Goal: Task Accomplishment & Management: Use online tool/utility

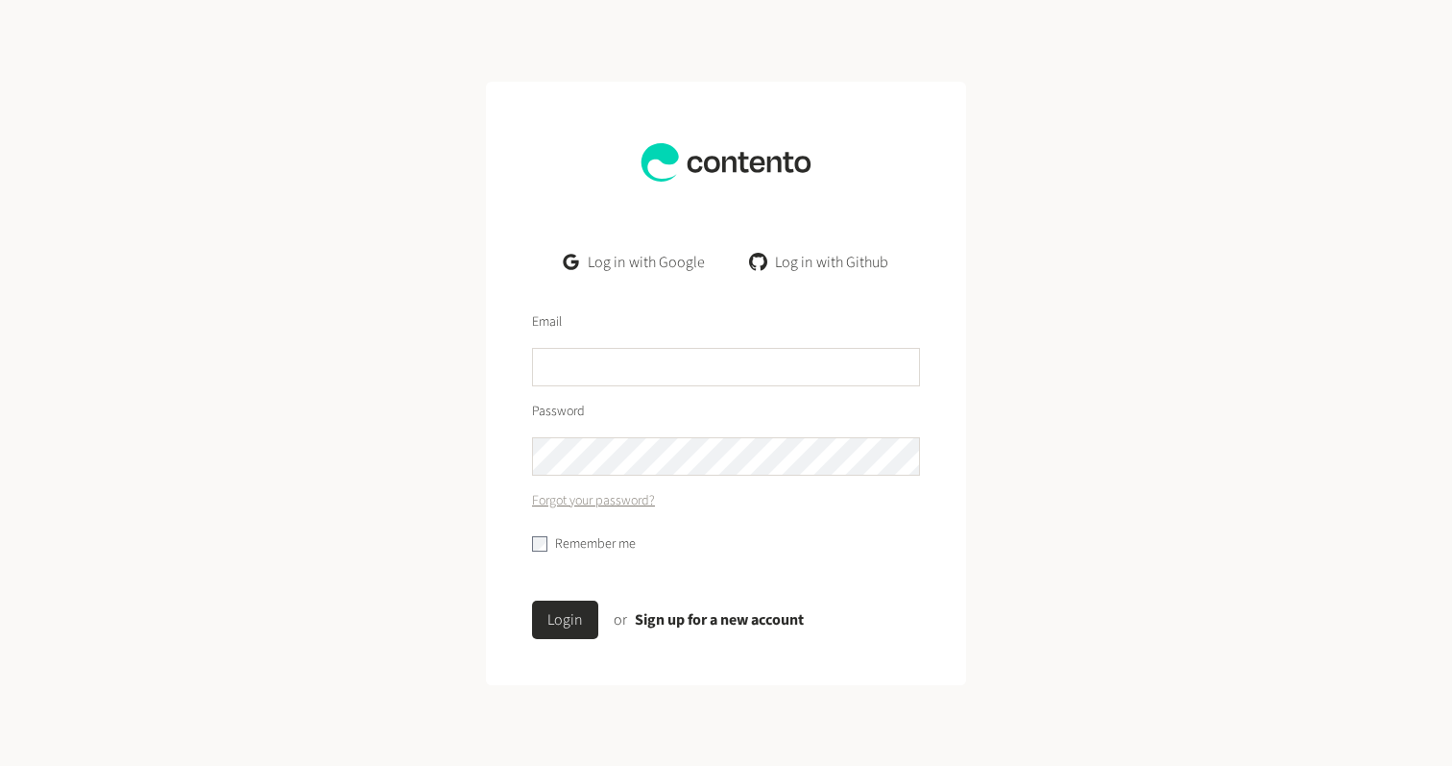
click at [659, 264] on link "Log in with Google" at bounding box center [635, 262] width 172 height 38
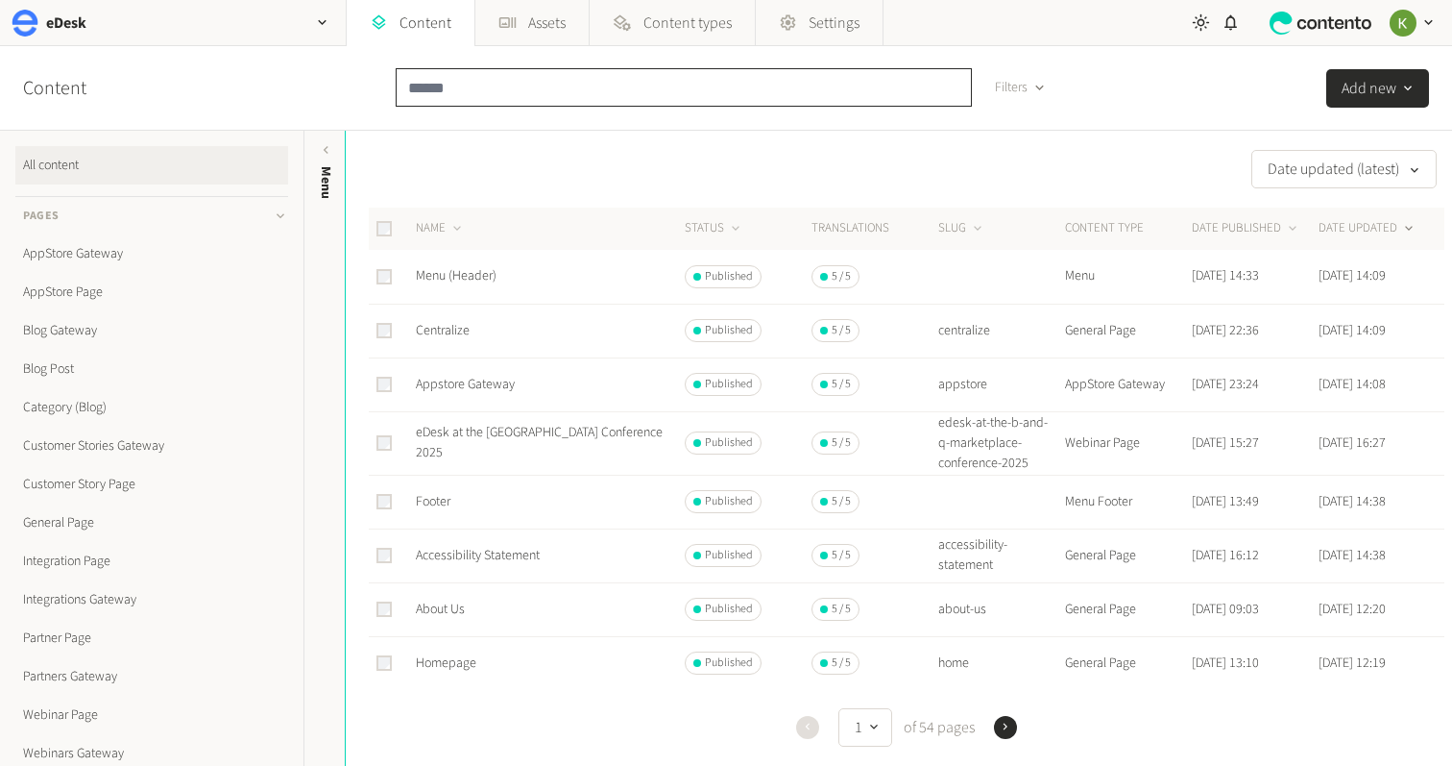
click at [541, 90] on input "text" at bounding box center [684, 87] width 576 height 38
paste input "**********"
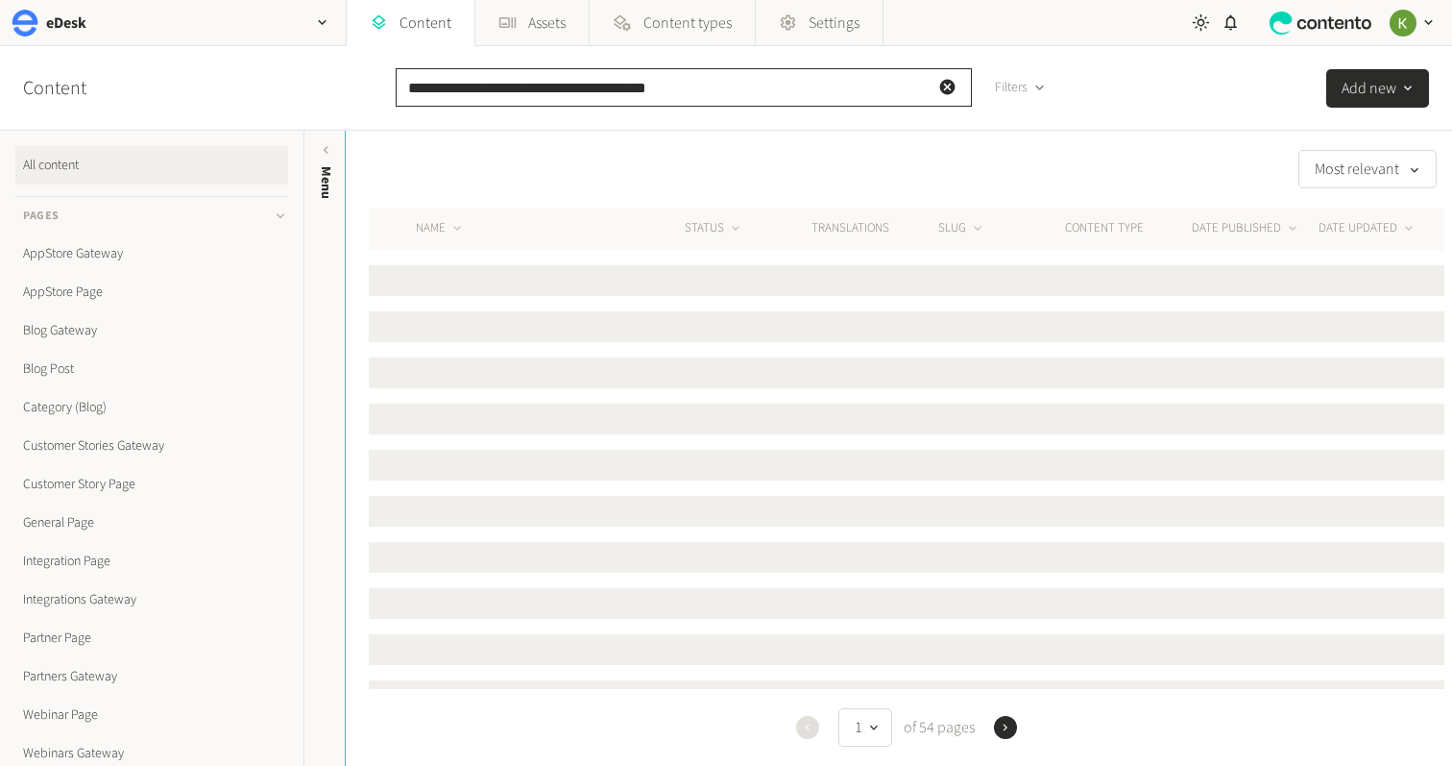
type input "**********"
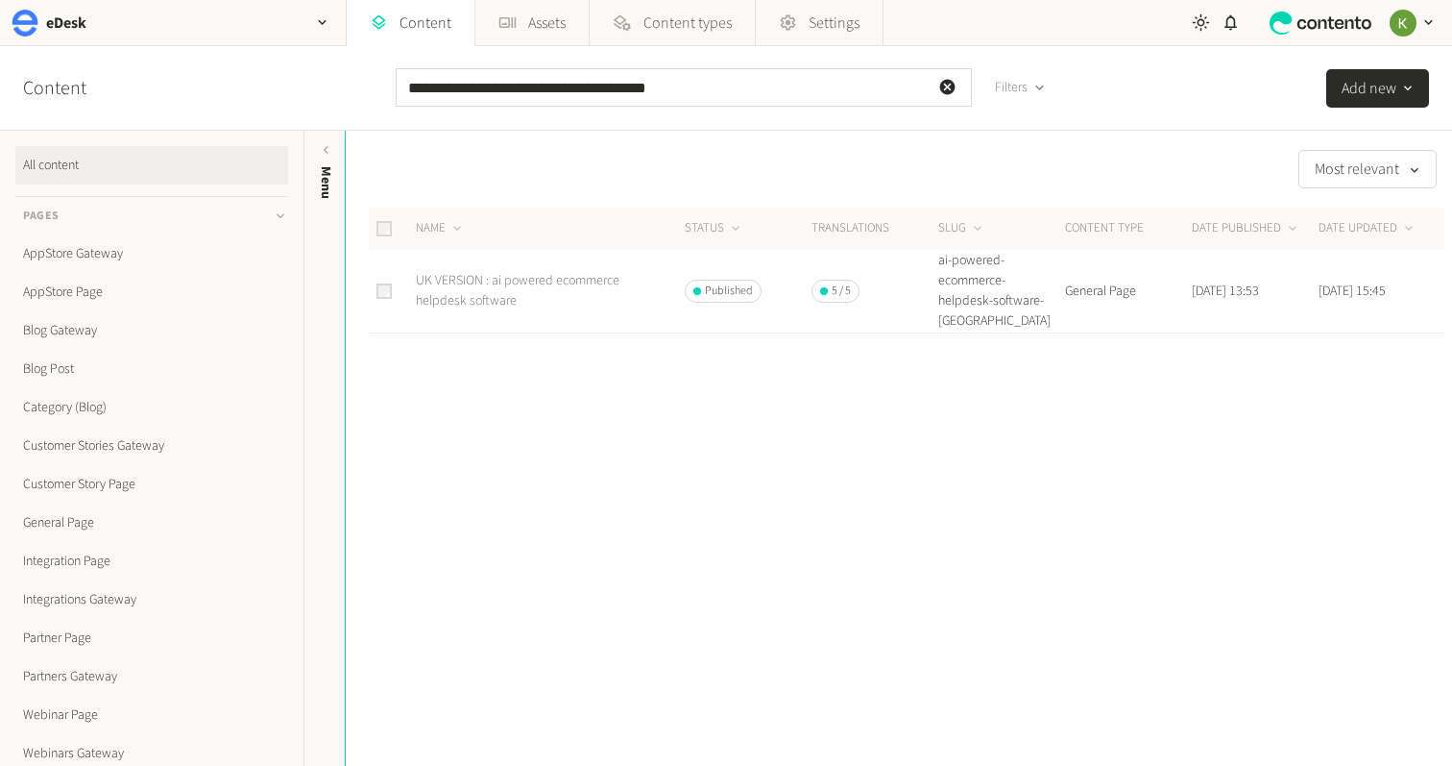
click at [489, 290] on link "UK VERSION : ai powered ecommerce helpdesk software" at bounding box center [518, 290] width 204 height 39
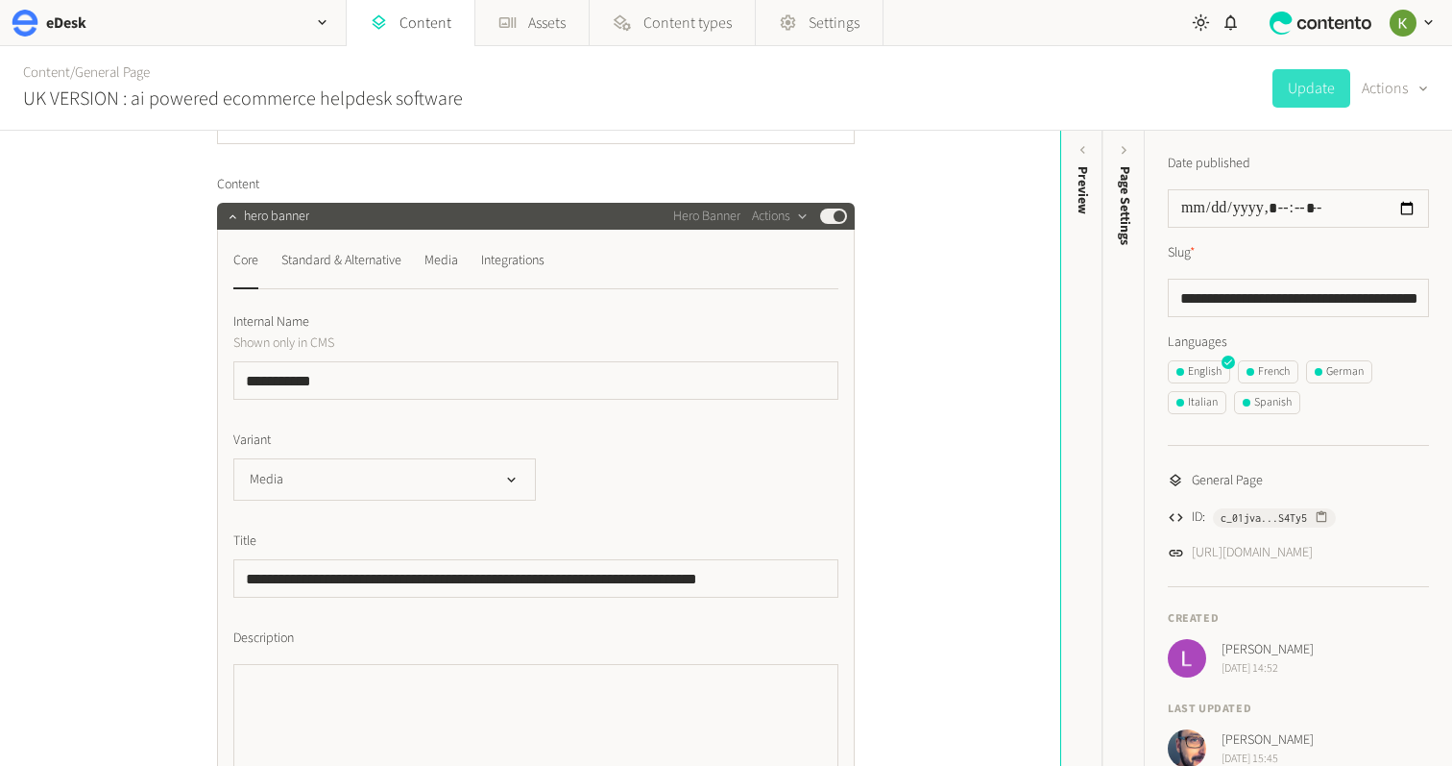
scroll to position [490, 0]
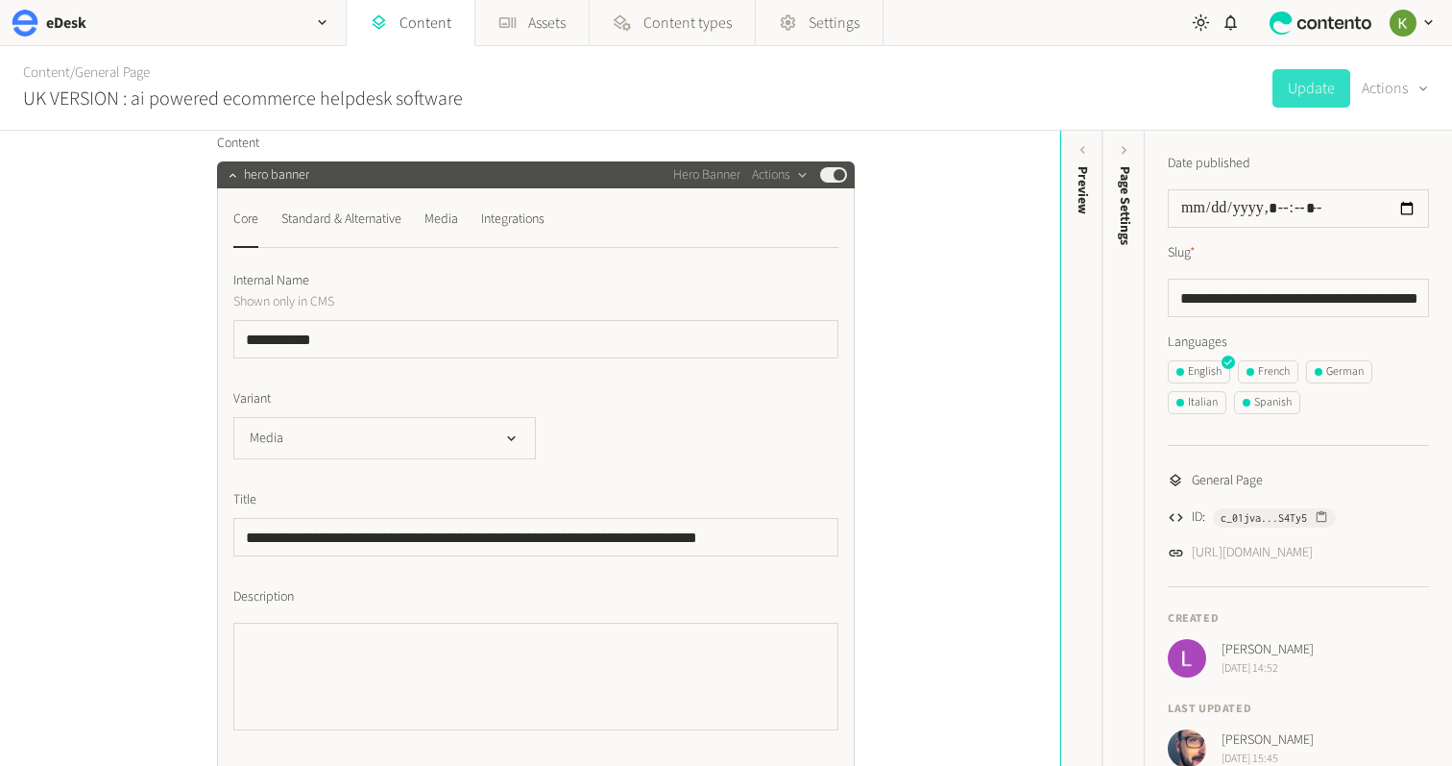
scroll to position [156, 0]
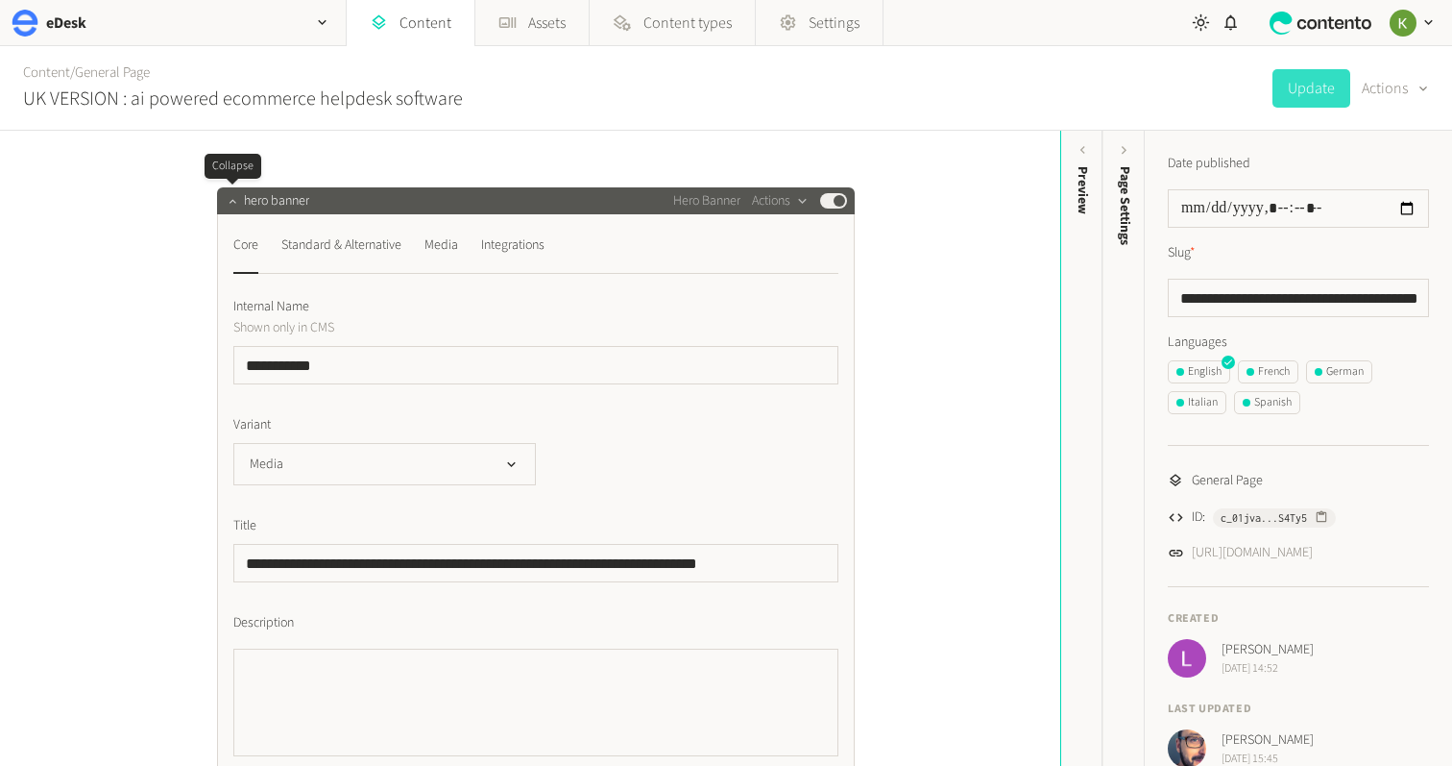
click at [238, 206] on icon "button" at bounding box center [232, 200] width 13 height 13
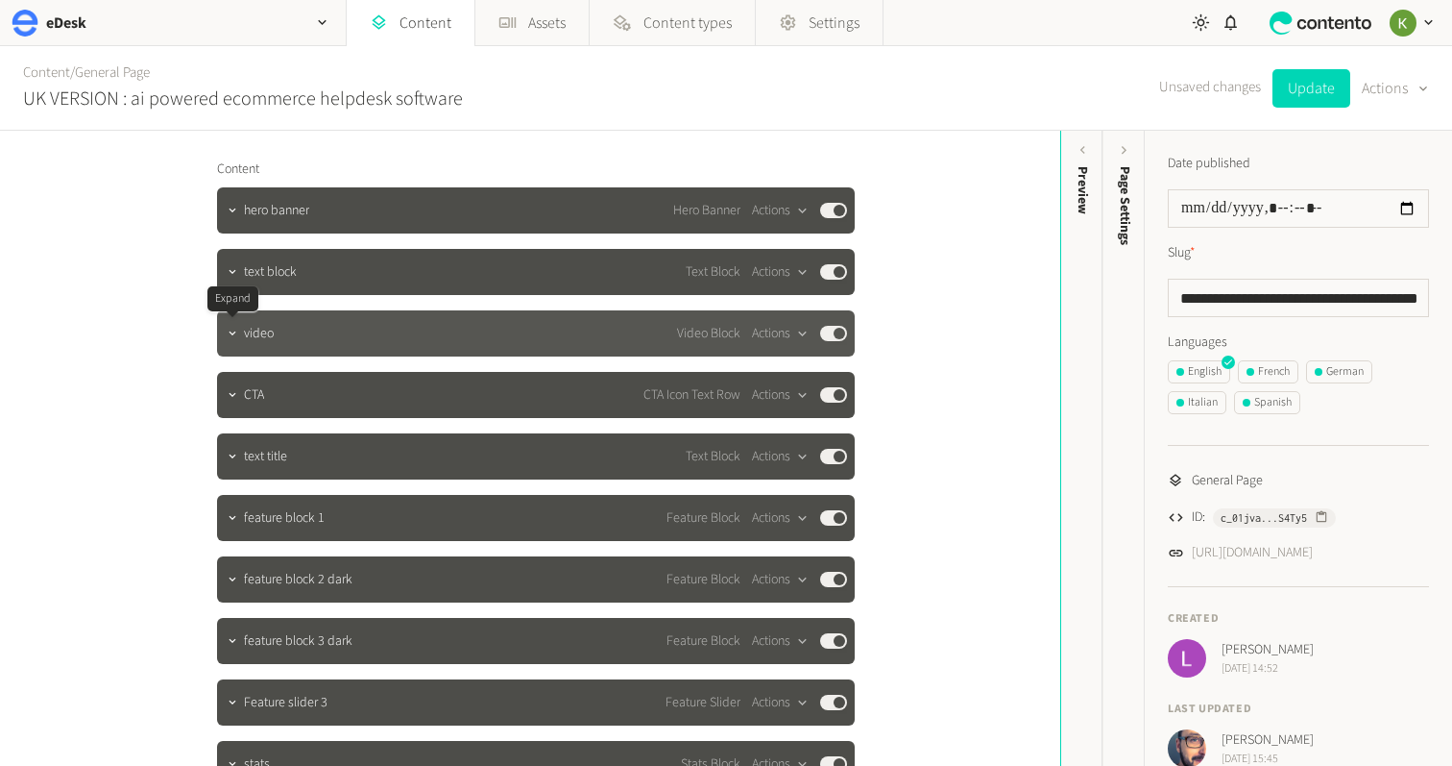
click at [235, 336] on icon "button" at bounding box center [232, 333] width 13 height 13
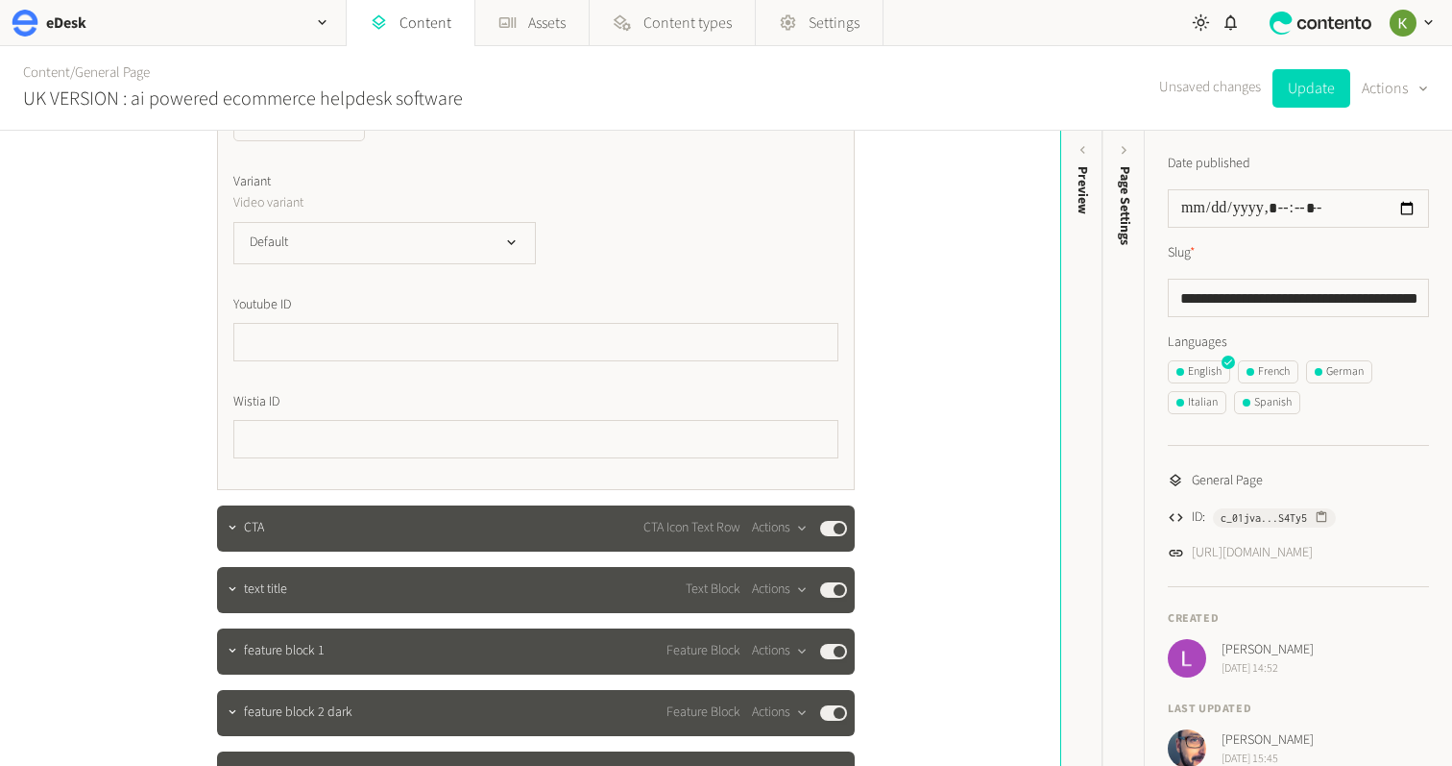
scroll to position [791, 0]
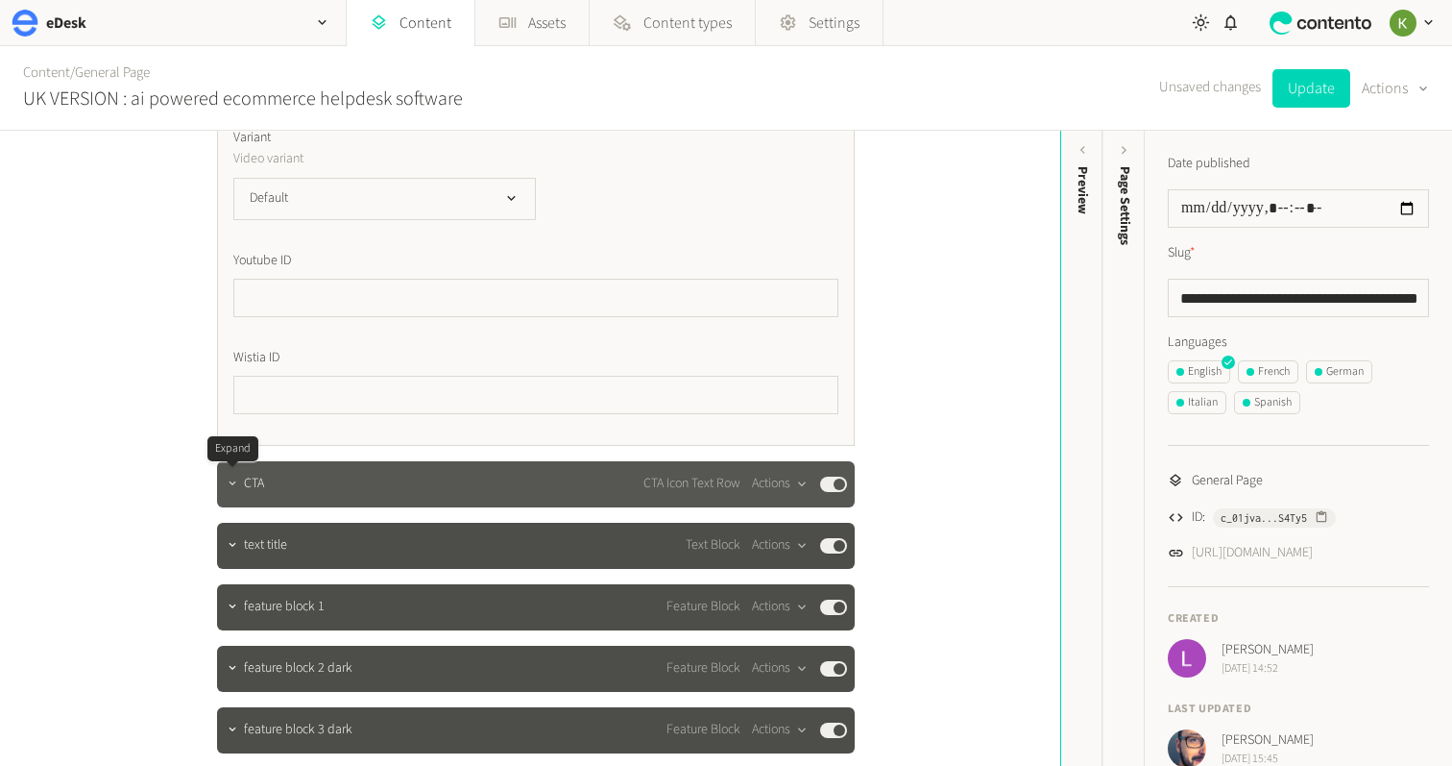
click at [235, 486] on icon "button" at bounding box center [232, 482] width 13 height 13
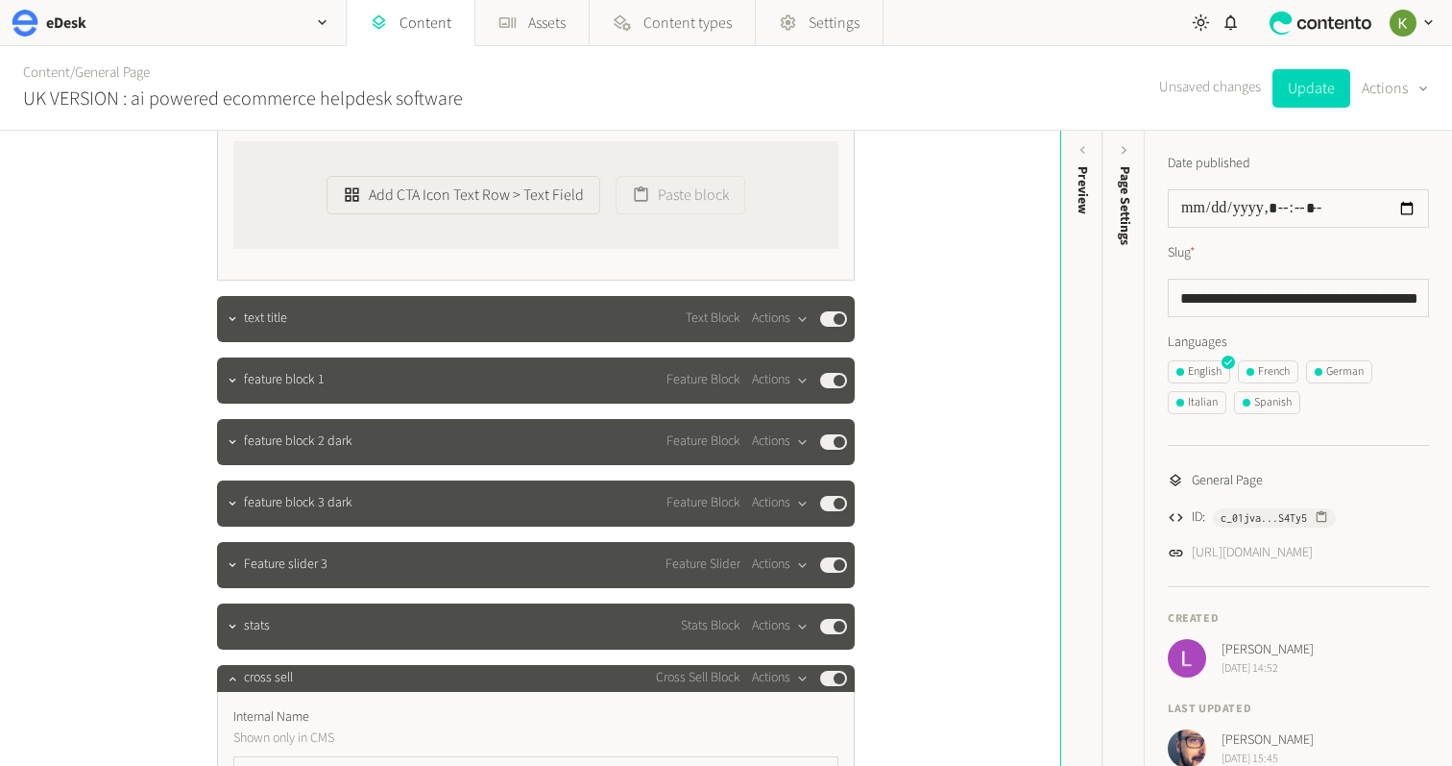
scroll to position [1467, 0]
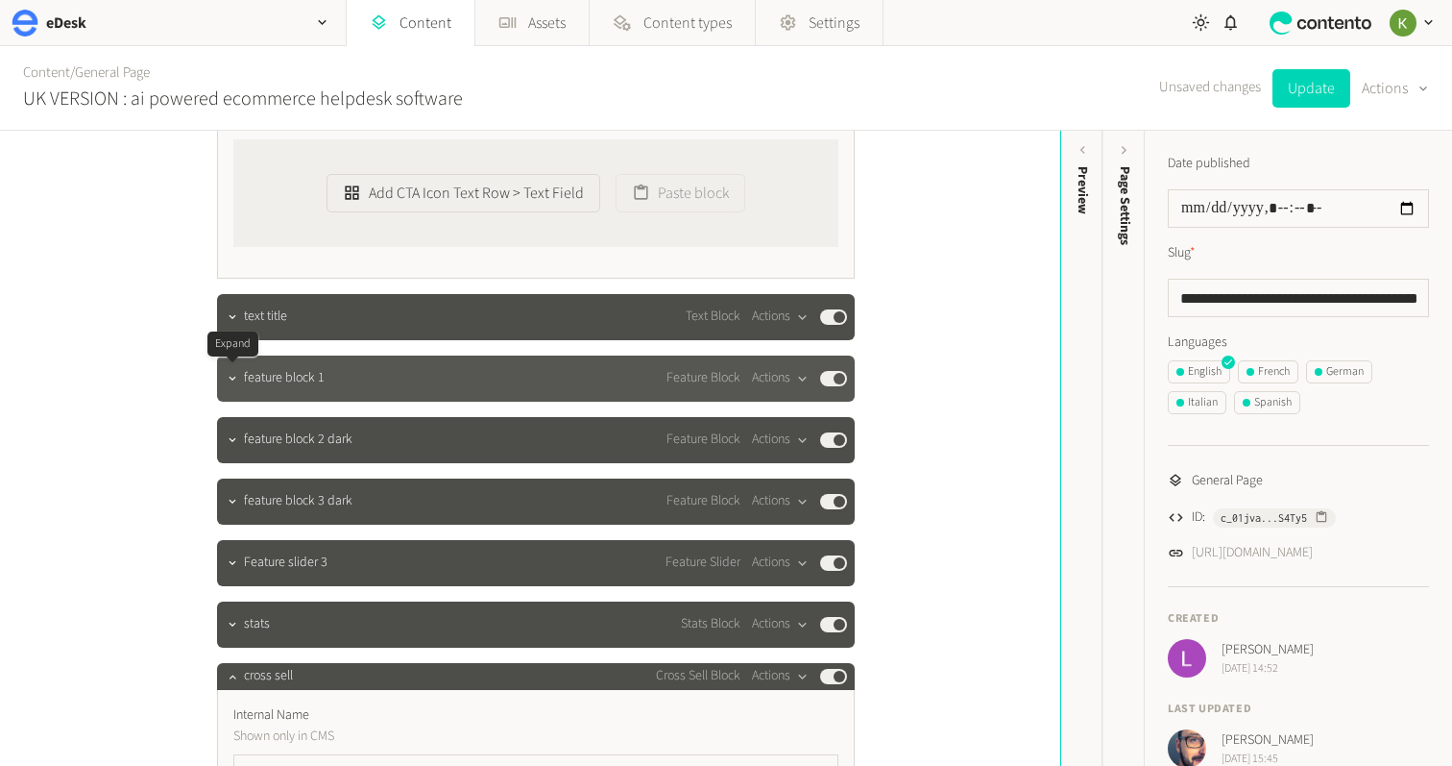
click at [241, 384] on div at bounding box center [232, 378] width 23 height 27
click at [232, 387] on button "button" at bounding box center [232, 376] width 23 height 23
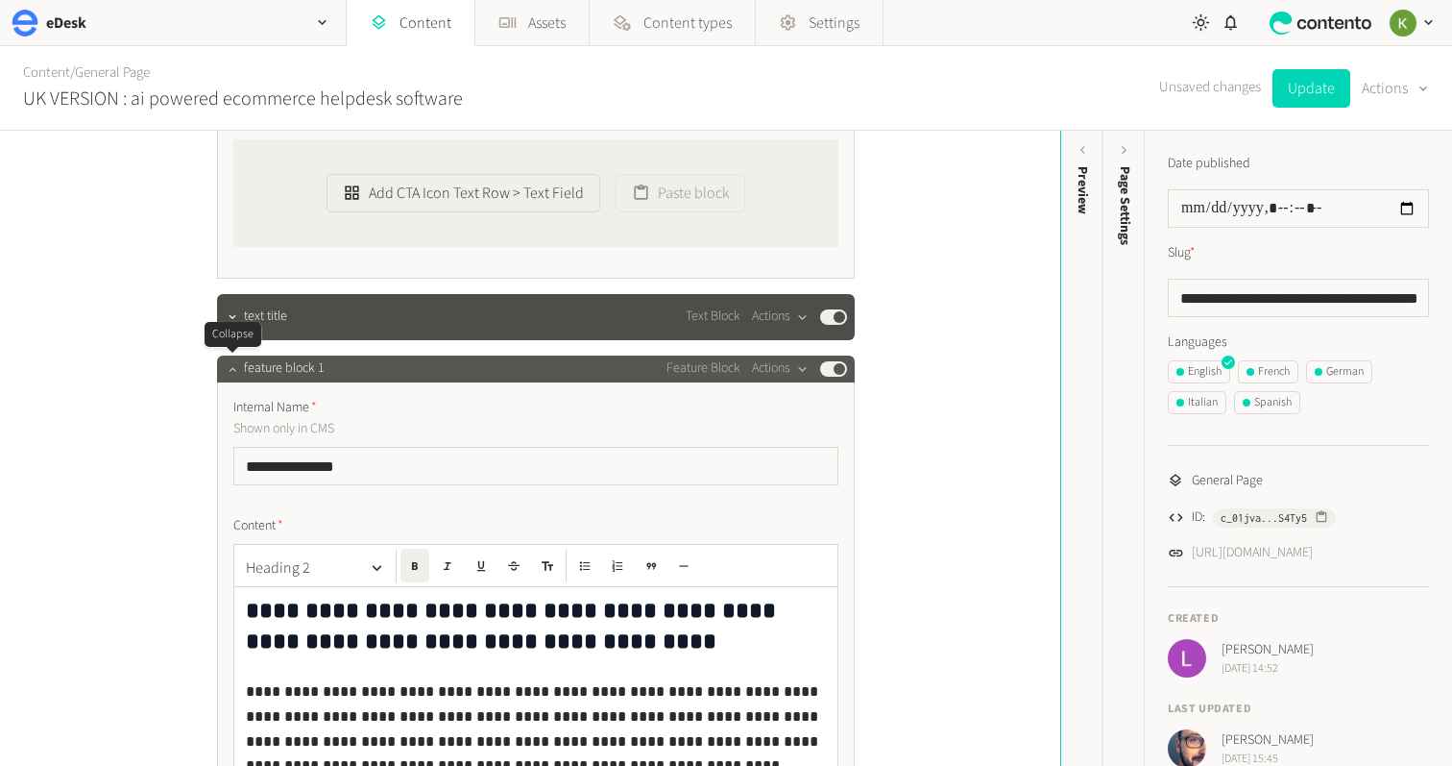
click at [228, 371] on icon "button" at bounding box center [232, 368] width 13 height 13
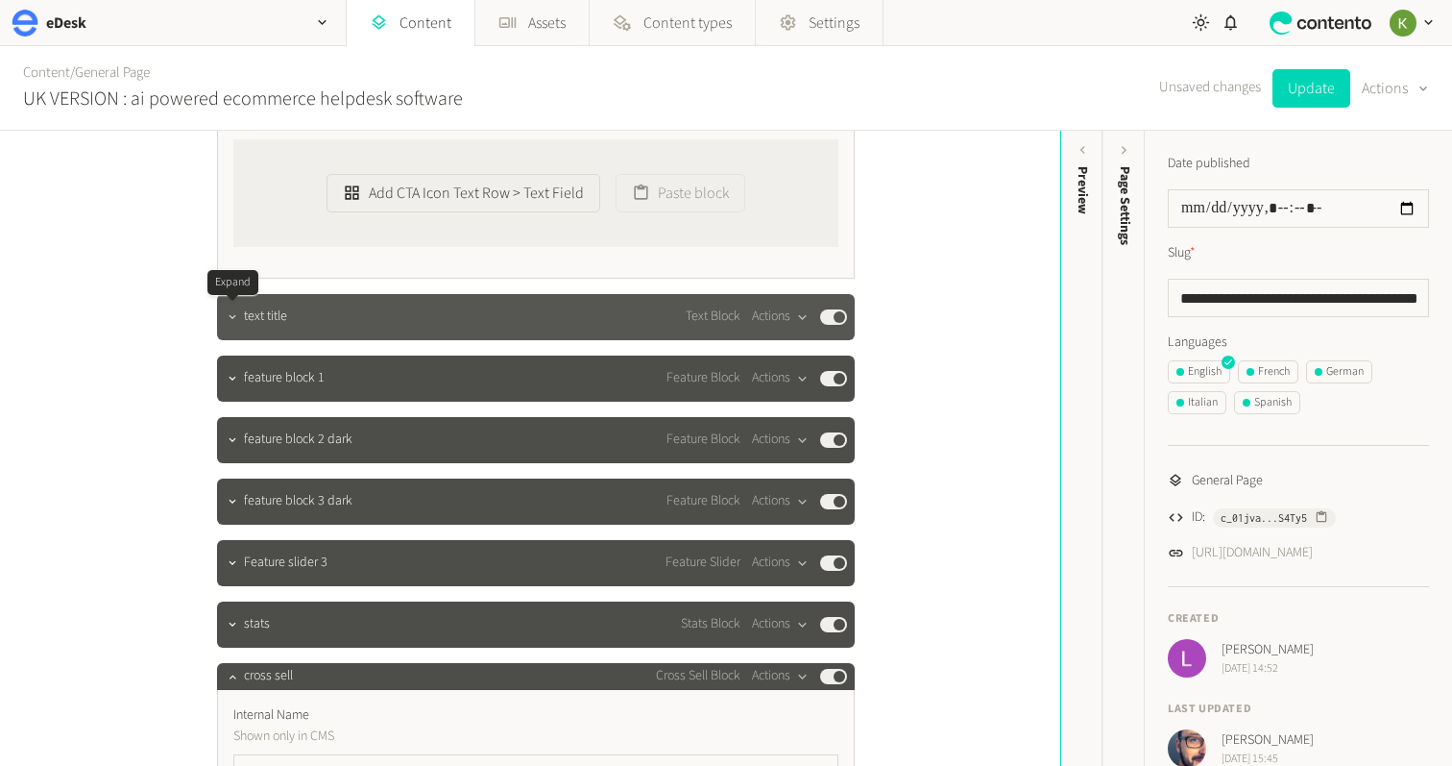
click at [231, 323] on icon "button" at bounding box center [232, 316] width 13 height 13
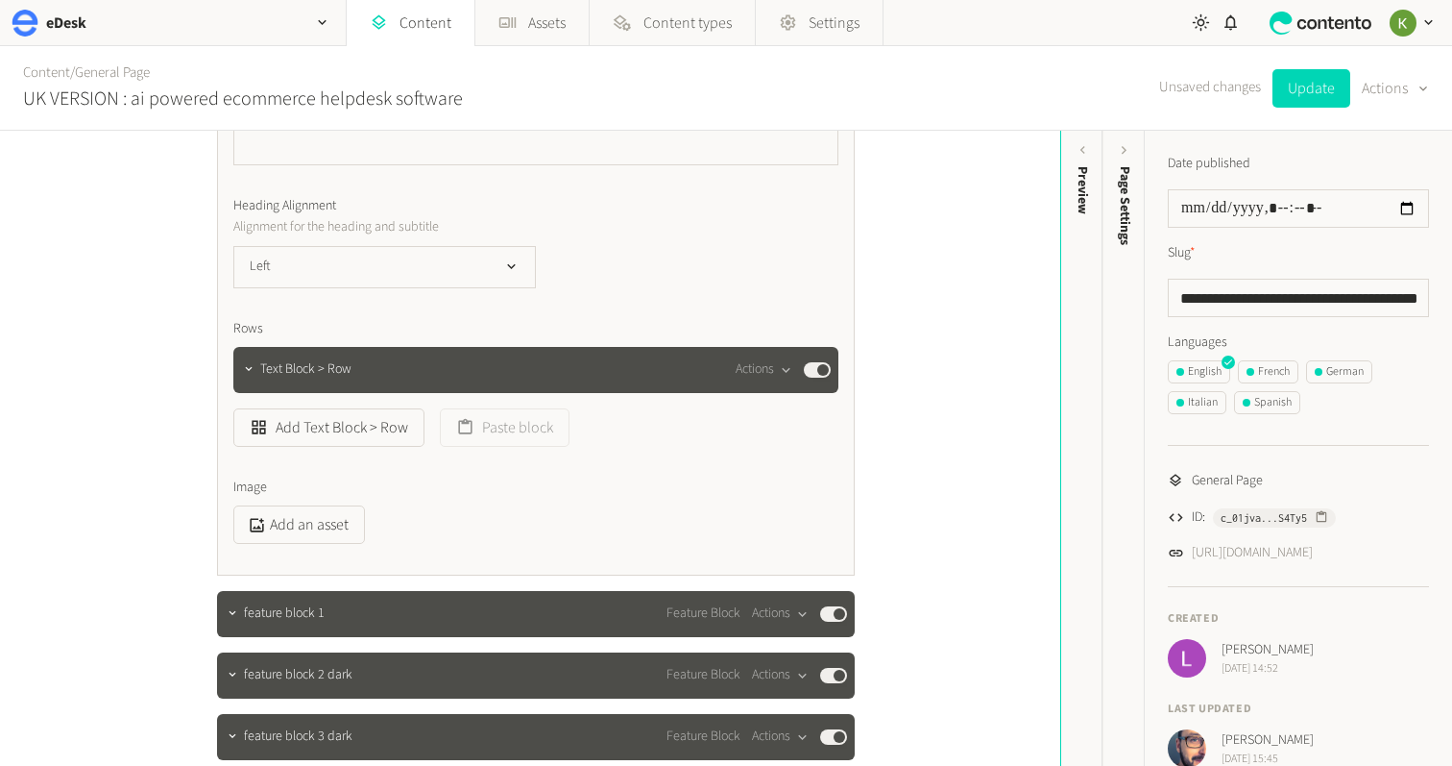
scroll to position [1983, 0]
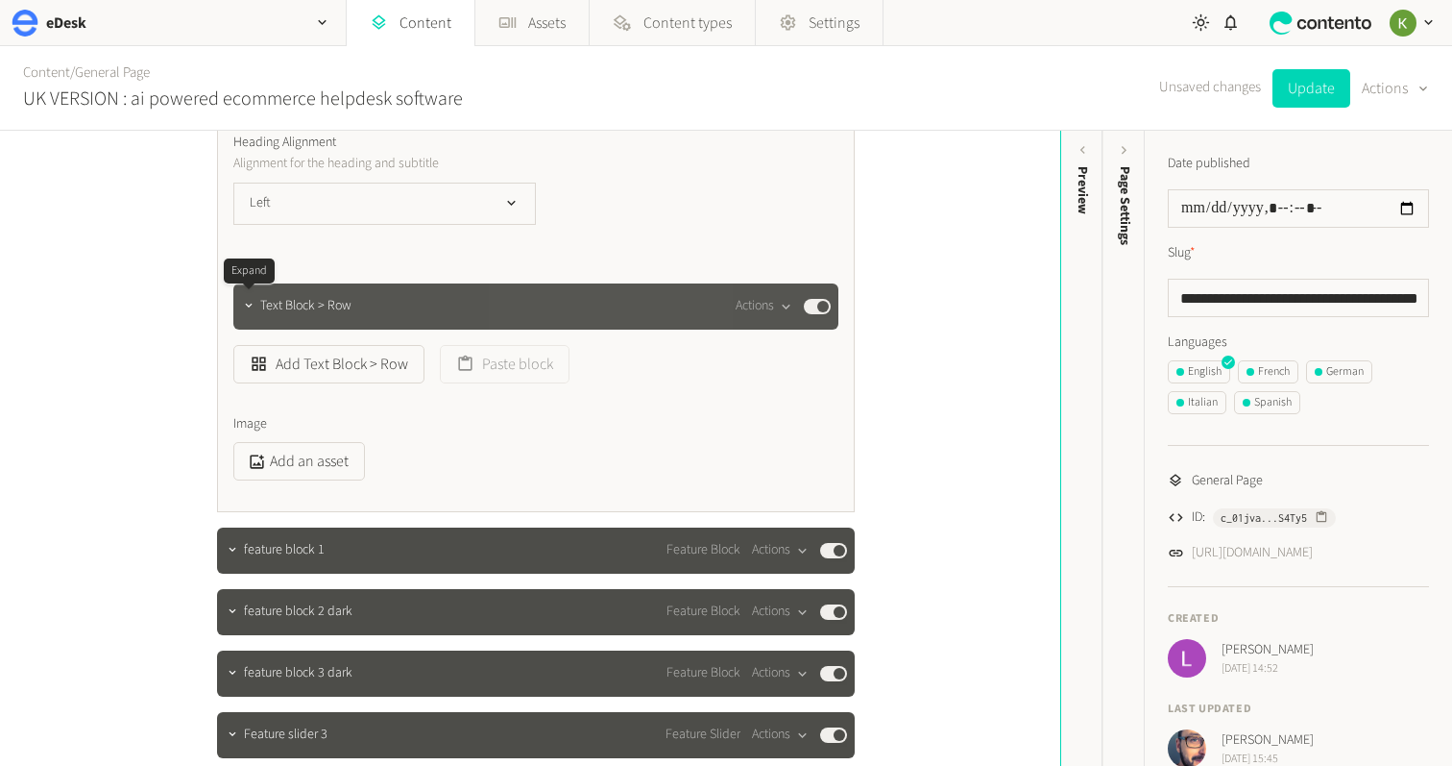
click at [251, 316] on div at bounding box center [248, 306] width 23 height 27
click at [247, 312] on icon "button" at bounding box center [248, 305] width 13 height 13
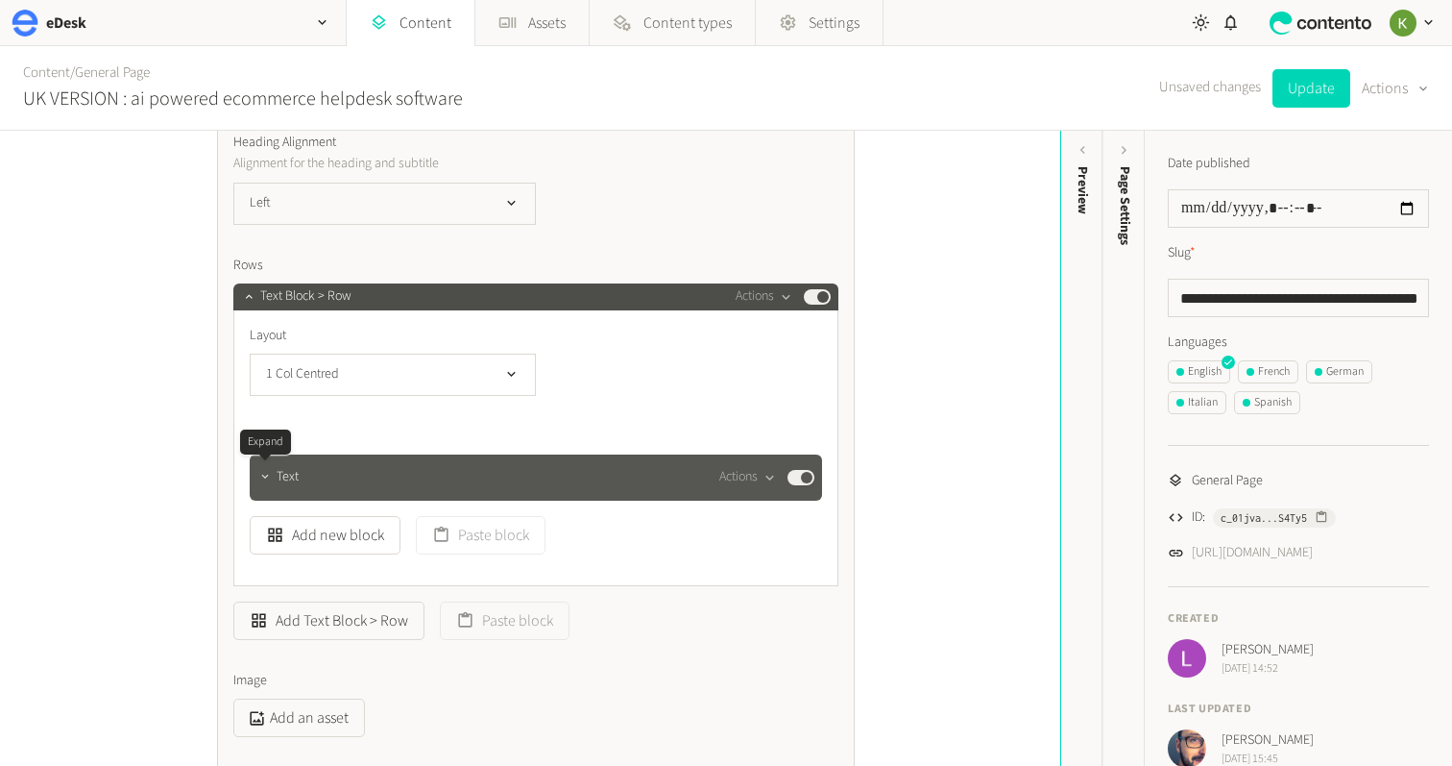
click at [263, 478] on icon "button" at bounding box center [264, 476] width 13 height 13
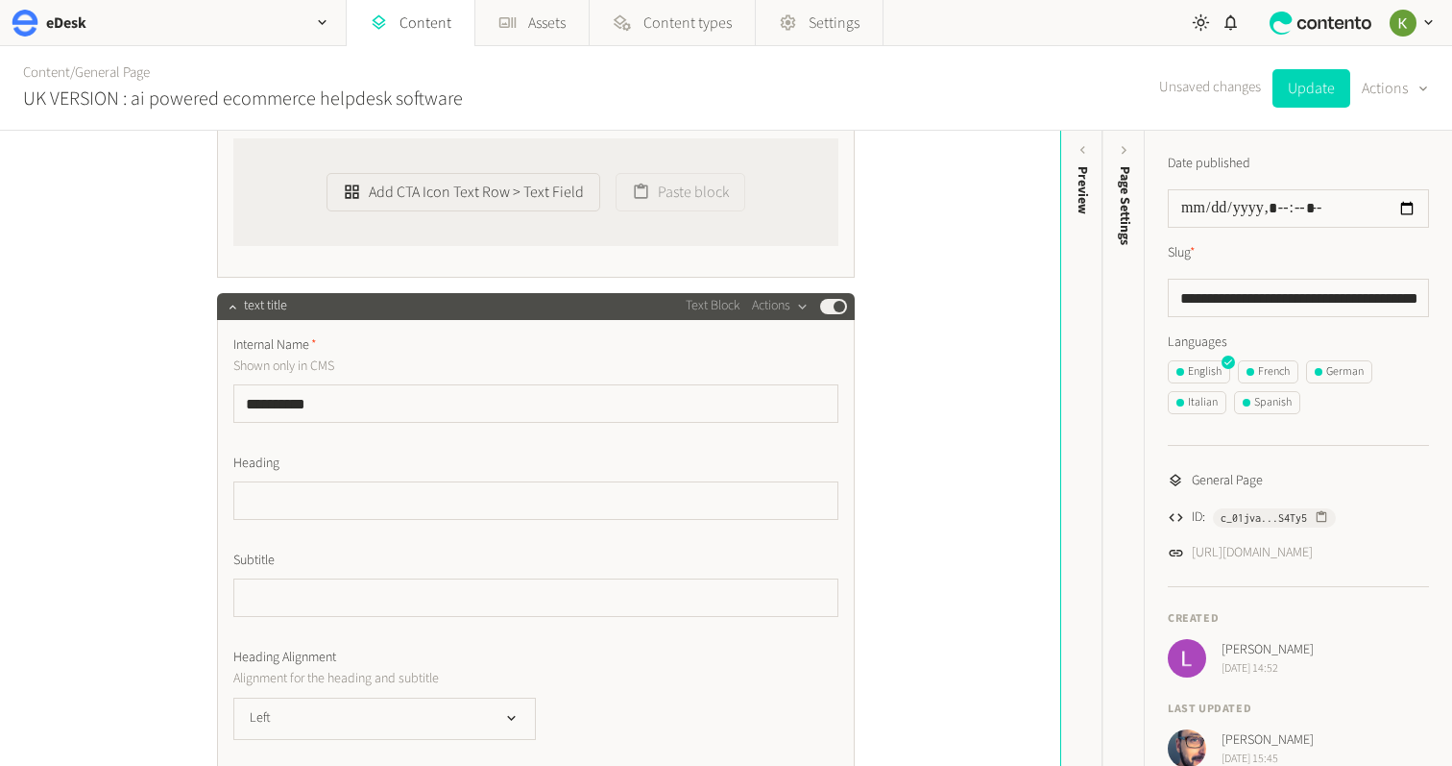
scroll to position [1450, 0]
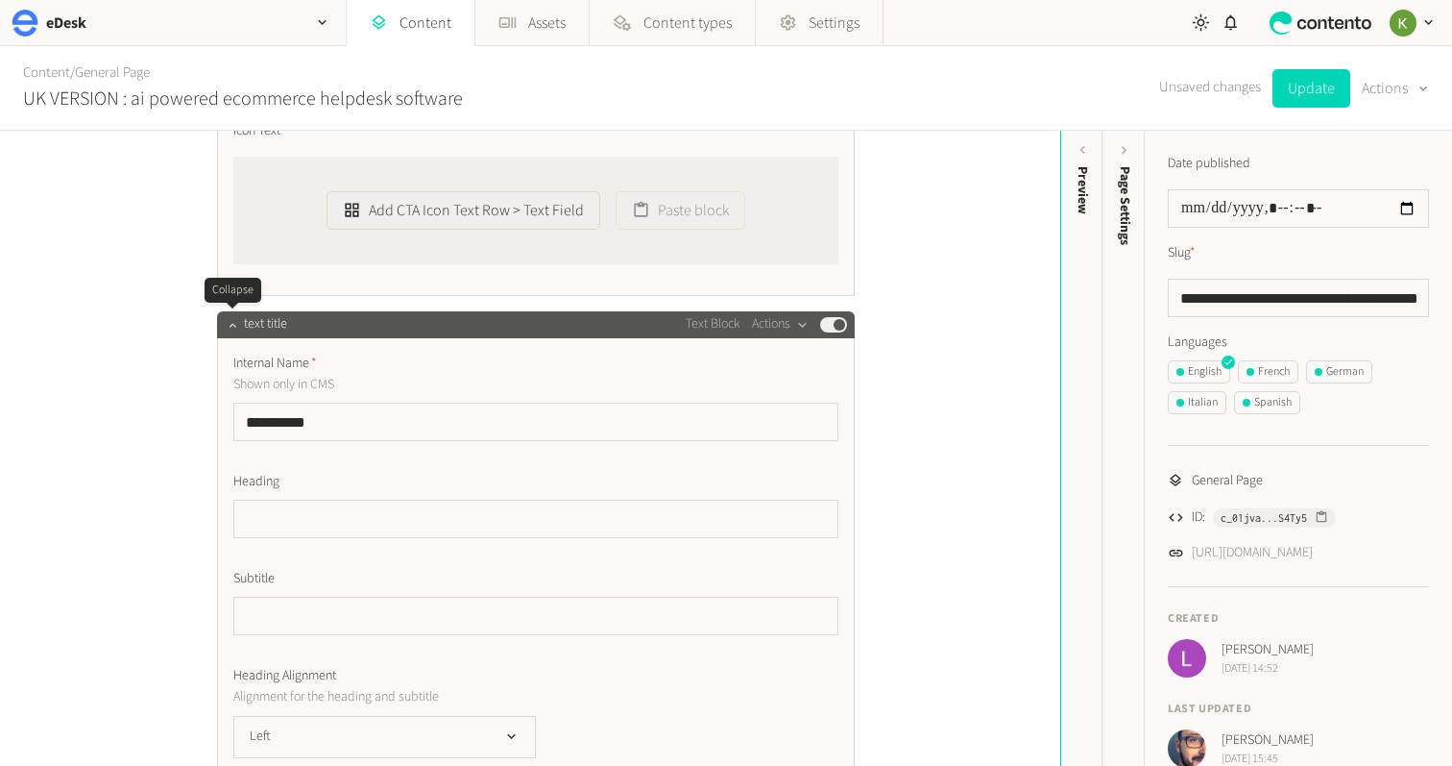
drag, startPoint x: 231, startPoint y: 323, endPoint x: 245, endPoint y: 315, distance: 16.3
click at [231, 322] on icon "button" at bounding box center [232, 324] width 13 height 13
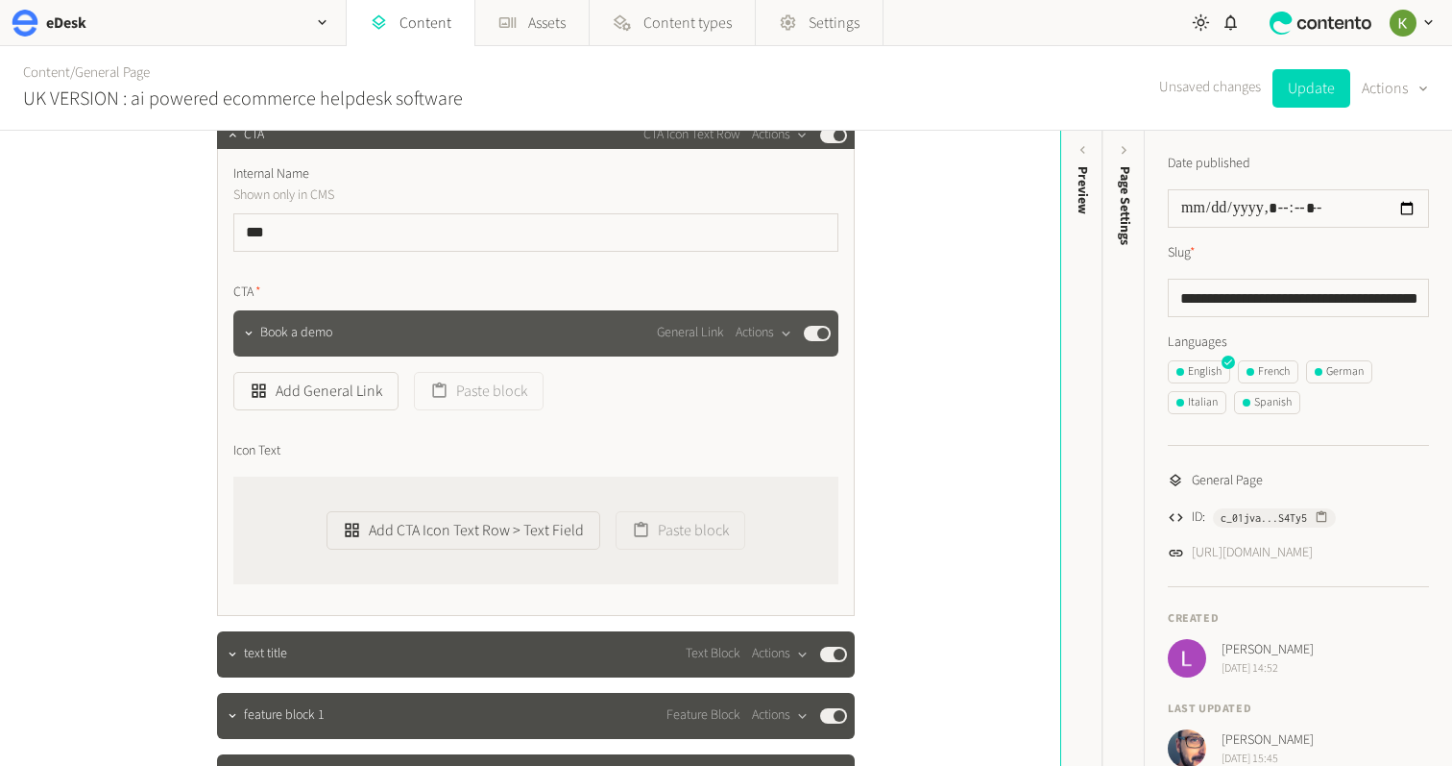
scroll to position [1113, 0]
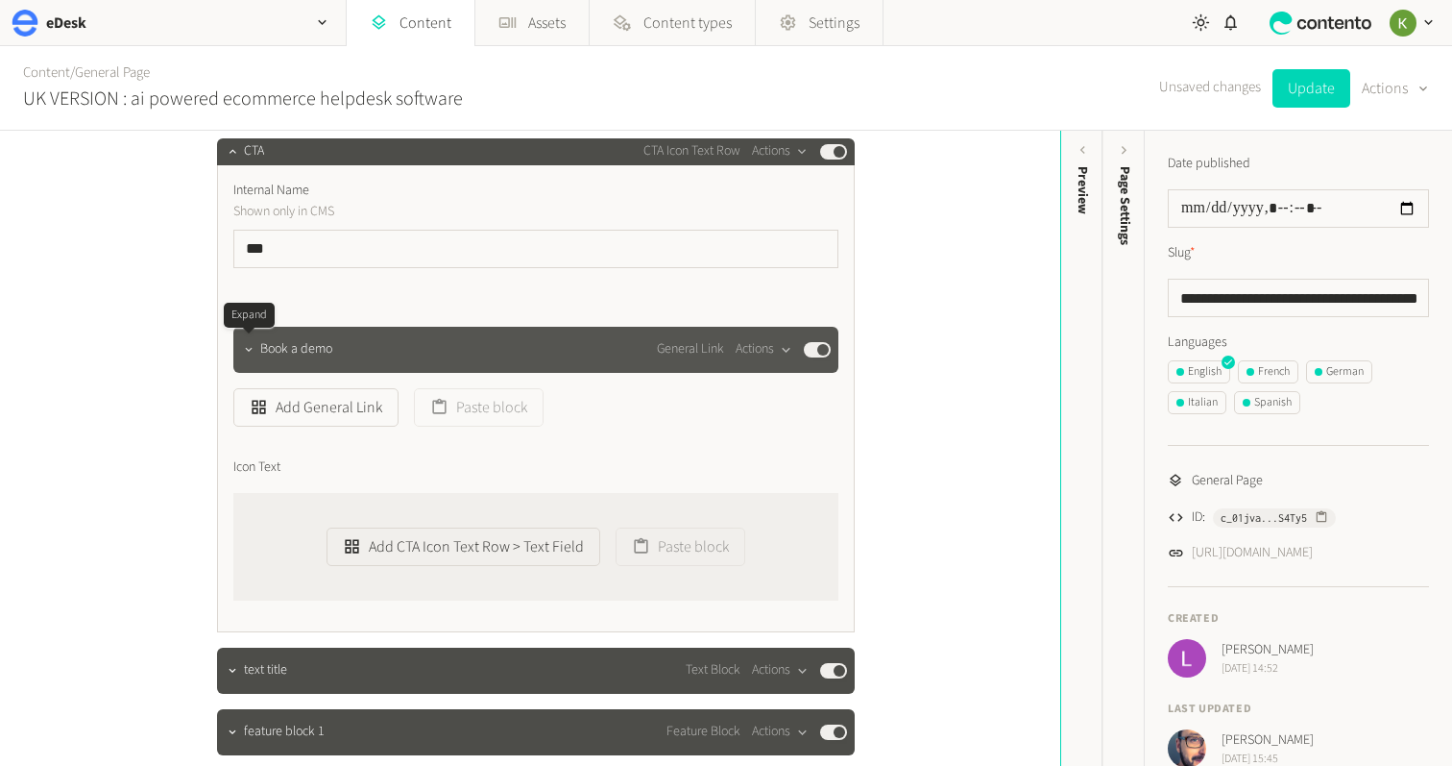
click at [251, 350] on icon "button" at bounding box center [248, 349] width 13 height 13
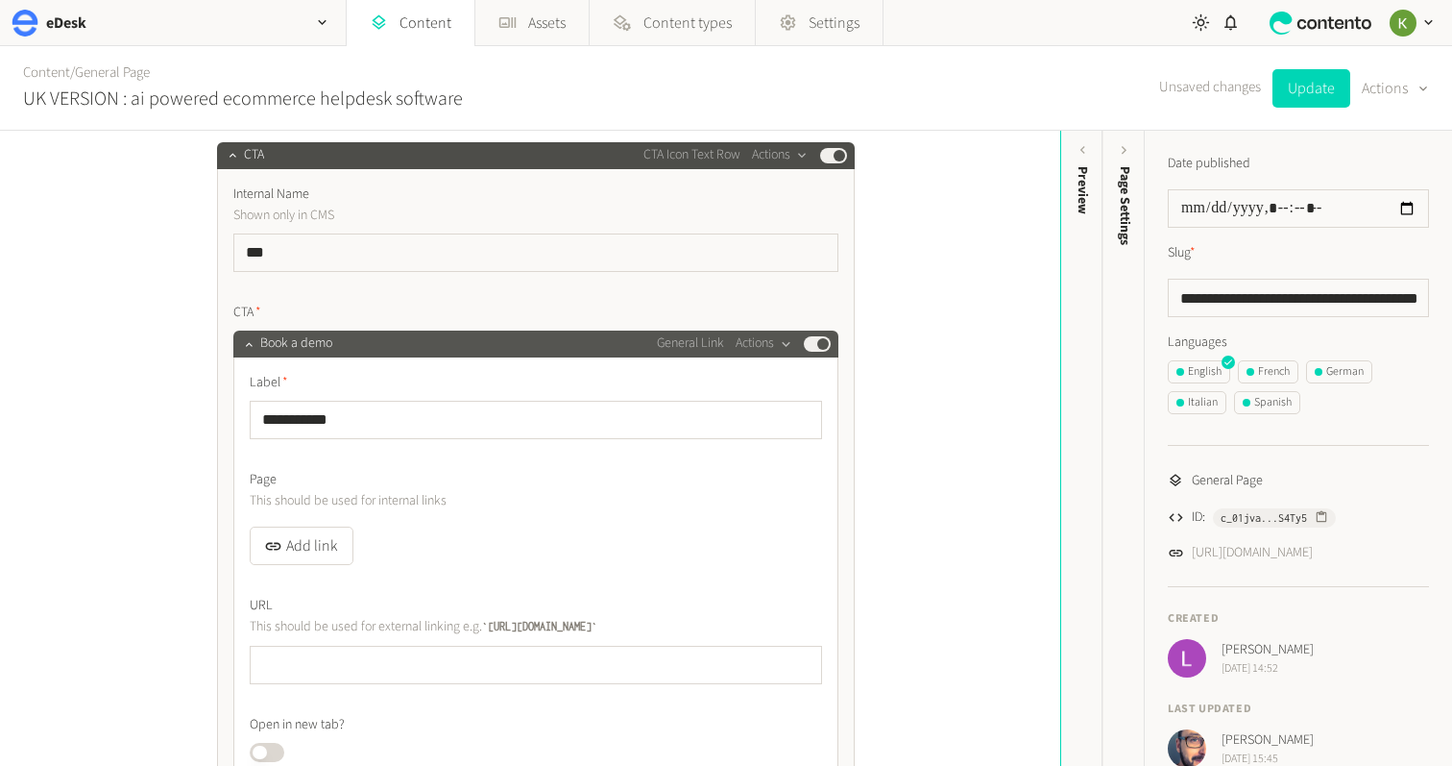
scroll to position [1010, 0]
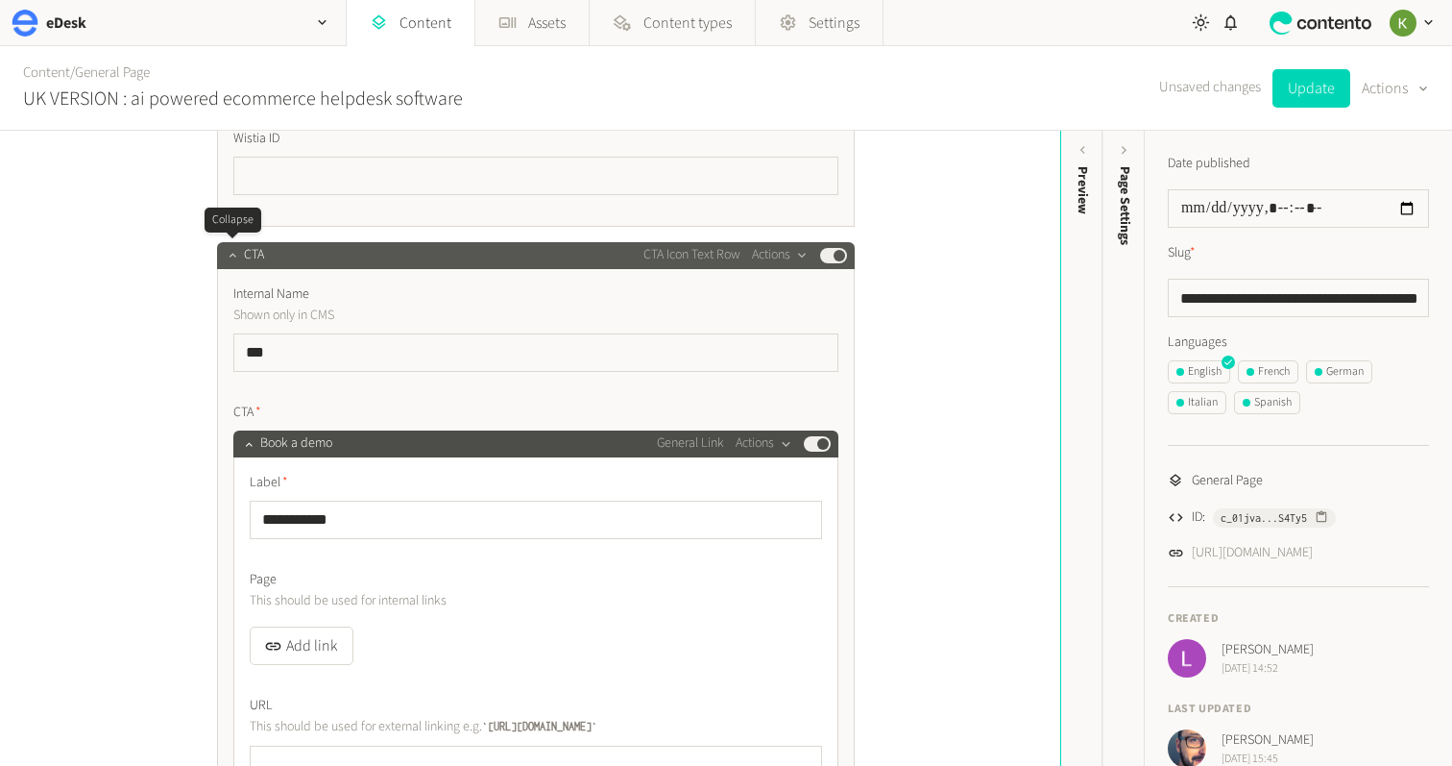
click at [233, 257] on icon "button" at bounding box center [232, 254] width 13 height 13
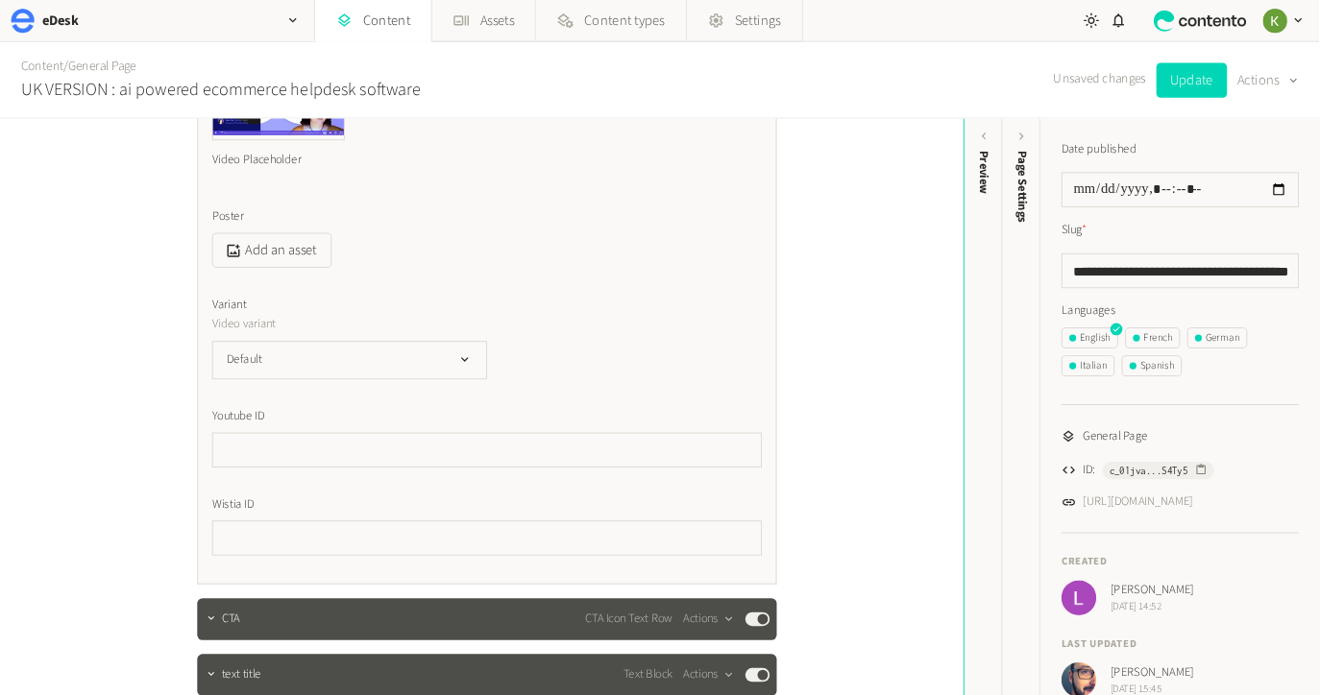
scroll to position [486, 0]
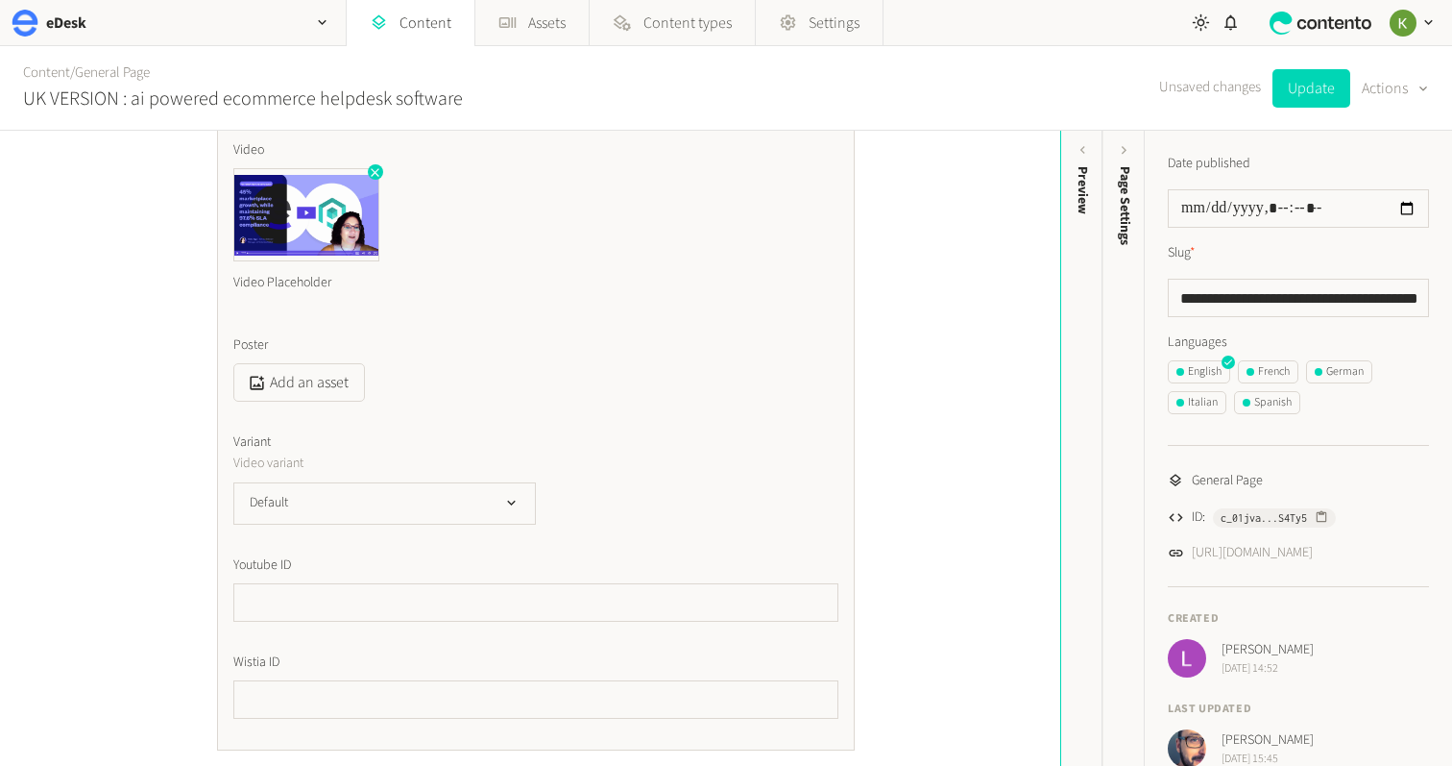
click at [302, 213] on img at bounding box center [306, 214] width 144 height 91
click at [305, 212] on img at bounding box center [306, 214] width 144 height 91
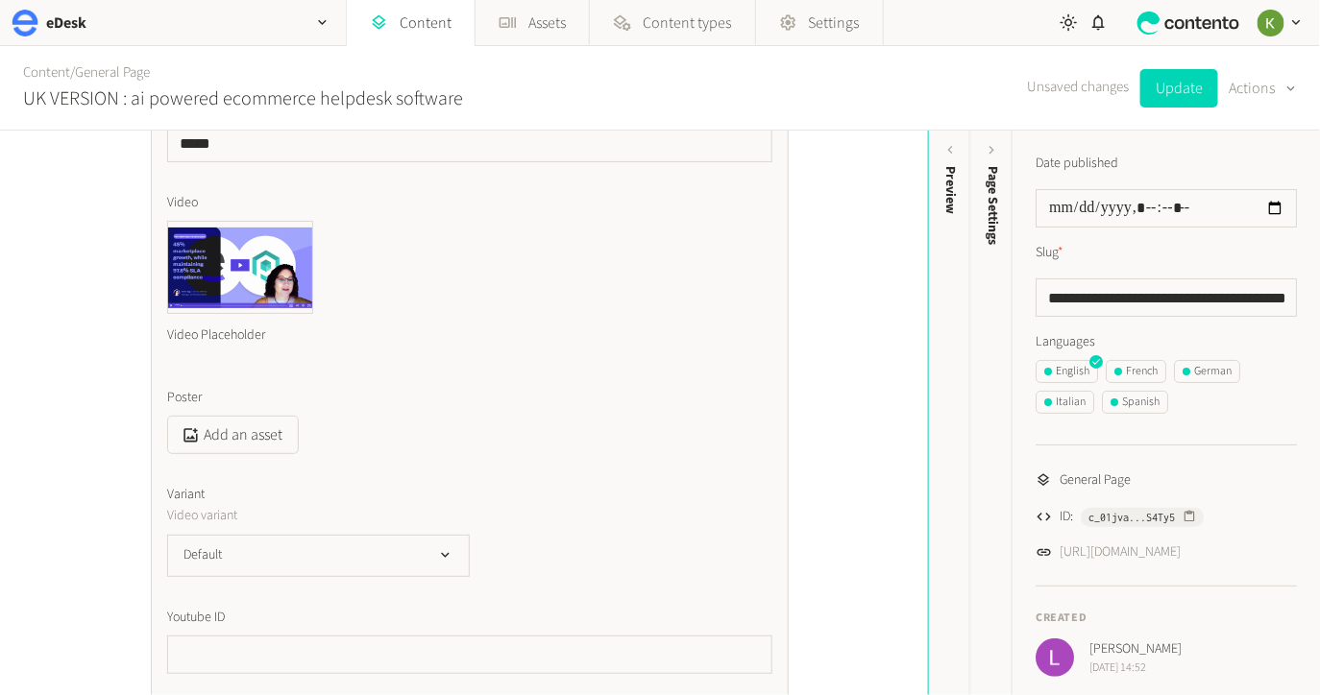
scroll to position [437, 0]
drag, startPoint x: 382, startPoint y: 242, endPoint x: 239, endPoint y: 255, distance: 143.7
click at [381, 241] on div "Video Placeholder" at bounding box center [469, 285] width 605 height 136
click at [237, 262] on img at bounding box center [240, 263] width 144 height 91
click at [305, 220] on icon "button" at bounding box center [308, 220] width 13 height 13
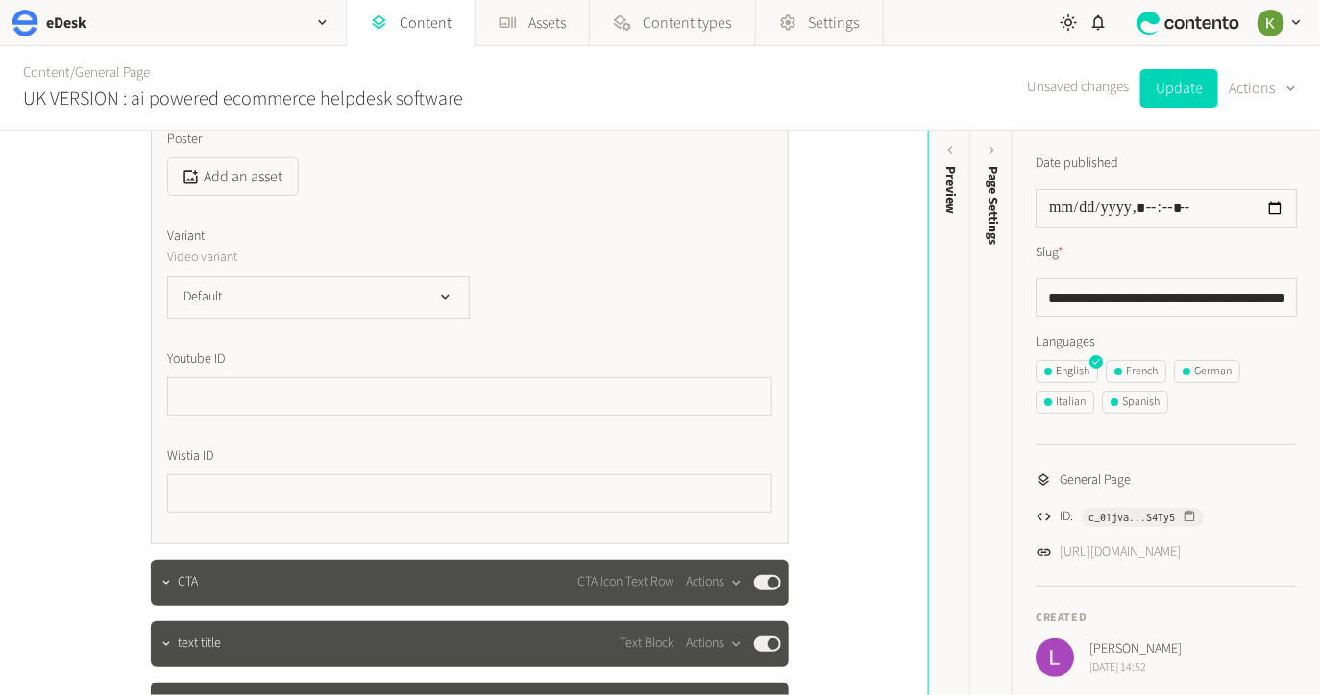
scroll to position [597, 0]
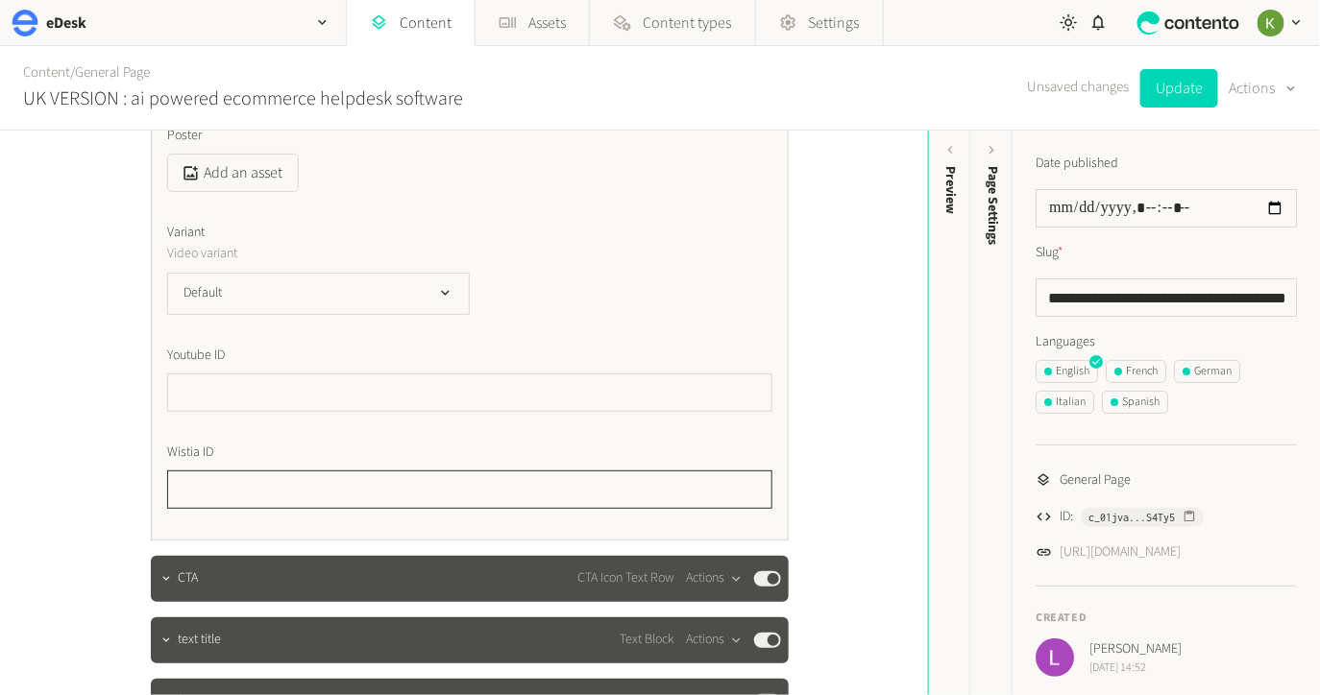
drag, startPoint x: 317, startPoint y: 487, endPoint x: 412, endPoint y: 473, distance: 96.2
click at [317, 487] on input "text" at bounding box center [469, 490] width 605 height 38
paste input "**********"
type input "**********"
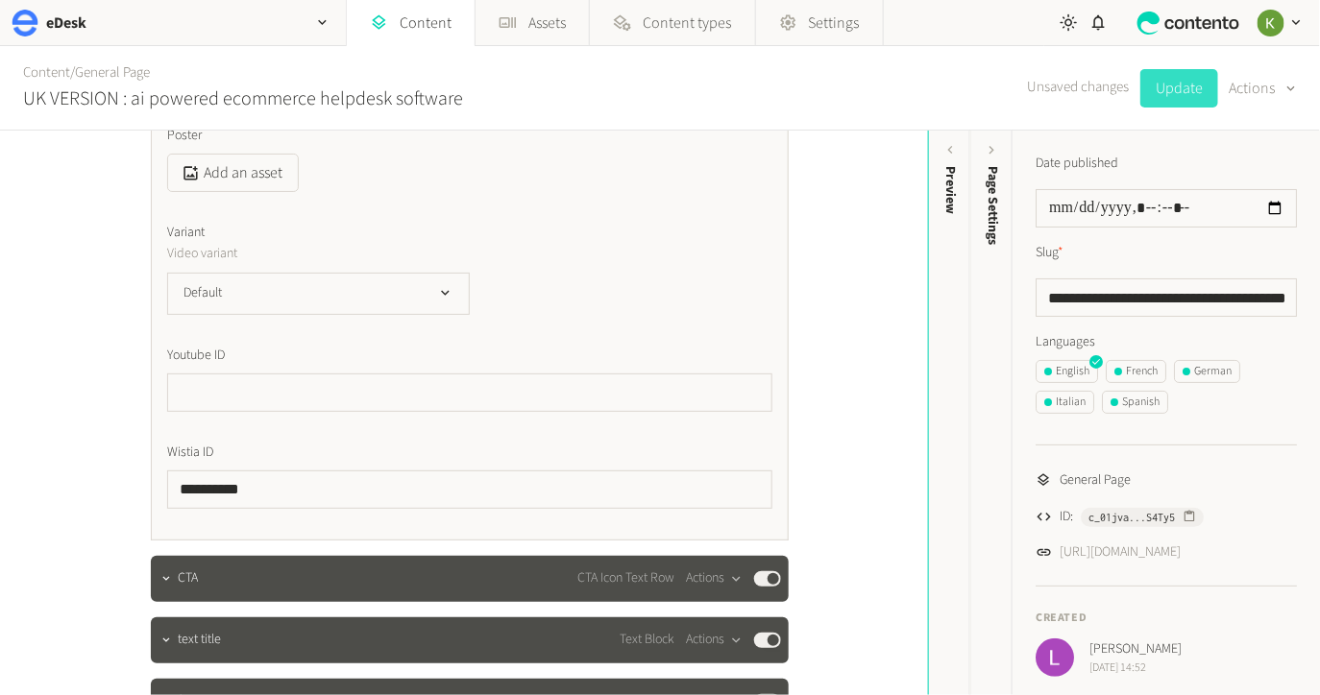
click at [1189, 90] on button "Update" at bounding box center [1179, 88] width 78 height 38
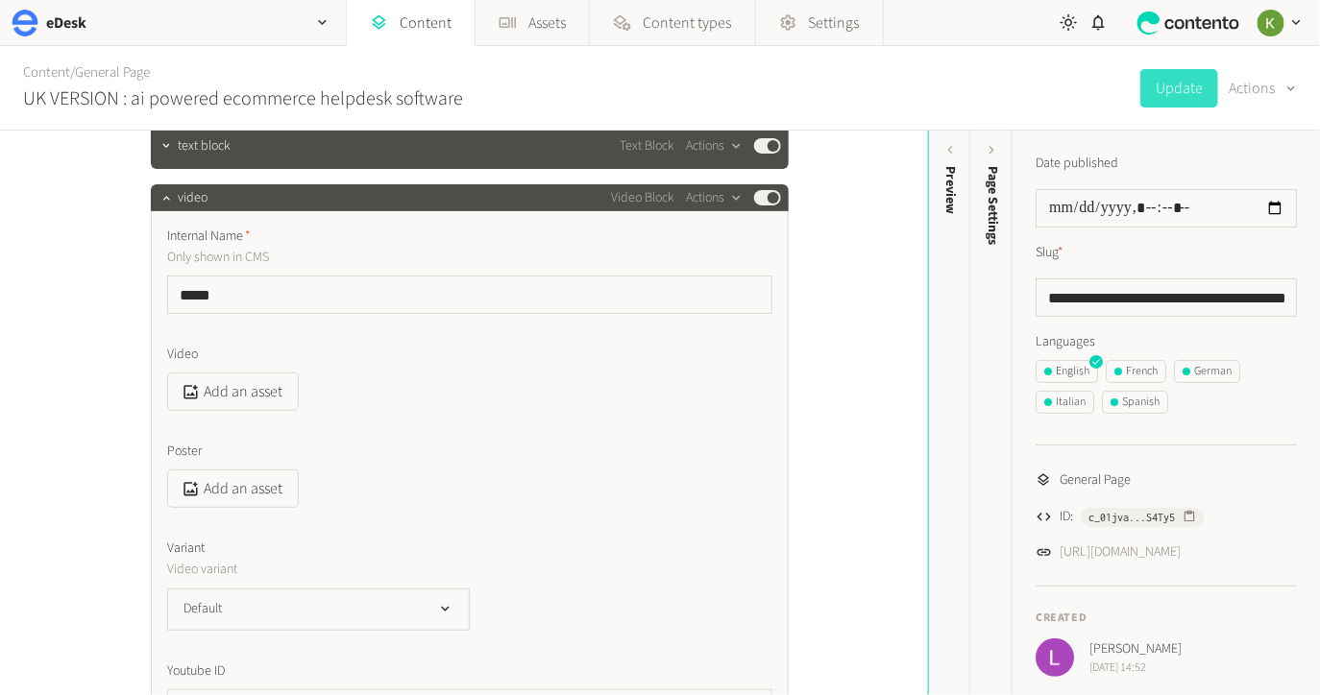
scroll to position [0, 0]
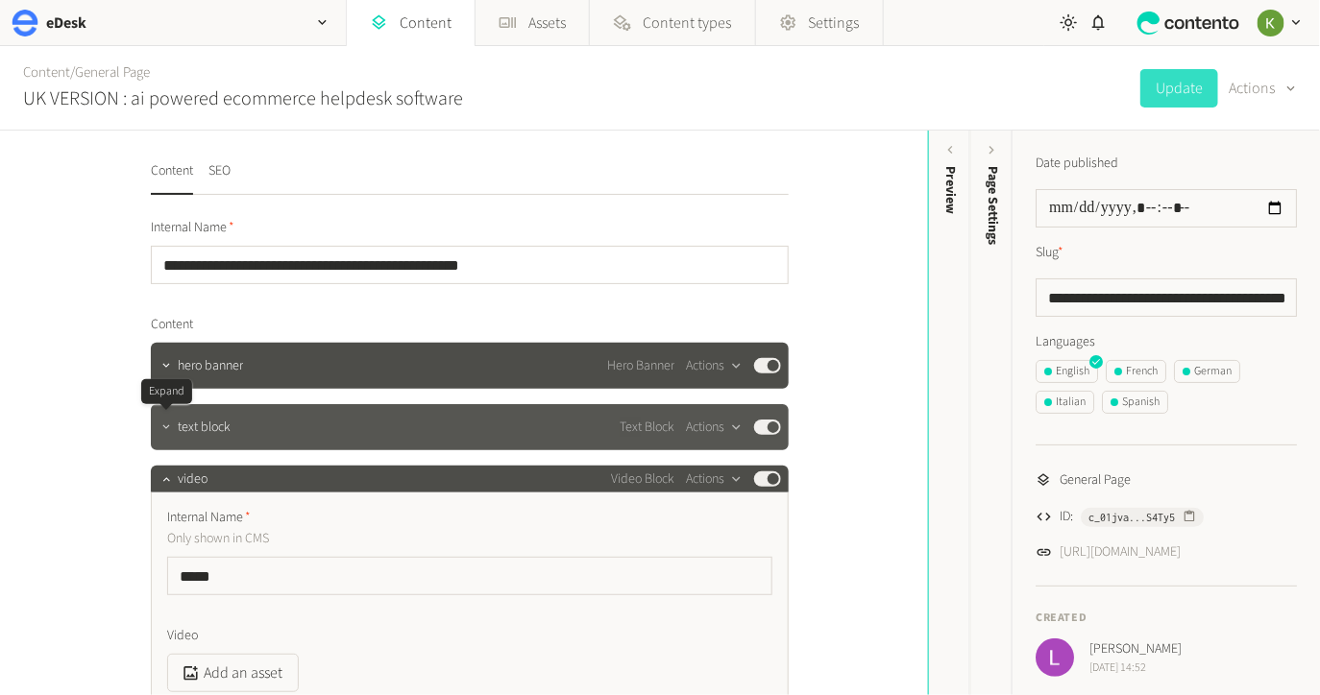
click at [169, 431] on icon "button" at bounding box center [165, 427] width 13 height 13
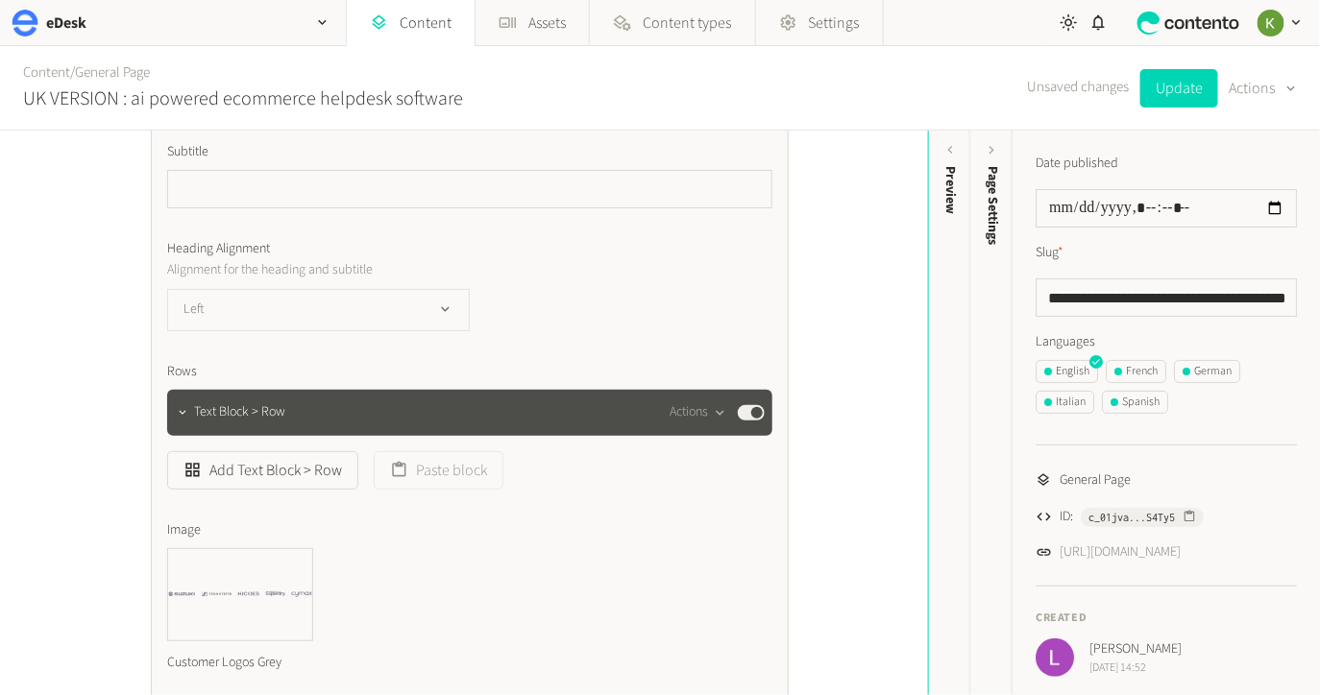
scroll to position [566, 0]
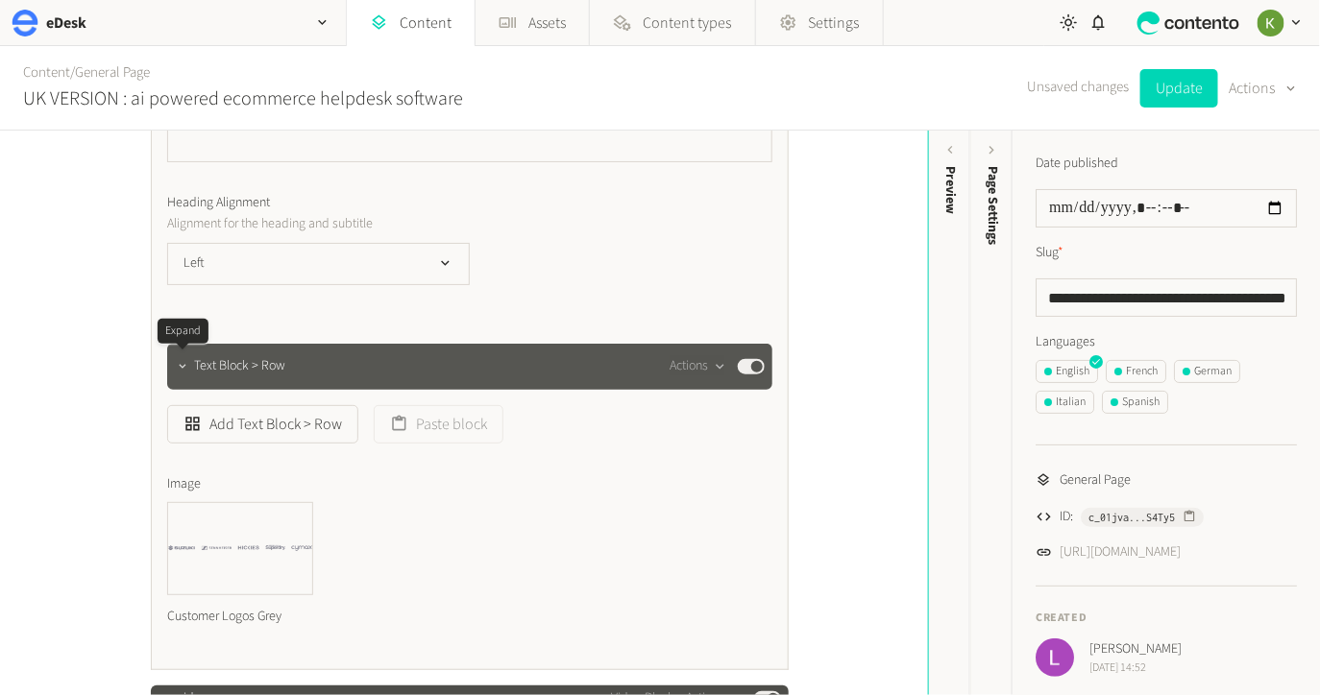
click at [177, 371] on icon "button" at bounding box center [182, 366] width 13 height 13
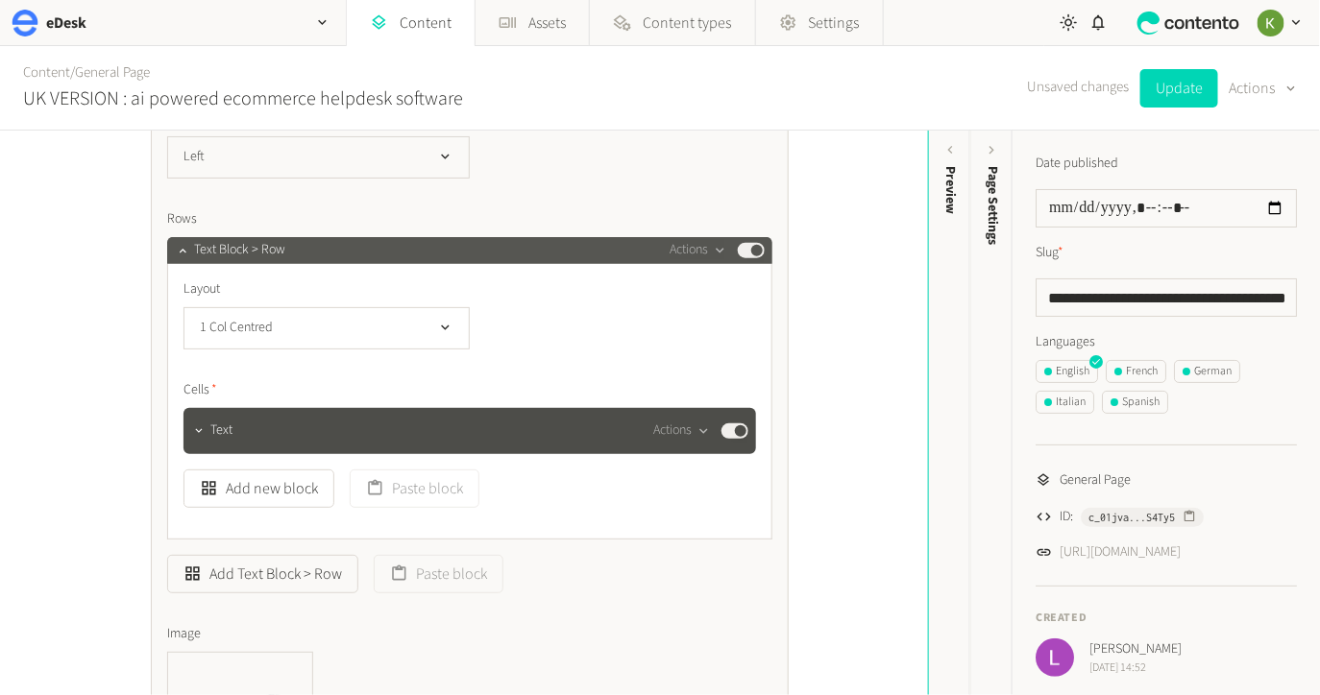
scroll to position [751, 0]
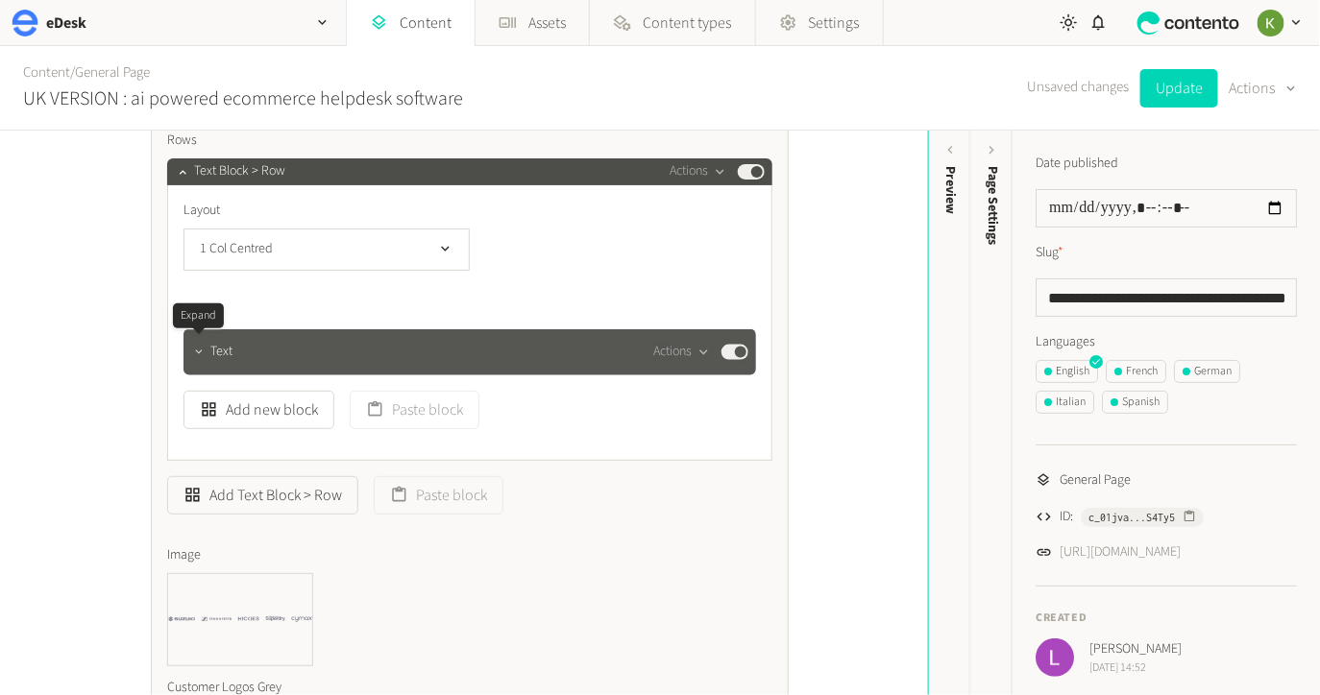
click at [197, 357] on icon "button" at bounding box center [198, 352] width 13 height 13
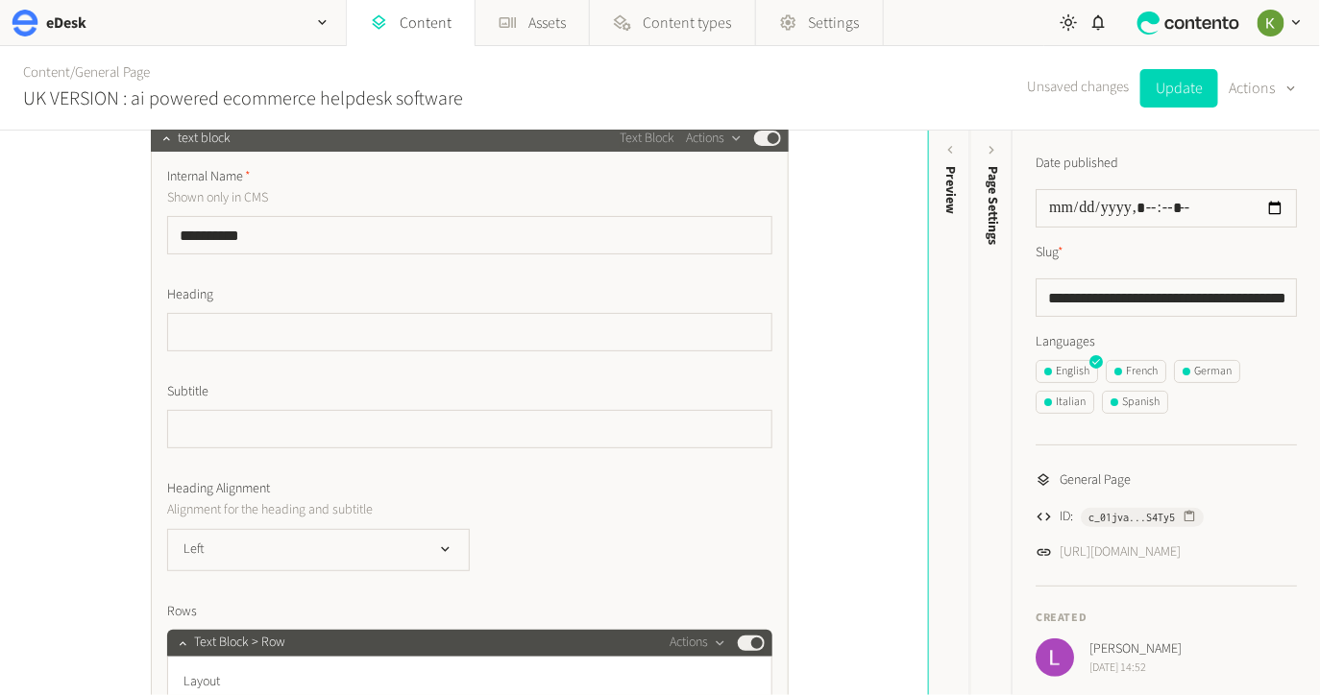
scroll to position [58, 0]
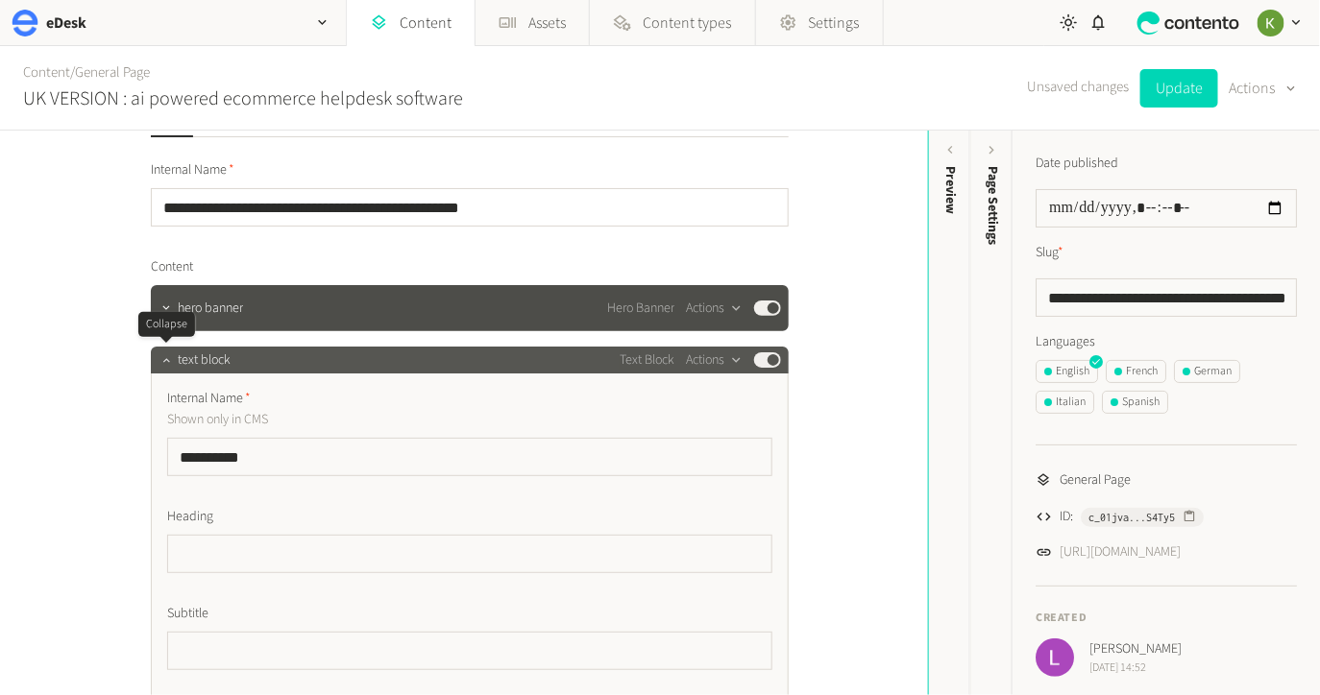
click at [160, 366] on icon "button" at bounding box center [165, 360] width 13 height 13
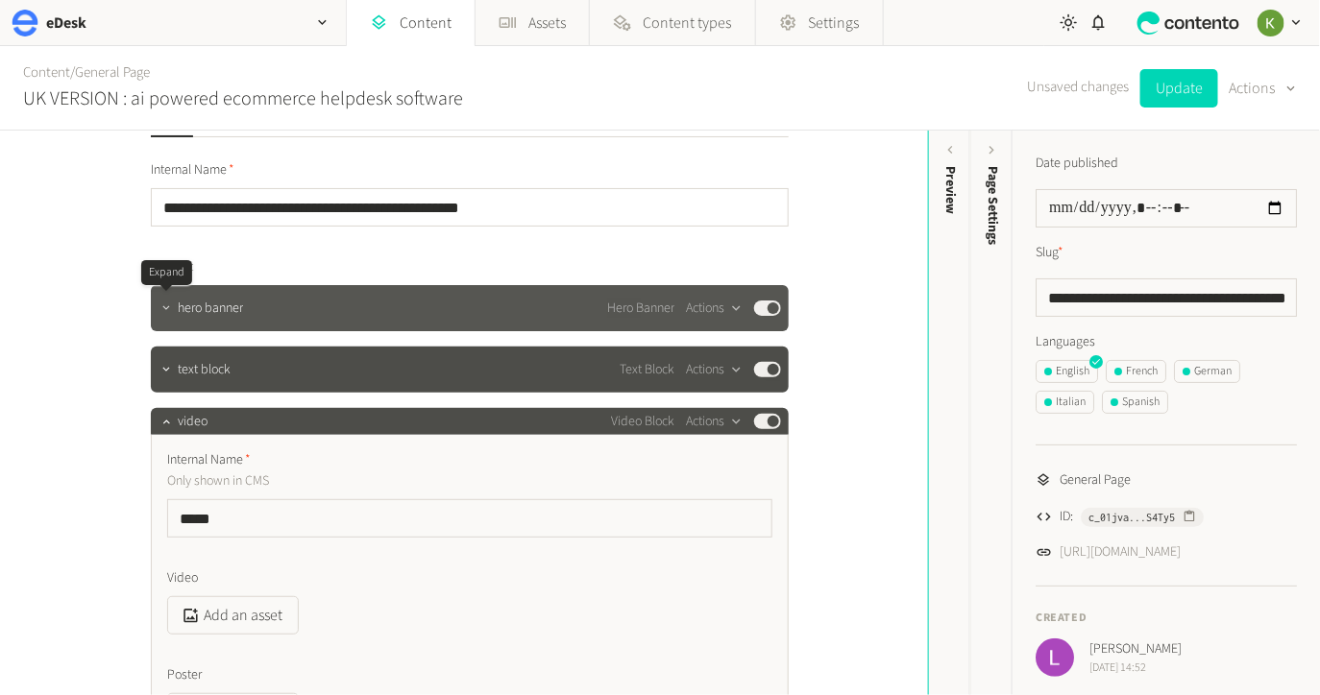
click at [170, 315] on button "button" at bounding box center [166, 306] width 23 height 23
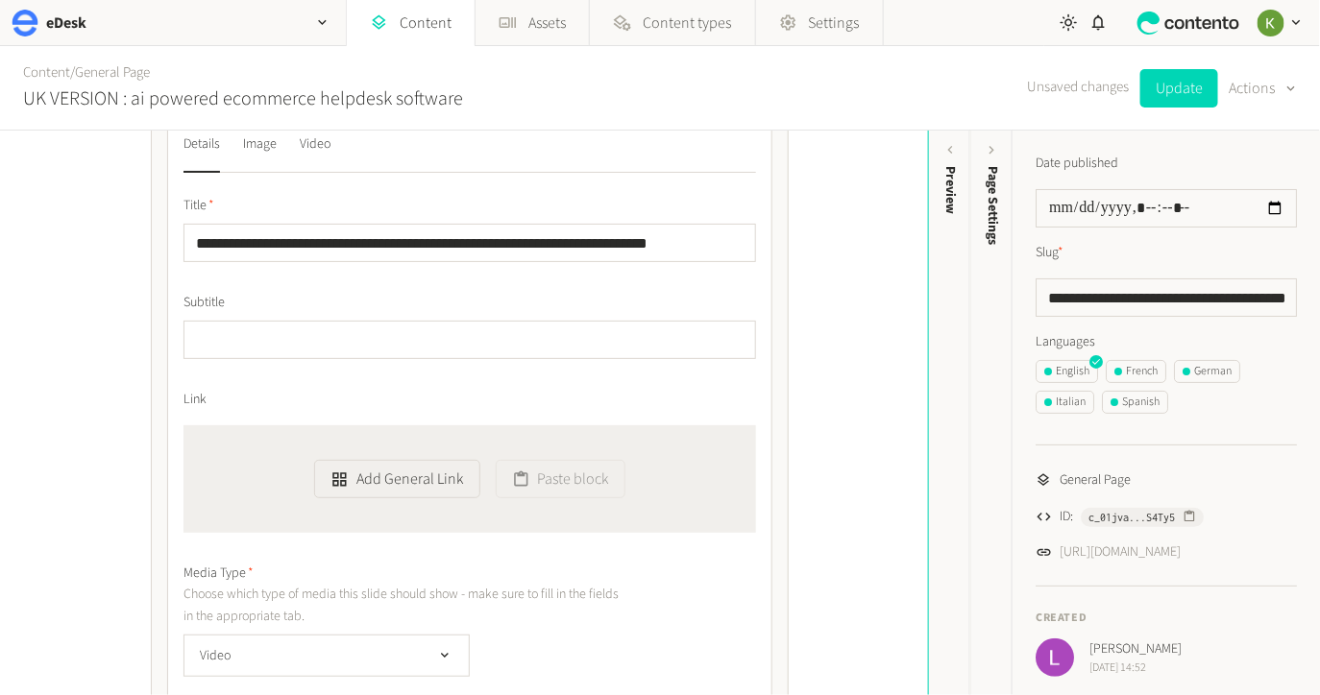
scroll to position [1370, 0]
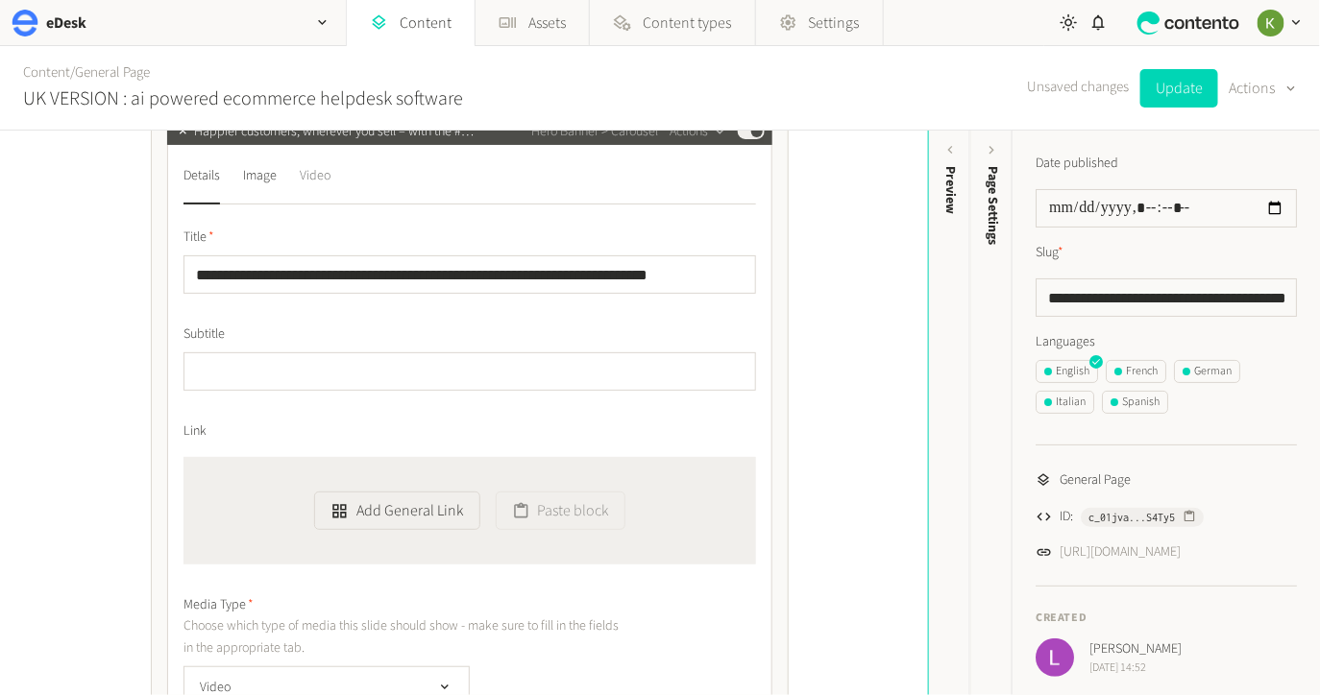
click at [309, 173] on div "Video" at bounding box center [315, 175] width 31 height 31
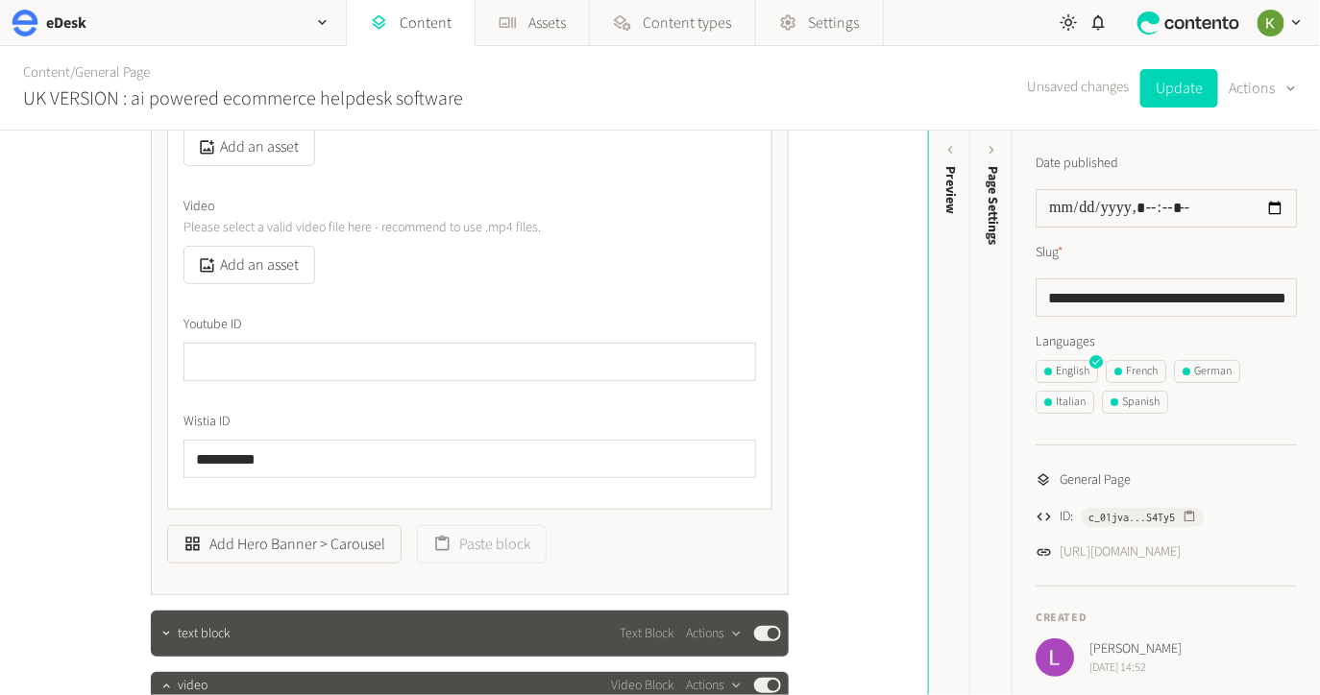
scroll to position [1539, 0]
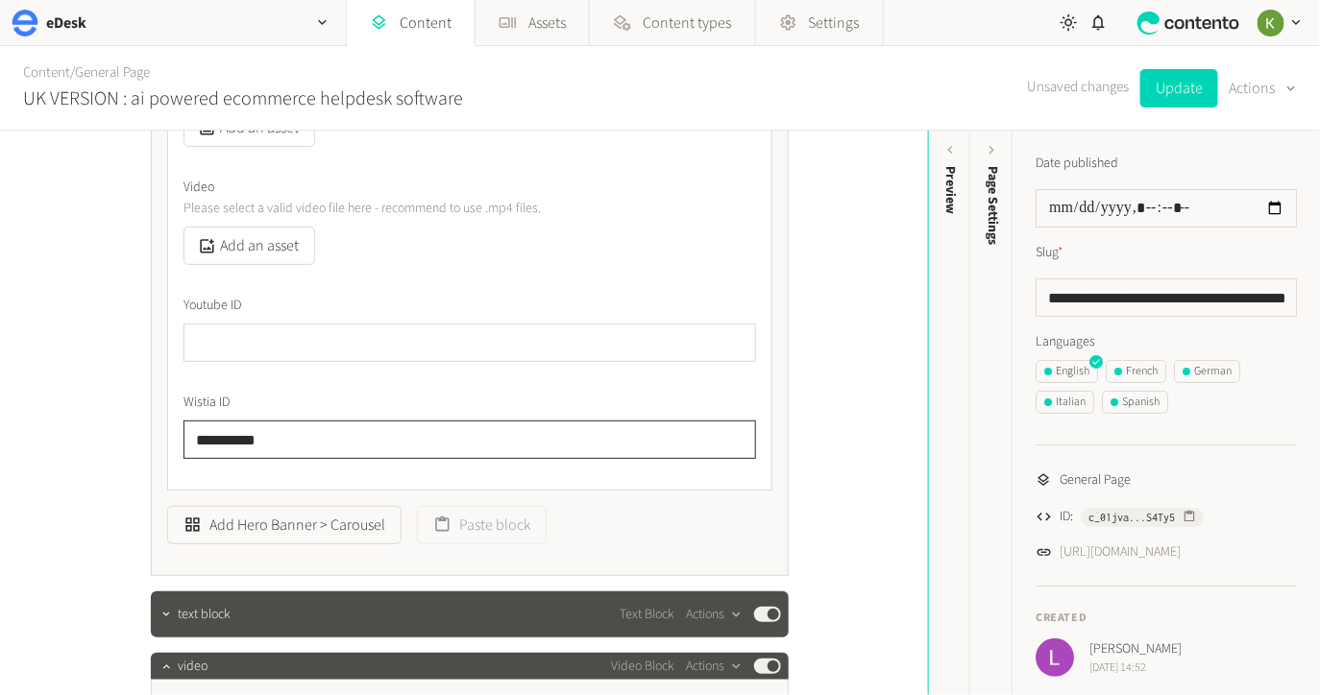
click at [237, 437] on input "**********" at bounding box center [469, 440] width 573 height 38
drag, startPoint x: 237, startPoint y: 437, endPoint x: 255, endPoint y: 433, distance: 17.7
click at [237, 437] on input "**********" at bounding box center [469, 440] width 573 height 38
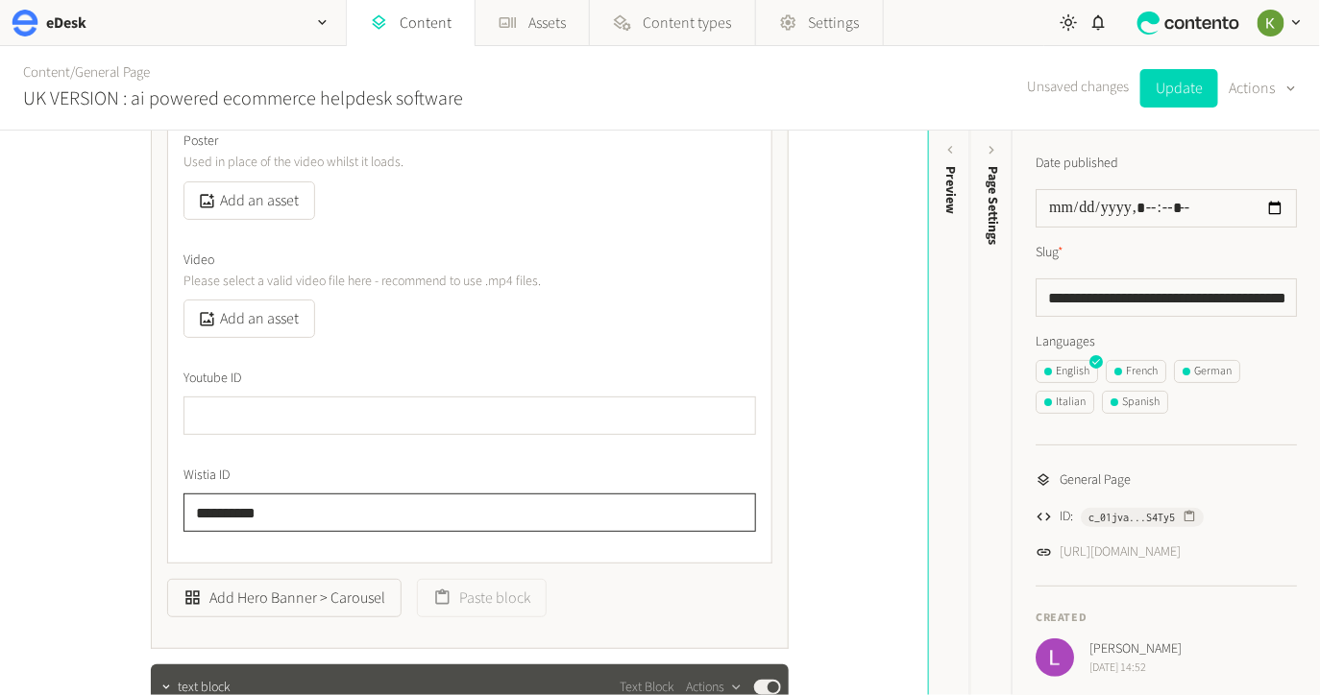
scroll to position [1558, 0]
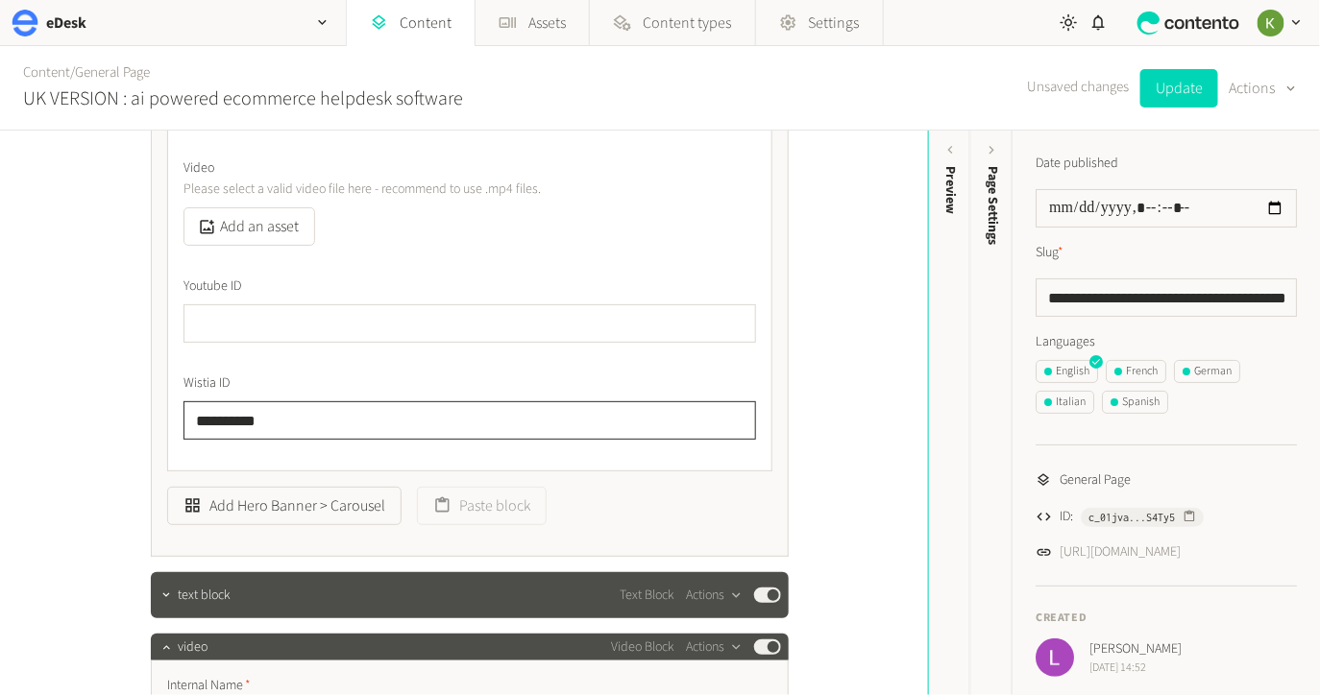
click at [235, 414] on input "**********" at bounding box center [469, 421] width 573 height 38
paste input "text"
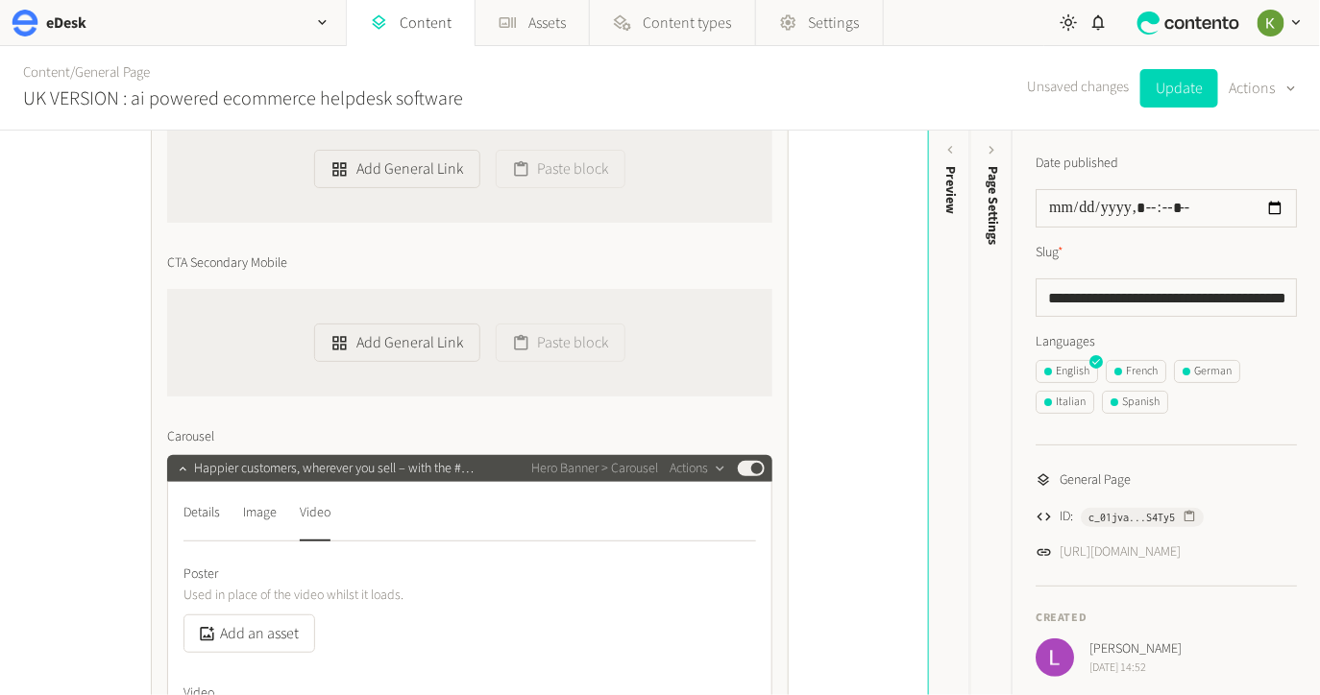
scroll to position [999, 0]
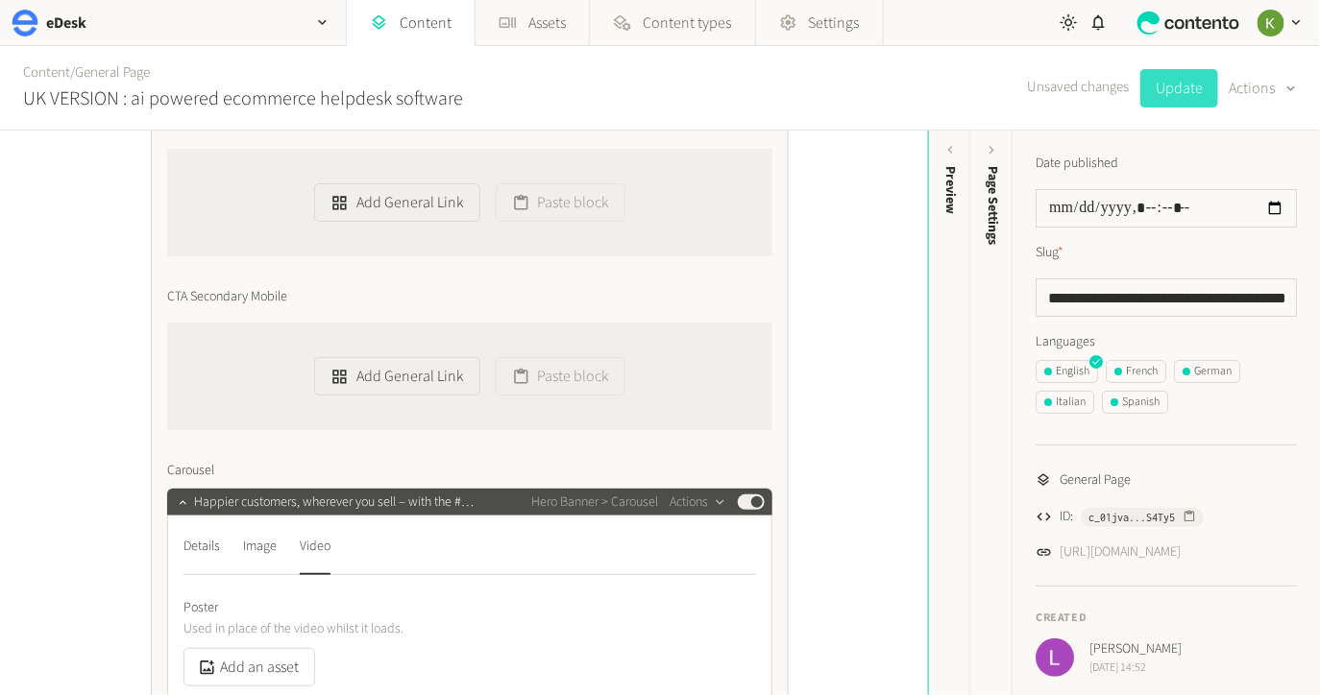
type input "**********"
click at [1176, 94] on button "Update" at bounding box center [1179, 88] width 78 height 38
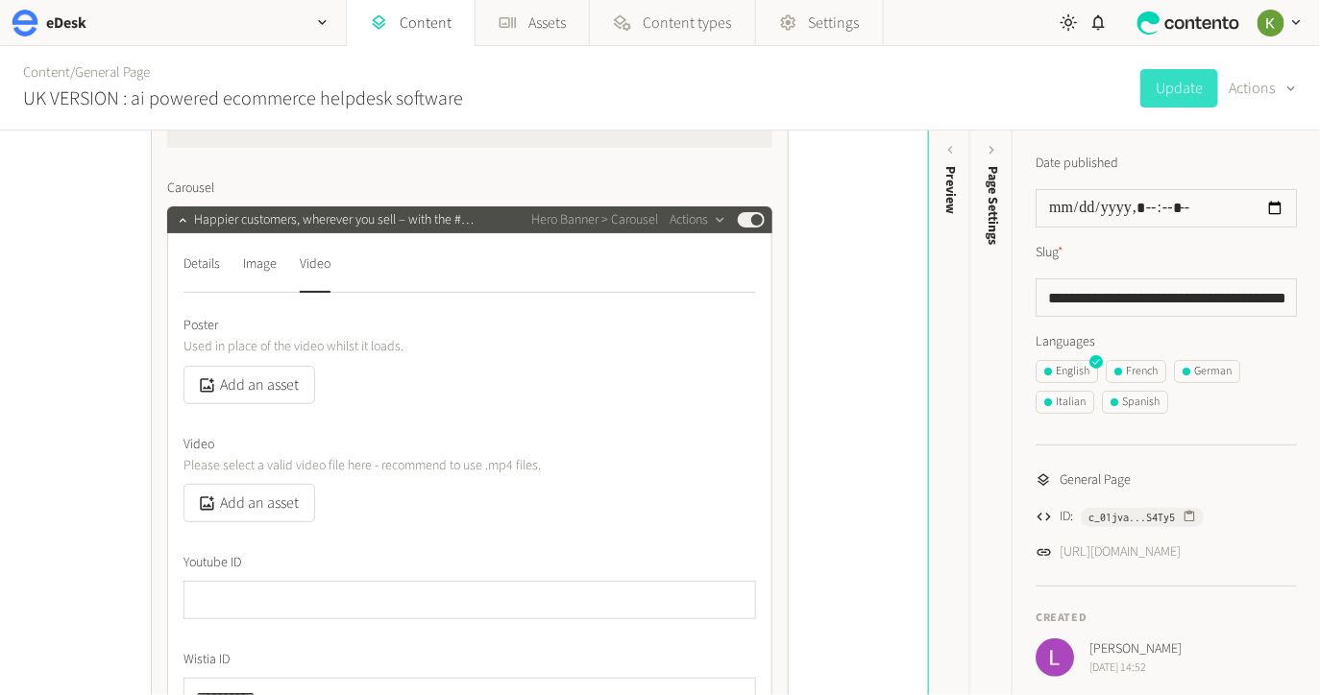
scroll to position [1239, 0]
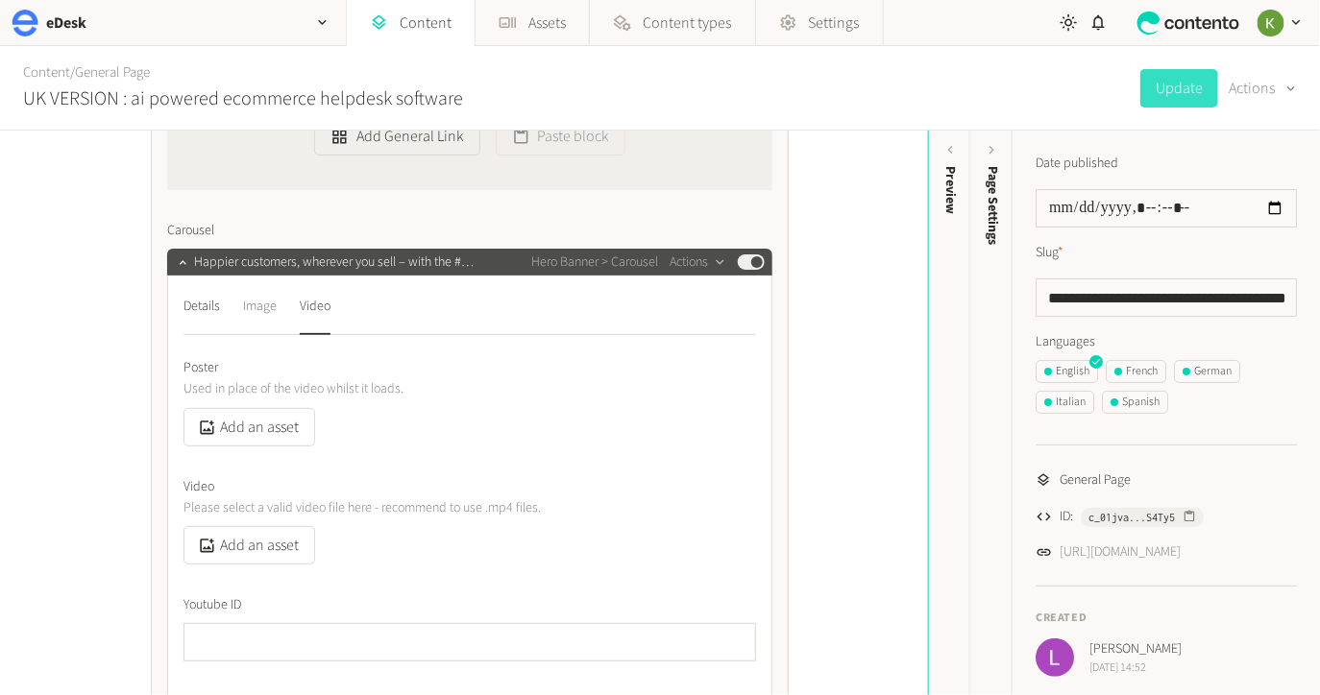
click at [271, 309] on div "Image" at bounding box center [260, 306] width 34 height 31
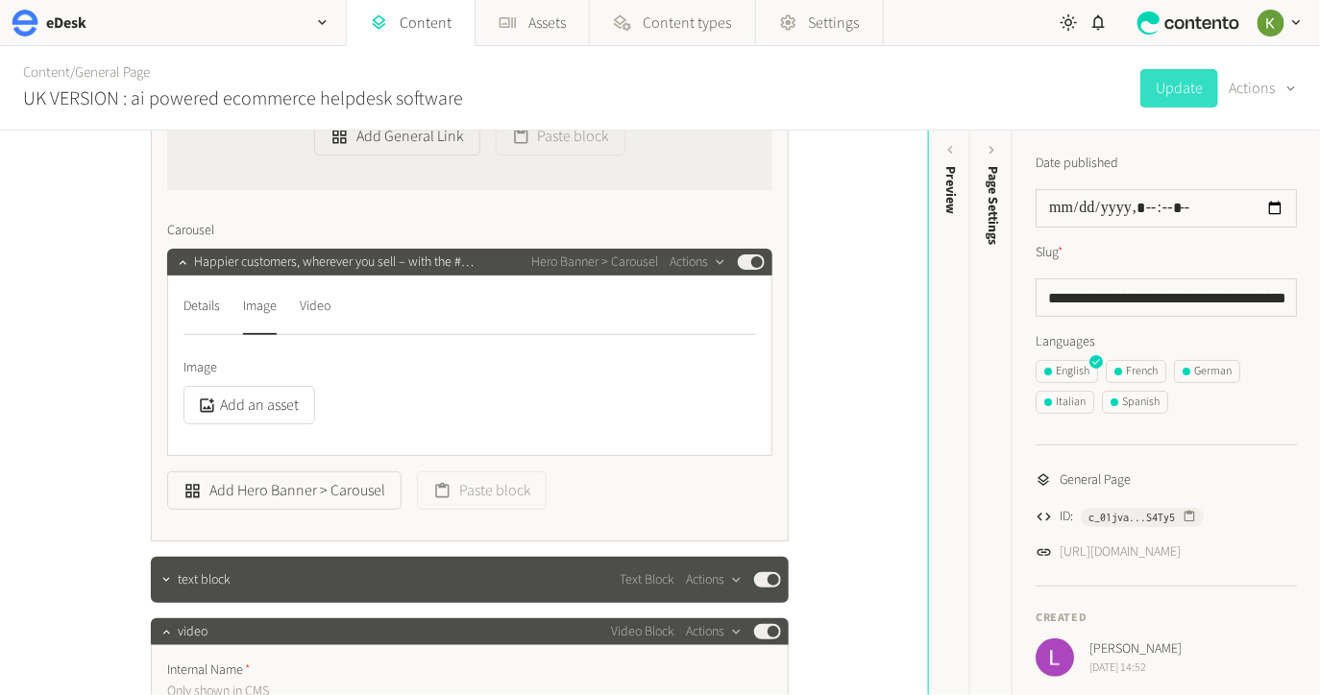
drag, startPoint x: 210, startPoint y: 297, endPoint x: 278, endPoint y: 288, distance: 67.8
click at [210, 297] on div "Details" at bounding box center [201, 306] width 37 height 31
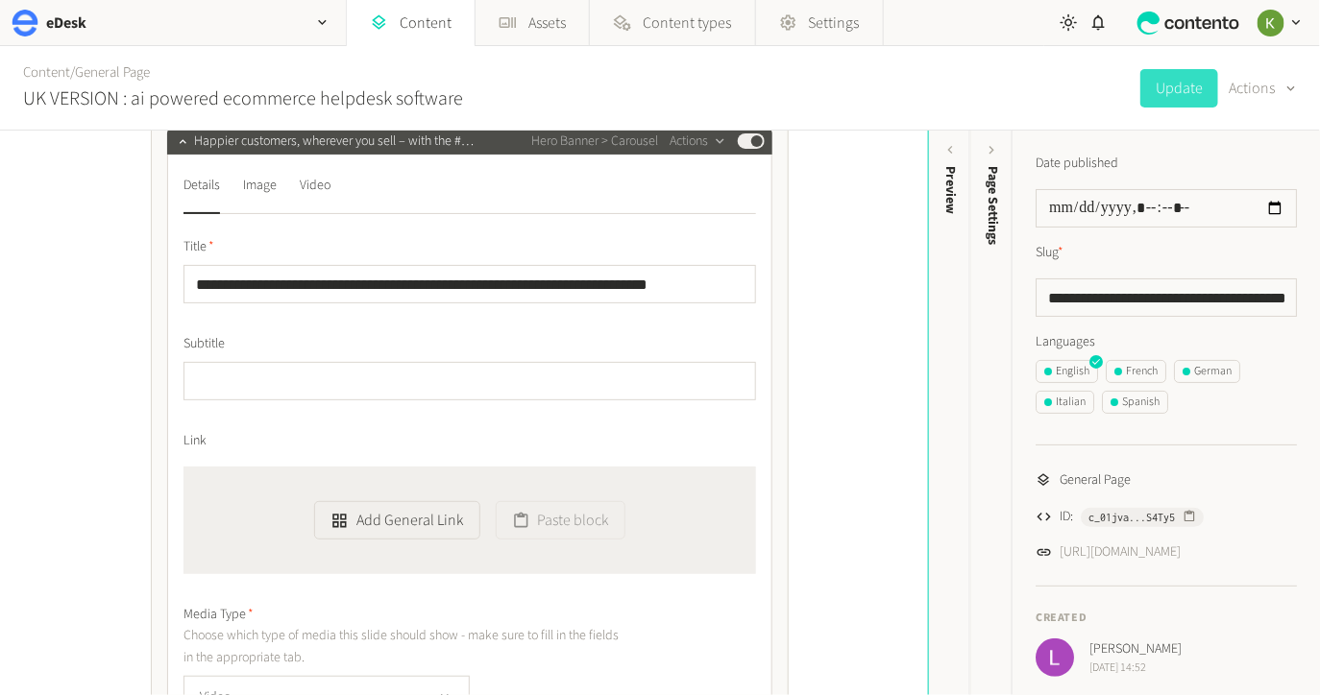
scroll to position [1306, 0]
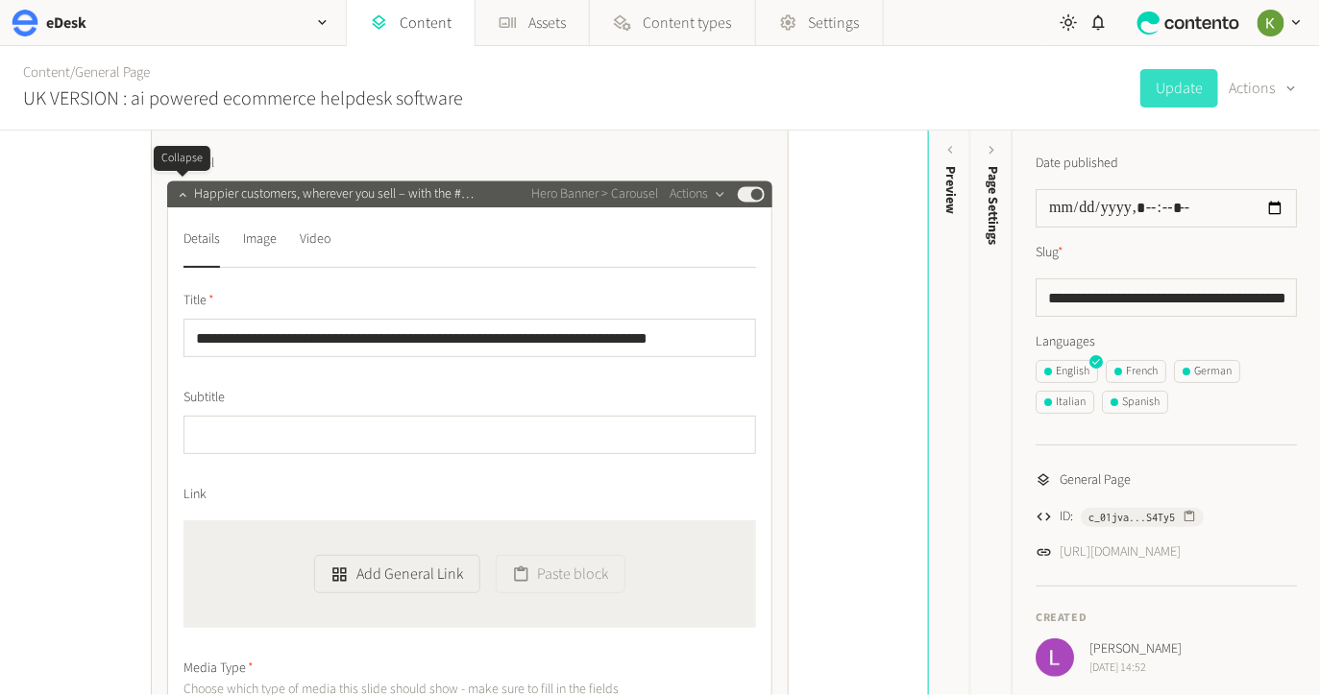
click at [188, 199] on icon "button" at bounding box center [182, 194] width 13 height 13
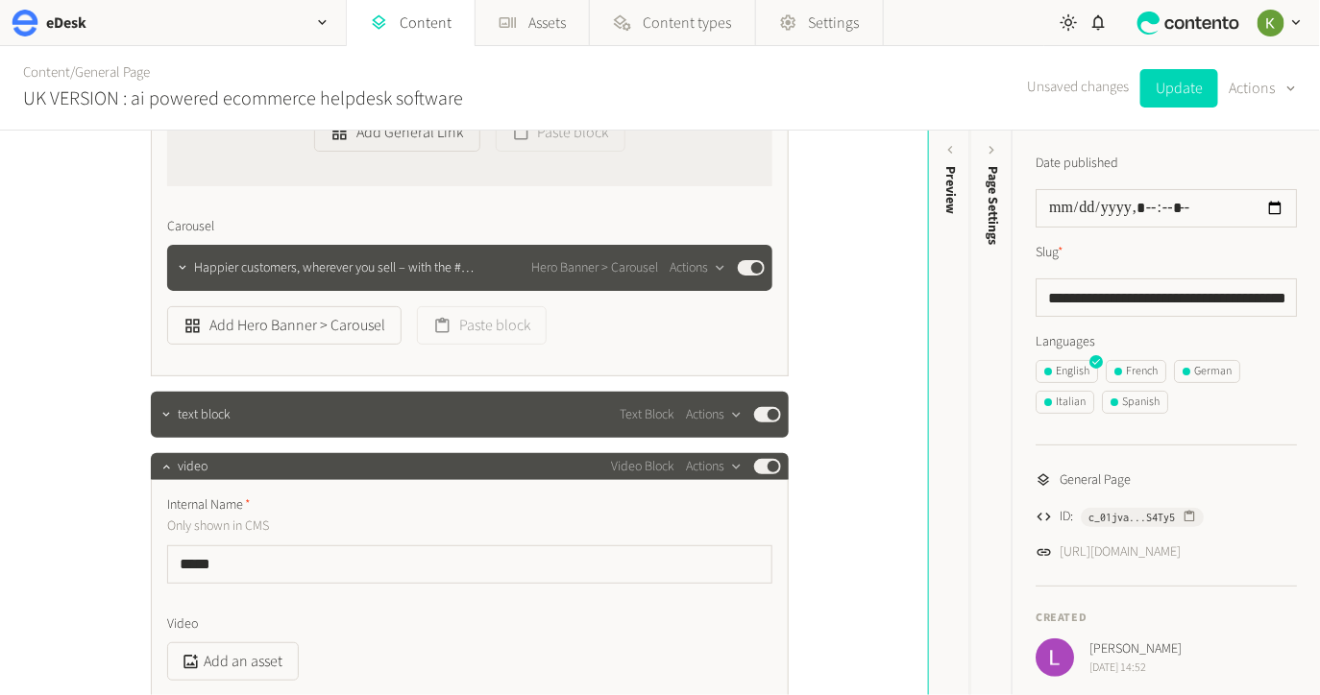
scroll to position [1071, 0]
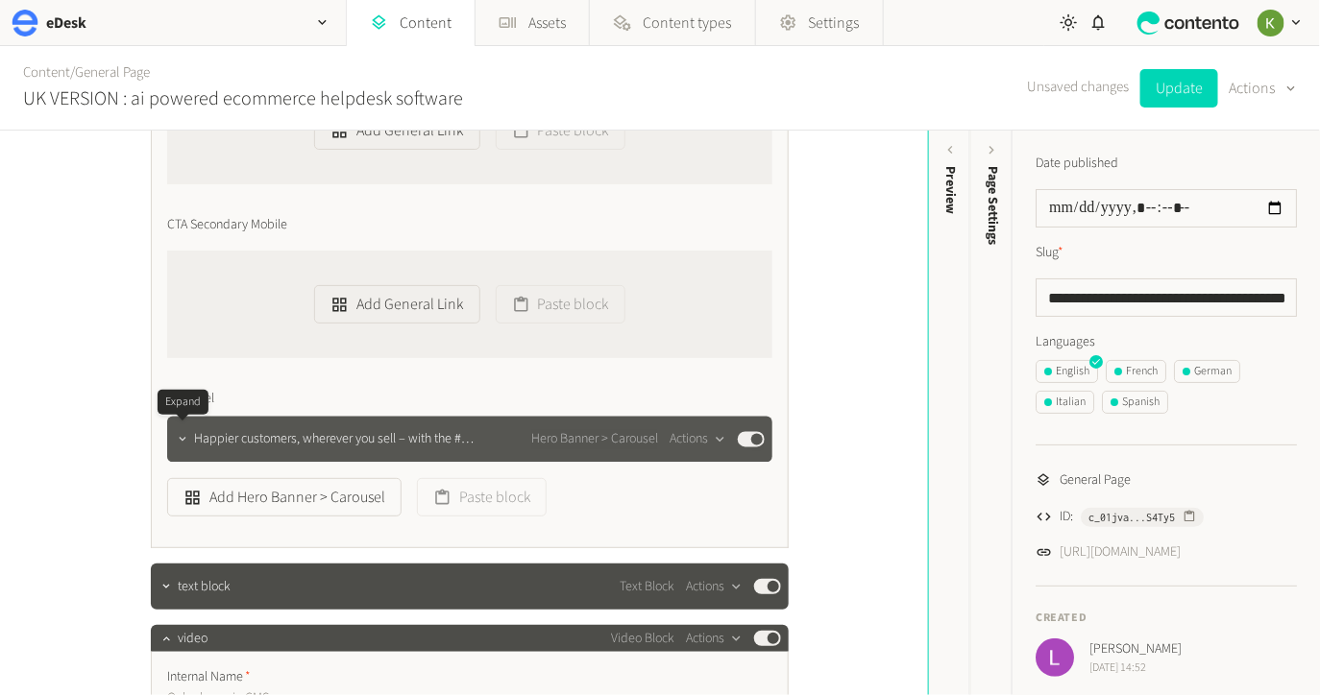
click at [187, 440] on icon "button" at bounding box center [182, 439] width 13 height 13
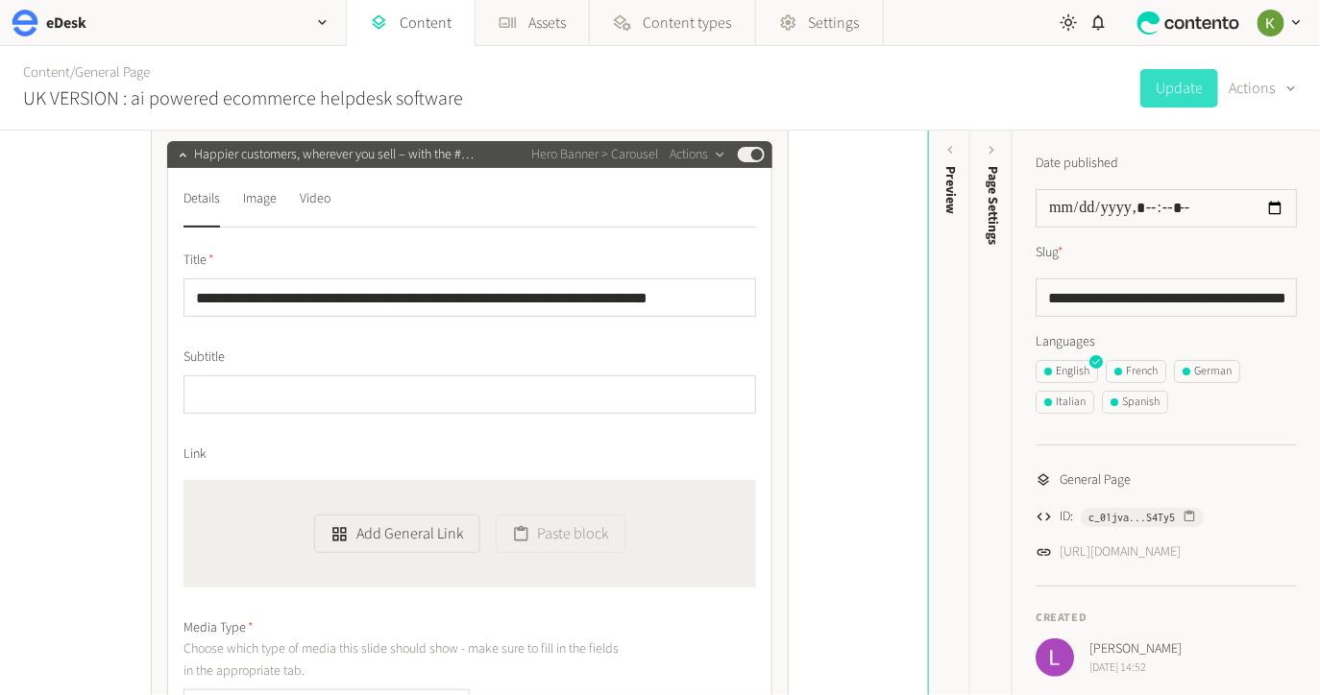
scroll to position [1329, 0]
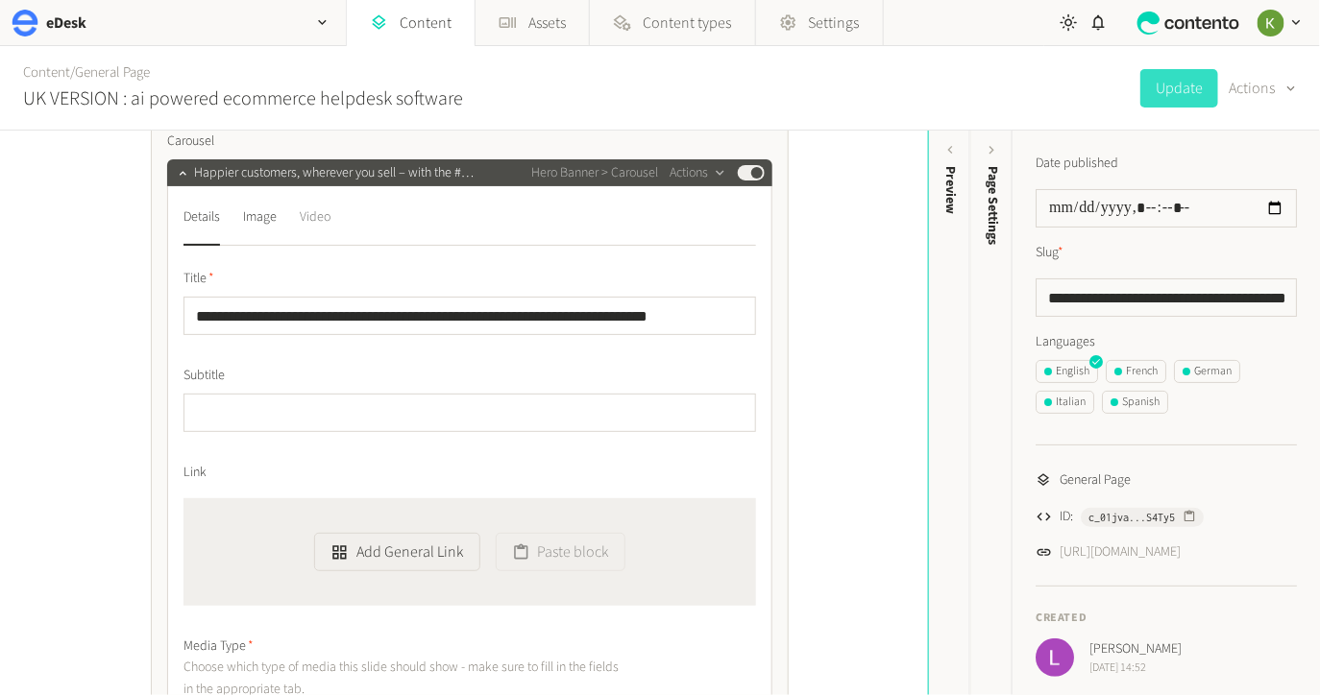
click at [317, 203] on div "Video" at bounding box center [315, 217] width 31 height 31
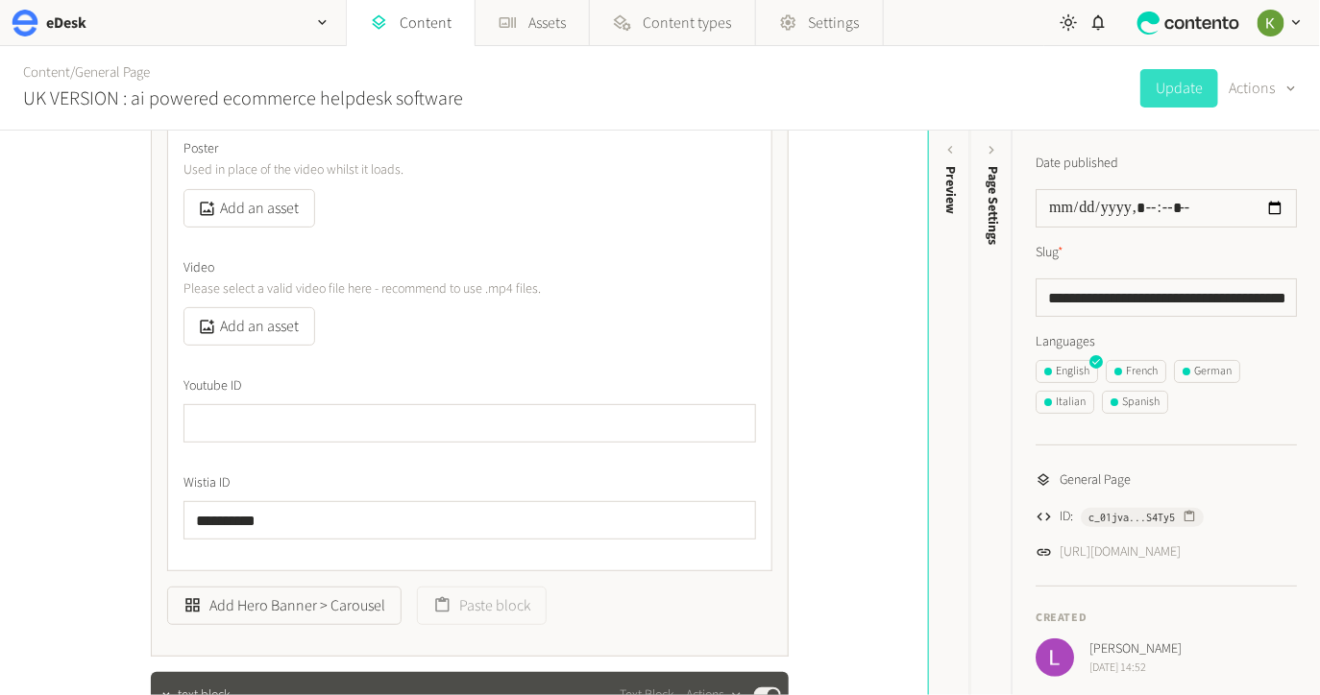
scroll to position [1427, 0]
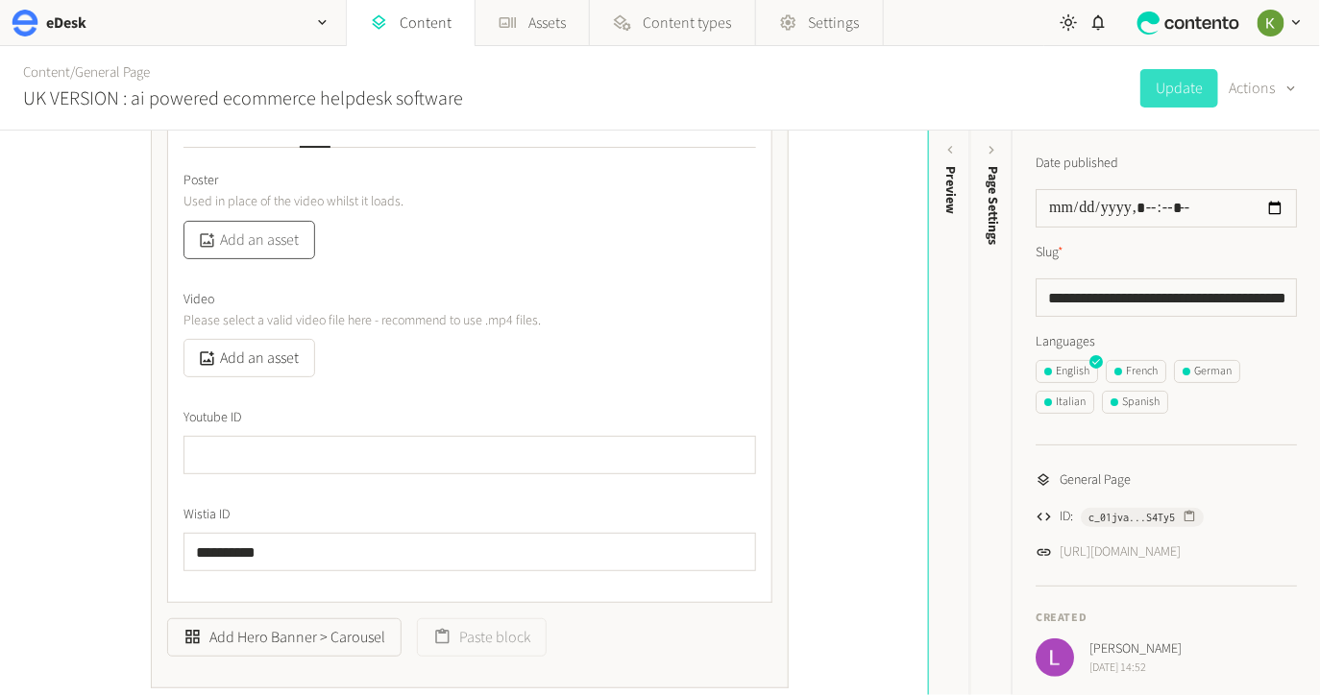
click at [279, 251] on button "Add an asset" at bounding box center [249, 240] width 132 height 38
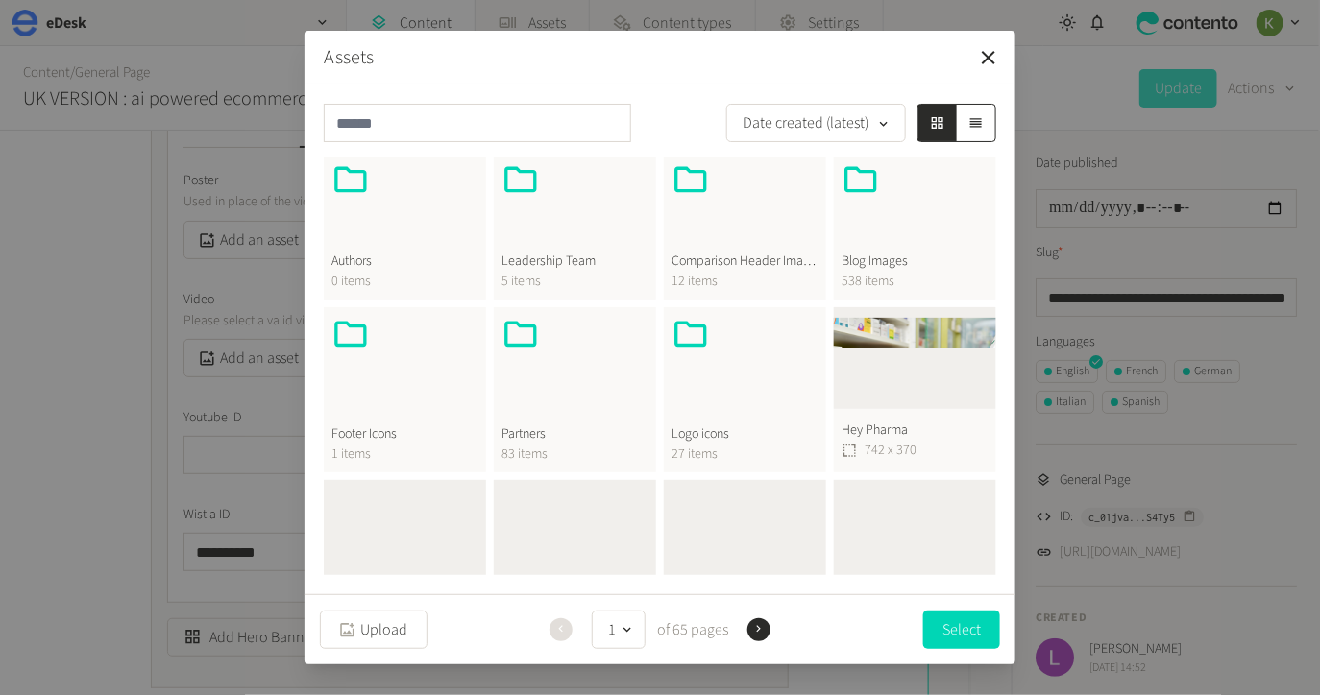
scroll to position [667, 0]
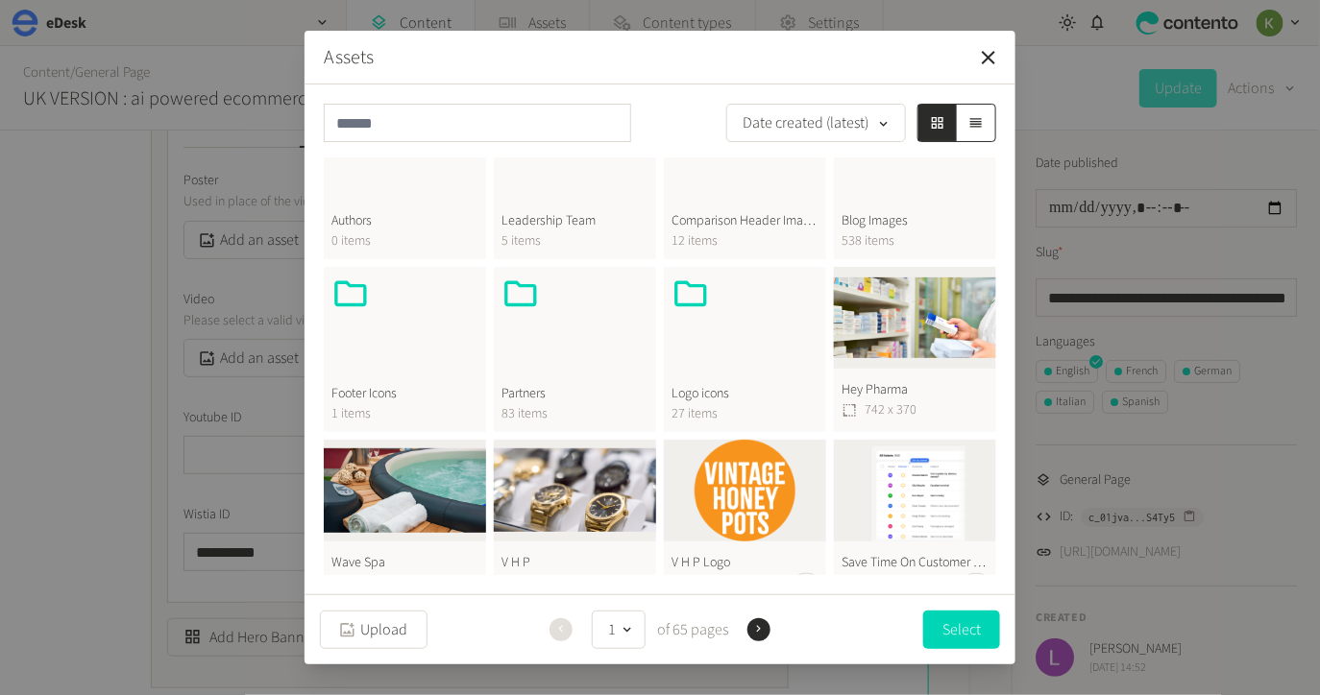
click at [908, 220] on span "Blog Images" at bounding box center [914, 221] width 147 height 20
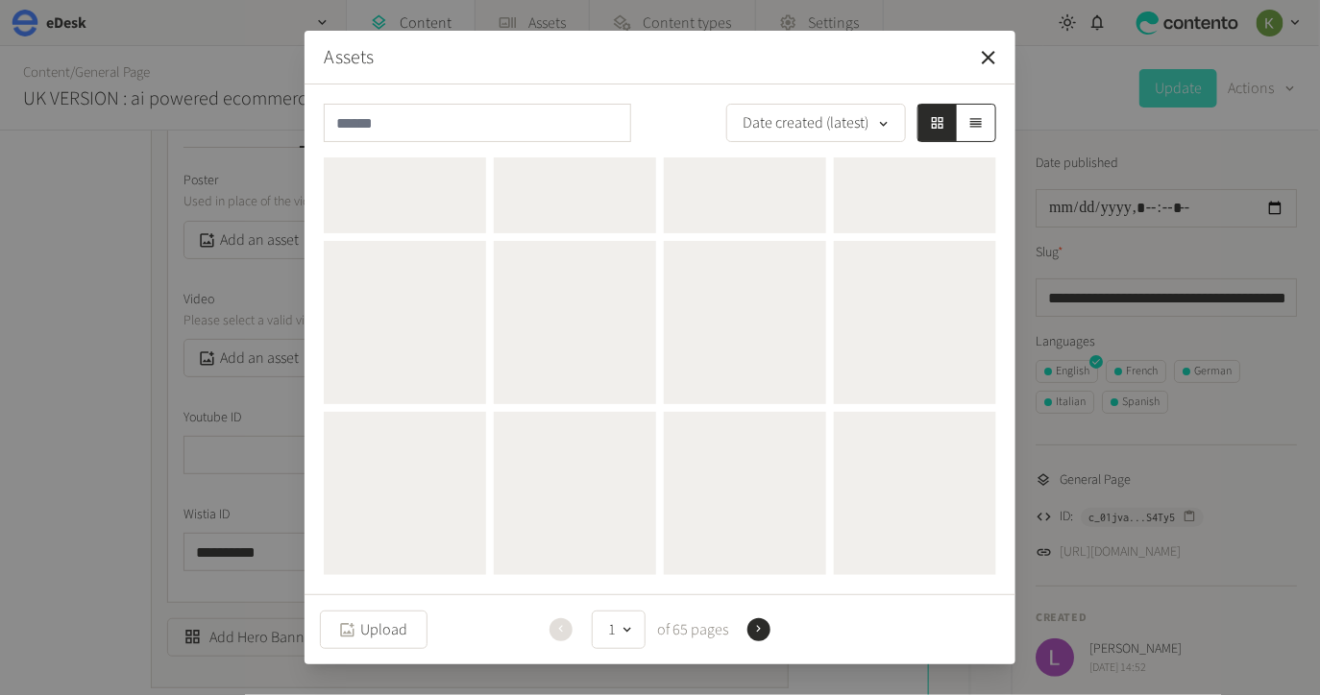
scroll to position [0, 0]
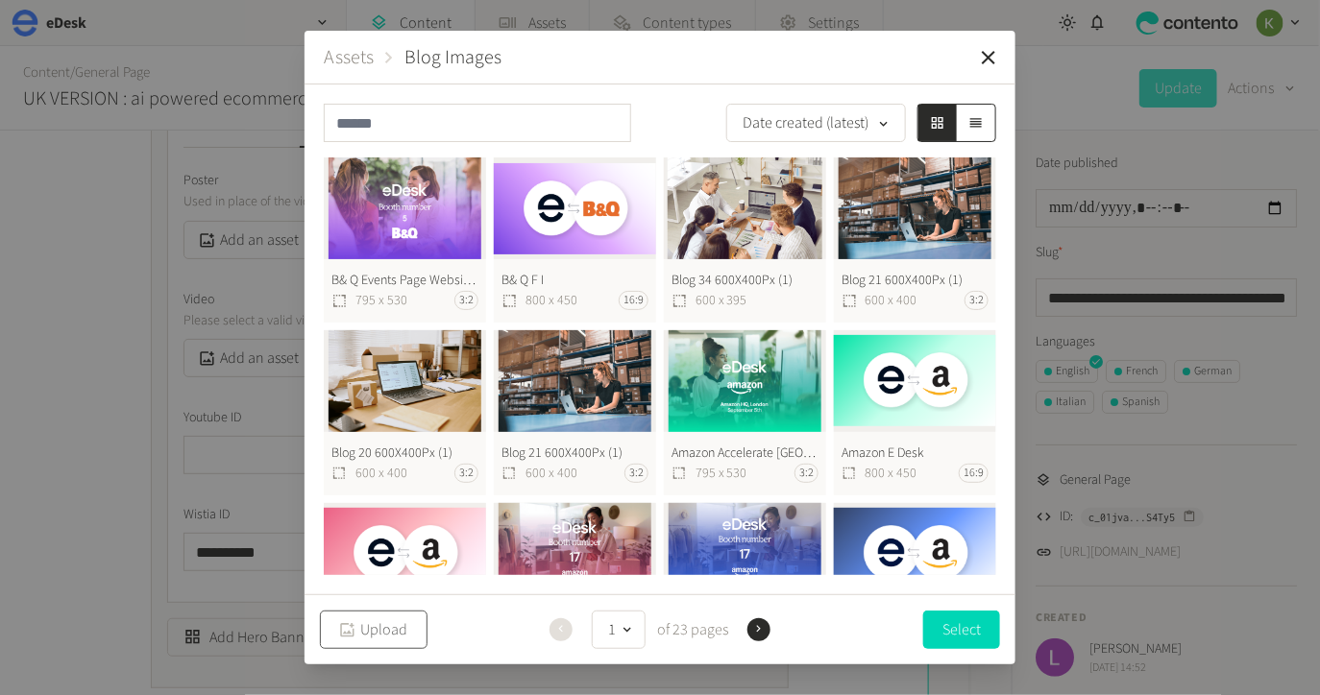
click at [387, 633] on button "Upload" at bounding box center [374, 630] width 108 height 38
click at [389, 627] on button "Upload" at bounding box center [374, 630] width 108 height 38
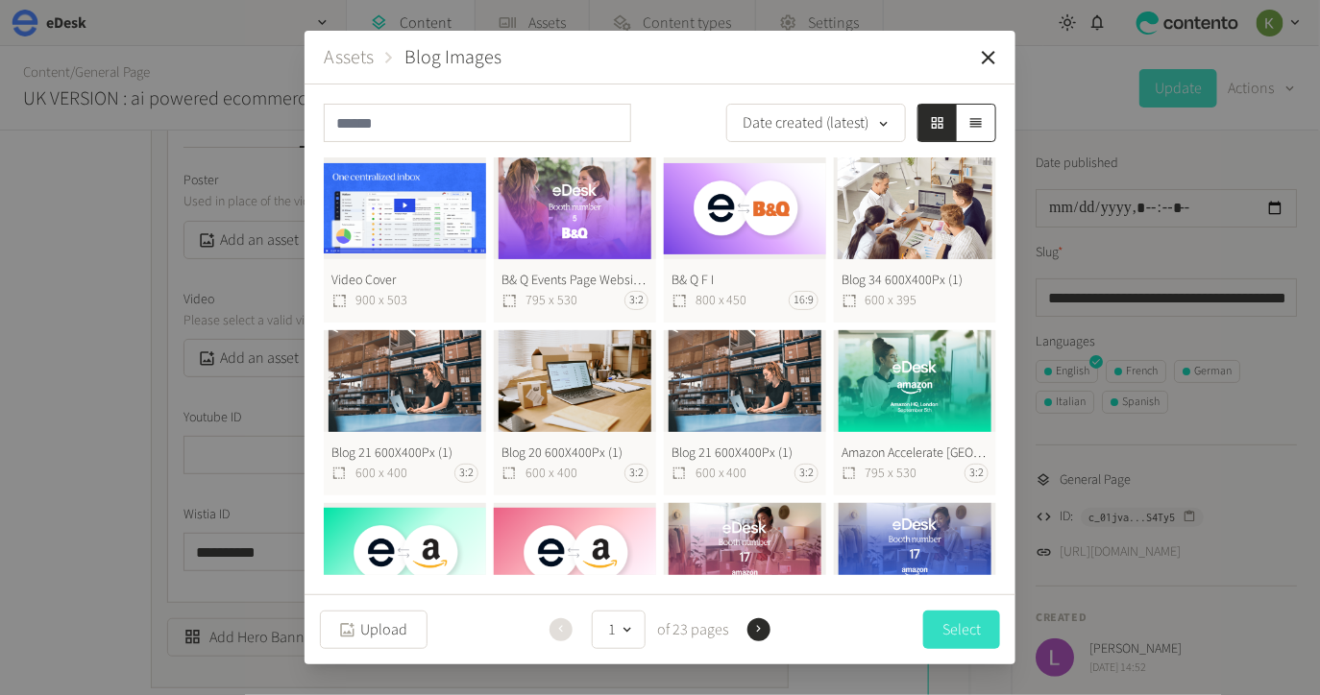
click at [952, 629] on button "Select" at bounding box center [961, 630] width 77 height 38
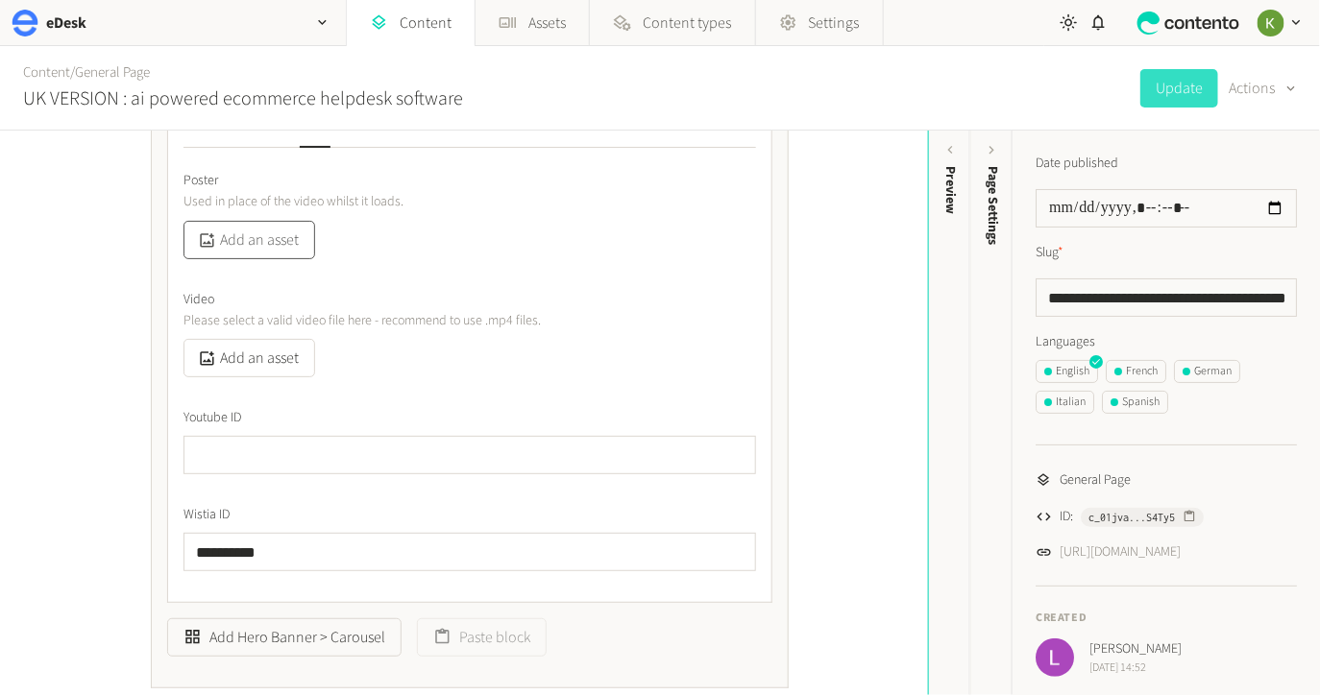
click at [286, 236] on button "Add an asset" at bounding box center [249, 240] width 132 height 38
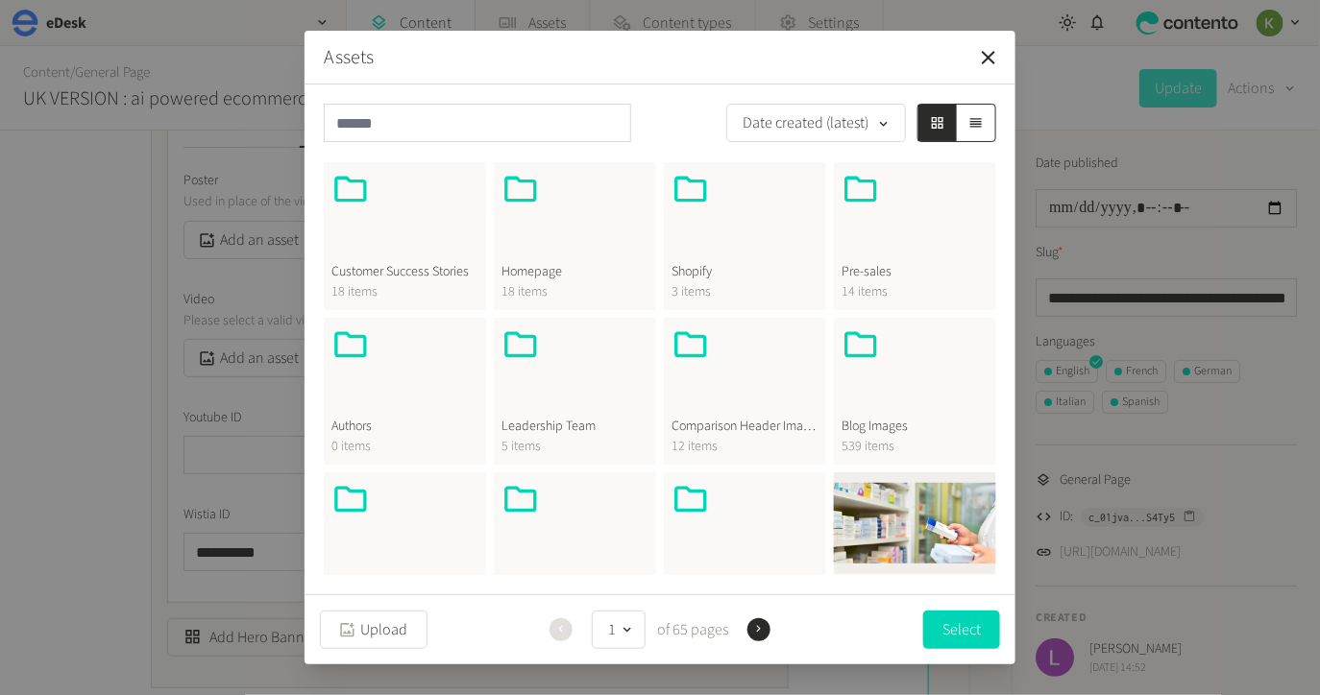
scroll to position [551, 0]
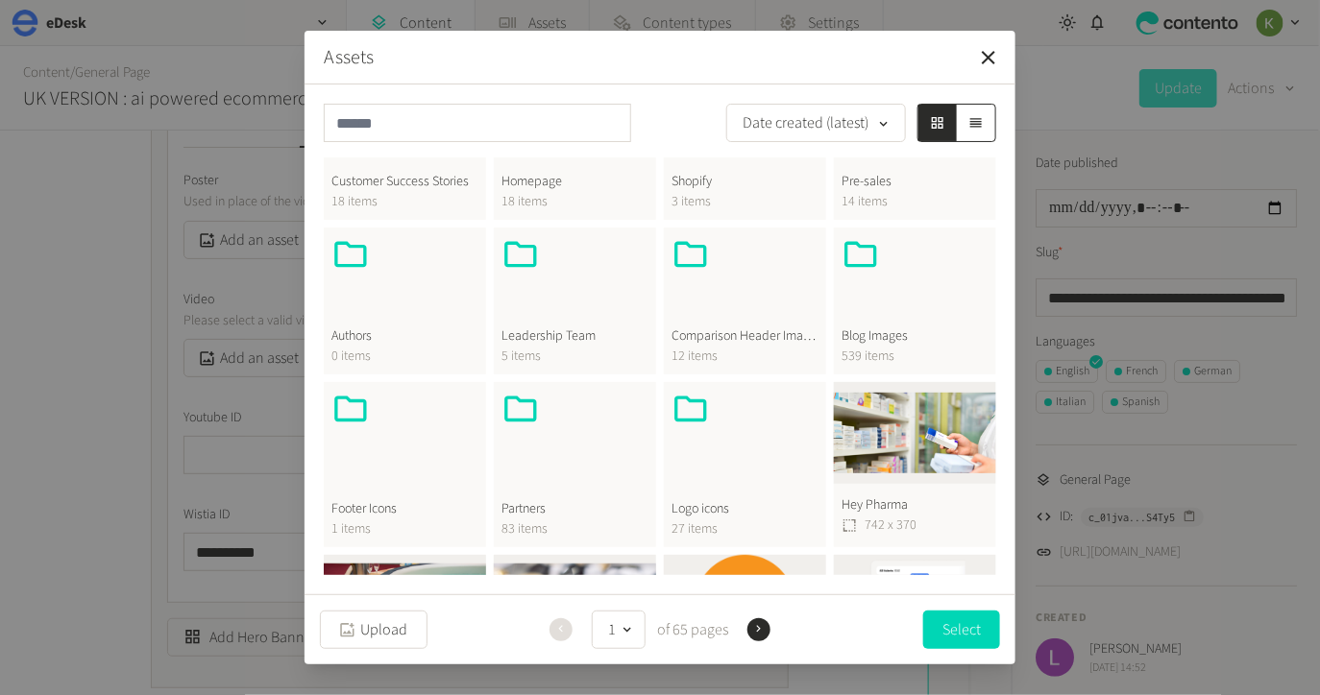
click at [910, 338] on span "Blog Images" at bounding box center [914, 337] width 147 height 20
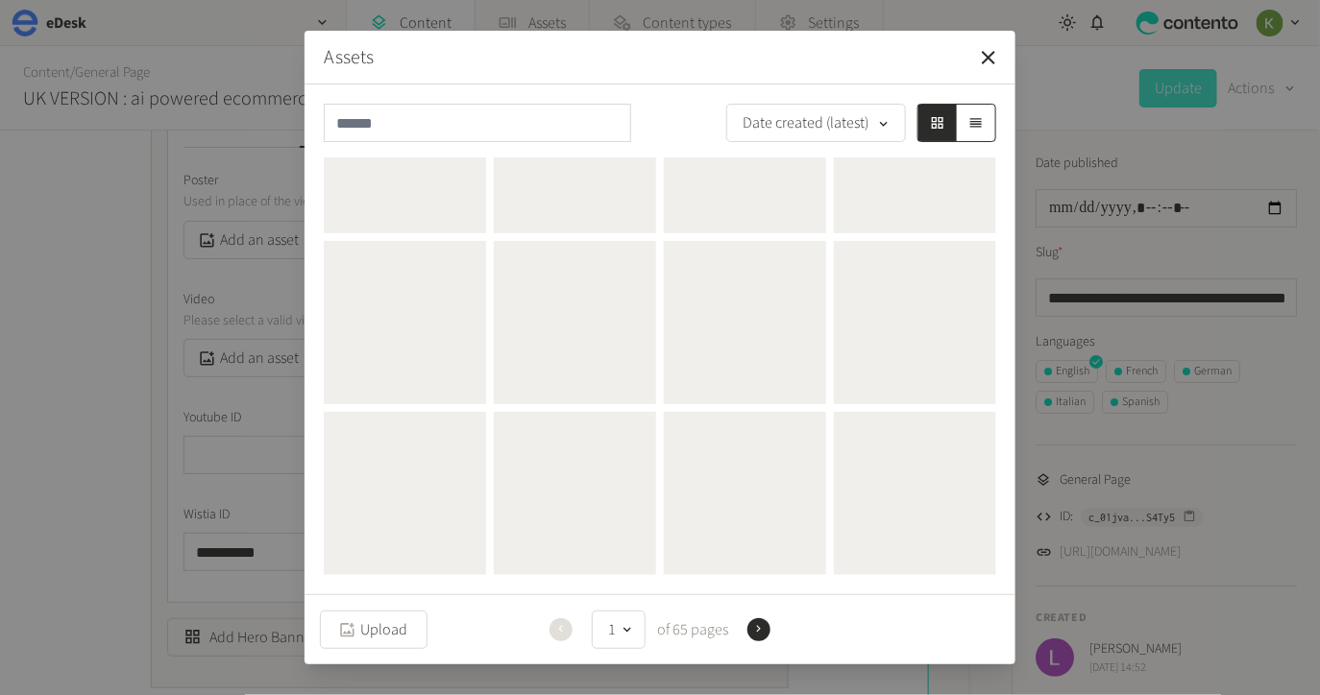
scroll to position [0, 0]
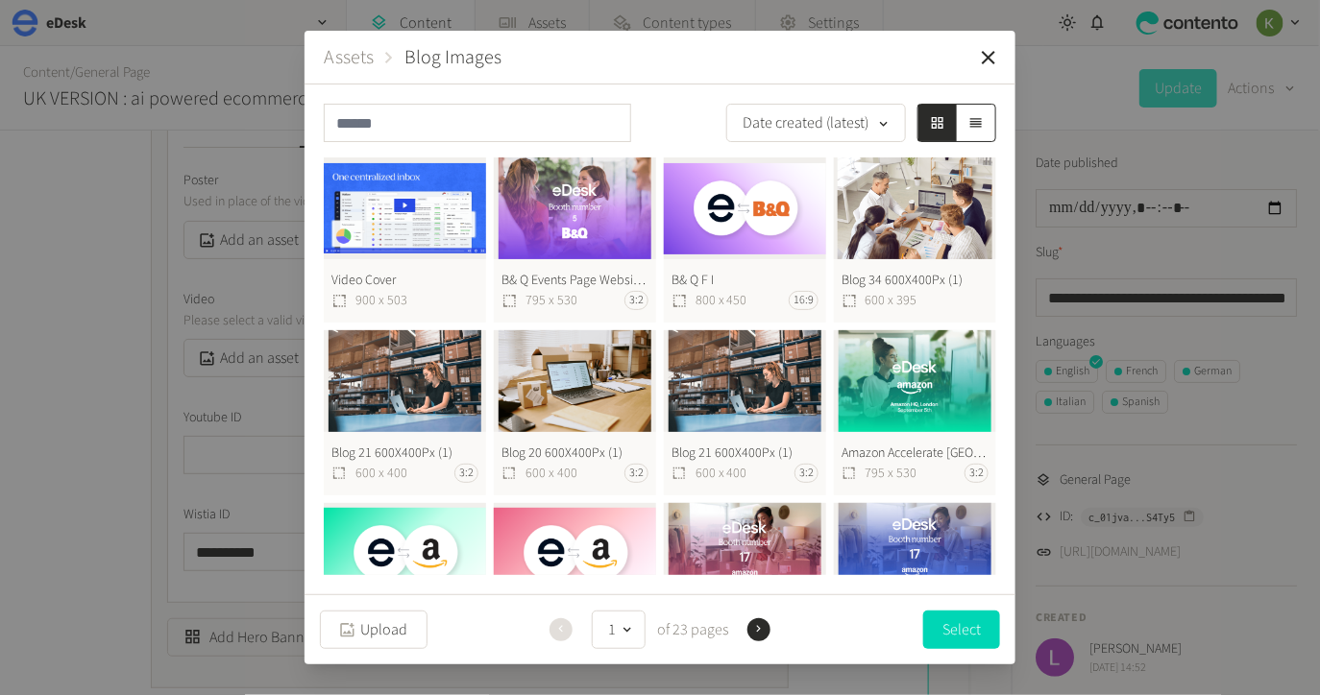
click at [418, 220] on button "Video Cover 900 x 503" at bounding box center [405, 240] width 162 height 165
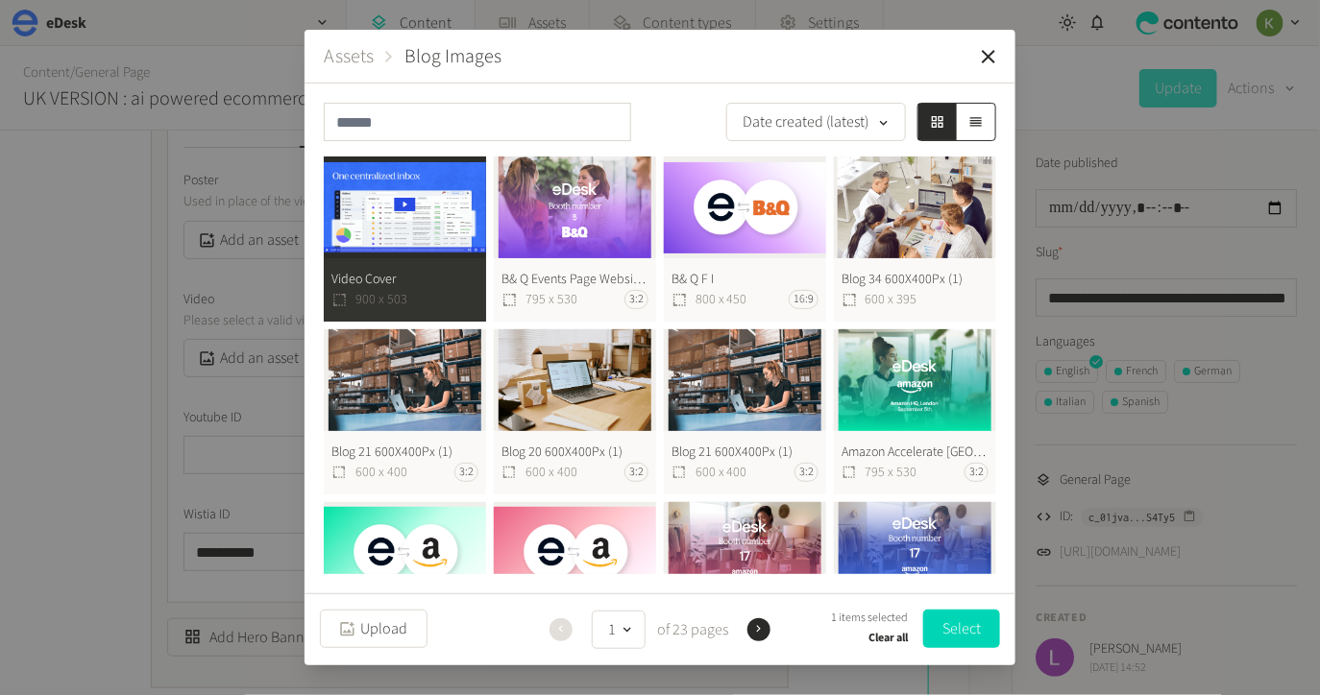
drag, startPoint x: 980, startPoint y: 625, endPoint x: 968, endPoint y: 618, distance: 13.9
click at [980, 625] on button "Select" at bounding box center [961, 629] width 77 height 38
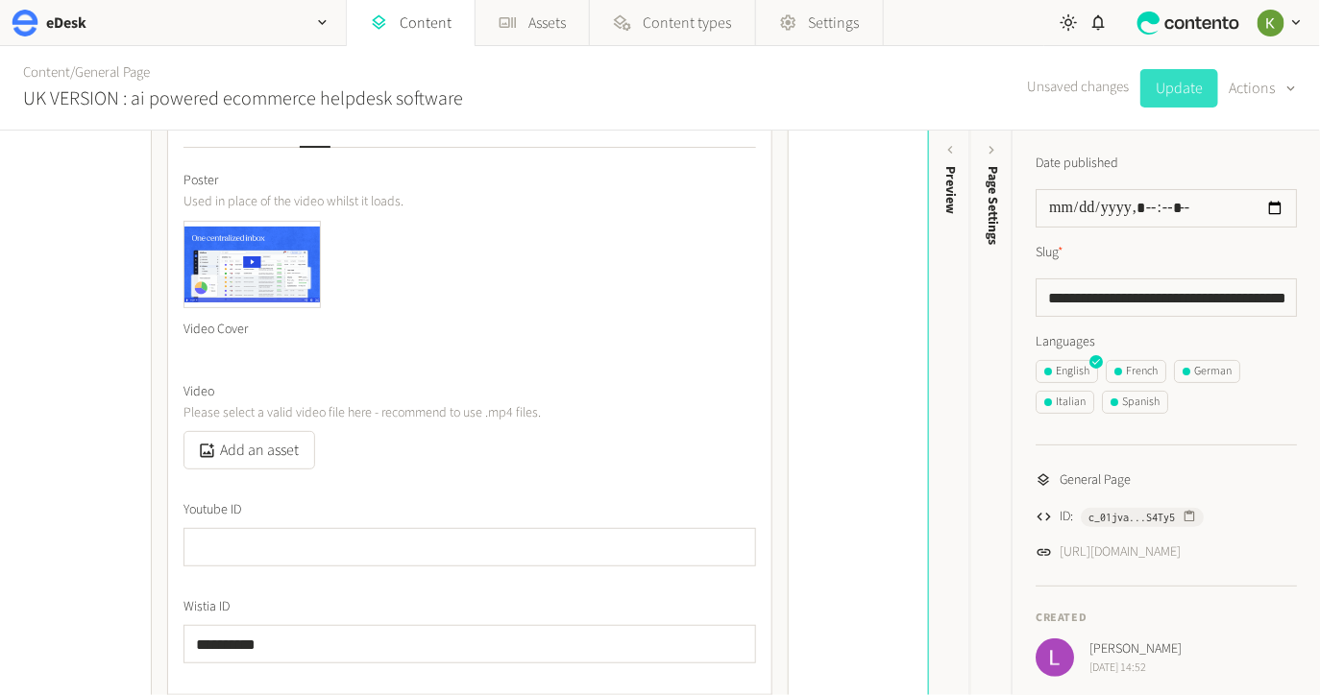
click at [1178, 93] on button "Update" at bounding box center [1179, 88] width 78 height 38
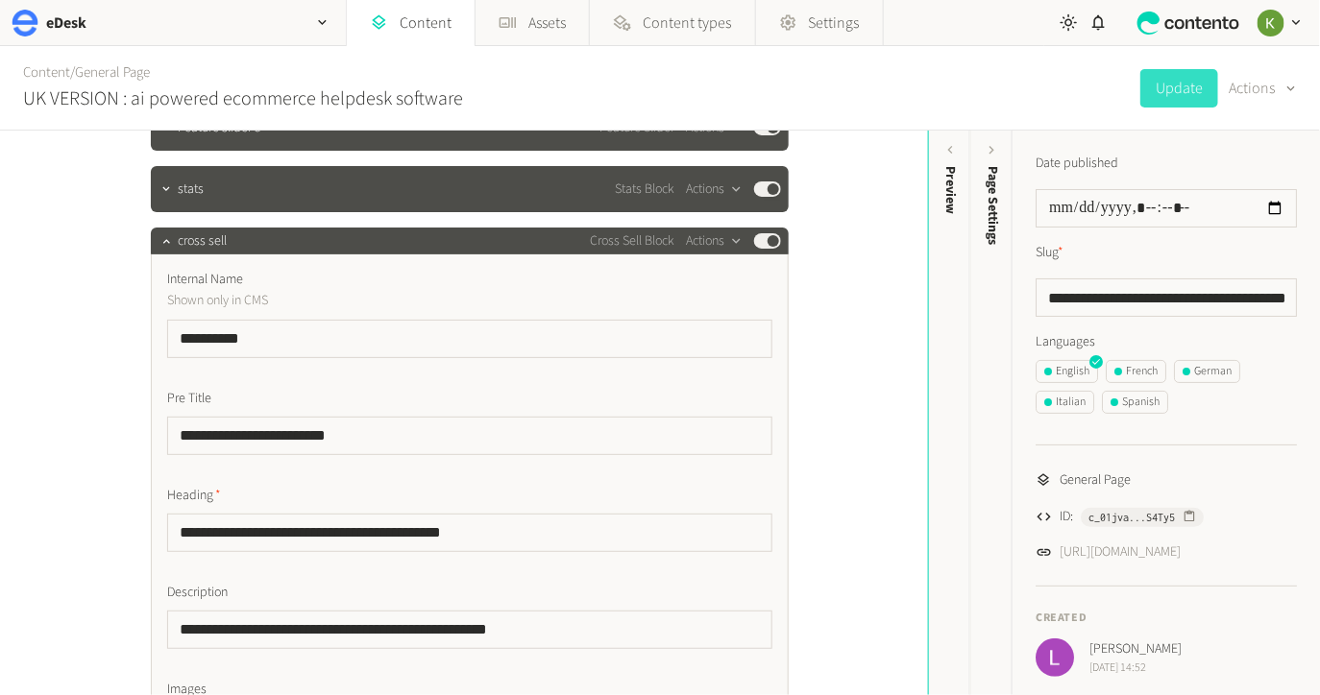
scroll to position [2972, 0]
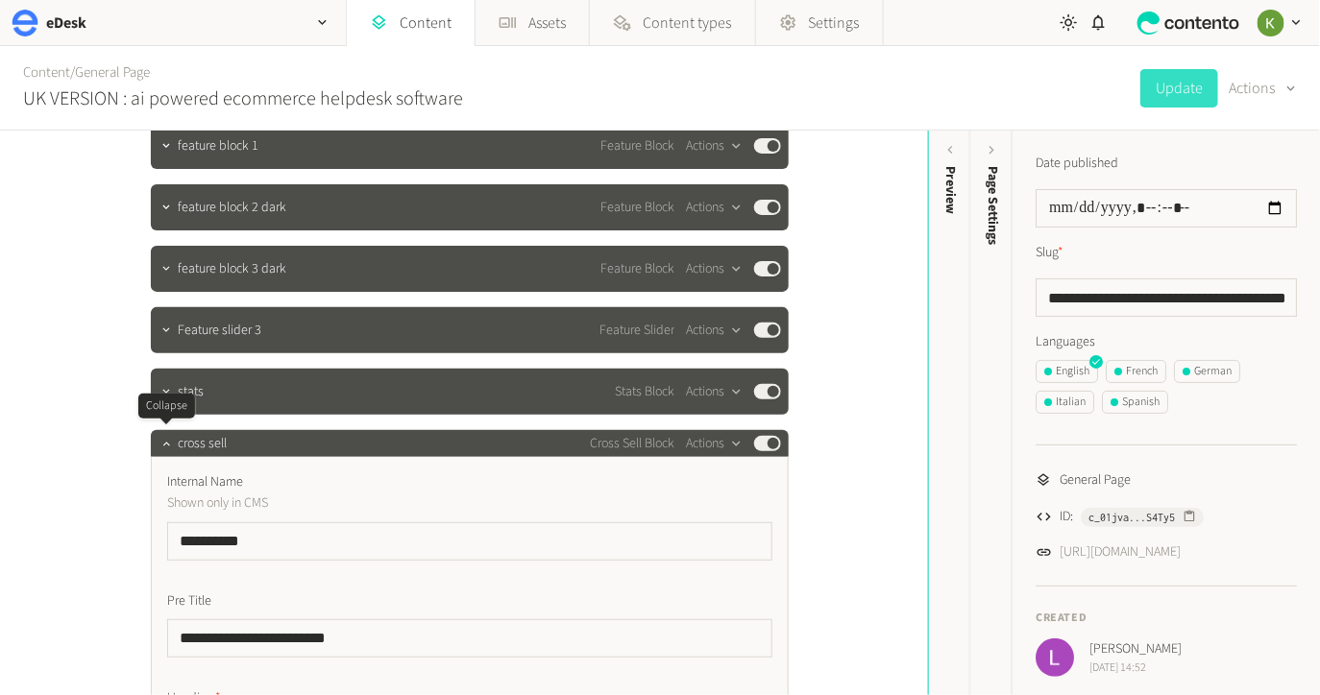
click at [163, 446] on icon "button" at bounding box center [165, 443] width 13 height 13
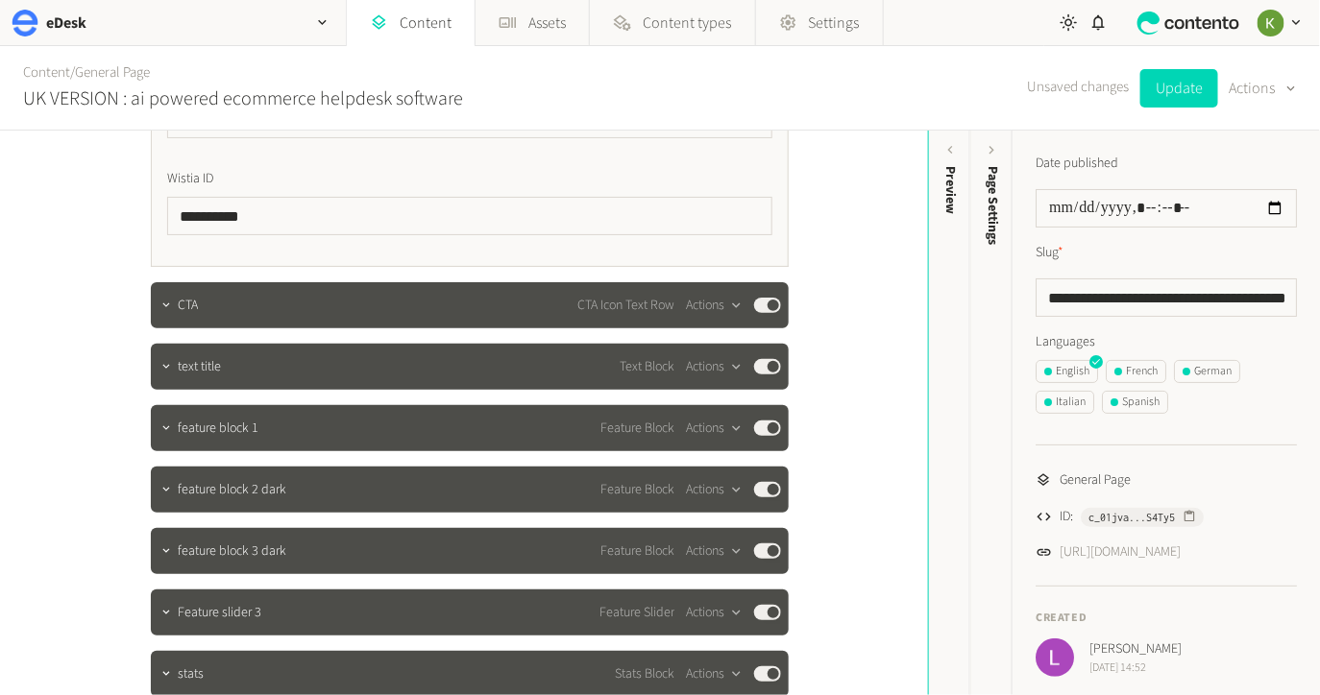
scroll to position [2674, 0]
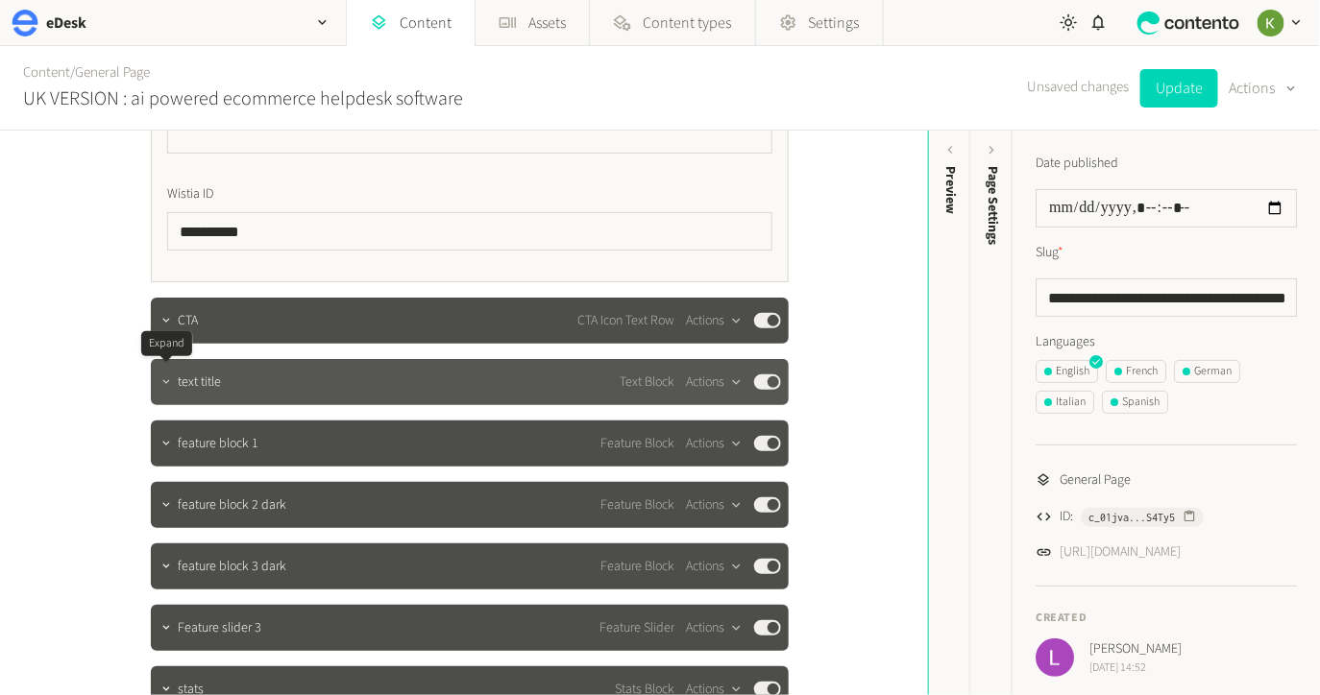
click at [169, 379] on icon "button" at bounding box center [165, 382] width 13 height 13
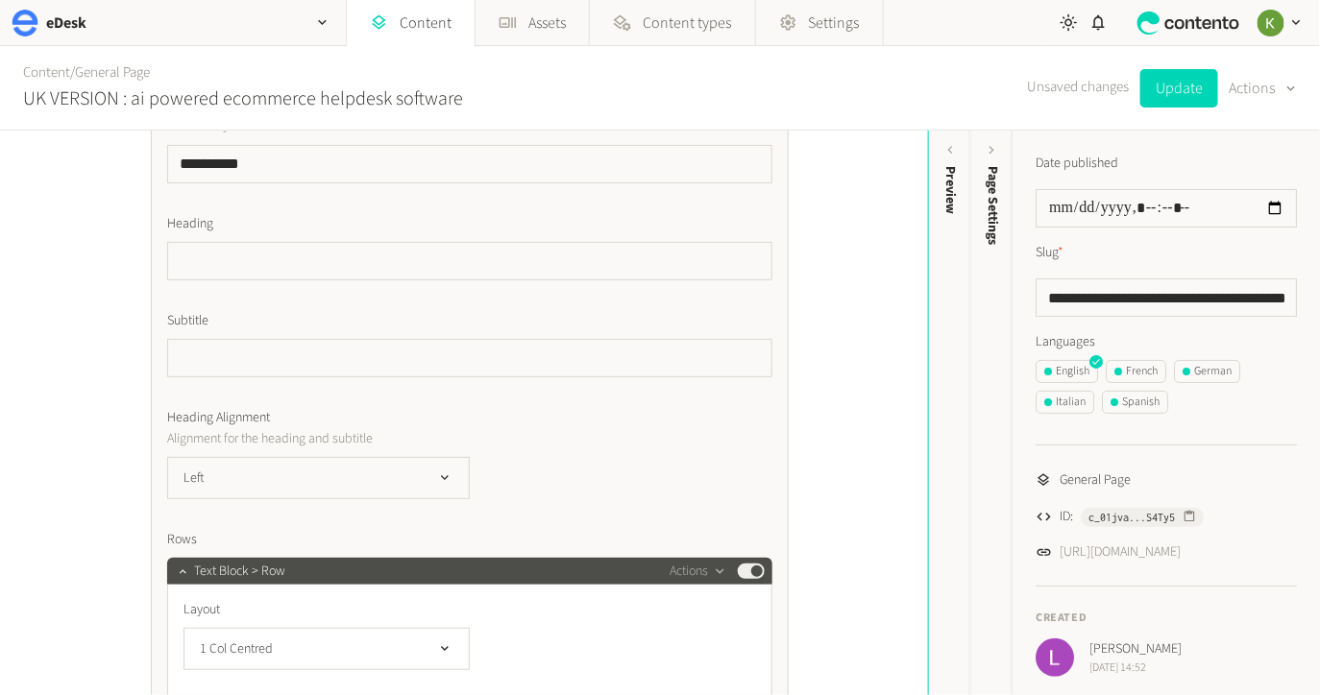
scroll to position [2745, 0]
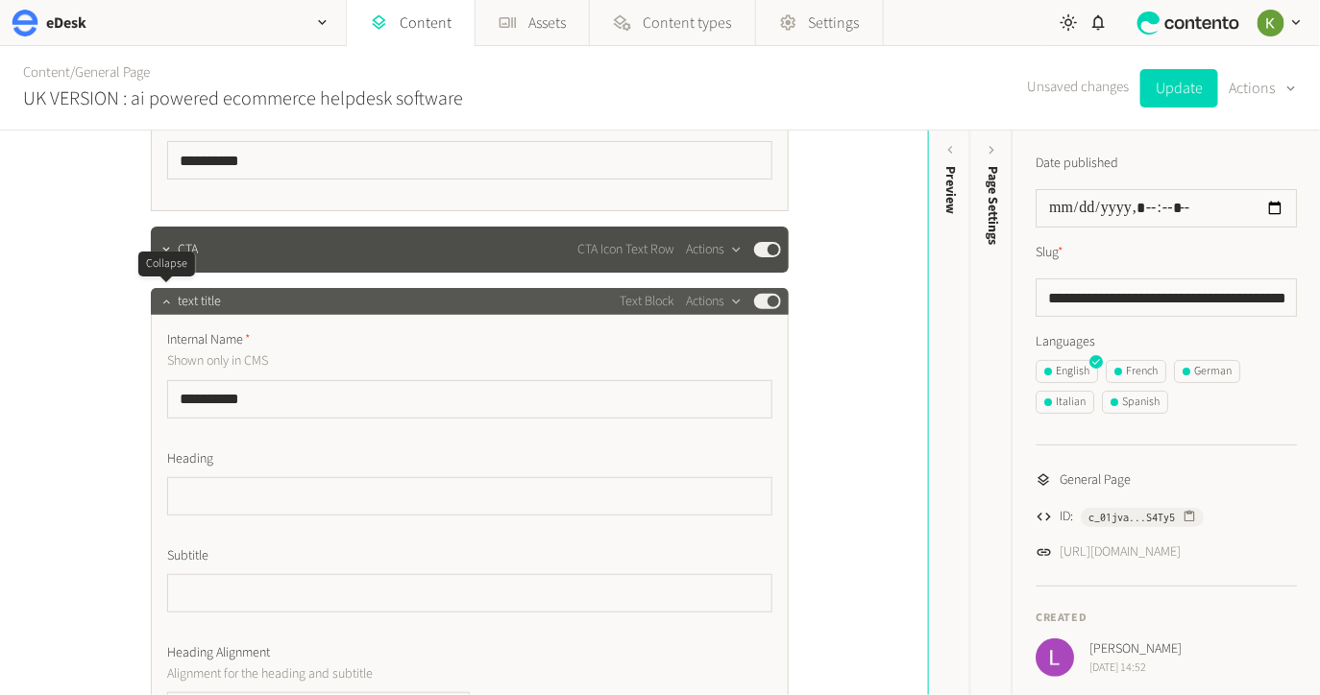
click at [163, 307] on button "button" at bounding box center [166, 299] width 23 height 23
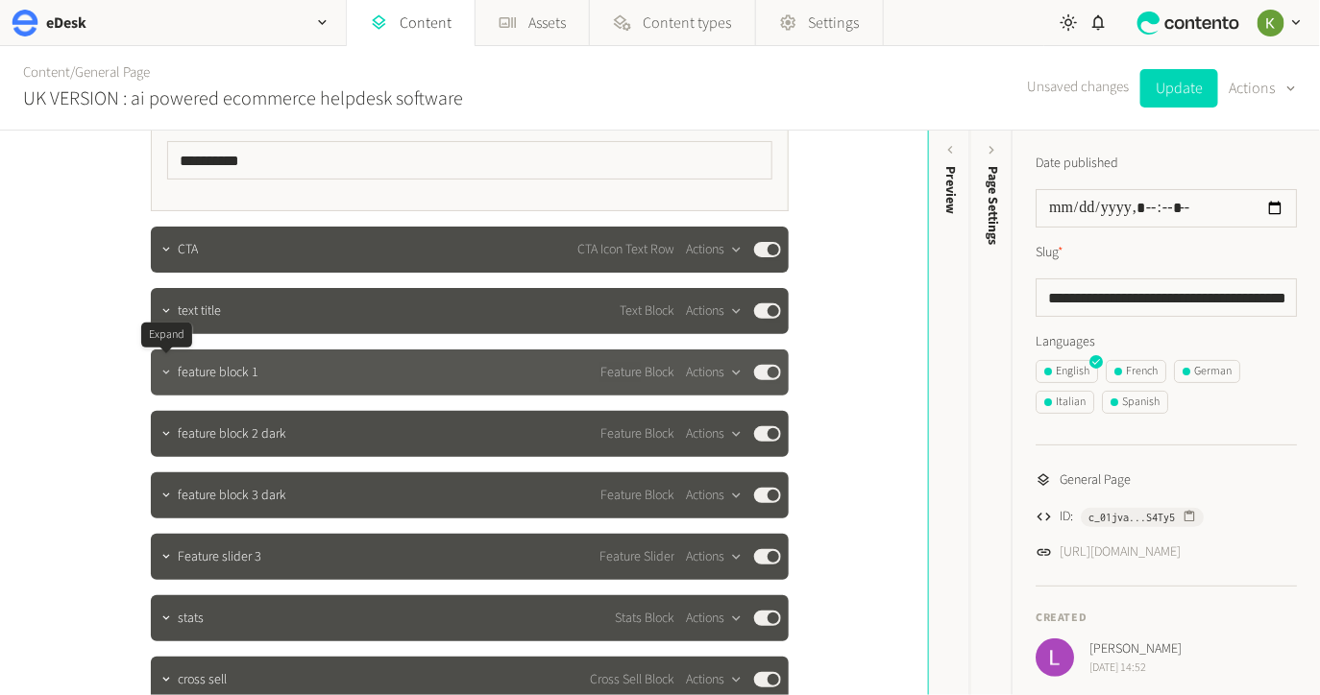
click at [166, 376] on icon "button" at bounding box center [165, 372] width 13 height 13
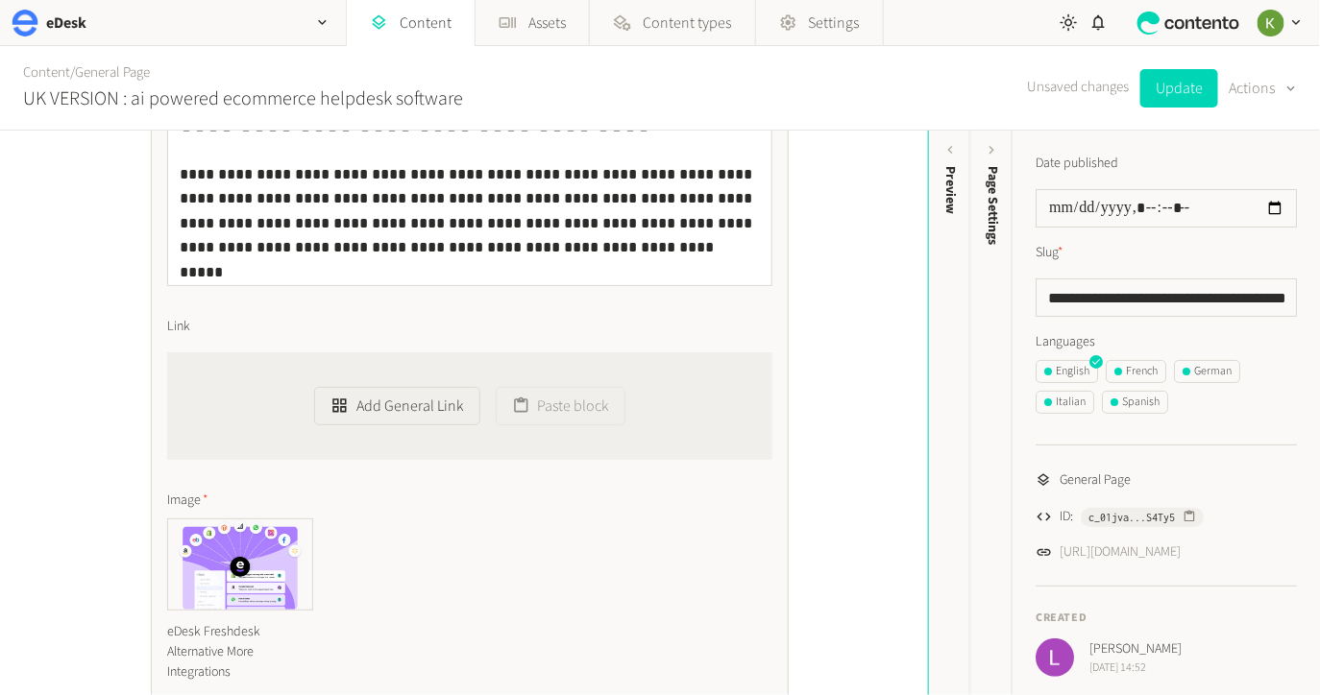
scroll to position [3411, 0]
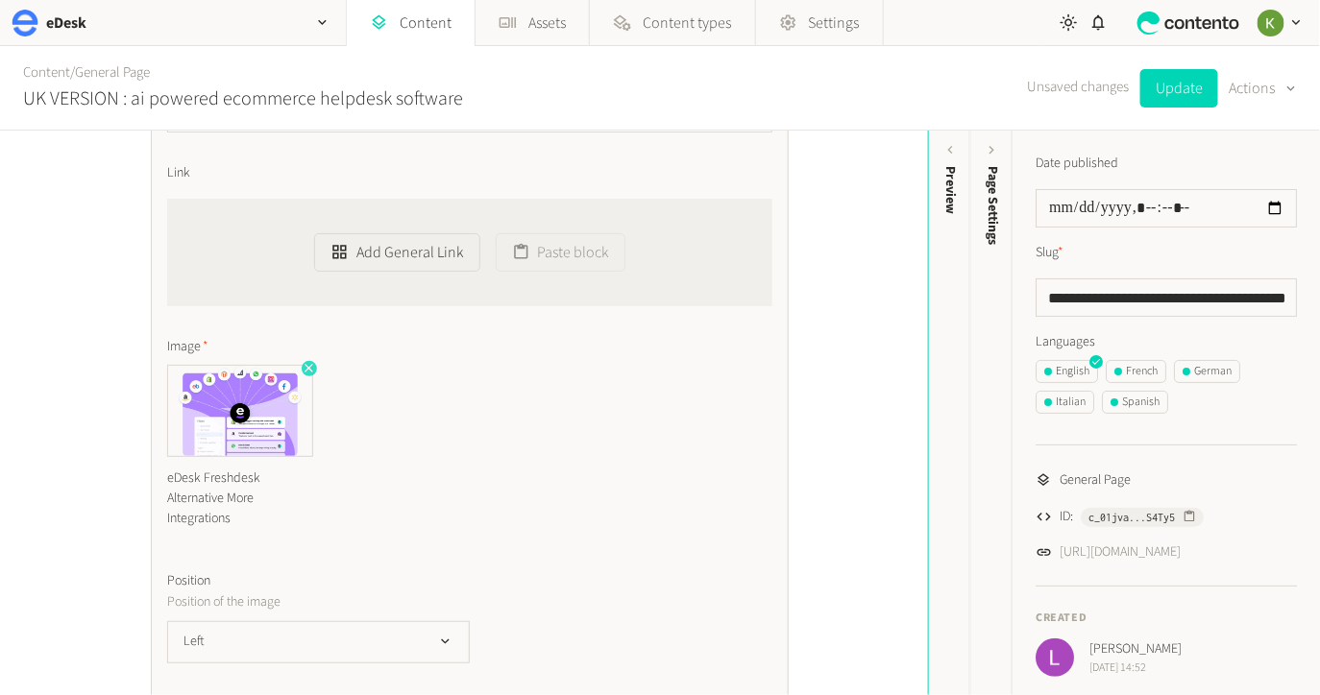
click at [306, 365] on icon "button" at bounding box center [308, 367] width 13 height 13
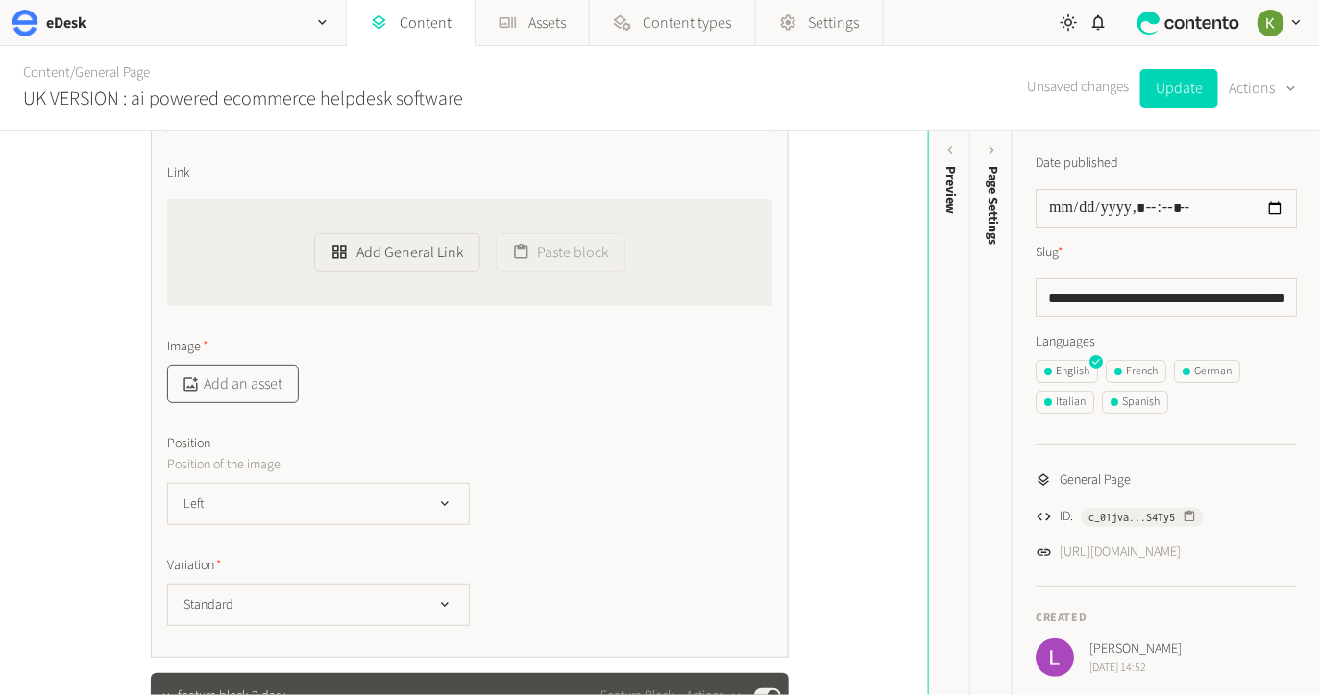
click at [264, 378] on button "Add an asset" at bounding box center [233, 384] width 132 height 38
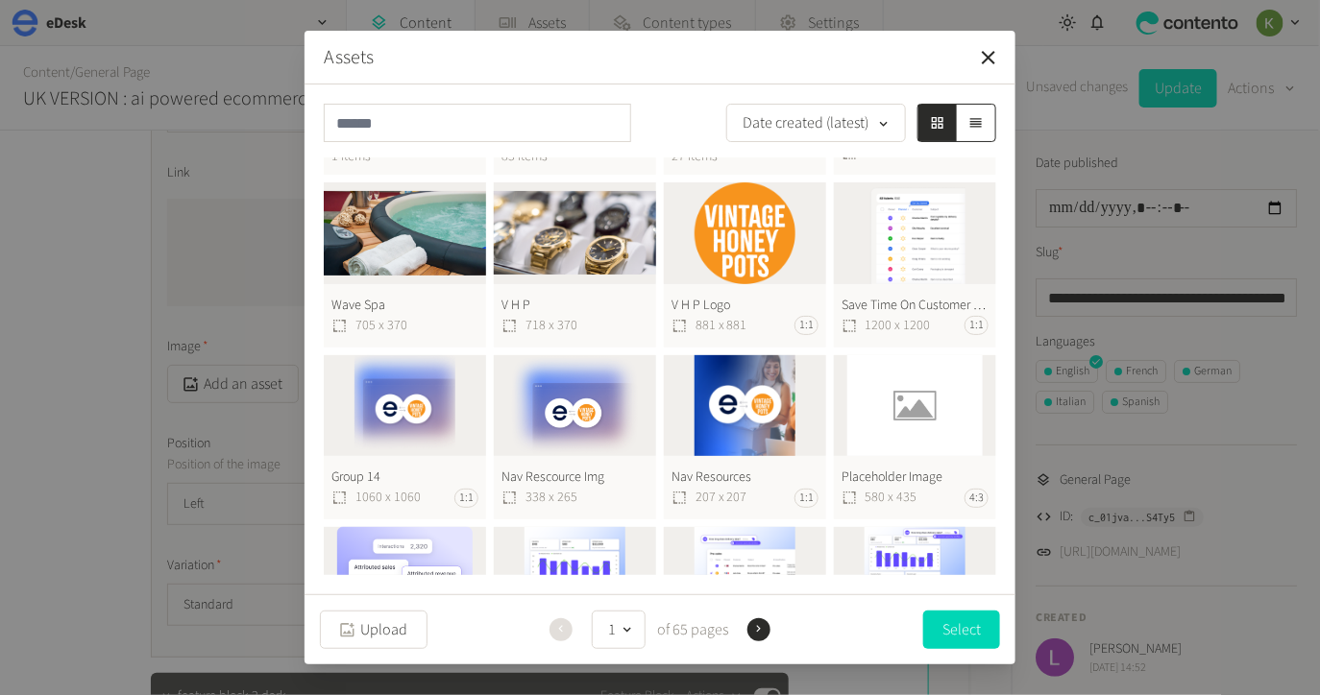
scroll to position [922, 0]
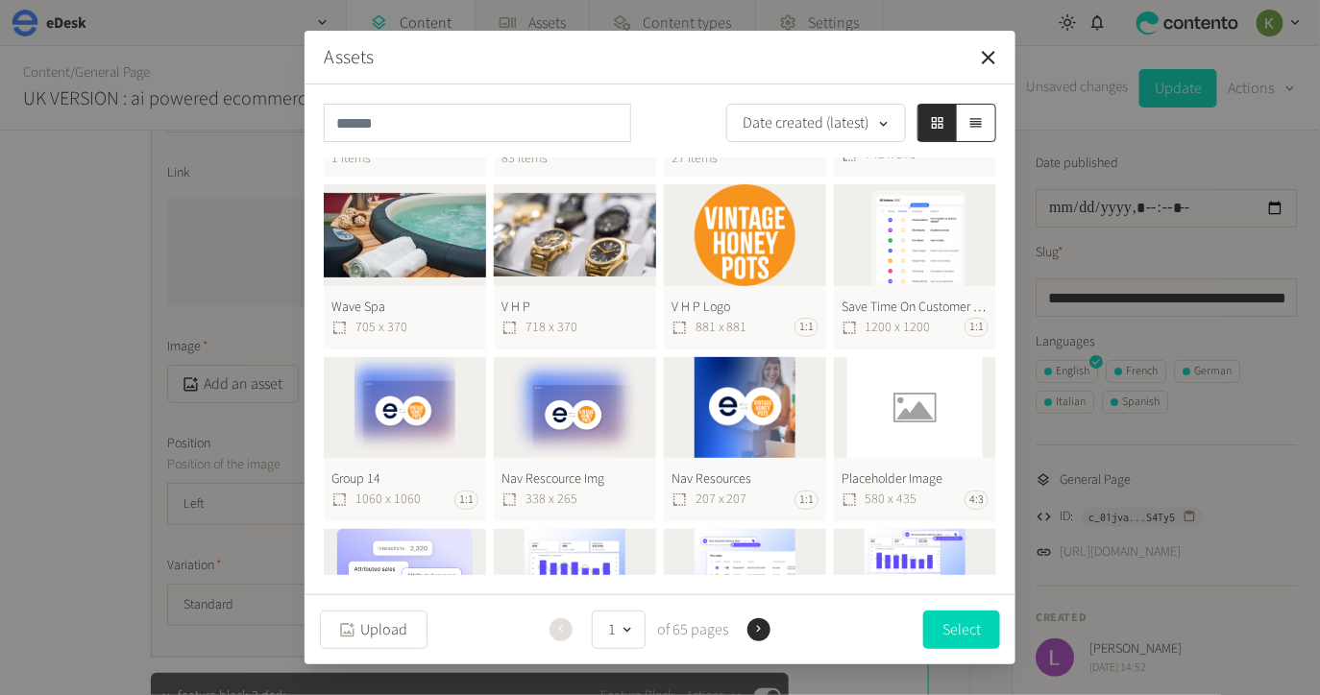
click at [930, 262] on button "Save Time On Customer Service 1200X1200 1200 x 1200 1:1" at bounding box center [915, 266] width 162 height 165
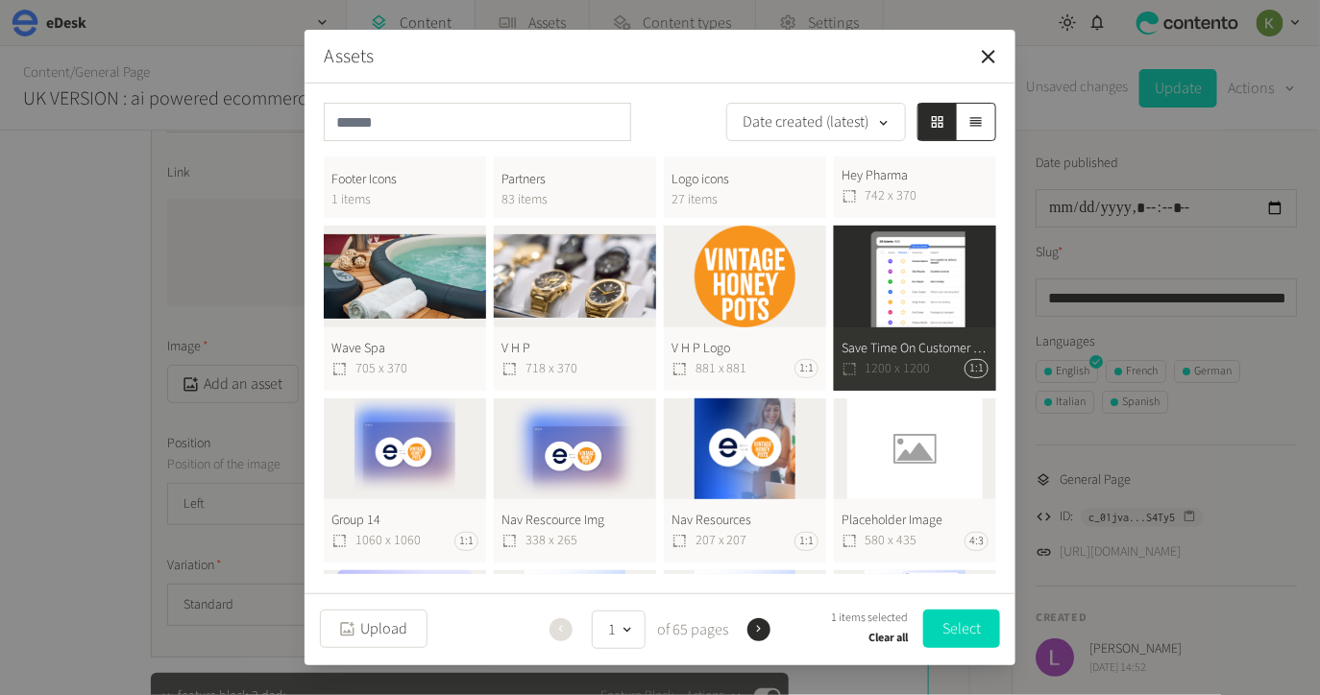
scroll to position [825, 0]
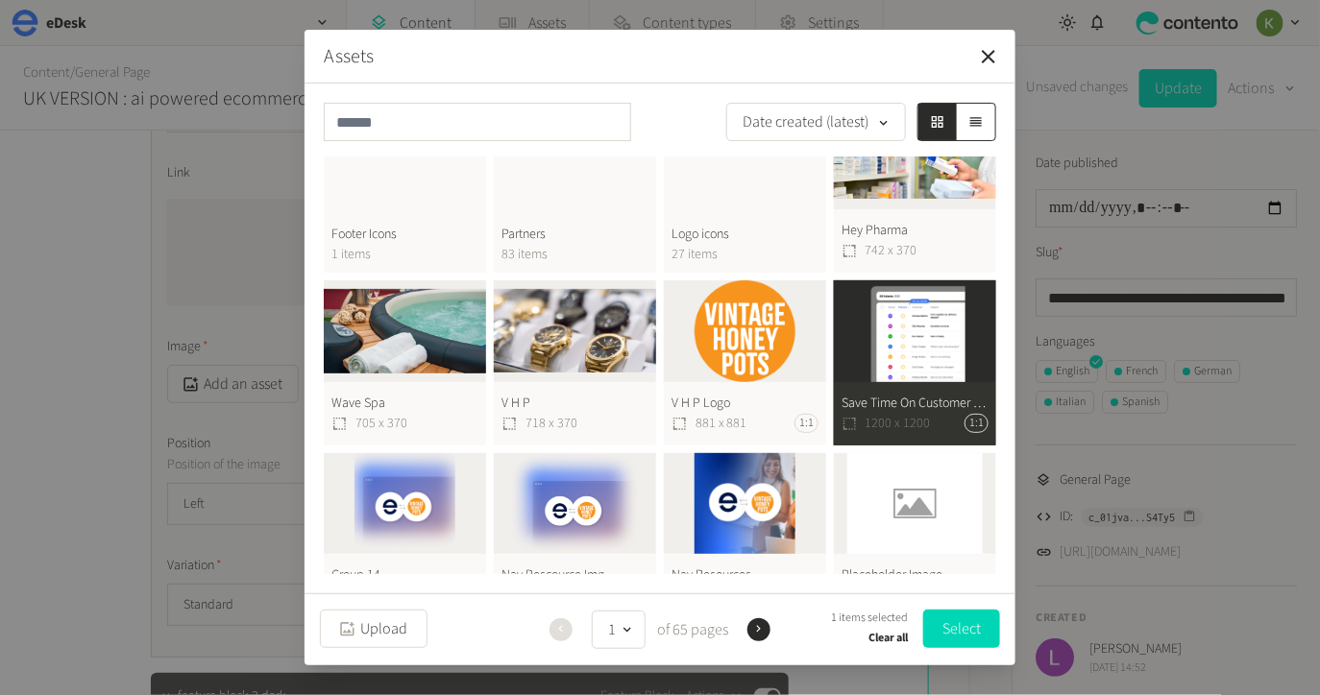
click at [914, 321] on button "Save Time On Customer Service 1200X1200 1200 x 1200 1:1" at bounding box center [915, 362] width 162 height 165
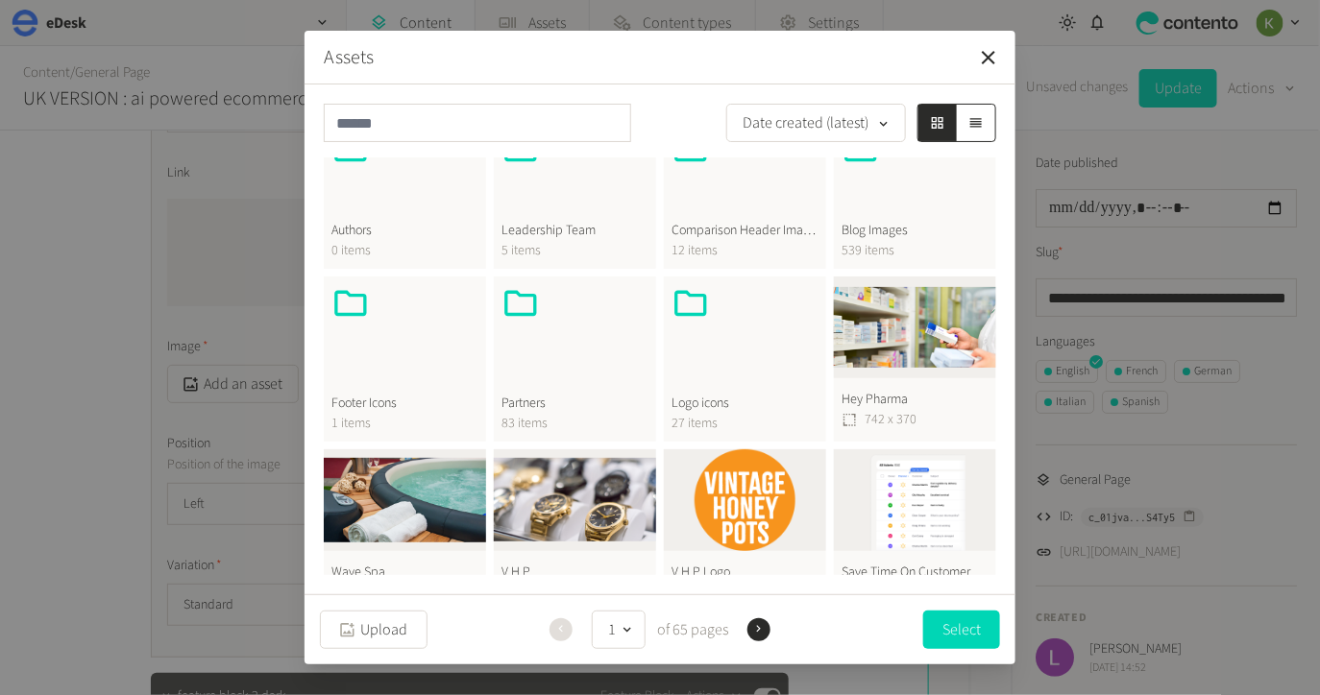
scroll to position [621, 0]
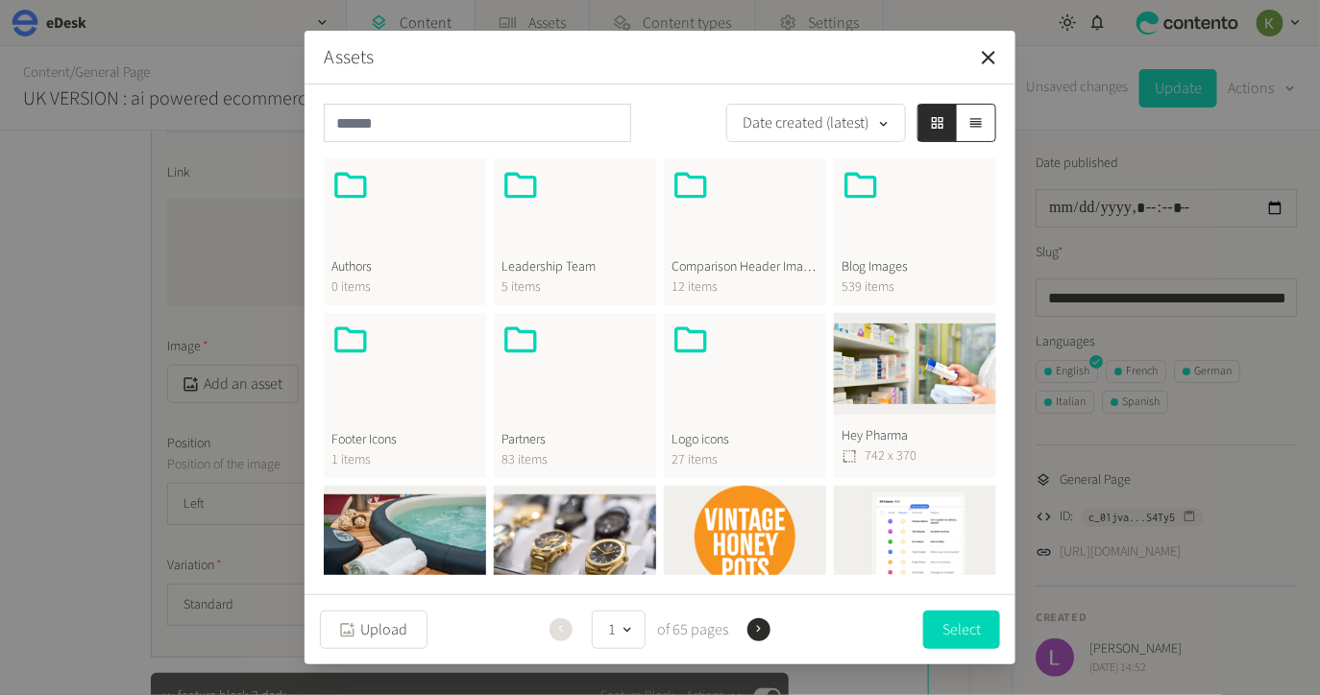
click at [882, 232] on div at bounding box center [914, 212] width 147 height 92
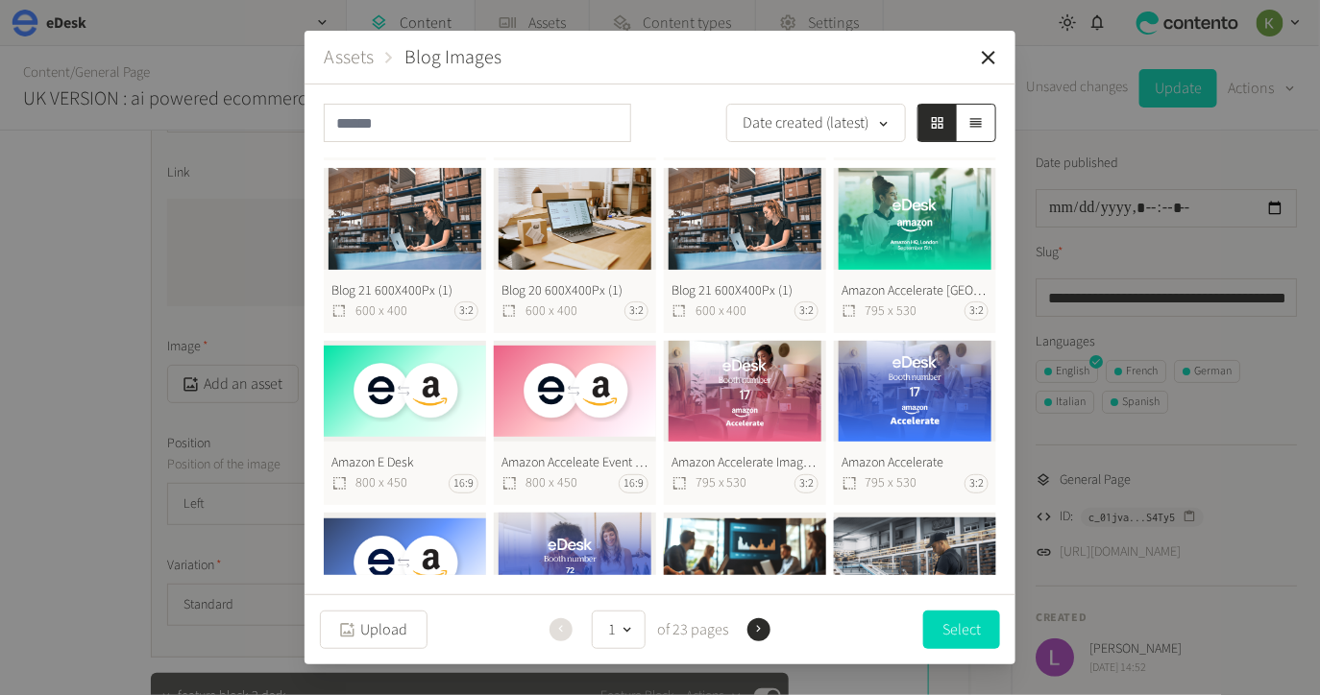
scroll to position [0, 0]
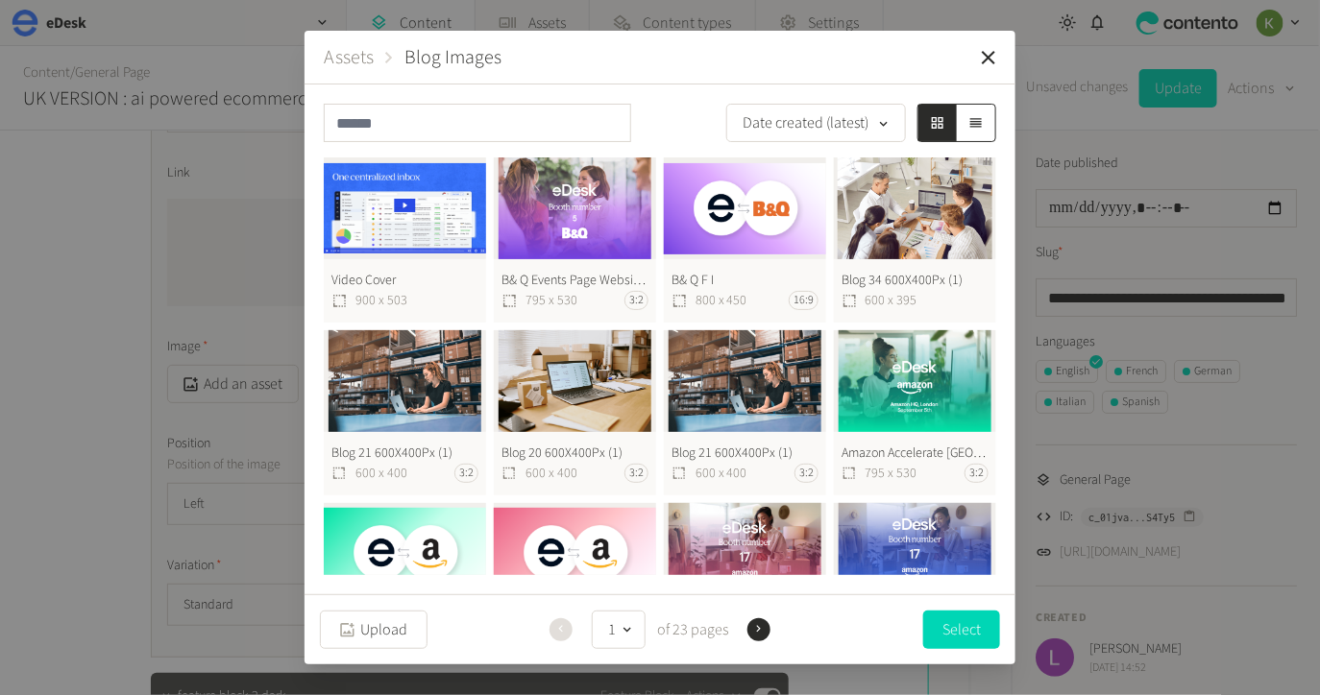
click at [355, 60] on button "Assets" at bounding box center [349, 57] width 50 height 29
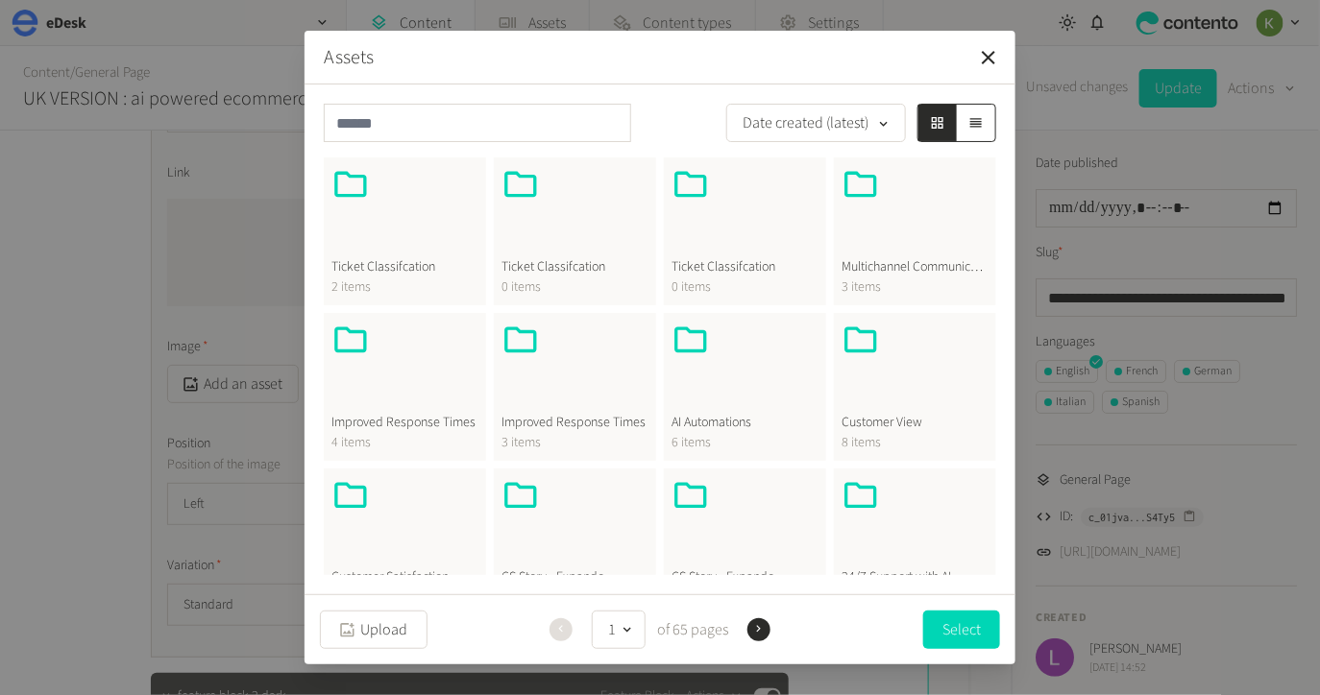
click at [896, 212] on div at bounding box center [914, 211] width 147 height 92
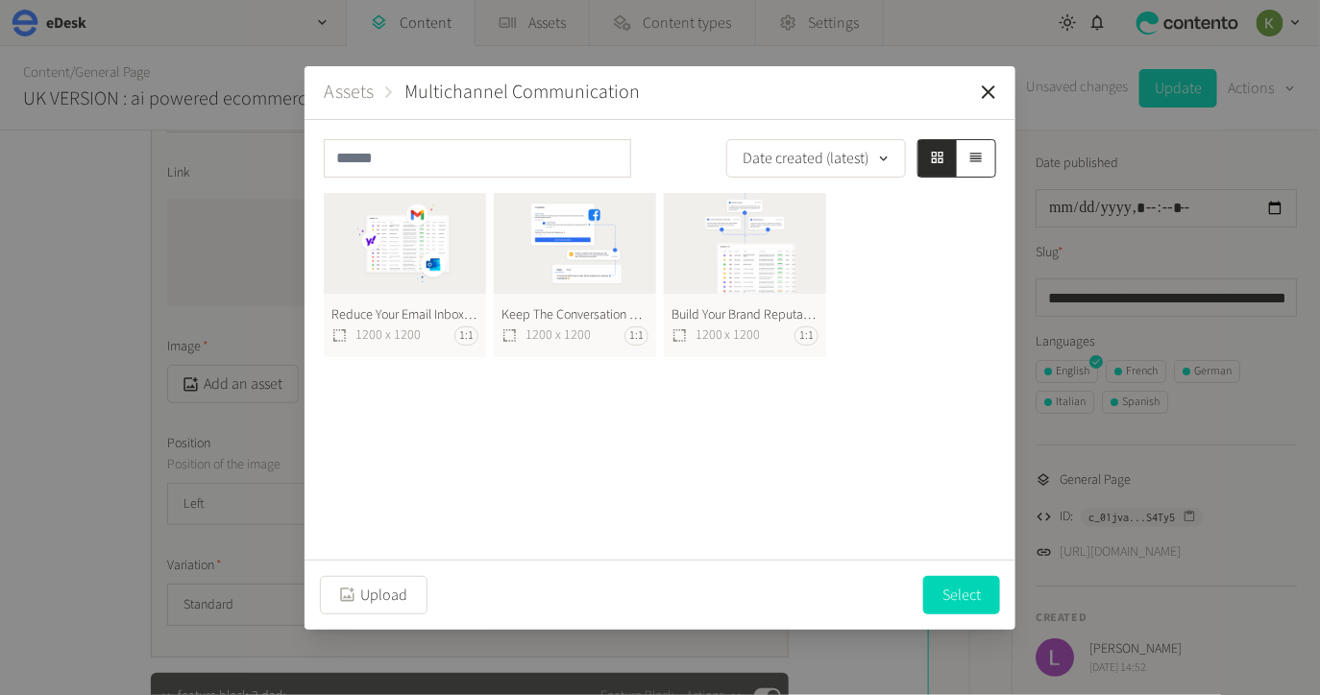
click at [362, 97] on button "Assets" at bounding box center [349, 92] width 50 height 29
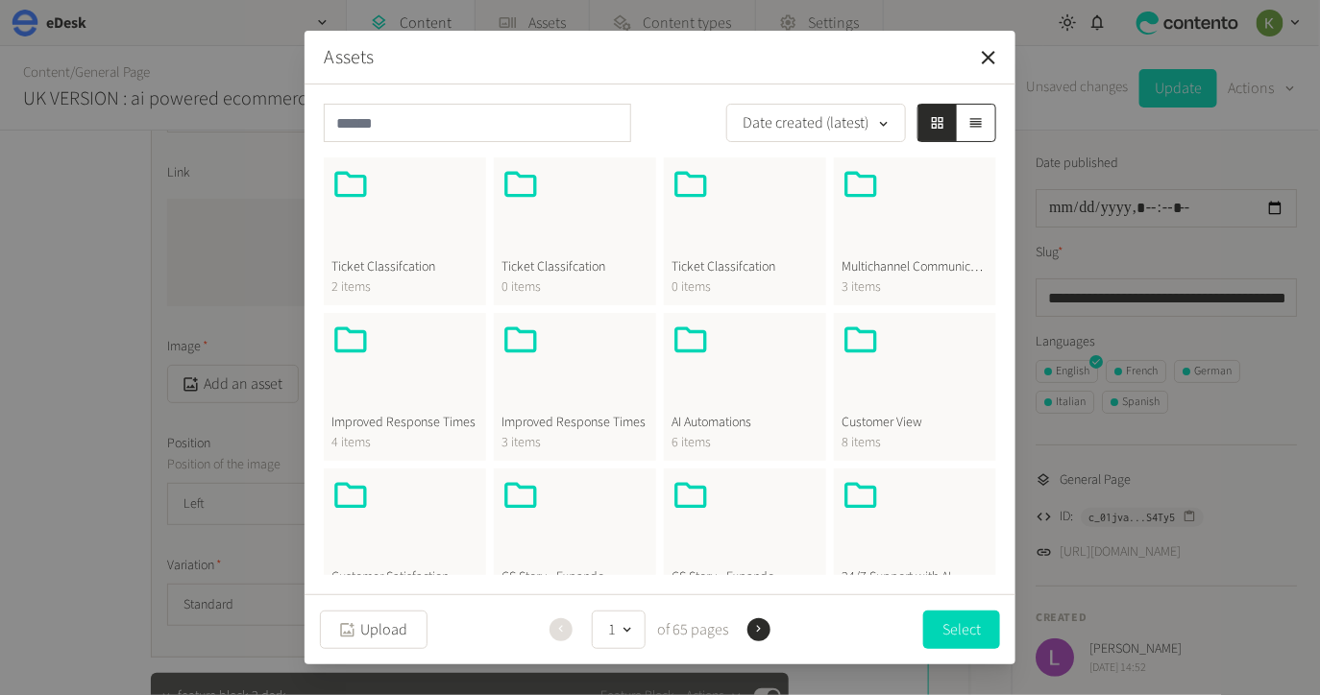
click at [706, 353] on icon at bounding box center [690, 340] width 38 height 38
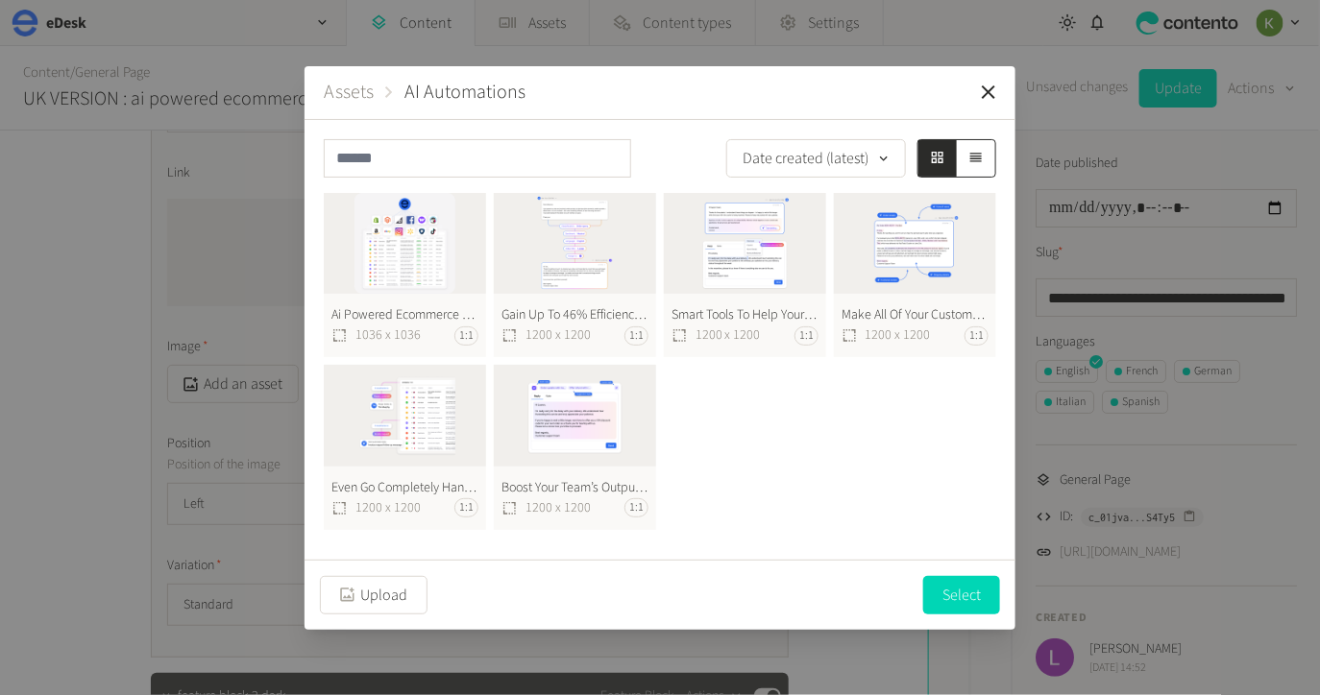
click at [423, 249] on button "Ai Powered Ecommerce Helpdesk Software 518X518@2X (1) 1036 x 1036 1:1" at bounding box center [405, 275] width 162 height 165
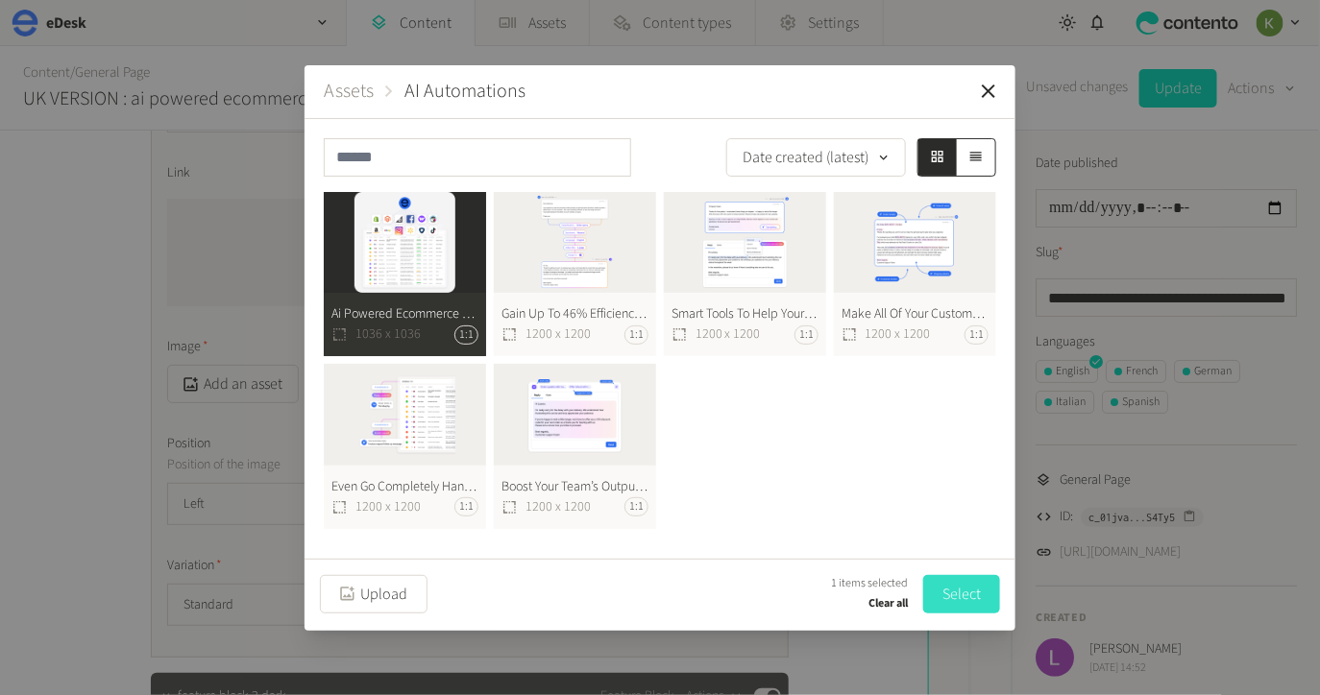
click at [944, 593] on button "Select" at bounding box center [961, 594] width 77 height 38
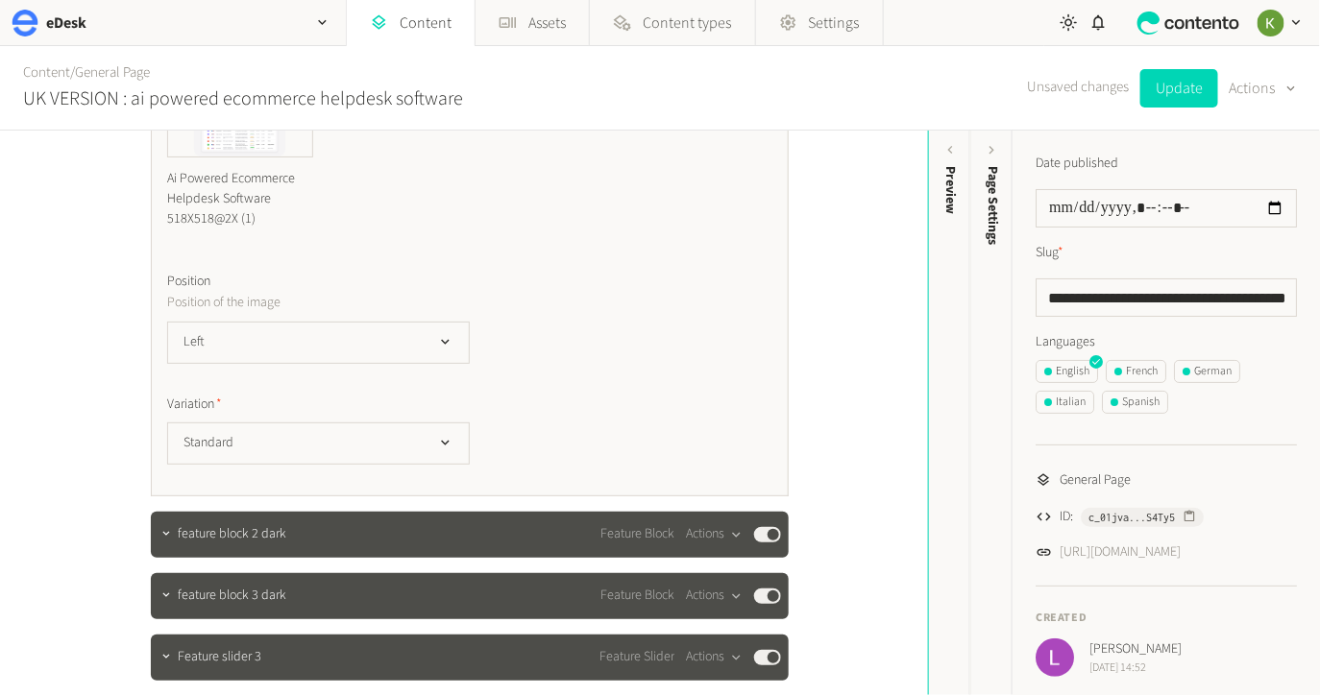
scroll to position [3945, 0]
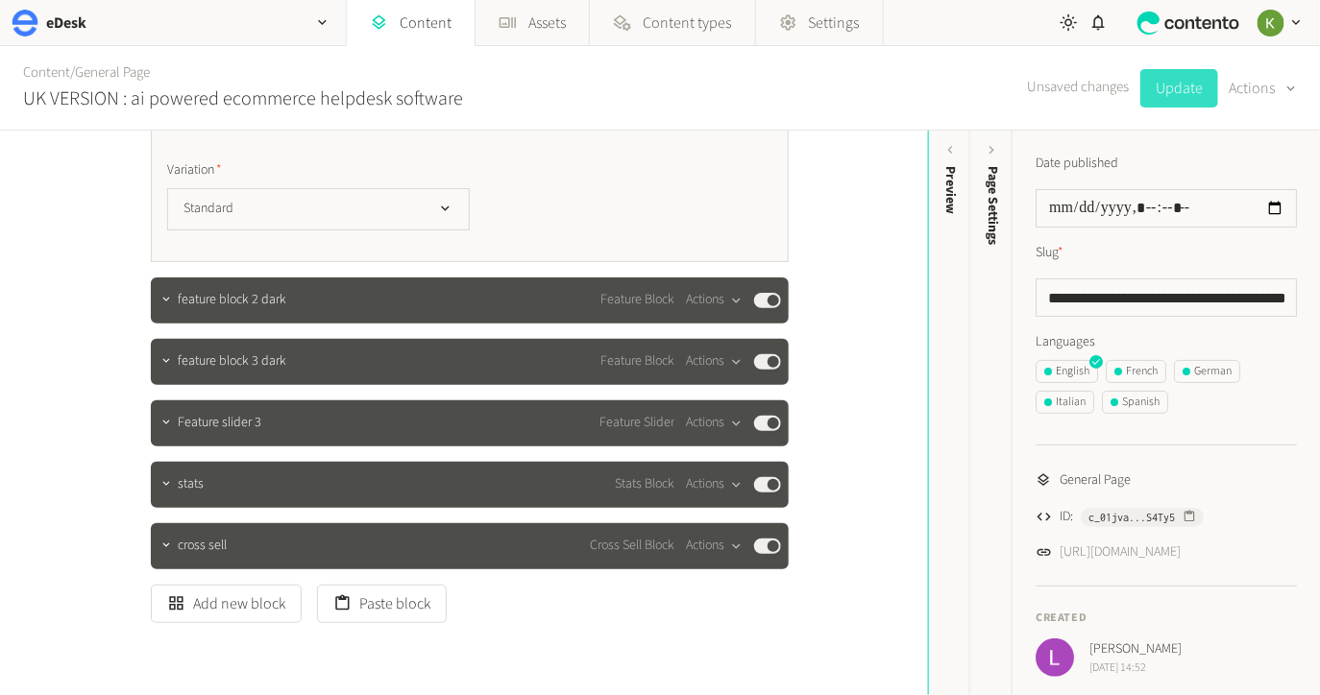
click at [1158, 94] on button "Update" at bounding box center [1179, 88] width 78 height 38
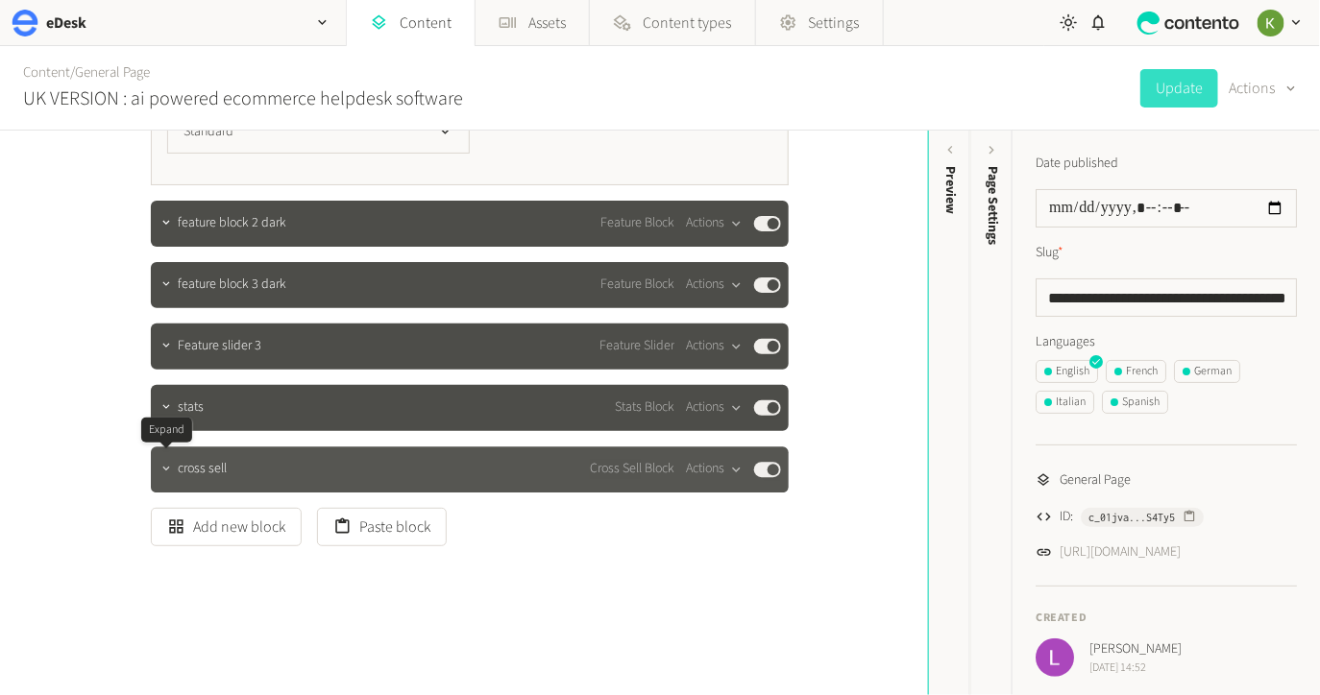
click at [164, 467] on icon "button" at bounding box center [165, 468] width 13 height 13
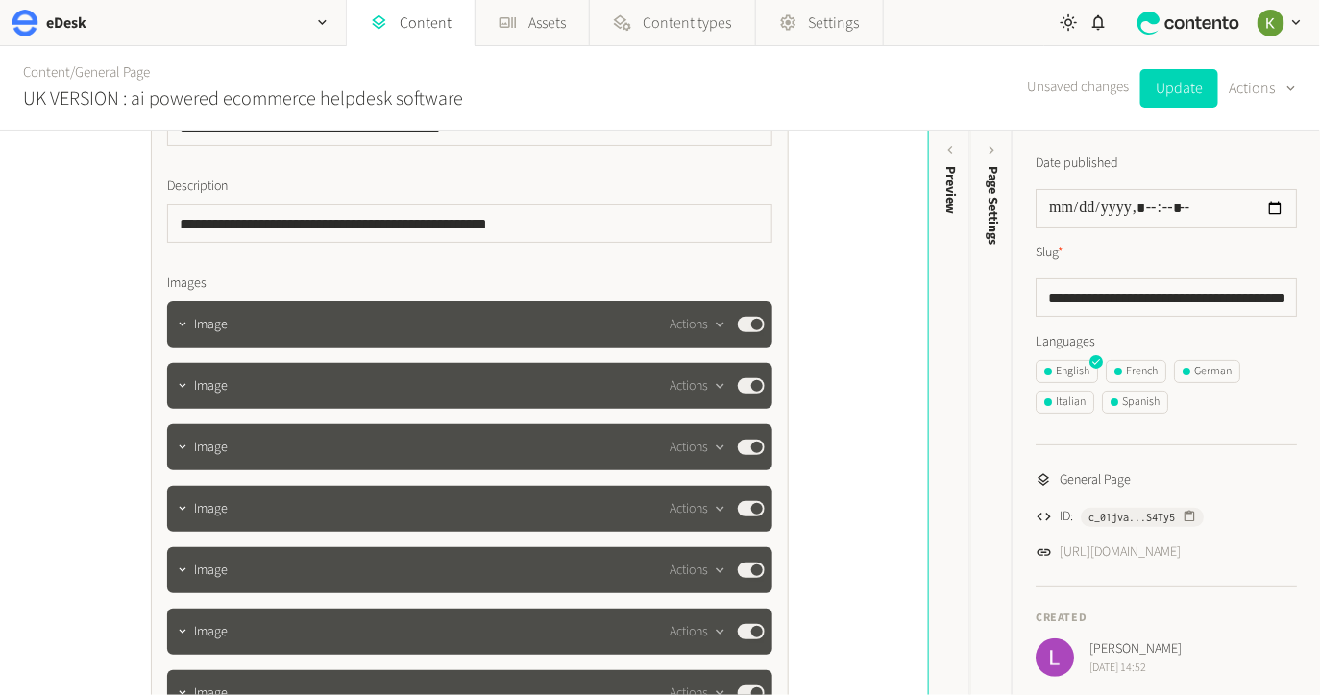
scroll to position [4683, 0]
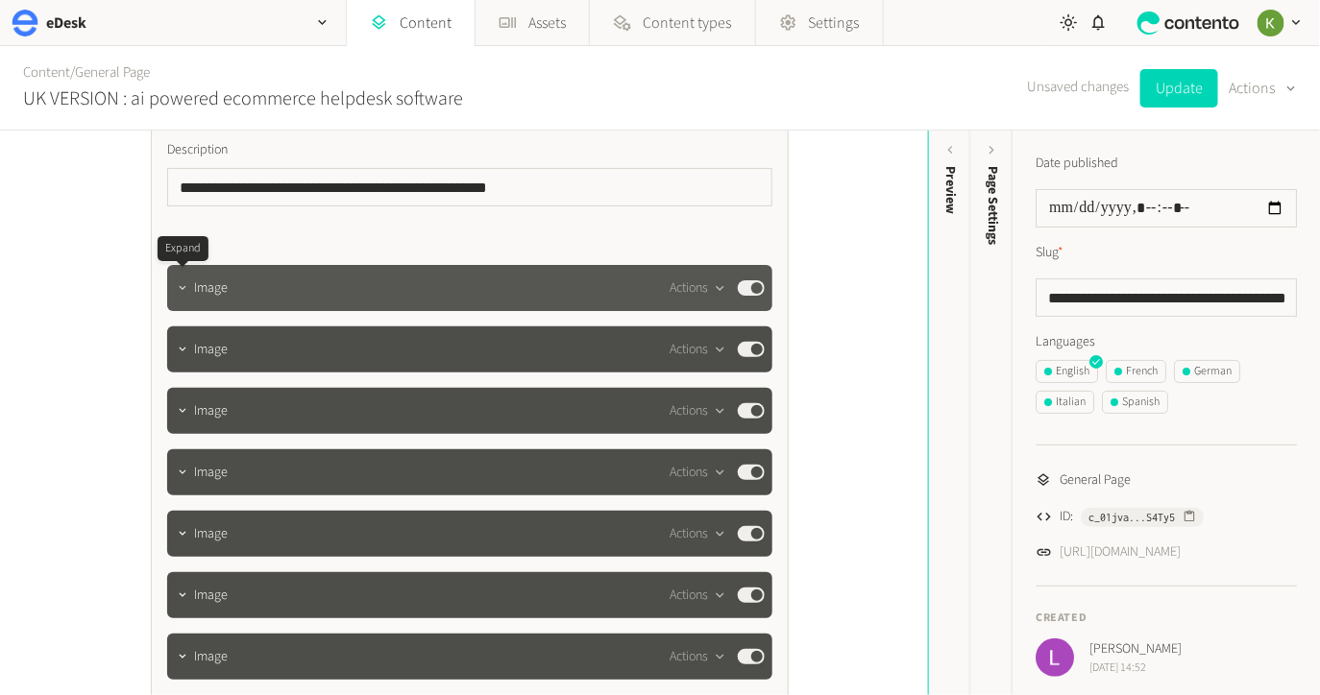
click at [182, 288] on icon "button" at bounding box center [182, 287] width 13 height 13
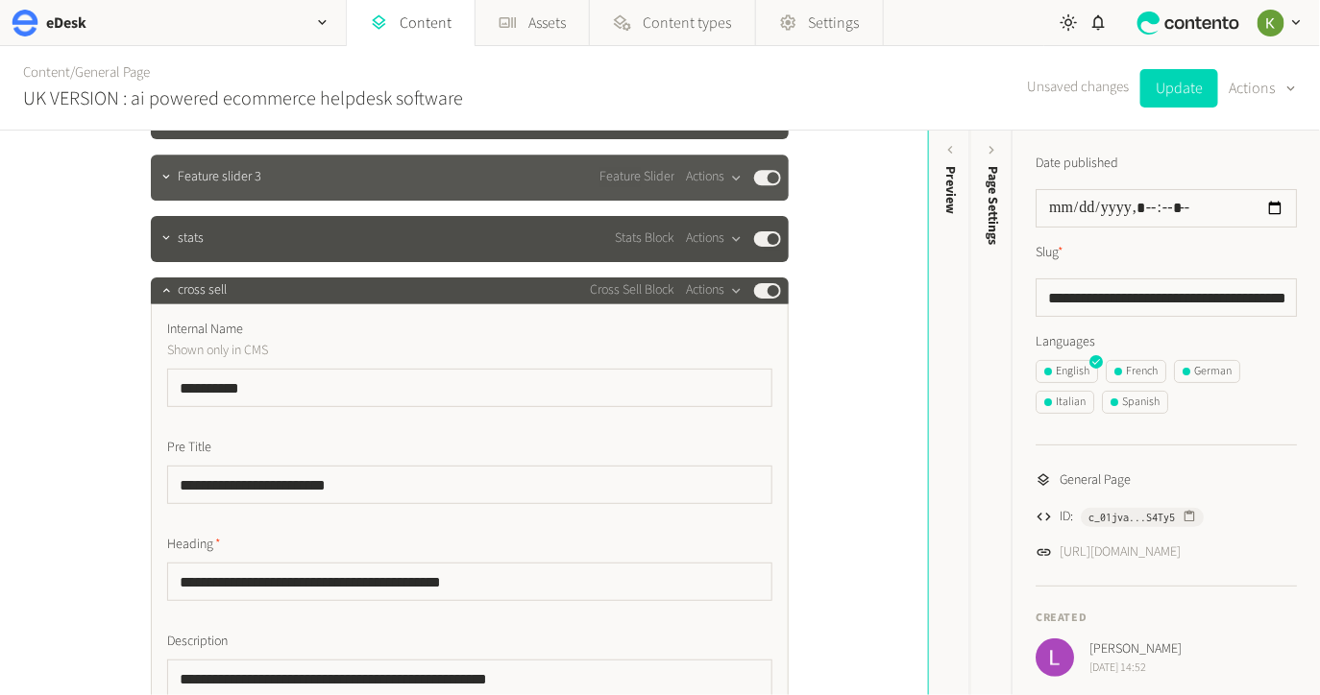
scroll to position [4131, 0]
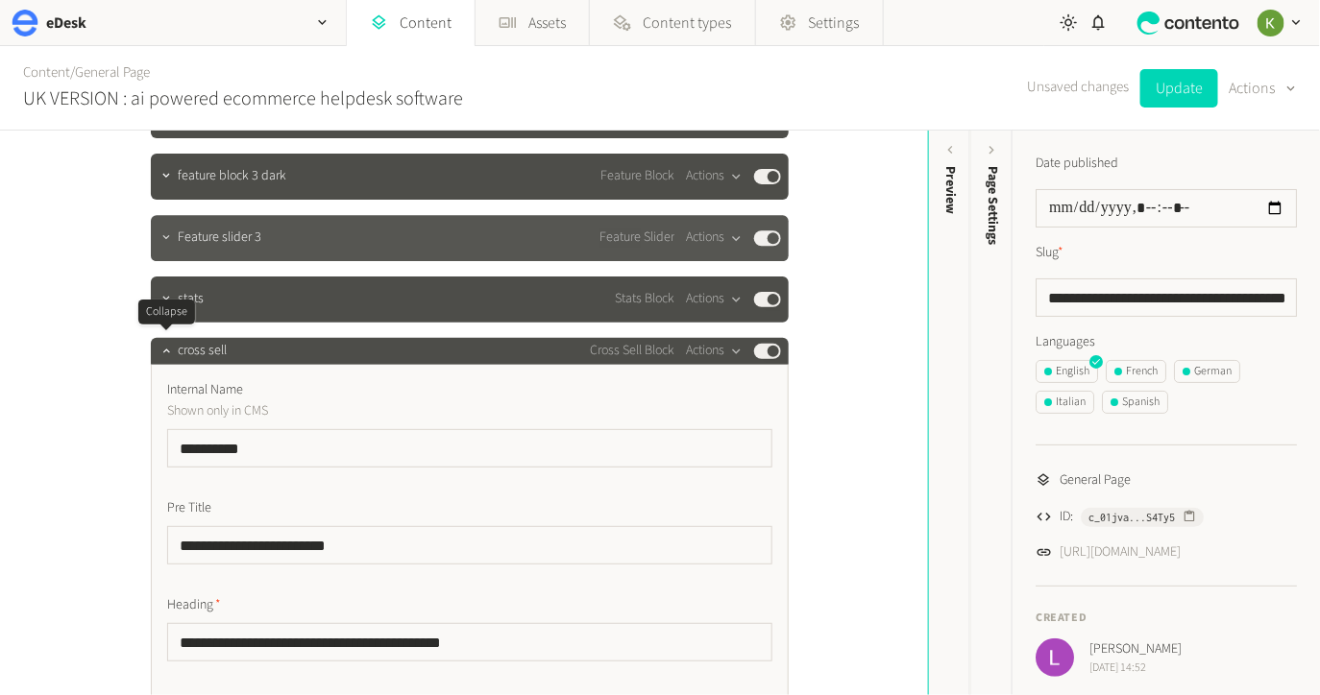
click at [160, 352] on icon "button" at bounding box center [165, 350] width 13 height 13
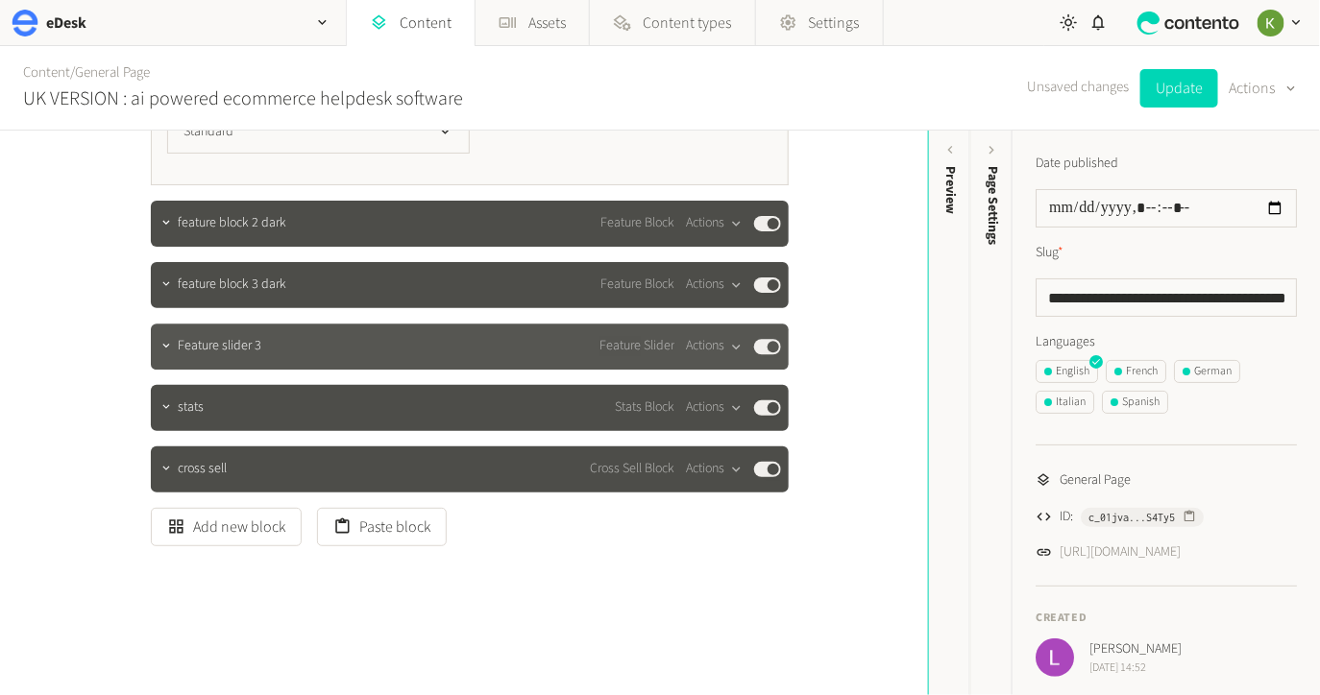
click at [167, 343] on icon "button" at bounding box center [165, 345] width 13 height 13
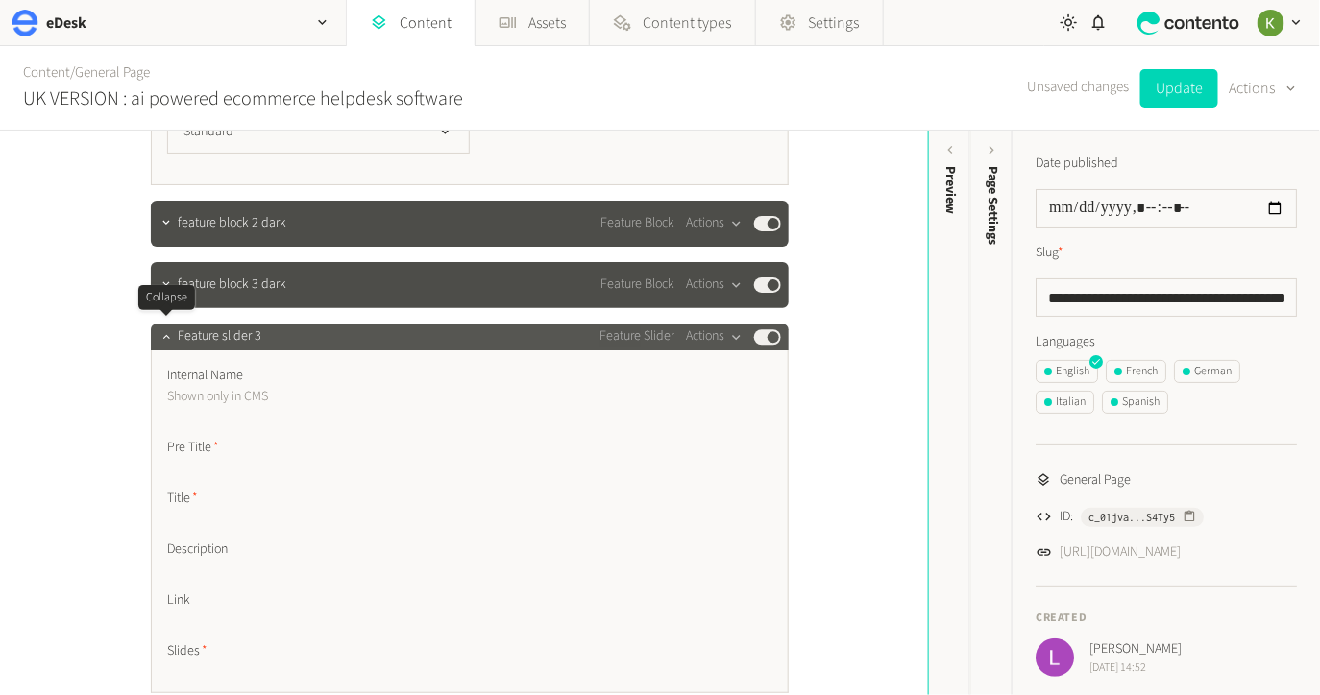
click at [167, 343] on div at bounding box center [166, 337] width 23 height 27
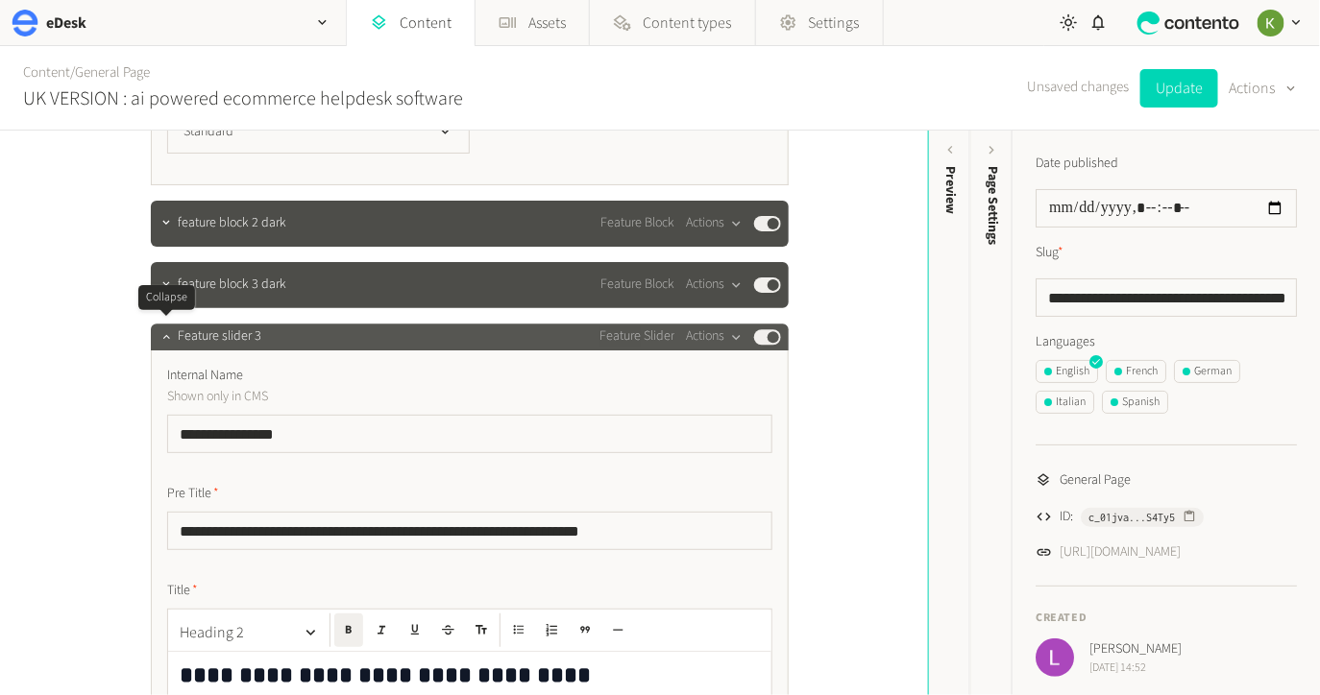
click at [167, 343] on div at bounding box center [166, 337] width 23 height 27
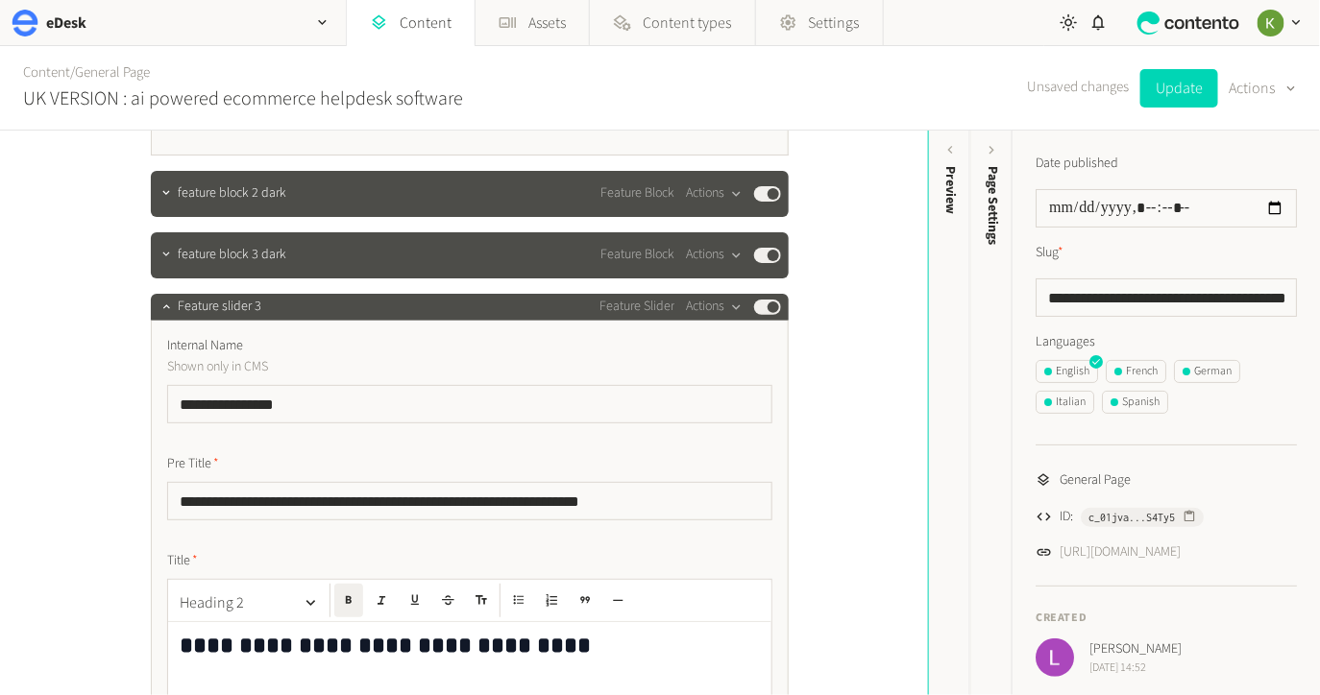
scroll to position [4007, 0]
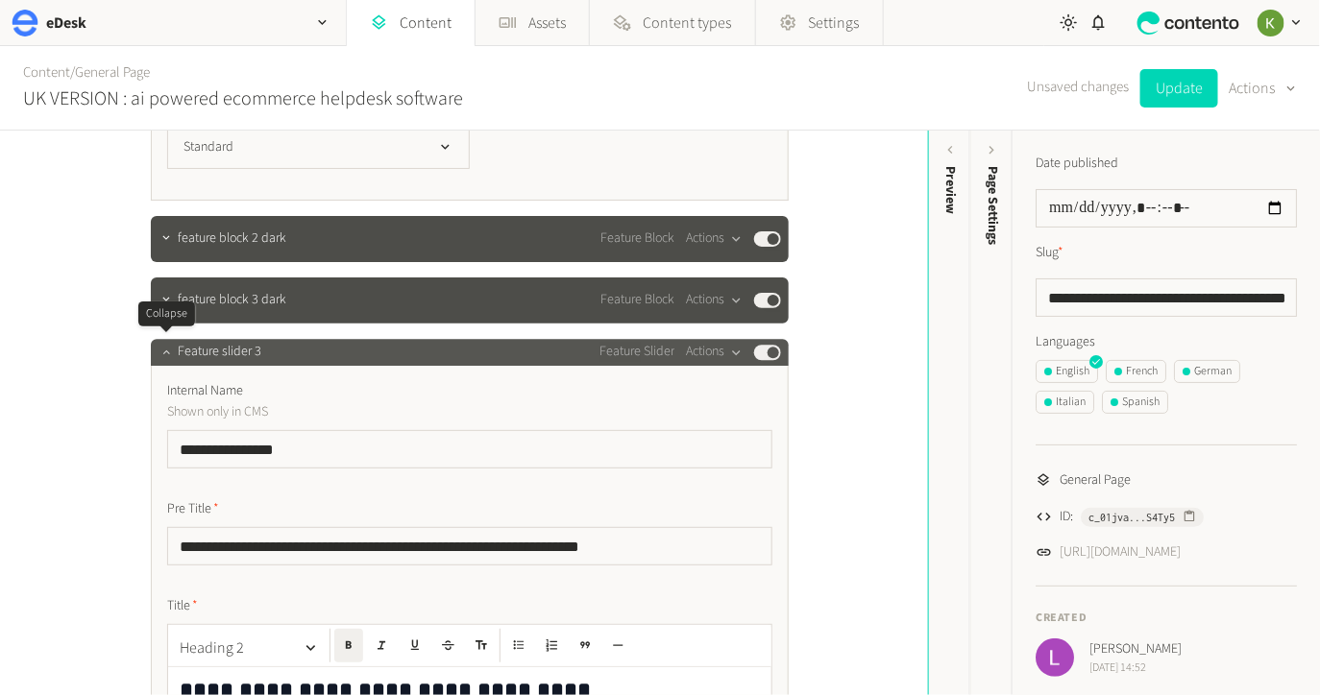
click at [164, 354] on icon "button" at bounding box center [165, 351] width 13 height 13
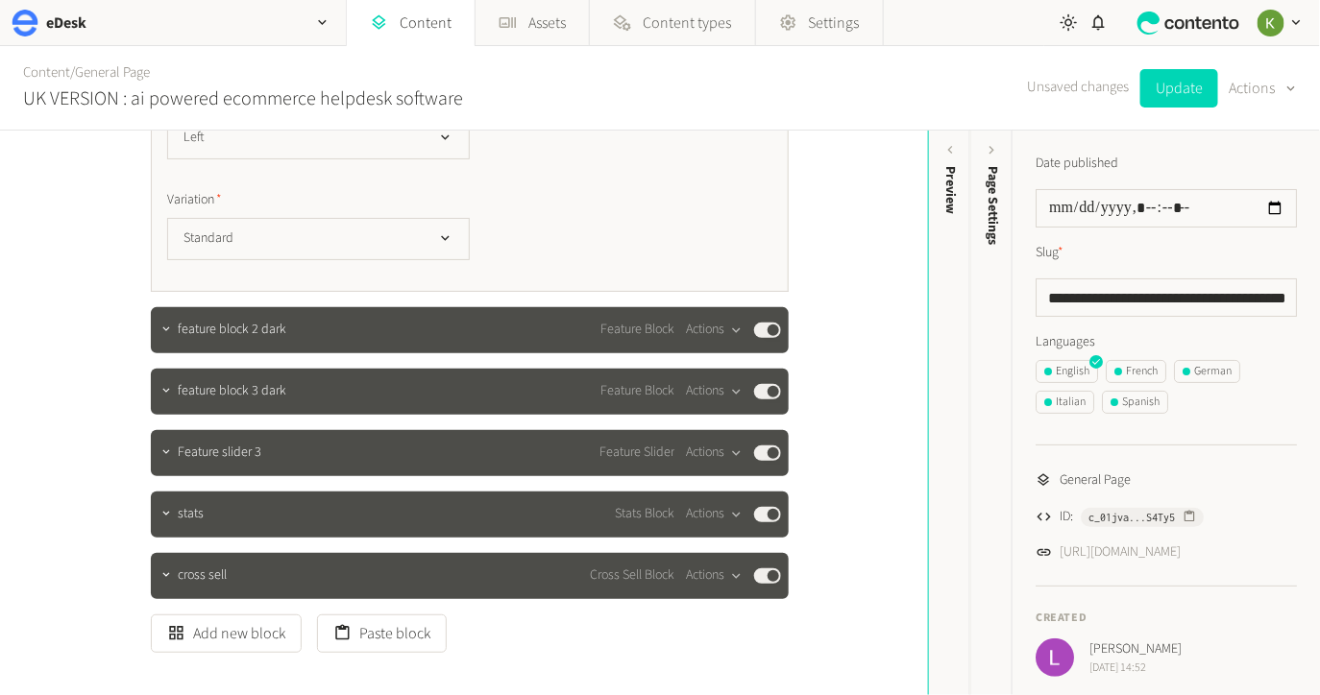
scroll to position [4006, 0]
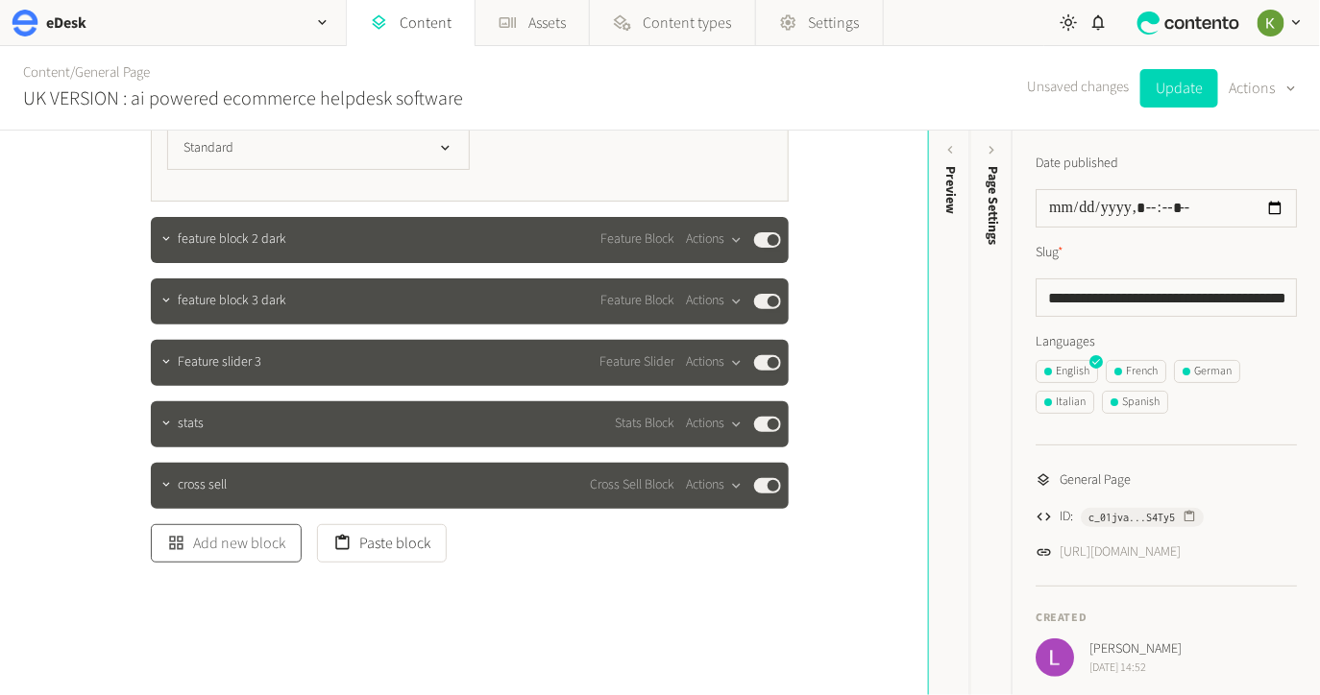
click at [247, 545] on button "Add new block" at bounding box center [226, 543] width 151 height 38
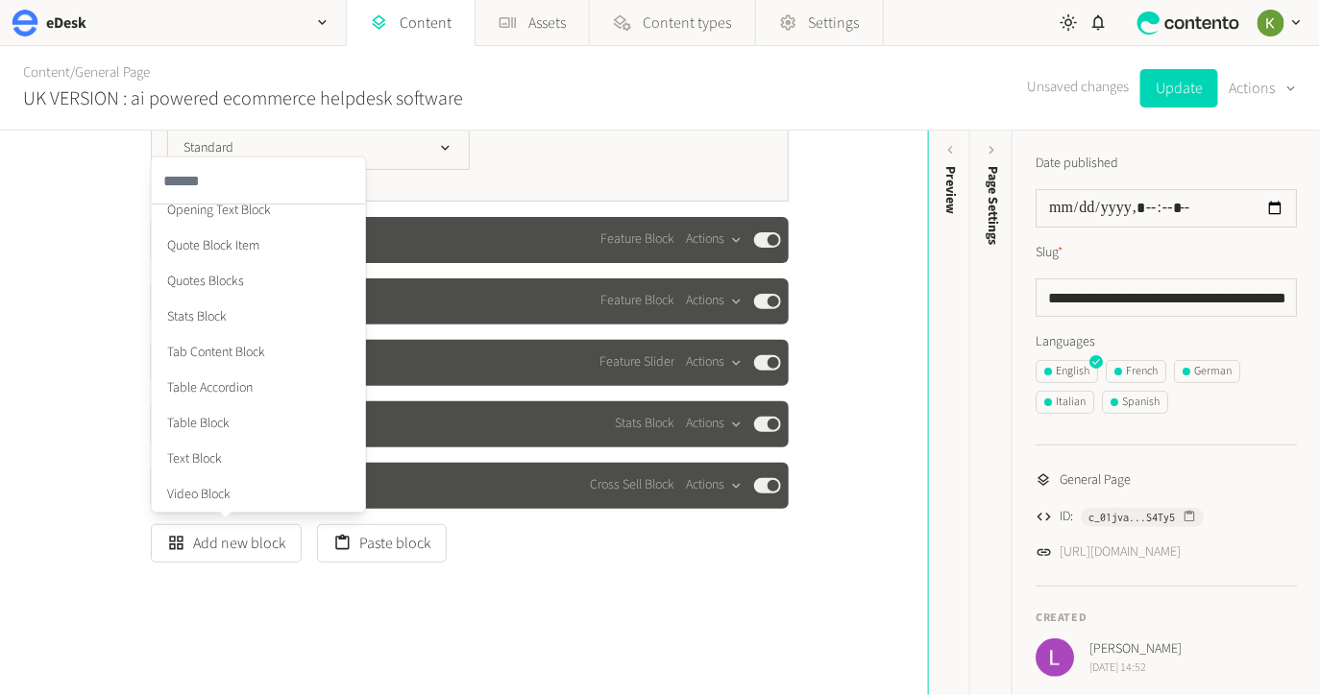
scroll to position [4022, 0]
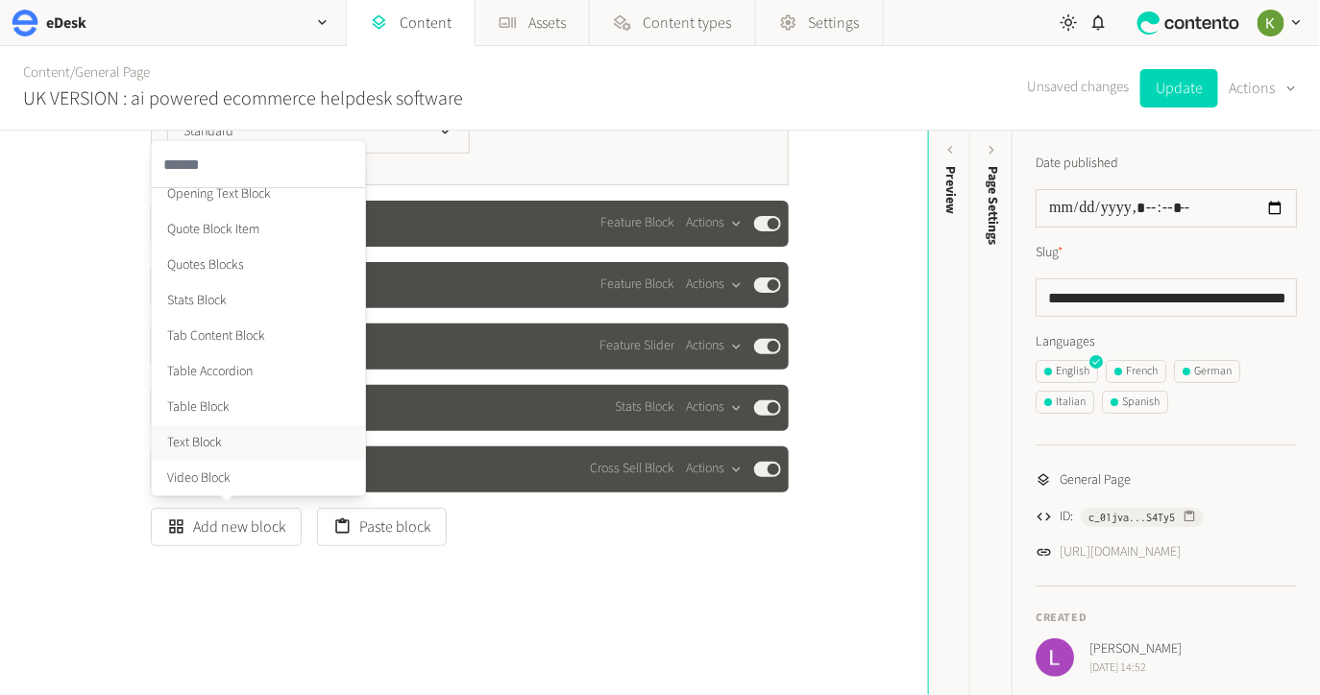
click at [234, 427] on li "Text Block" at bounding box center [258, 444] width 213 height 36
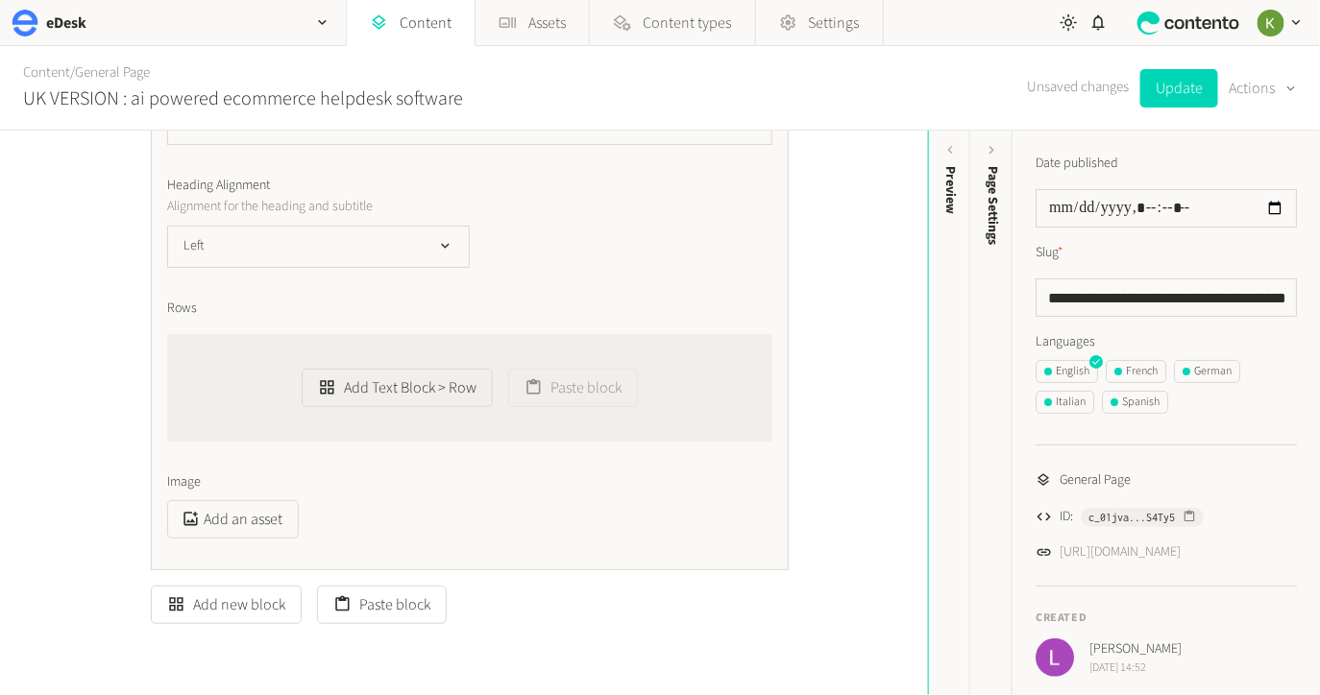
scroll to position [4722, 0]
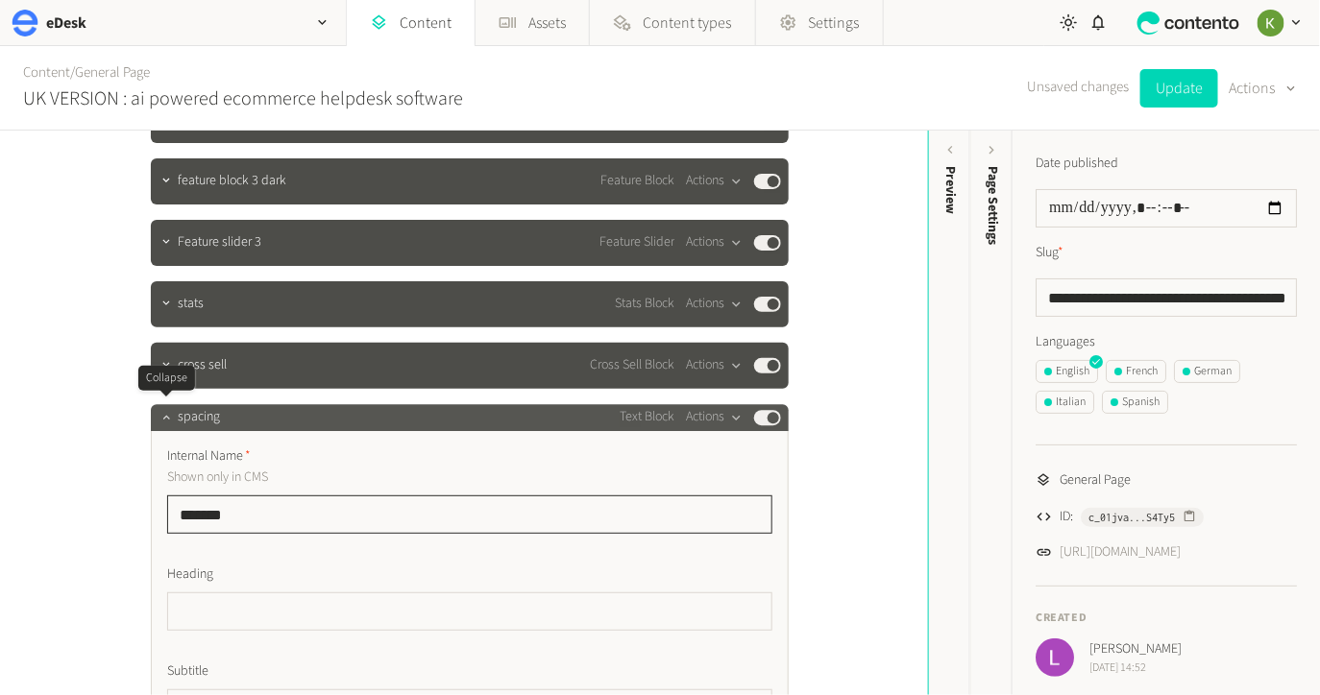
type input "*******"
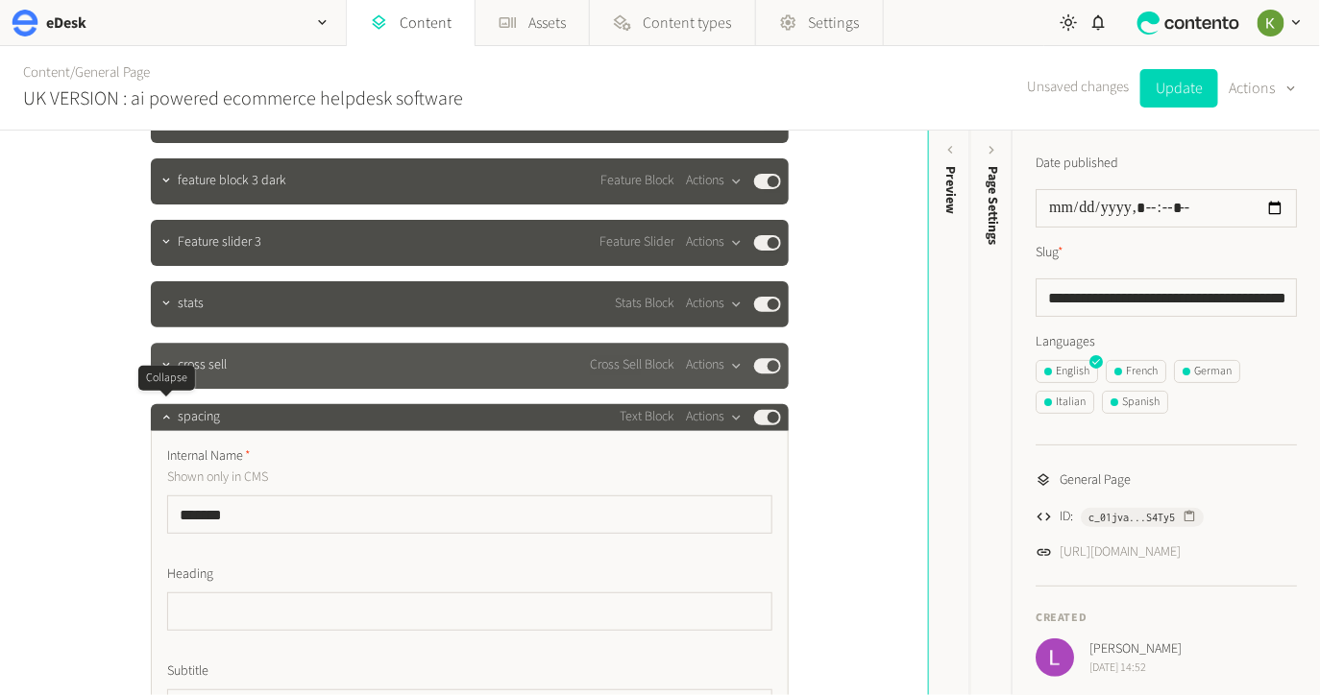
click at [164, 416] on icon "button" at bounding box center [165, 416] width 13 height 13
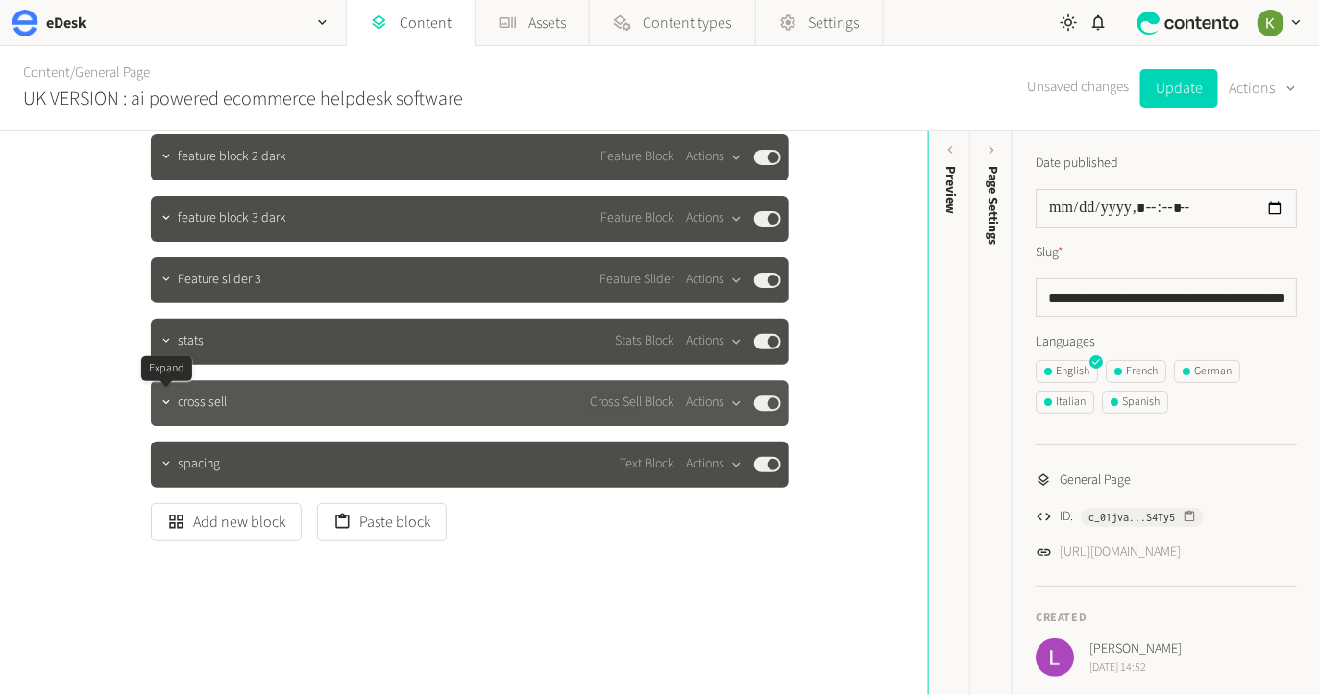
scroll to position [4084, 0]
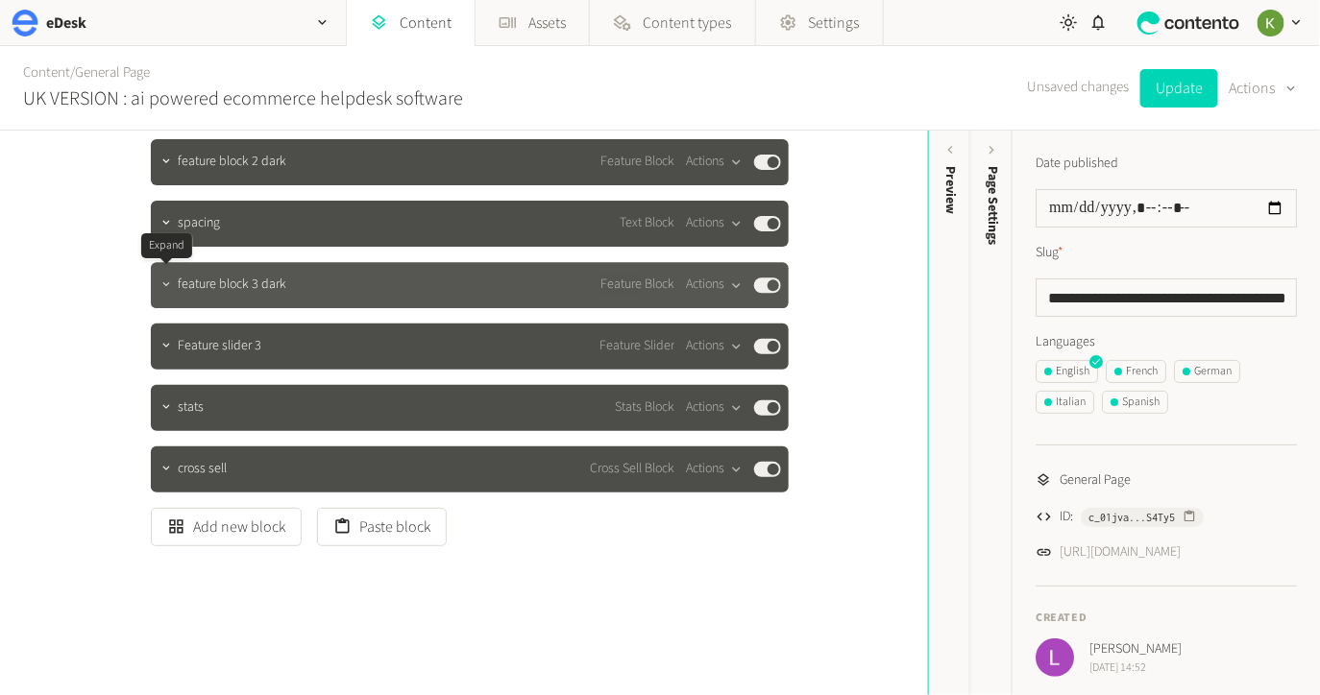
click at [170, 284] on icon "button" at bounding box center [165, 284] width 13 height 13
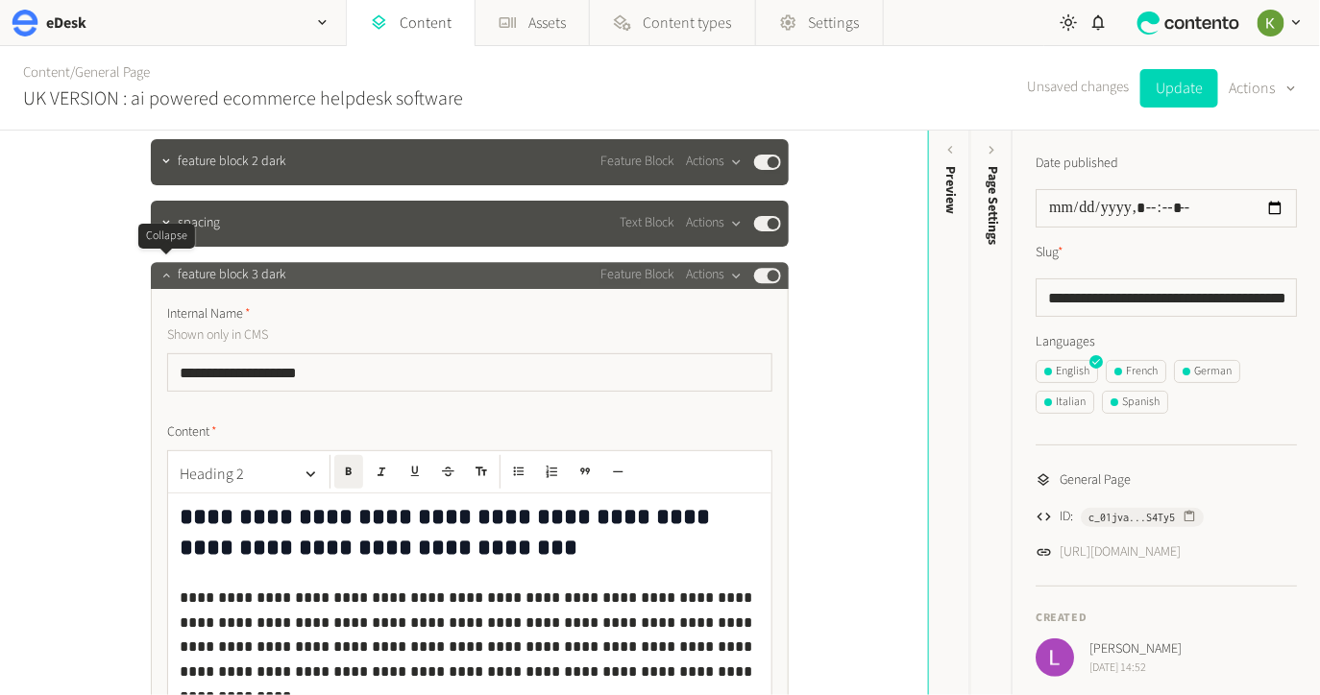
click at [170, 284] on div at bounding box center [166, 275] width 23 height 27
click at [169, 282] on div at bounding box center [166, 275] width 23 height 27
click at [166, 278] on icon "button" at bounding box center [165, 274] width 13 height 13
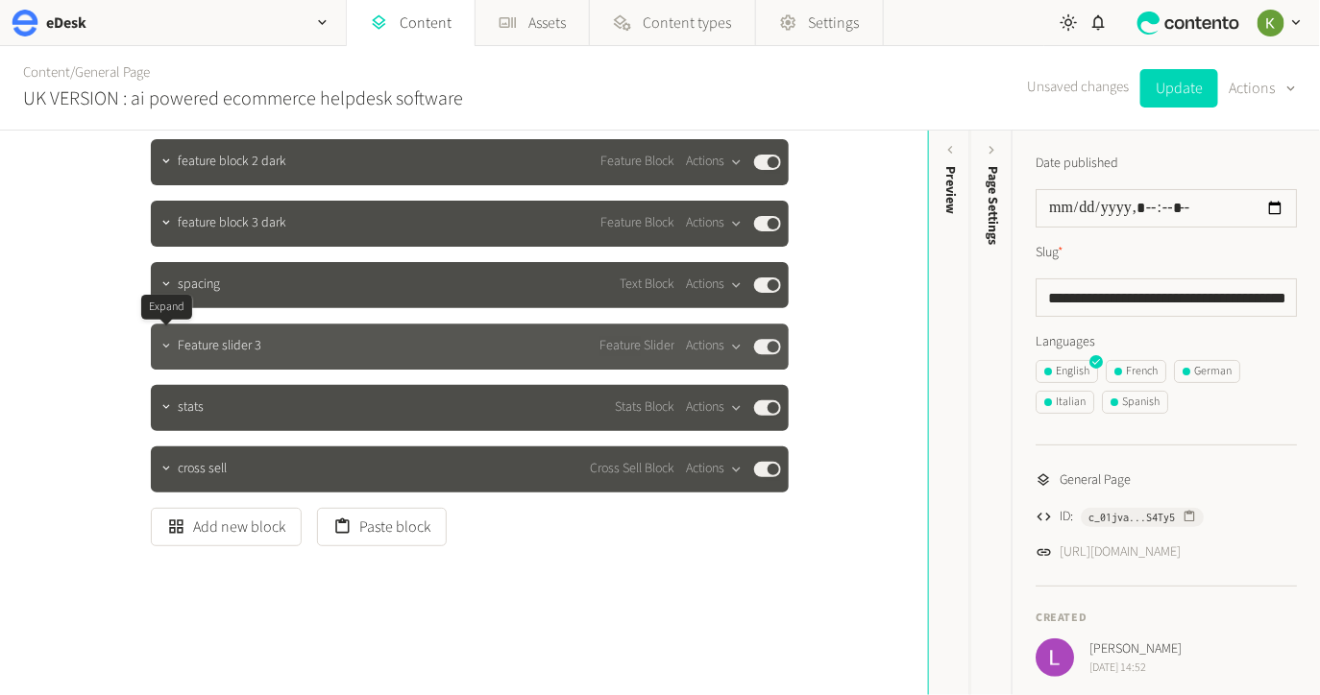
click at [163, 344] on icon "button" at bounding box center [165, 346] width 7 height 4
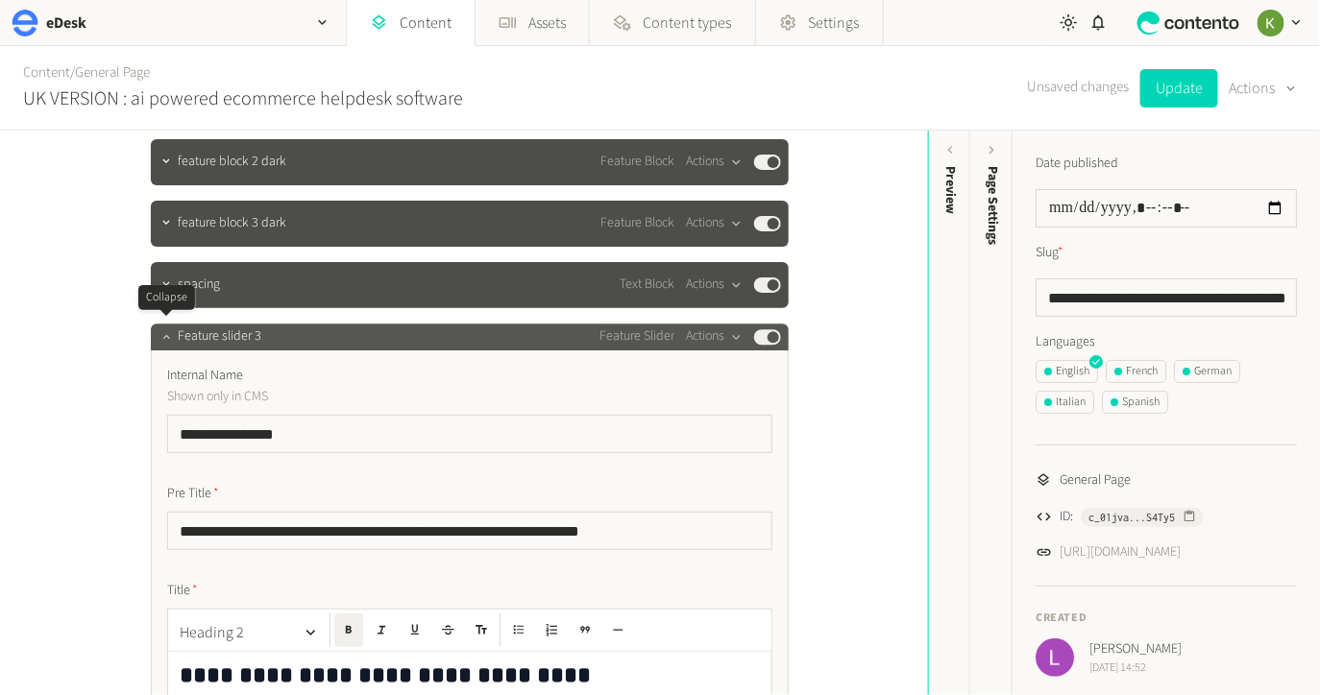
click at [163, 342] on button "button" at bounding box center [166, 335] width 23 height 23
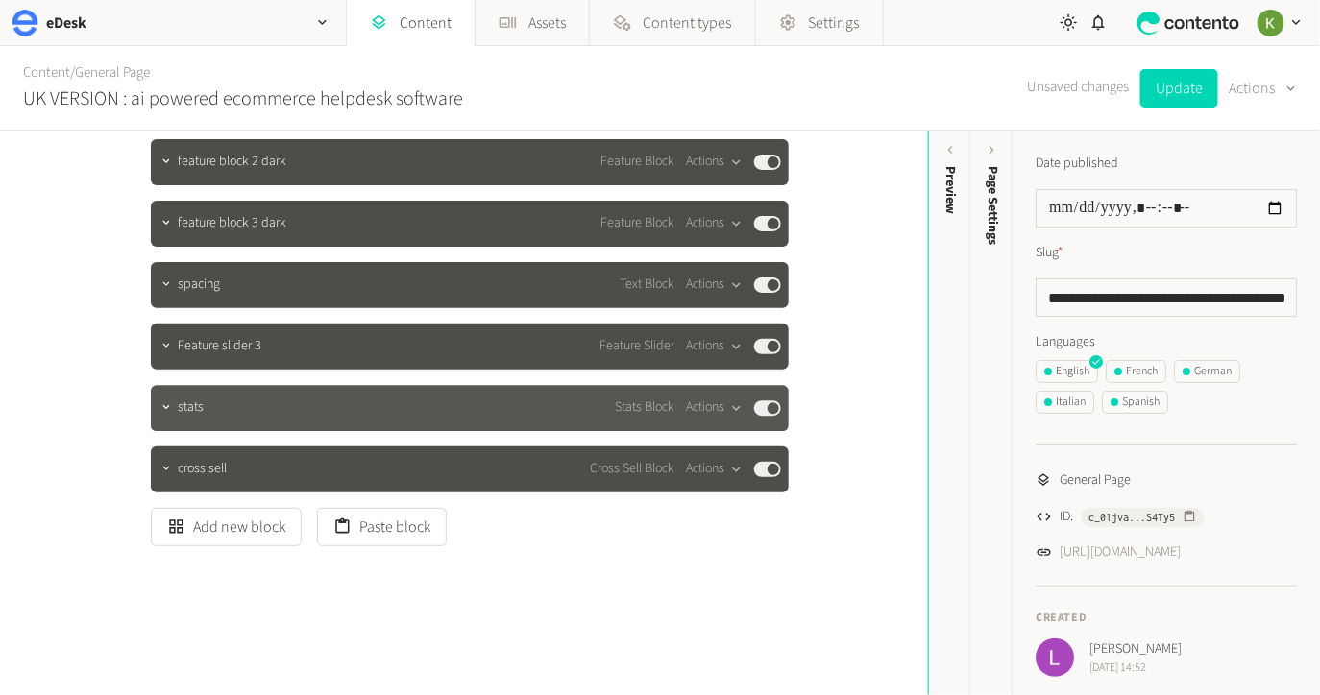
click at [178, 409] on span "stats" at bounding box center [191, 408] width 26 height 20
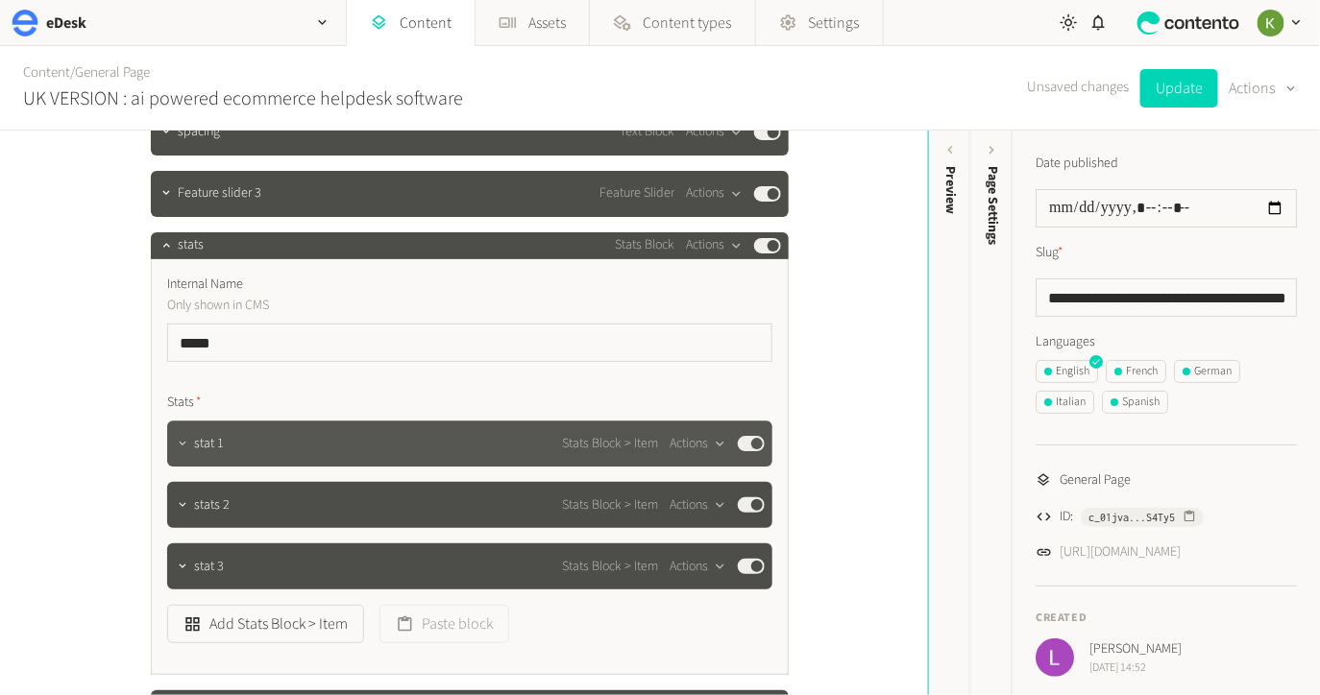
scroll to position [4241, 0]
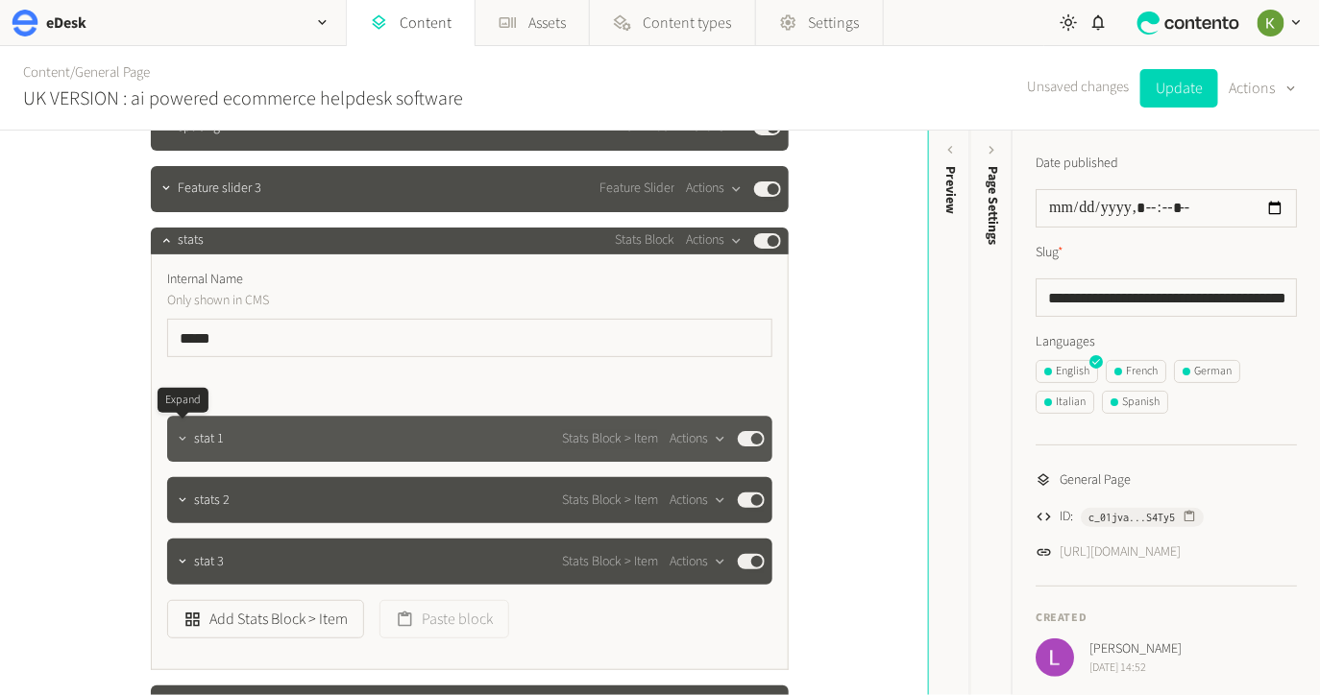
click at [184, 433] on icon "button" at bounding box center [182, 438] width 13 height 13
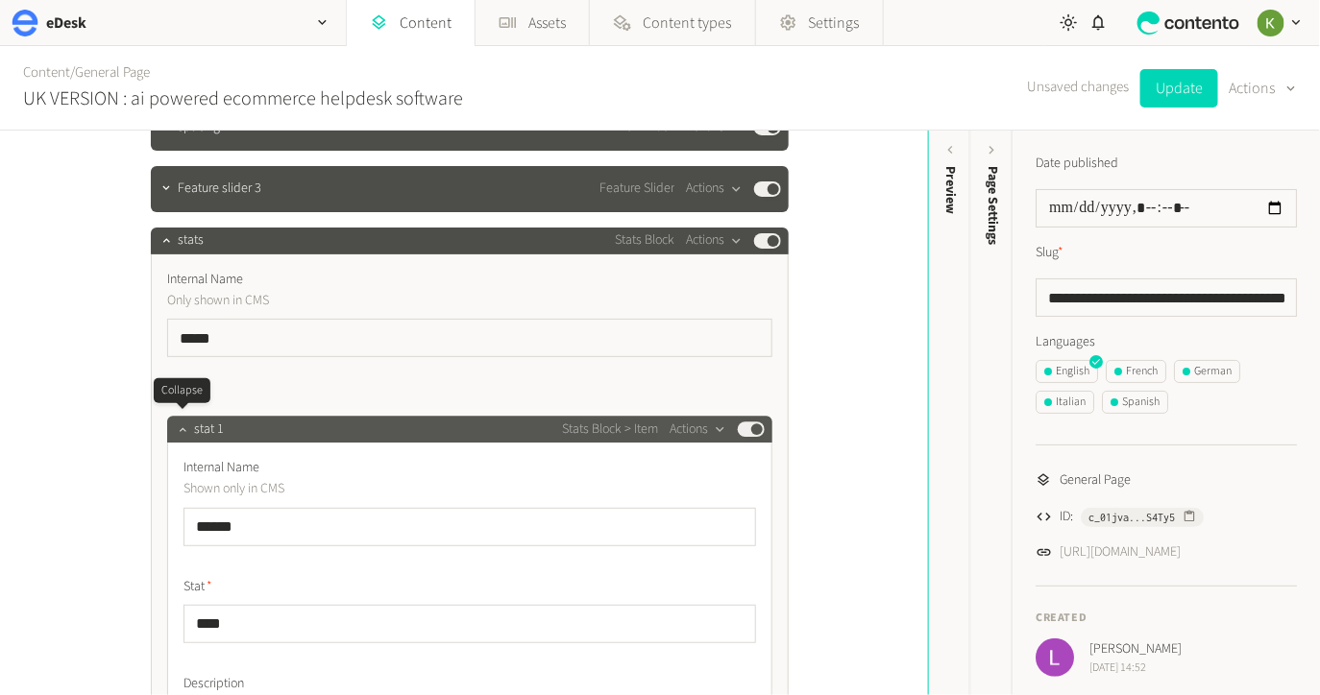
click at [184, 433] on button "button" at bounding box center [182, 427] width 23 height 23
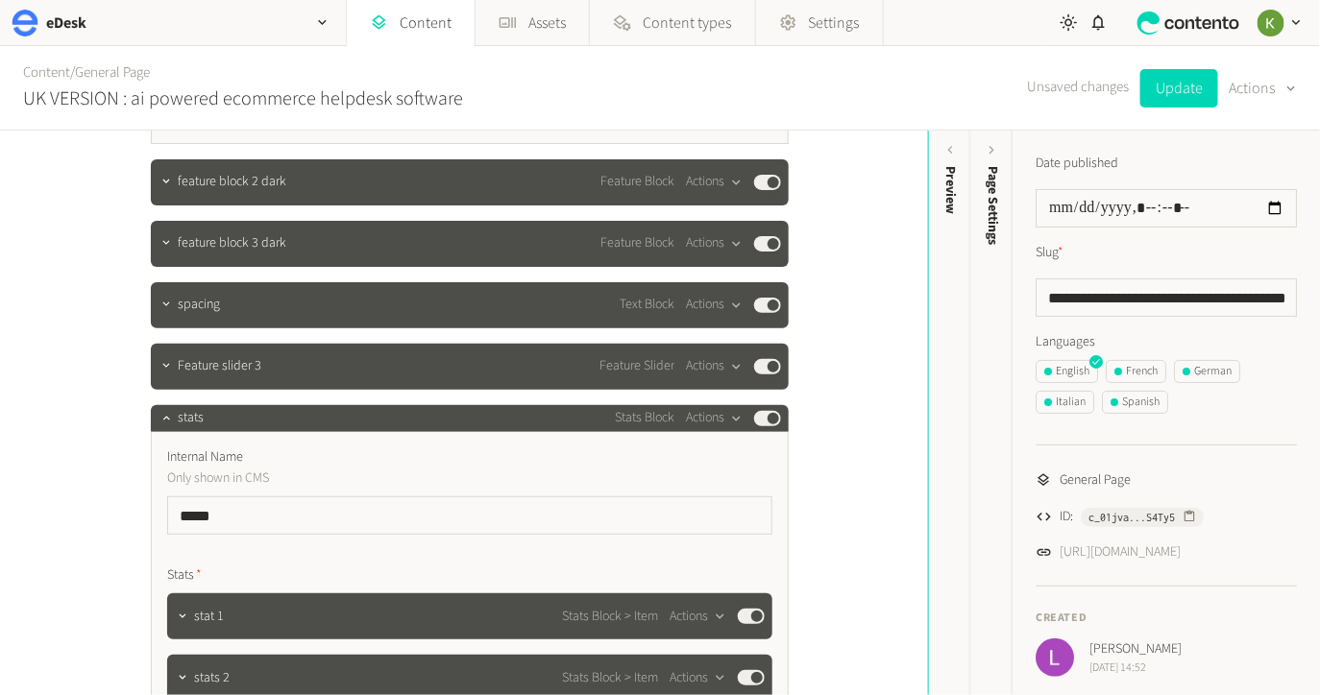
scroll to position [4005, 0]
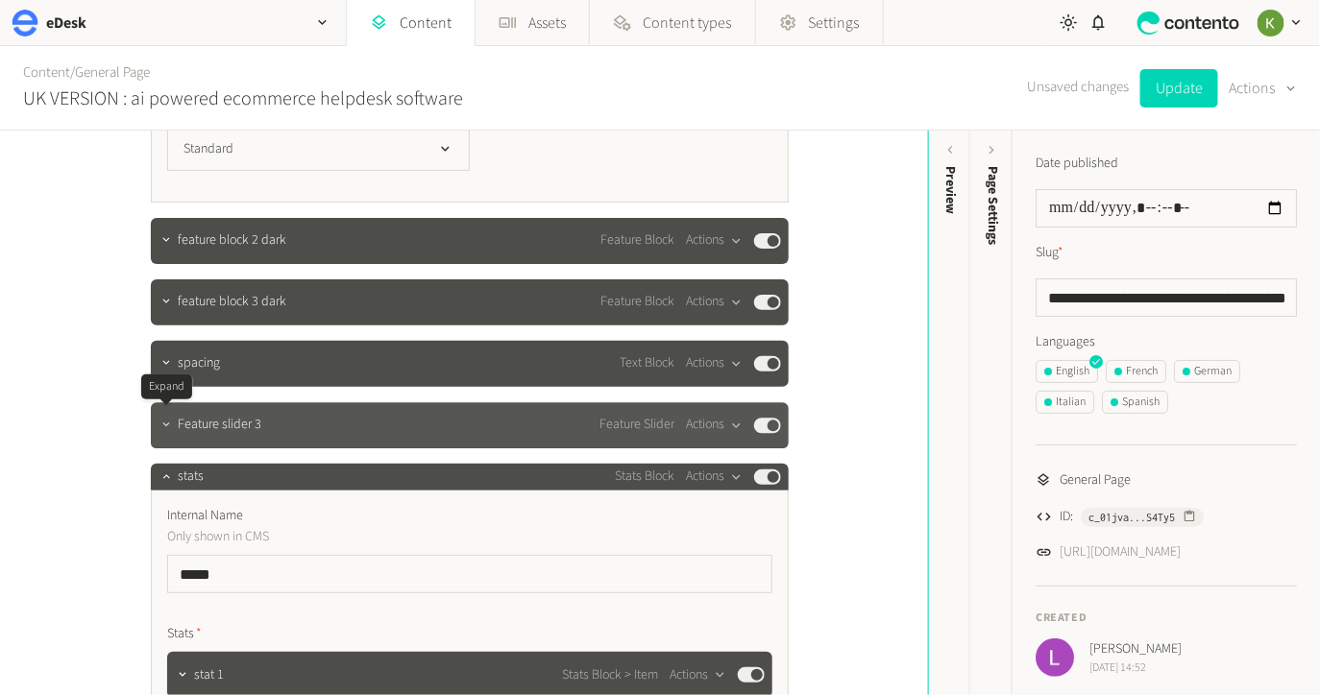
click at [162, 418] on icon "button" at bounding box center [165, 424] width 13 height 13
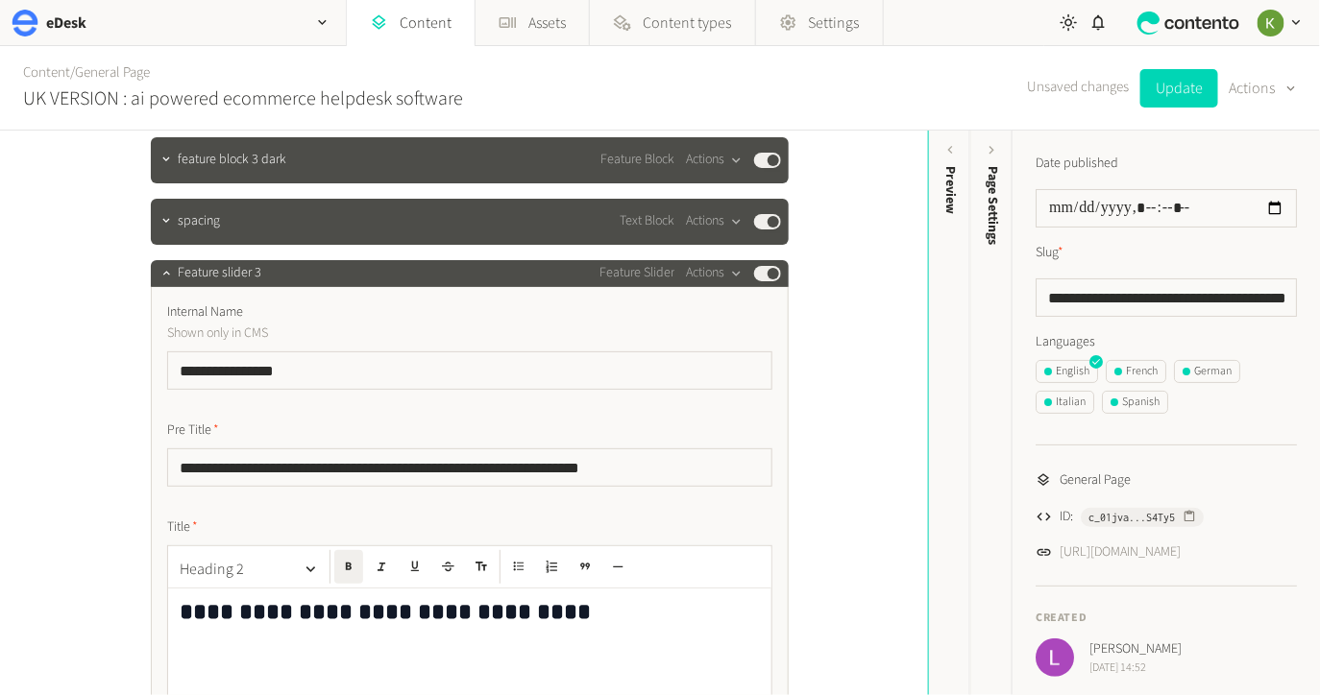
scroll to position [4131, 0]
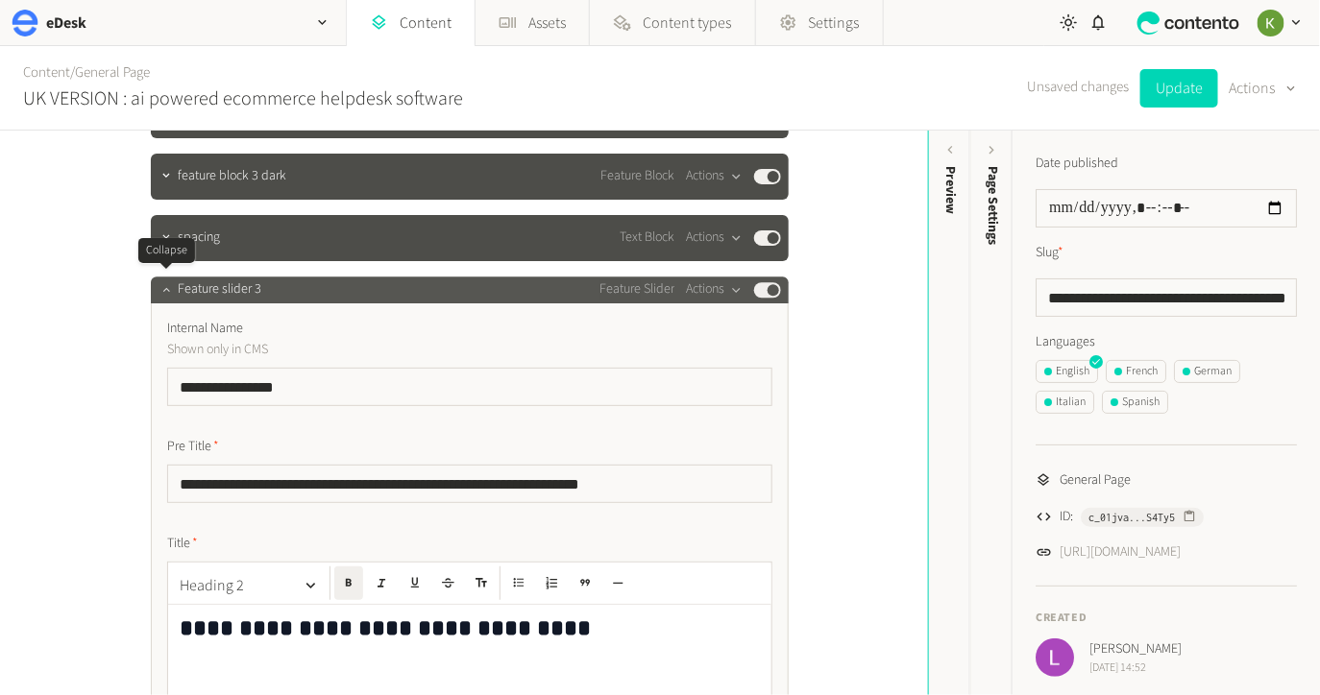
click at [165, 288] on icon "button" at bounding box center [165, 288] width 13 height 13
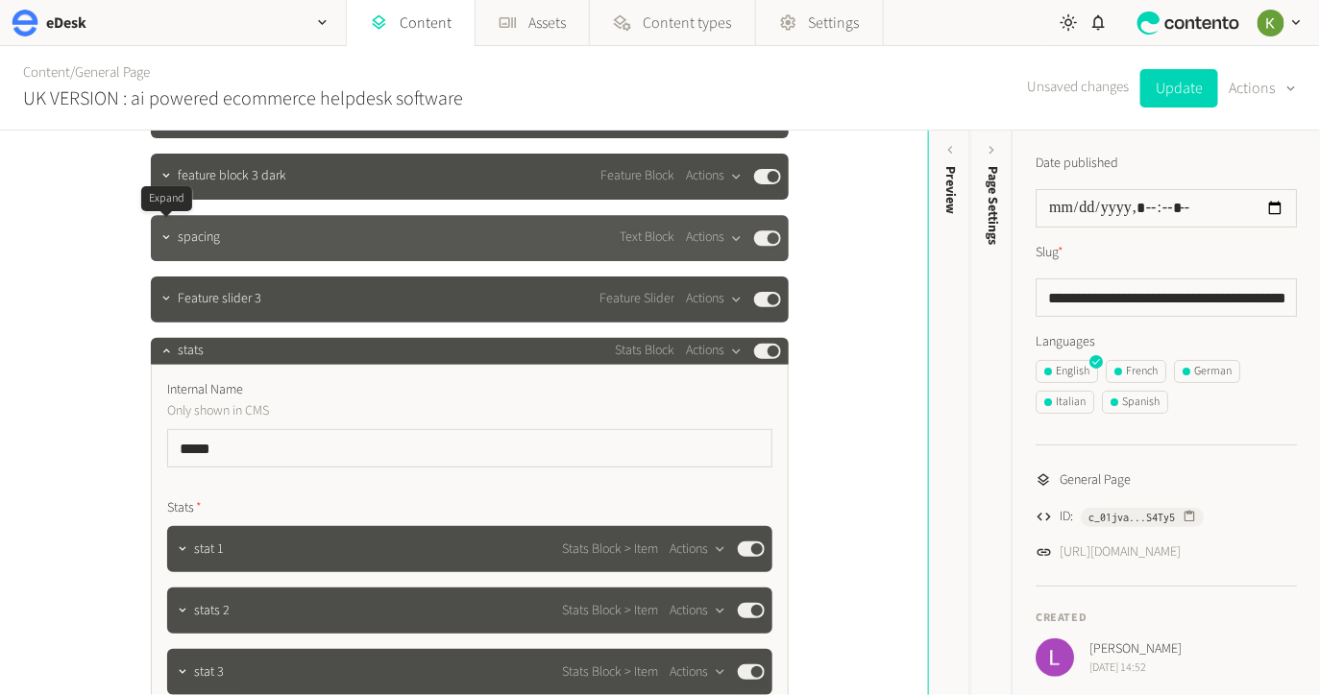
click at [164, 235] on icon "button" at bounding box center [165, 237] width 13 height 13
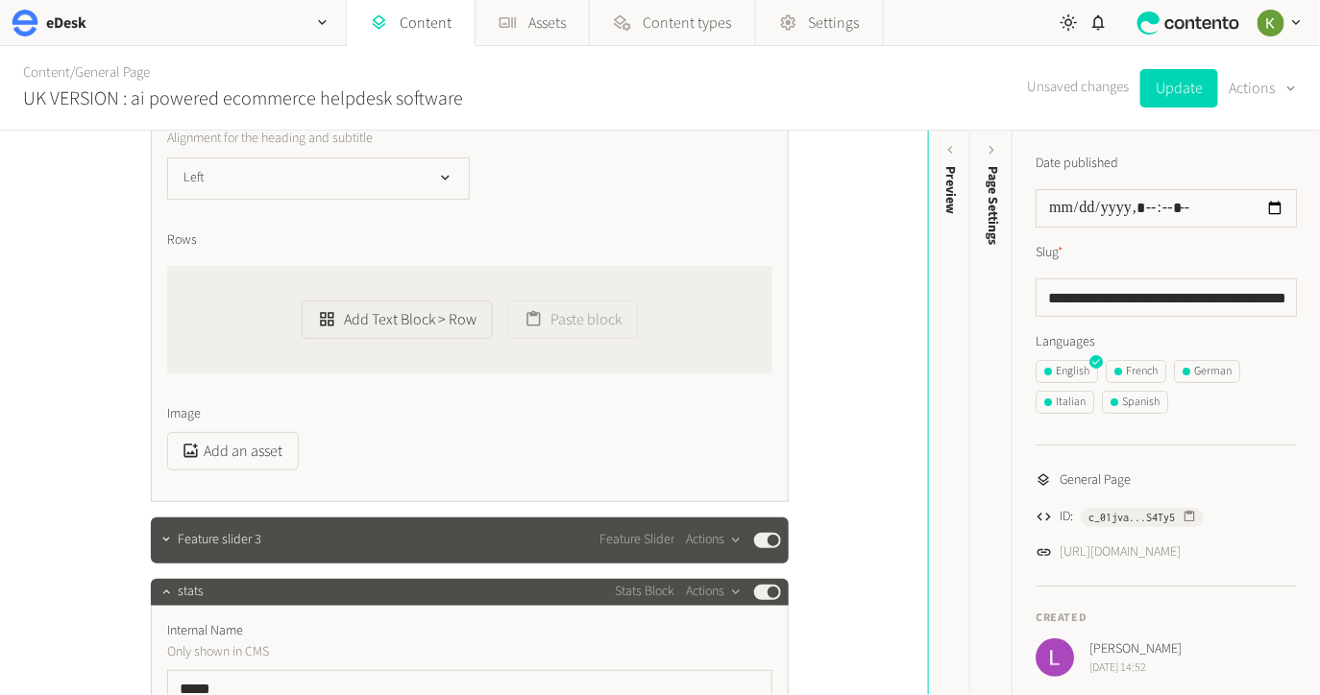
scroll to position [4730, 0]
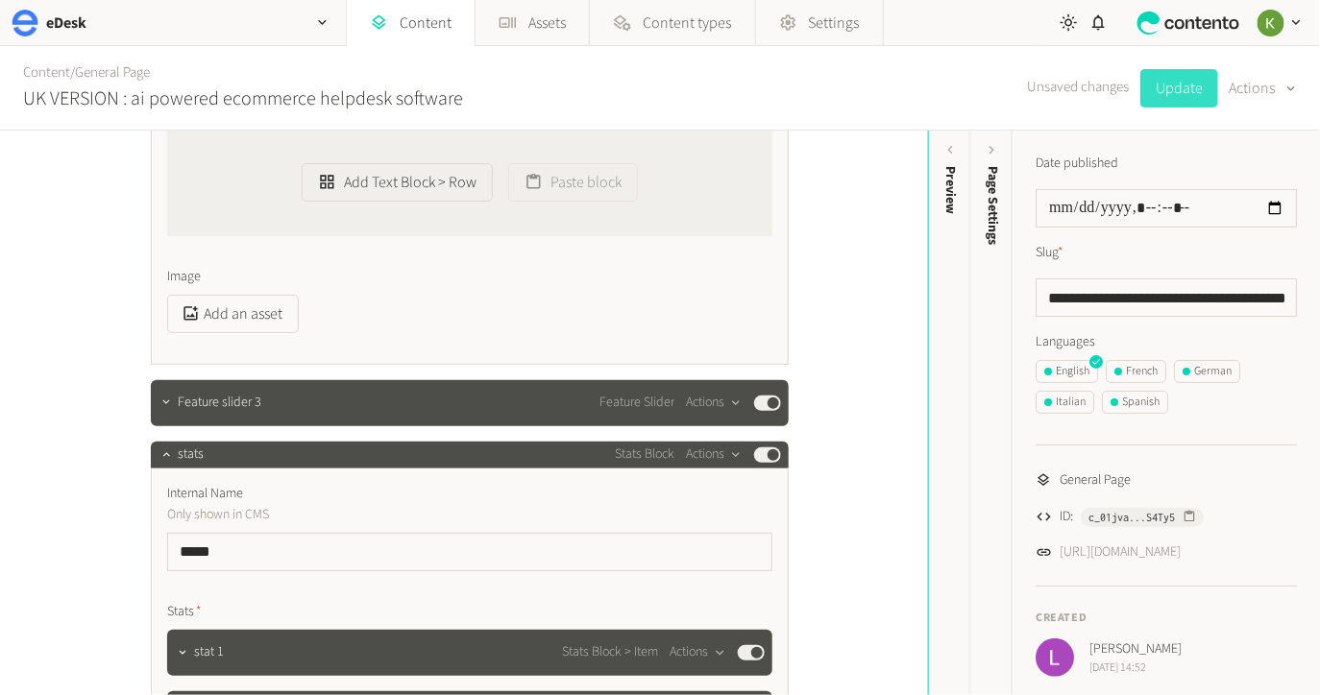
click at [1174, 89] on button "Update" at bounding box center [1179, 88] width 78 height 38
click at [163, 452] on icon "button" at bounding box center [165, 454] width 7 height 4
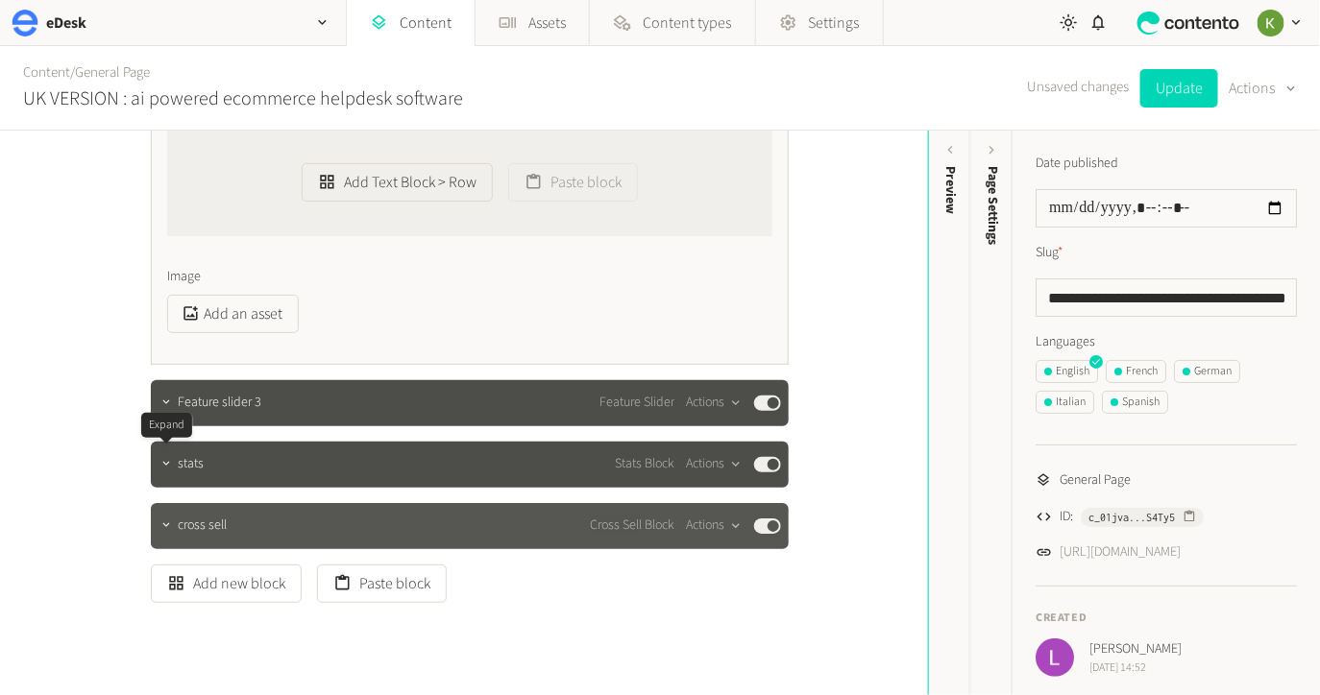
scroll to position [4787, 0]
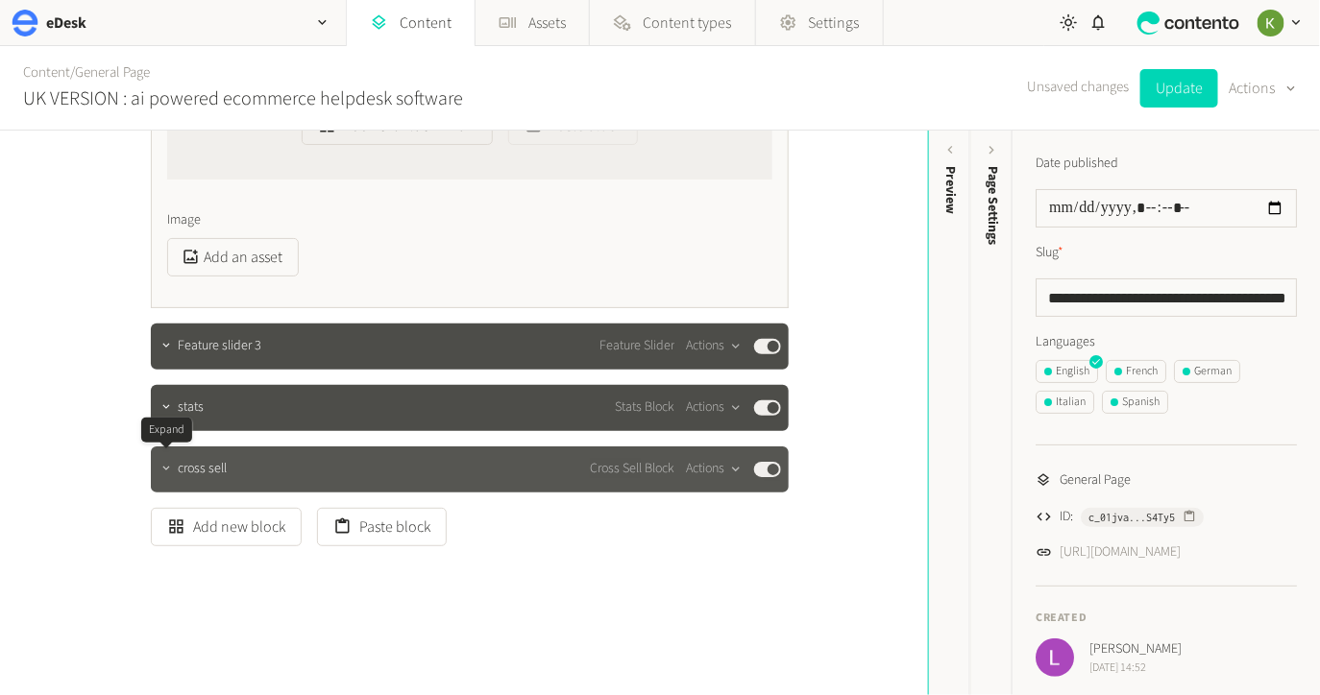
click at [164, 468] on icon "button" at bounding box center [165, 468] width 13 height 13
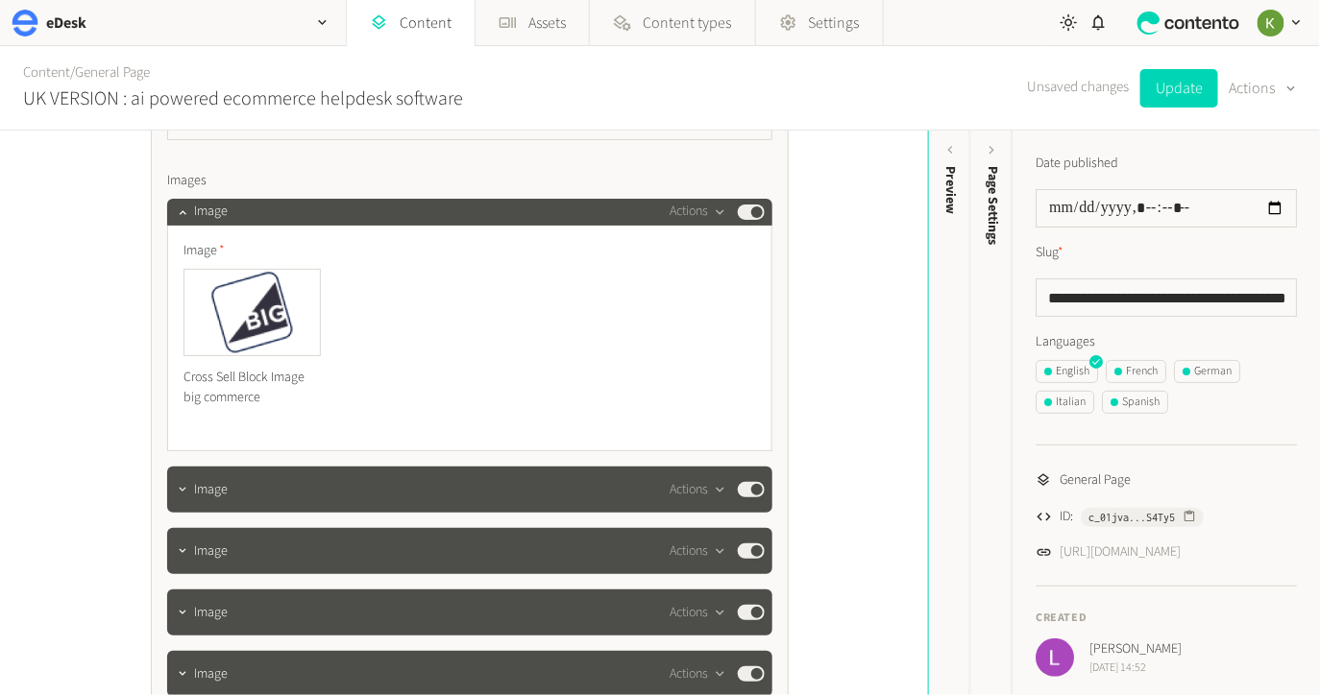
scroll to position [5514, 0]
click at [313, 276] on icon "button" at bounding box center [316, 272] width 13 height 13
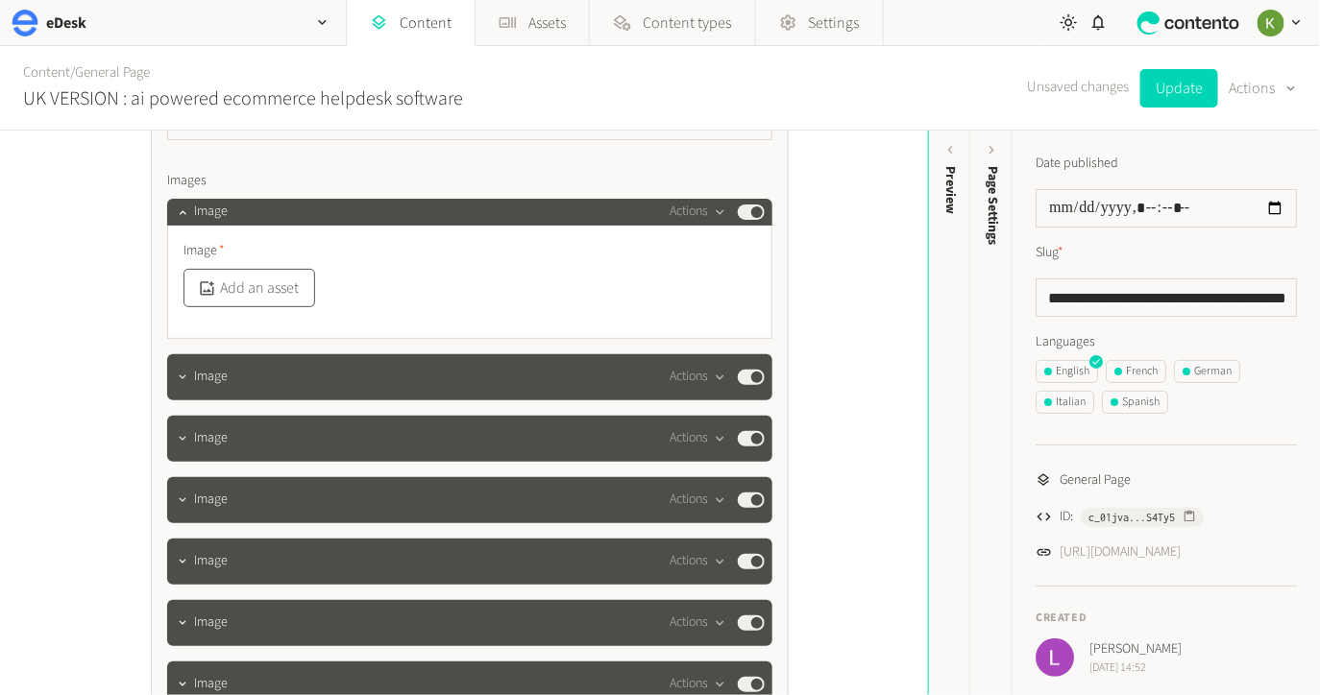
click at [257, 284] on button "Add an asset" at bounding box center [249, 288] width 132 height 38
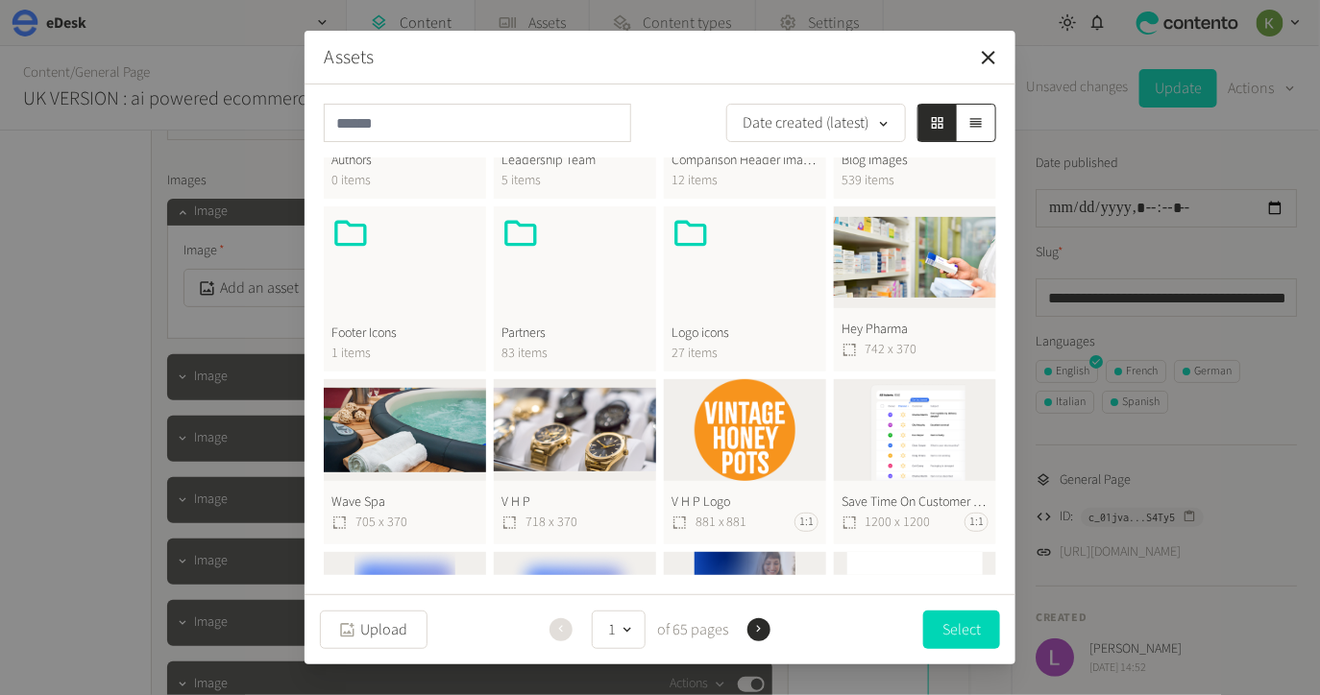
scroll to position [736, 0]
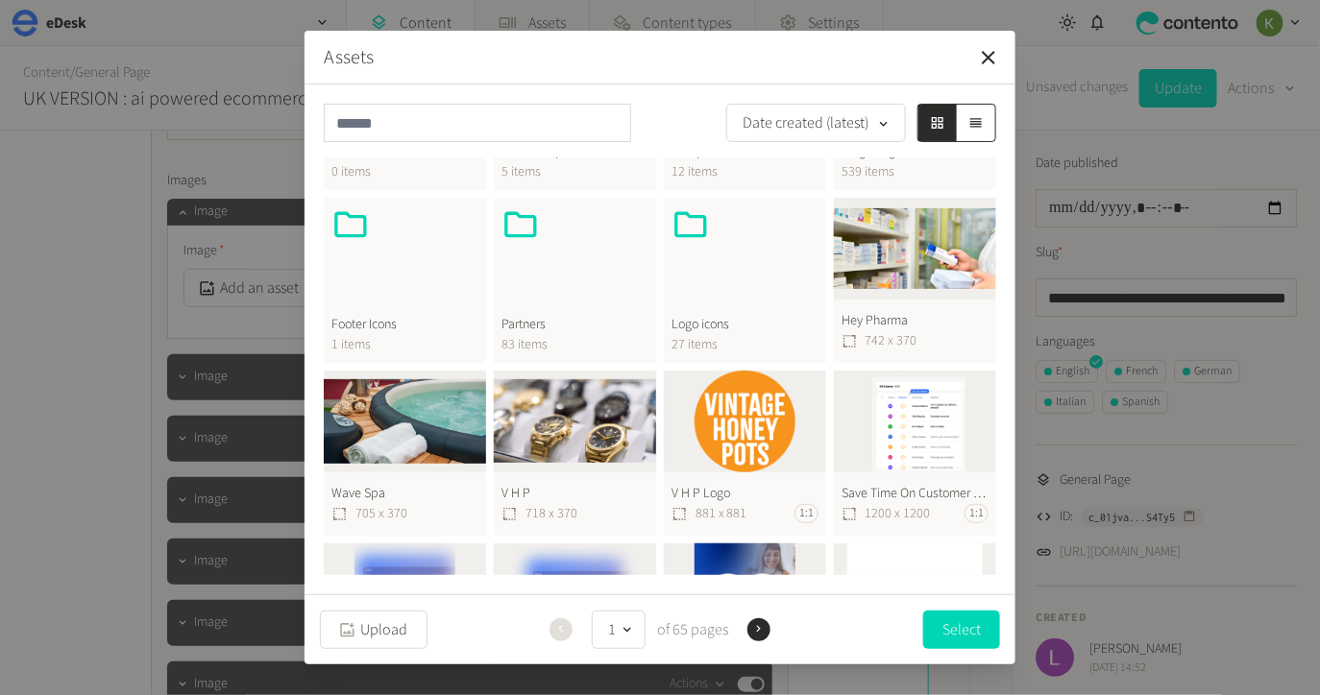
click at [762, 296] on div at bounding box center [744, 252] width 147 height 92
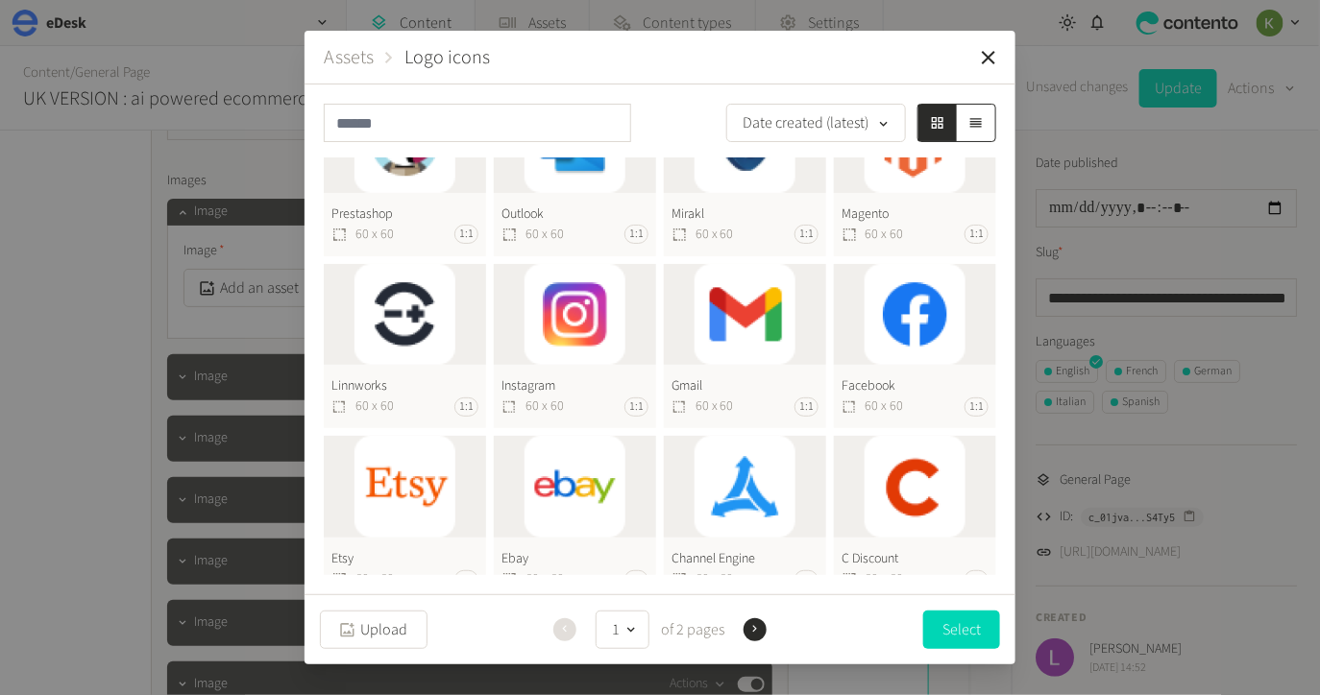
scroll to position [610, 0]
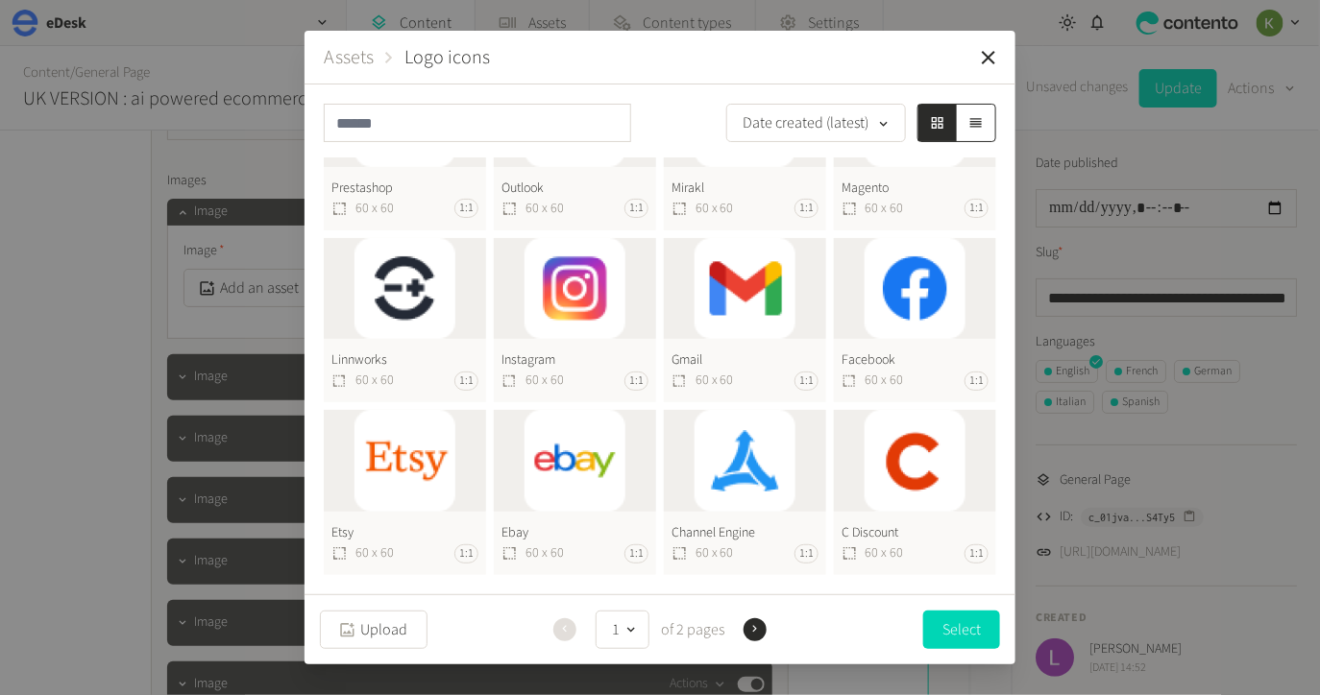
click at [755, 631] on icon "button" at bounding box center [755, 629] width 4 height 7
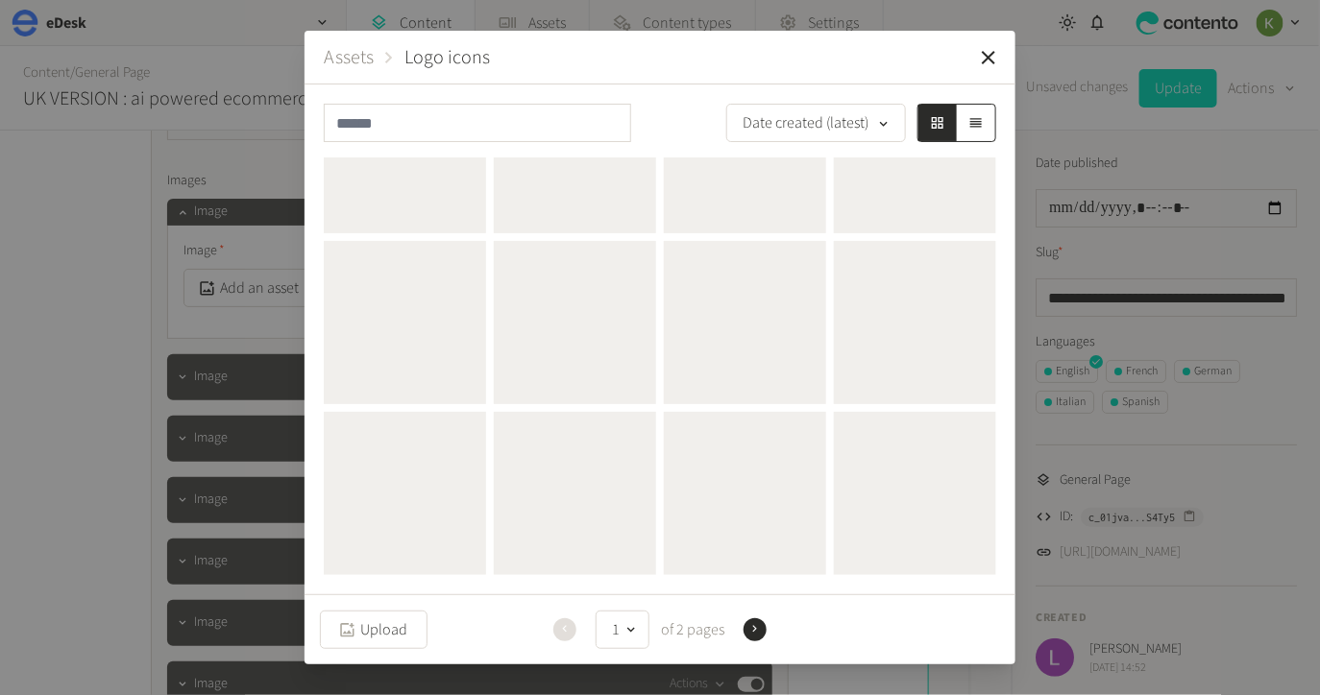
scroll to position [0, 0]
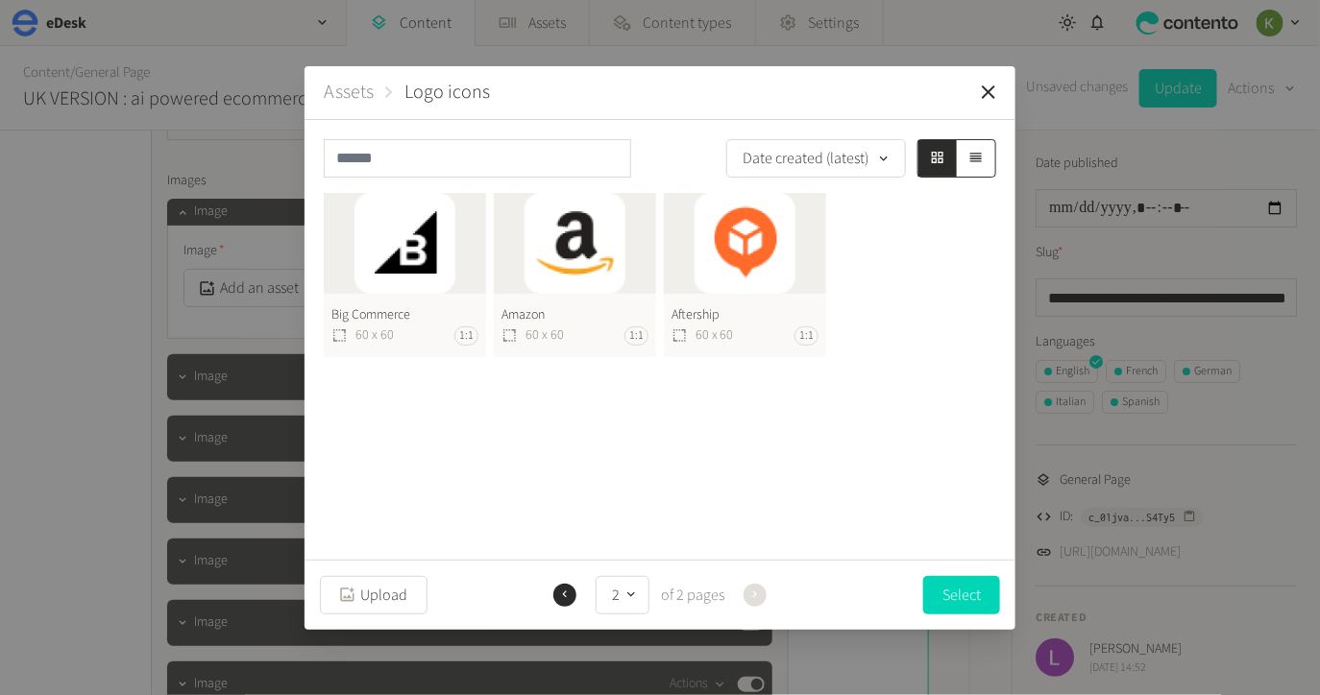
click at [566, 251] on button "Amazon 60 x 60 1:1" at bounding box center [575, 275] width 162 height 165
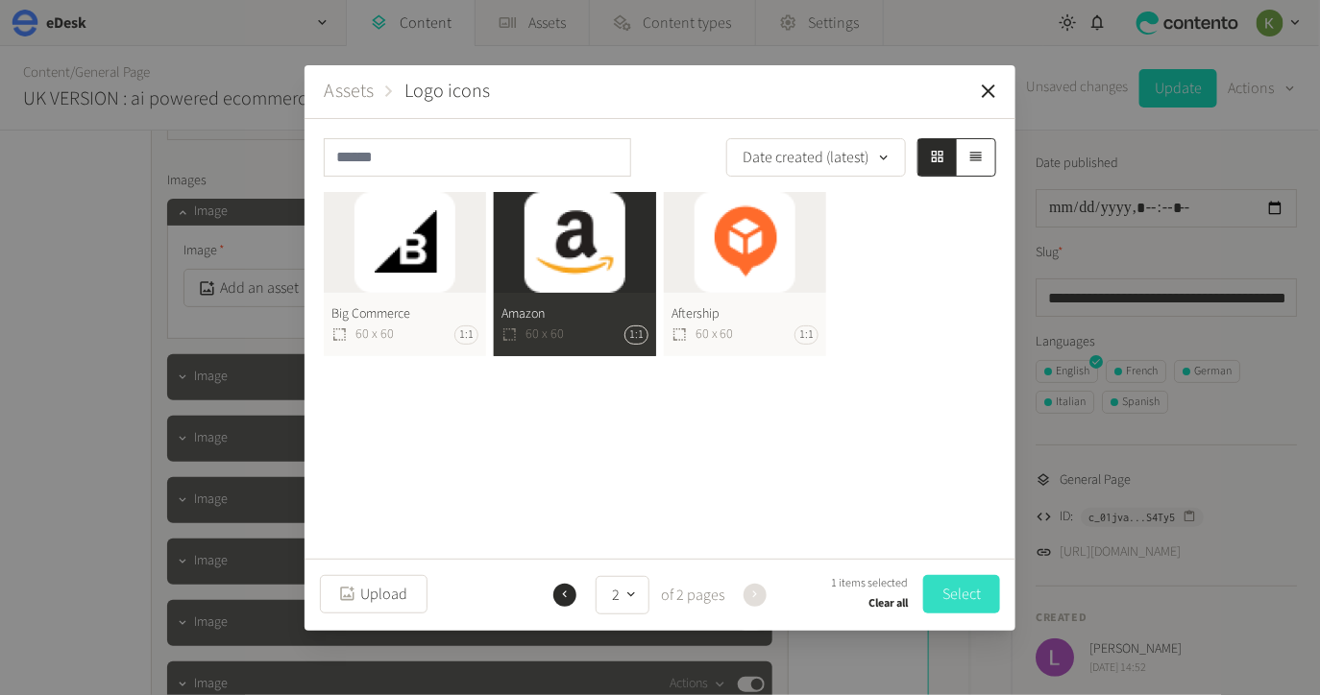
click at [957, 585] on button "Select" at bounding box center [961, 594] width 77 height 38
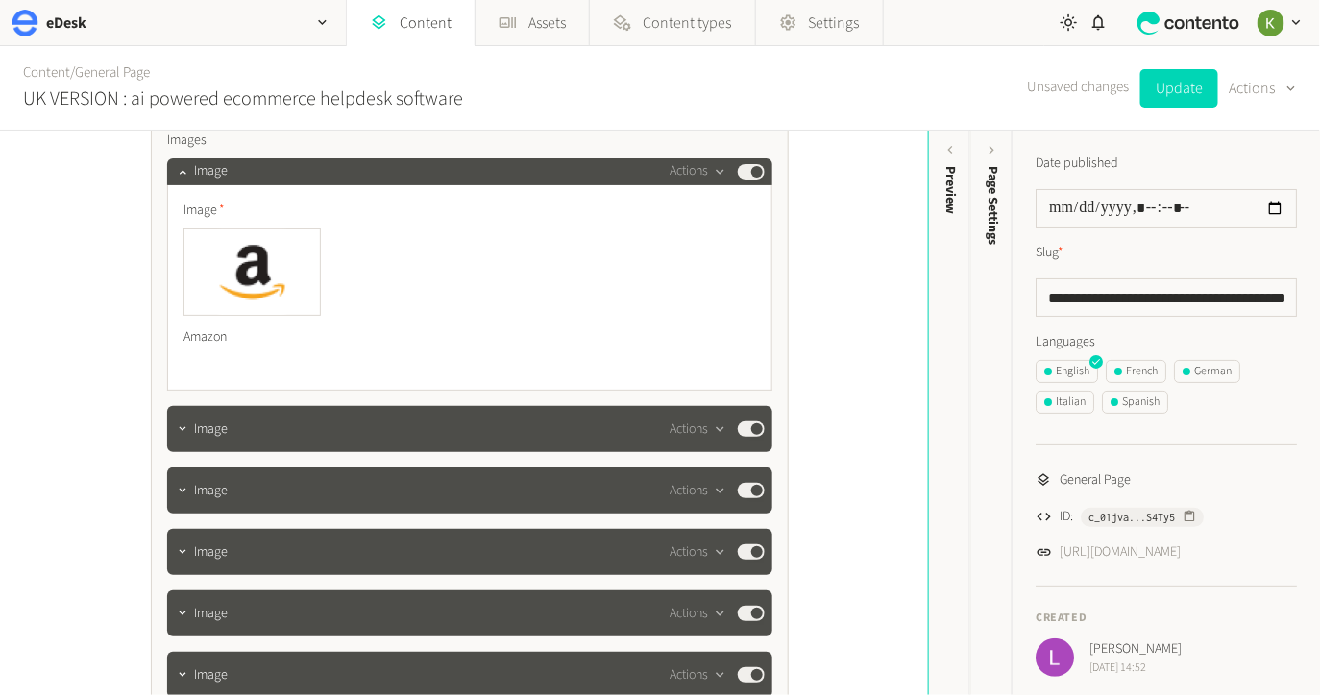
scroll to position [5706, 0]
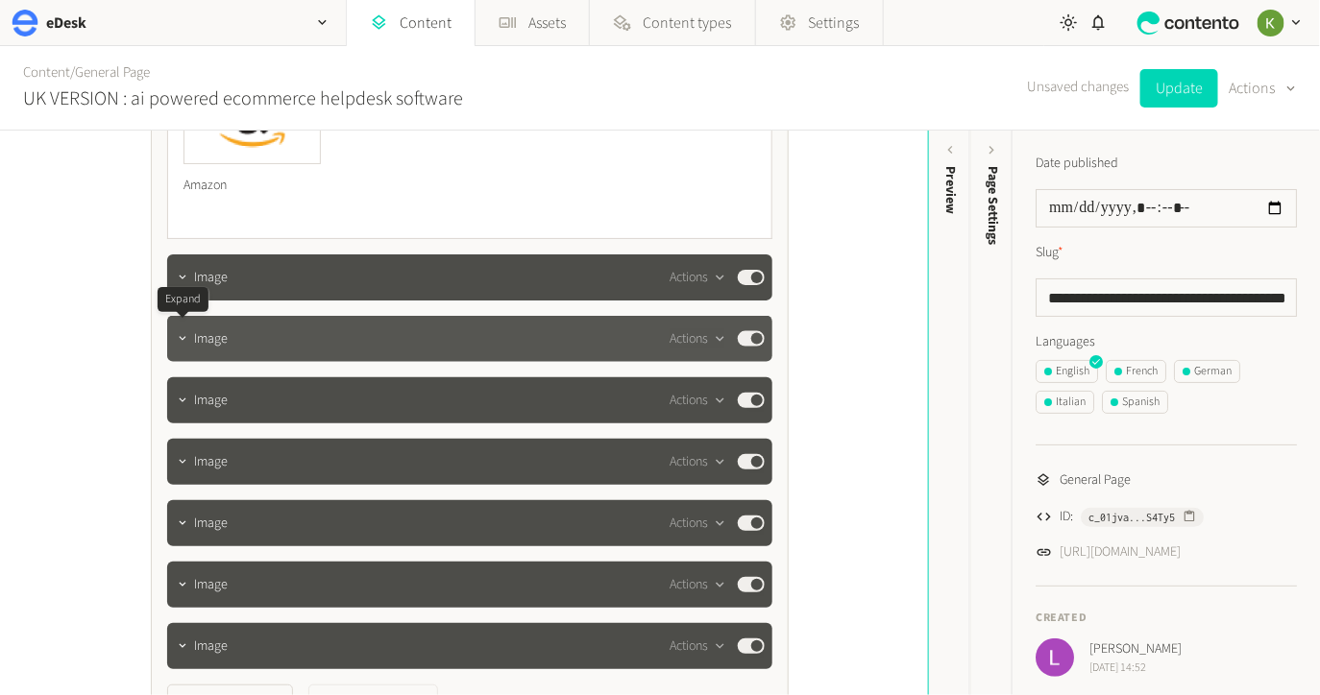
click at [192, 336] on button "button" at bounding box center [182, 337] width 23 height 23
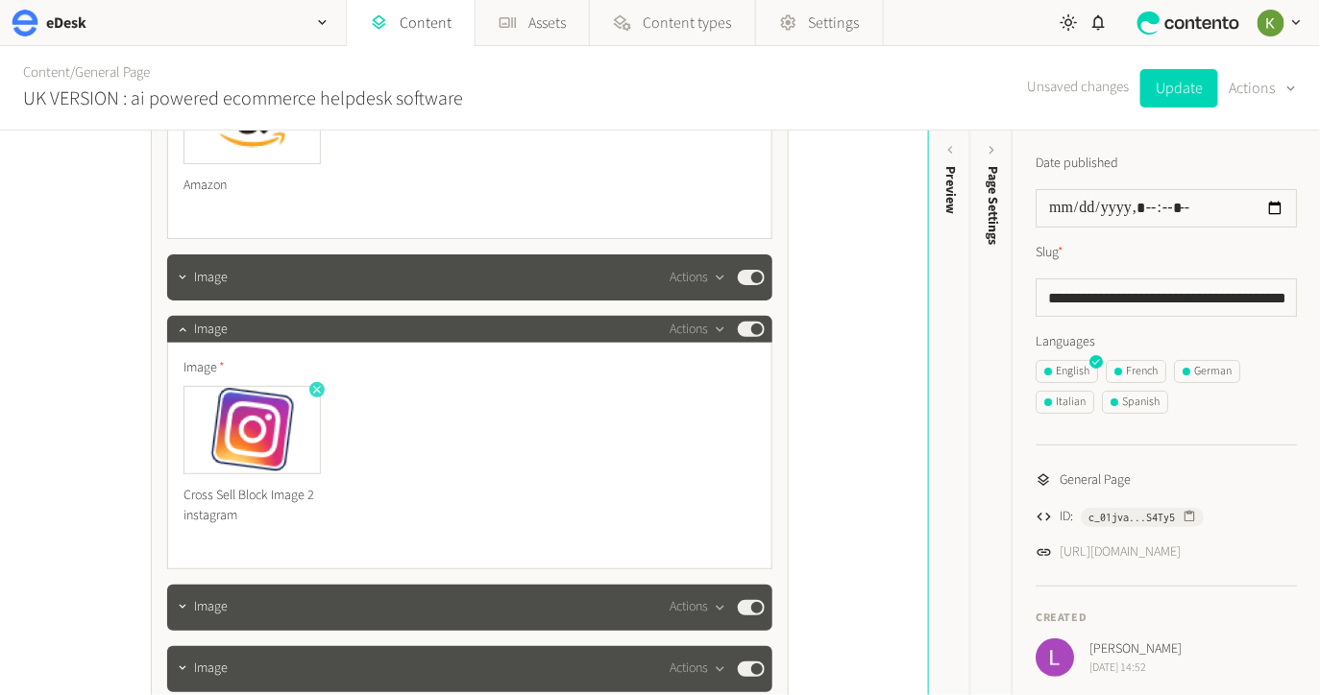
click at [314, 388] on icon "button" at bounding box center [317, 390] width 8 height 8
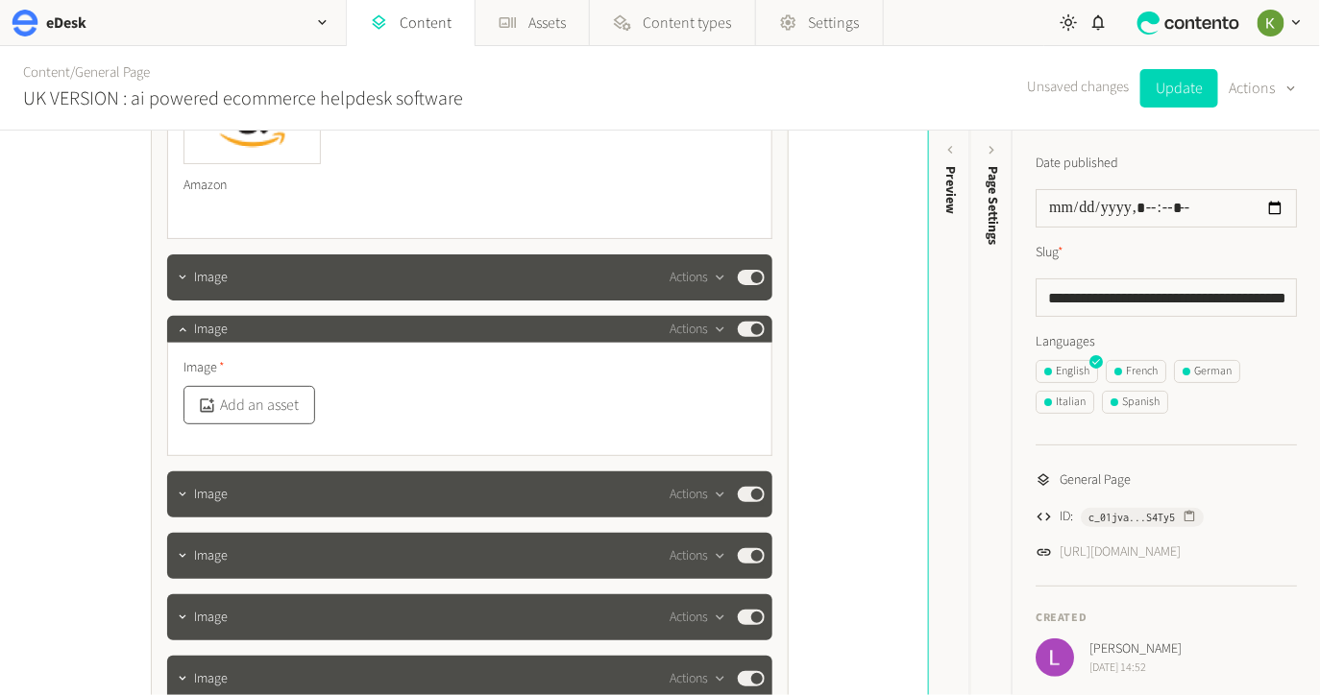
click at [280, 402] on button "Add an asset" at bounding box center [249, 405] width 132 height 38
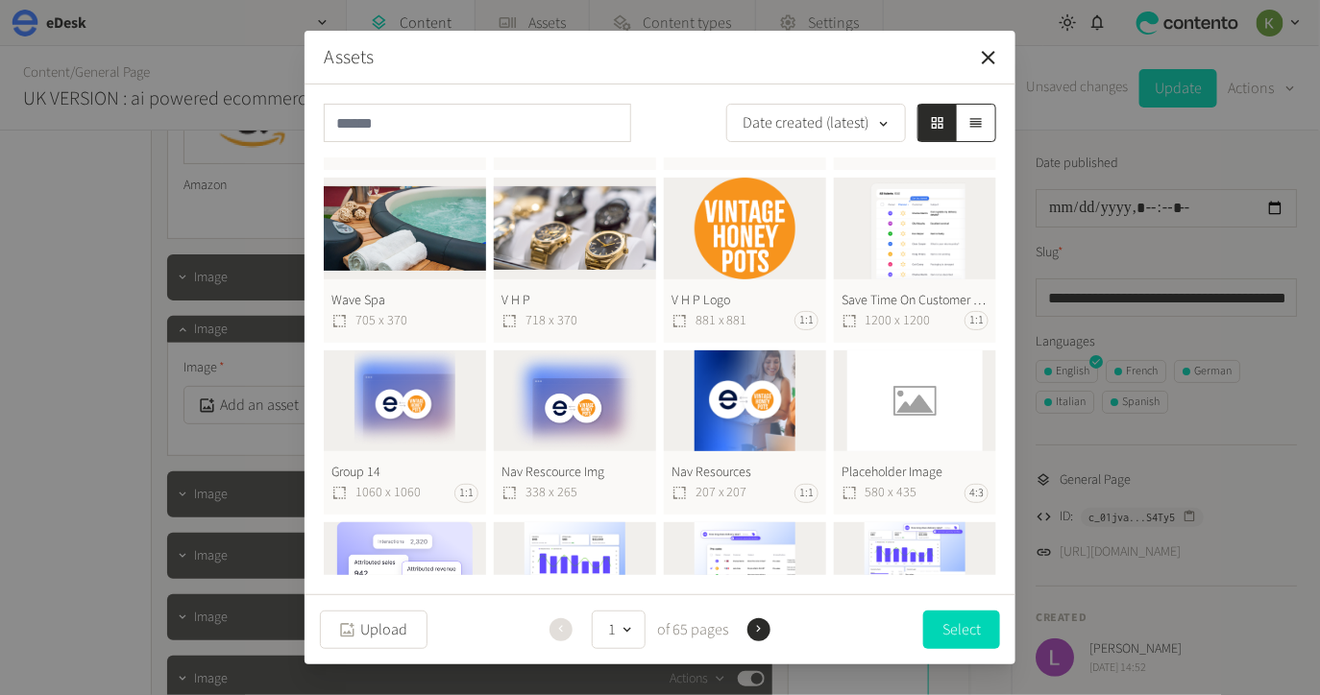
scroll to position [552, 0]
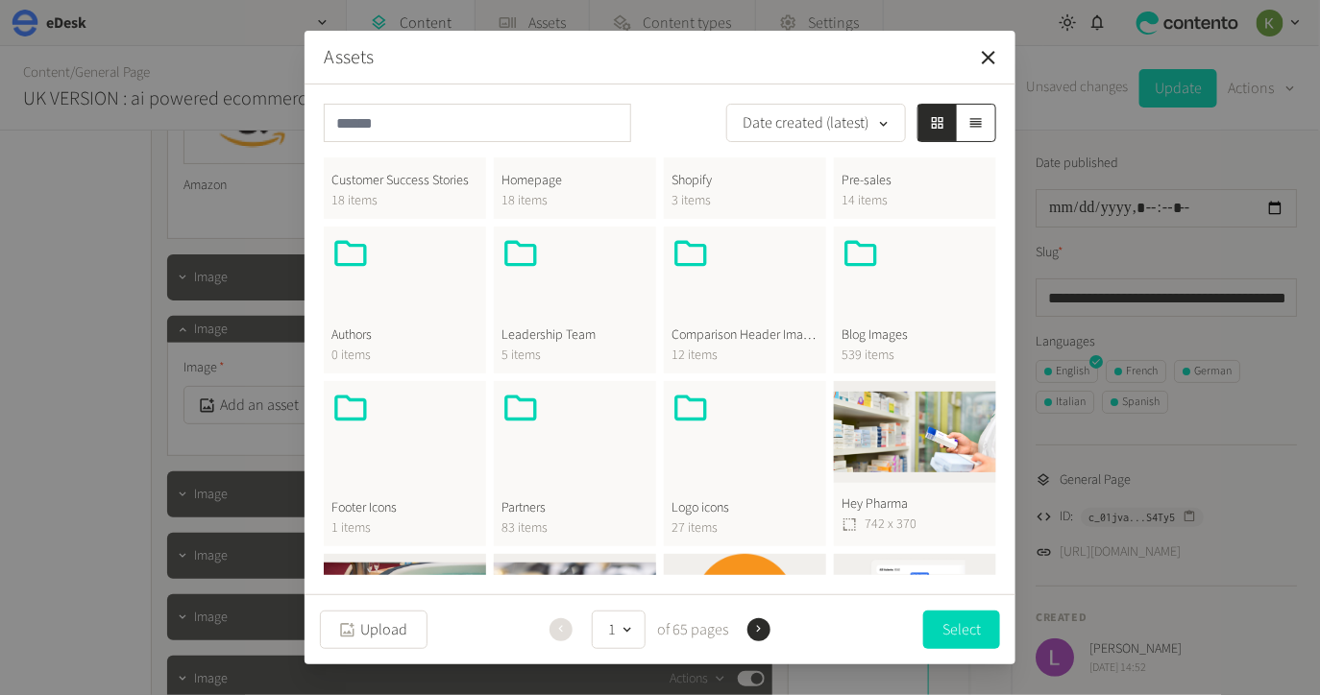
click at [697, 455] on div at bounding box center [744, 435] width 147 height 92
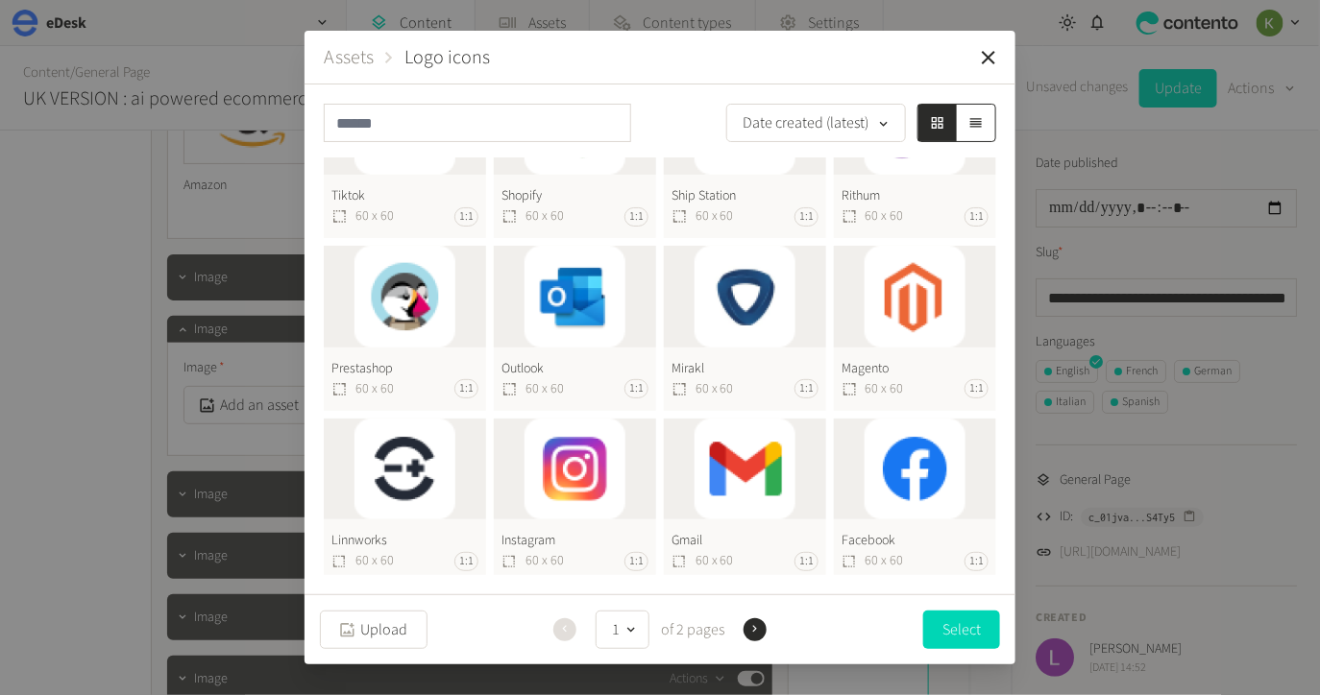
scroll to position [0, 0]
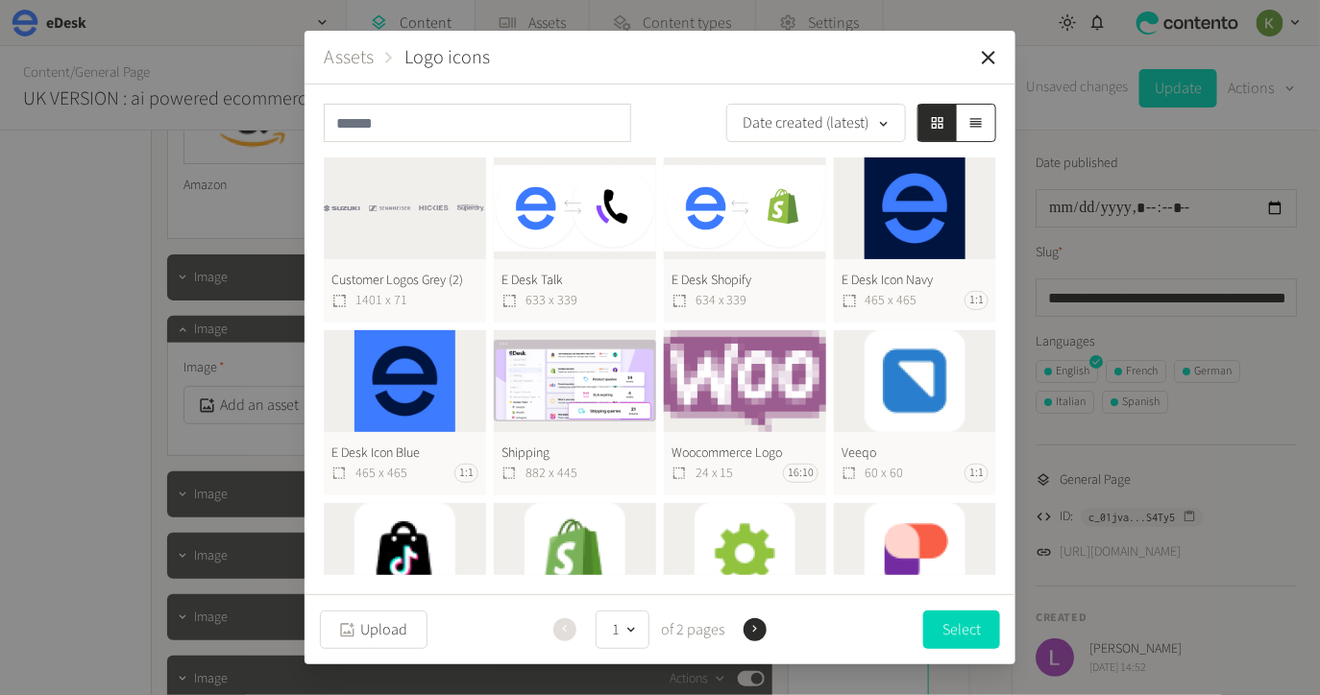
click at [756, 633] on icon "button" at bounding box center [754, 628] width 13 height 13
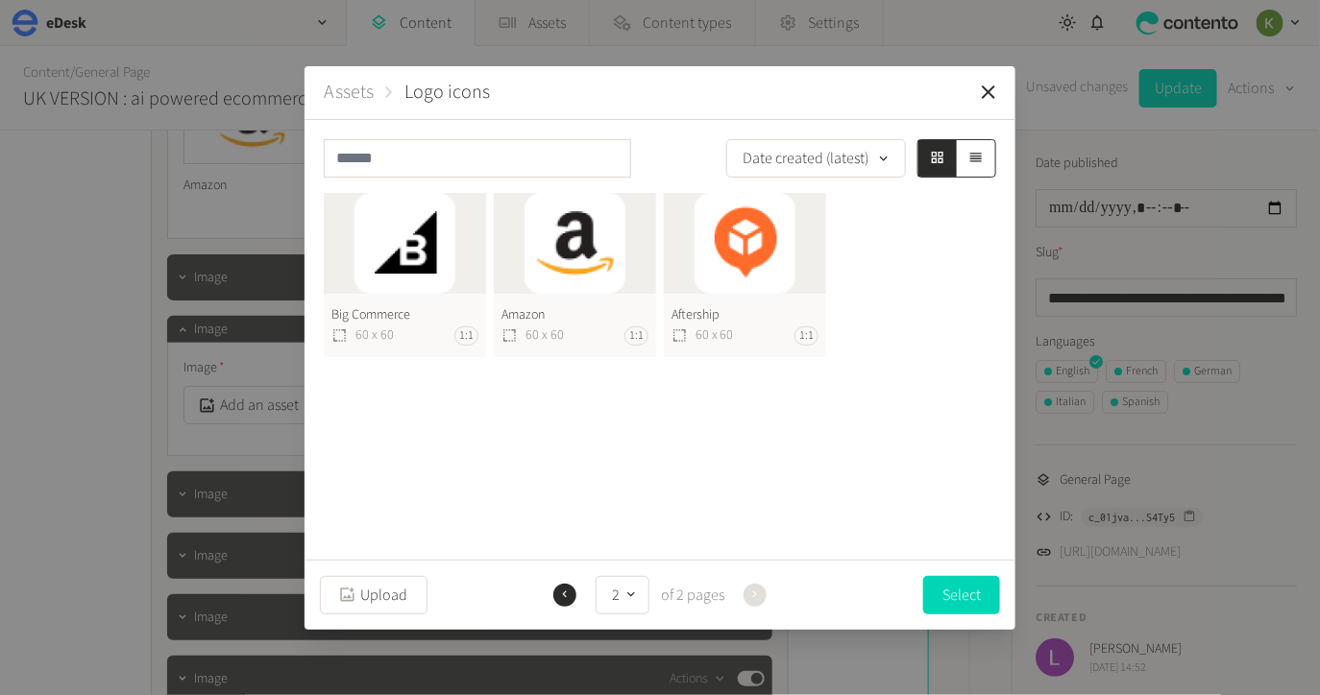
drag, startPoint x: 412, startPoint y: 280, endPoint x: 459, endPoint y: 275, distance: 47.3
click at [412, 280] on button "Big Commerce 60 x 60 1:1" at bounding box center [405, 275] width 162 height 165
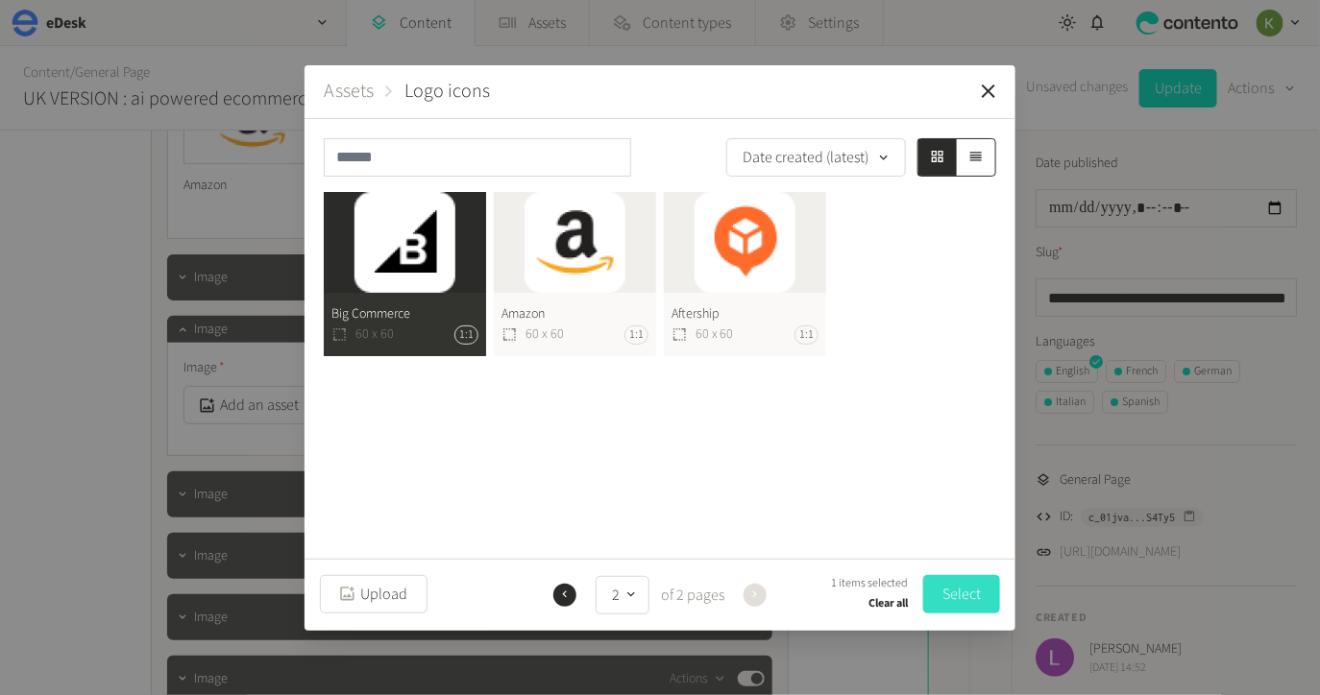
click at [958, 598] on button "Select" at bounding box center [961, 594] width 77 height 38
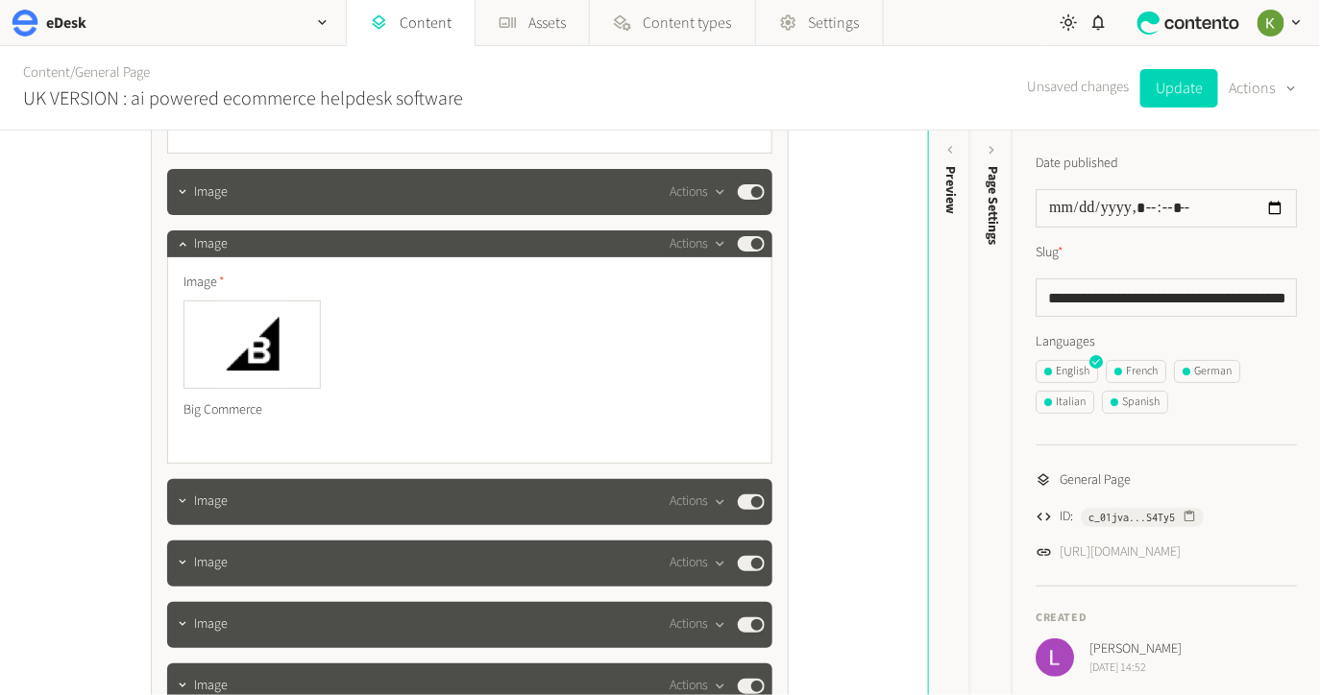
scroll to position [5790, 0]
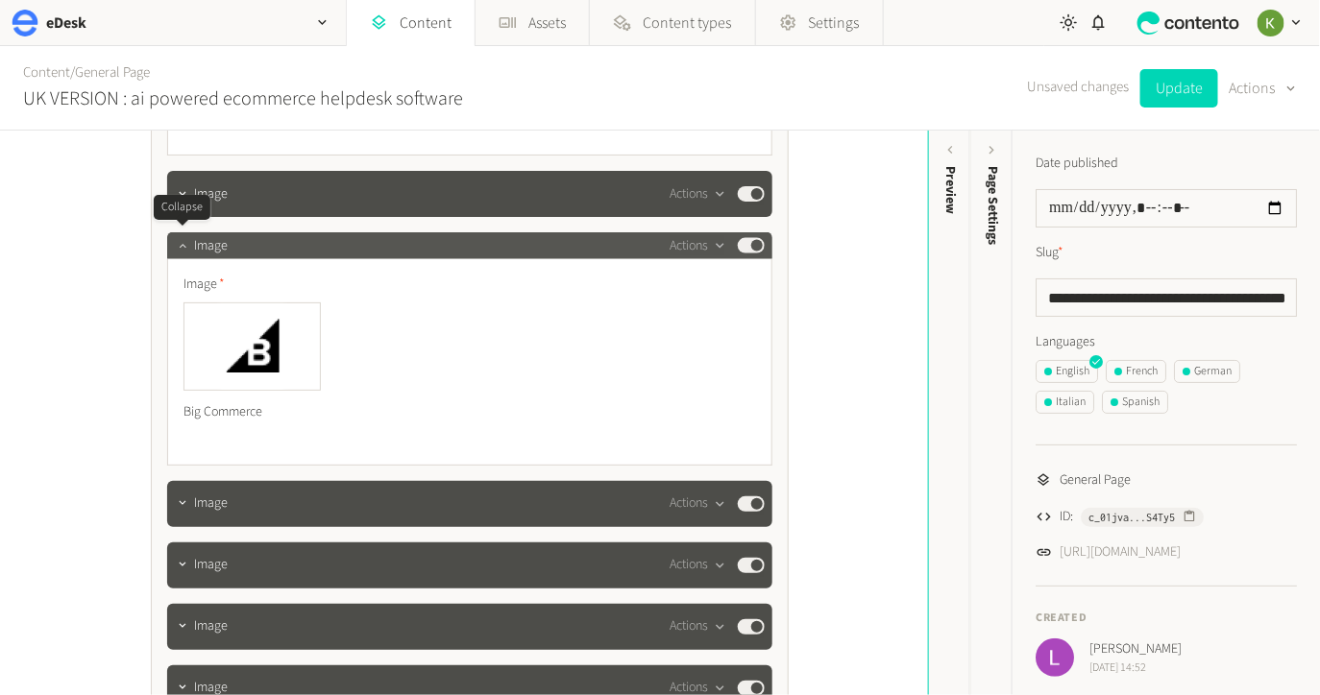
click at [179, 241] on icon "button" at bounding box center [182, 245] width 13 height 13
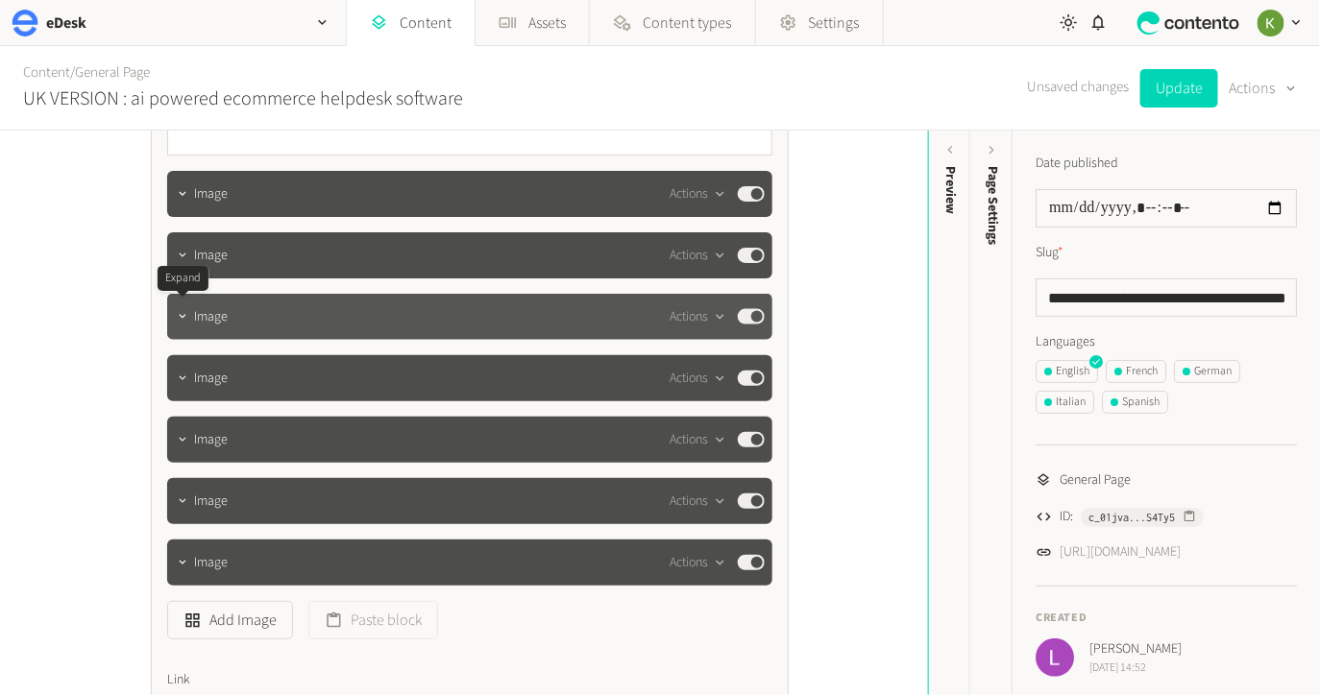
click at [184, 314] on icon "button" at bounding box center [182, 316] width 13 height 13
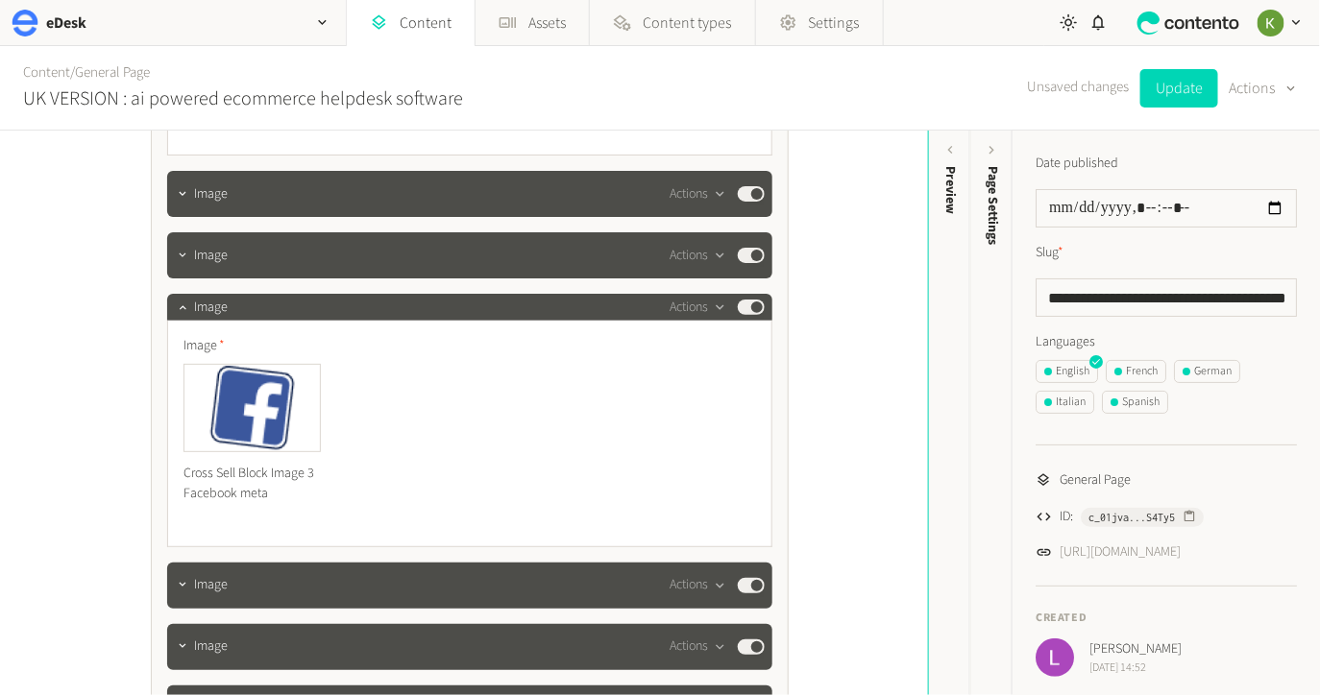
click at [318, 355] on div "Image Cross Sell Block Image 3 Facebook meta" at bounding box center [469, 425] width 573 height 179
click at [314, 364] on icon "button" at bounding box center [317, 368] width 8 height 8
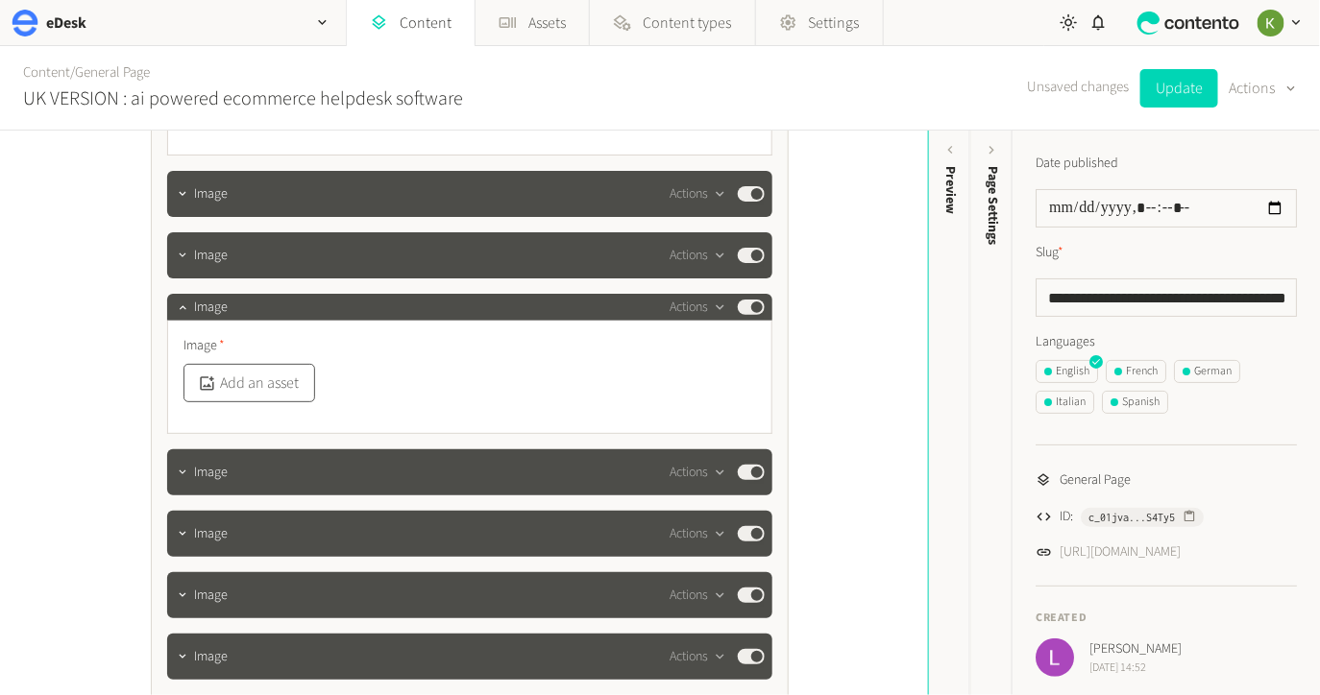
click at [270, 382] on button "Add an asset" at bounding box center [249, 383] width 132 height 38
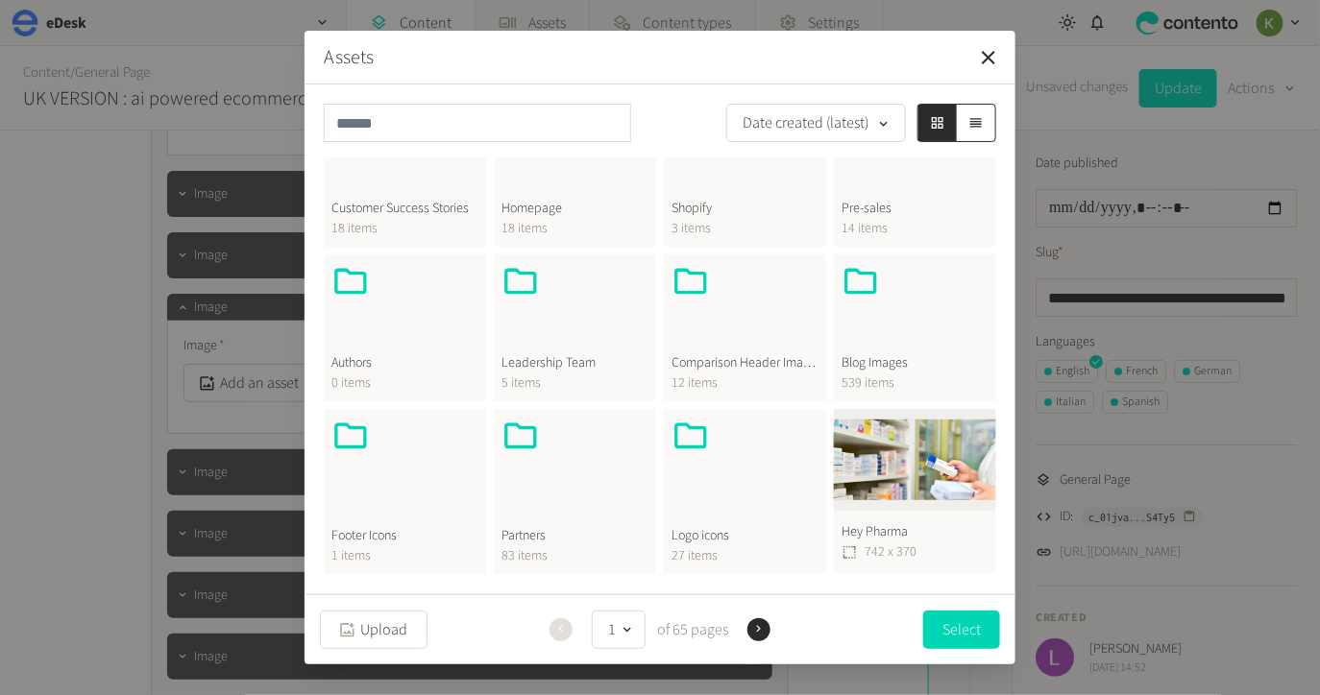
scroll to position [567, 0]
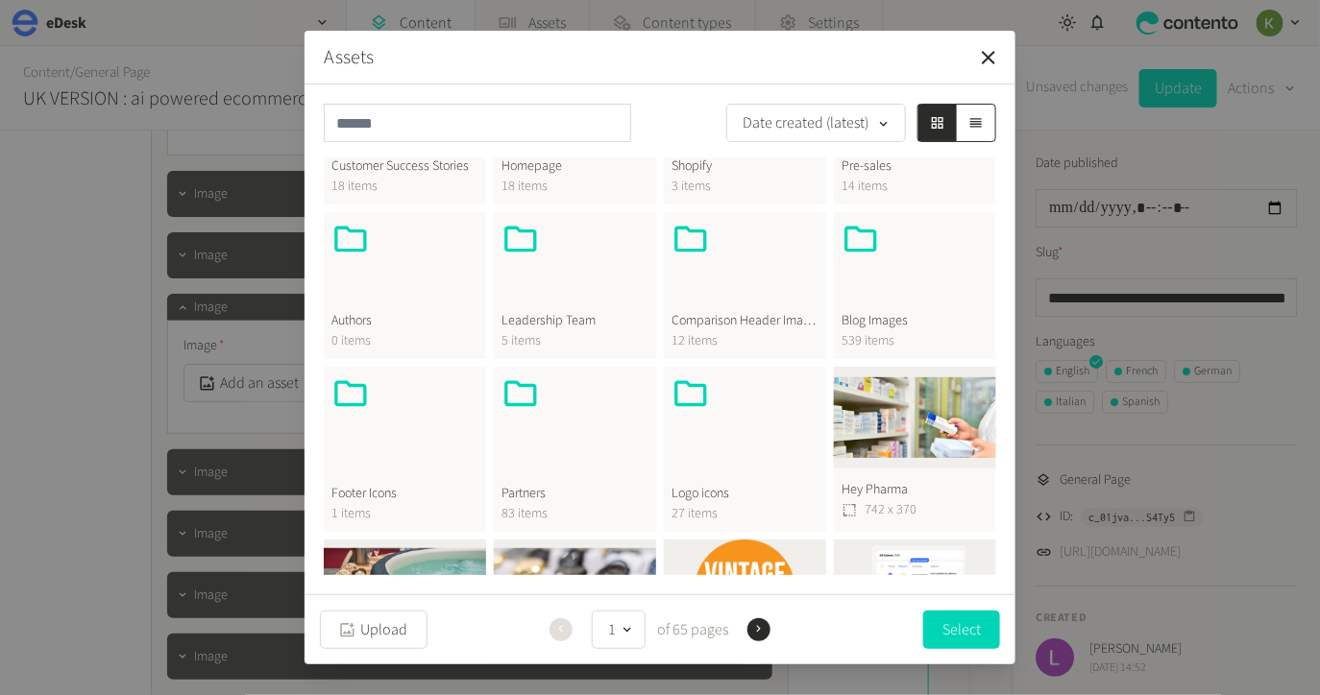
click at [742, 469] on div "Logo icons 27 items" at bounding box center [745, 449] width 162 height 165
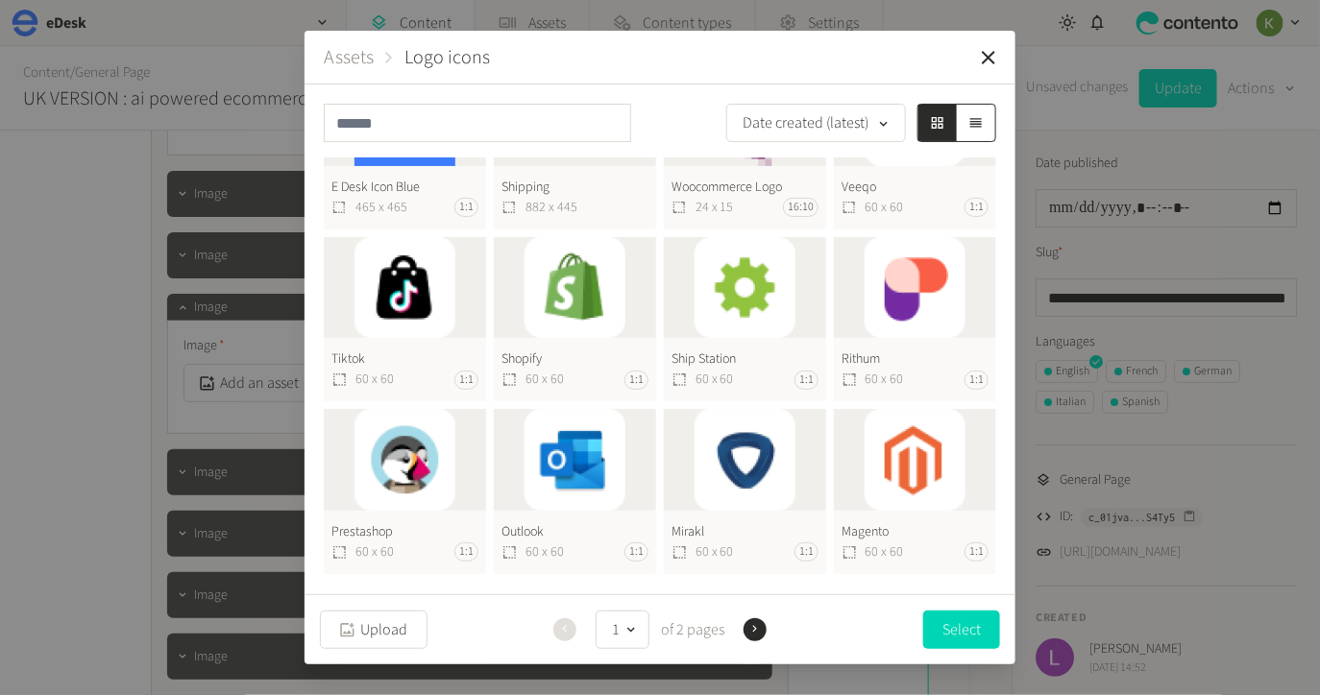
scroll to position [310, 0]
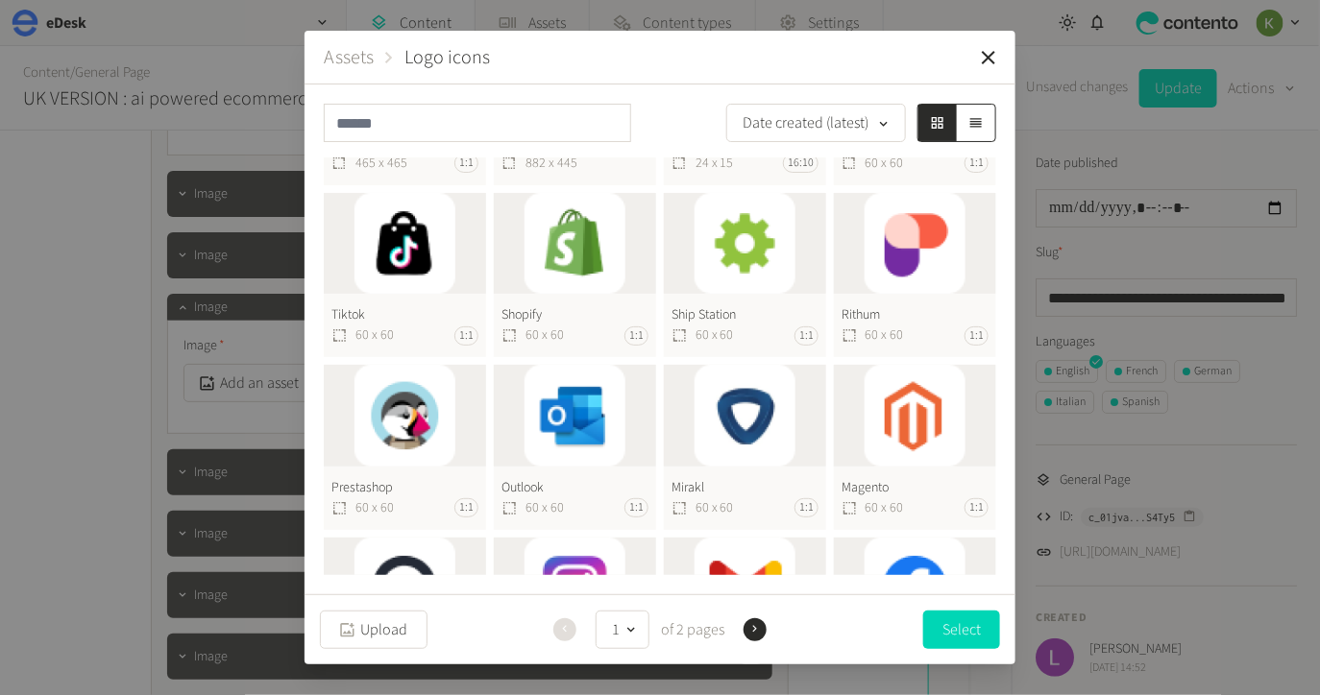
click at [414, 408] on button "Prestashop 60 x 60 1:1" at bounding box center [405, 447] width 162 height 165
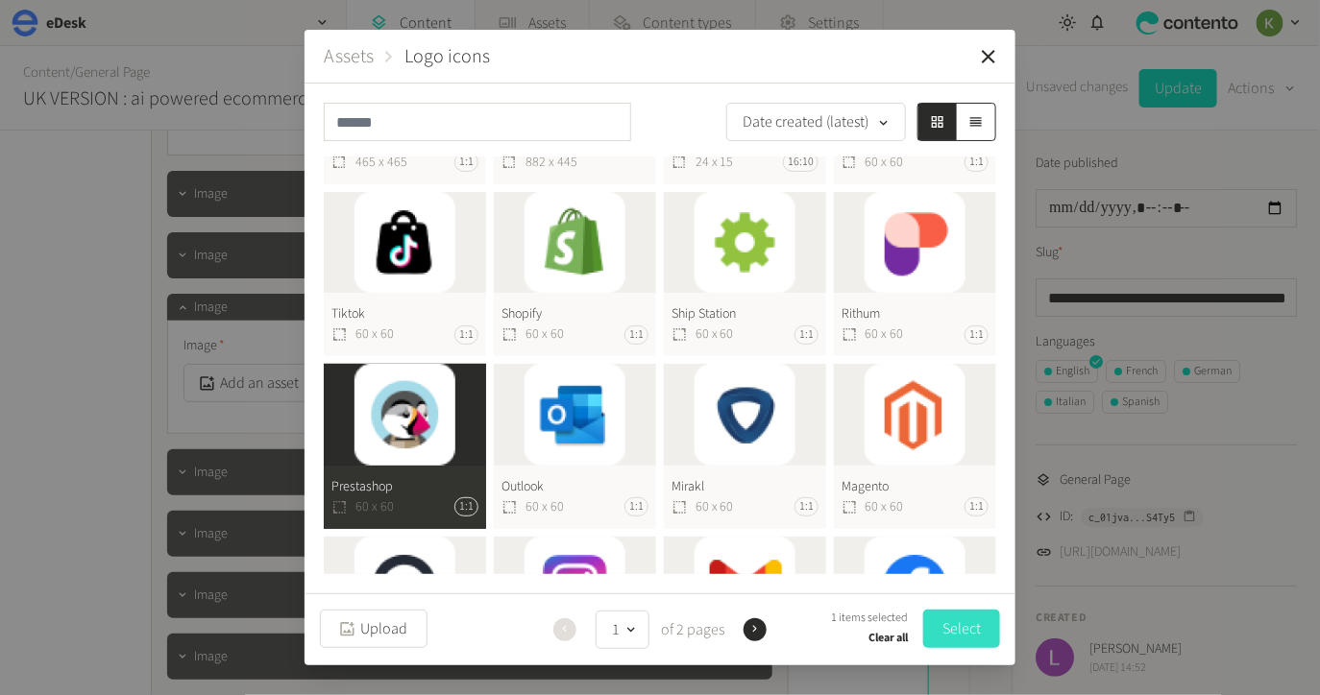
click at [963, 631] on button "Select" at bounding box center [961, 629] width 77 height 38
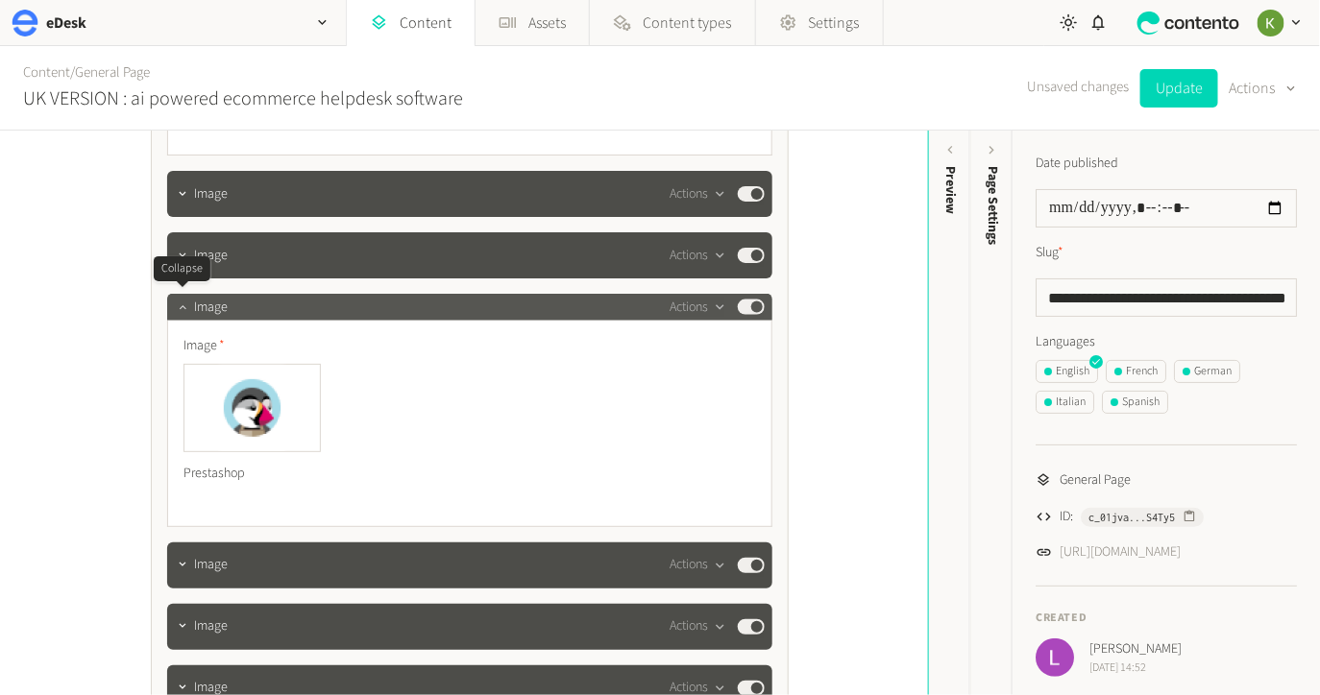
click at [185, 303] on icon "button" at bounding box center [182, 307] width 13 height 13
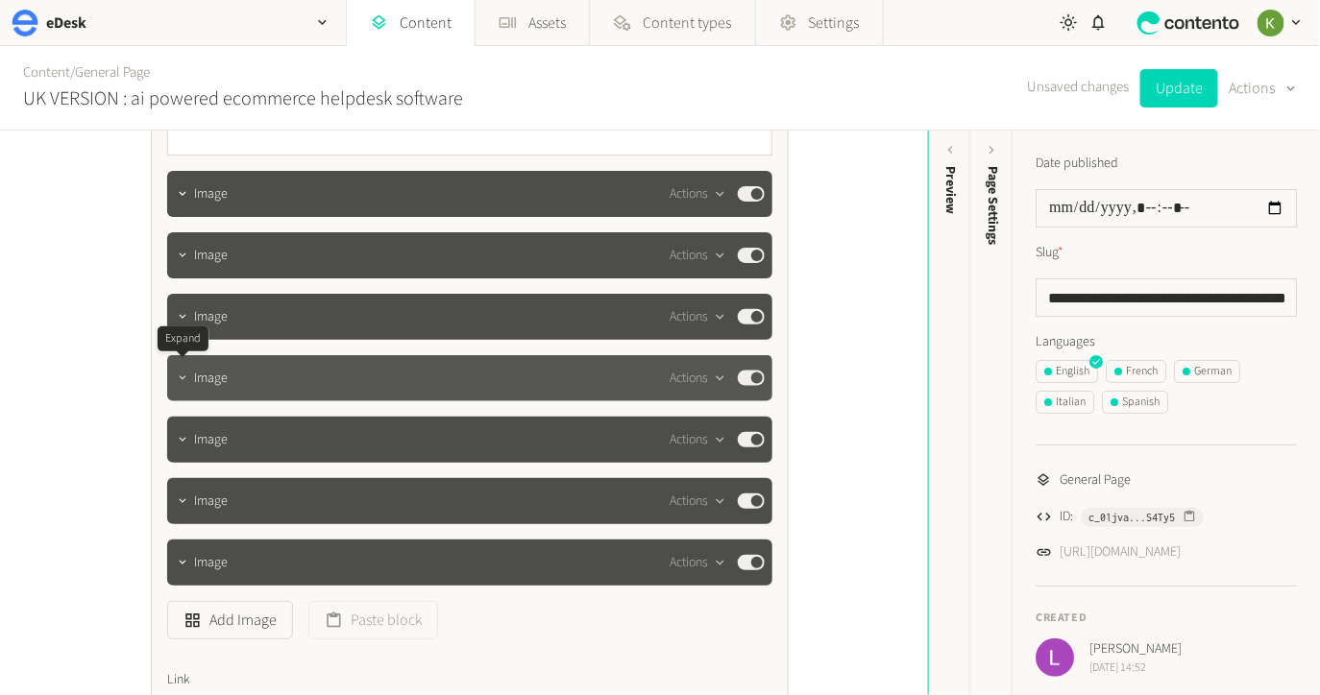
click at [186, 380] on icon "button" at bounding box center [182, 378] width 13 height 13
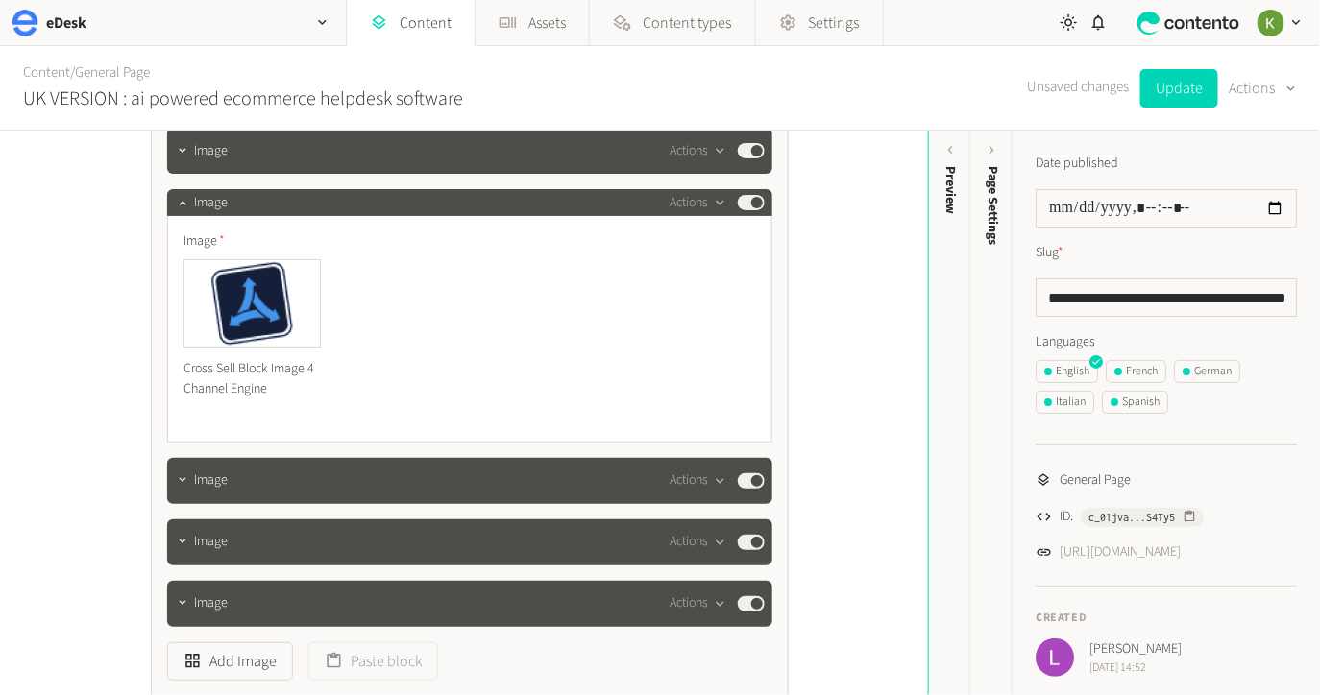
scroll to position [5970, 0]
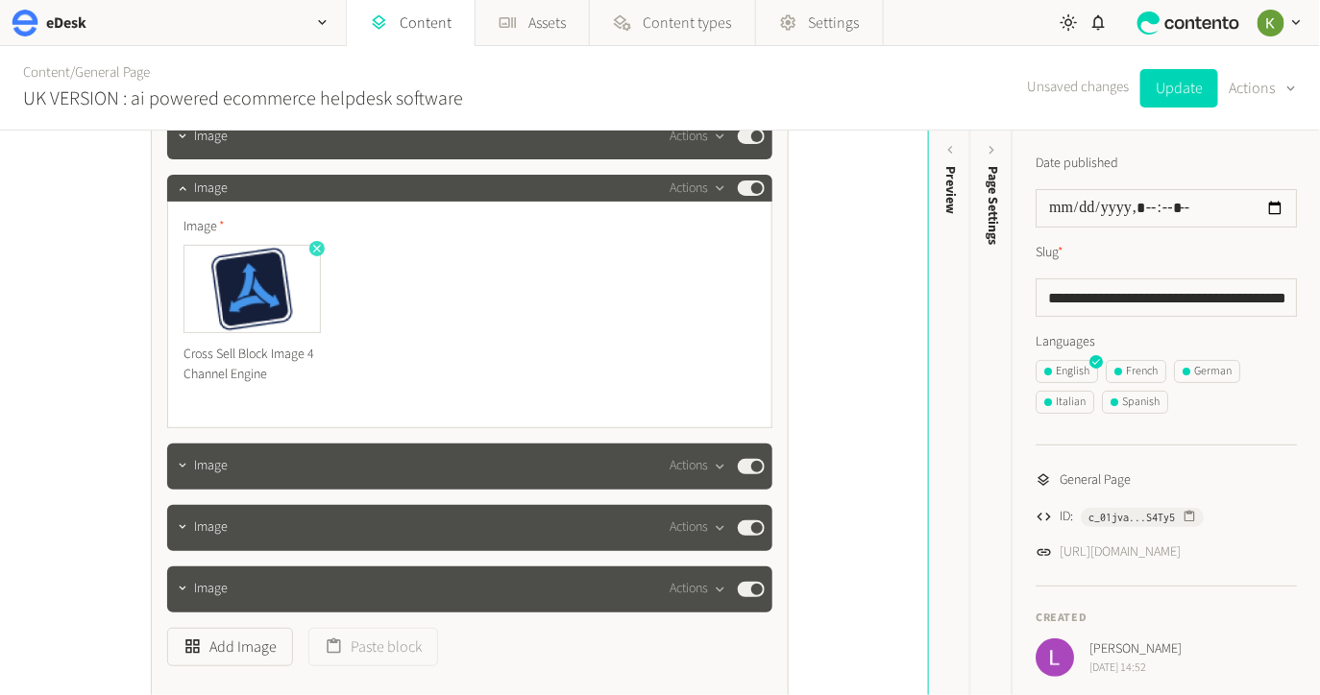
click at [314, 245] on icon "button" at bounding box center [317, 249] width 8 height 8
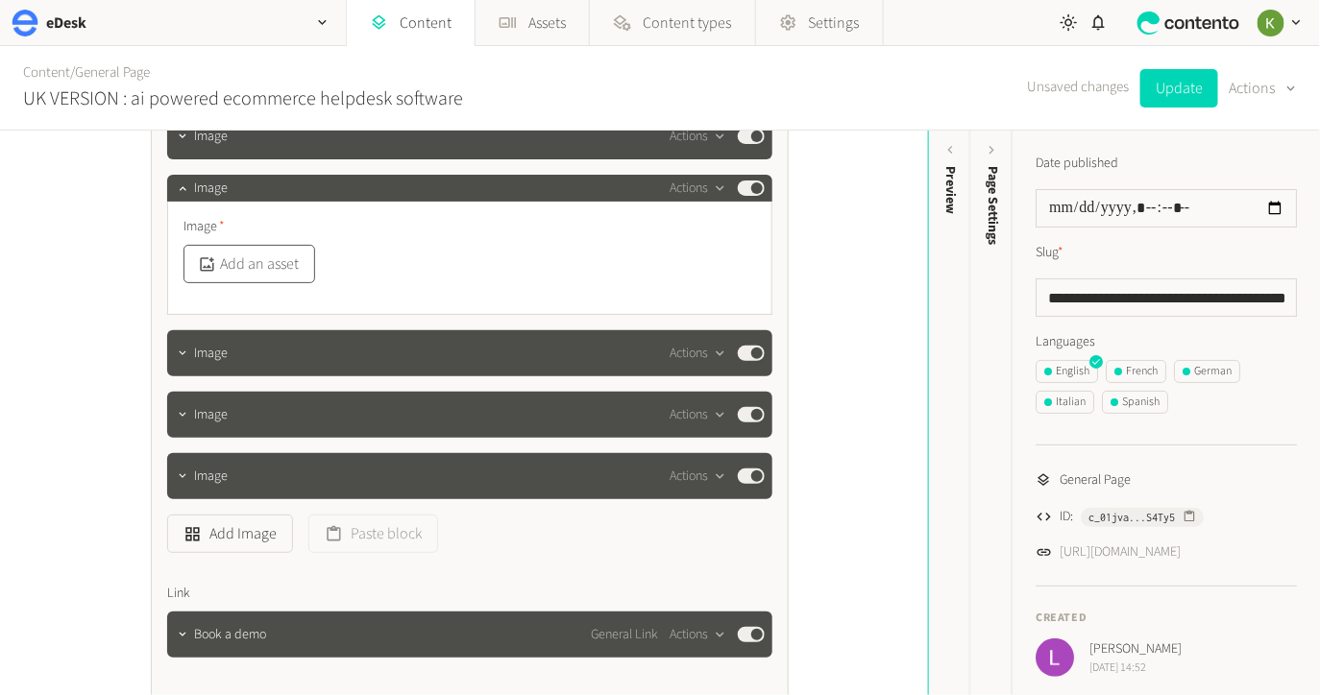
click at [277, 264] on button "Add an asset" at bounding box center [249, 264] width 132 height 38
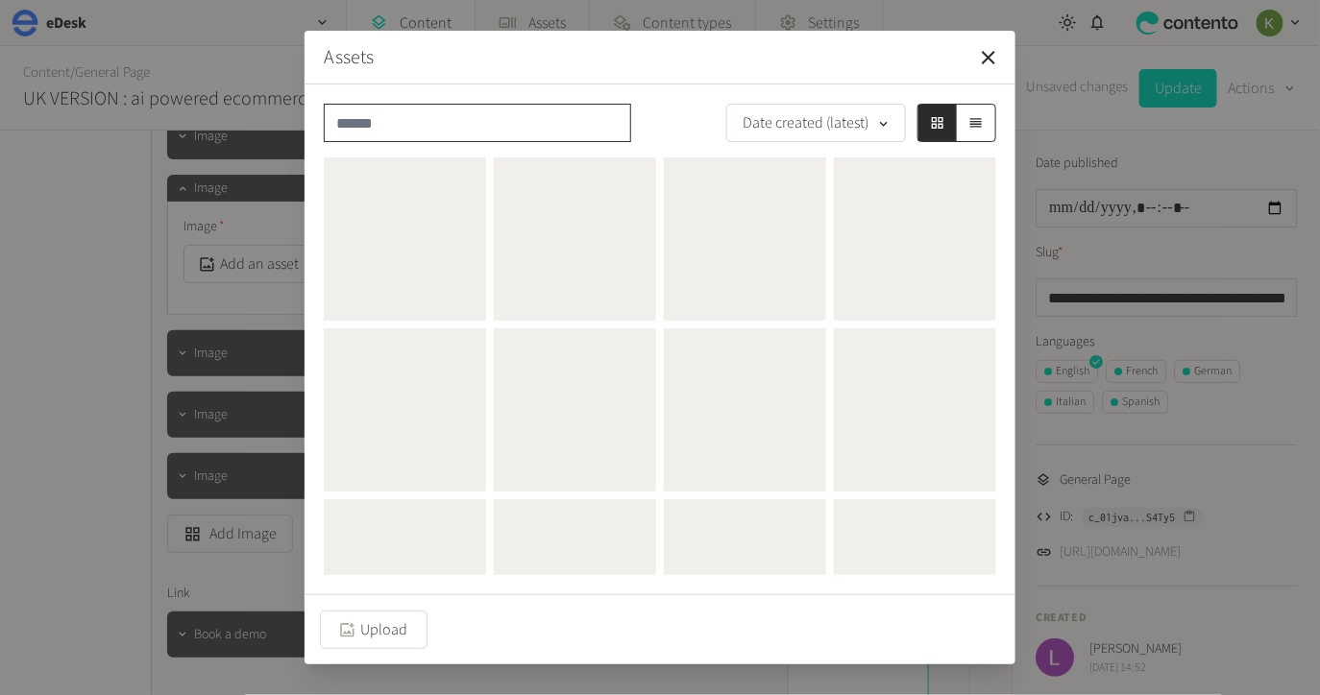
click at [484, 132] on input "text" at bounding box center [477, 123] width 307 height 38
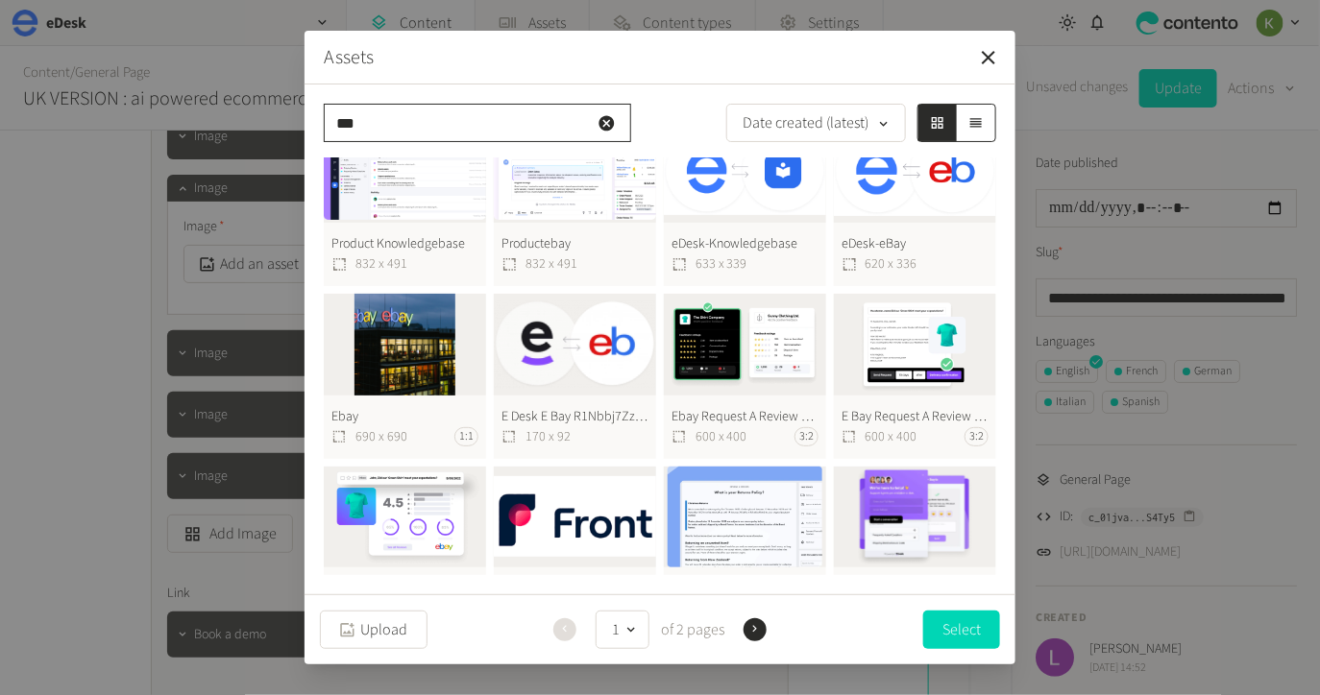
scroll to position [0, 0]
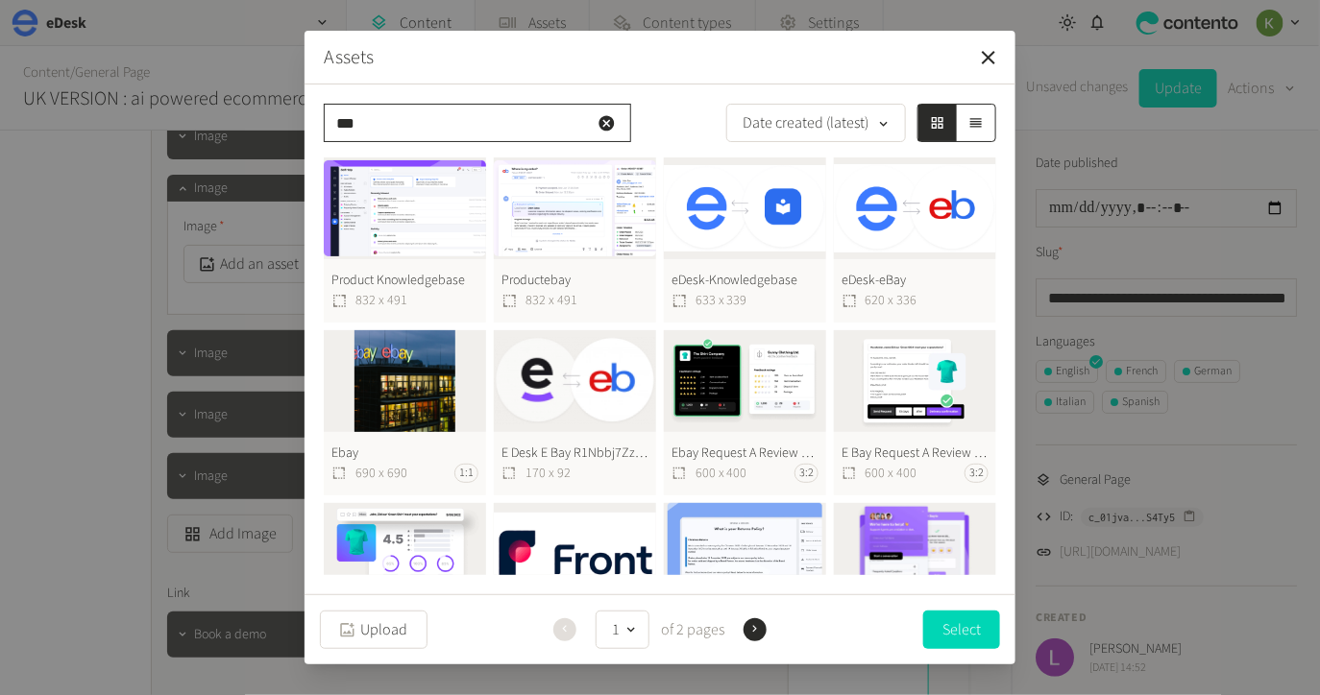
type input "***"
drag, startPoint x: 600, startPoint y: 122, endPoint x: 605, endPoint y: 144, distance: 22.6
click at [600, 122] on icon "button" at bounding box center [605, 122] width 15 height 15
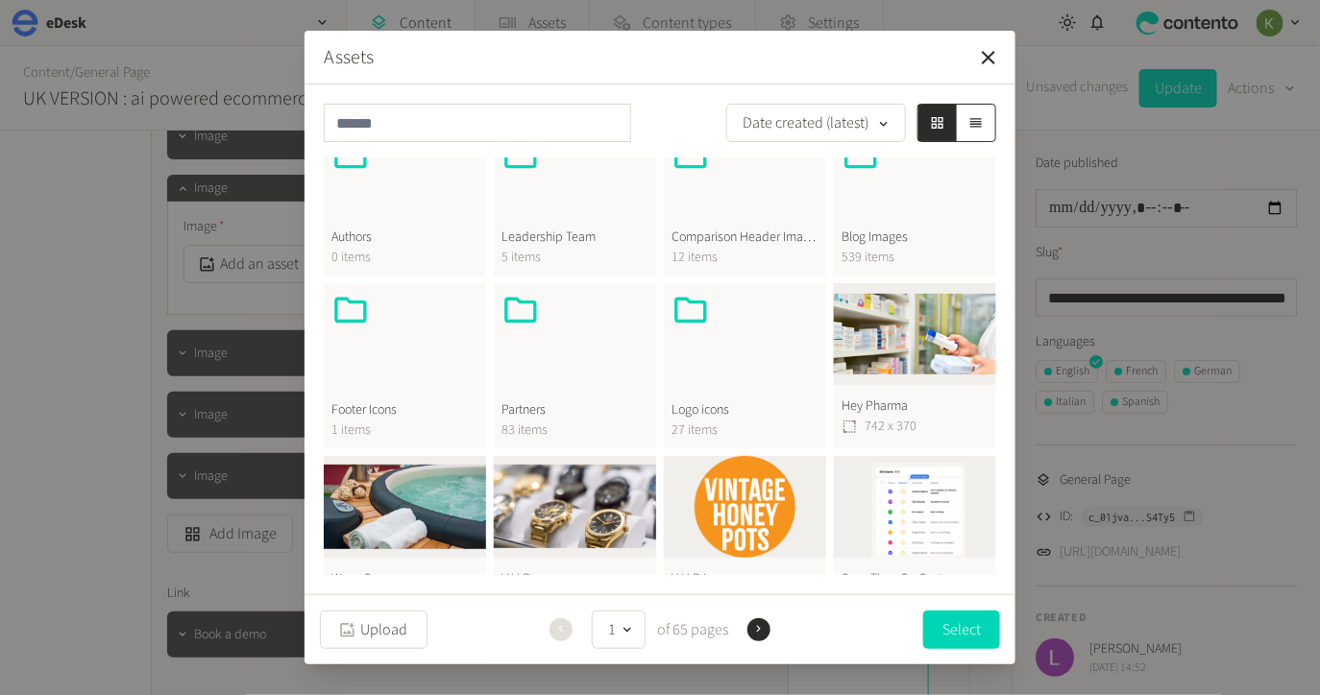
click at [766, 371] on div at bounding box center [744, 337] width 147 height 92
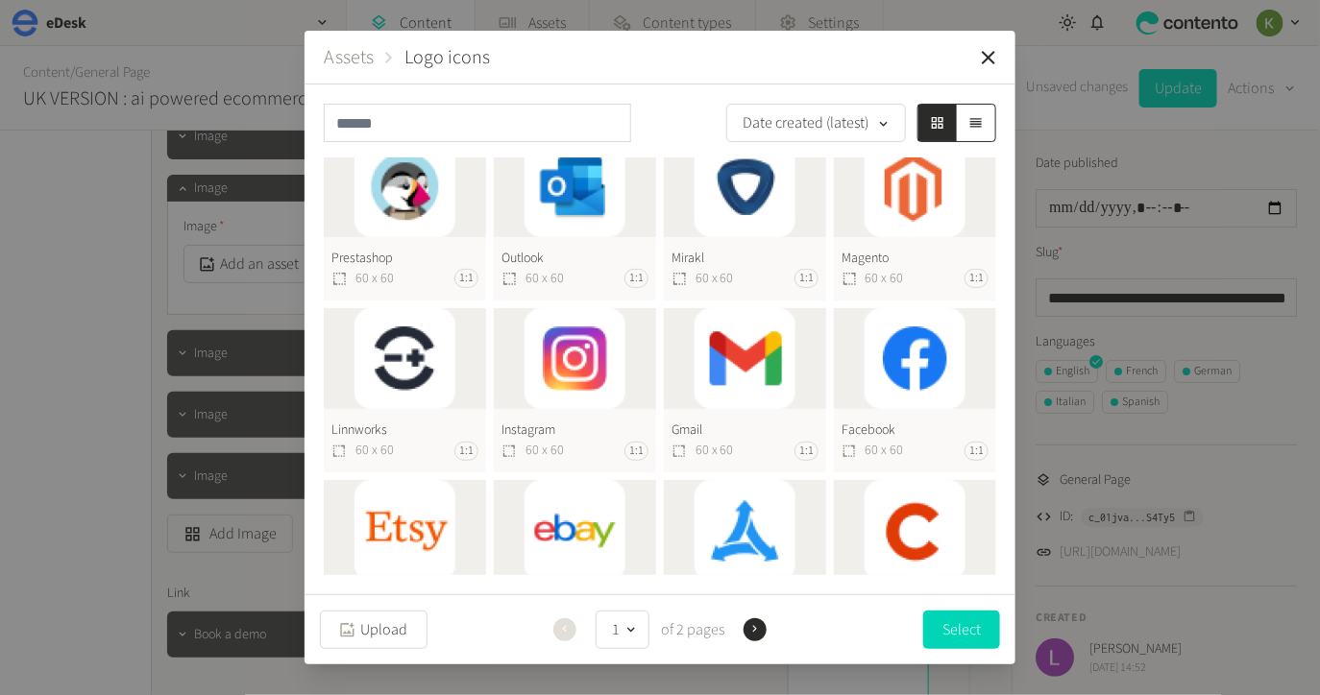
scroll to position [610, 0]
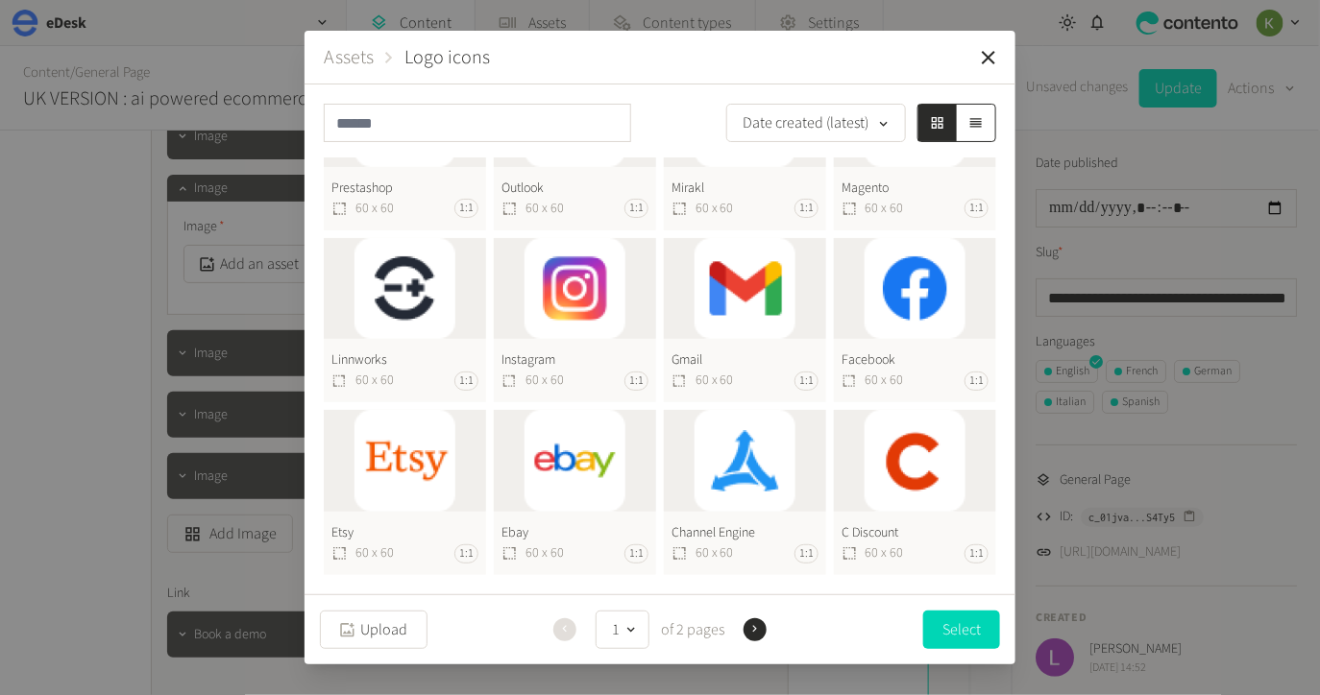
click at [558, 440] on button "Ebay 60 x 60 1:1" at bounding box center [575, 492] width 162 height 165
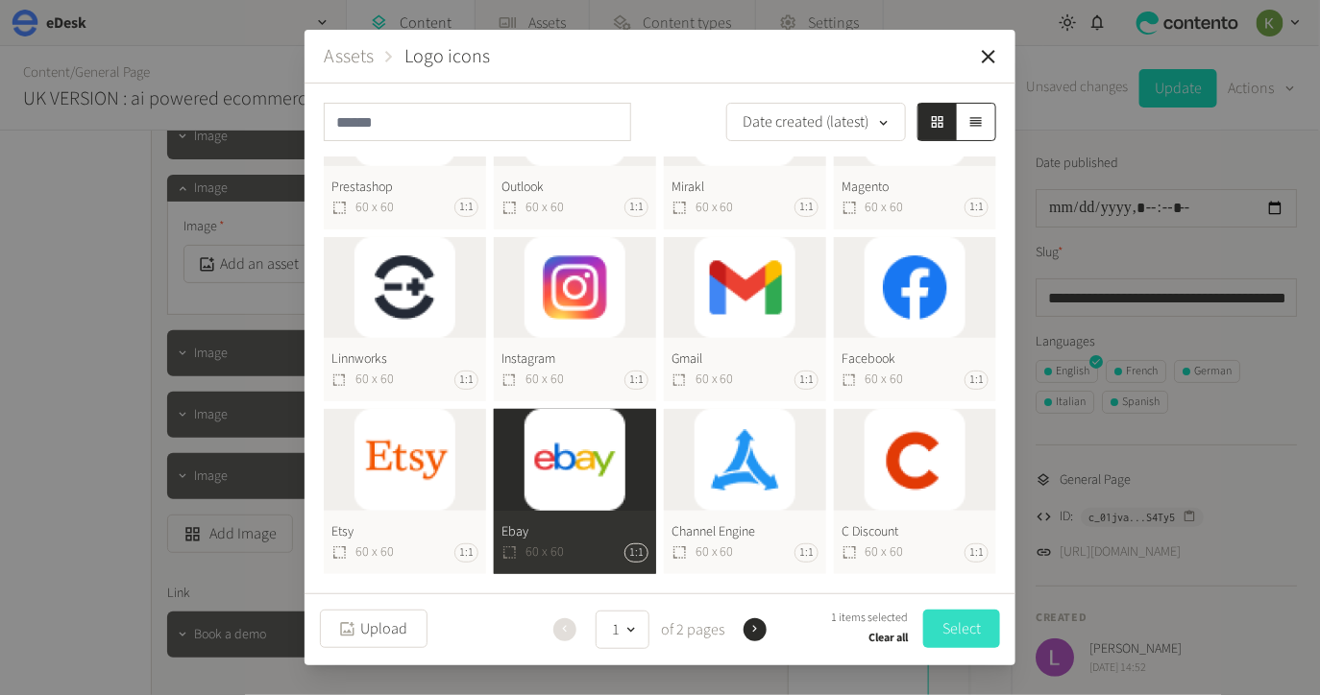
click at [941, 617] on button "Select" at bounding box center [961, 629] width 77 height 38
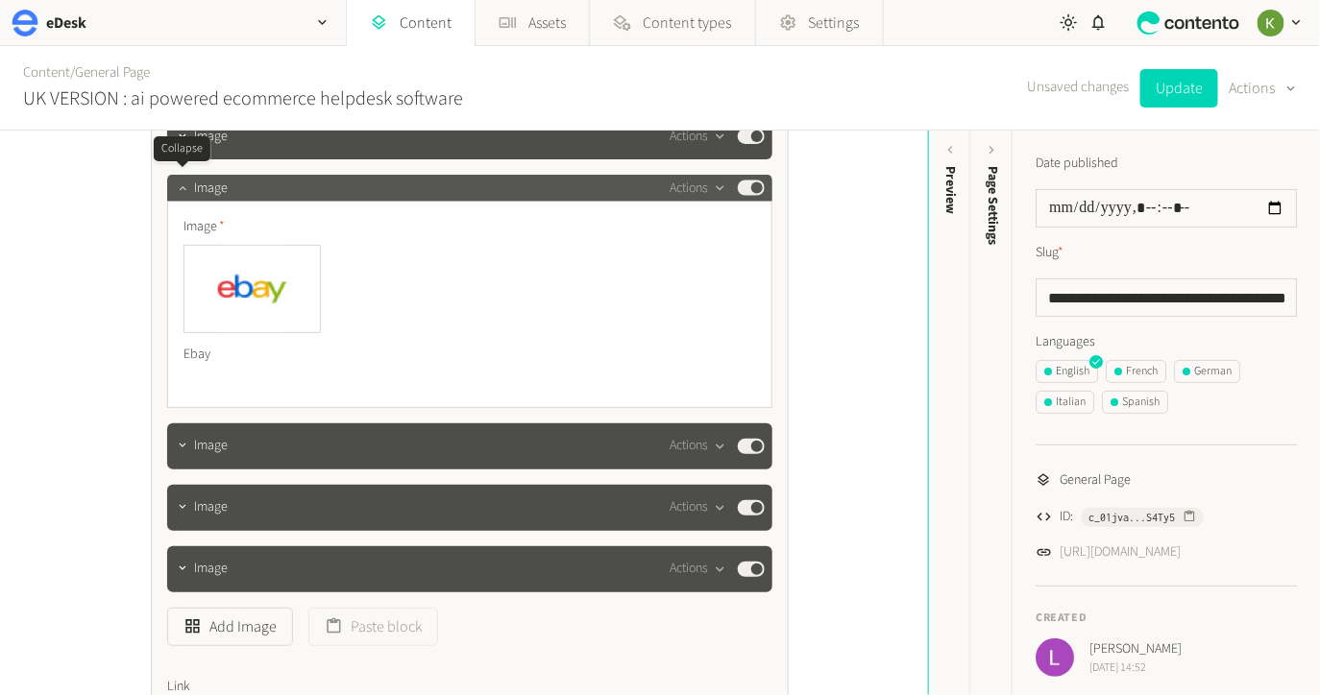
click at [184, 185] on icon "button" at bounding box center [182, 188] width 13 height 13
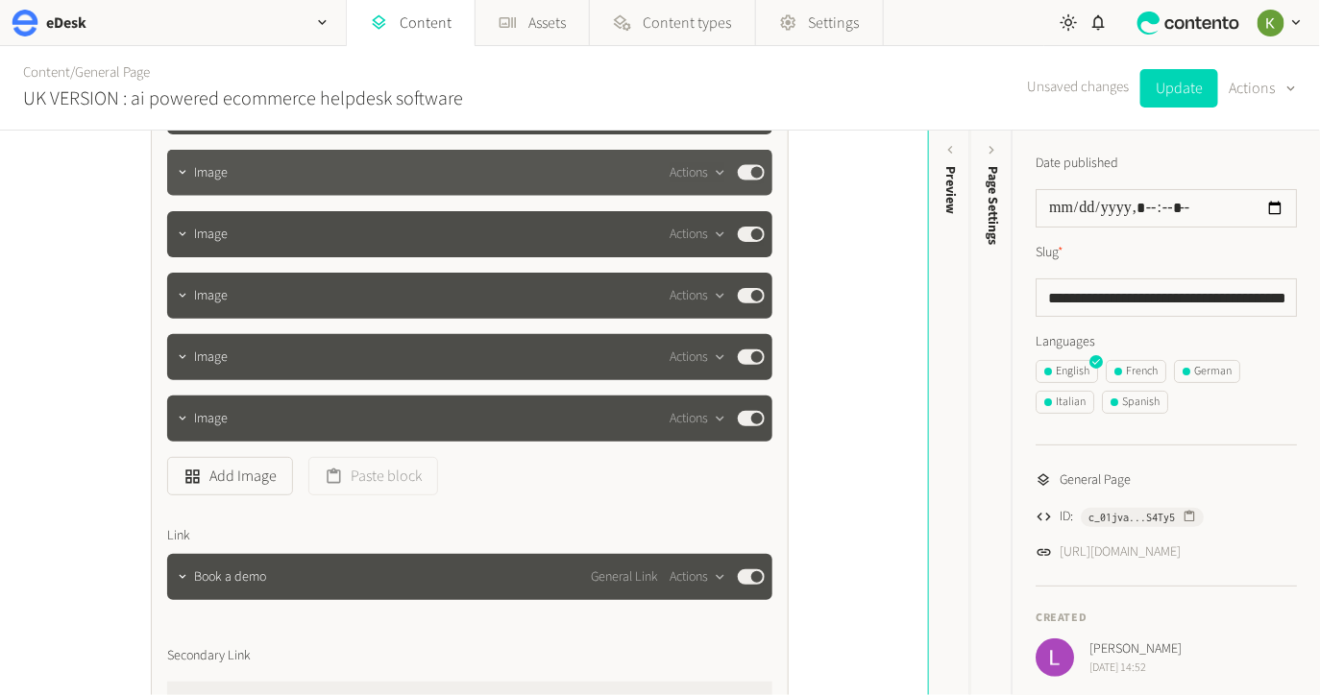
scroll to position [5928, 0]
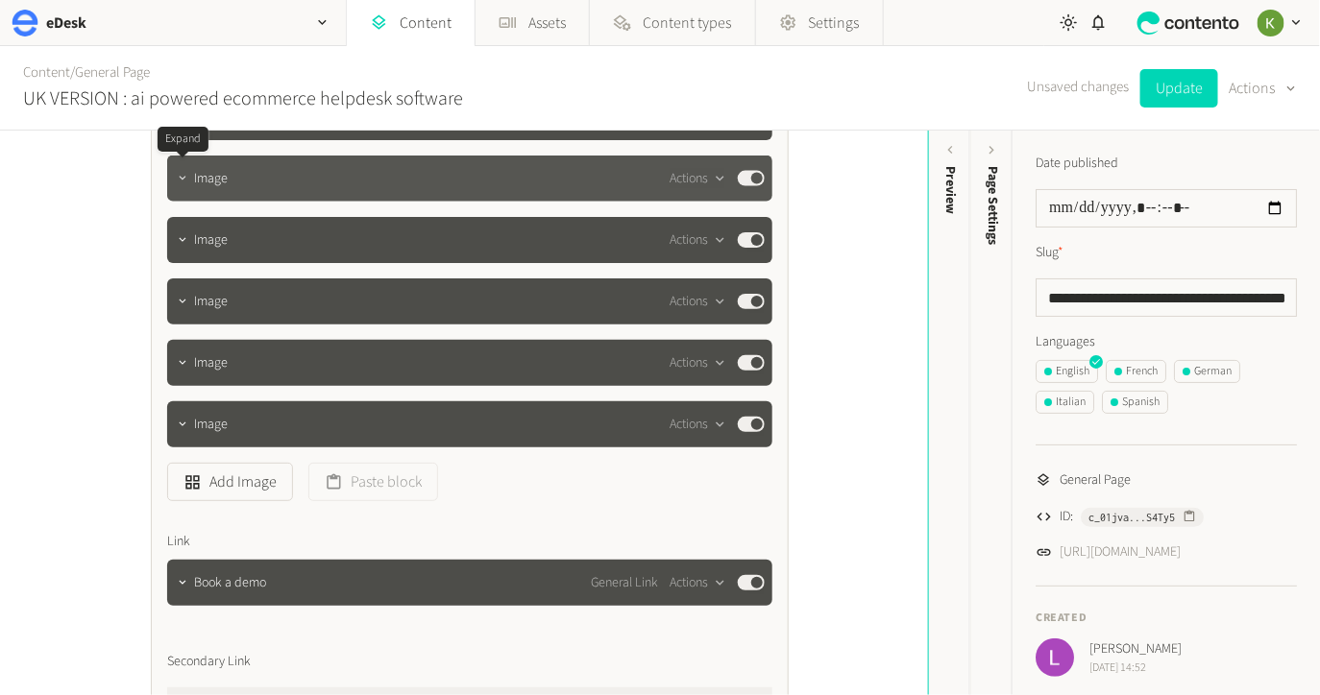
click at [184, 177] on icon "button" at bounding box center [182, 179] width 7 height 4
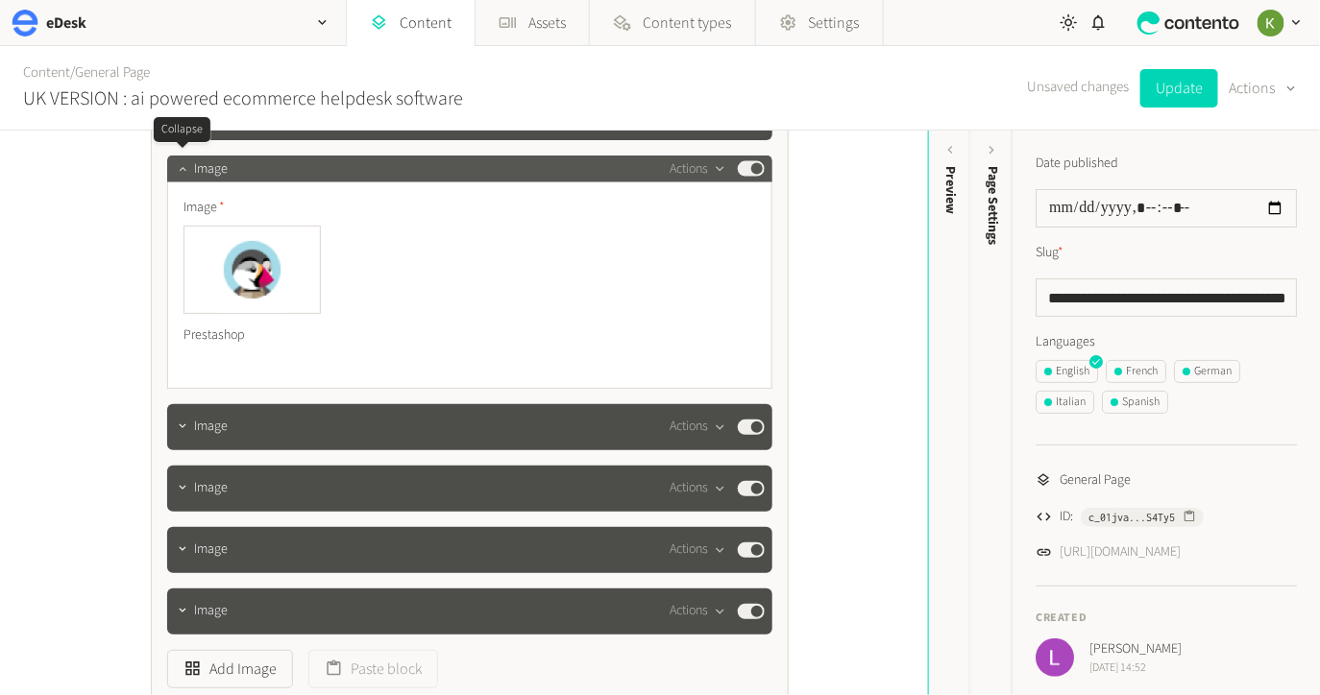
click at [184, 172] on button "button" at bounding box center [182, 167] width 23 height 23
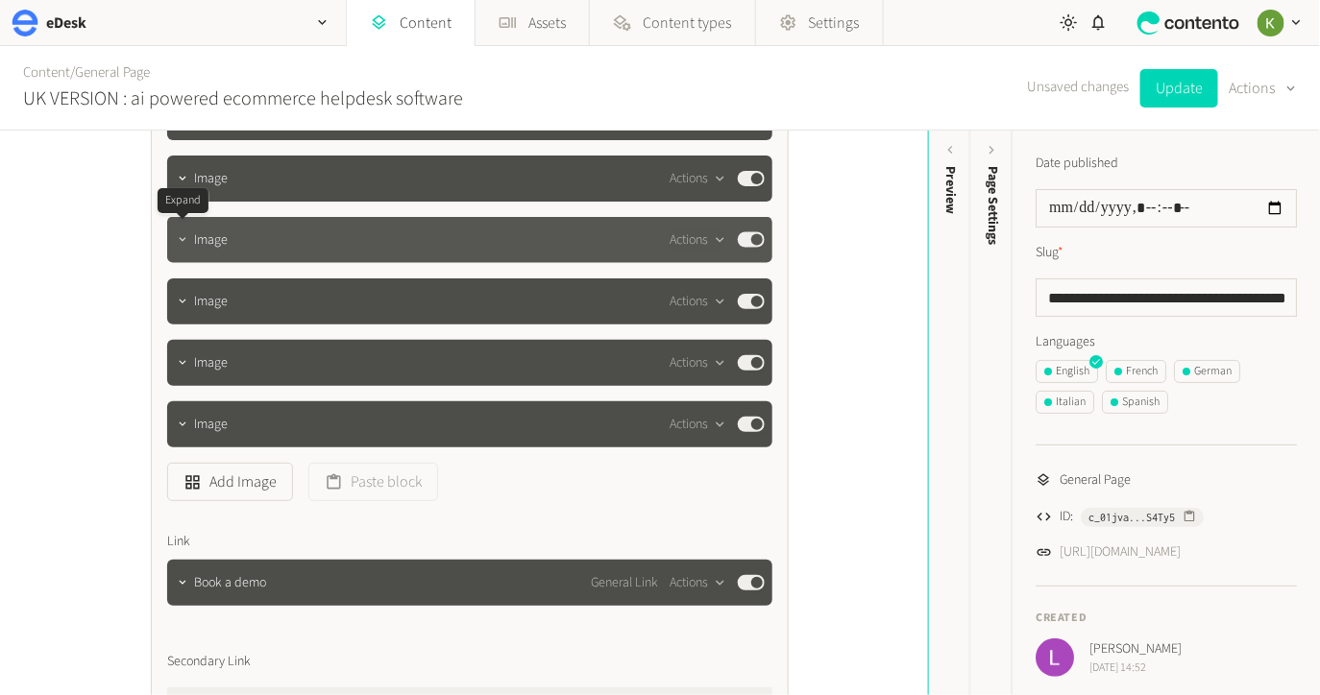
click at [182, 227] on button "button" at bounding box center [182, 238] width 23 height 23
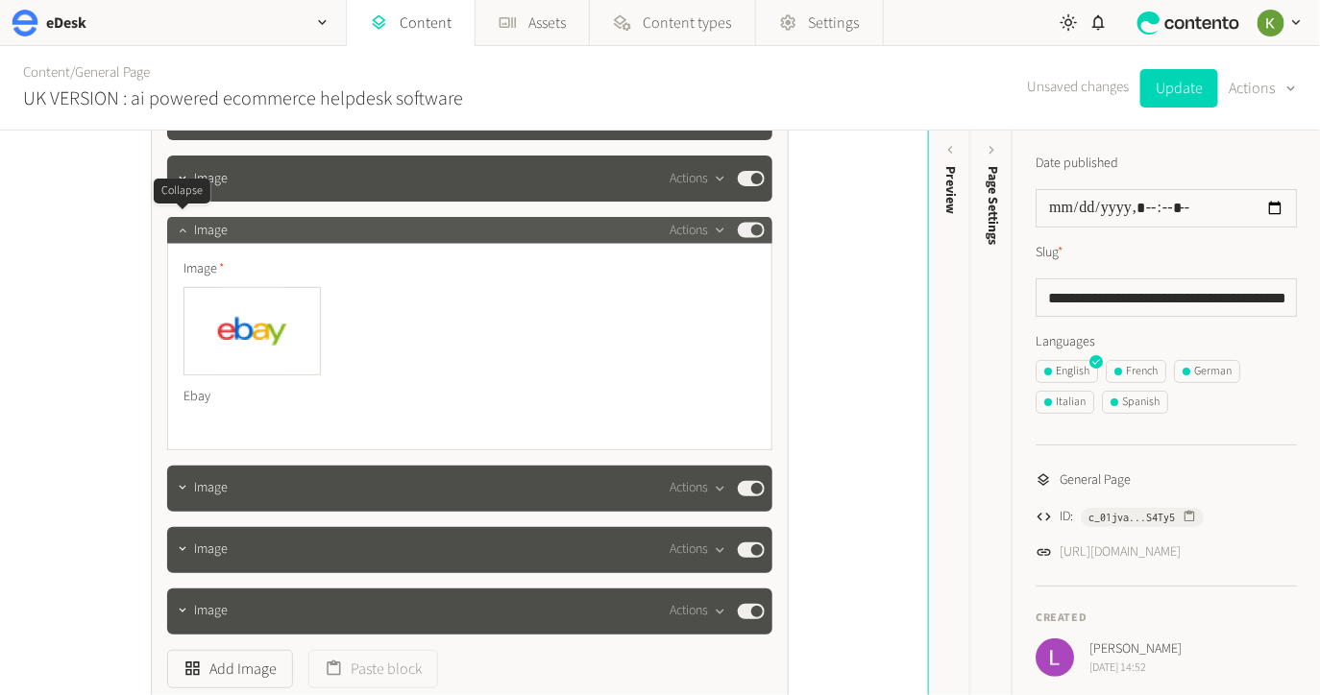
click at [182, 229] on icon "button" at bounding box center [182, 231] width 7 height 4
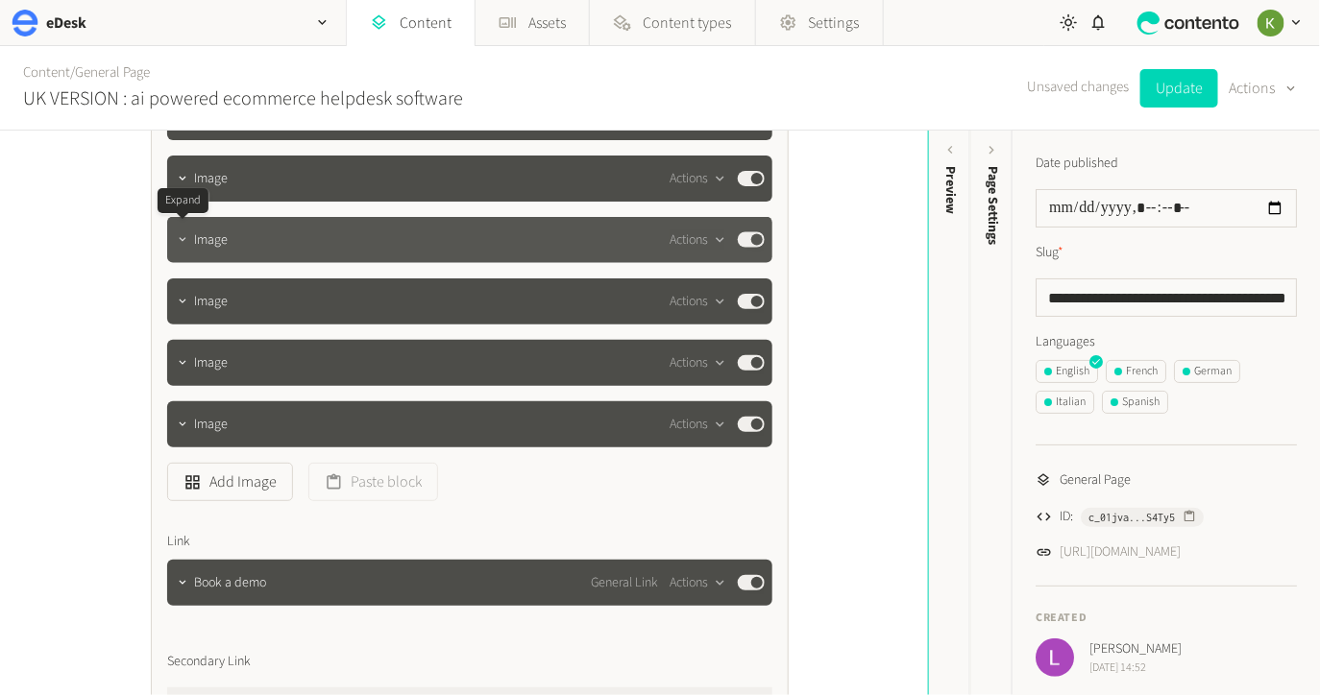
click at [183, 227] on button "button" at bounding box center [182, 238] width 23 height 23
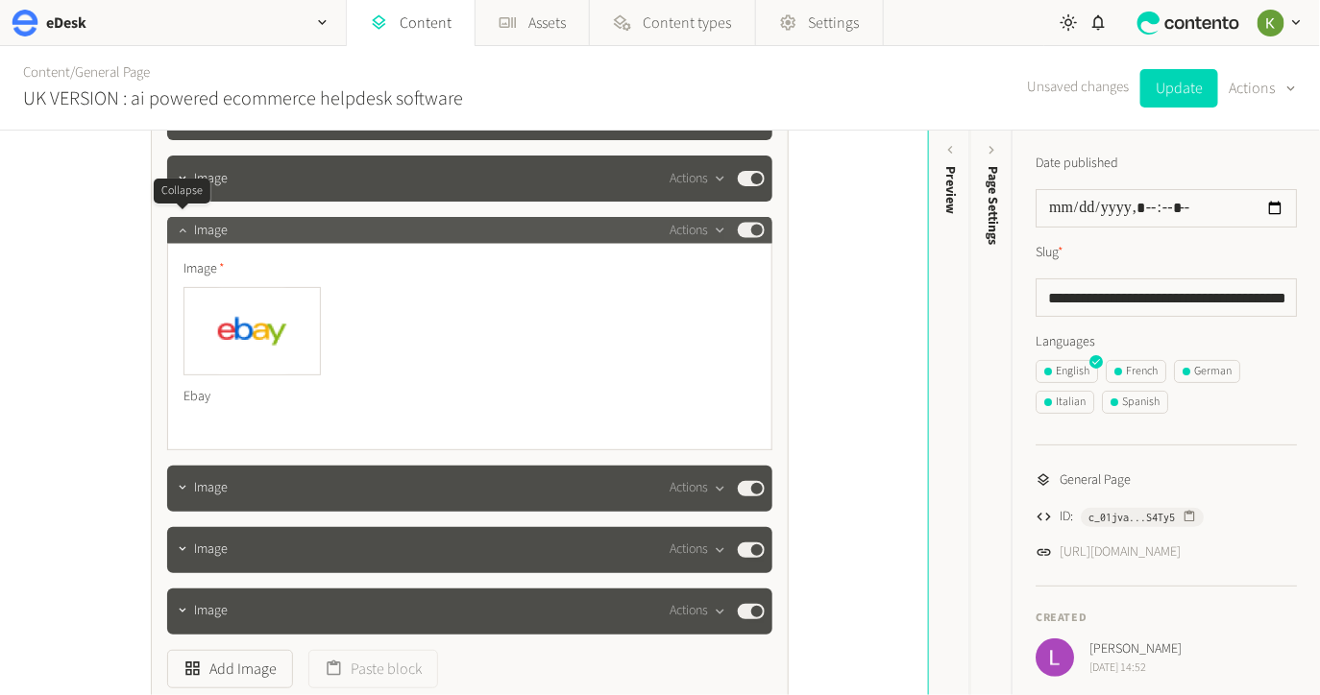
click at [183, 229] on icon "button" at bounding box center [182, 231] width 7 height 4
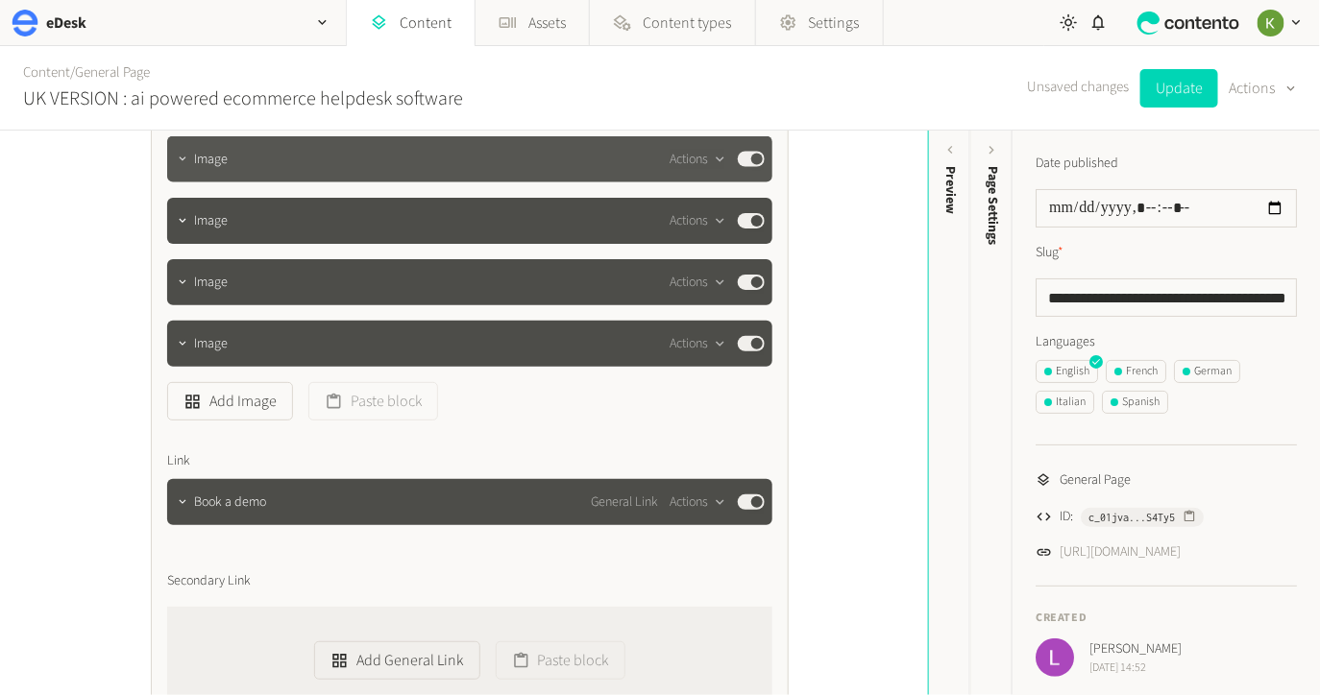
scroll to position [6033, 0]
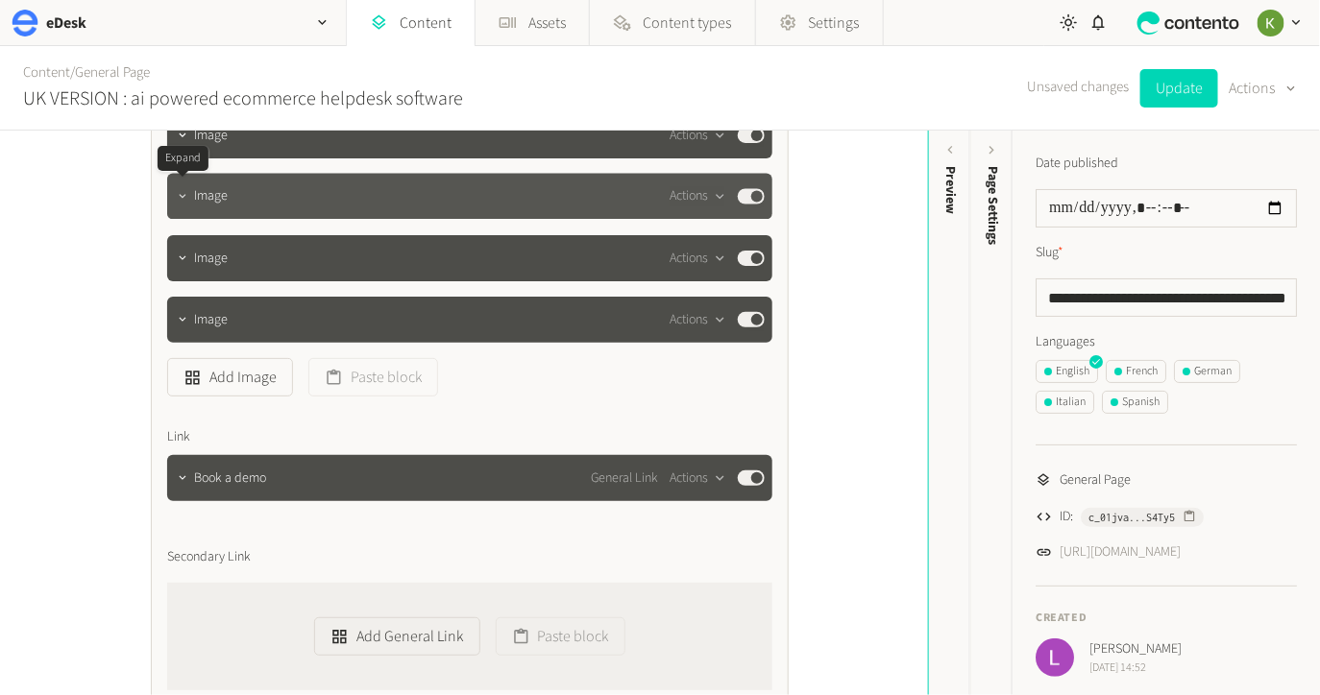
click at [179, 198] on icon "button" at bounding box center [182, 196] width 13 height 13
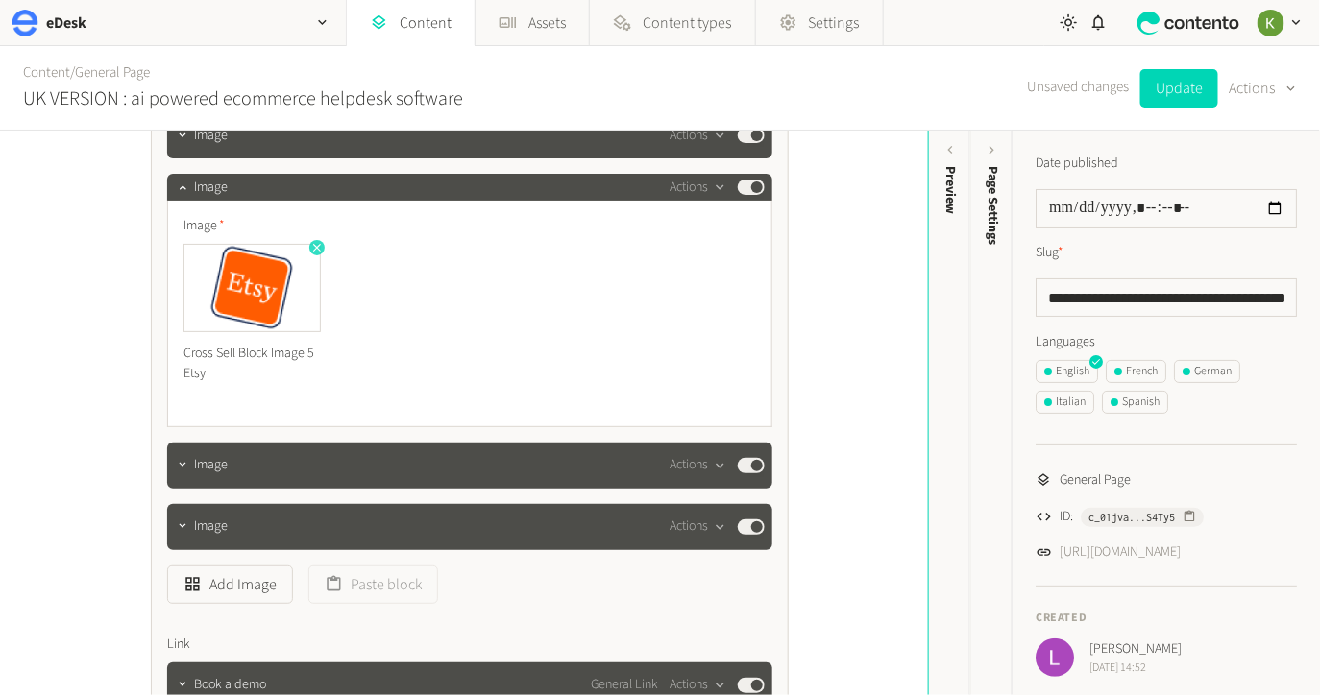
click at [319, 243] on icon "button" at bounding box center [316, 247] width 13 height 13
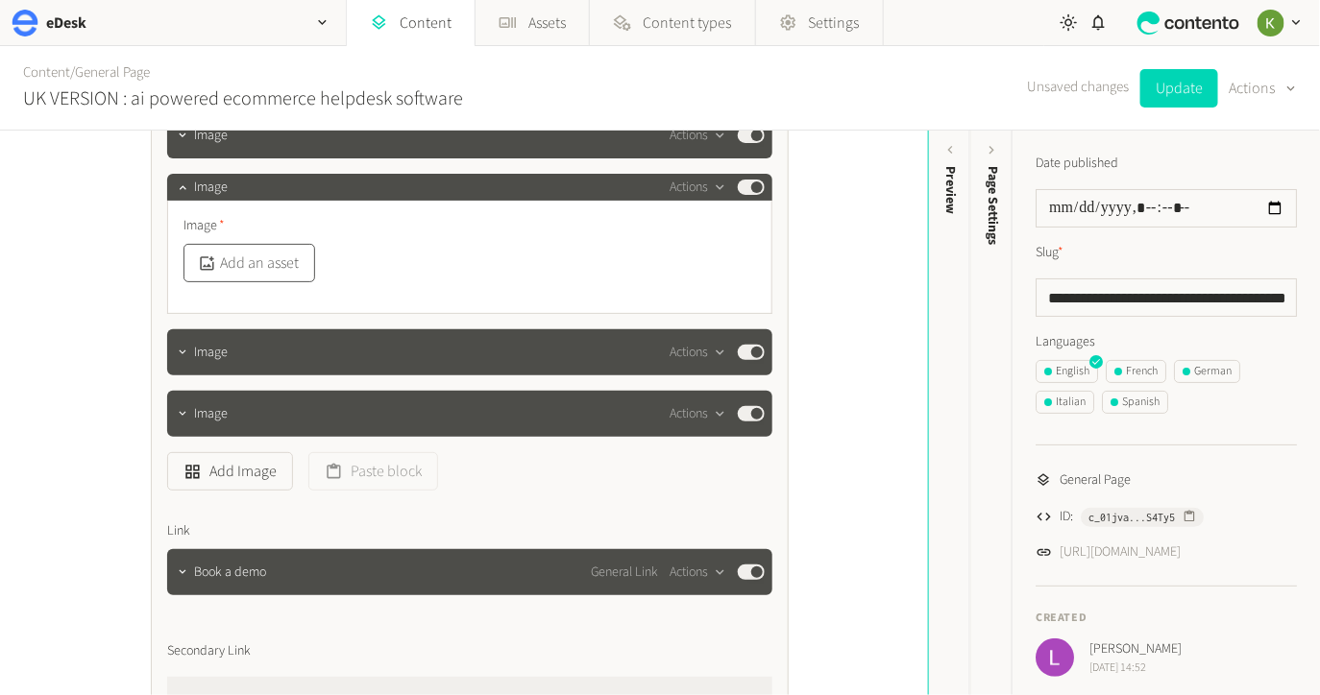
click at [281, 256] on button "Add an asset" at bounding box center [249, 263] width 132 height 38
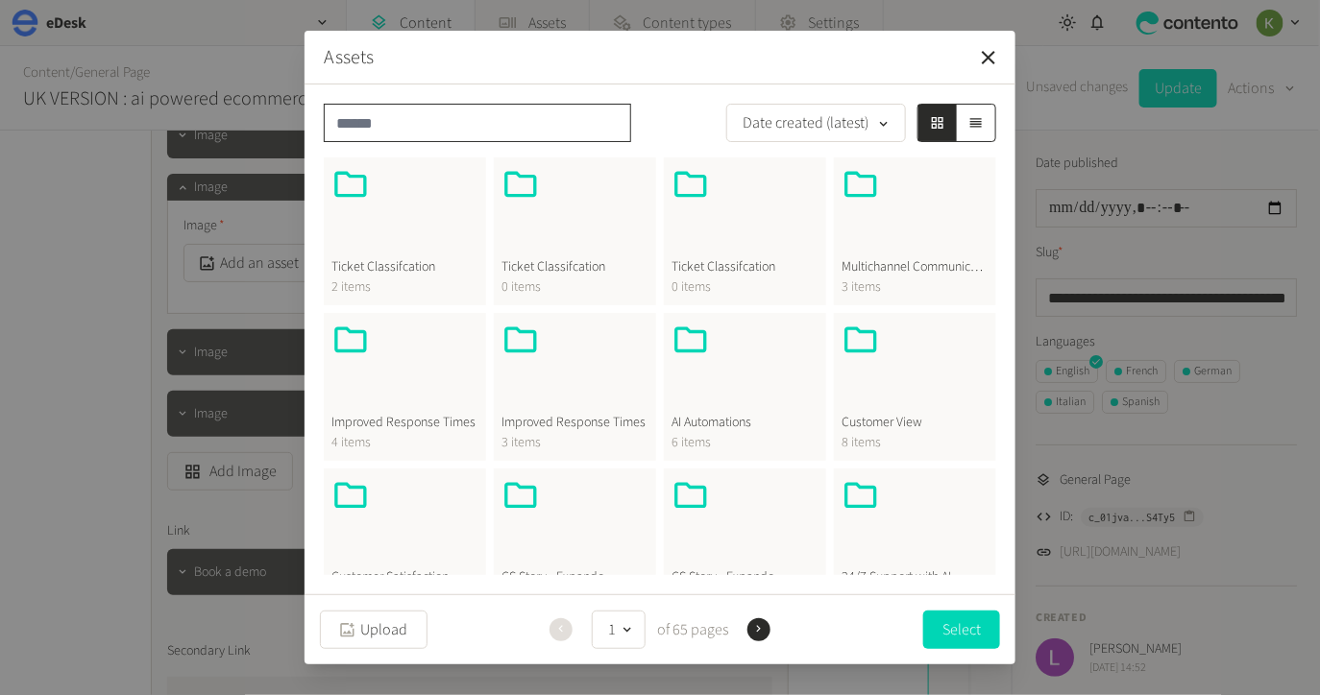
click at [454, 116] on input "text" at bounding box center [477, 123] width 307 height 38
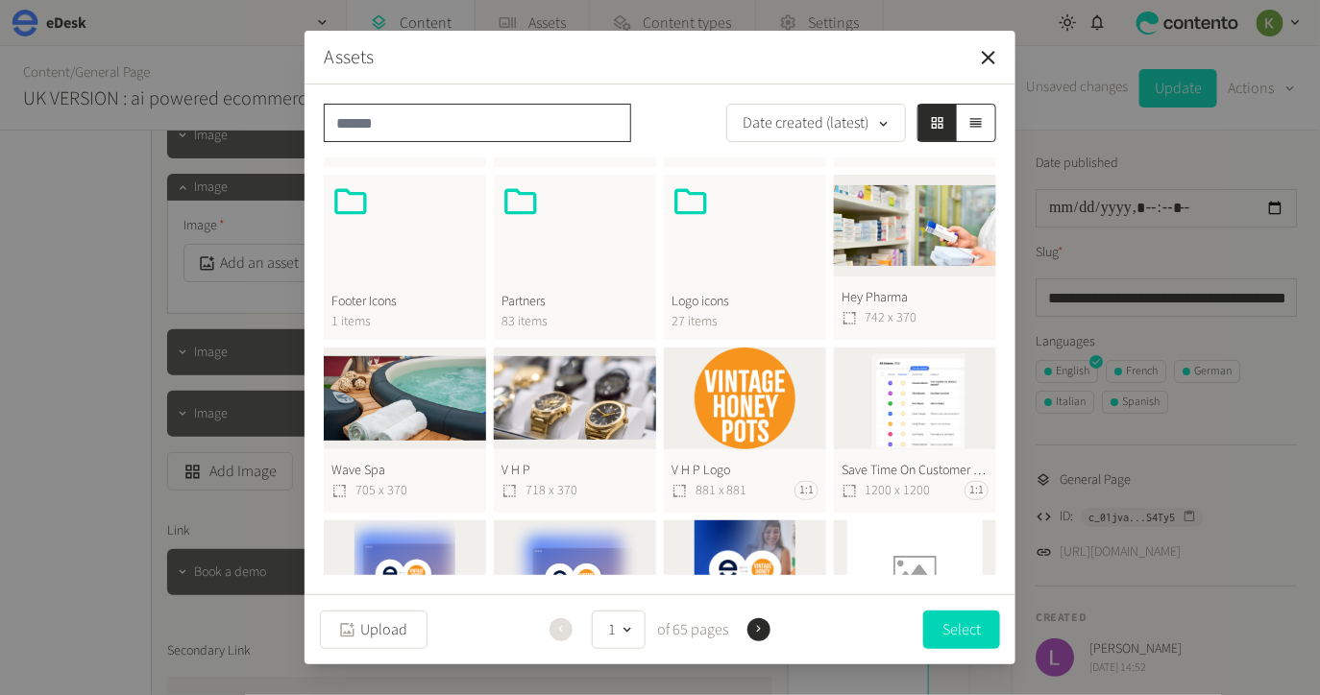
scroll to position [840, 0]
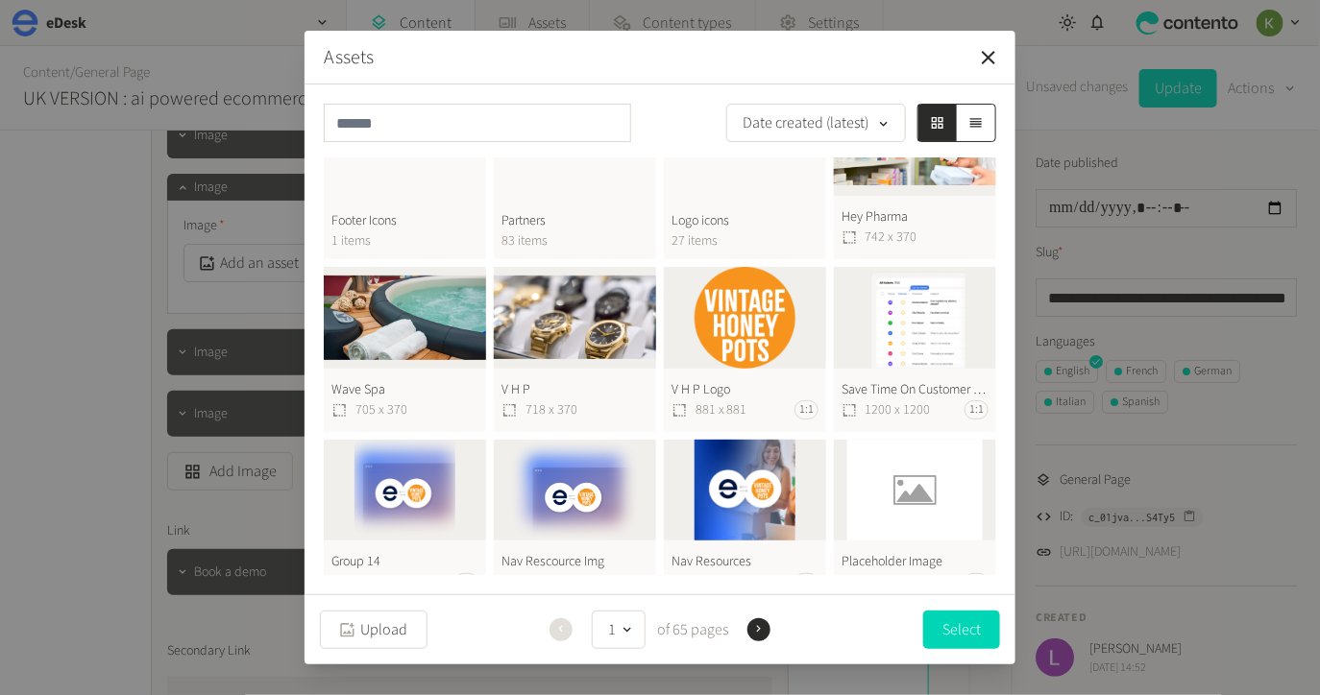
click at [768, 240] on span "27 items" at bounding box center [744, 242] width 147 height 20
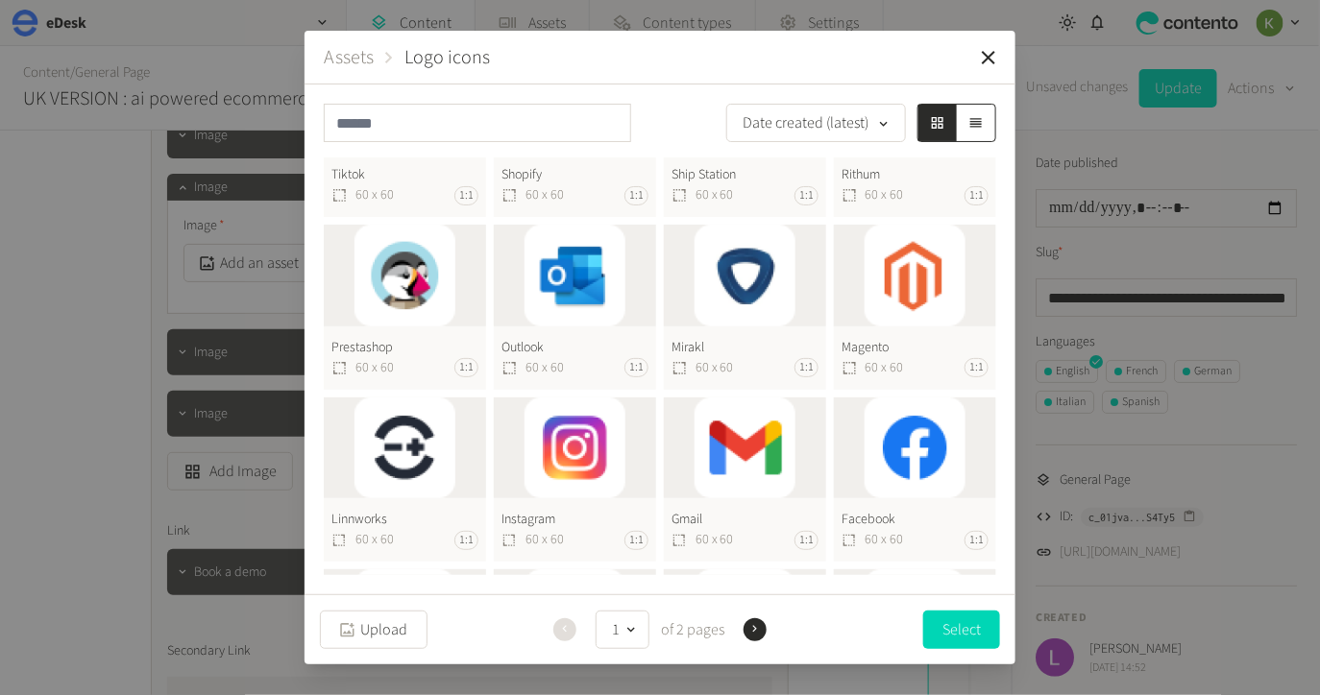
scroll to position [509, 0]
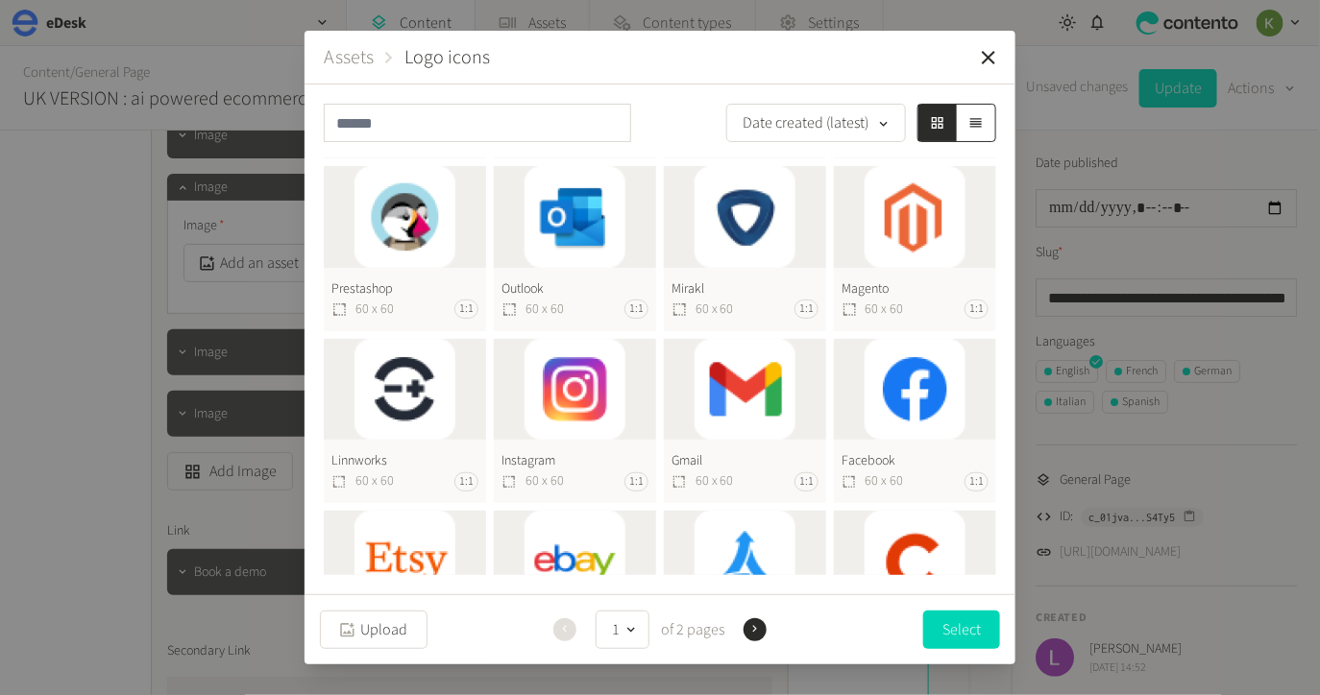
click at [887, 242] on button "Magento 60 x 60 1:1" at bounding box center [915, 248] width 162 height 165
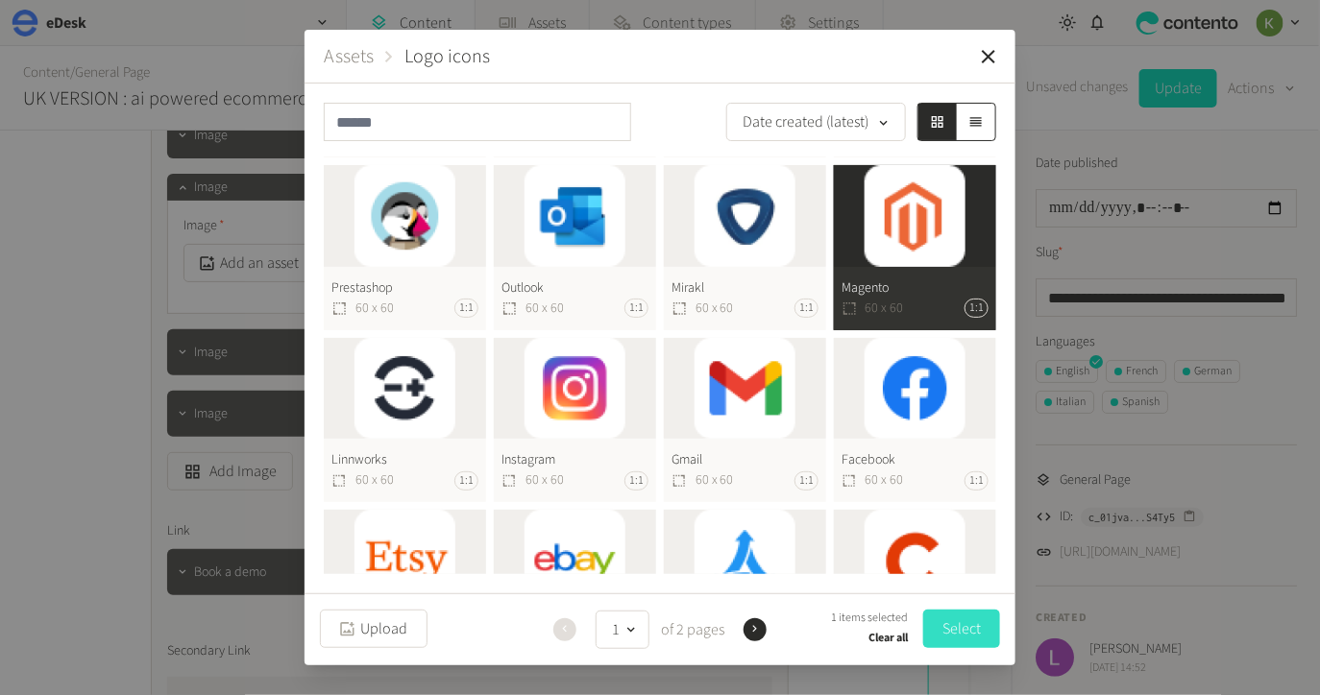
click at [959, 633] on button "Select" at bounding box center [961, 629] width 77 height 38
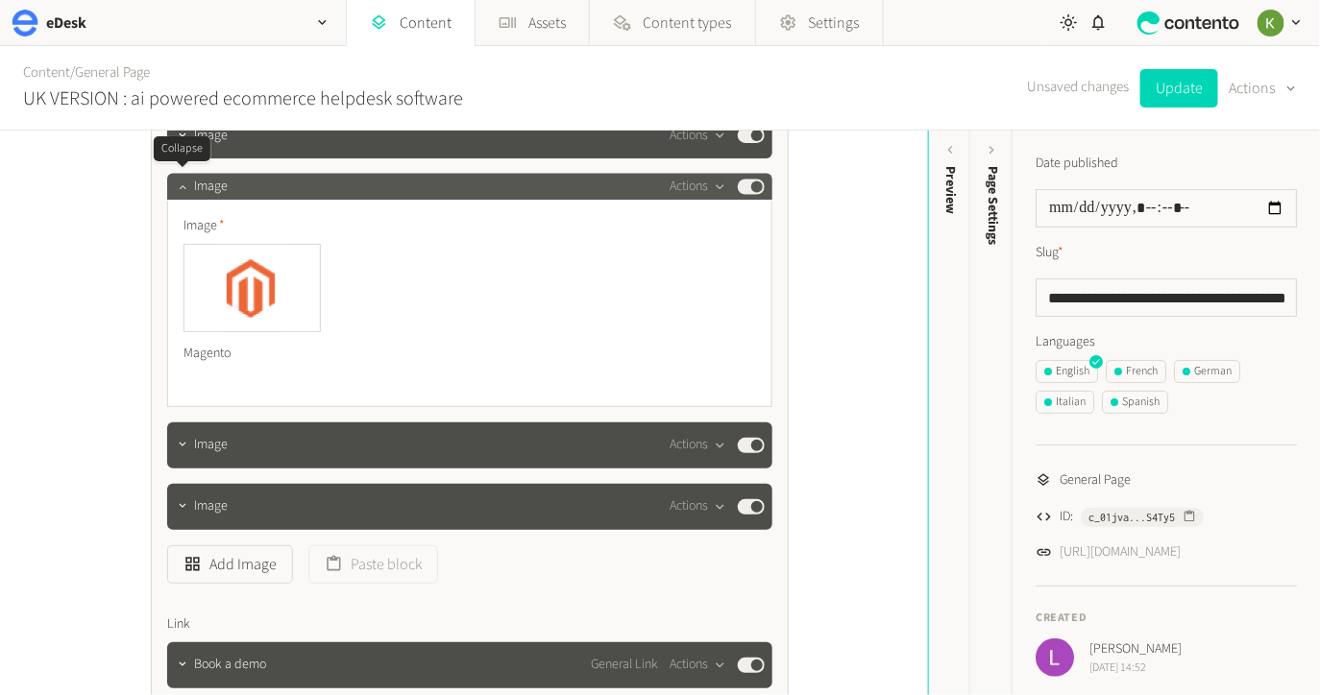
click at [186, 184] on icon "button" at bounding box center [182, 187] width 13 height 13
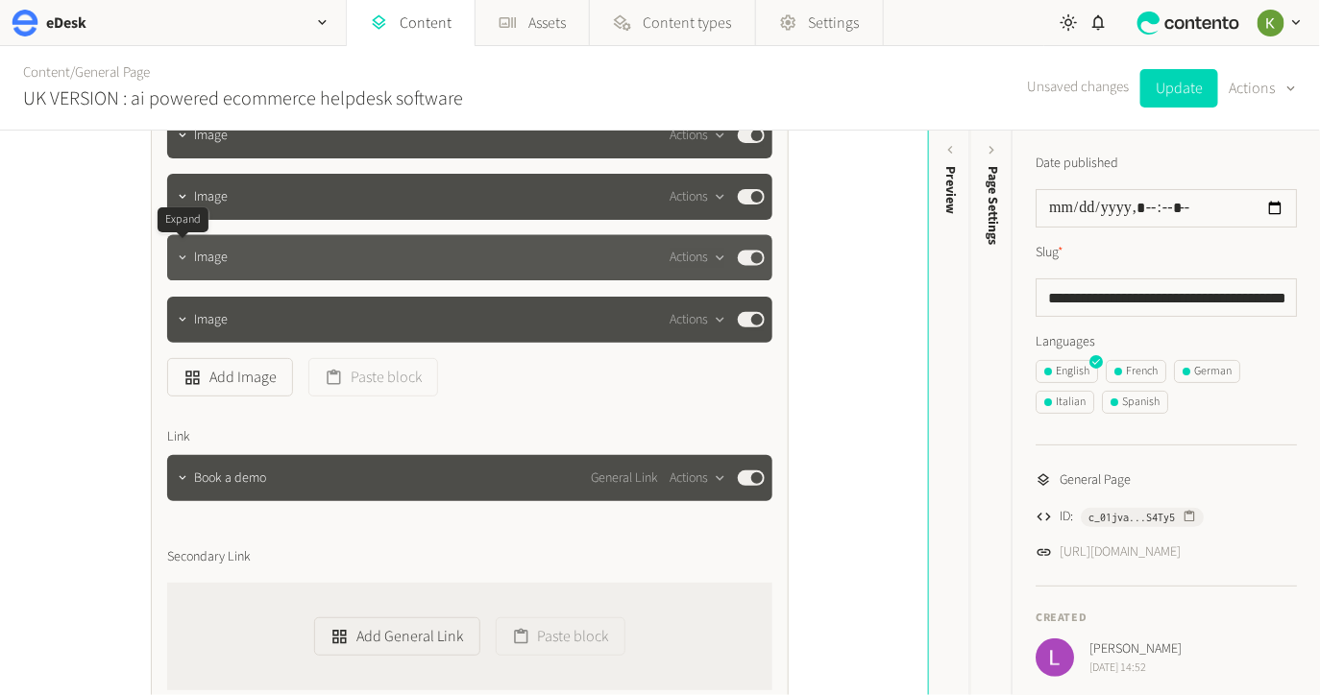
click at [189, 251] on button "button" at bounding box center [182, 256] width 23 height 23
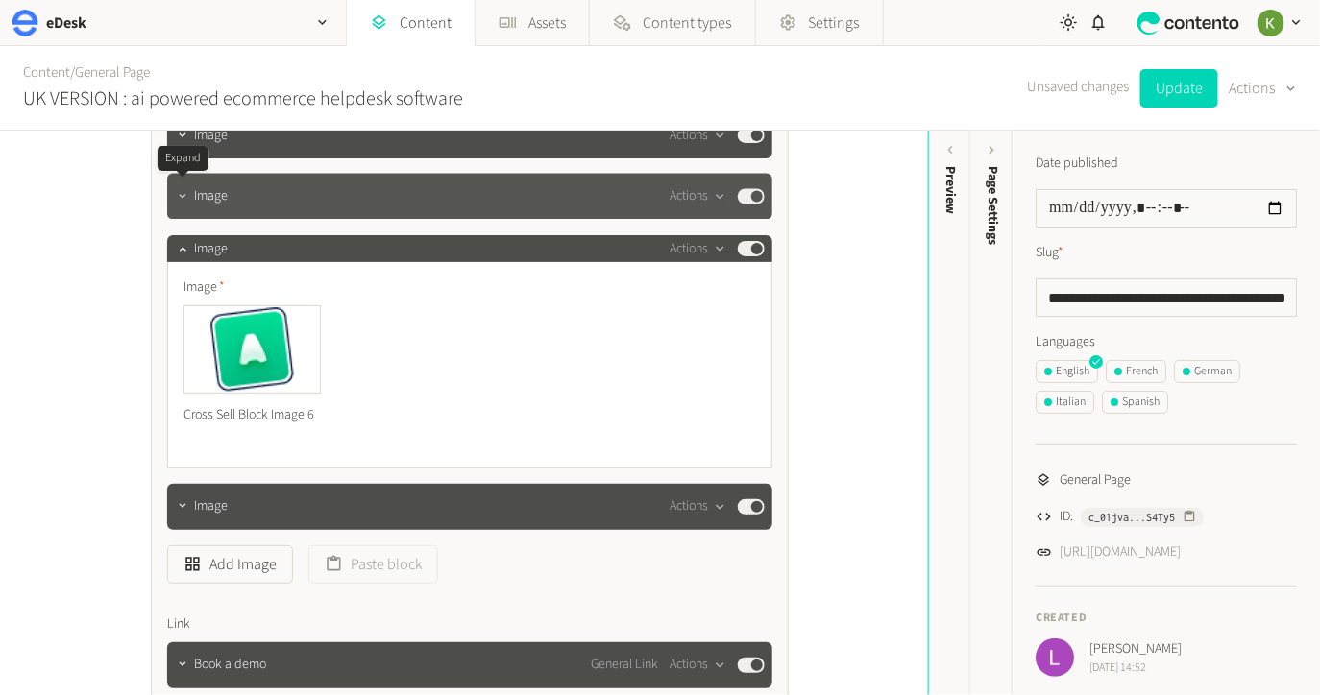
click at [183, 203] on button "button" at bounding box center [182, 194] width 23 height 23
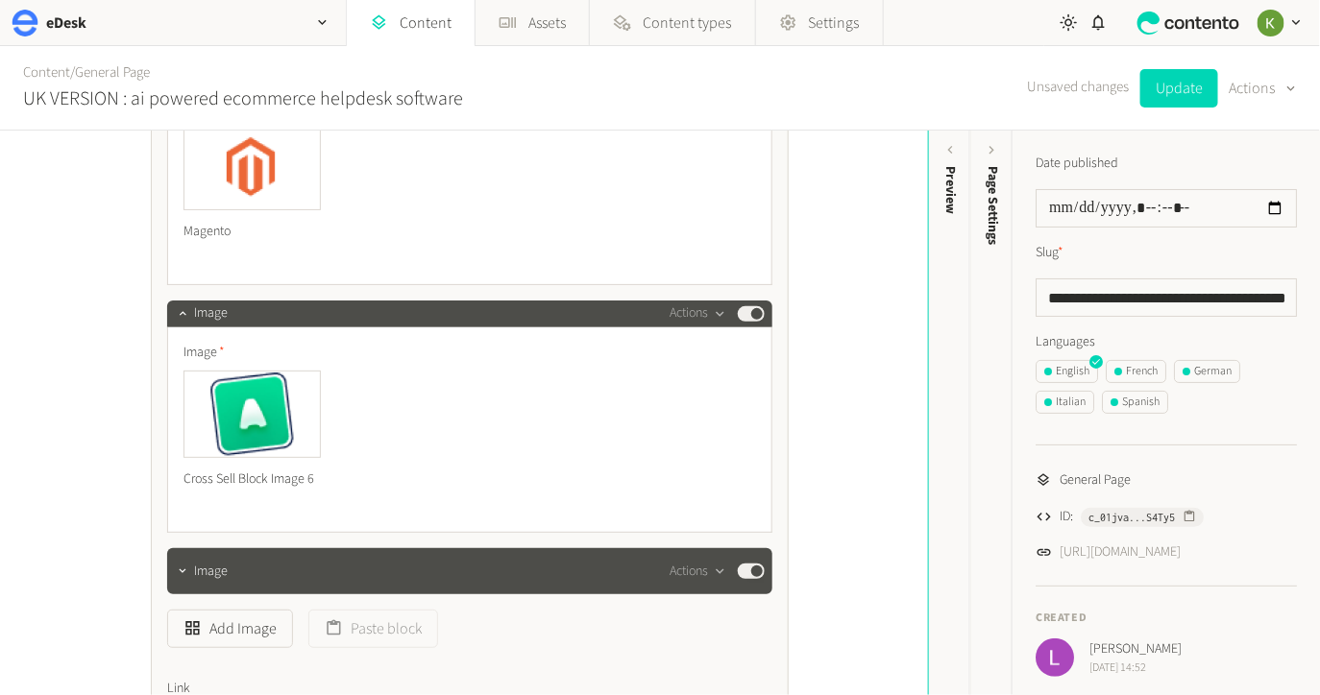
scroll to position [6210, 0]
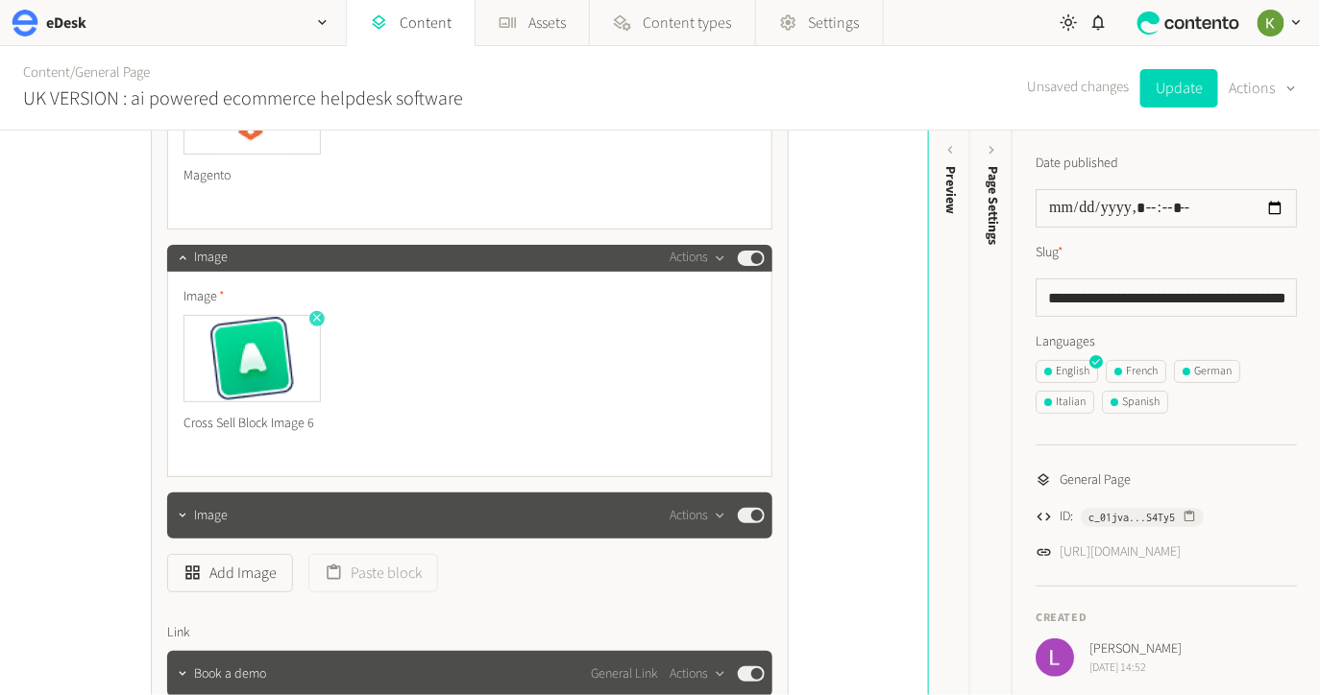
click at [310, 316] on icon "button" at bounding box center [316, 317] width 13 height 13
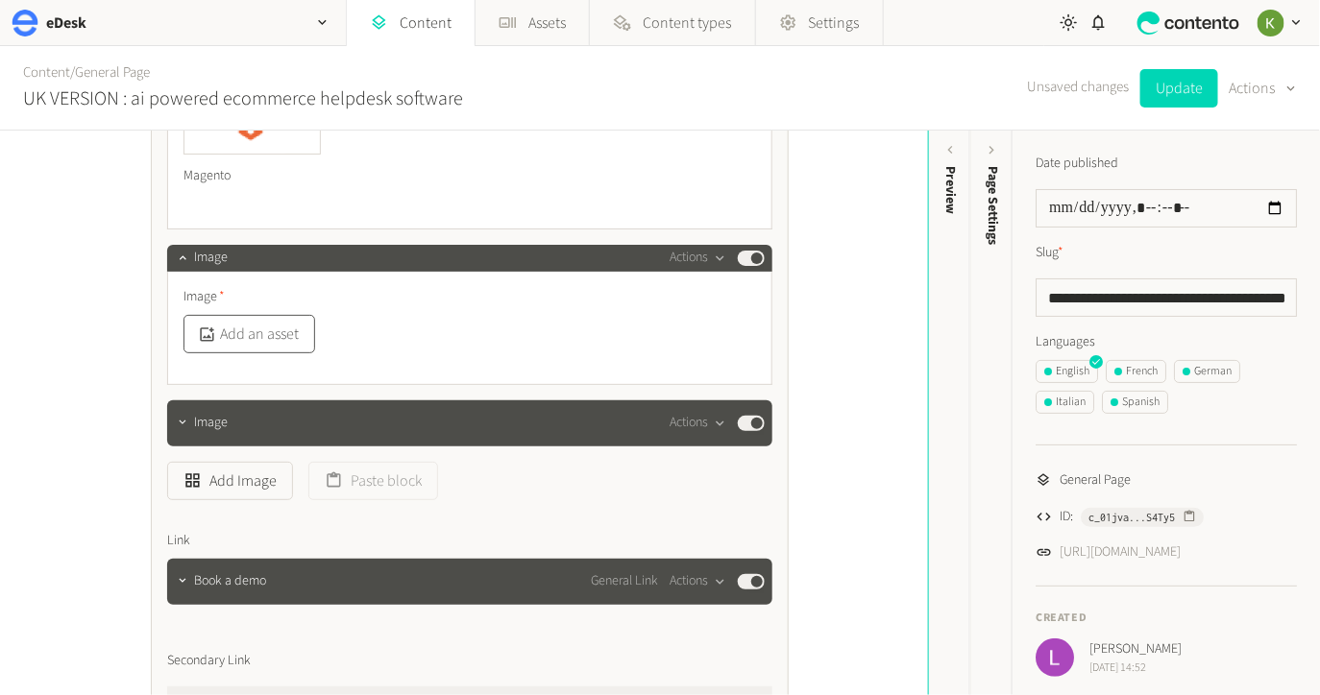
click at [285, 333] on button "Add an asset" at bounding box center [249, 334] width 132 height 38
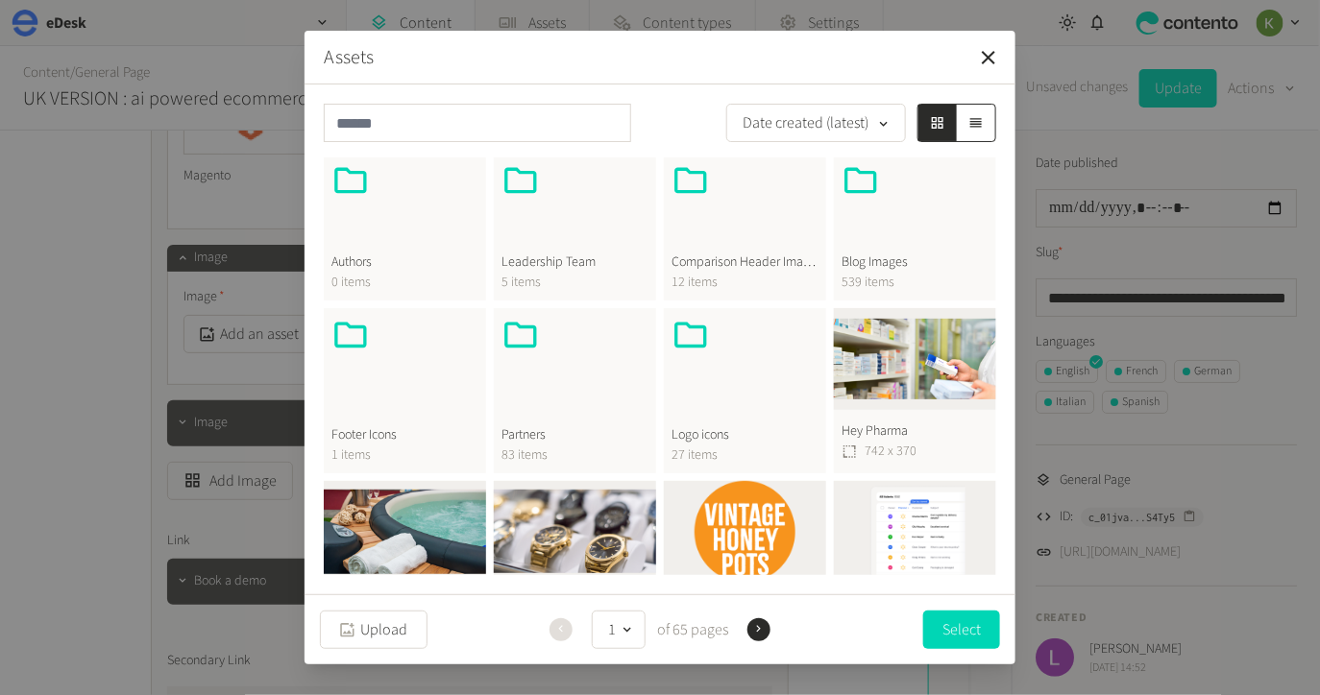
click at [733, 382] on div at bounding box center [744, 362] width 147 height 92
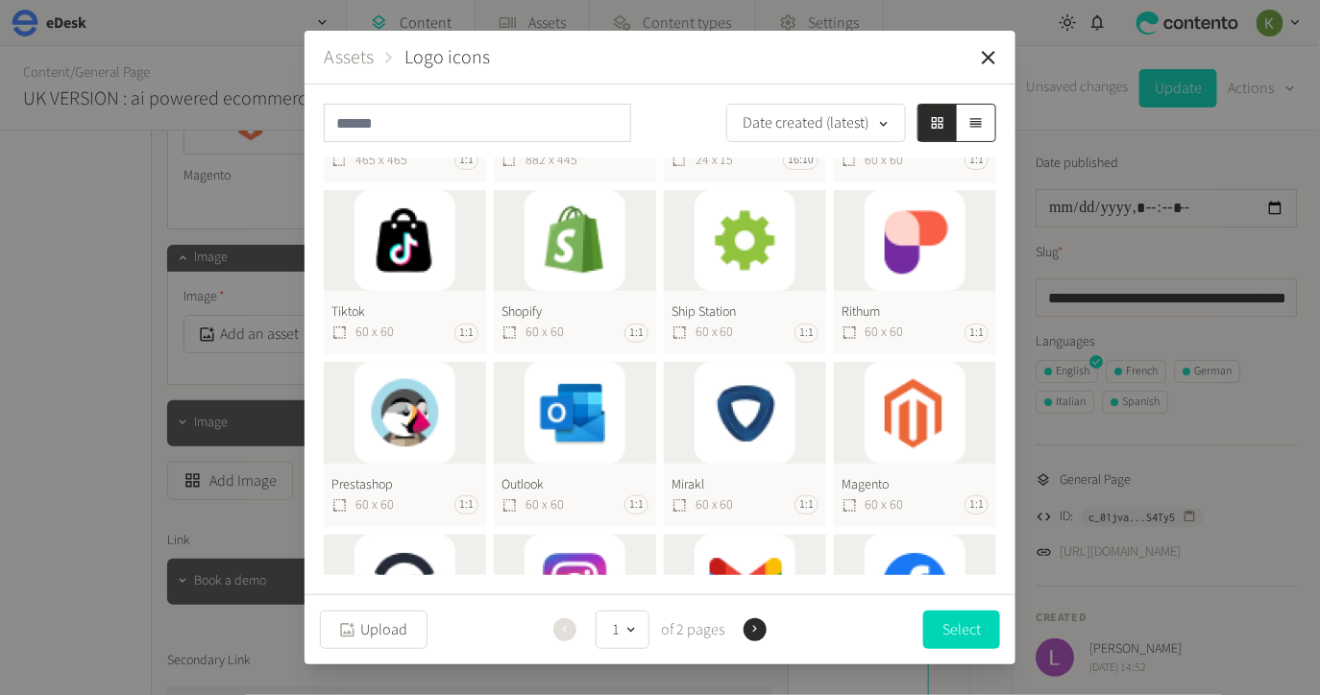
scroll to position [329, 0]
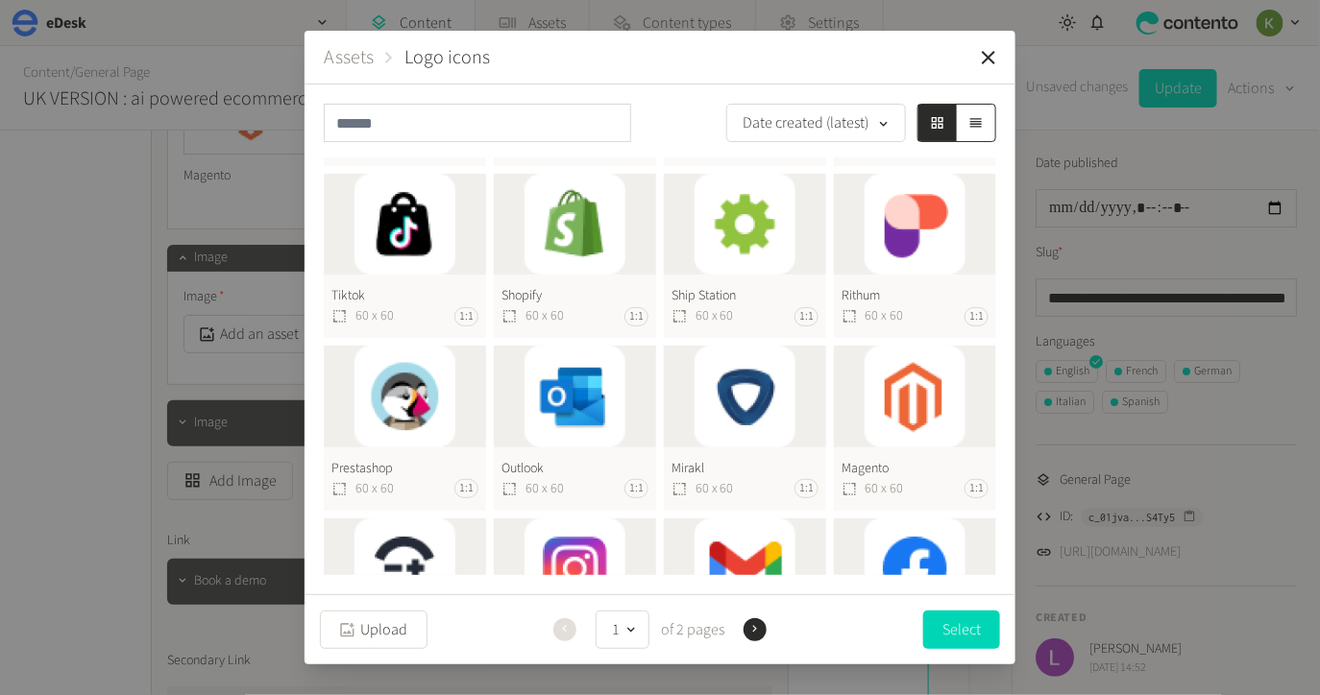
click at [733, 382] on button "Mirakl 60 x 60 1:1" at bounding box center [745, 428] width 162 height 165
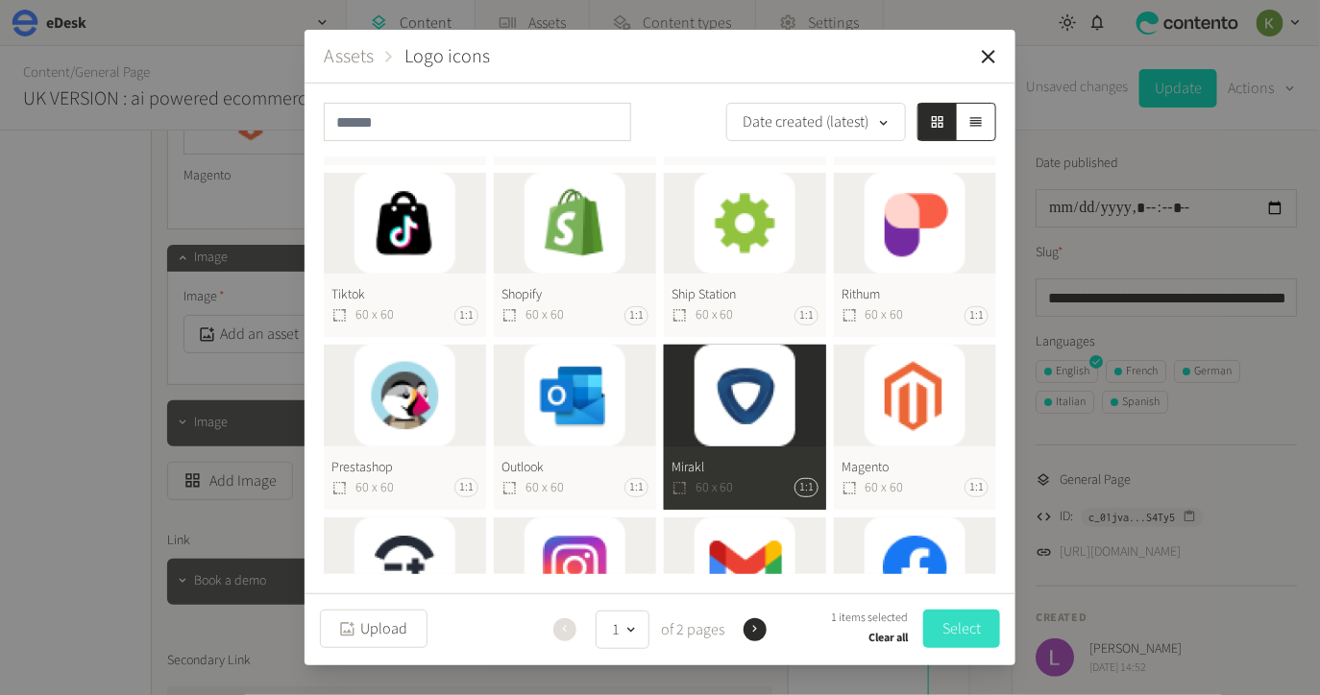
click at [954, 633] on button "Select" at bounding box center [961, 629] width 77 height 38
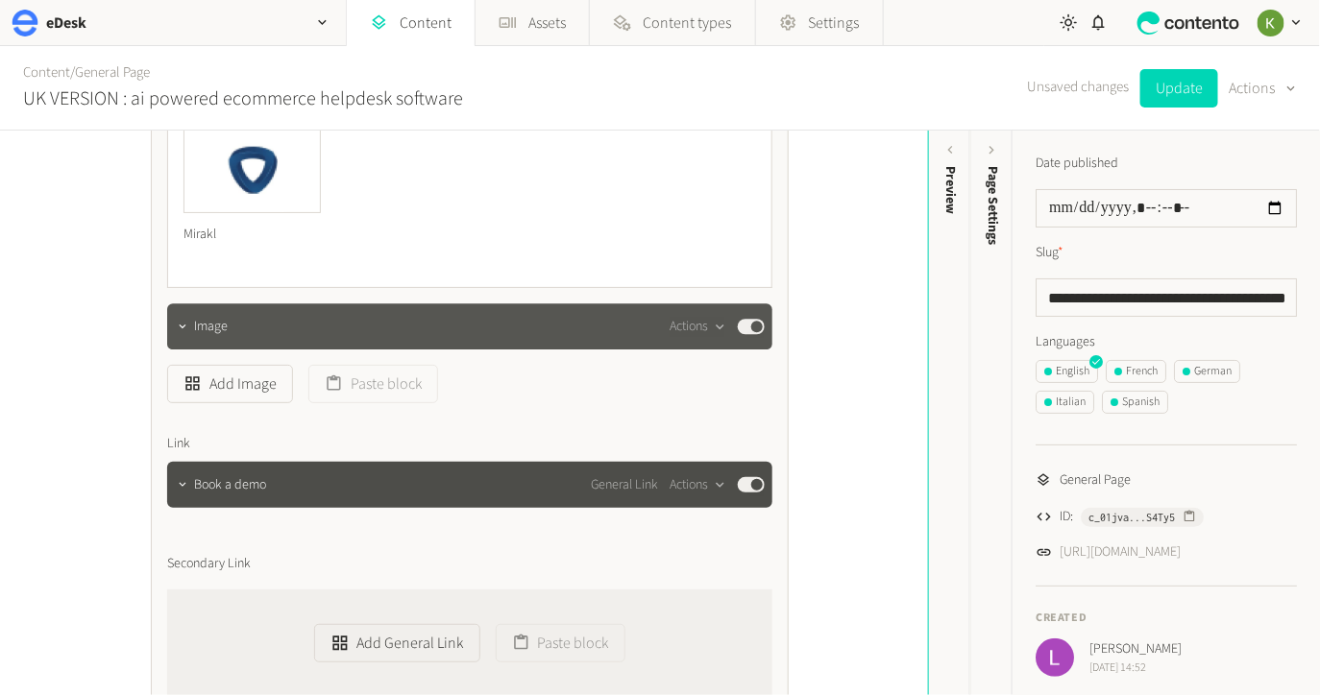
scroll to position [6494, 0]
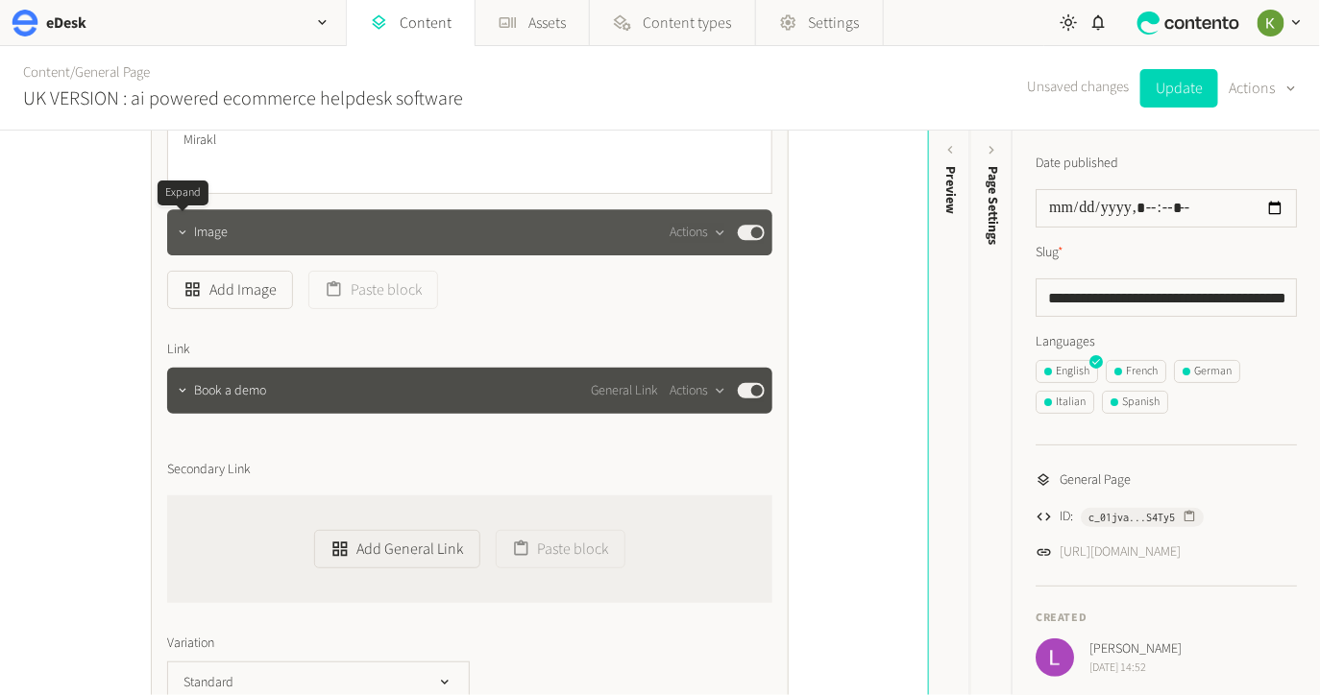
click at [184, 233] on icon "button" at bounding box center [182, 232] width 13 height 13
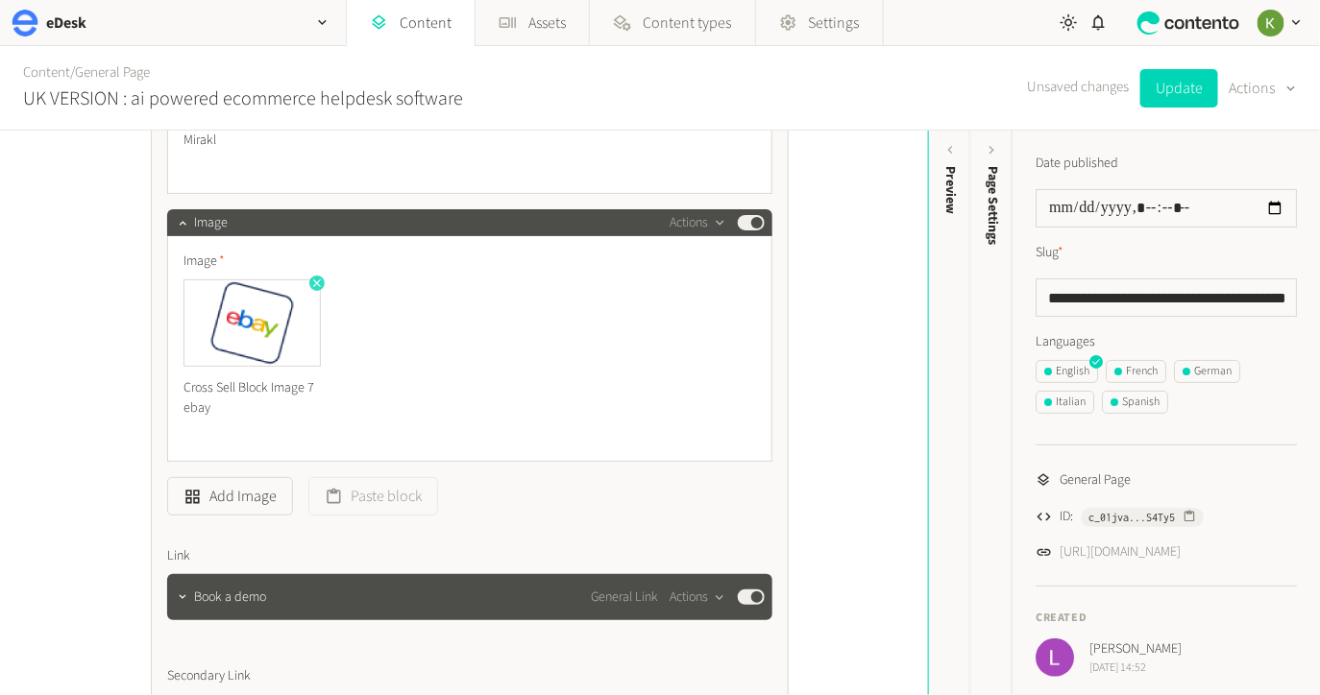
click at [310, 282] on icon "button" at bounding box center [316, 283] width 13 height 13
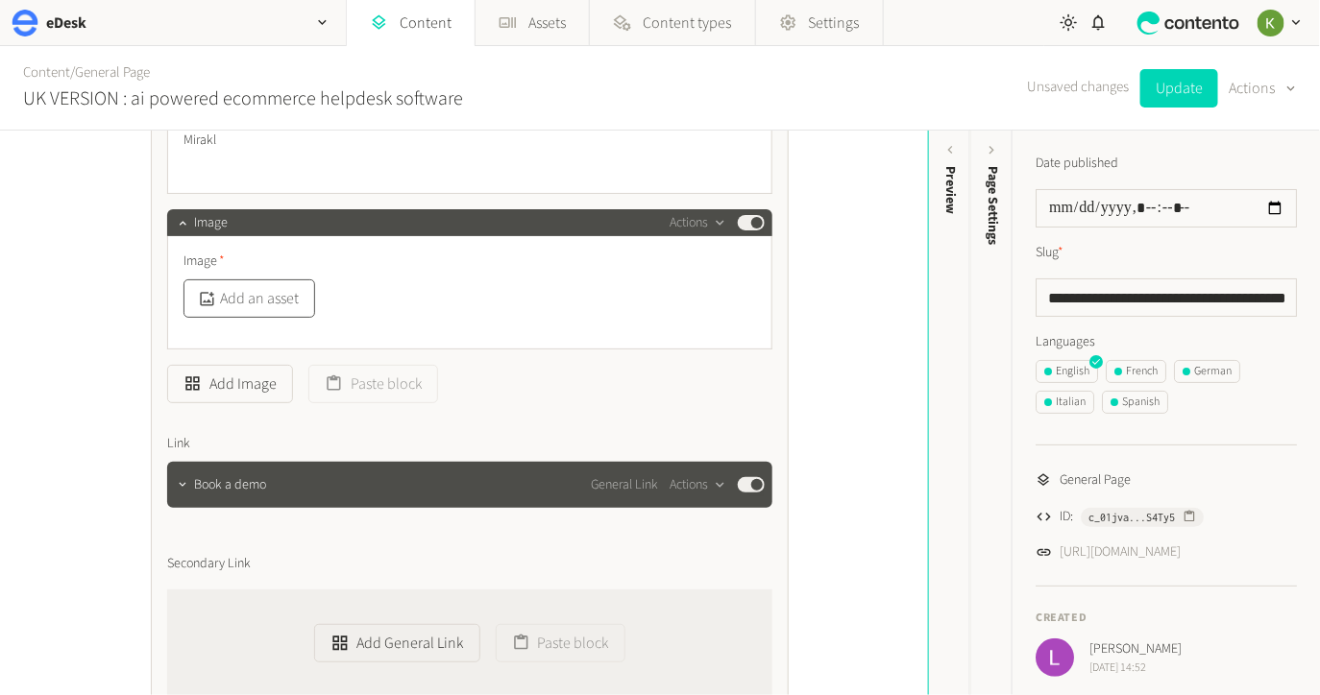
click at [288, 298] on button "Add an asset" at bounding box center [249, 299] width 132 height 38
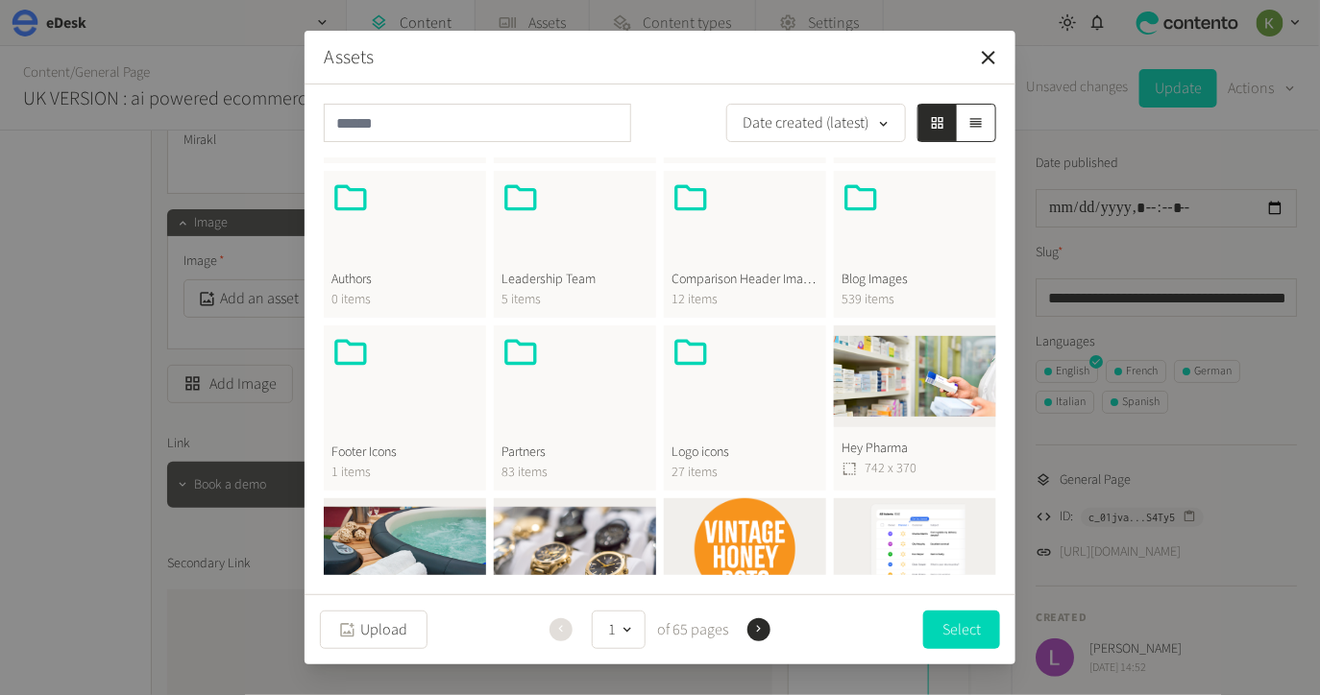
click at [730, 399] on div at bounding box center [744, 379] width 147 height 92
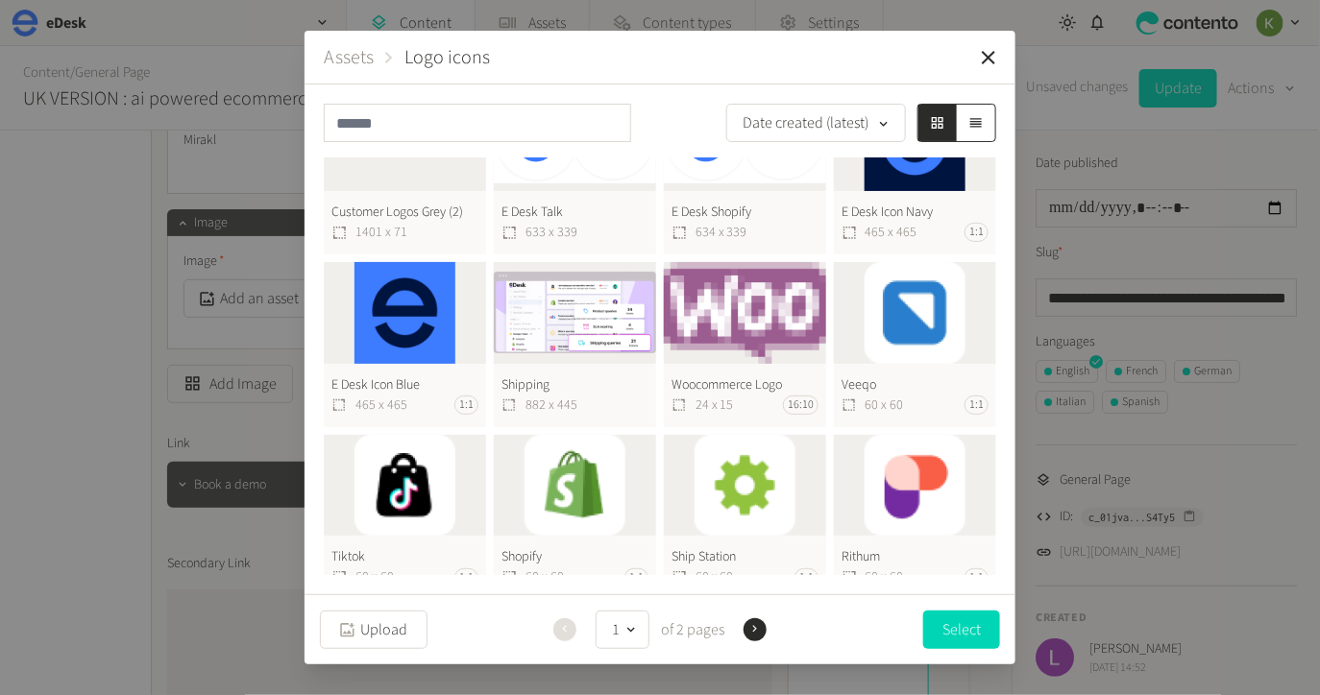
scroll to position [115, 0]
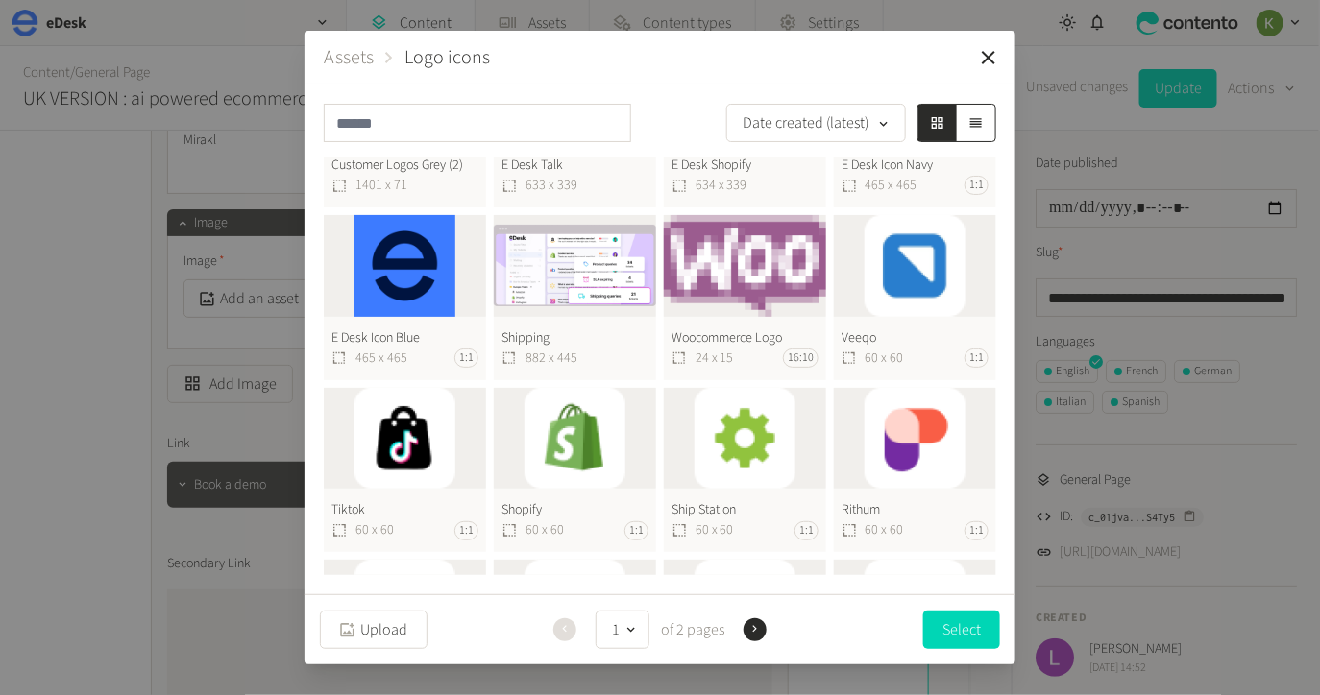
click at [570, 432] on button "Shopify 60 x 60 1:1" at bounding box center [575, 470] width 162 height 165
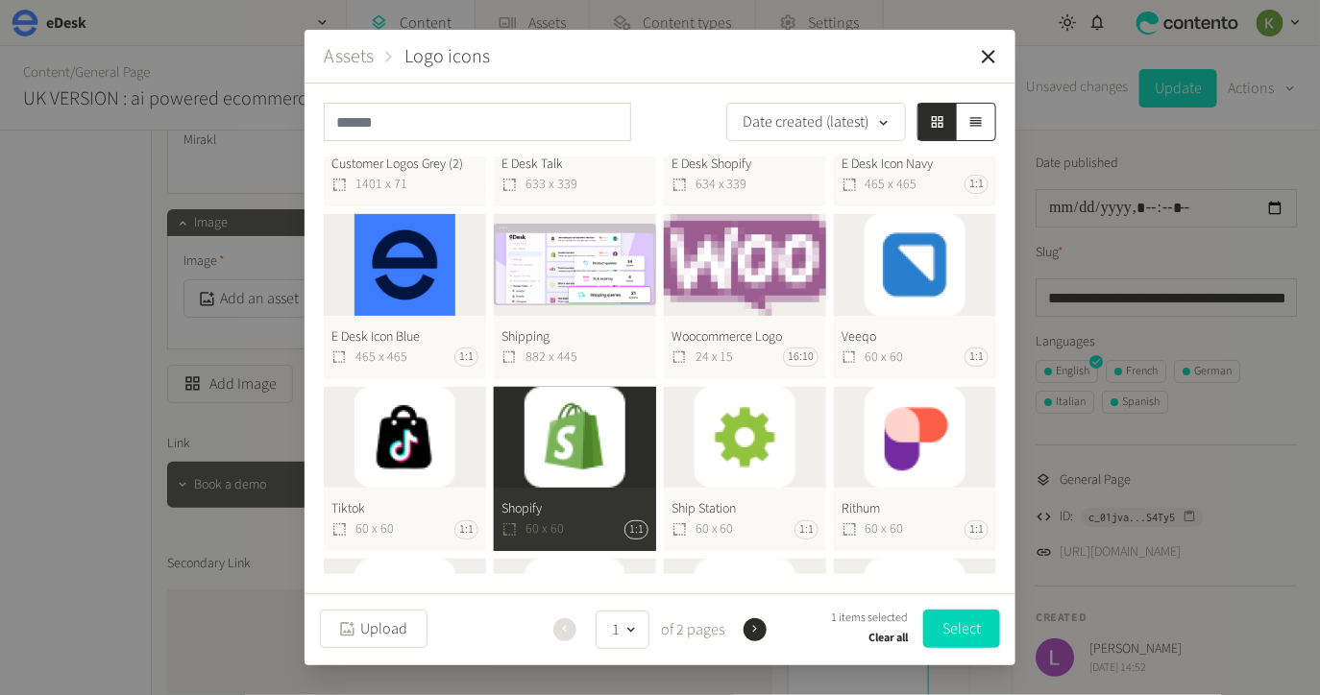
click at [973, 620] on button "Select" at bounding box center [961, 629] width 77 height 38
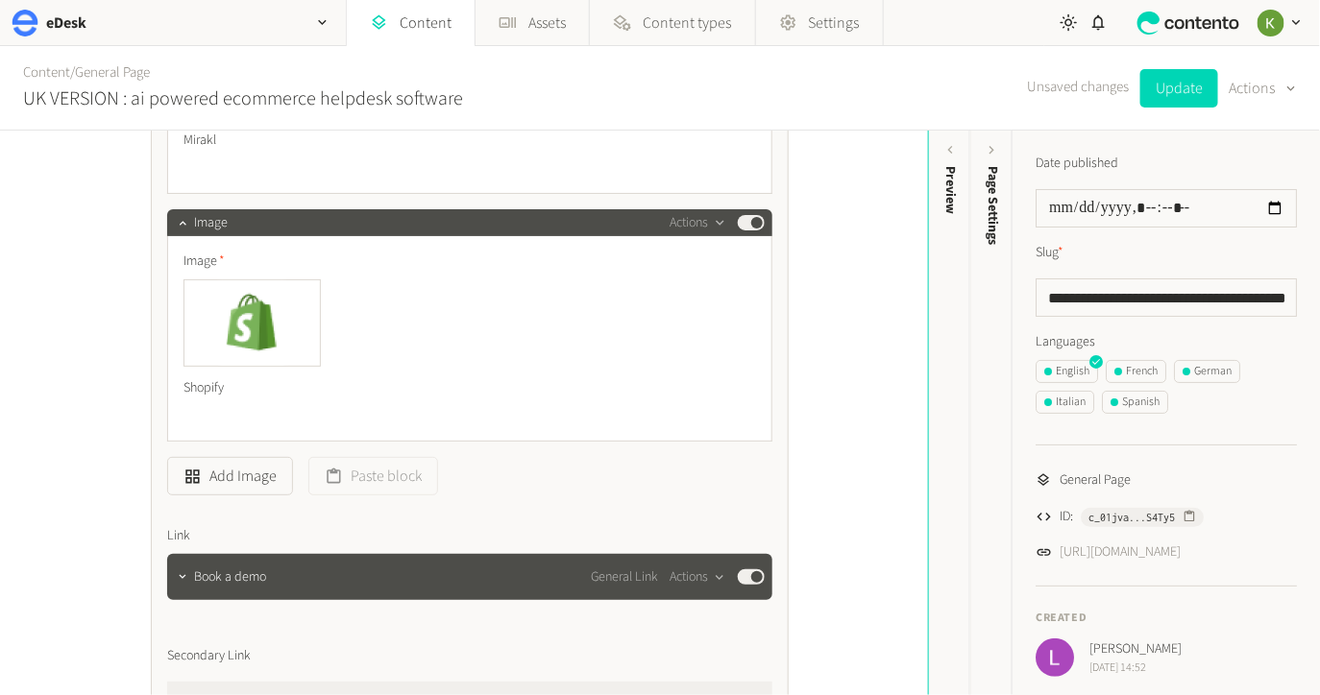
scroll to position [6585, 0]
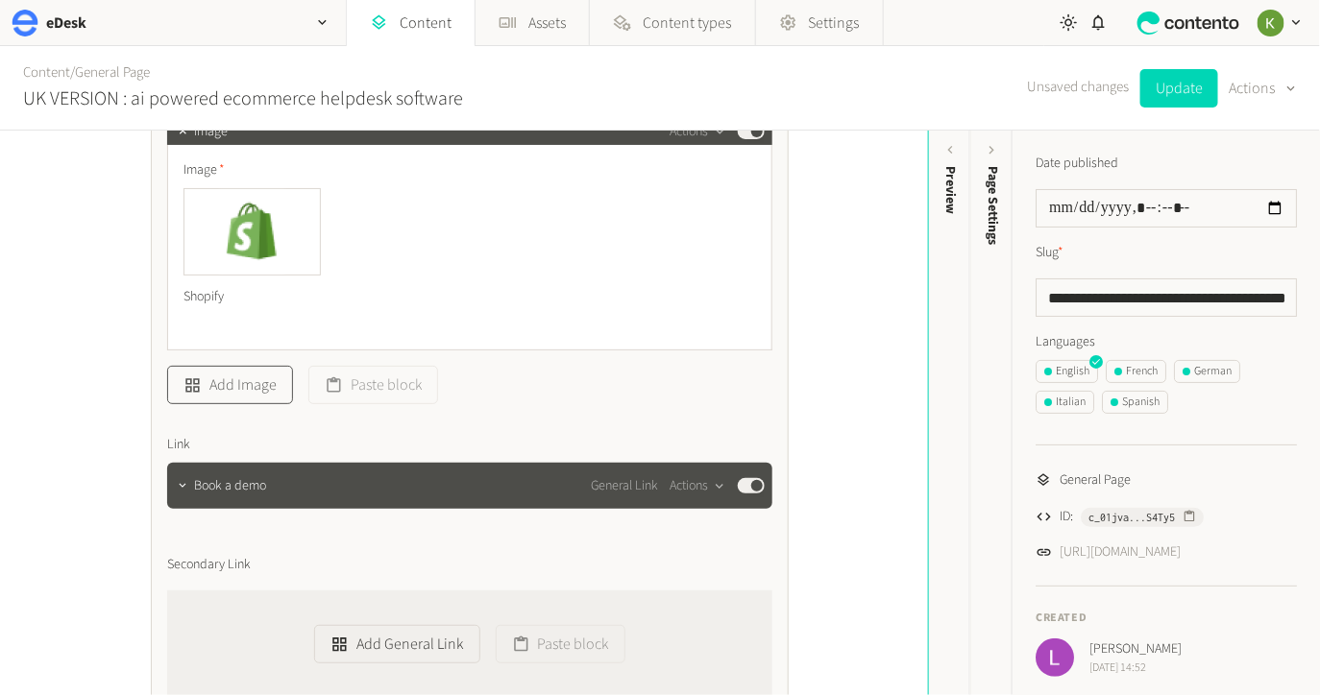
click at [263, 381] on button "Add Image" at bounding box center [230, 385] width 126 height 38
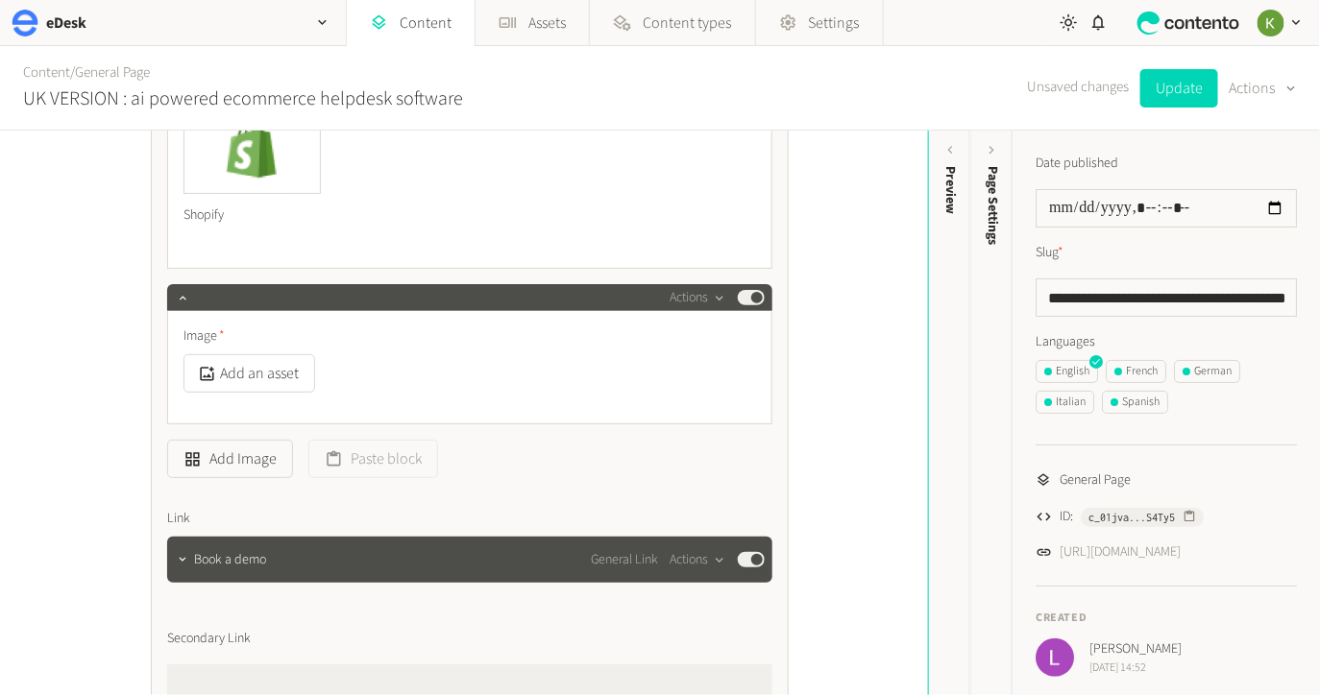
scroll to position [6695, 0]
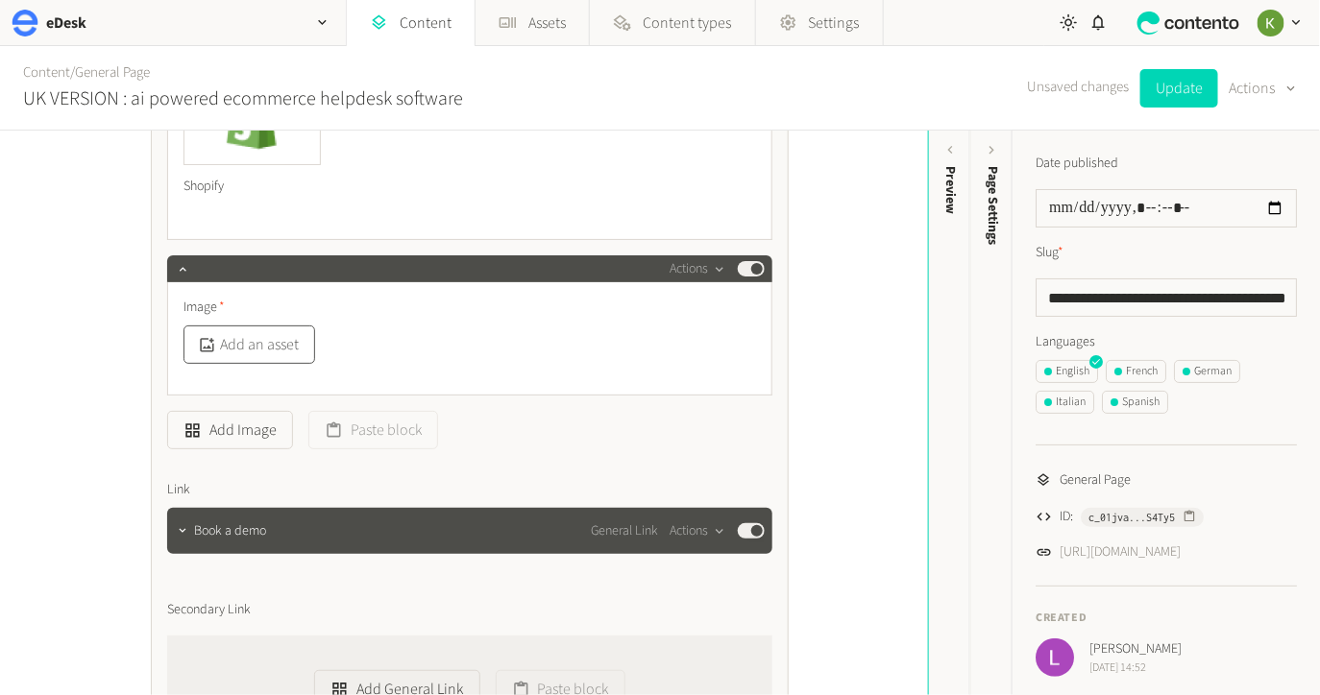
click at [276, 345] on button "Add an asset" at bounding box center [249, 345] width 132 height 38
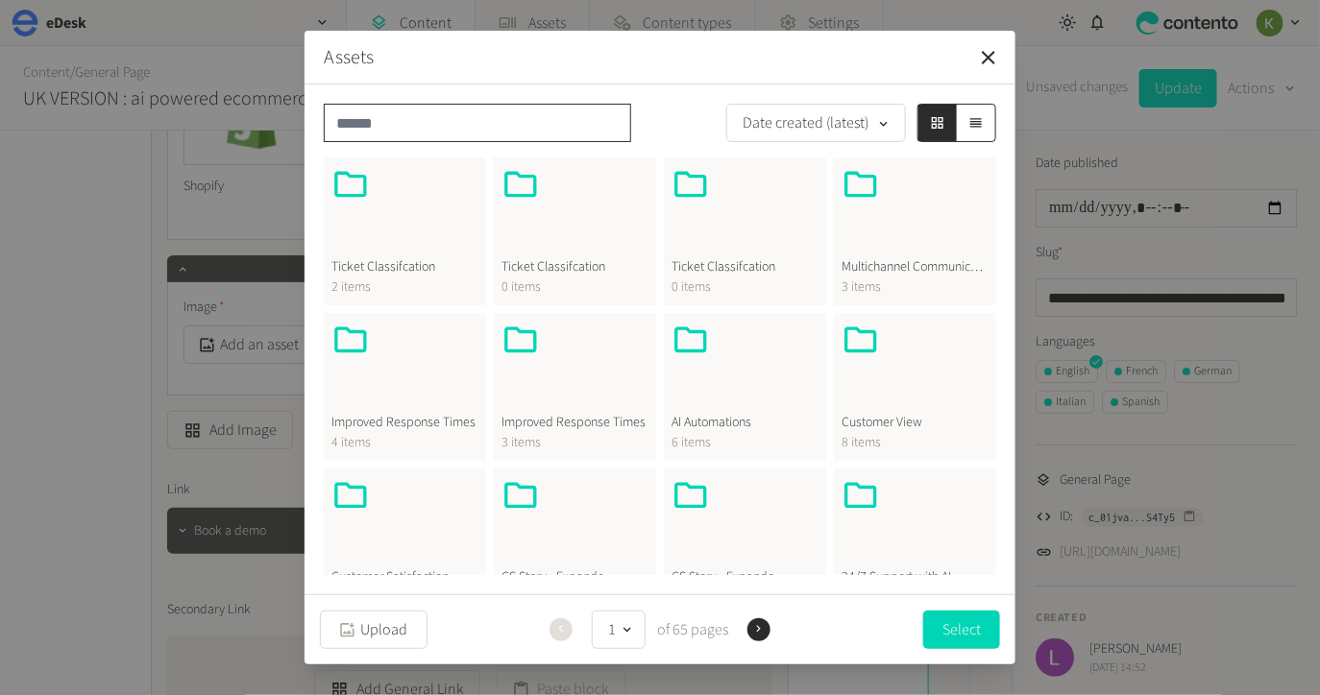
click at [470, 134] on input "text" at bounding box center [477, 123] width 307 height 38
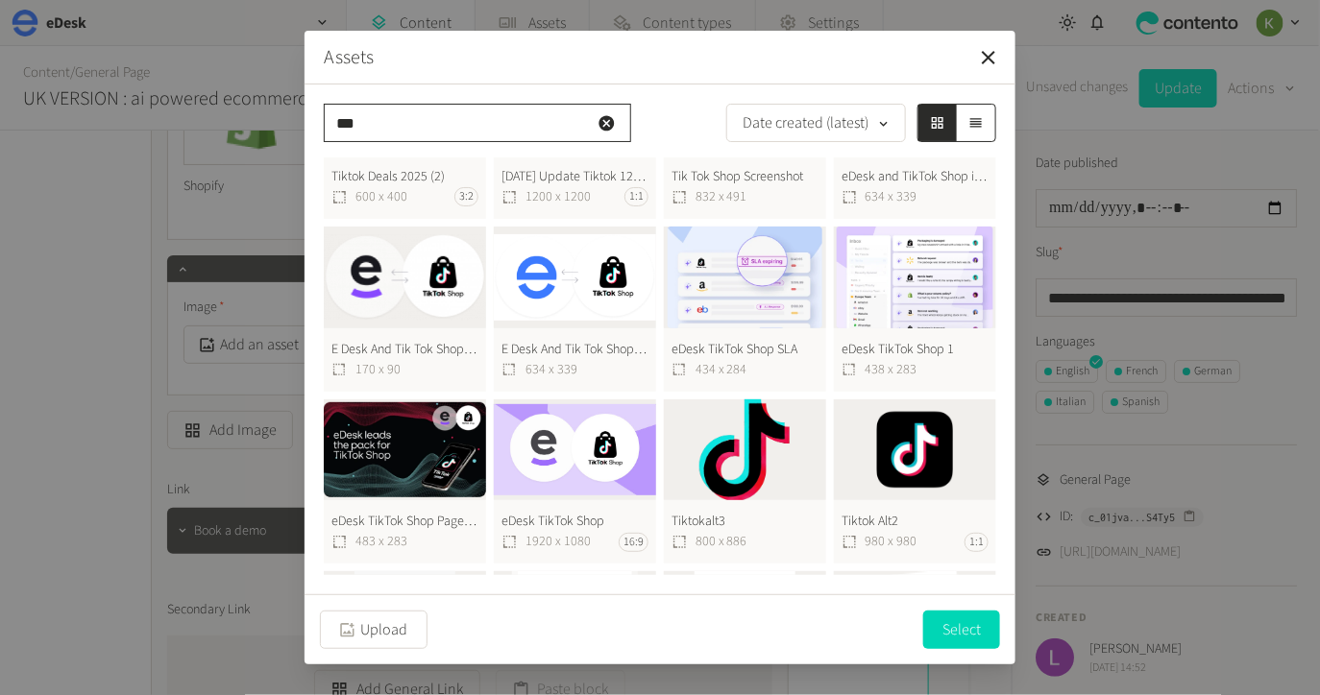
scroll to position [106, 0]
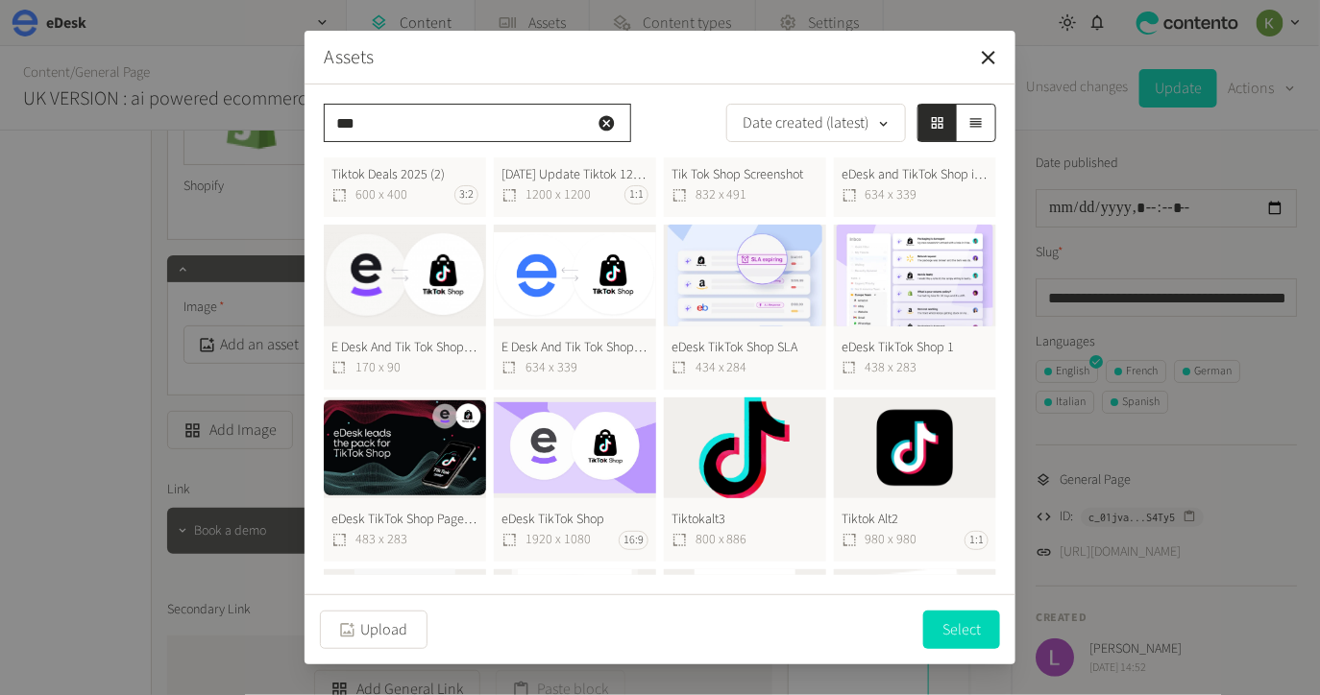
type input "***"
click at [914, 444] on button "Tiktok Alt2 980 x 980 1:1" at bounding box center [915, 480] width 162 height 165
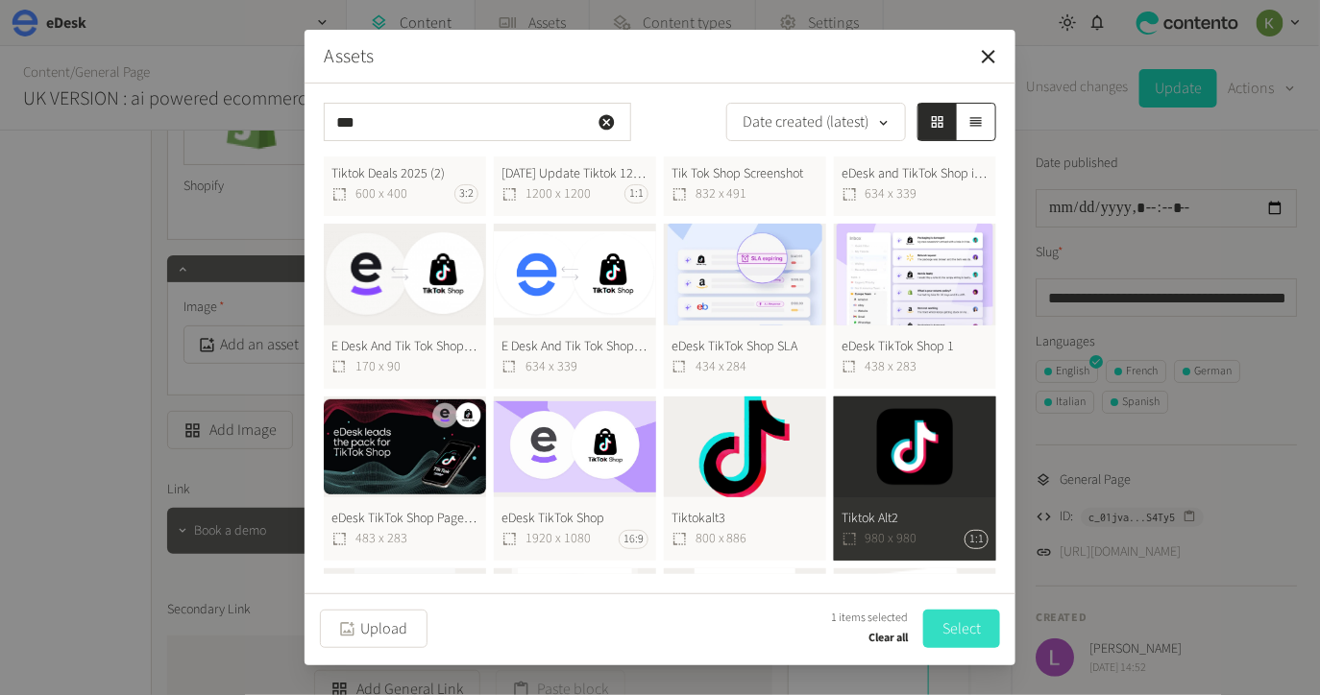
click at [952, 633] on button "Select" at bounding box center [961, 629] width 77 height 38
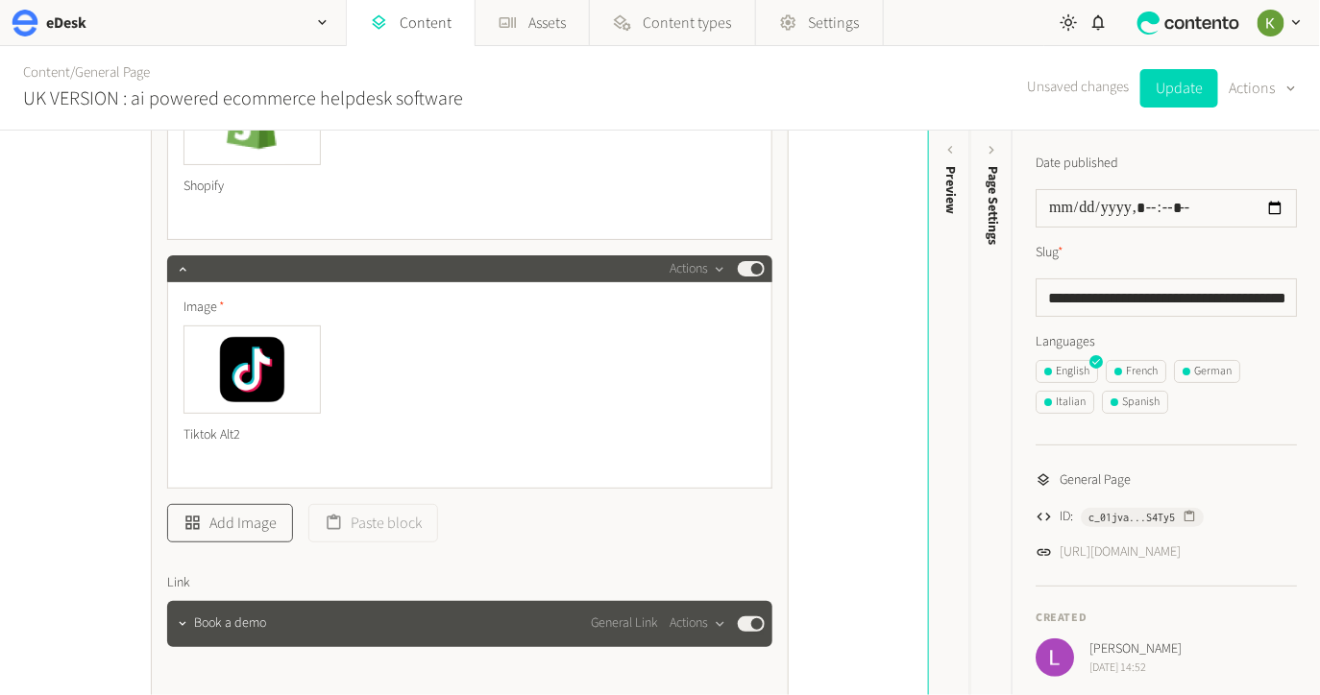
click at [245, 521] on button "Add Image" at bounding box center [230, 523] width 126 height 38
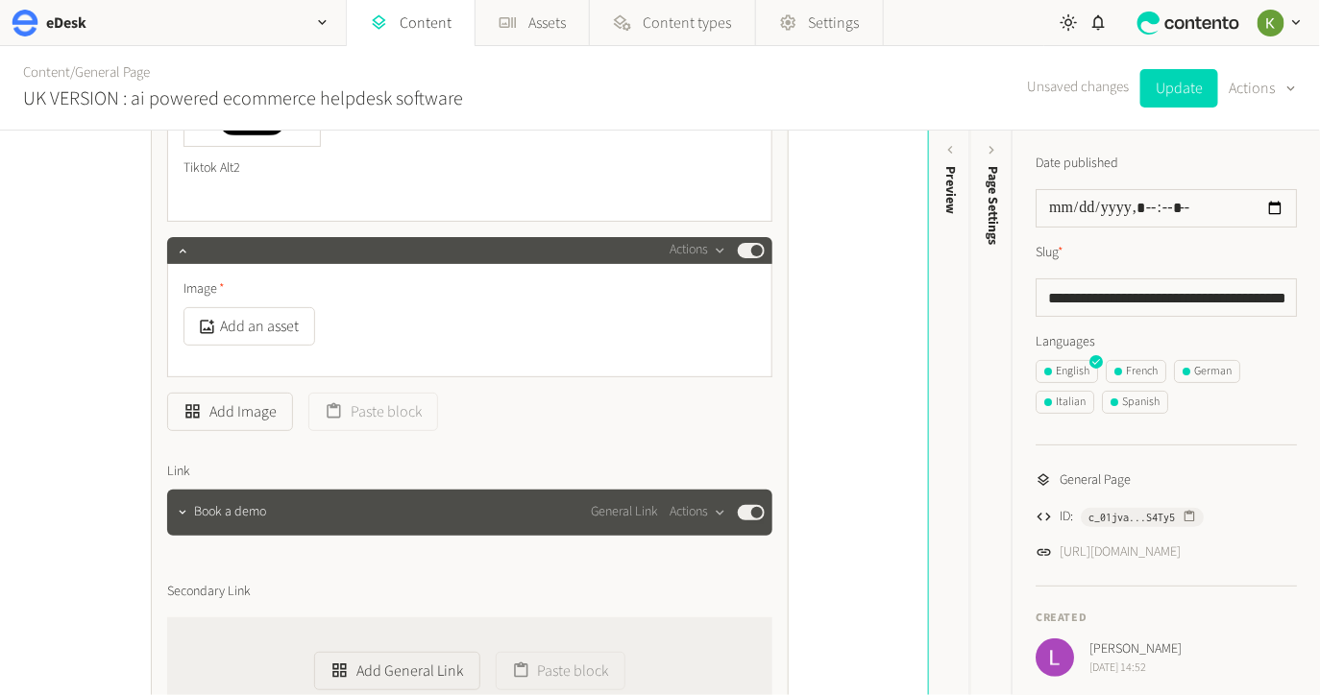
scroll to position [6969, 0]
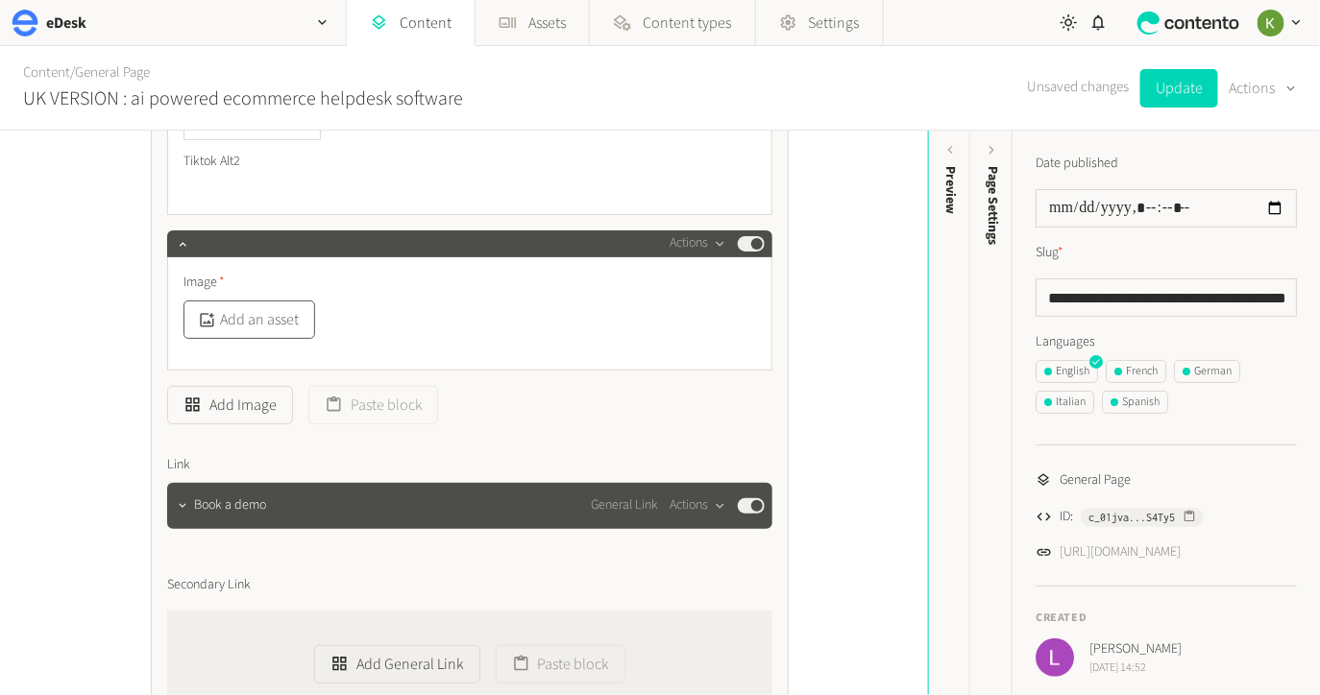
click at [287, 320] on button "Add an asset" at bounding box center [249, 320] width 132 height 38
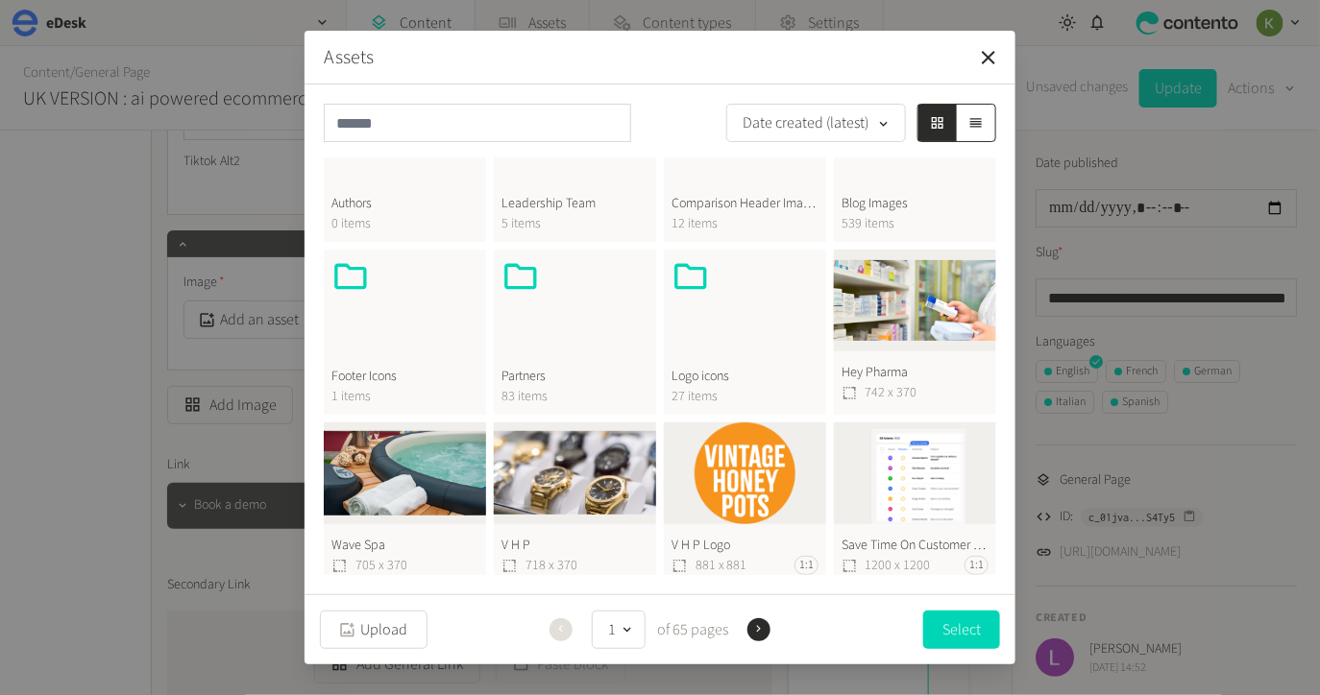
click at [746, 340] on div at bounding box center [744, 303] width 147 height 92
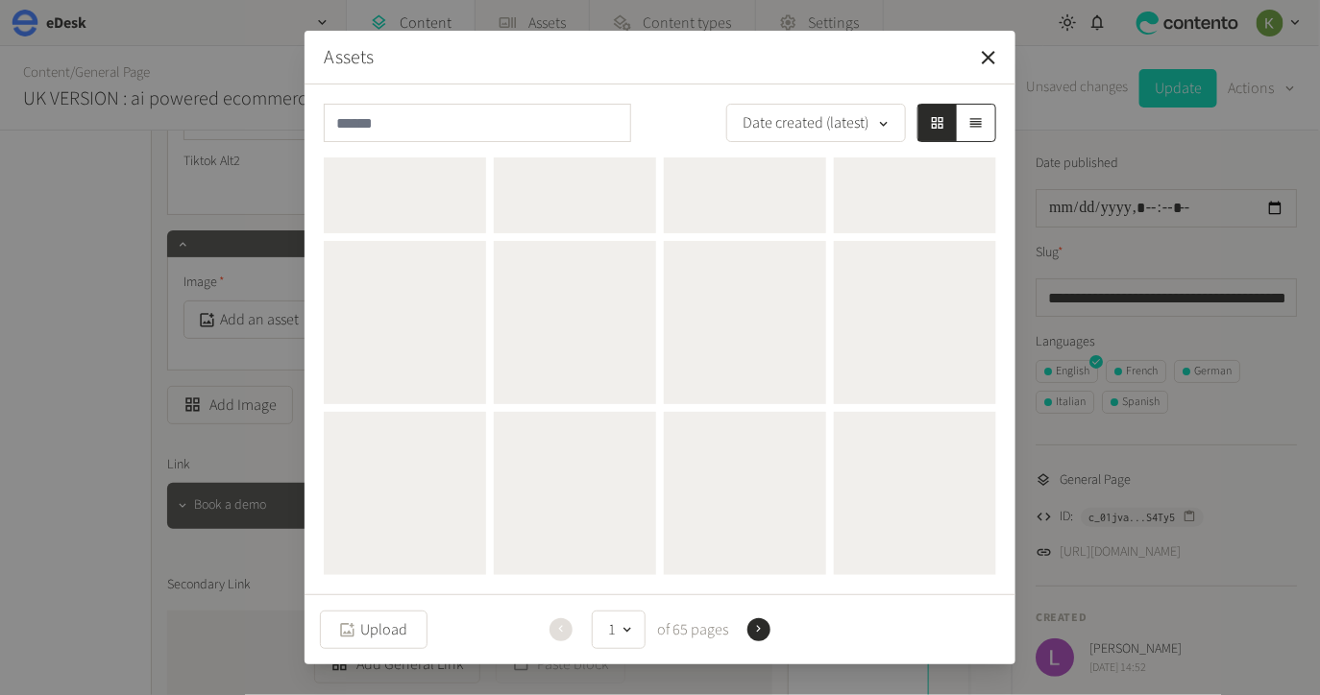
scroll to position [0, 0]
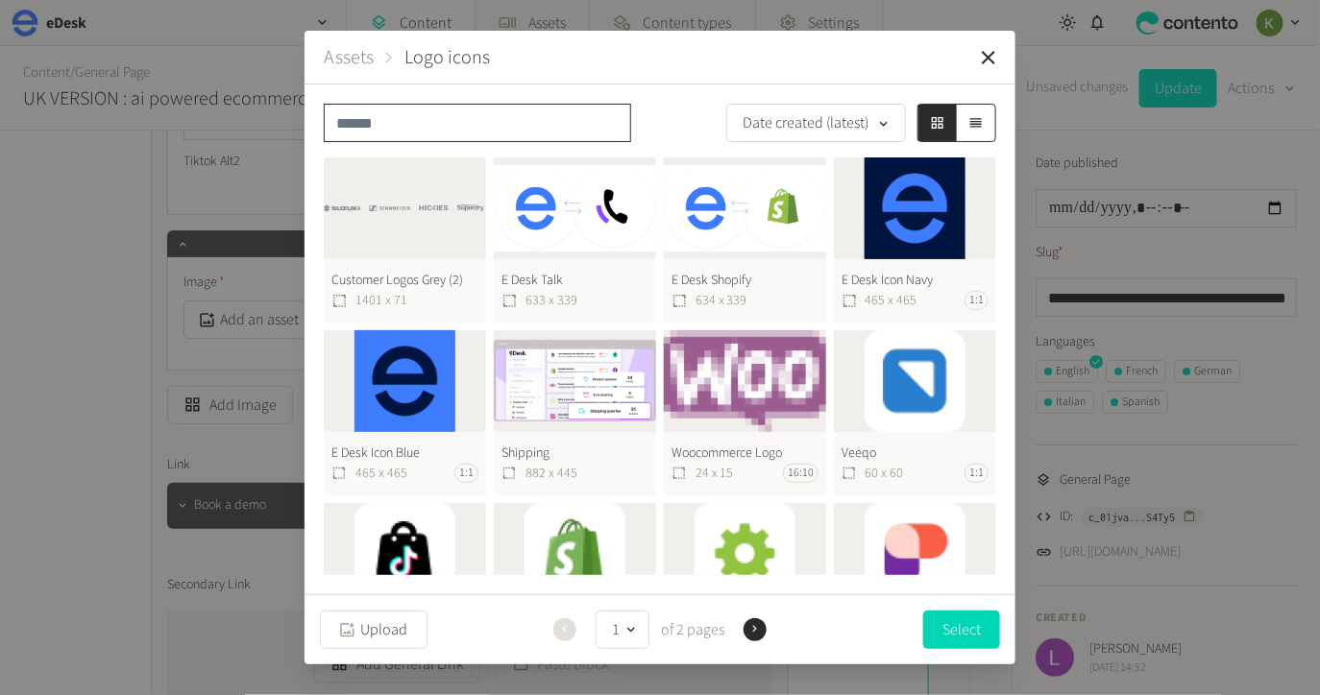
click at [470, 121] on input "text" at bounding box center [477, 123] width 307 height 38
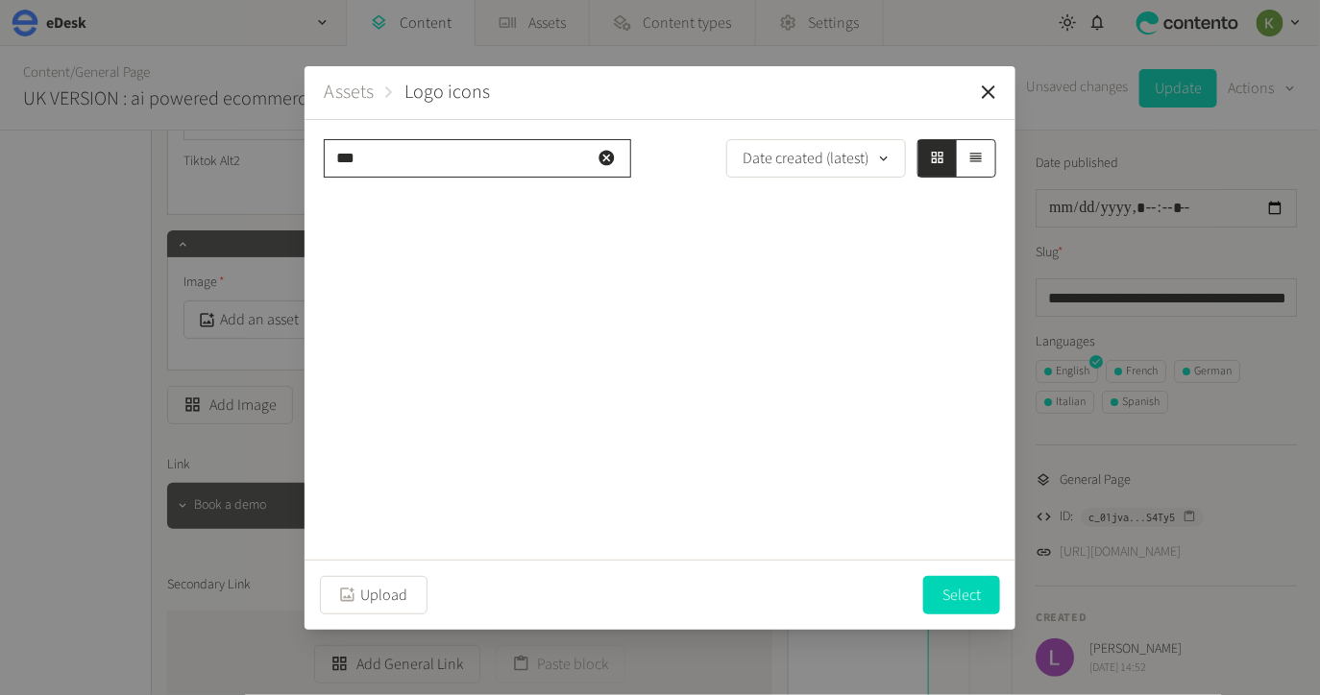
type input "***"
click at [606, 152] on icon "button" at bounding box center [605, 158] width 15 height 15
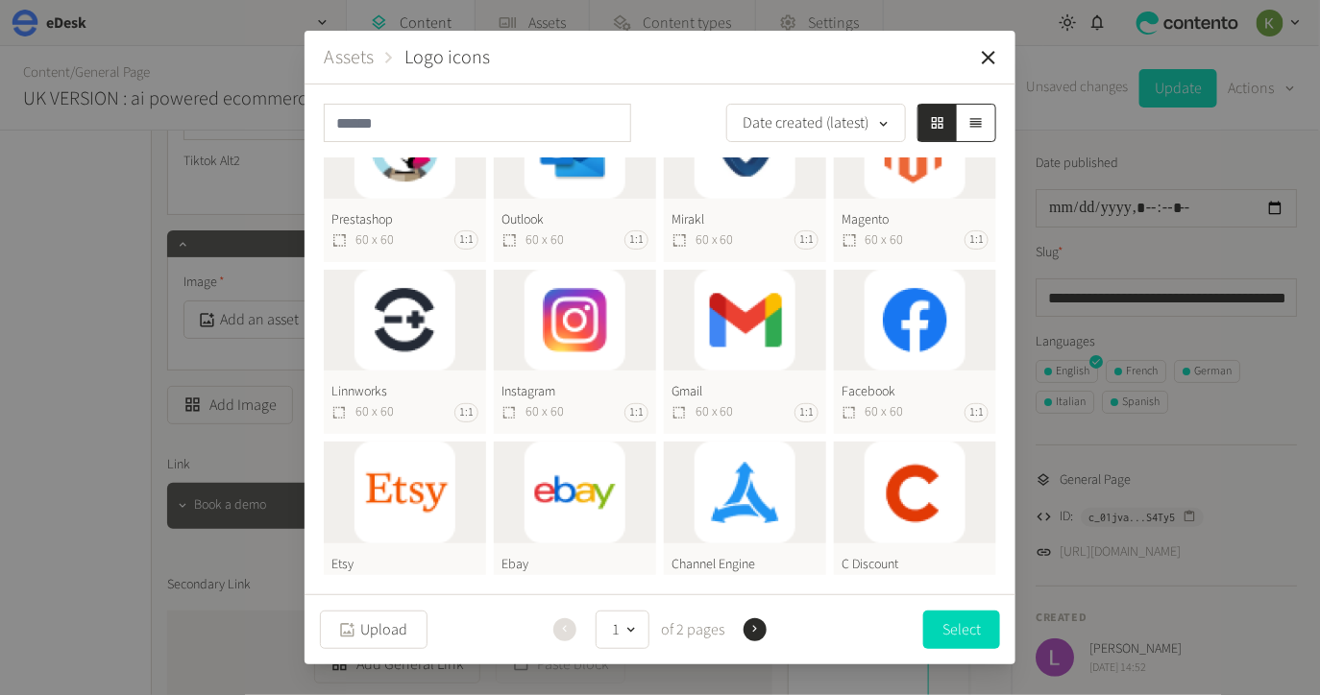
scroll to position [610, 0]
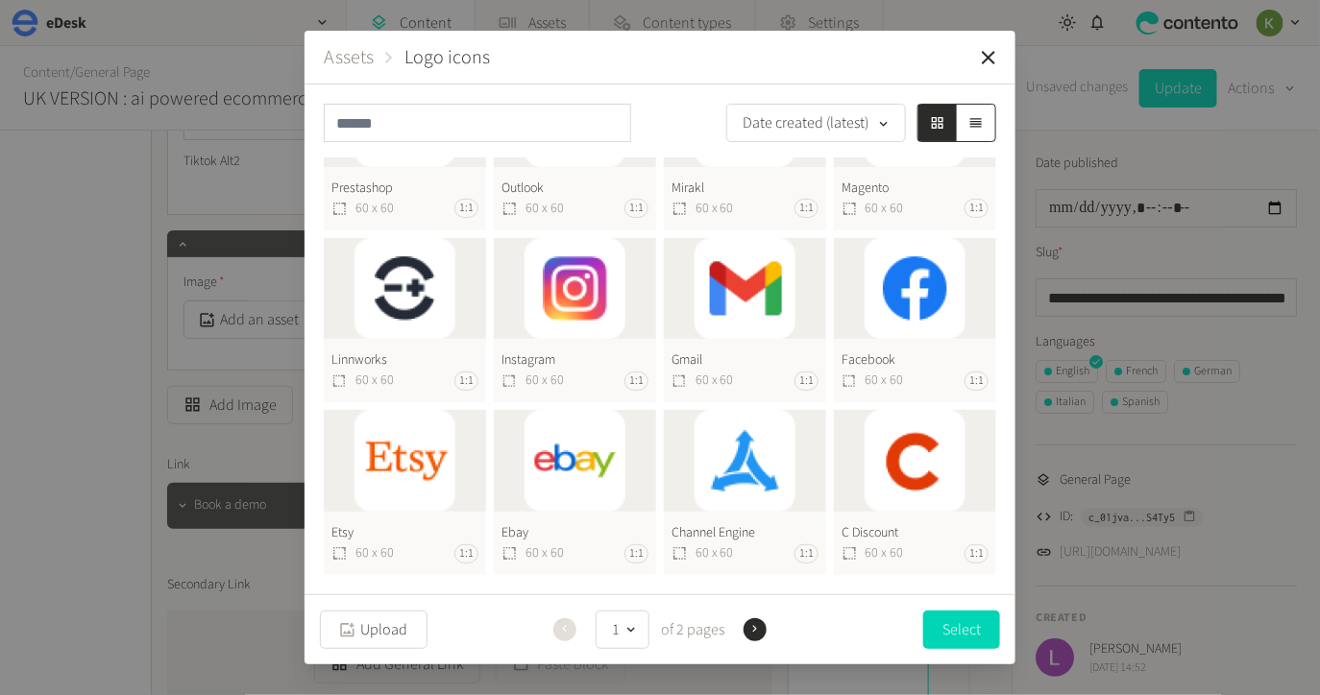
click at [744, 632] on button "Next" at bounding box center [755, 630] width 23 height 23
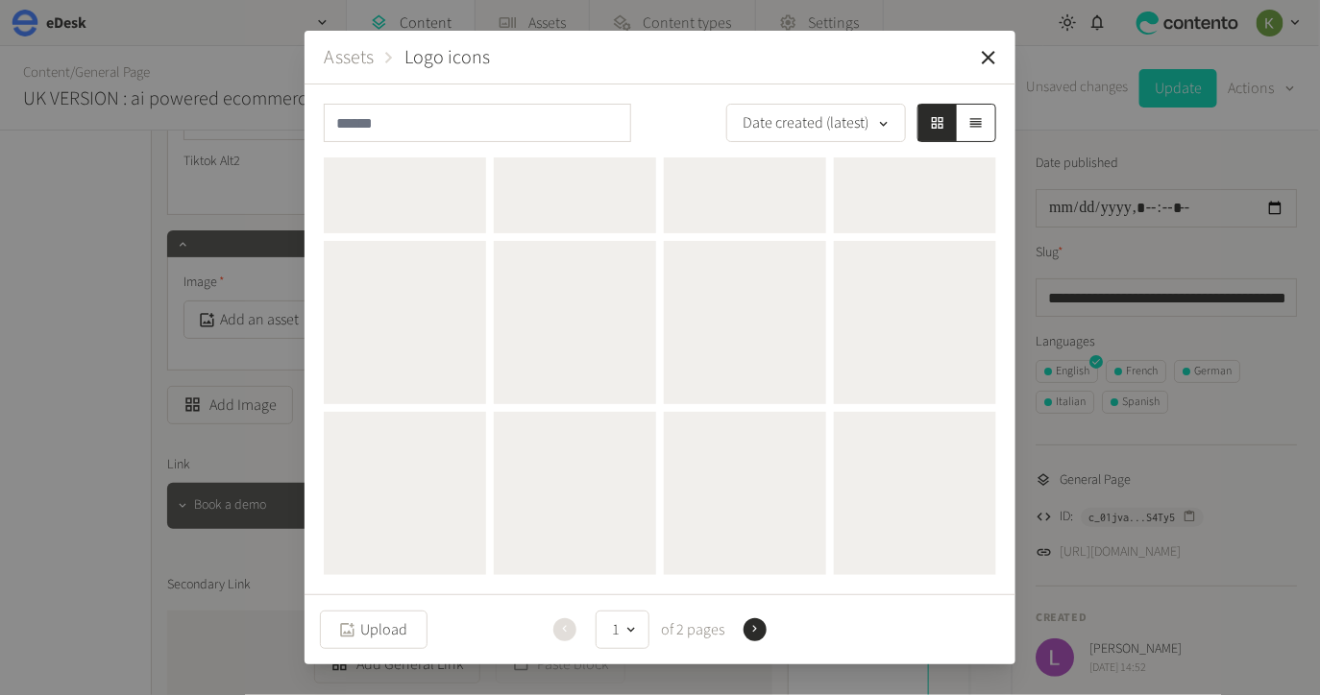
scroll to position [0, 0]
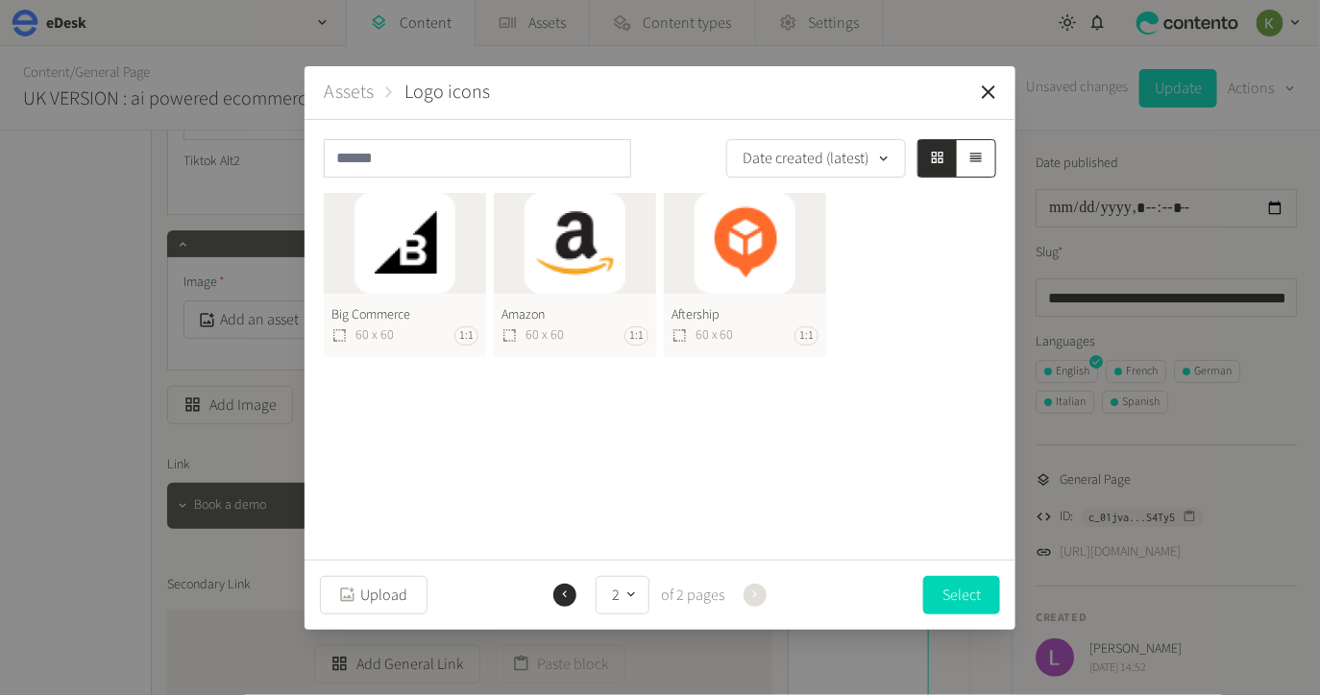
drag, startPoint x: 564, startPoint y: 595, endPoint x: 552, endPoint y: 497, distance: 98.7
click at [748, 595] on icon "button" at bounding box center [754, 594] width 13 height 13
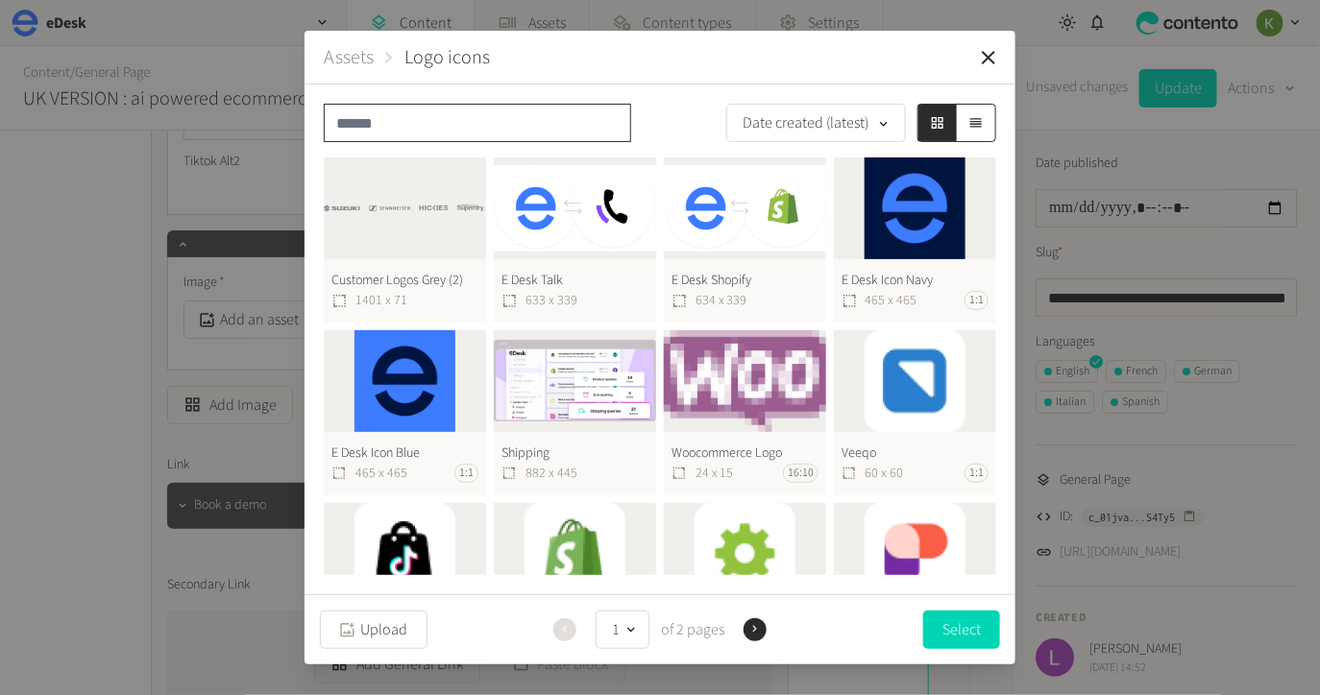
click at [478, 129] on input "text" at bounding box center [477, 123] width 307 height 38
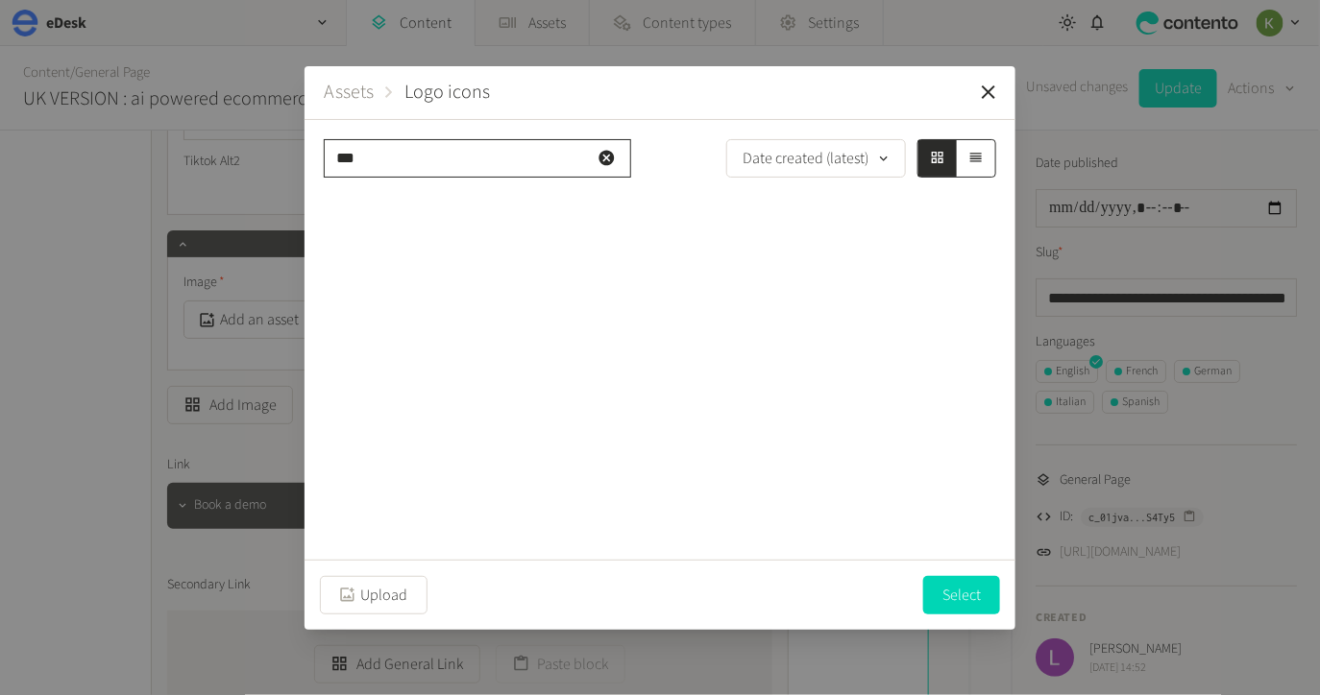
type input "***"
click at [607, 158] on icon "button" at bounding box center [606, 158] width 18 height 18
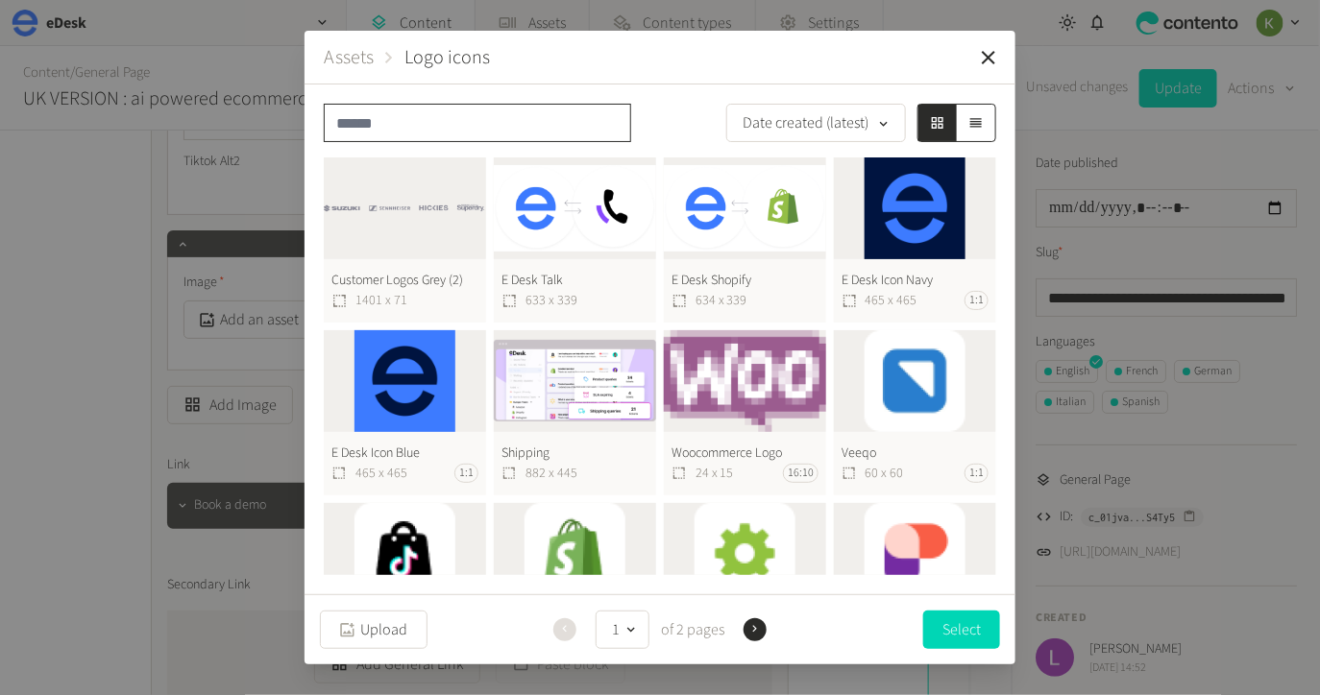
click at [521, 131] on input "text" at bounding box center [477, 123] width 307 height 38
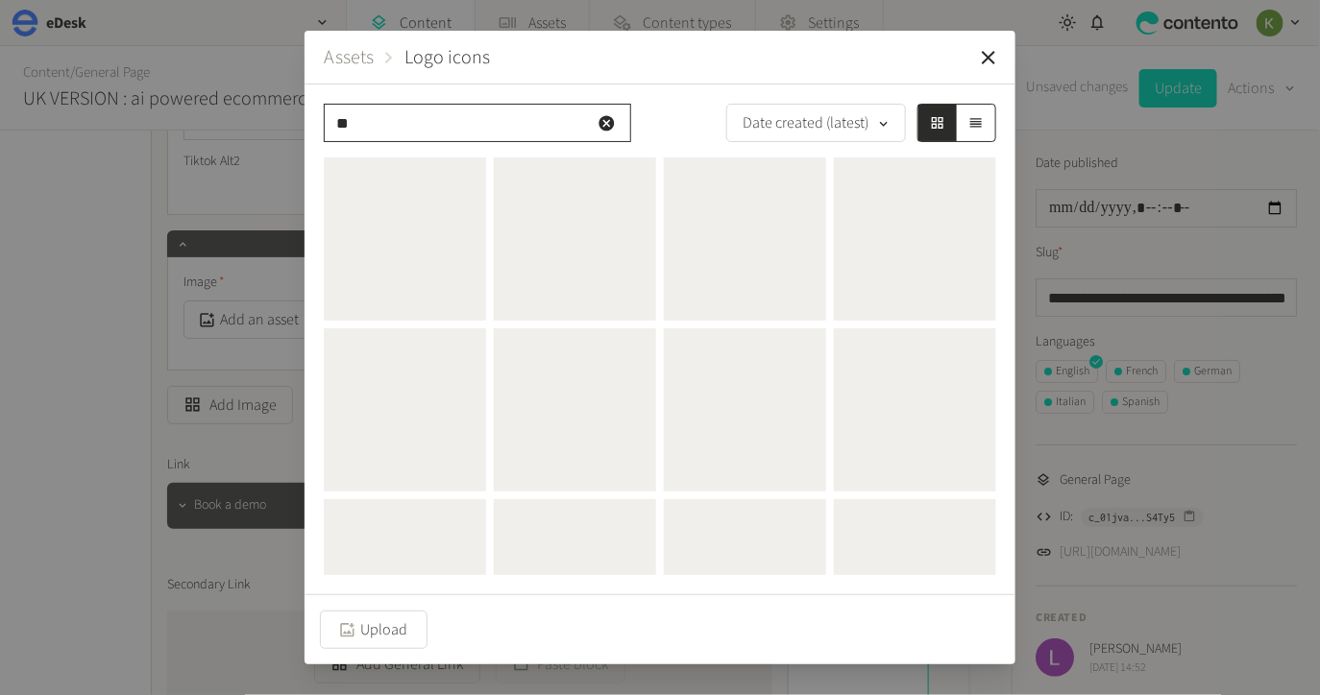
type input "*"
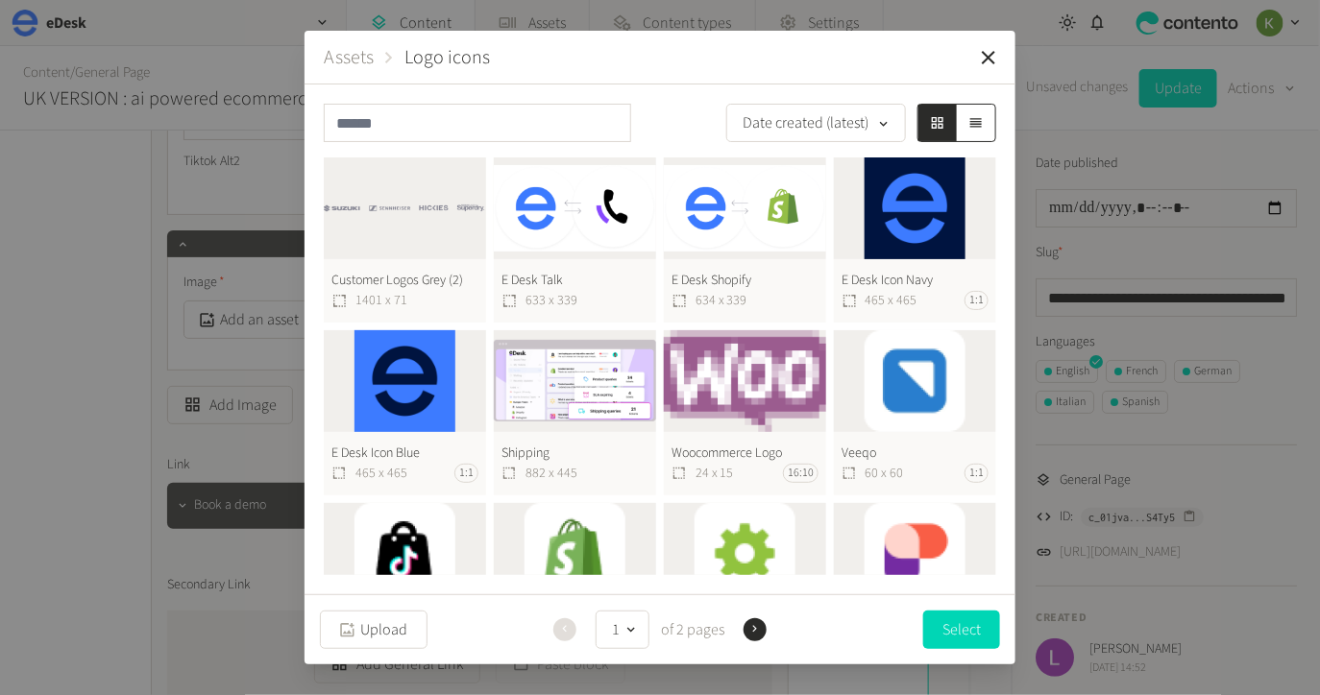
click at [351, 57] on button "Assets" at bounding box center [349, 57] width 50 height 29
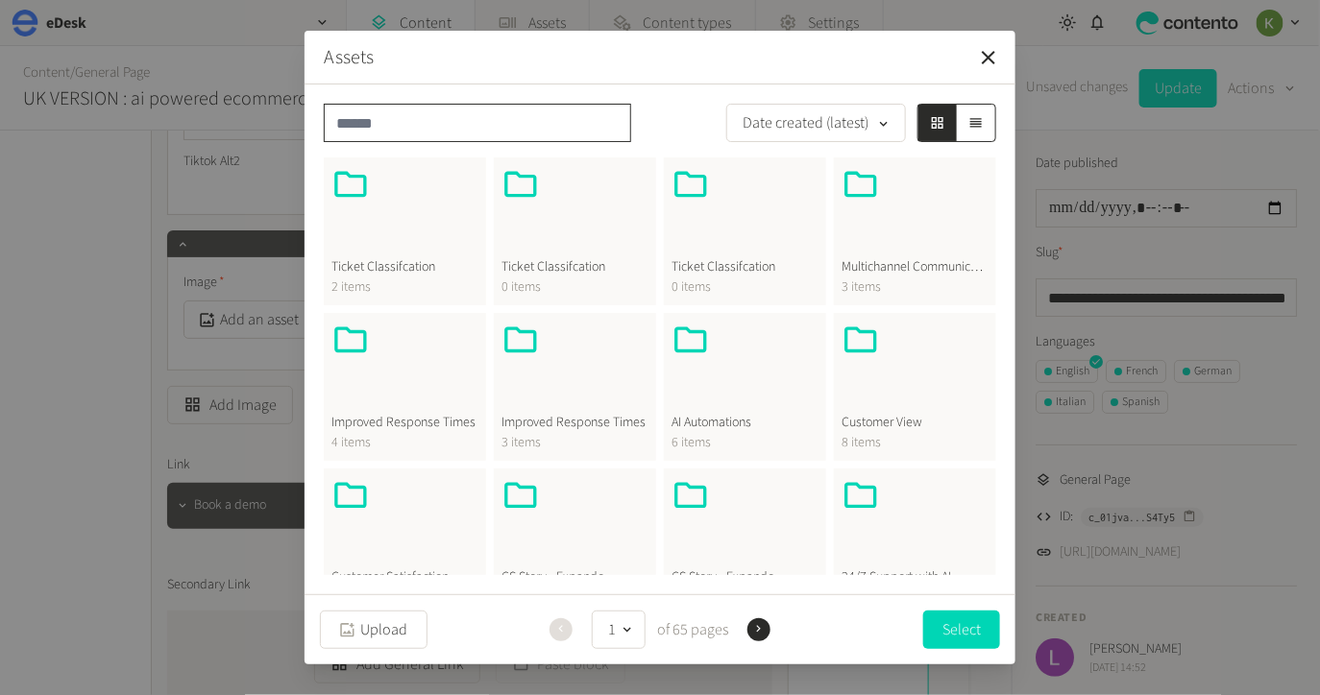
click at [495, 120] on input "text" at bounding box center [477, 123] width 307 height 38
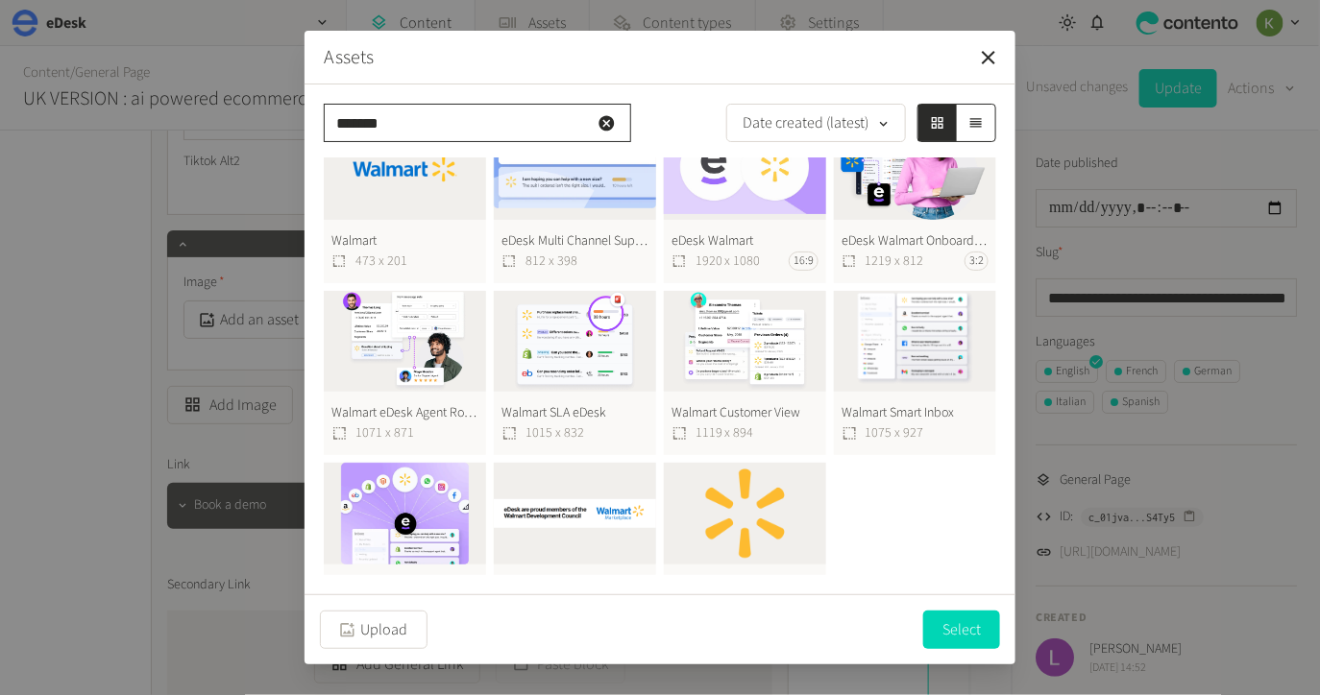
scroll to position [264, 0]
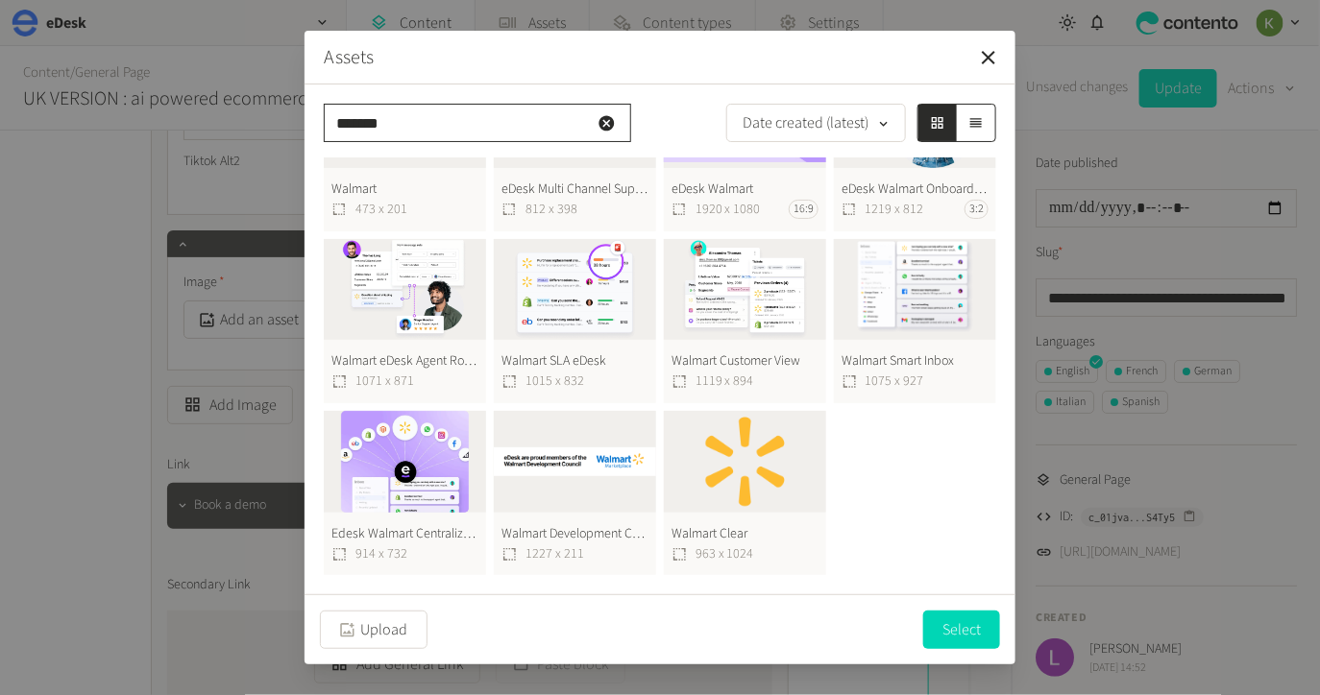
type input "*******"
click at [774, 481] on button "Walmart Clear 963 x 1024" at bounding box center [745, 493] width 162 height 165
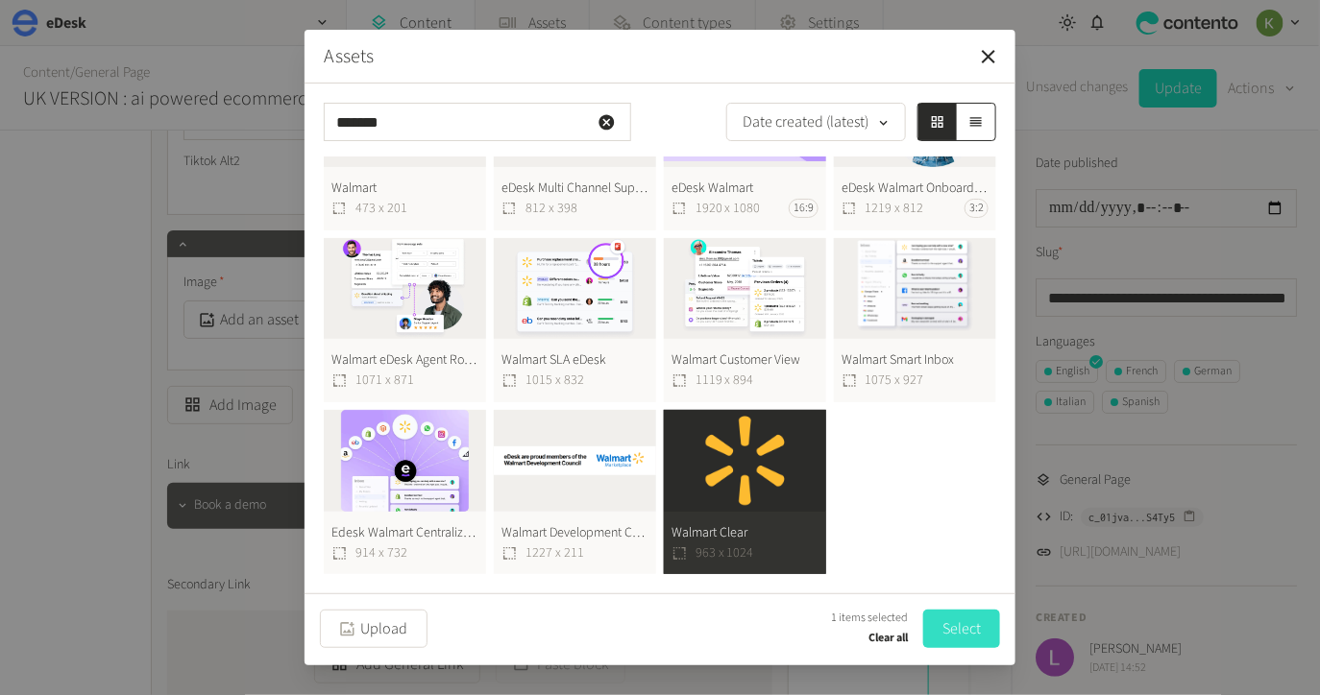
click at [957, 626] on button "Select" at bounding box center [961, 629] width 77 height 38
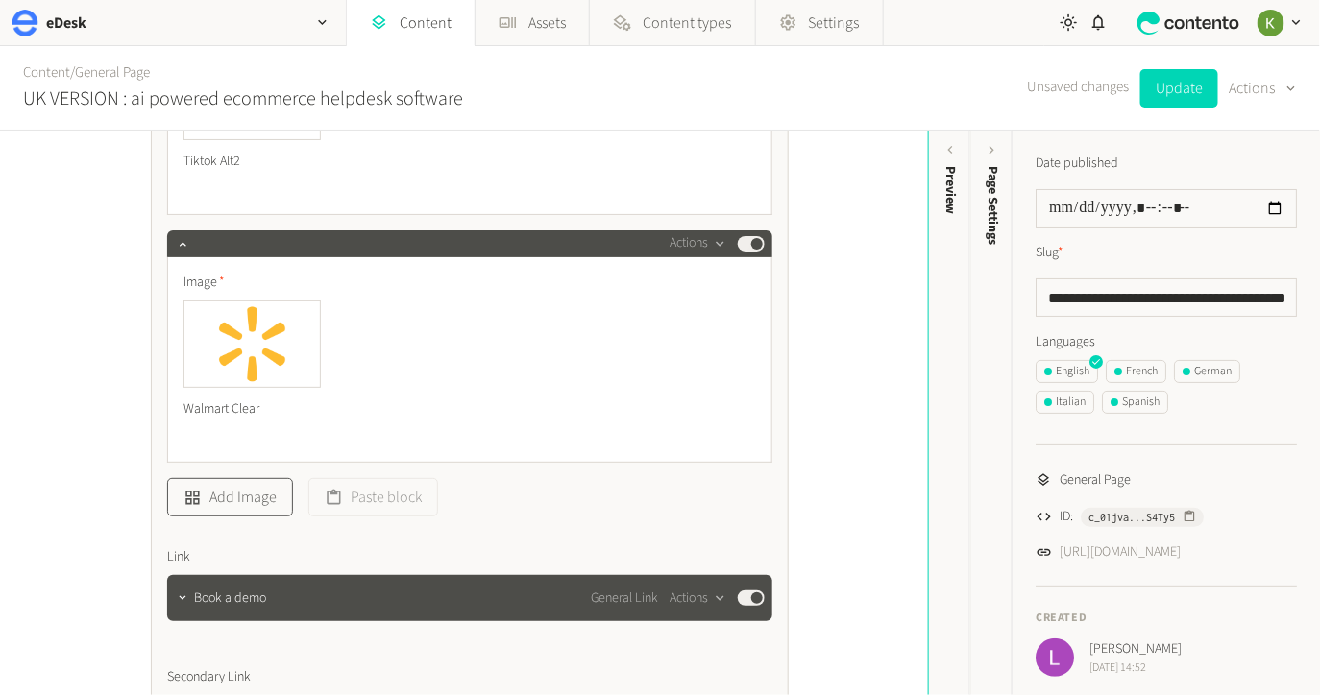
click at [246, 483] on button "Add Image" at bounding box center [230, 497] width 126 height 38
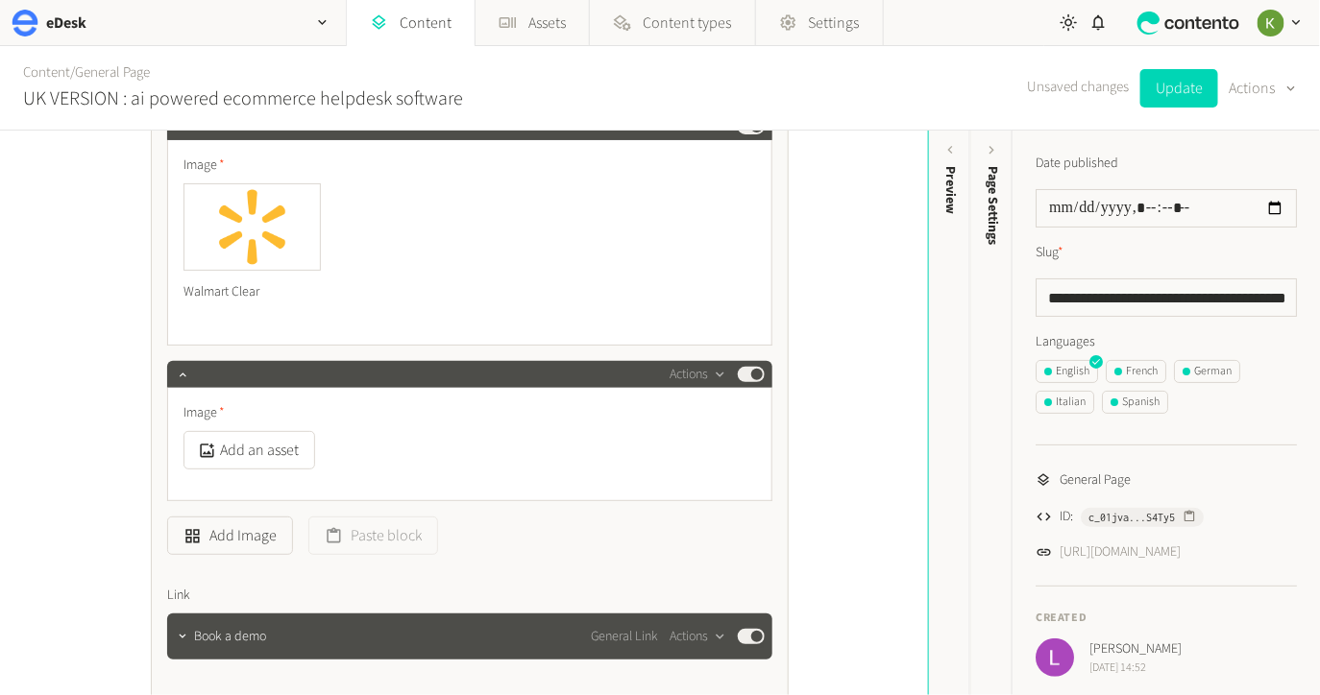
scroll to position [7110, 0]
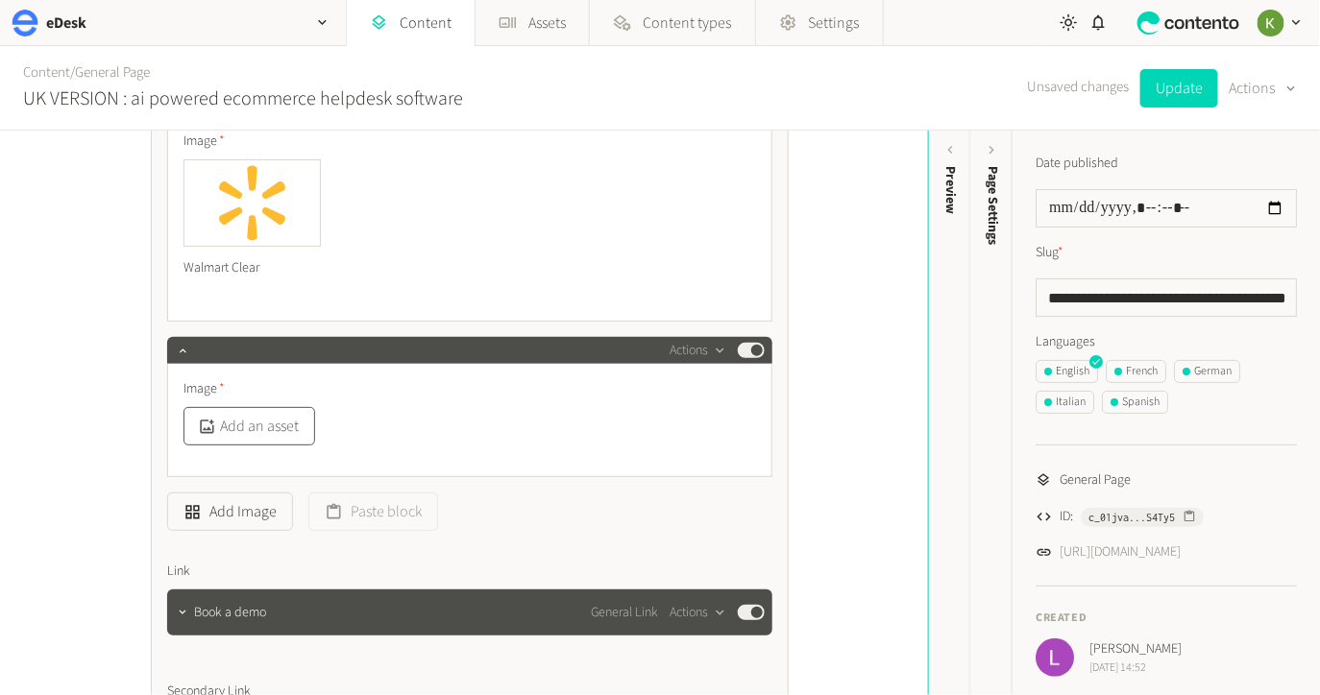
click at [263, 431] on button "Add an asset" at bounding box center [249, 426] width 132 height 38
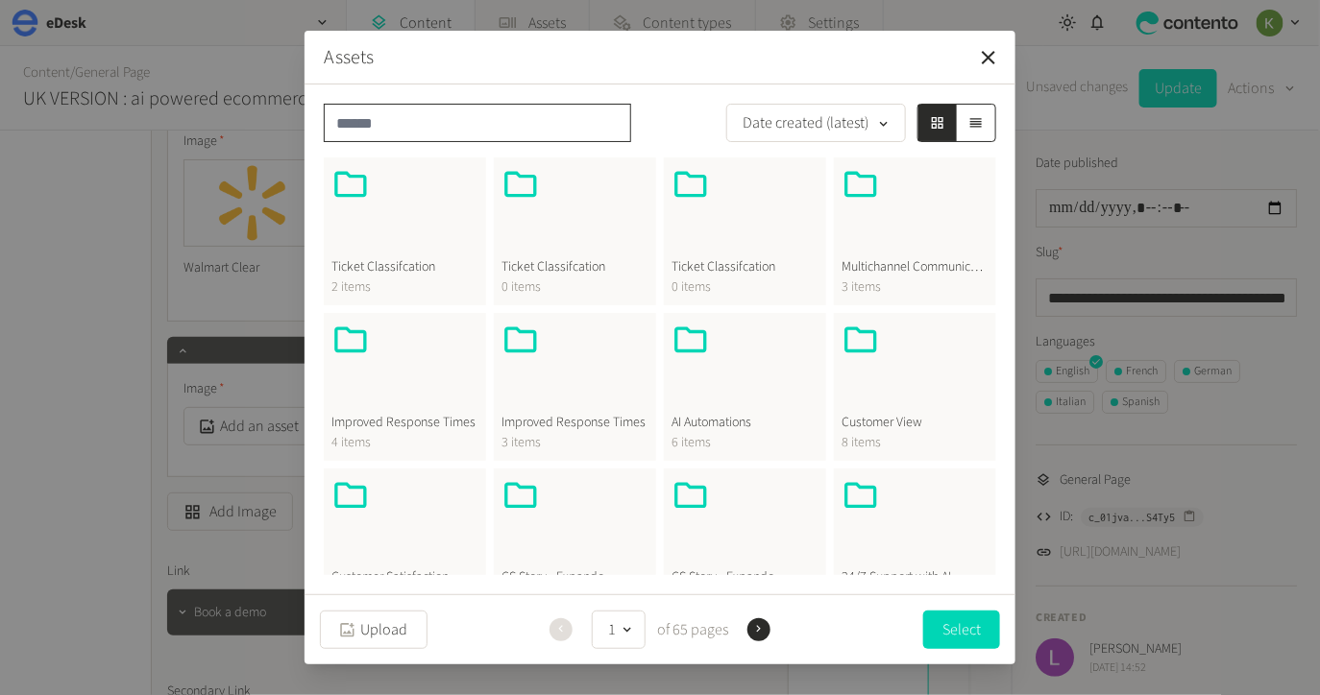
click at [461, 129] on input "text" at bounding box center [477, 123] width 307 height 38
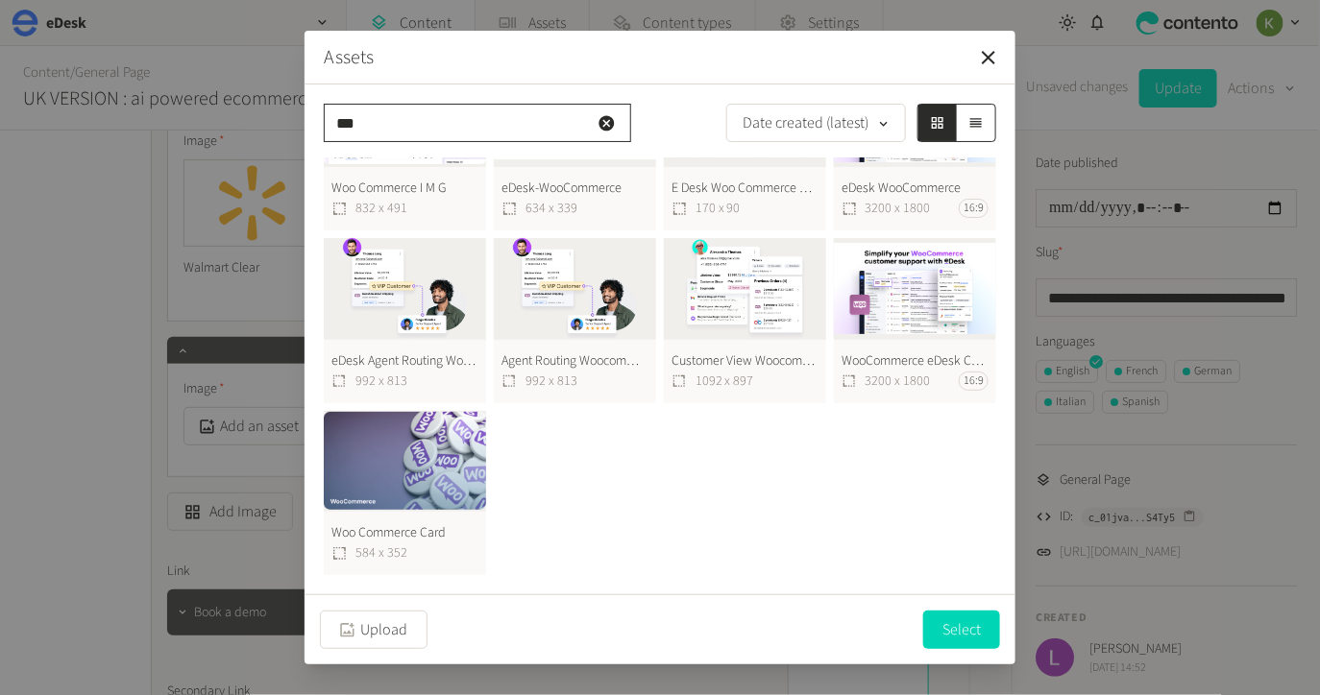
scroll to position [0, 0]
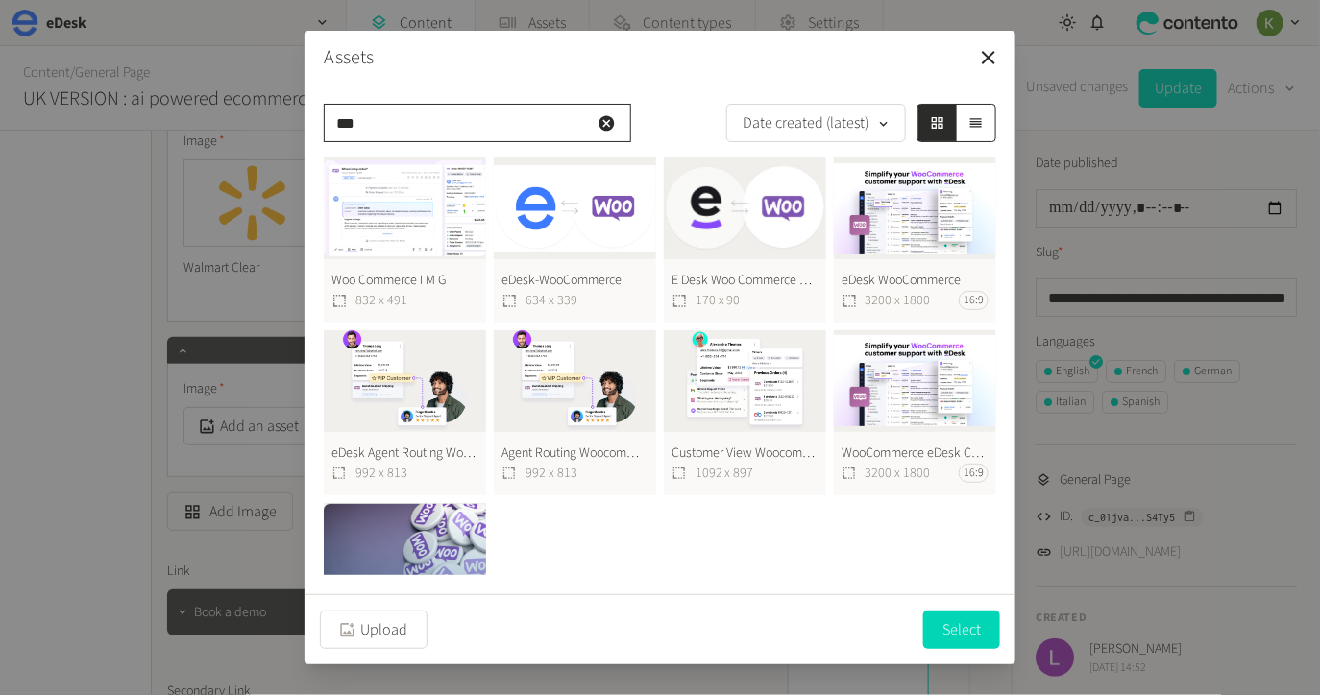
type input "***"
click at [601, 123] on icon "button" at bounding box center [605, 122] width 15 height 15
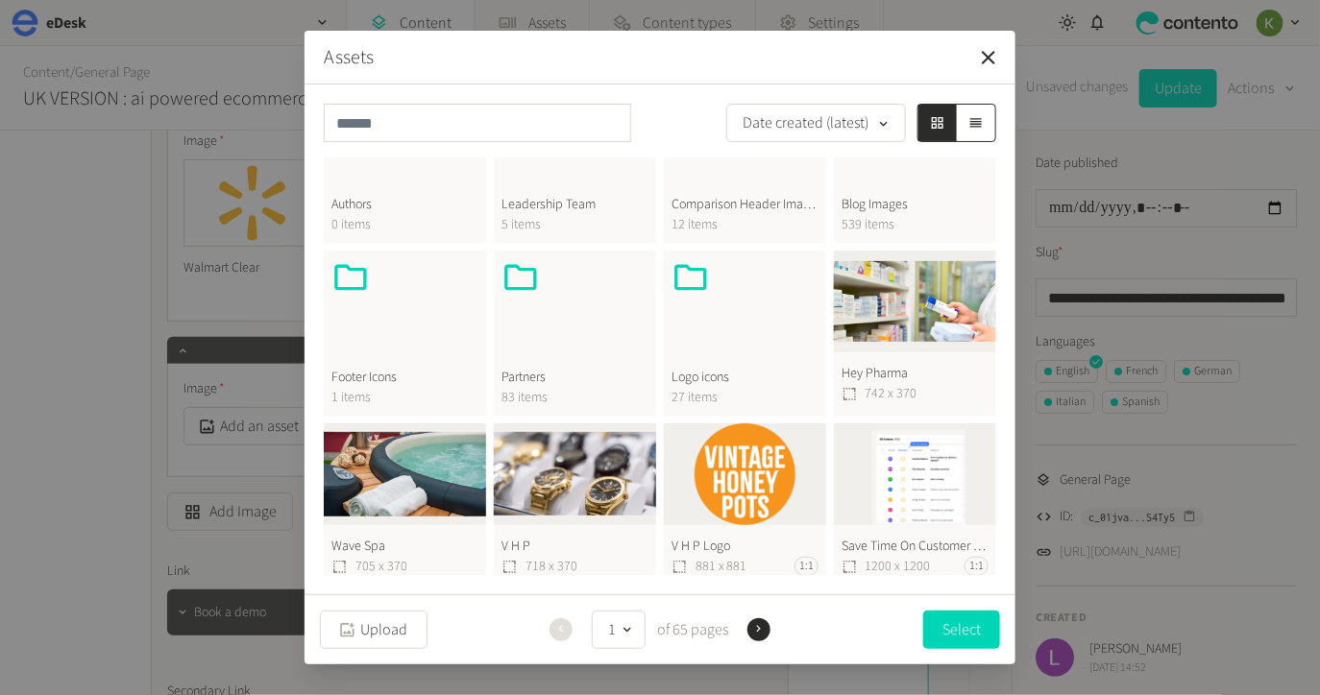
click at [735, 311] on div at bounding box center [744, 304] width 147 height 92
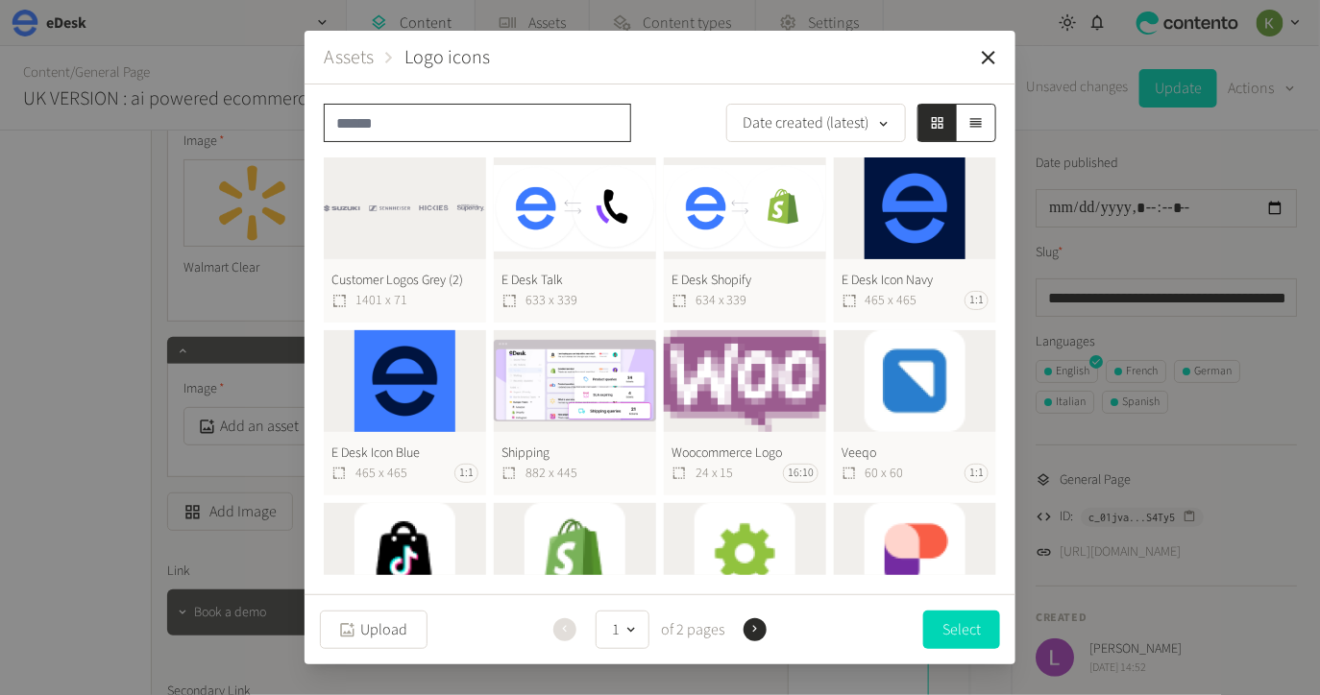
click at [489, 125] on input "text" at bounding box center [477, 123] width 307 height 38
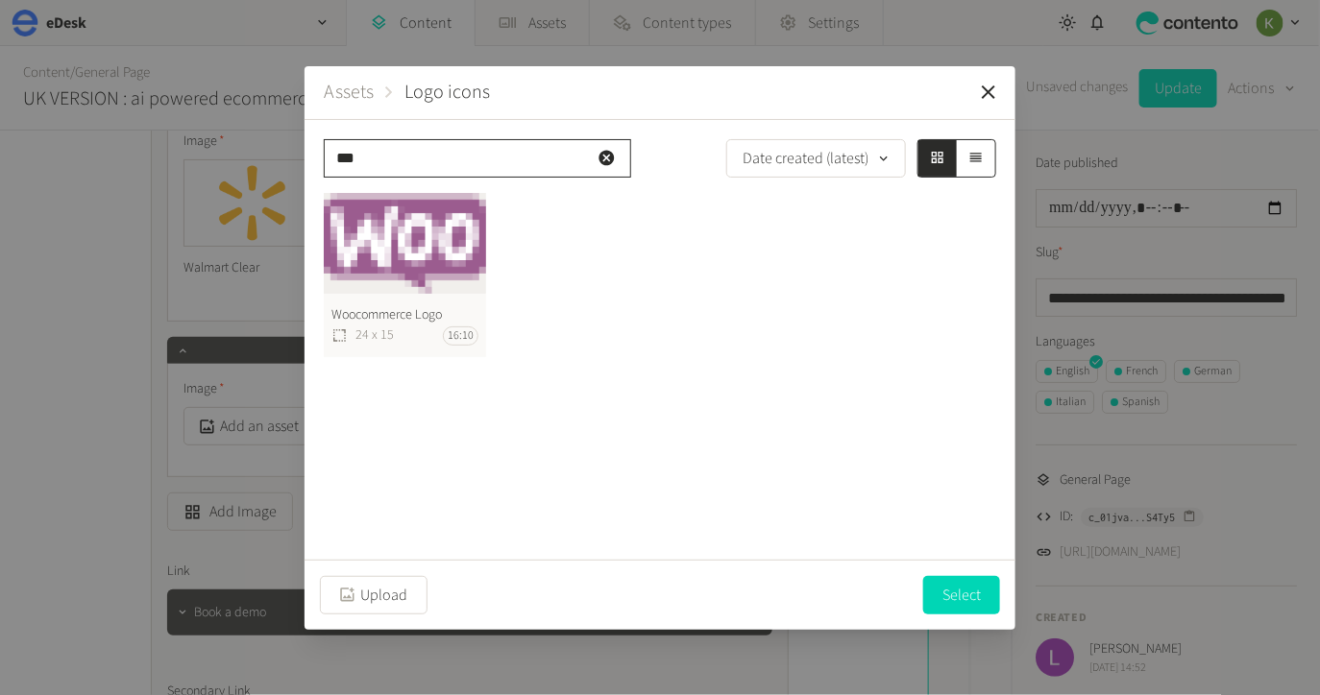
type input "***"
drag, startPoint x: 400, startPoint y: 252, endPoint x: 412, endPoint y: 250, distance: 12.6
click at [400, 252] on button "Woocommerce Logo 24 x 15 16:10" at bounding box center [405, 275] width 162 height 165
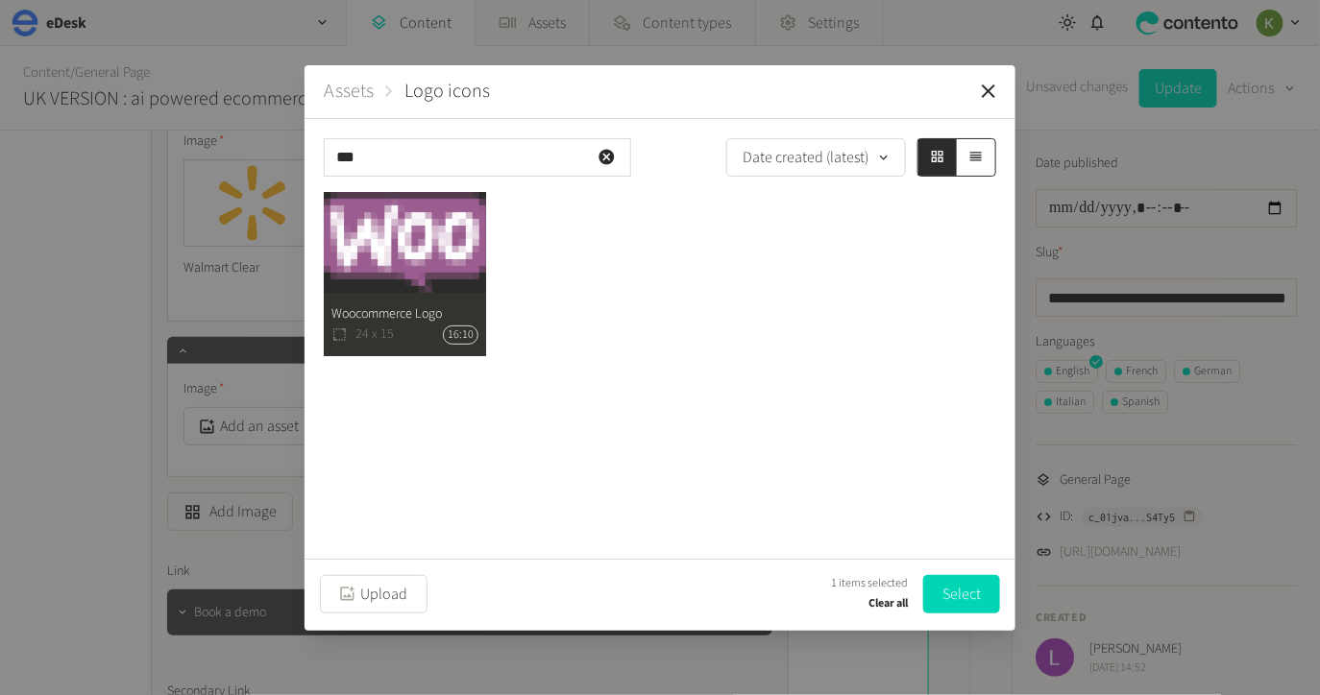
drag, startPoint x: 959, startPoint y: 592, endPoint x: 827, endPoint y: 533, distance: 144.1
click at [959, 592] on button "Select" at bounding box center [961, 594] width 77 height 38
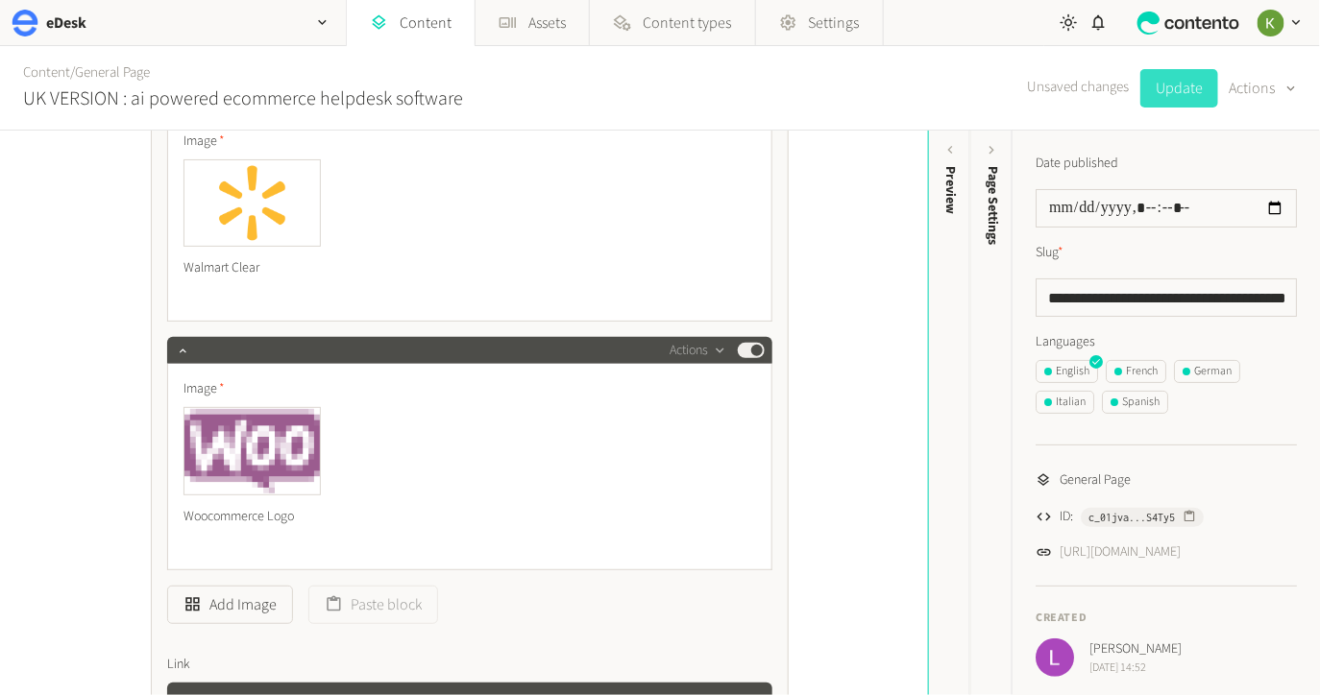
click at [1171, 94] on button "Update" at bounding box center [1179, 88] width 78 height 38
click at [1049, 98] on div "Content / General Page UK VERSION : ai powered ecommerce helpdesk software Upda…" at bounding box center [660, 88] width 1320 height 85
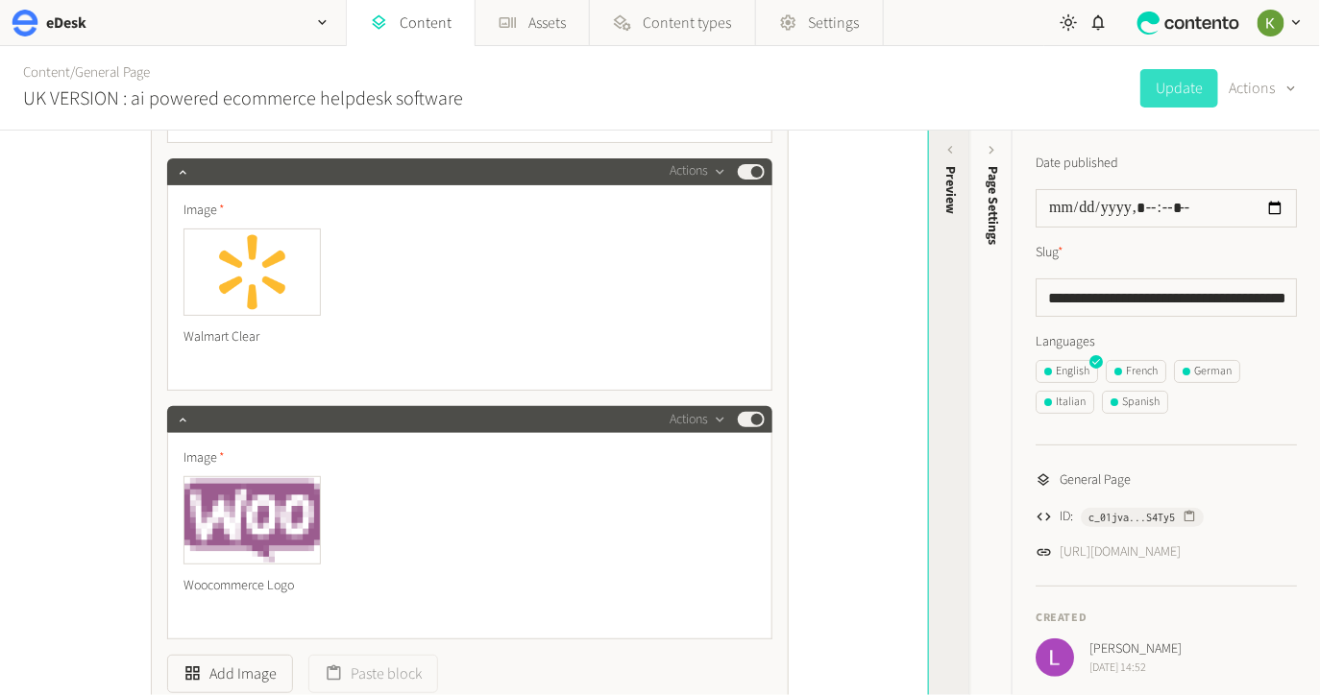
scroll to position [7036, 0]
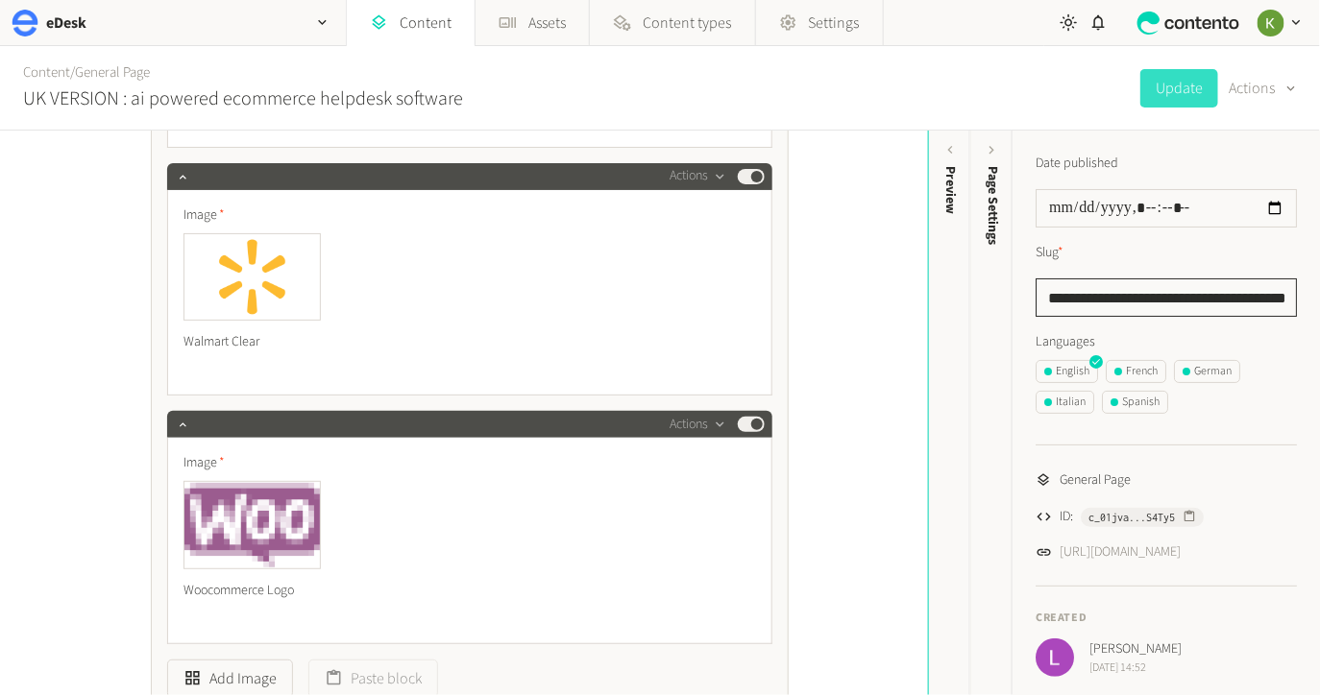
click at [1195, 305] on input "**********" at bounding box center [1166, 298] width 261 height 38
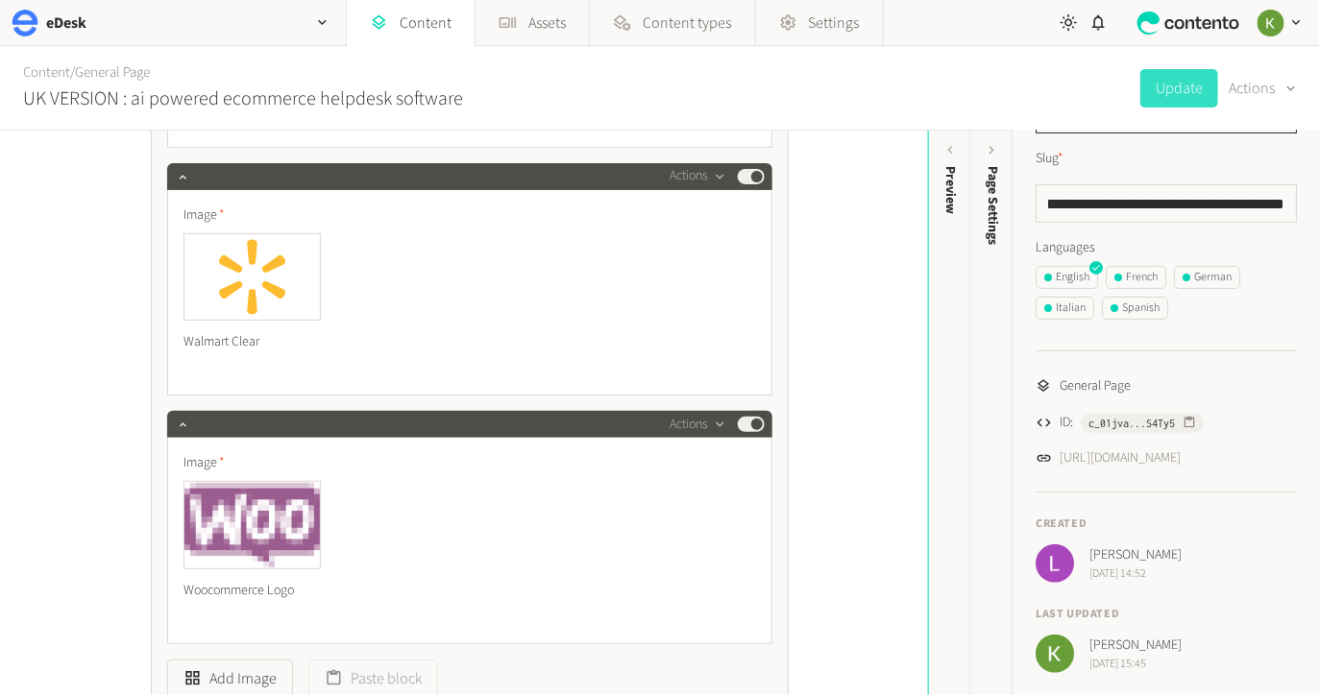
scroll to position [0, 0]
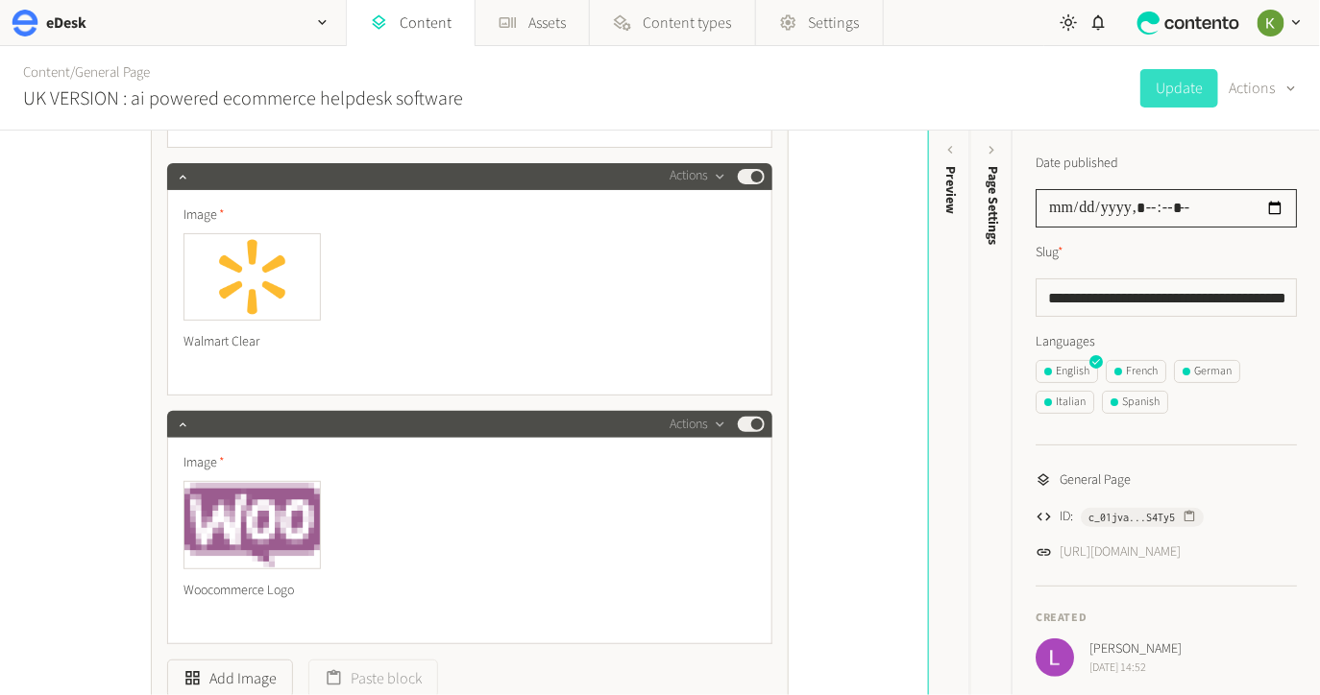
drag, startPoint x: 1122, startPoint y: 132, endPoint x: 1137, endPoint y: 108, distance: 28.5
click at [1117, 129] on form "**********" at bounding box center [660, 88] width 1320 height 85
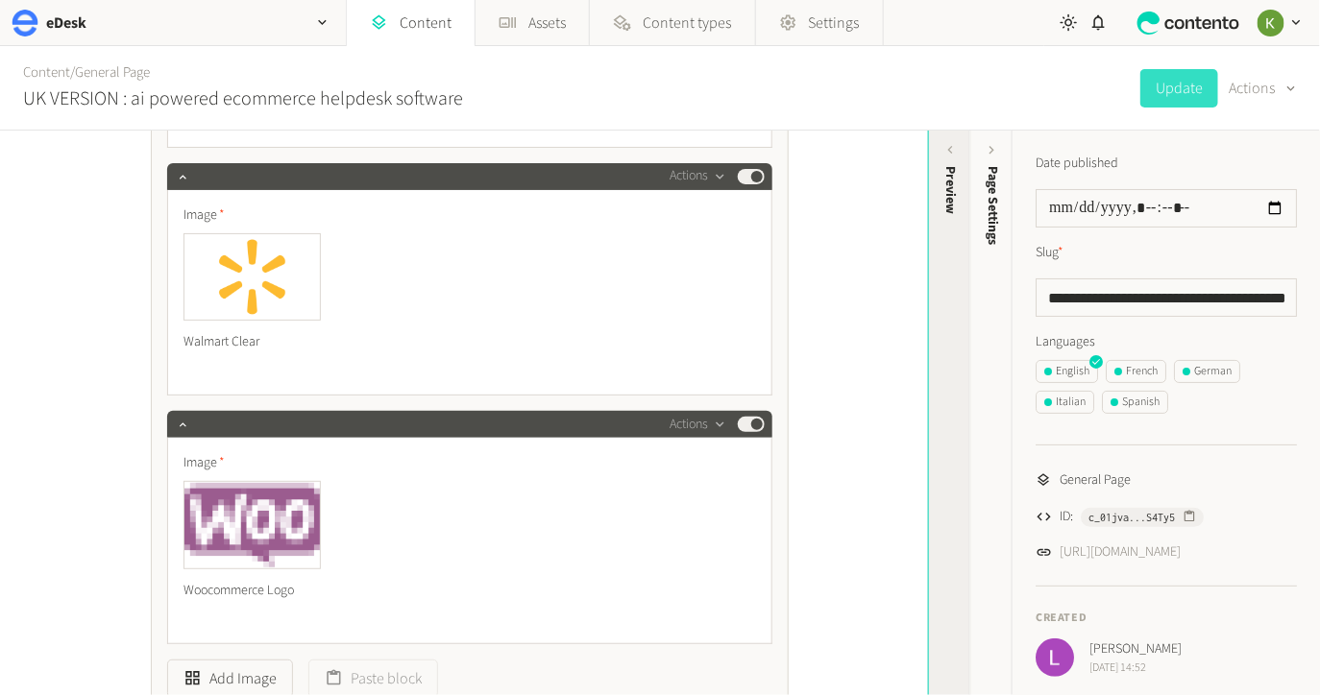
click at [956, 229] on div "Preview" at bounding box center [950, 315] width 42 height 346
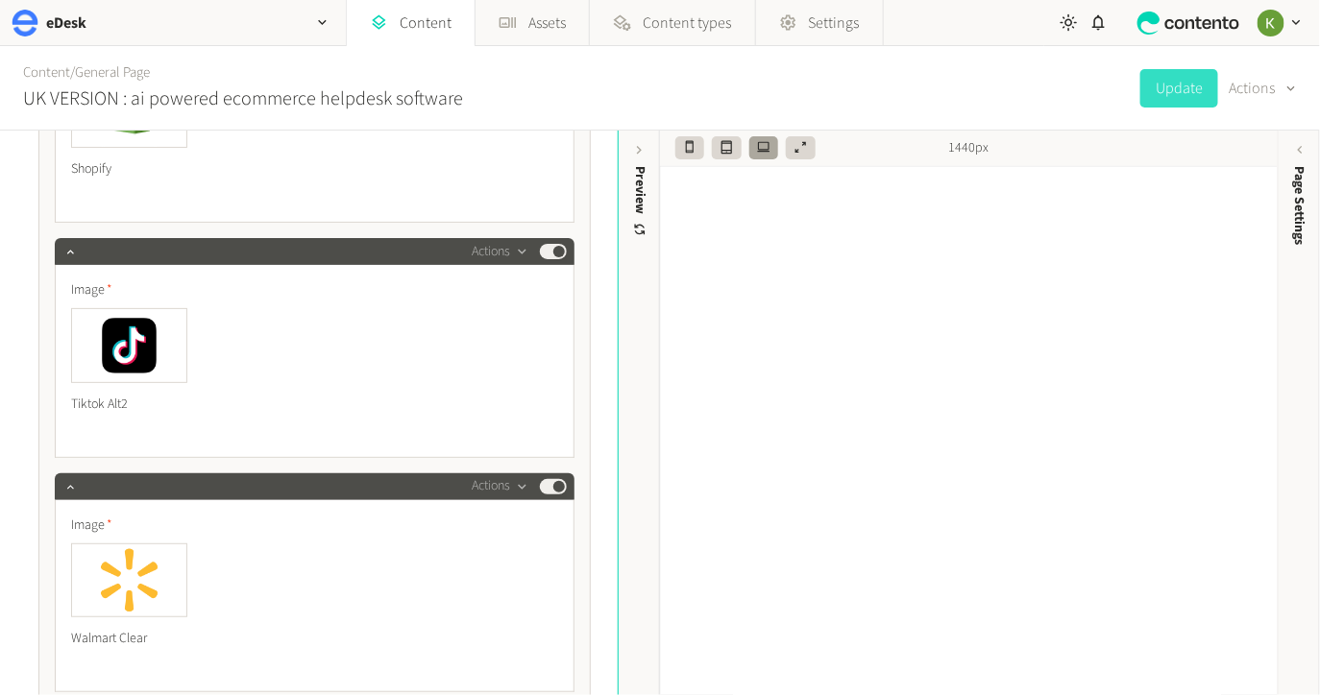
scroll to position [6663, 0]
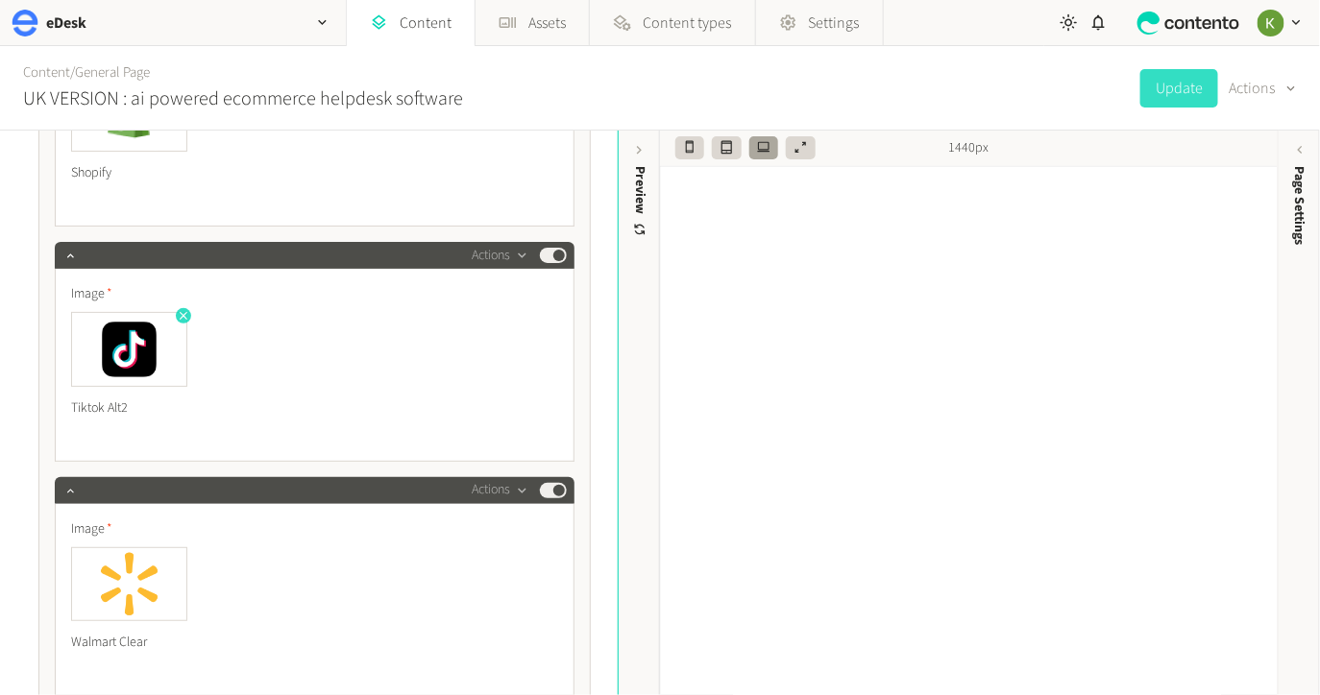
click at [183, 312] on icon "button" at bounding box center [184, 316] width 8 height 8
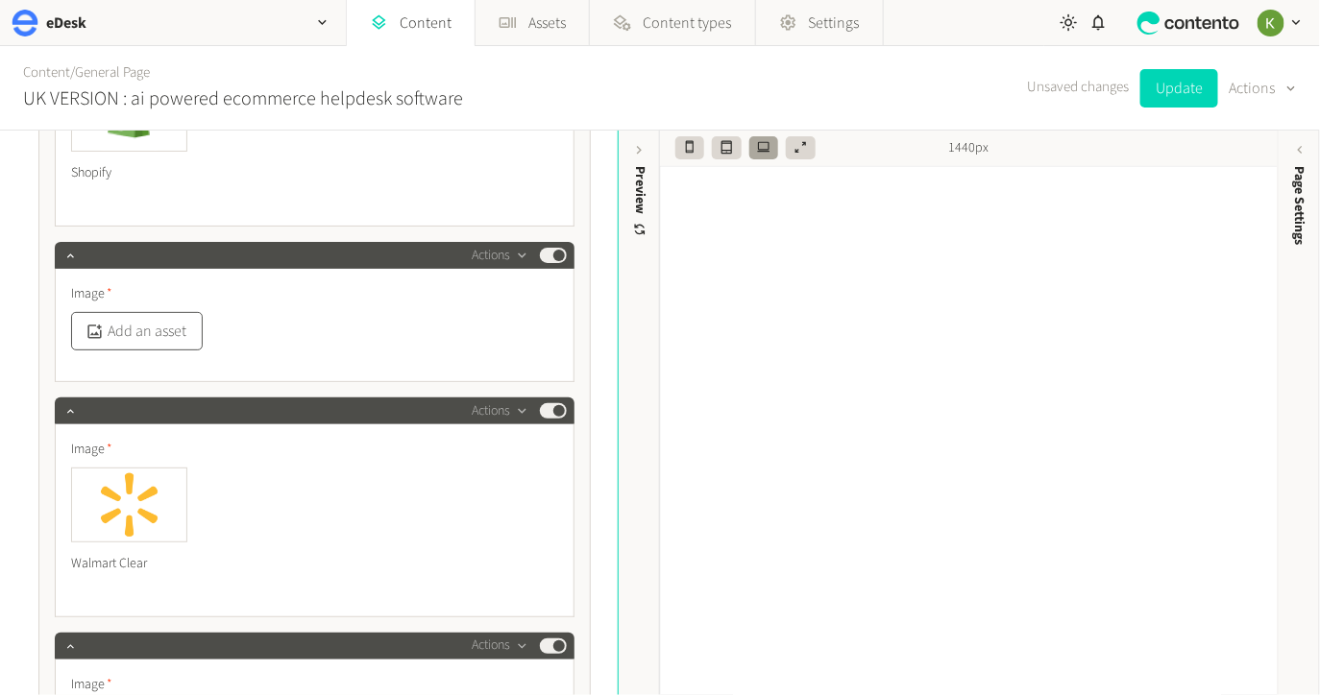
click at [146, 312] on button "Add an asset" at bounding box center [137, 331] width 132 height 38
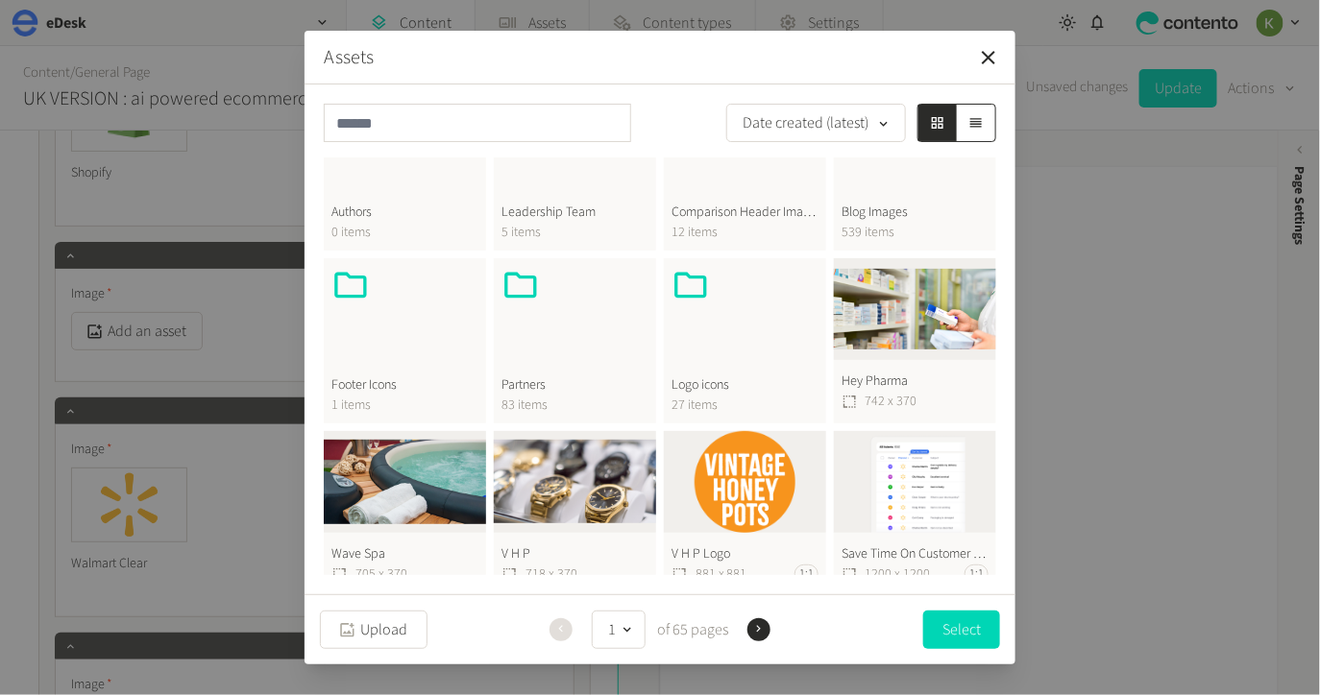
click at [721, 357] on div "Logo icons 27 items" at bounding box center [745, 340] width 162 height 165
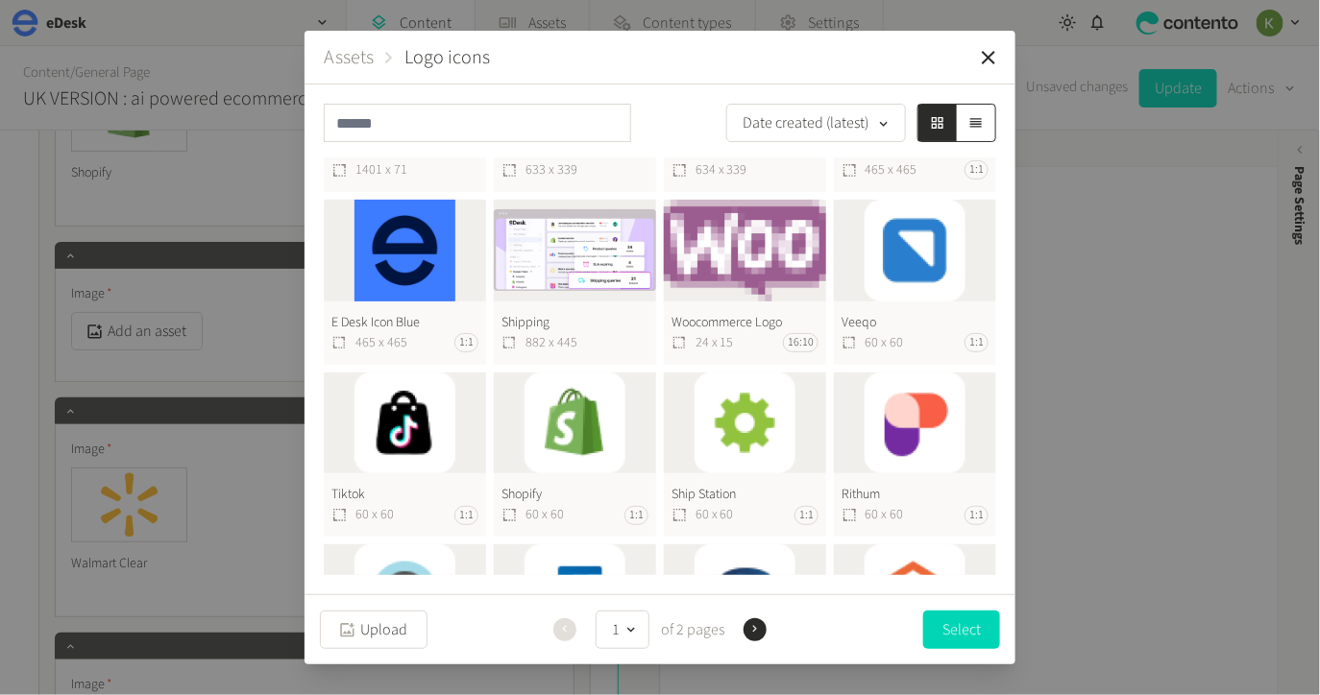
scroll to position [210, 0]
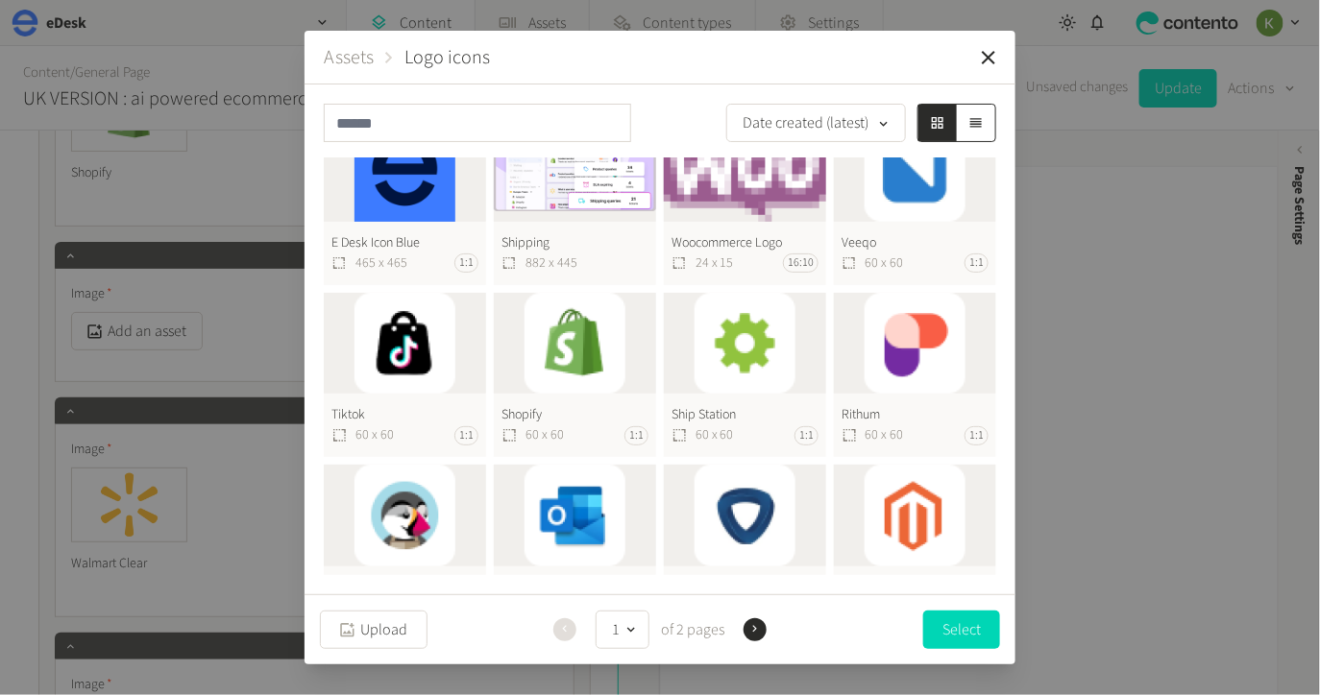
click at [424, 351] on button "Tiktok 60 x 60 1:1" at bounding box center [405, 375] width 162 height 165
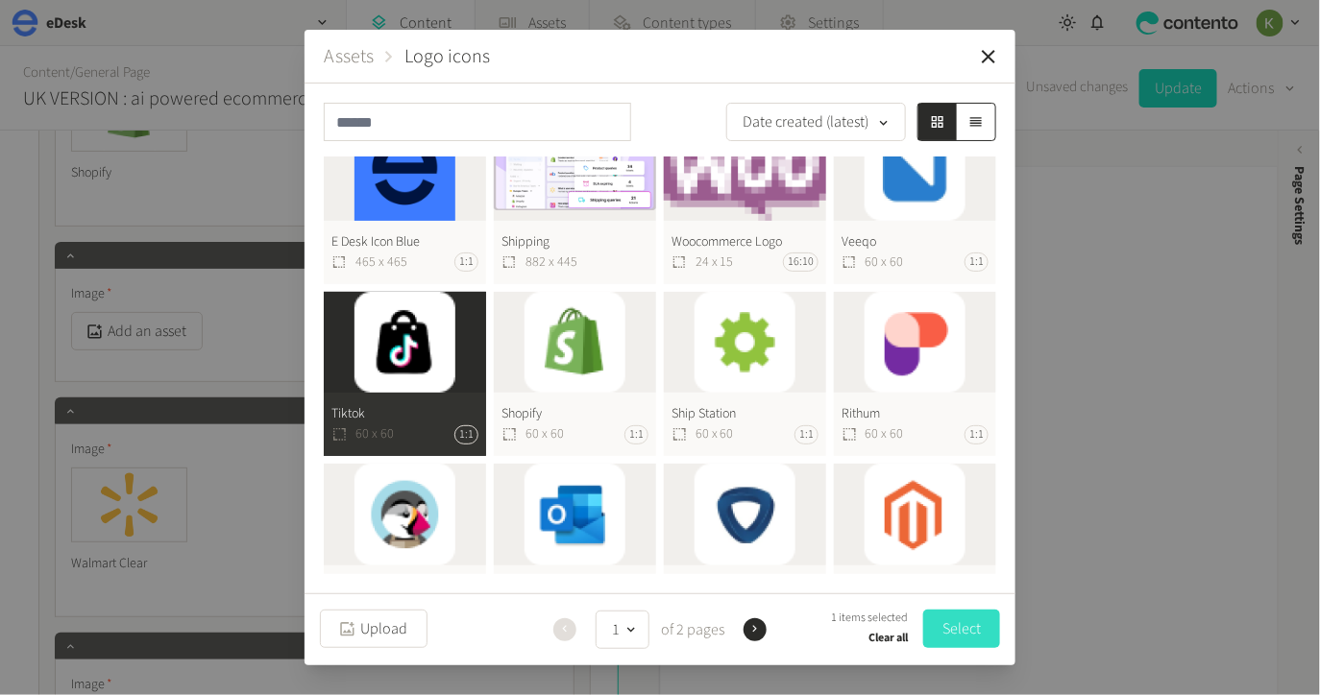
click at [957, 625] on button "Select" at bounding box center [961, 629] width 77 height 38
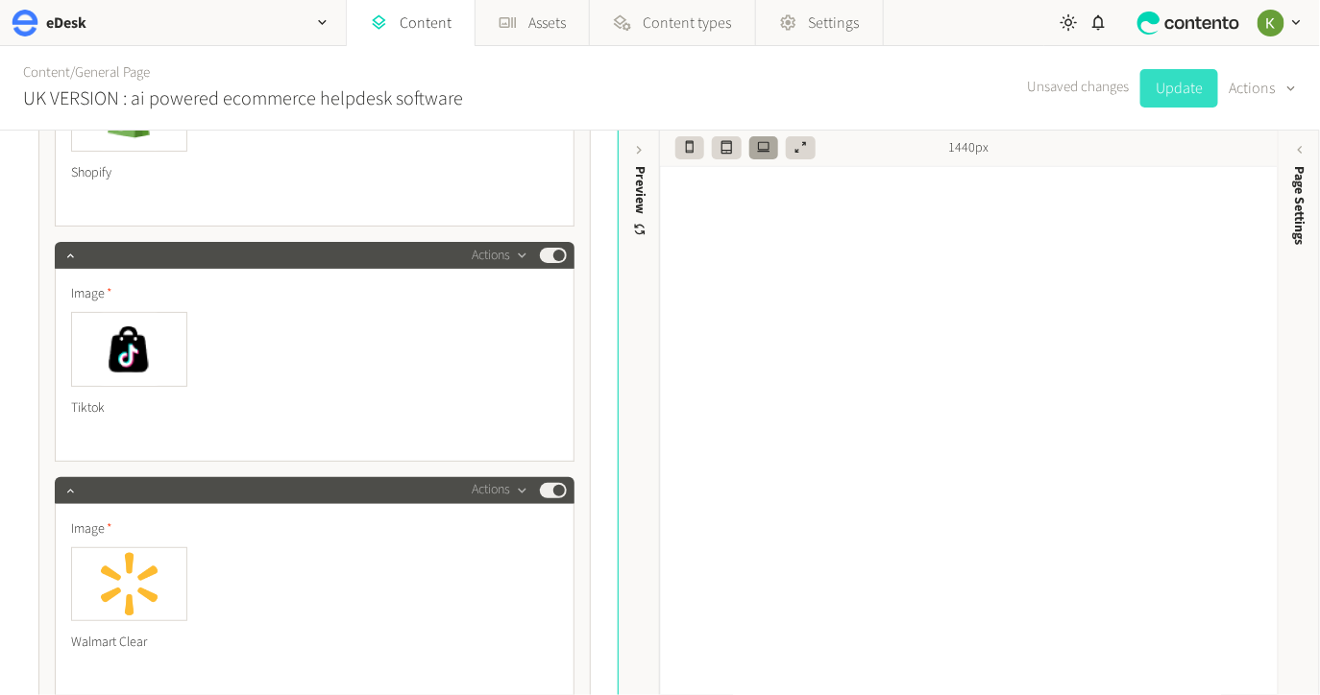
click at [1174, 91] on button "Update" at bounding box center [1179, 88] width 78 height 38
click at [179, 545] on icon "button" at bounding box center [183, 551] width 13 height 13
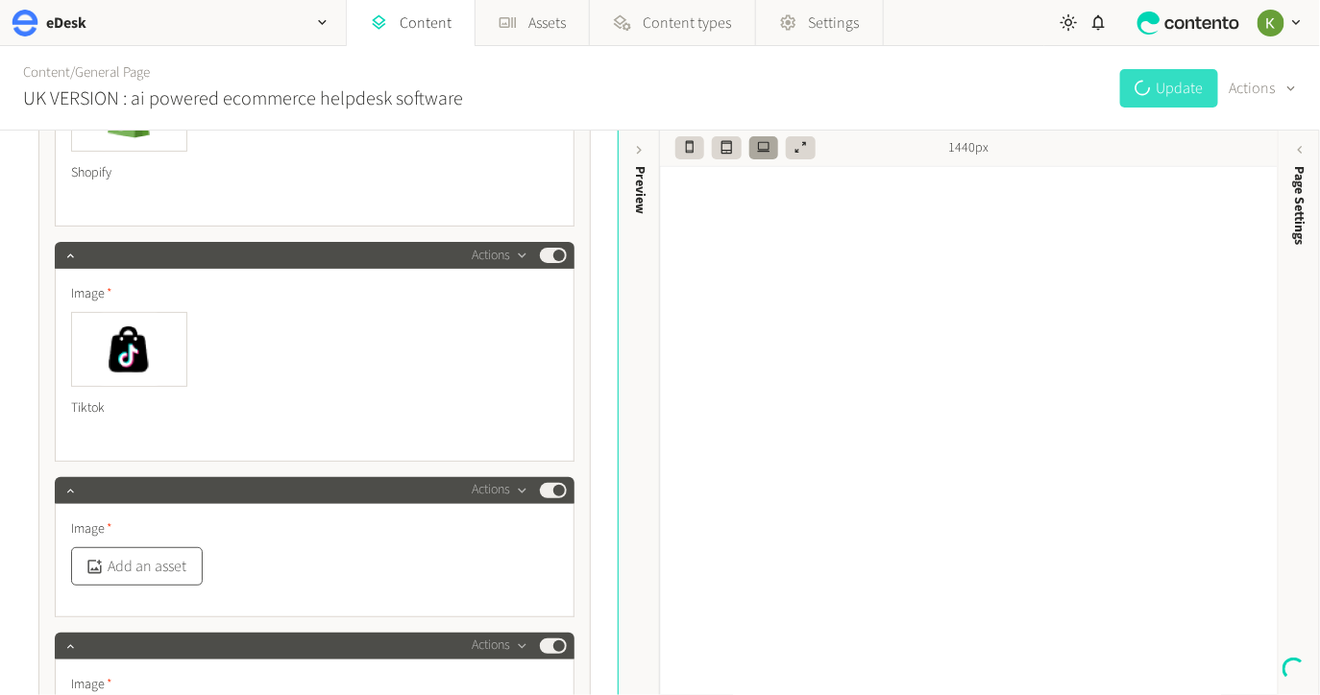
click at [137, 548] on button "Add an asset" at bounding box center [137, 567] width 132 height 38
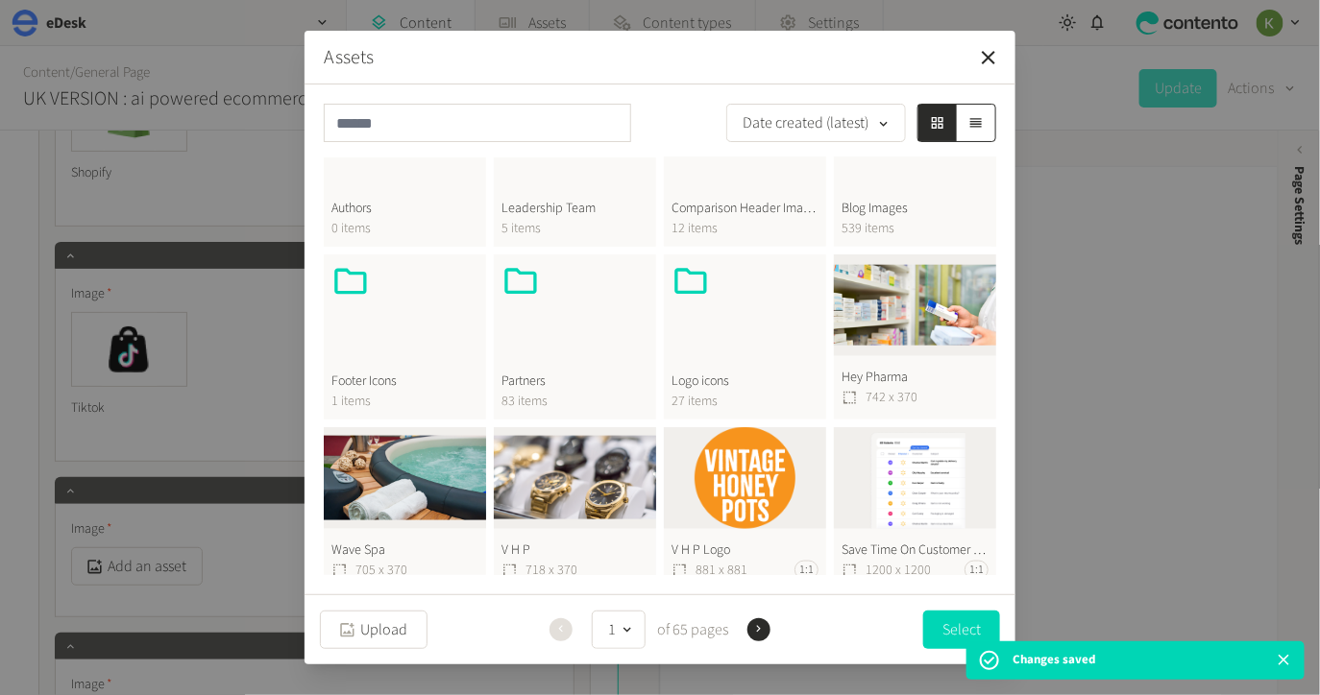
scroll to position [763, 0]
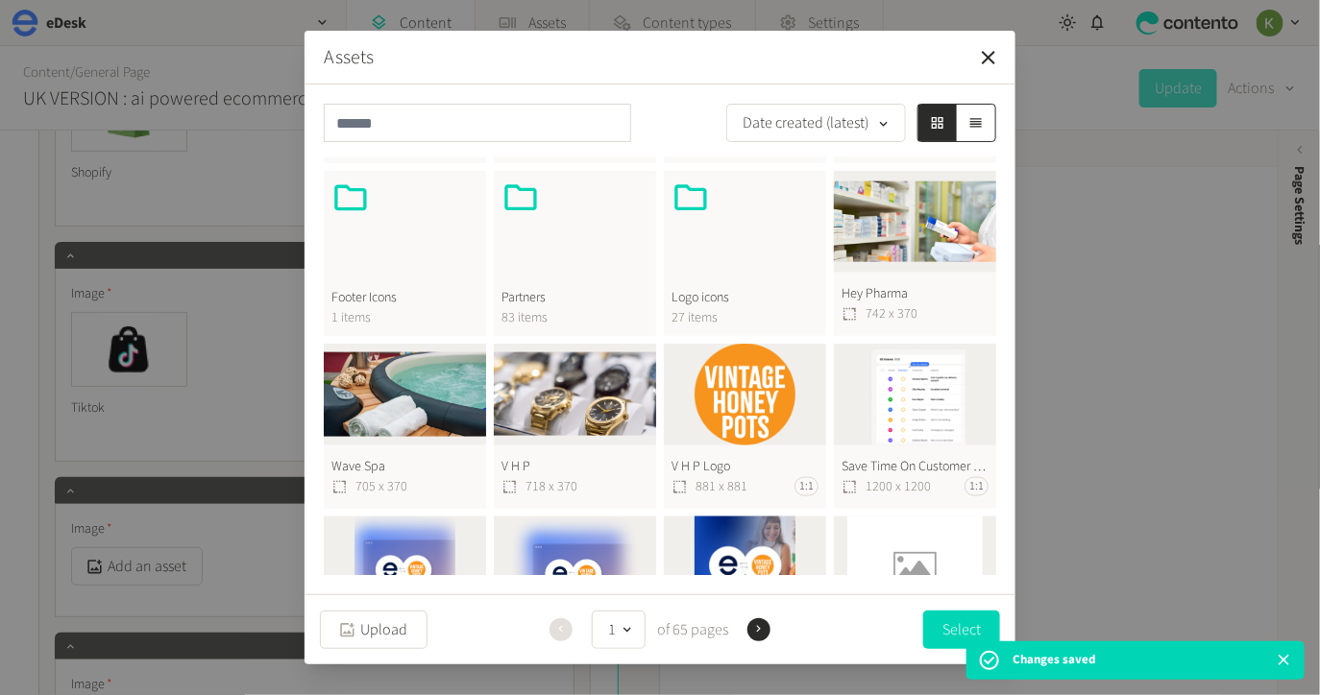
click at [699, 248] on div at bounding box center [744, 225] width 147 height 92
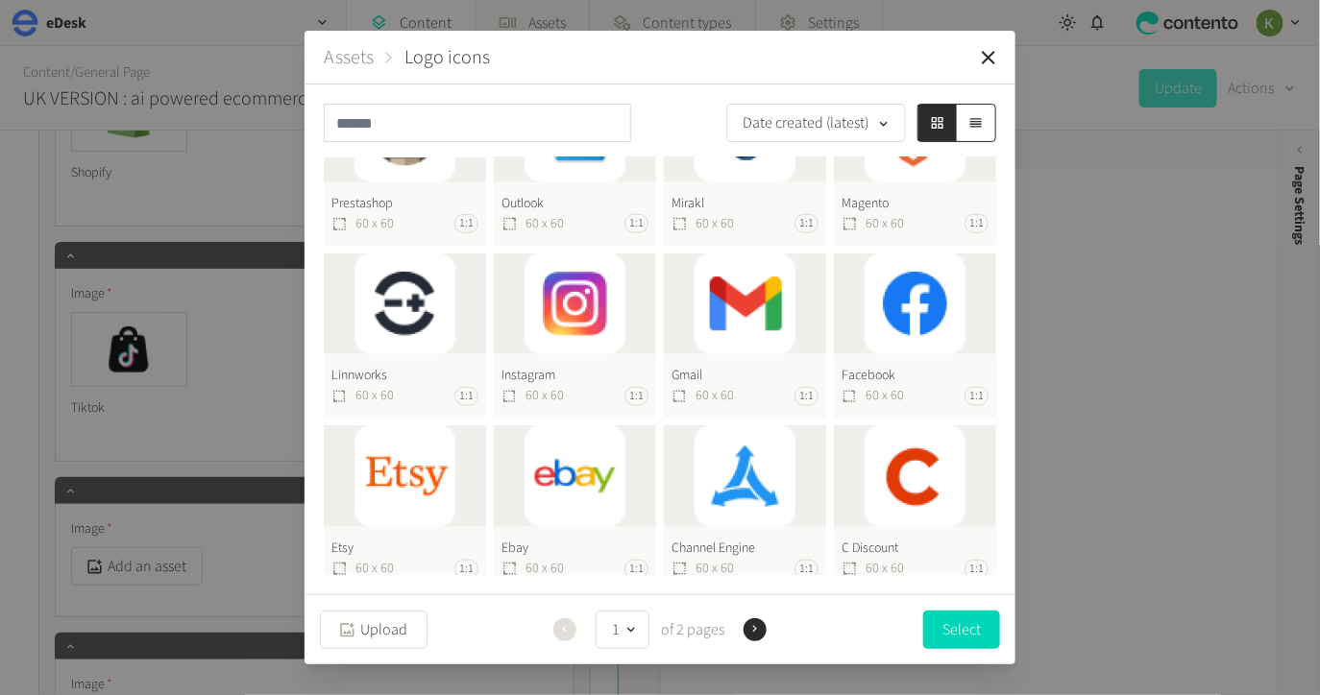
scroll to position [610, 0]
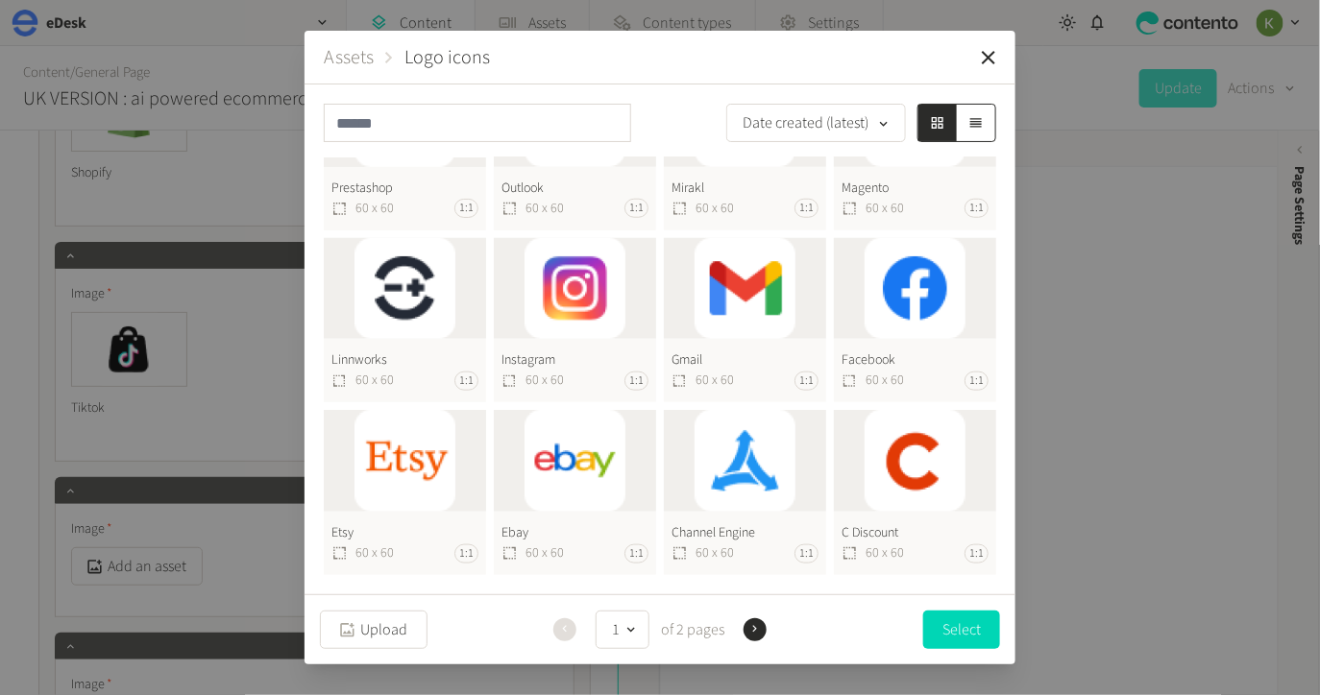
click at [752, 629] on icon "button" at bounding box center [754, 628] width 13 height 13
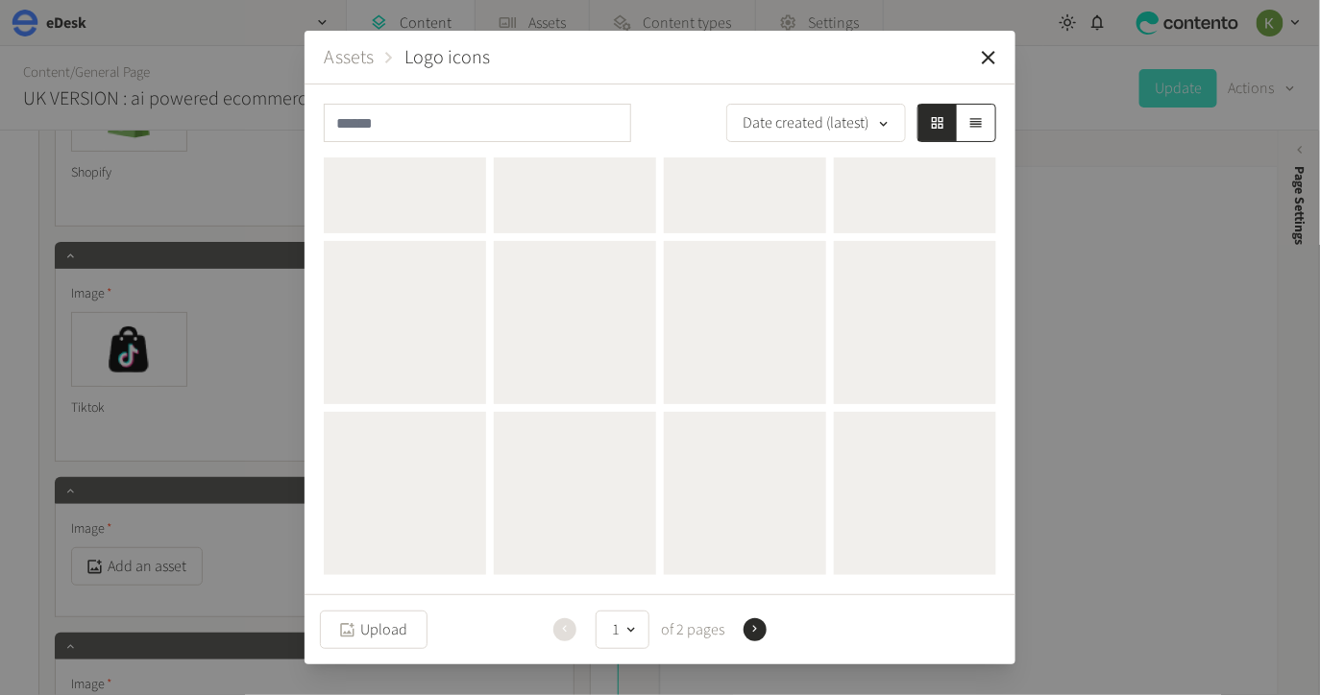
scroll to position [0, 0]
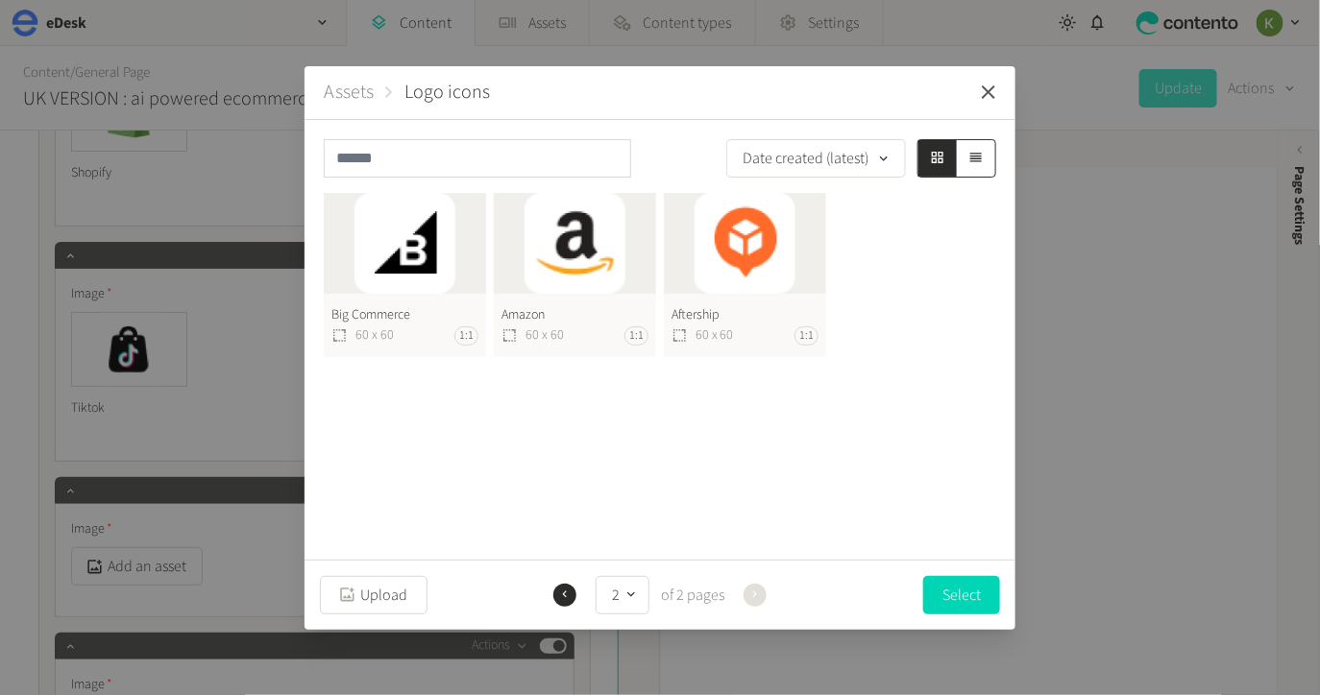
click at [990, 90] on icon "button" at bounding box center [988, 91] width 13 height 13
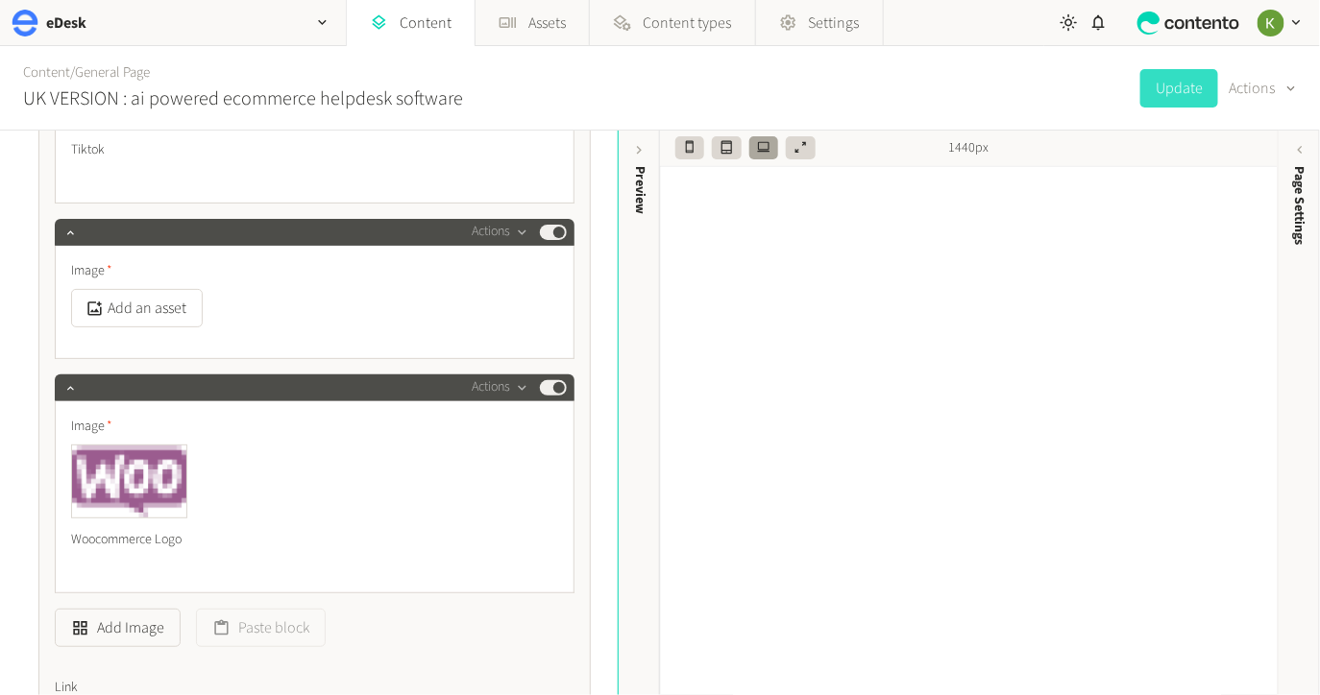
scroll to position [6947, 0]
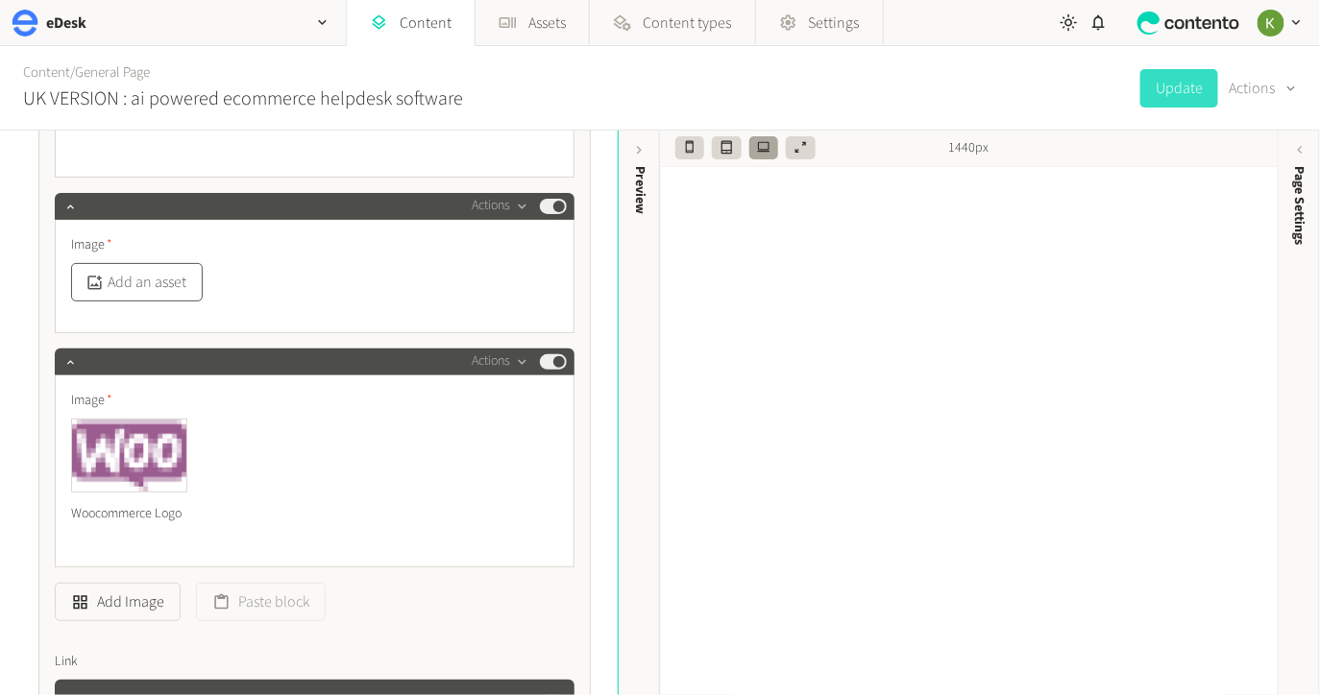
click at [167, 263] on button "Add an asset" at bounding box center [137, 282] width 132 height 38
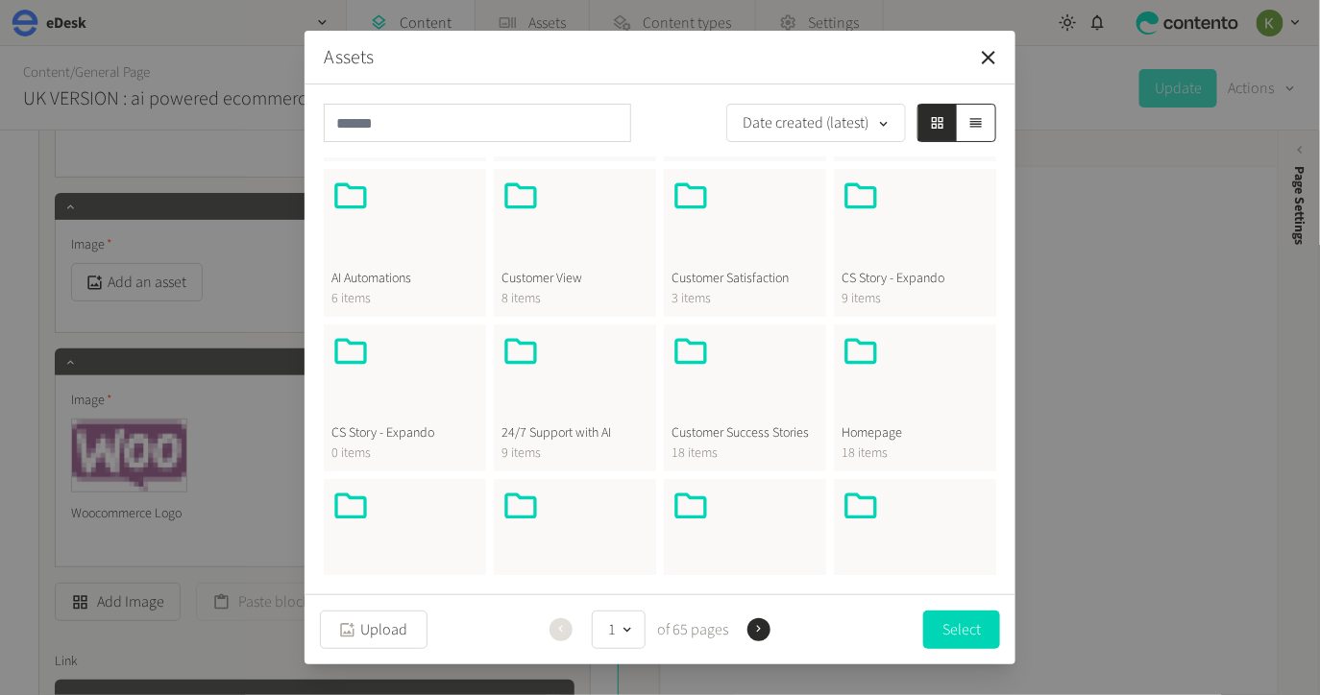
scroll to position [154, 0]
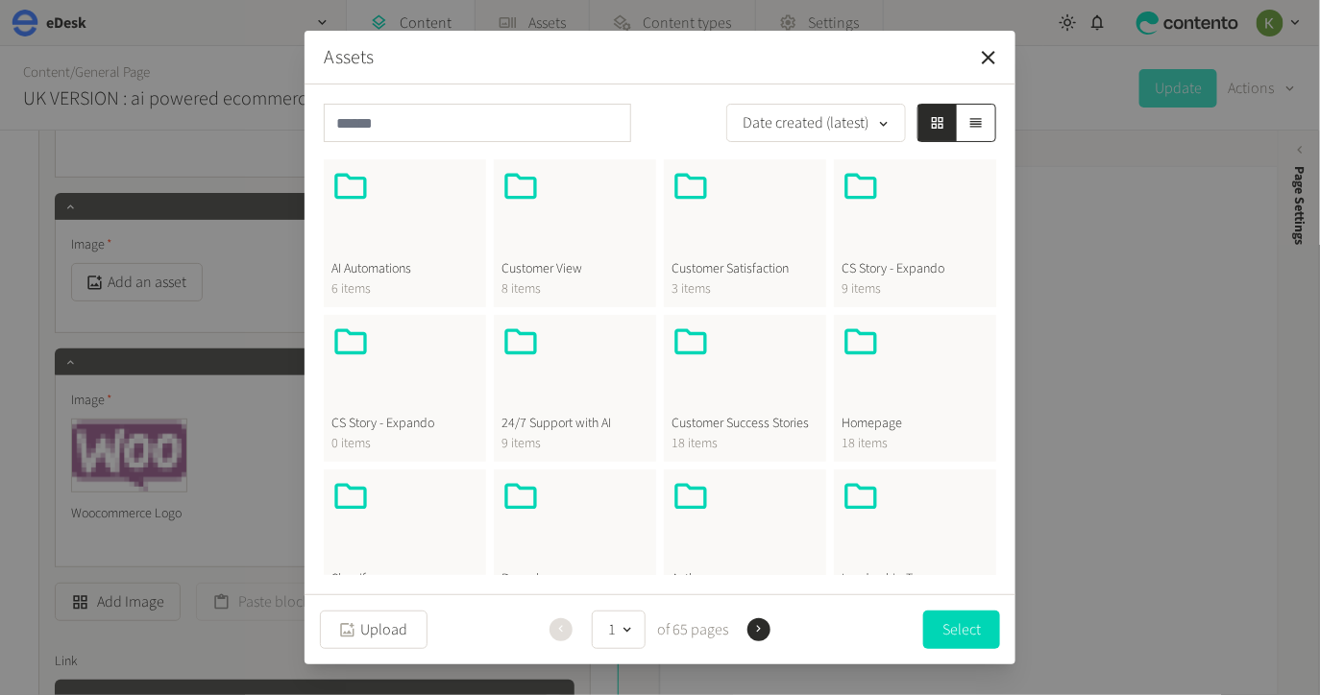
click at [889, 360] on div at bounding box center [914, 369] width 147 height 92
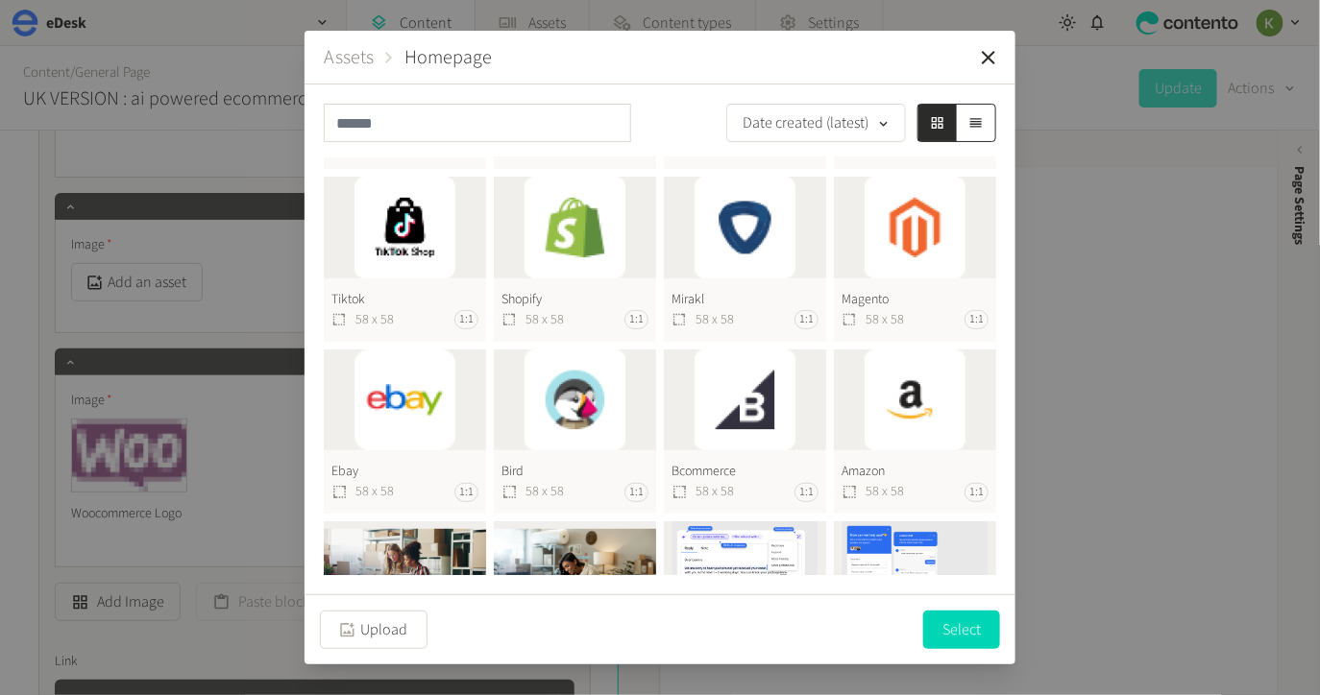
scroll to position [0, 0]
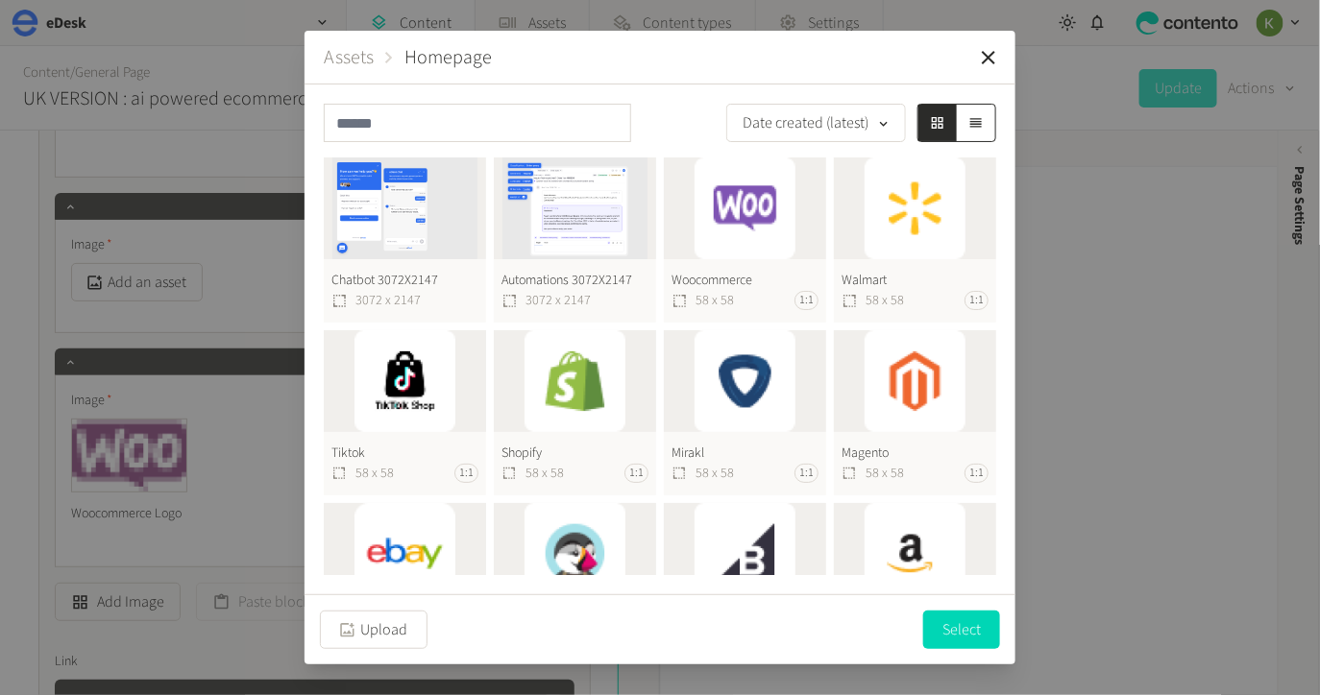
click at [940, 218] on button "Walmart 58 x 58 1:1" at bounding box center [915, 240] width 162 height 165
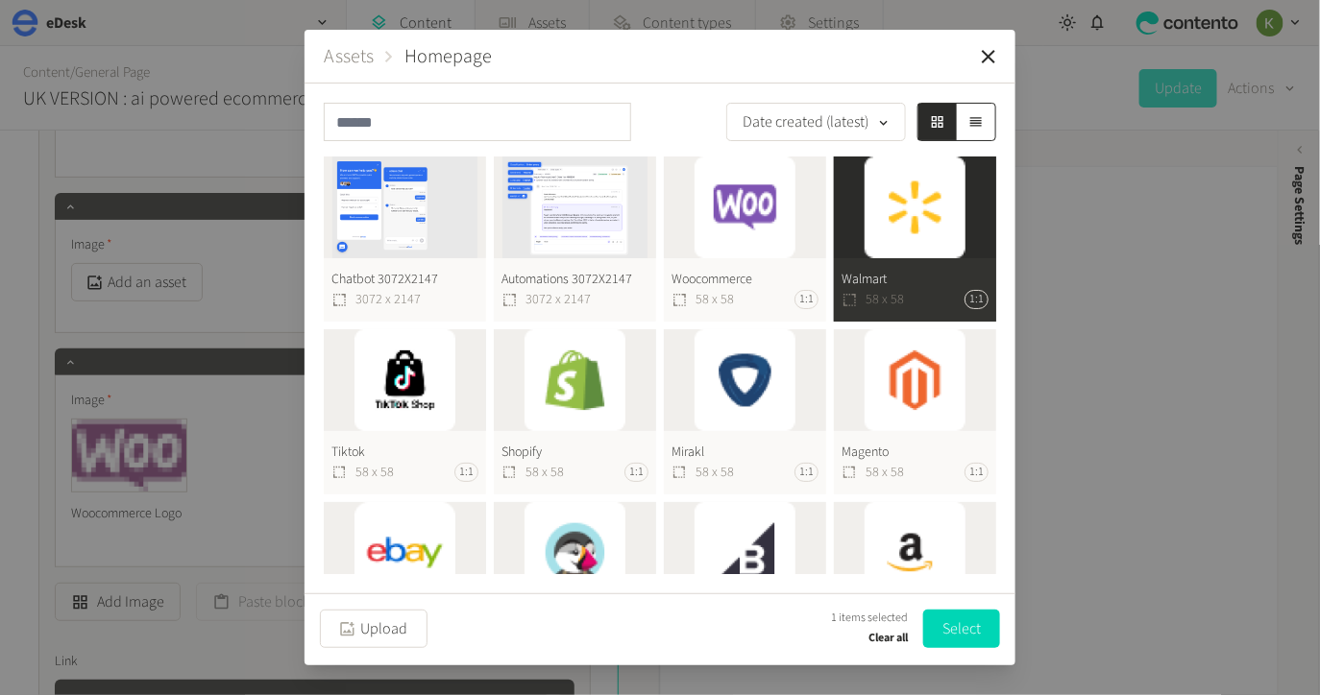
drag, startPoint x: 947, startPoint y: 622, endPoint x: 932, endPoint y: 607, distance: 21.1
click at [947, 620] on button "Select" at bounding box center [961, 629] width 77 height 38
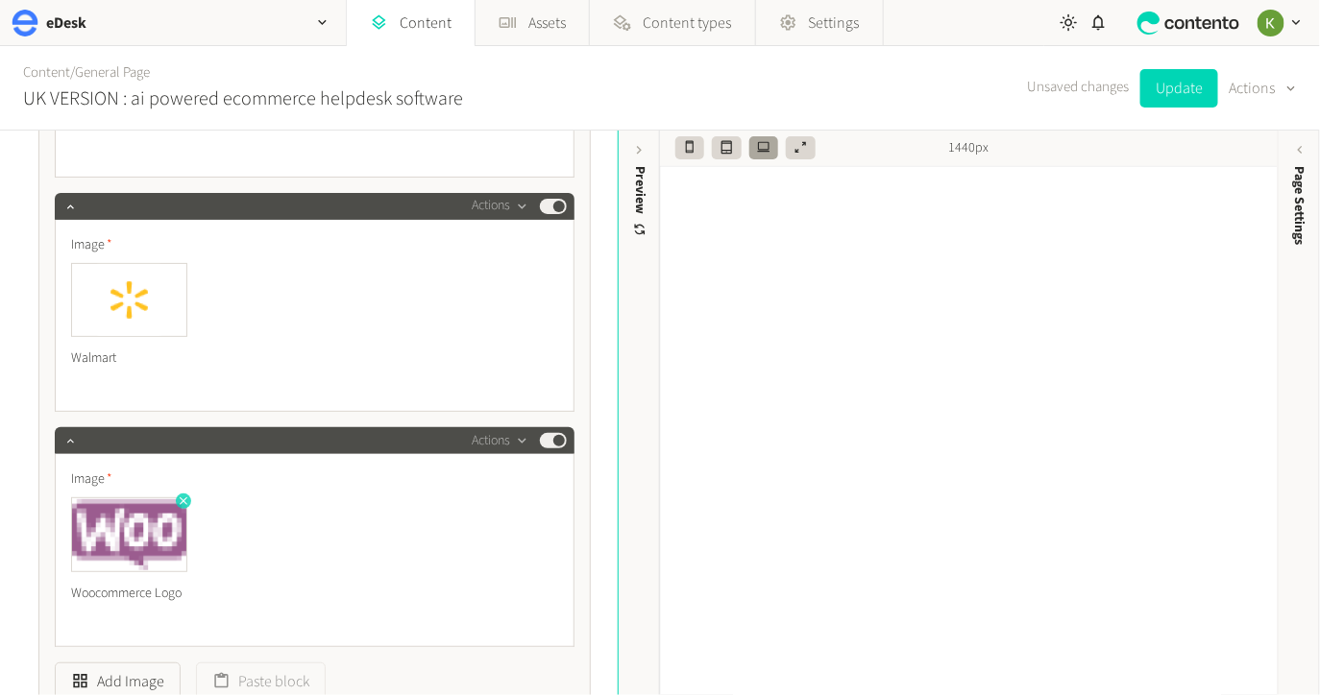
click at [185, 495] on icon "button" at bounding box center [183, 501] width 13 height 13
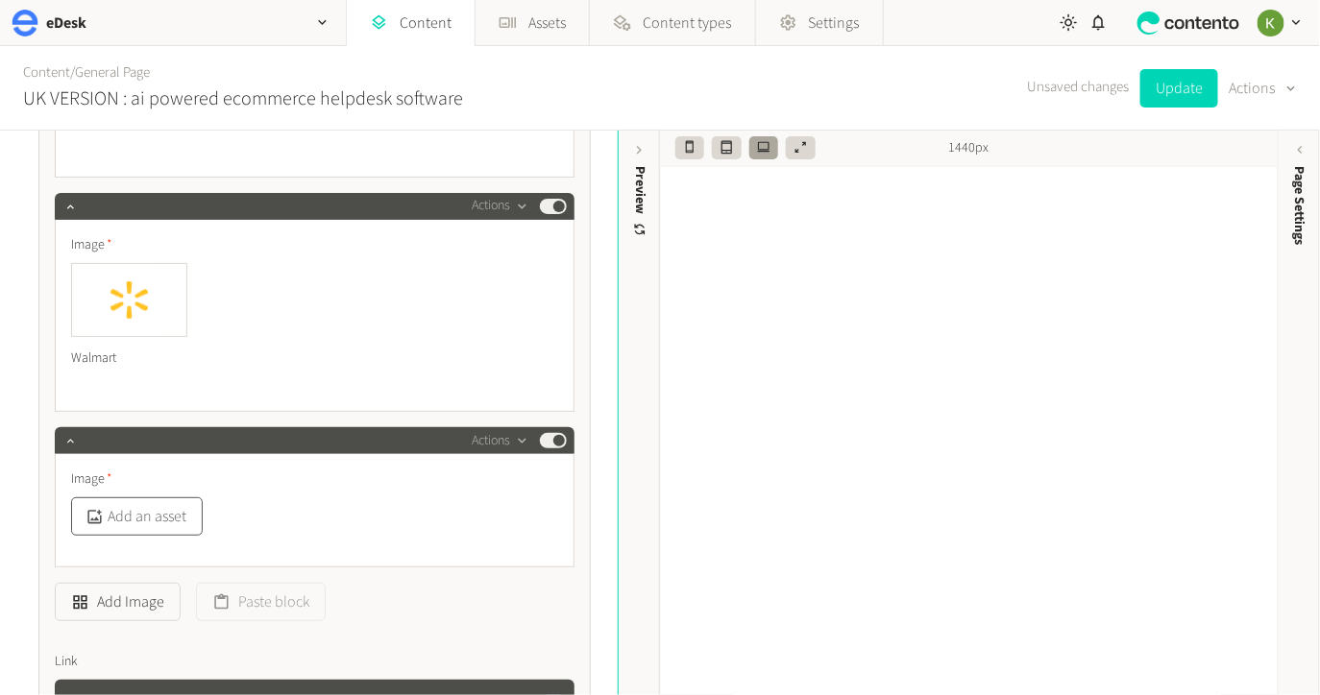
click at [163, 501] on button "Add an asset" at bounding box center [137, 517] width 132 height 38
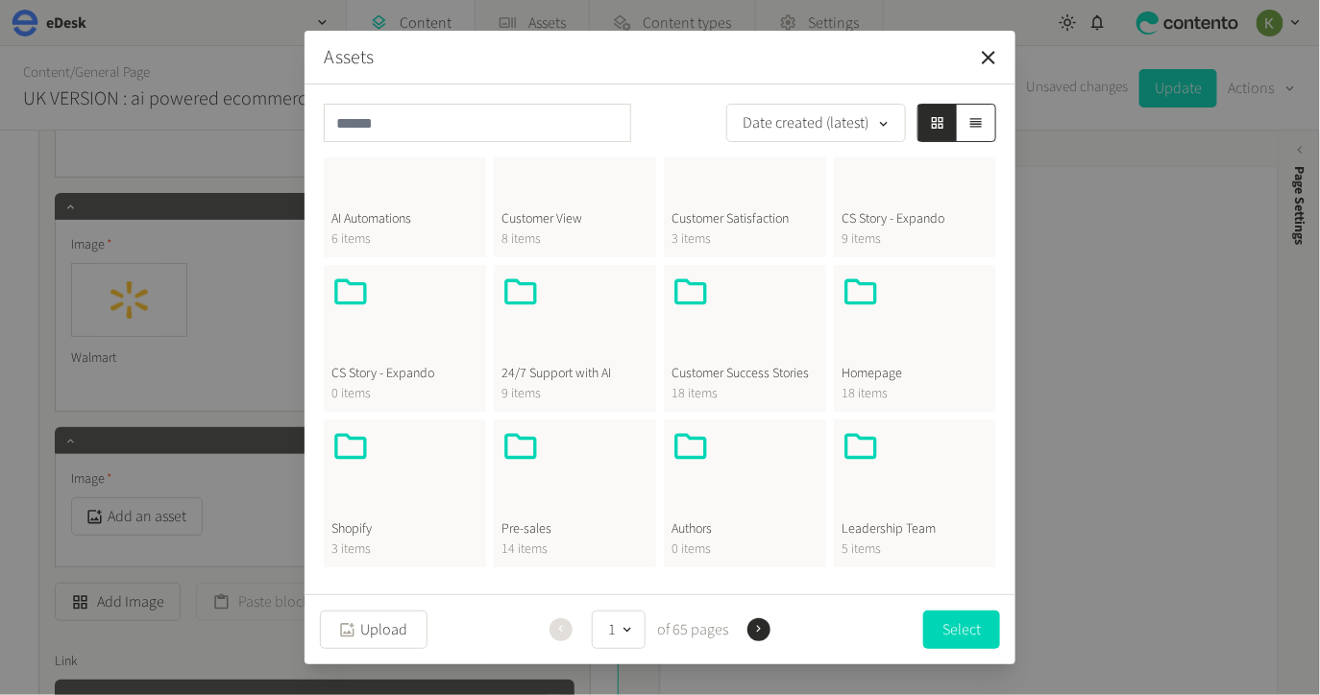
scroll to position [317, 0]
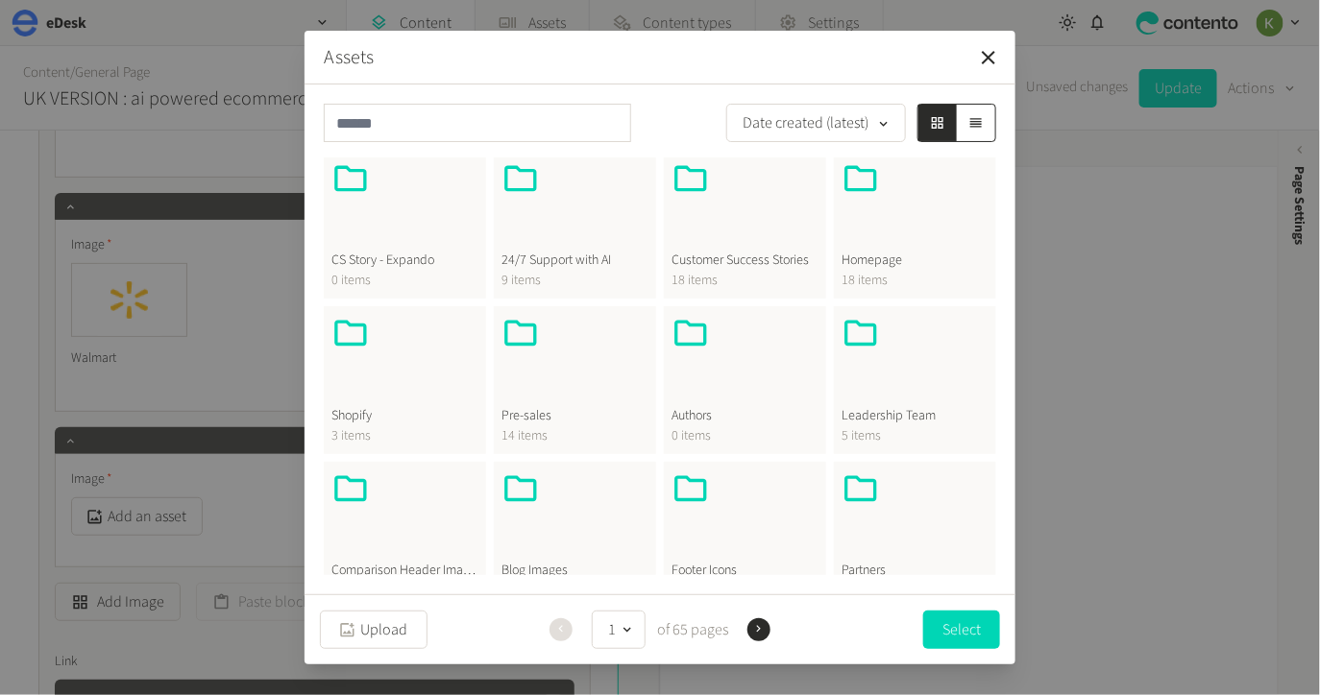
click at [866, 263] on span "Homepage" at bounding box center [914, 261] width 147 height 20
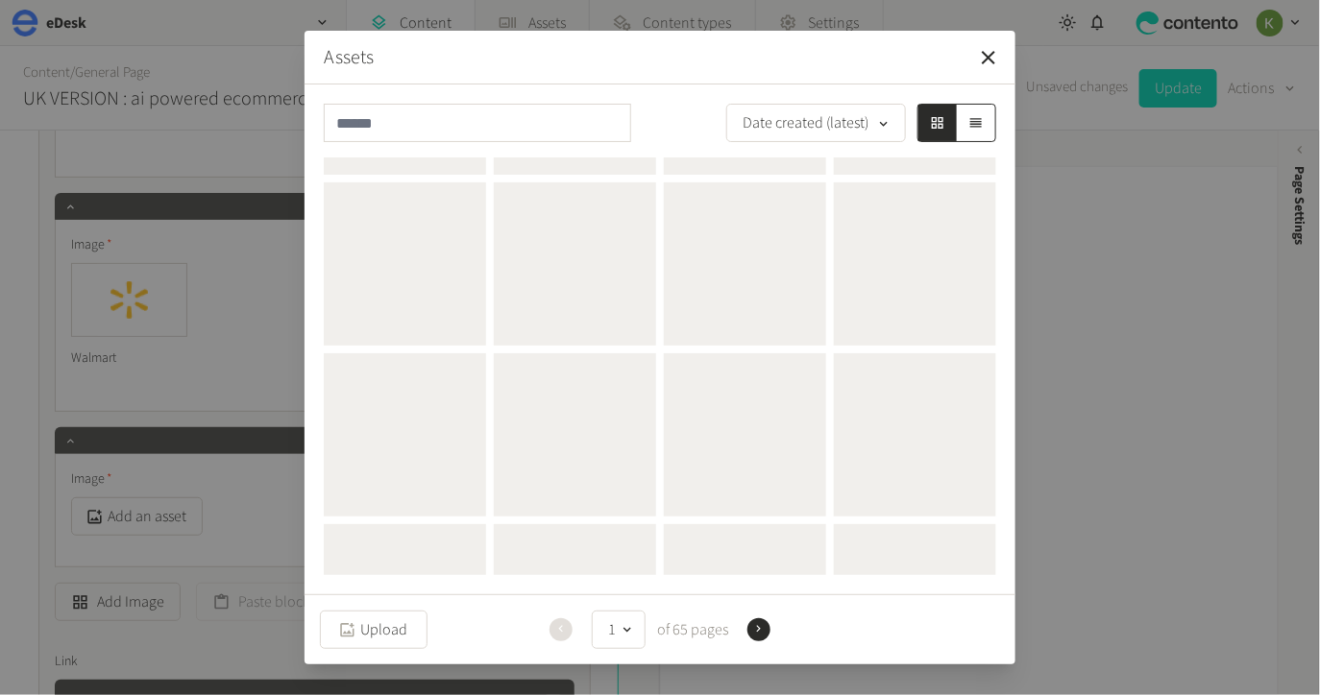
scroll to position [0, 0]
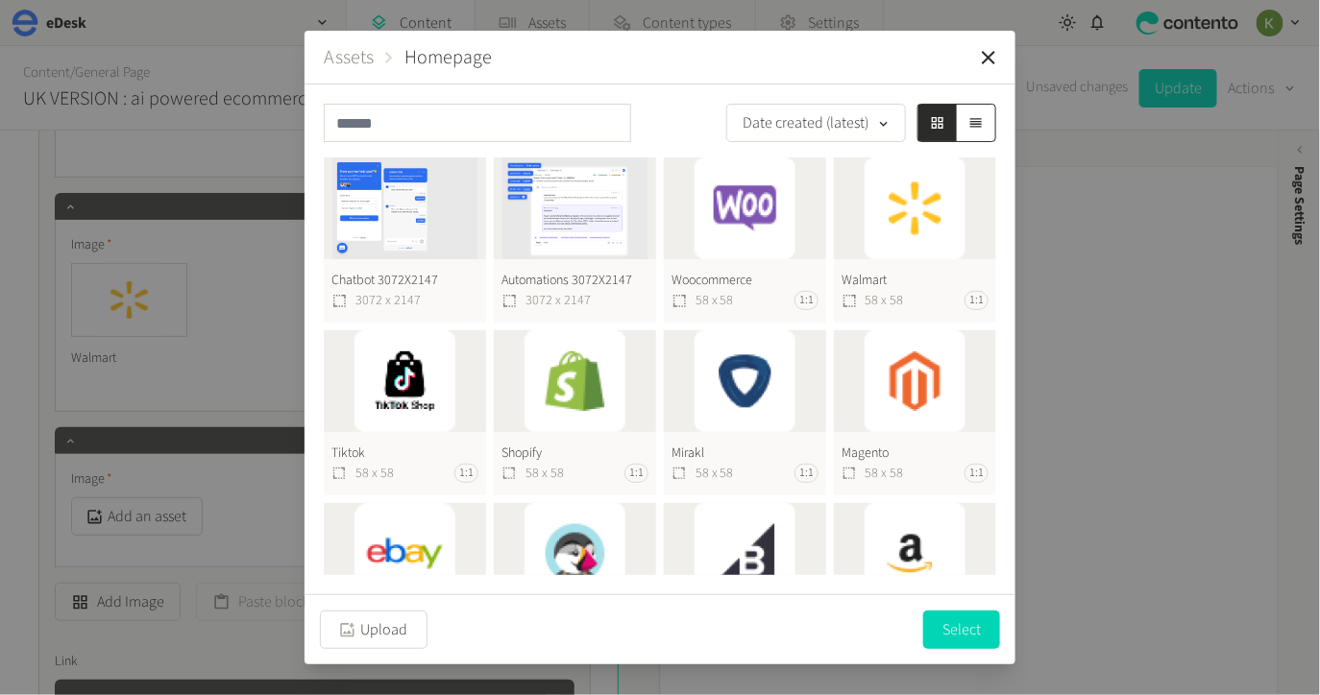
drag, startPoint x: 773, startPoint y: 204, endPoint x: 778, endPoint y: 212, distance: 9.9
click at [773, 204] on button "Woocommerce 58 x 58 1:1" at bounding box center [745, 240] width 162 height 165
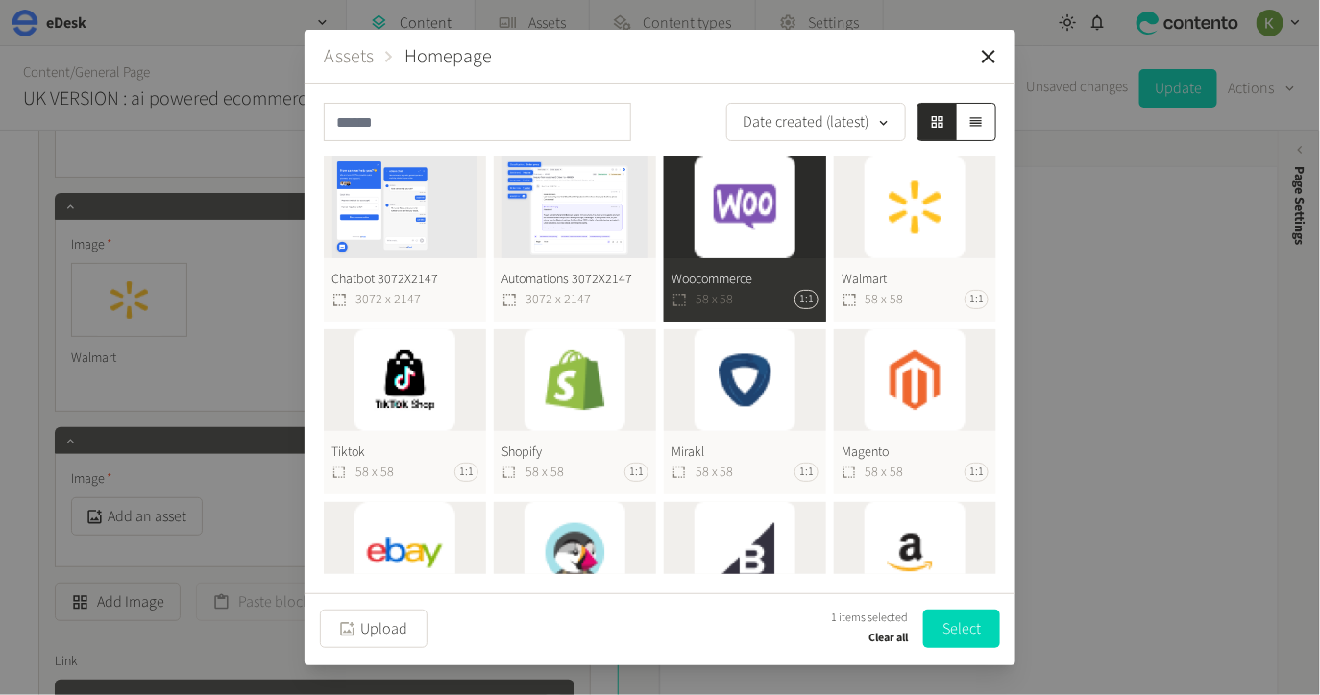
click at [963, 627] on button "Select" at bounding box center [961, 629] width 77 height 38
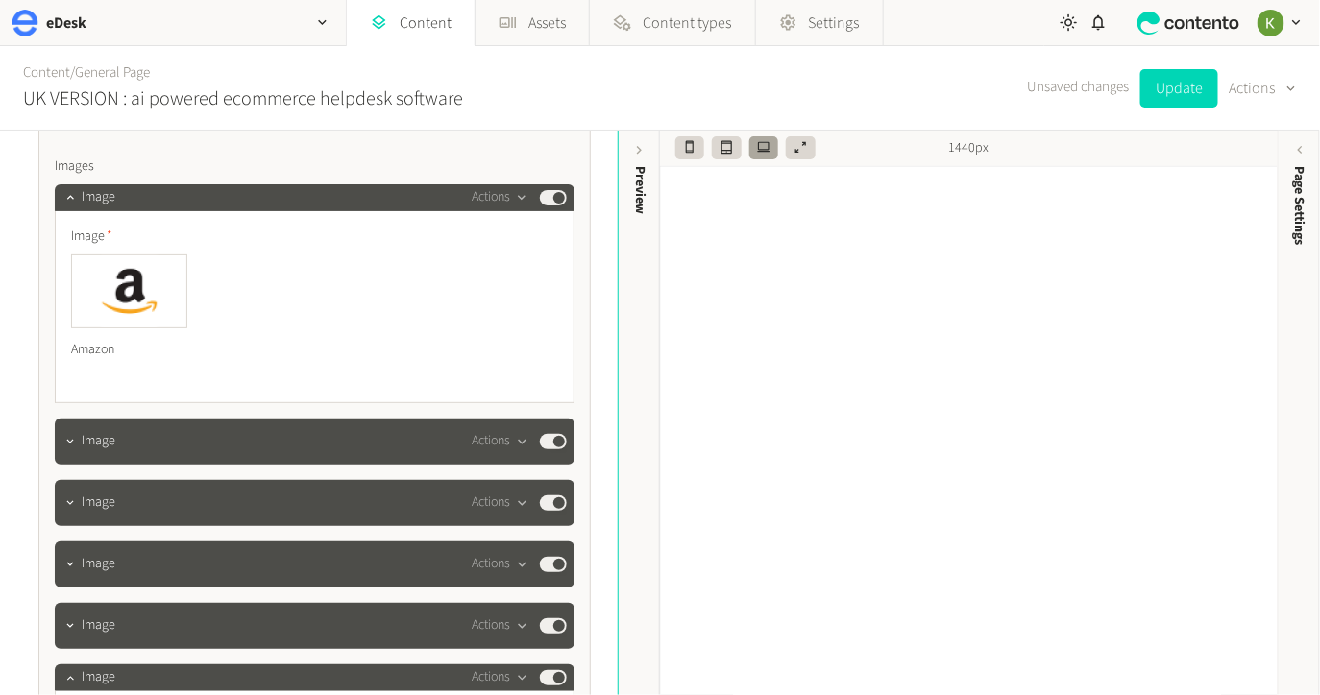
scroll to position [5573, 0]
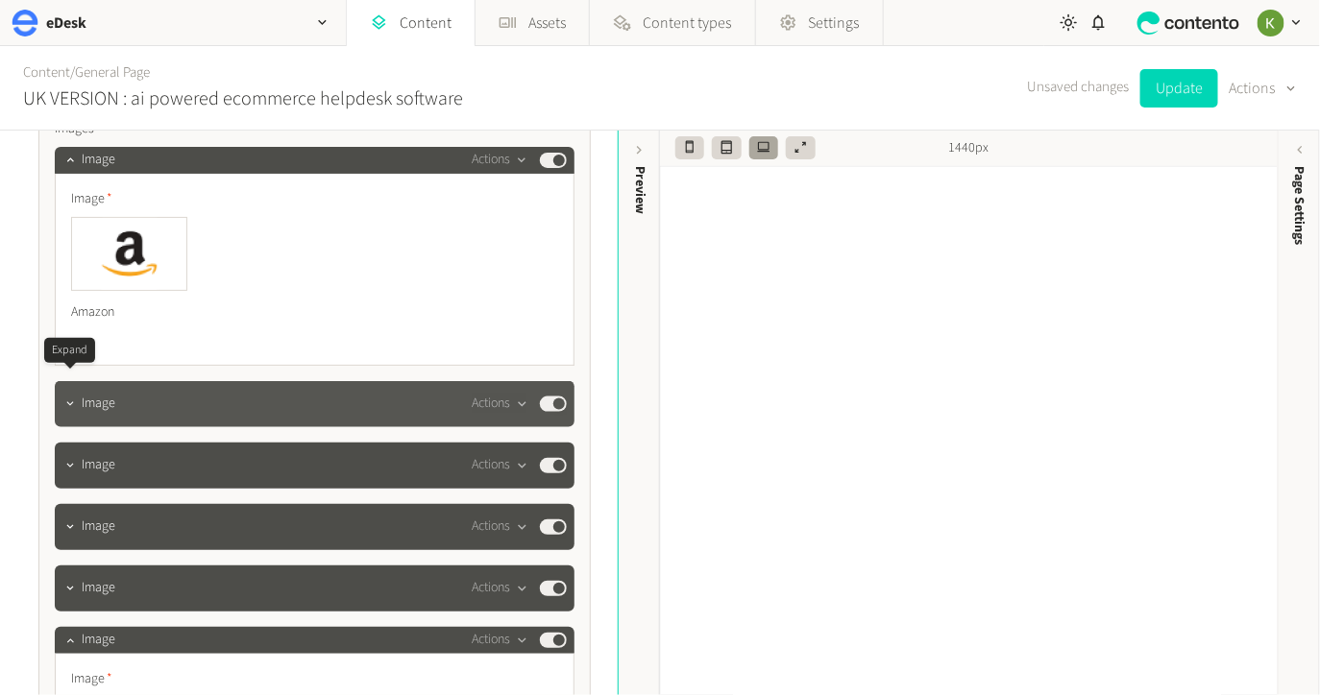
click at [73, 398] on icon "button" at bounding box center [69, 404] width 13 height 13
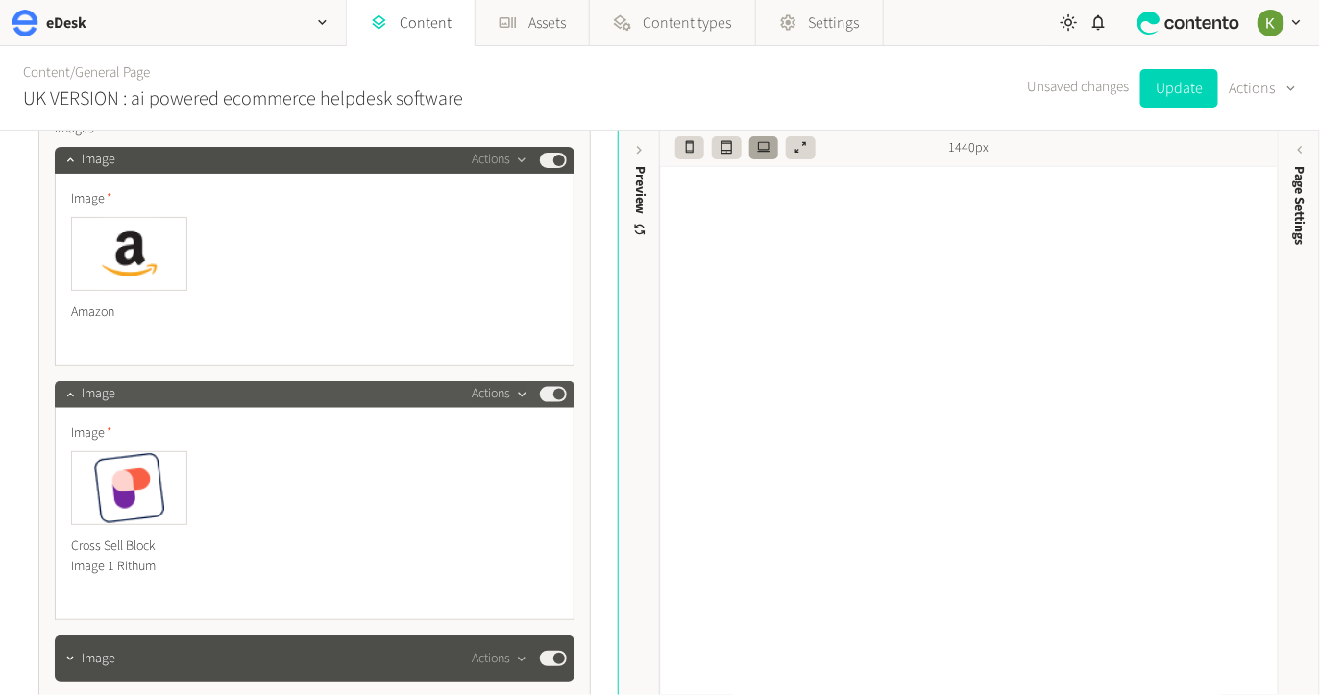
click at [496, 383] on button "Actions" at bounding box center [500, 394] width 57 height 23
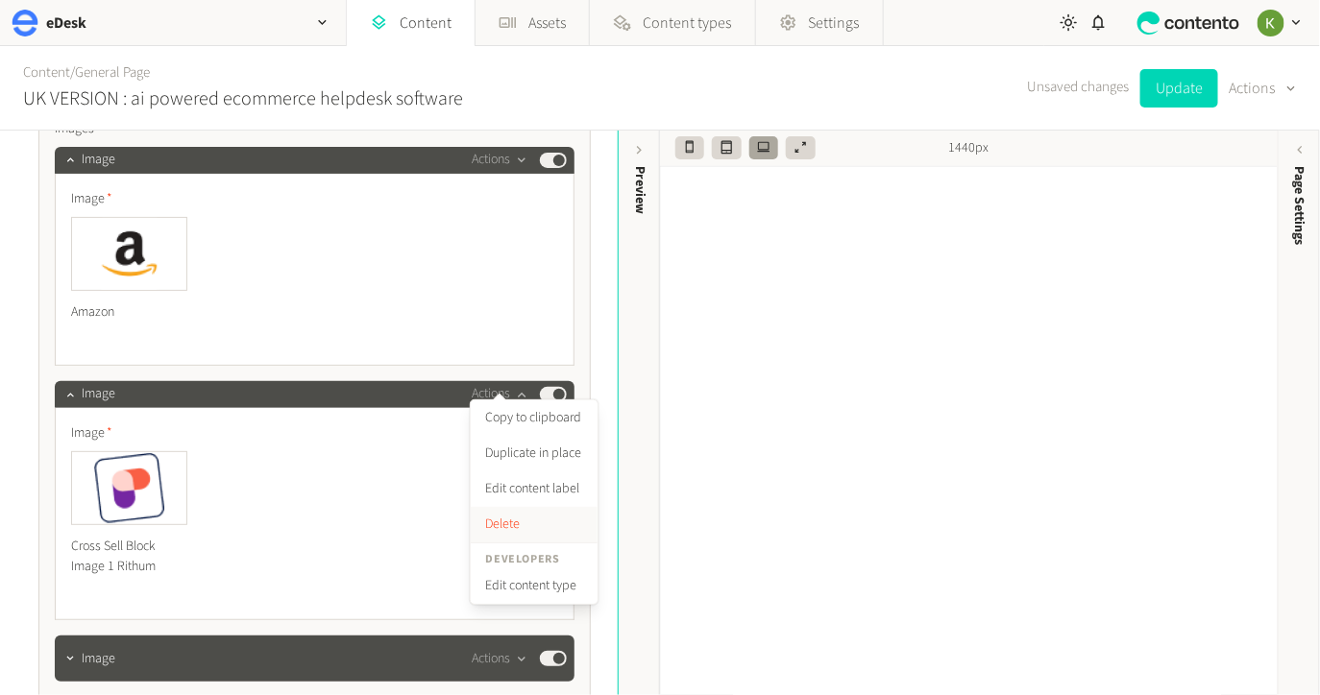
click at [504, 517] on button "Delete" at bounding box center [534, 525] width 127 height 36
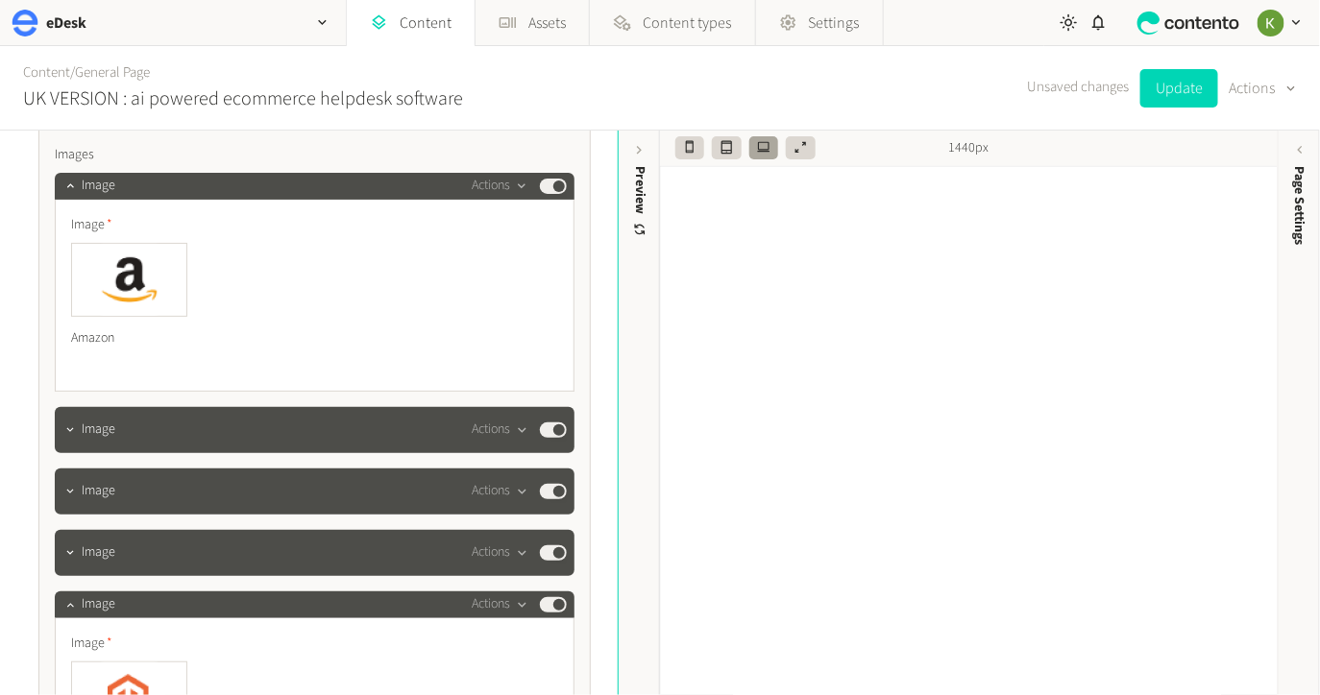
scroll to position [5525, 0]
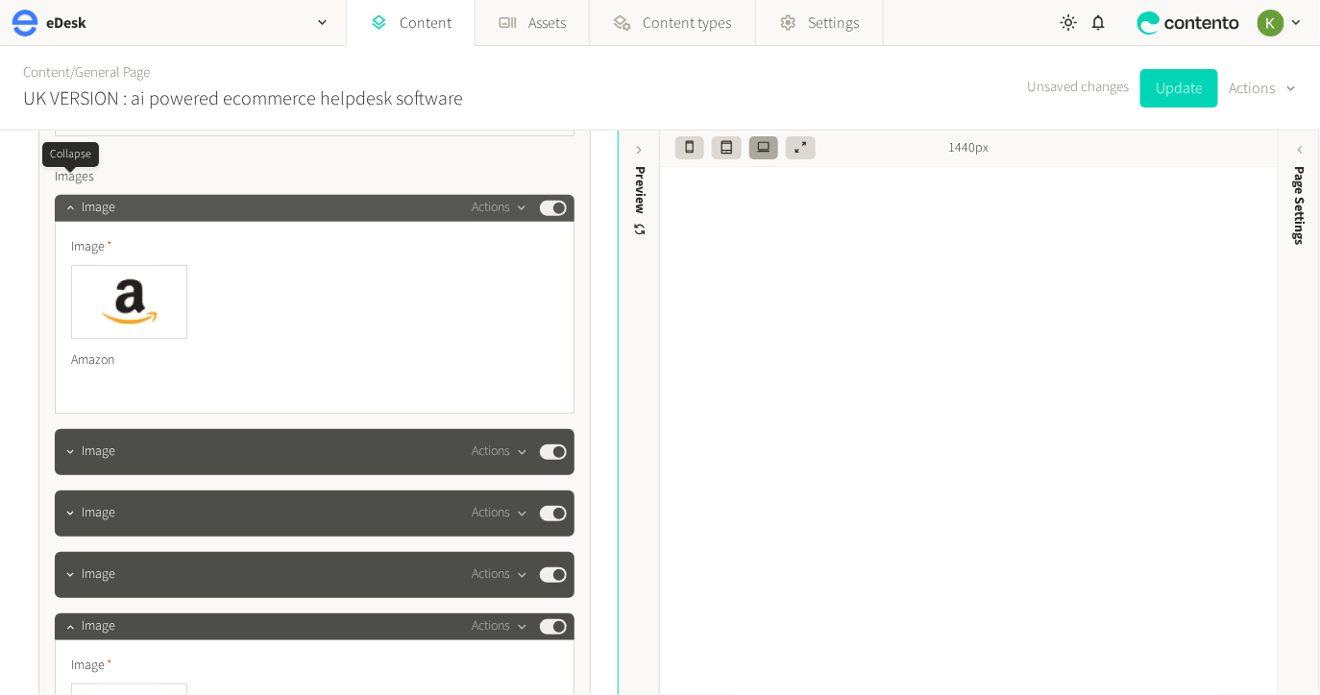
click at [73, 201] on icon "button" at bounding box center [69, 207] width 13 height 13
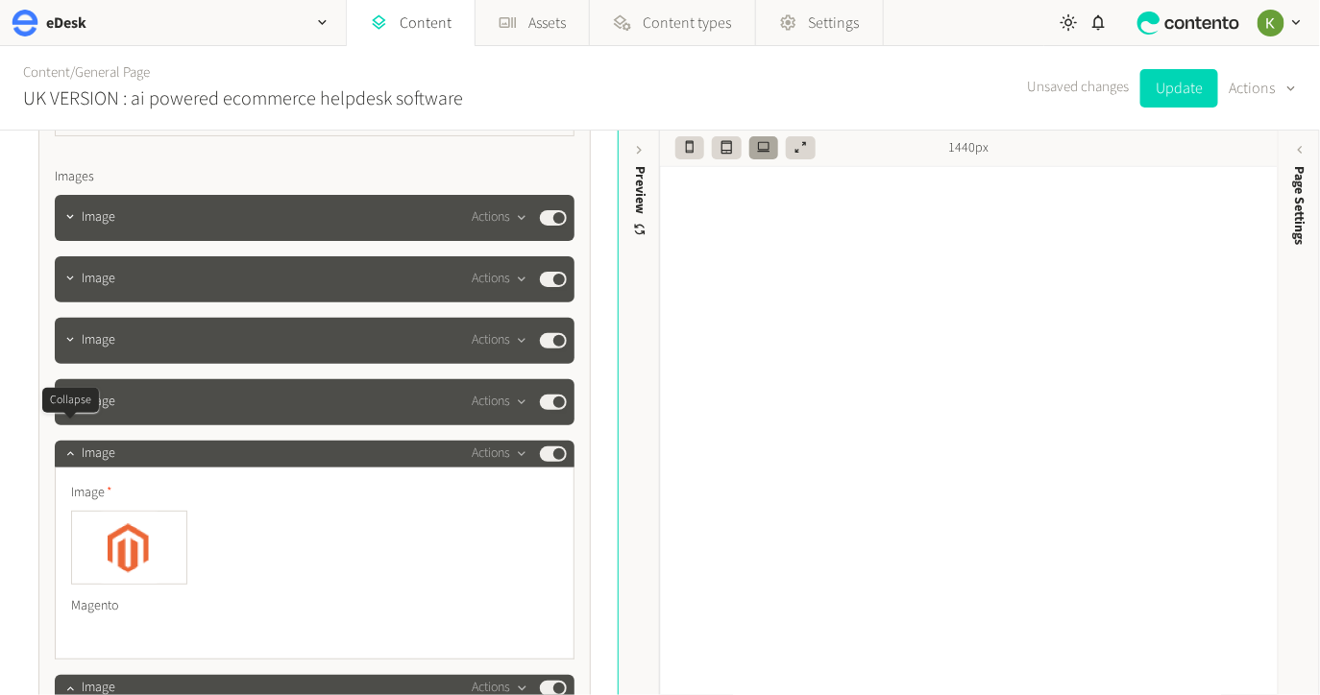
drag, startPoint x: 61, startPoint y: 436, endPoint x: 83, endPoint y: 421, distance: 26.1
click at [61, 440] on button "button" at bounding box center [70, 451] width 23 height 23
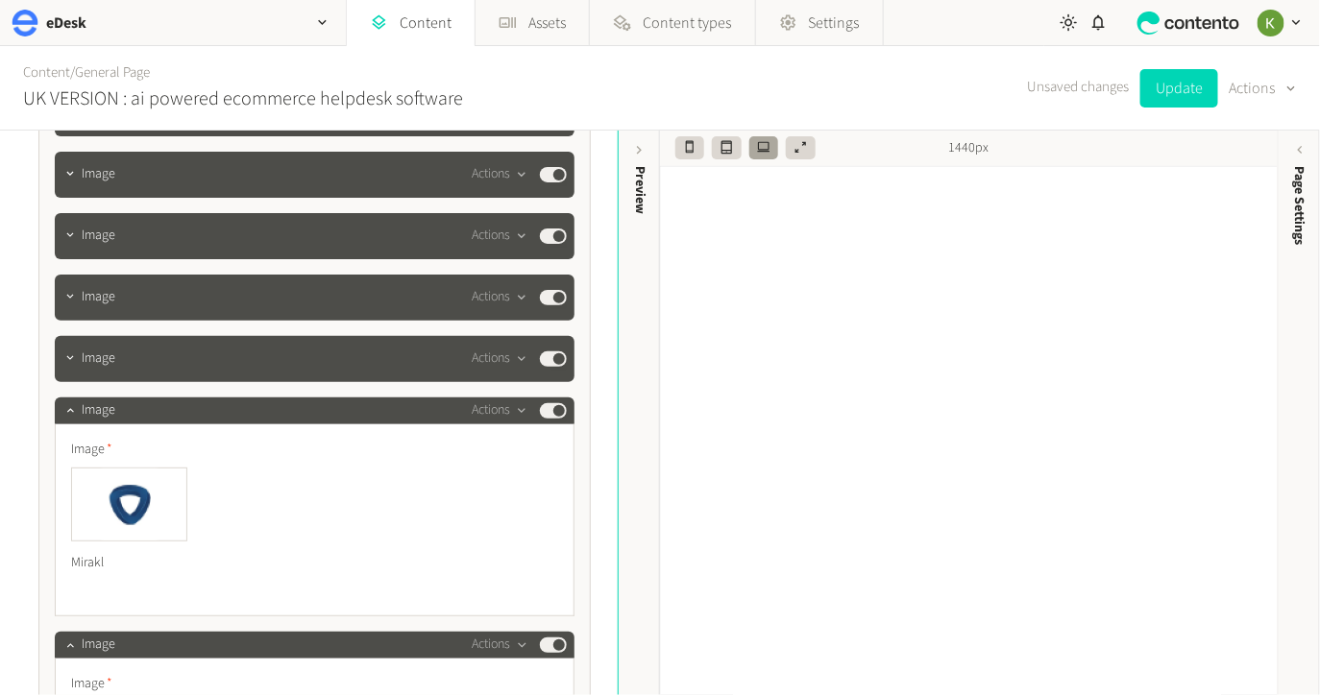
scroll to position [5678, 0]
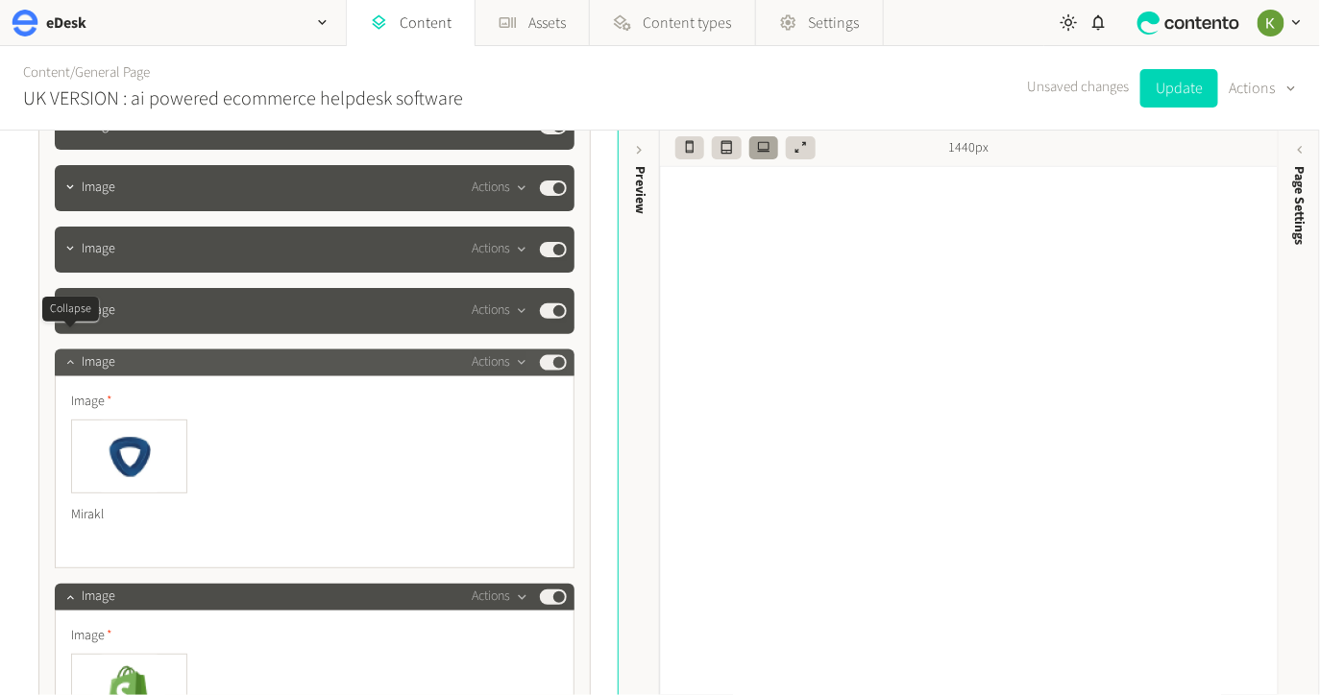
click at [68, 355] on icon "button" at bounding box center [69, 361] width 13 height 13
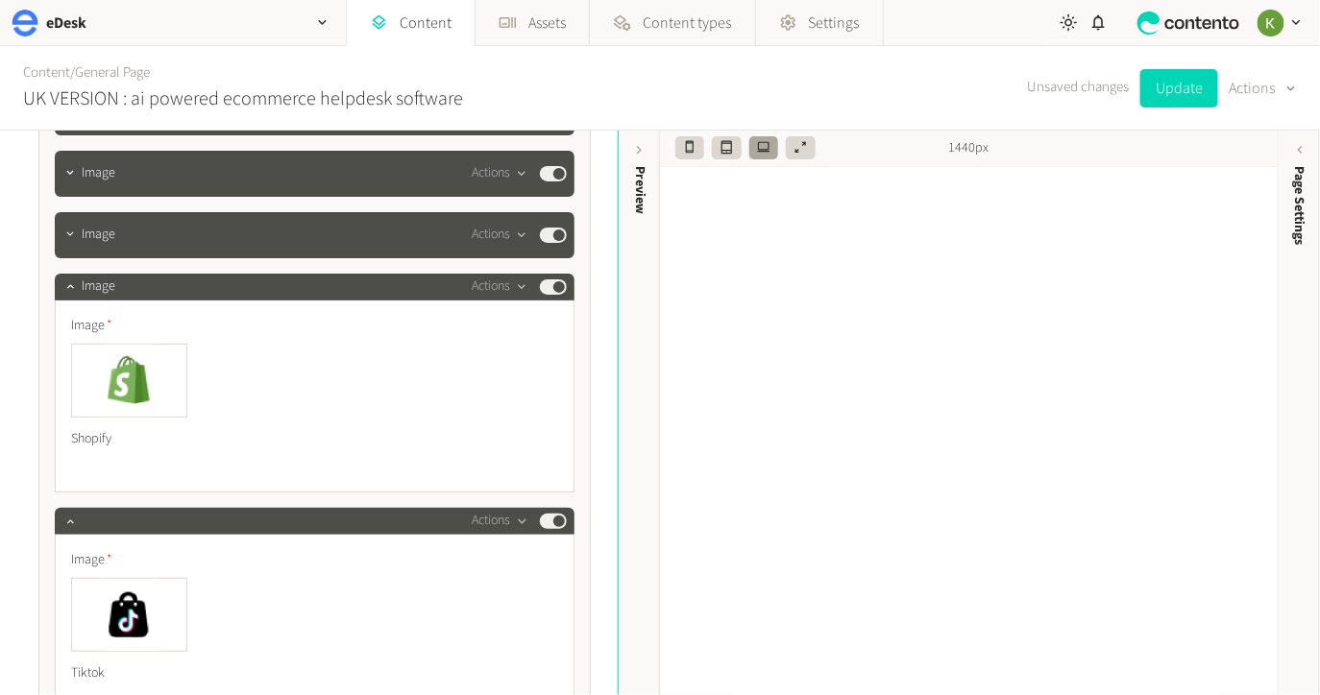
scroll to position [5866, 0]
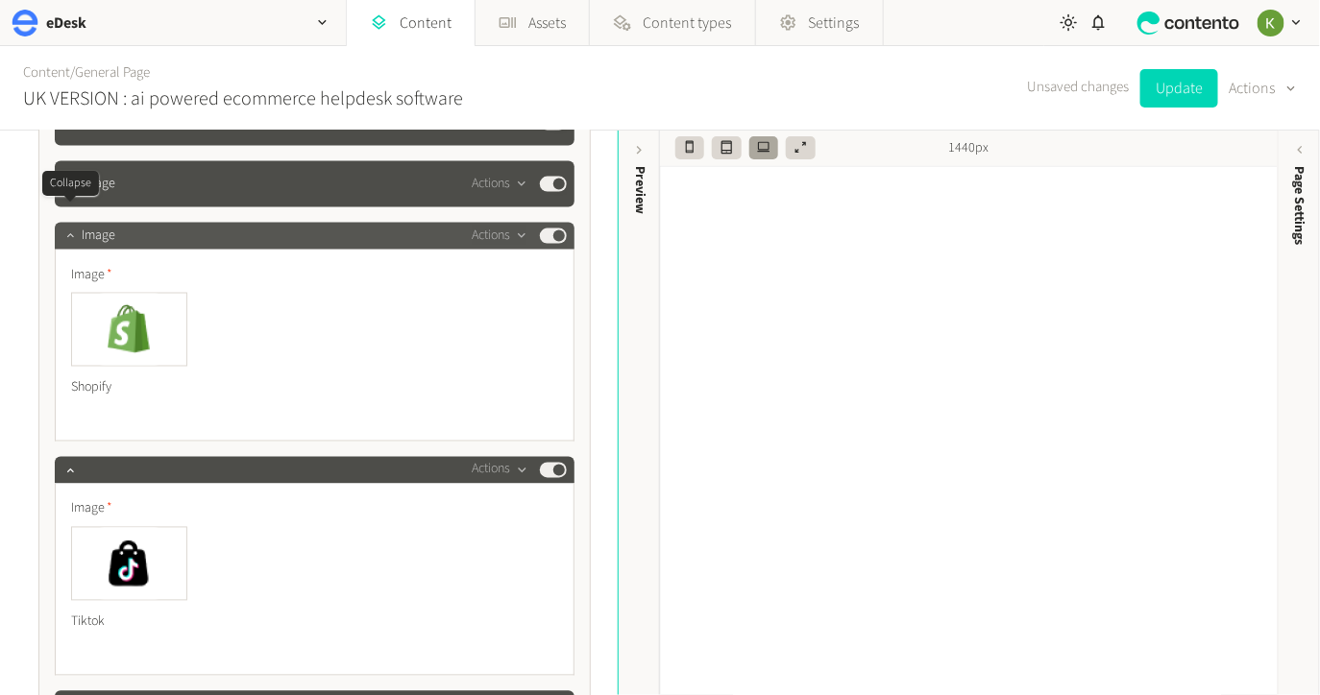
click at [64, 229] on icon "button" at bounding box center [69, 235] width 13 height 13
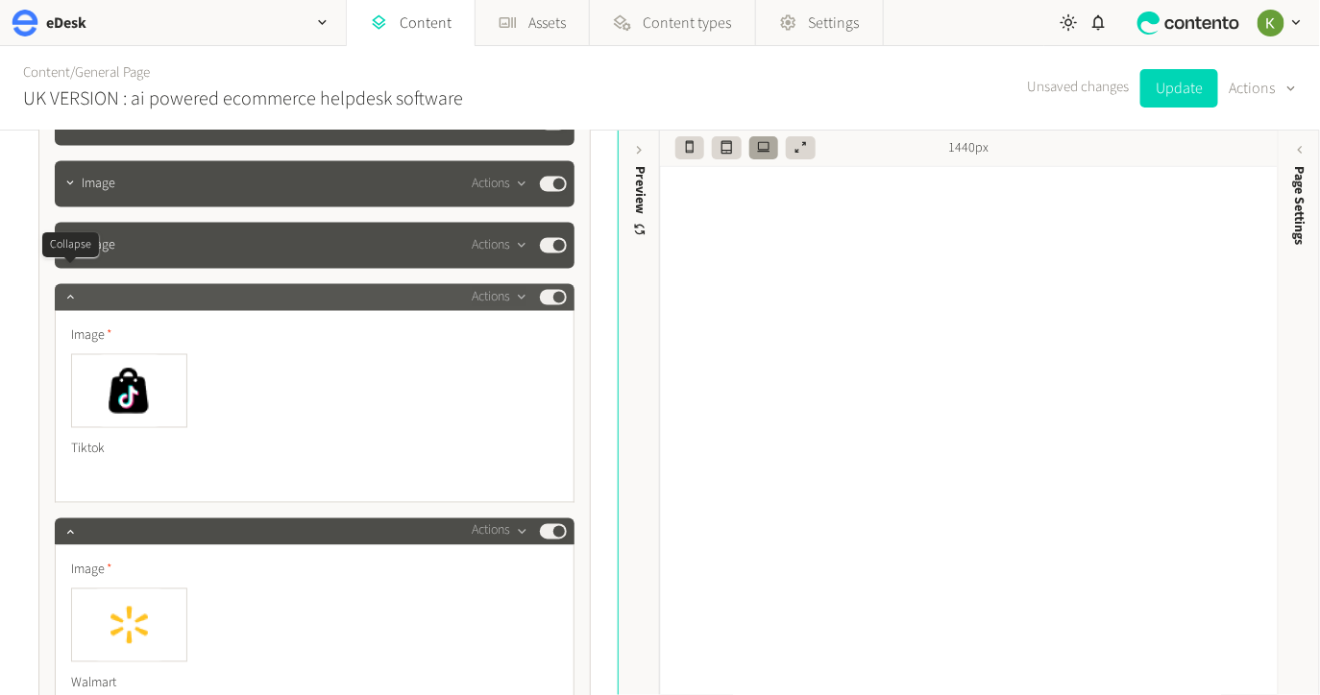
click at [62, 283] on button "button" at bounding box center [70, 294] width 23 height 23
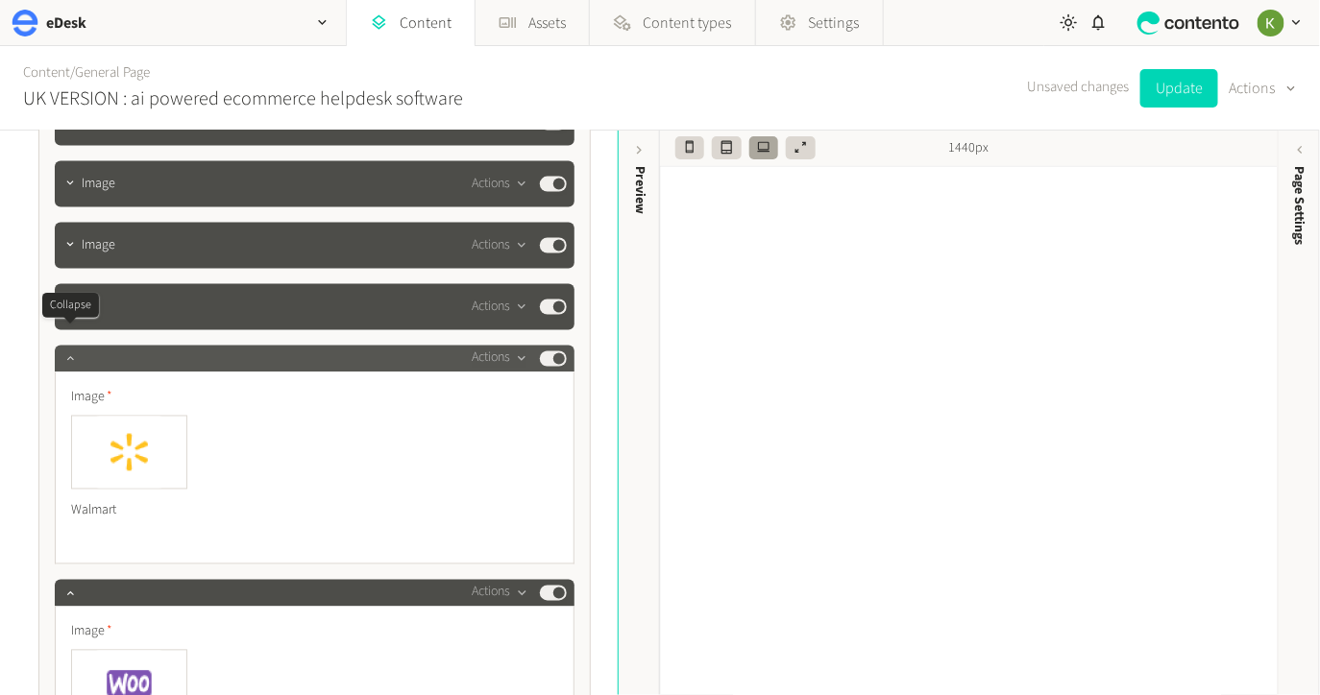
click at [70, 352] on icon "button" at bounding box center [69, 358] width 13 height 13
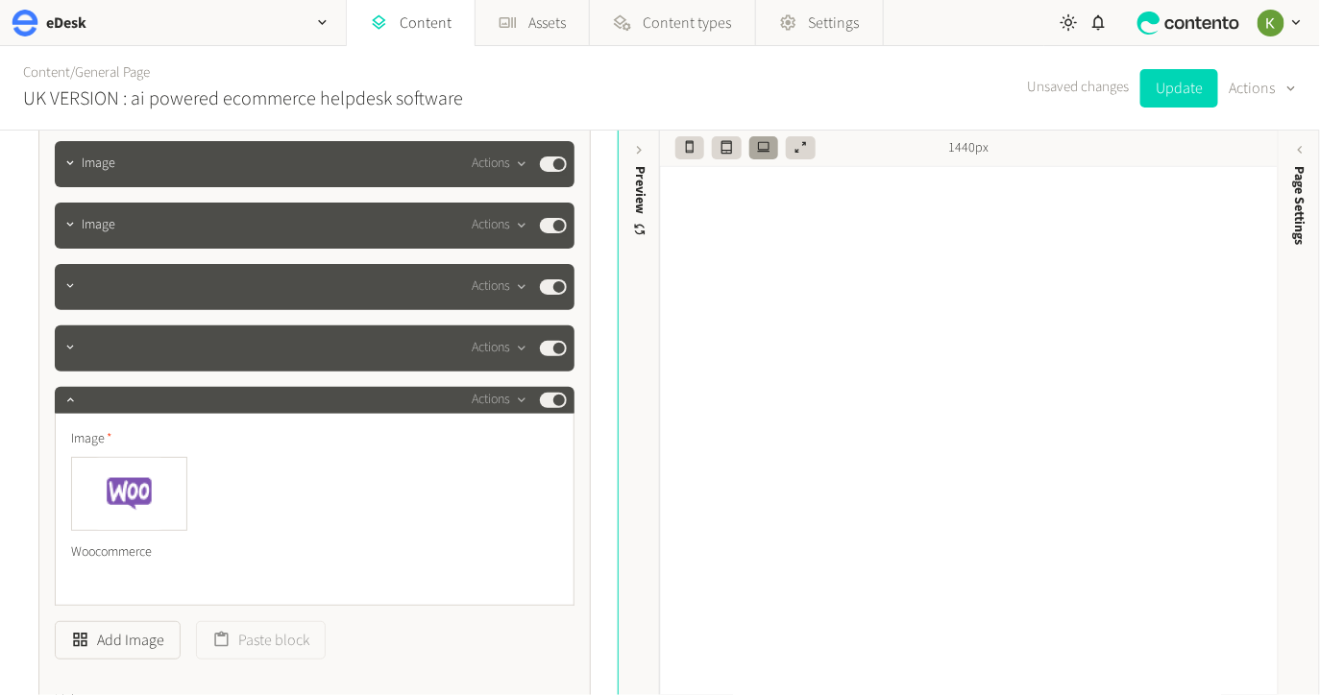
scroll to position [5893, 0]
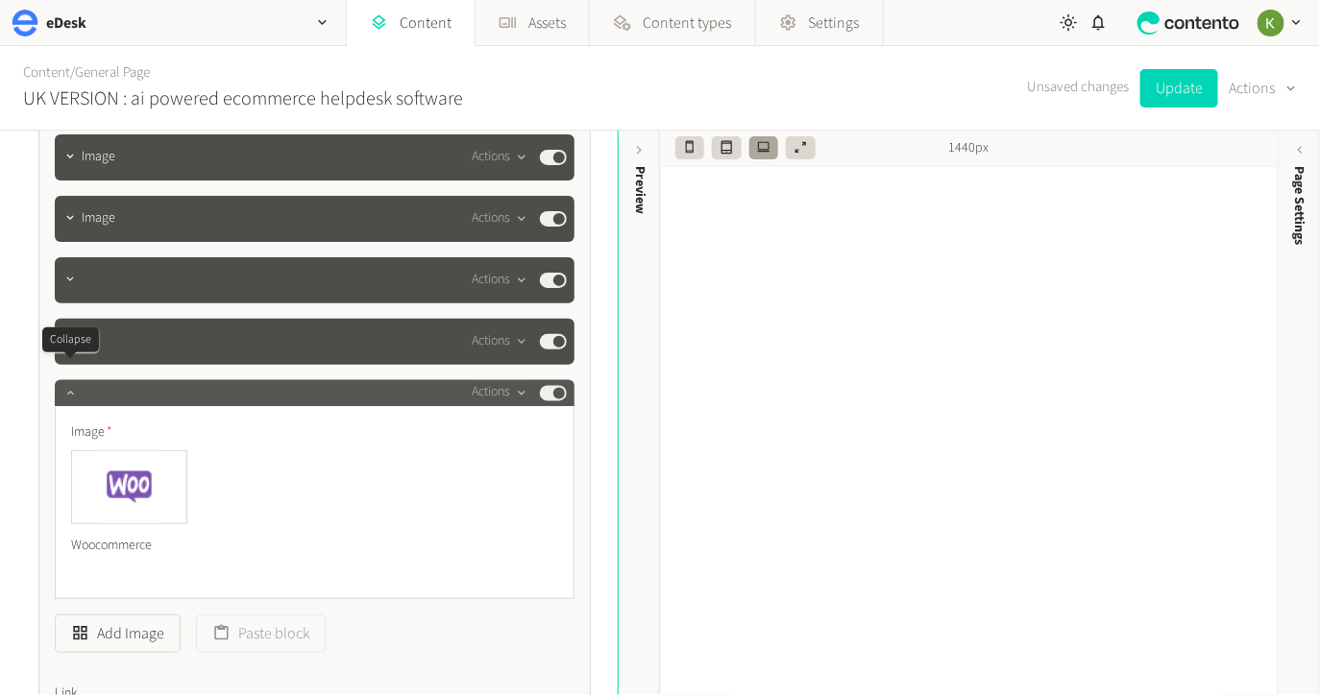
click at [63, 386] on icon "button" at bounding box center [69, 392] width 13 height 13
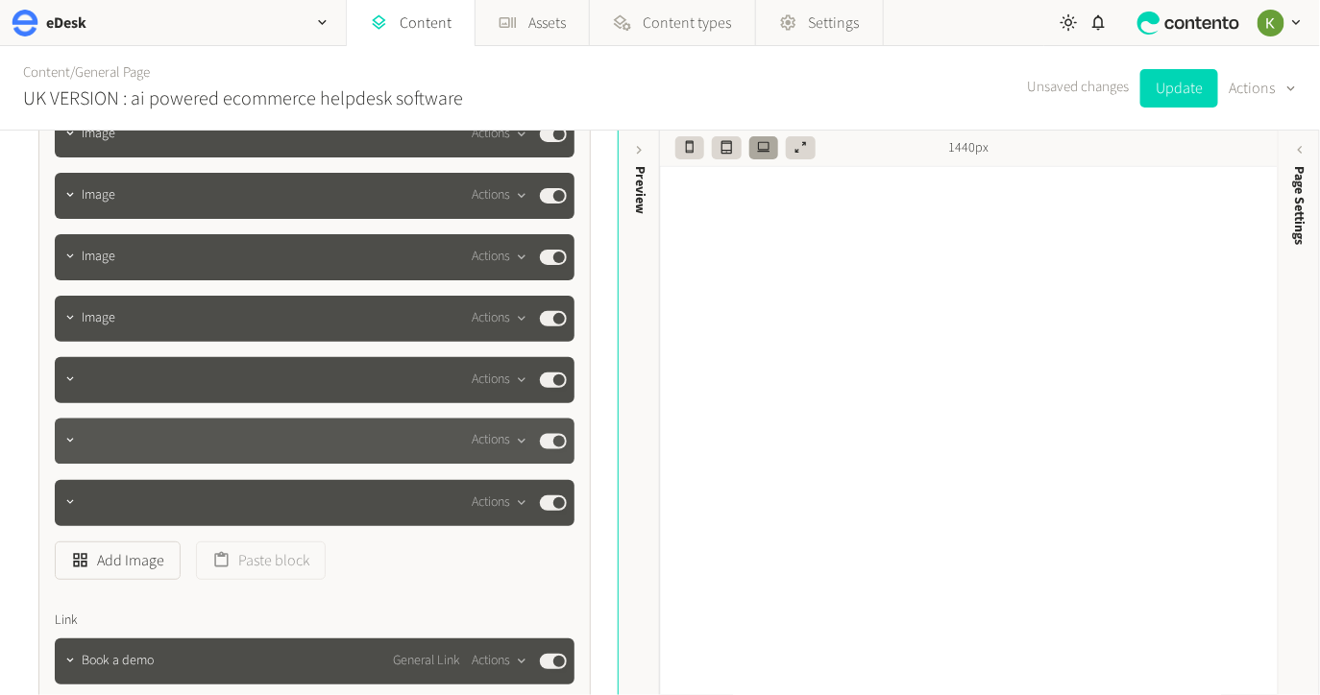
scroll to position [5884, 0]
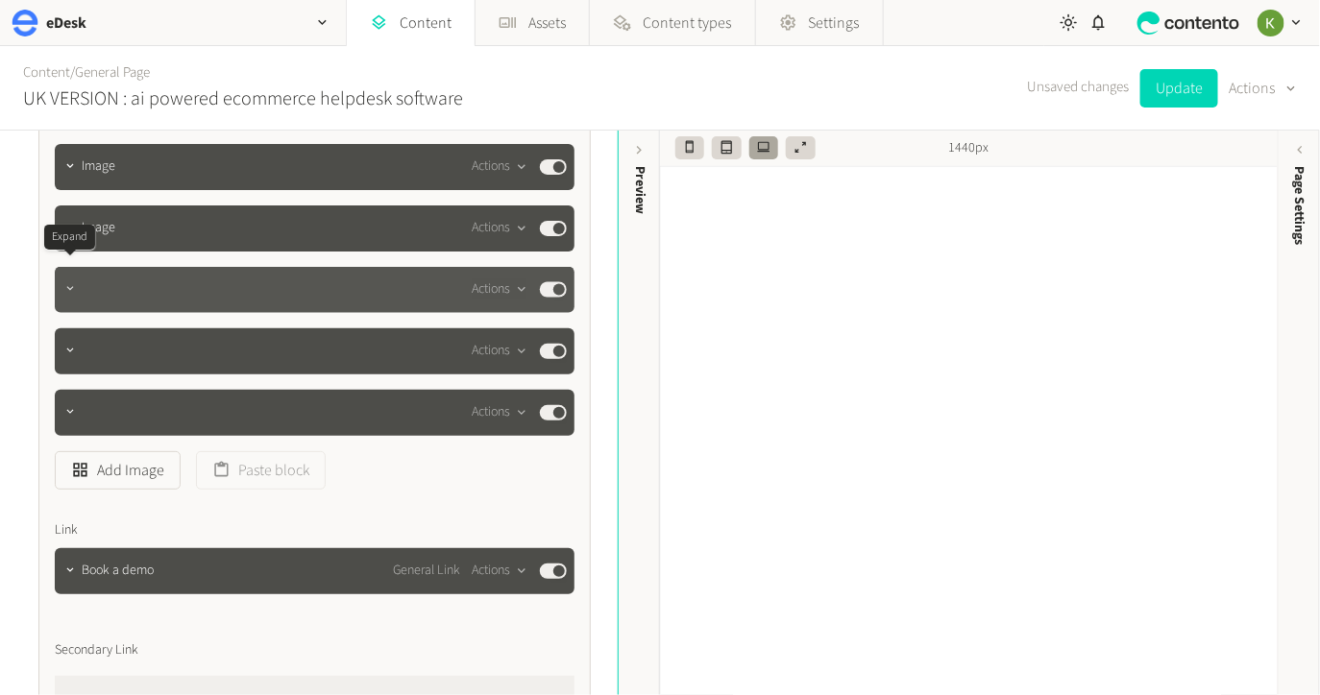
click at [77, 277] on button "button" at bounding box center [70, 287] width 23 height 23
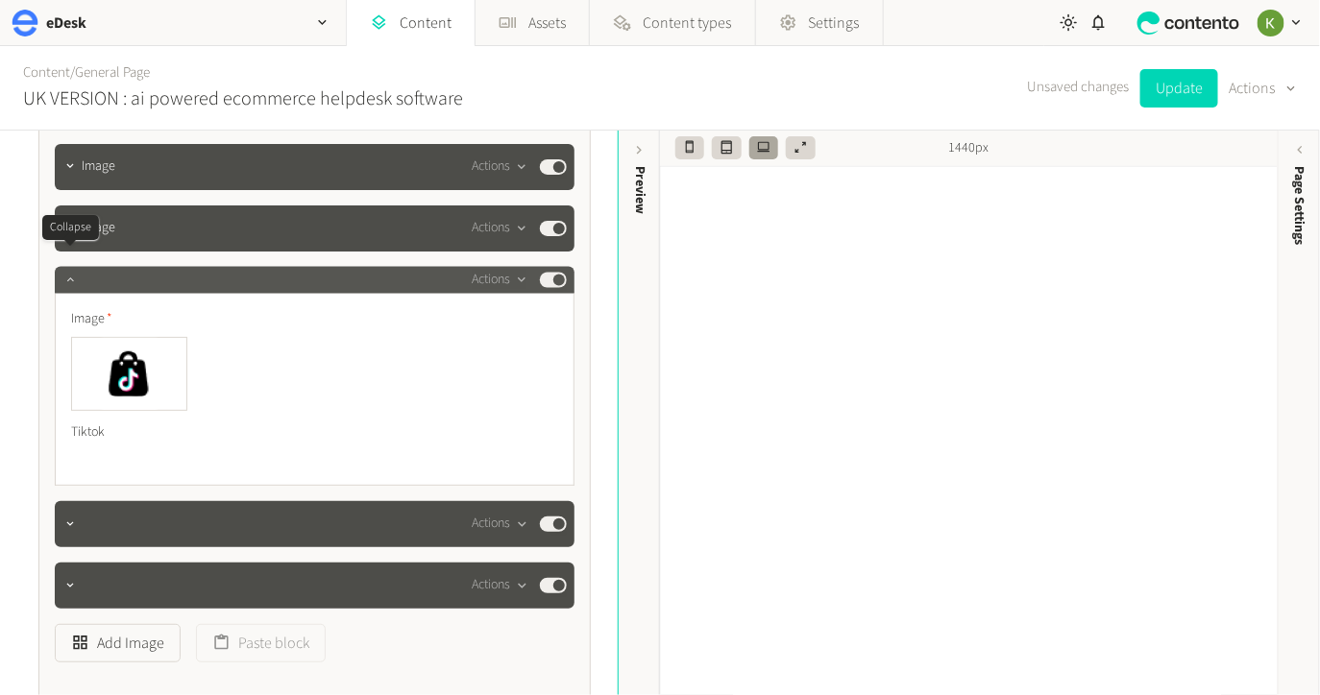
click at [69, 273] on icon "button" at bounding box center [69, 279] width 13 height 13
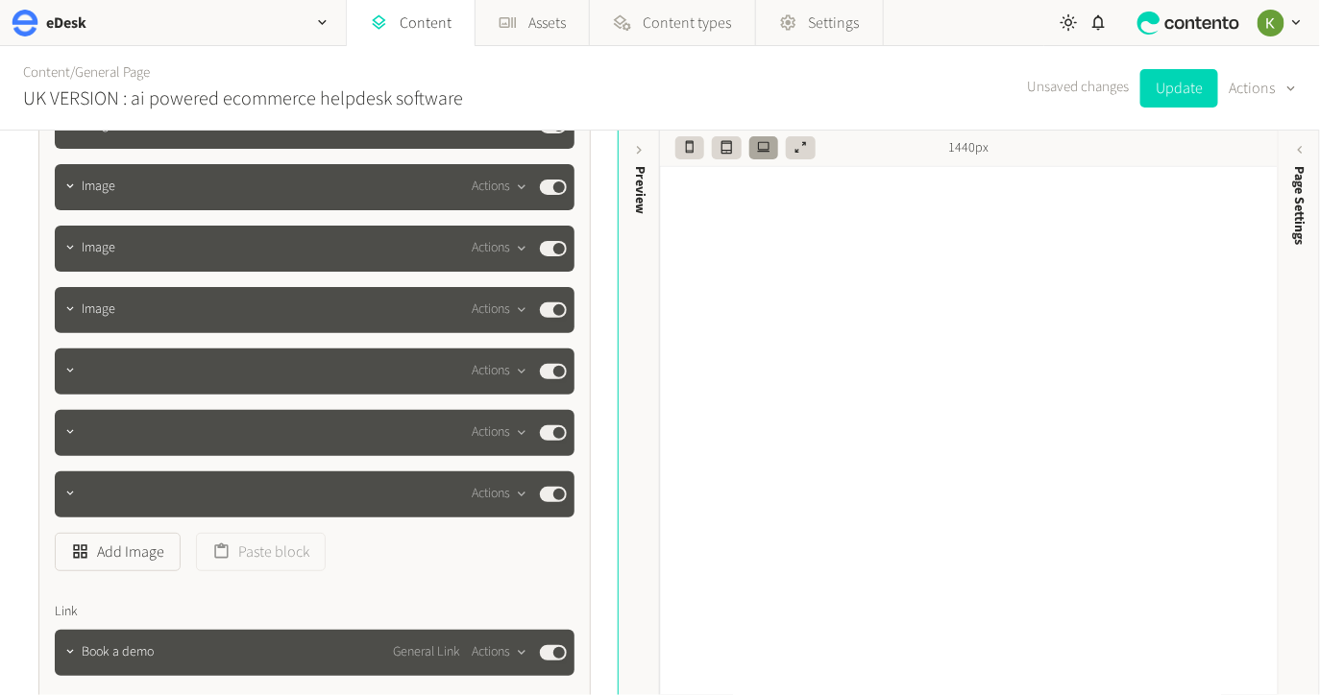
scroll to position [5812, 0]
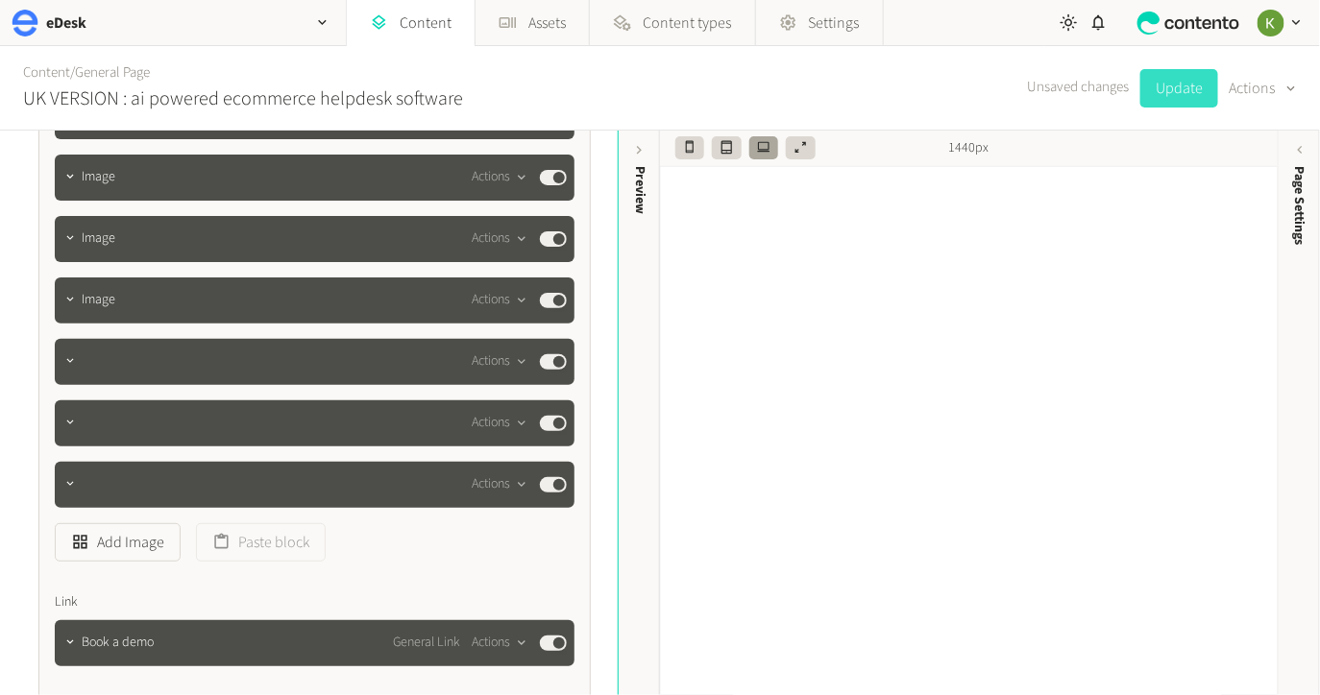
click at [1168, 97] on button "Update" at bounding box center [1179, 88] width 78 height 38
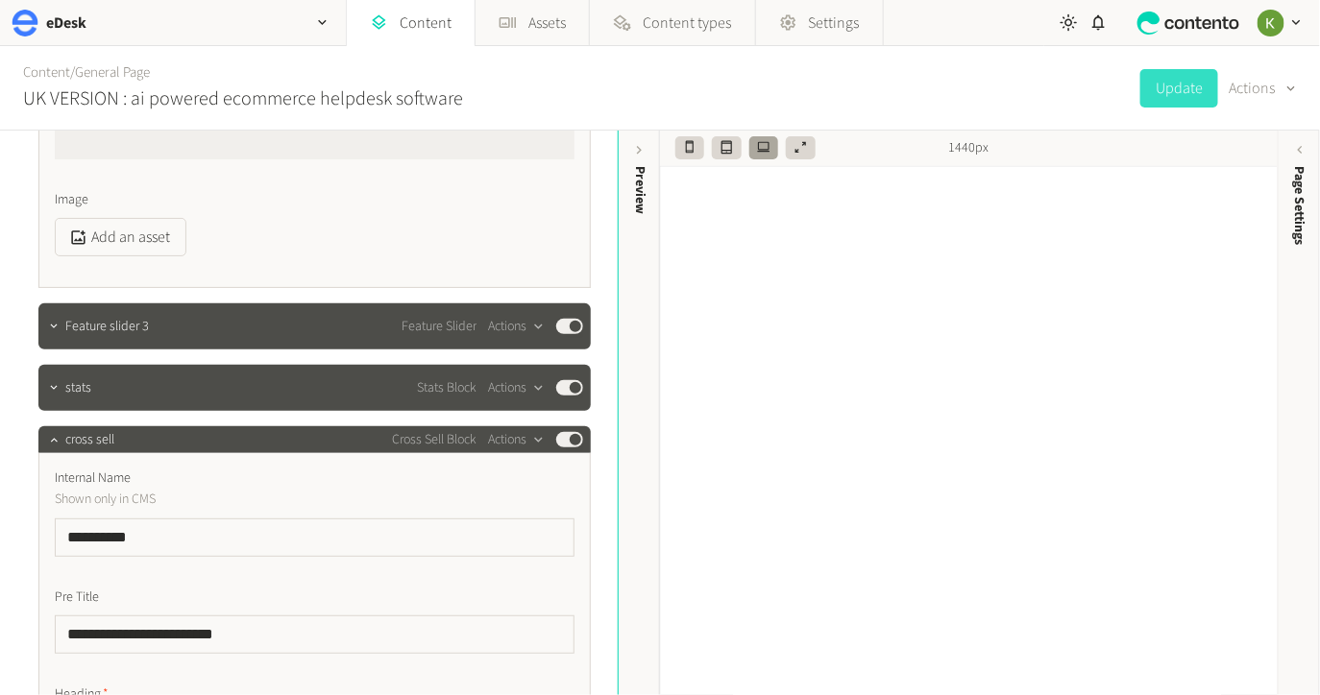
scroll to position [4688, 0]
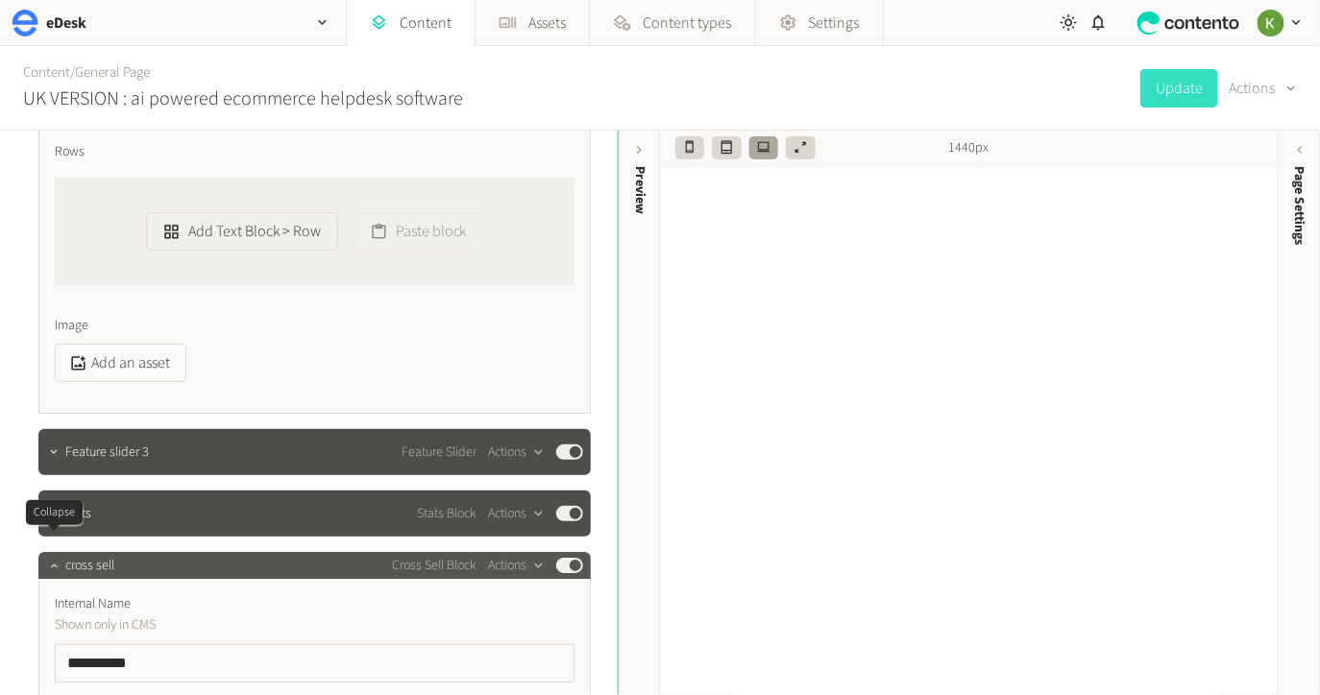
click at [53, 559] on icon "button" at bounding box center [53, 565] width 13 height 13
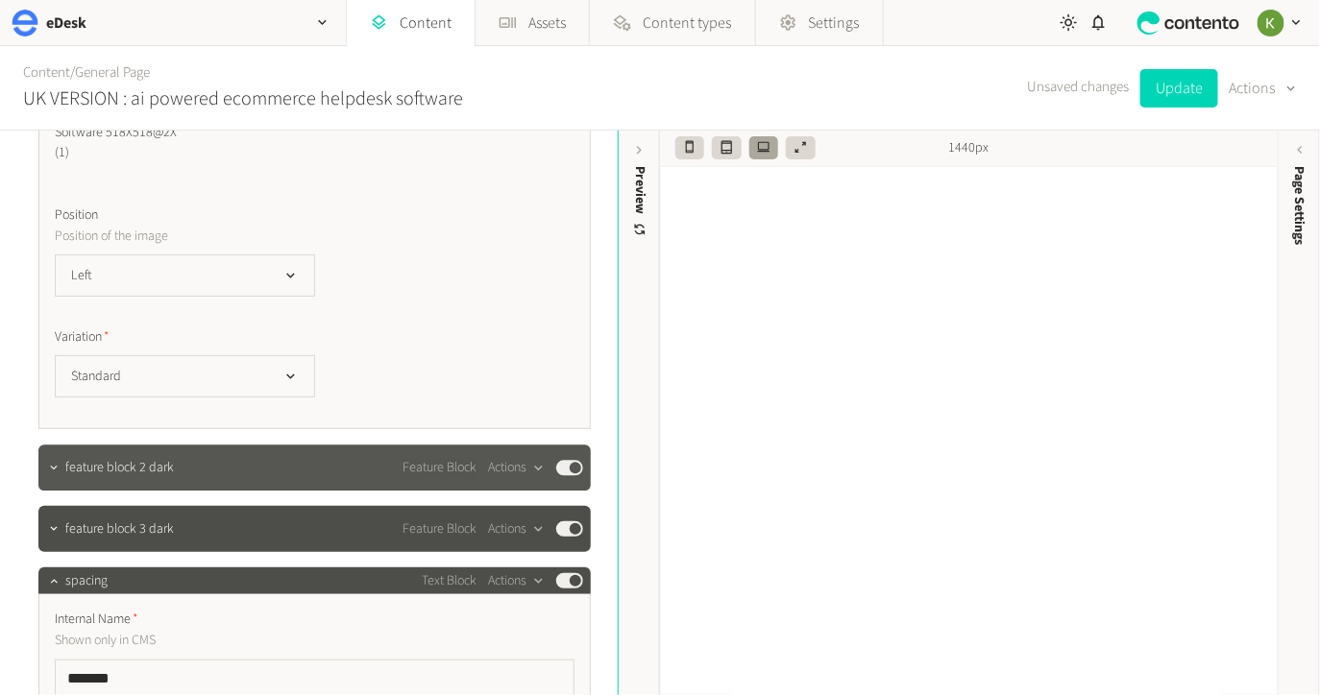
scroll to position [3911, 0]
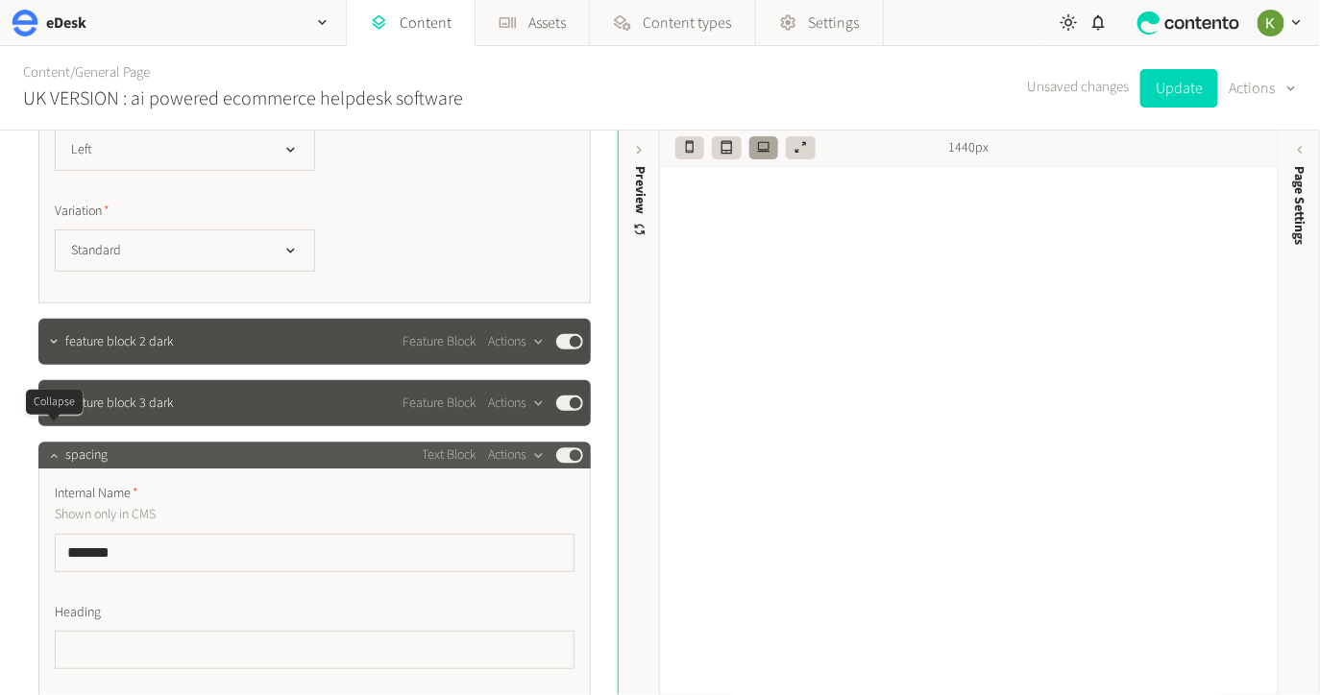
click at [55, 449] on icon "button" at bounding box center [53, 455] width 13 height 13
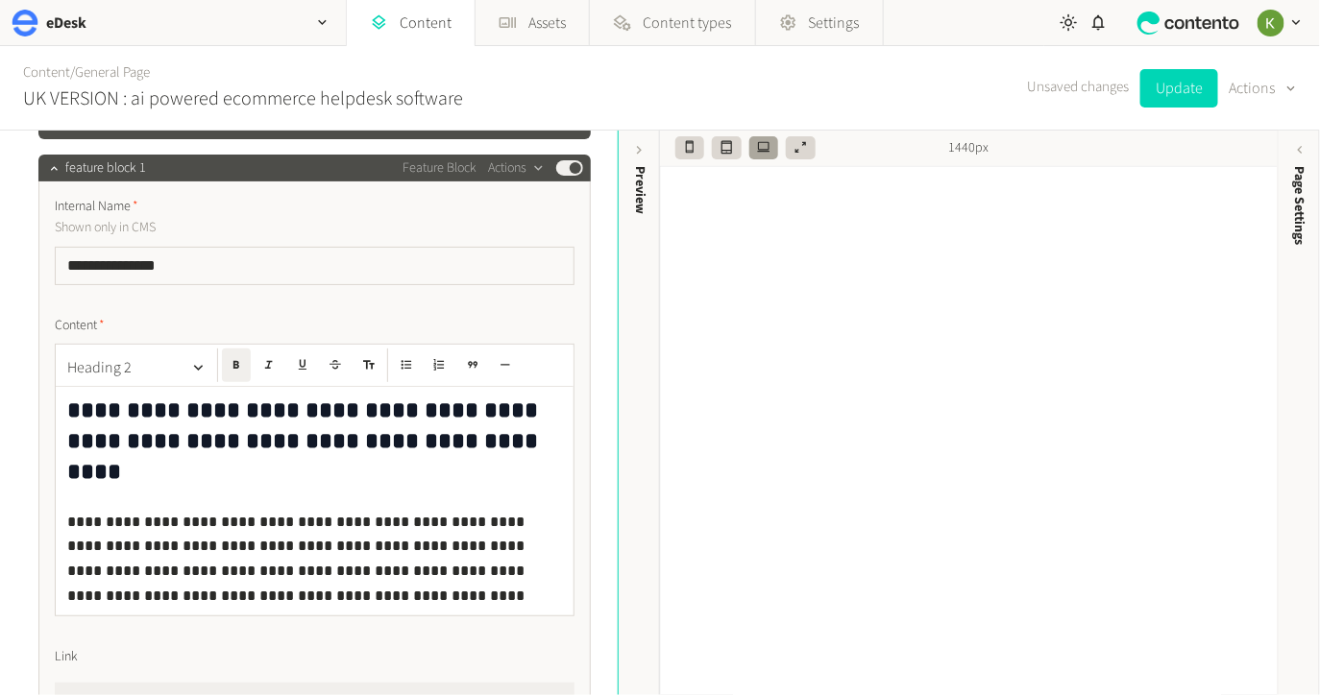
scroll to position [2795, 0]
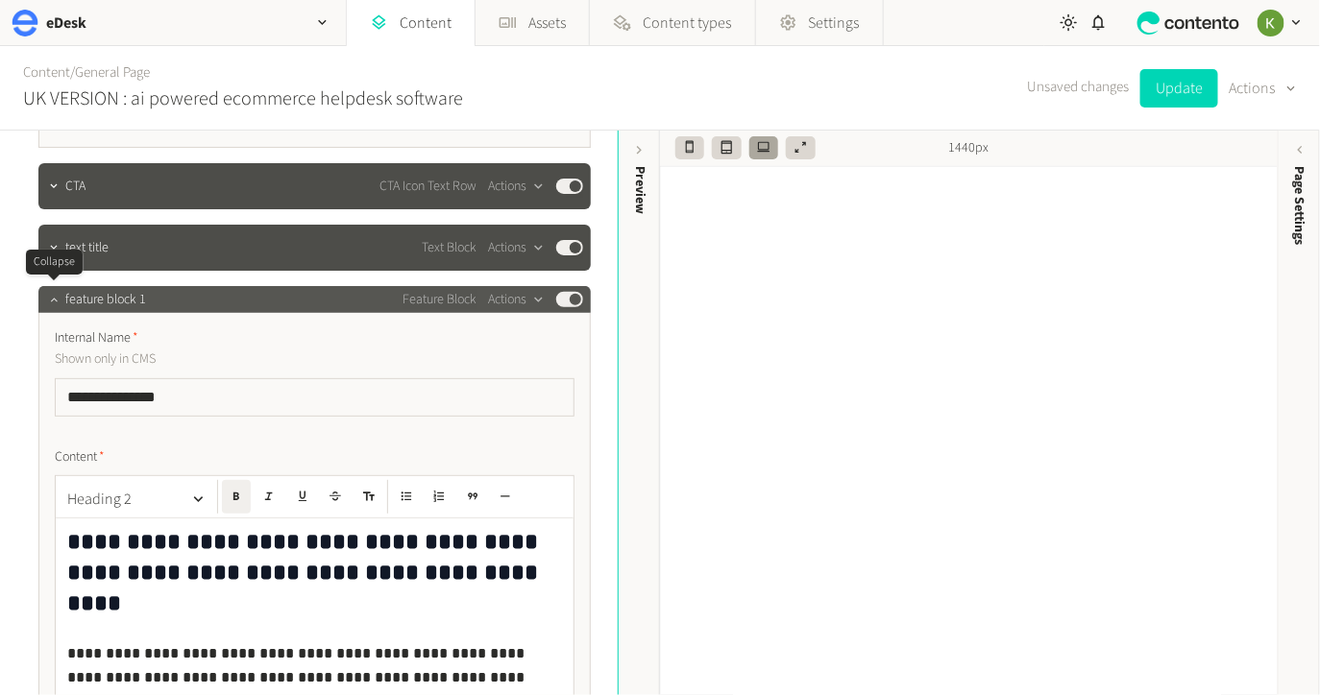
click at [51, 300] on icon "button" at bounding box center [53, 299] width 13 height 13
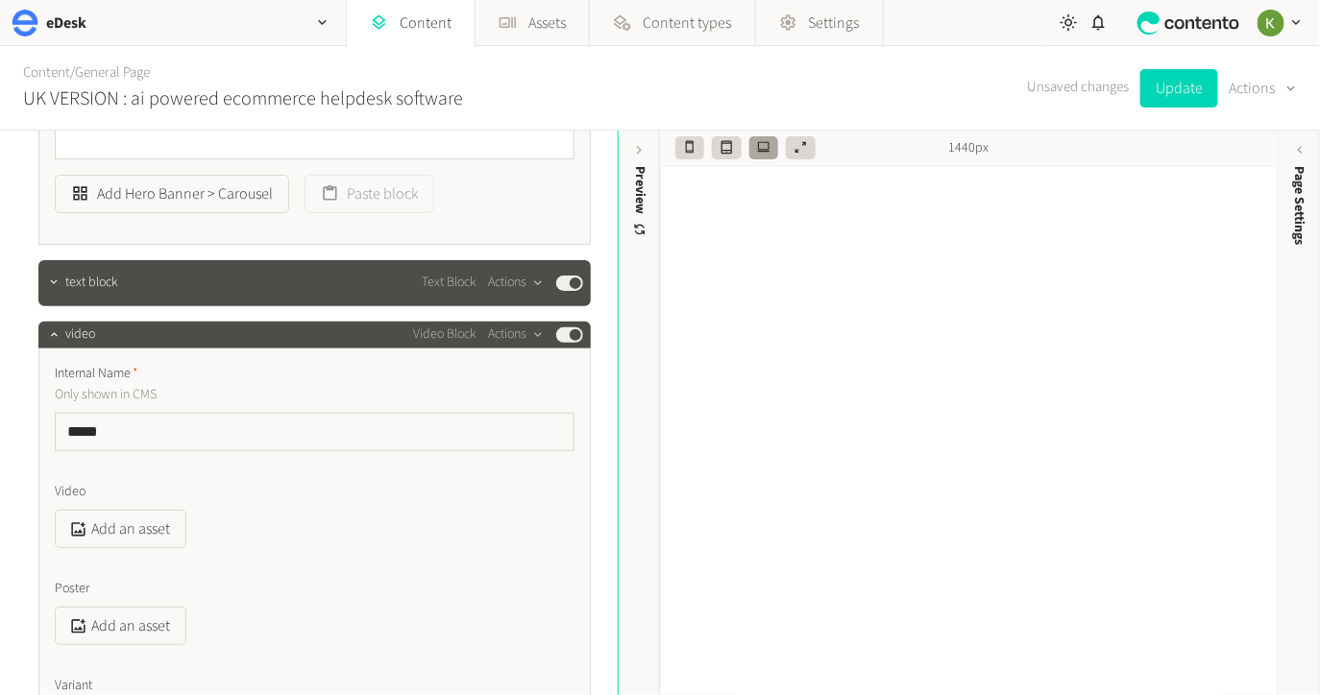
scroll to position [2036, 0]
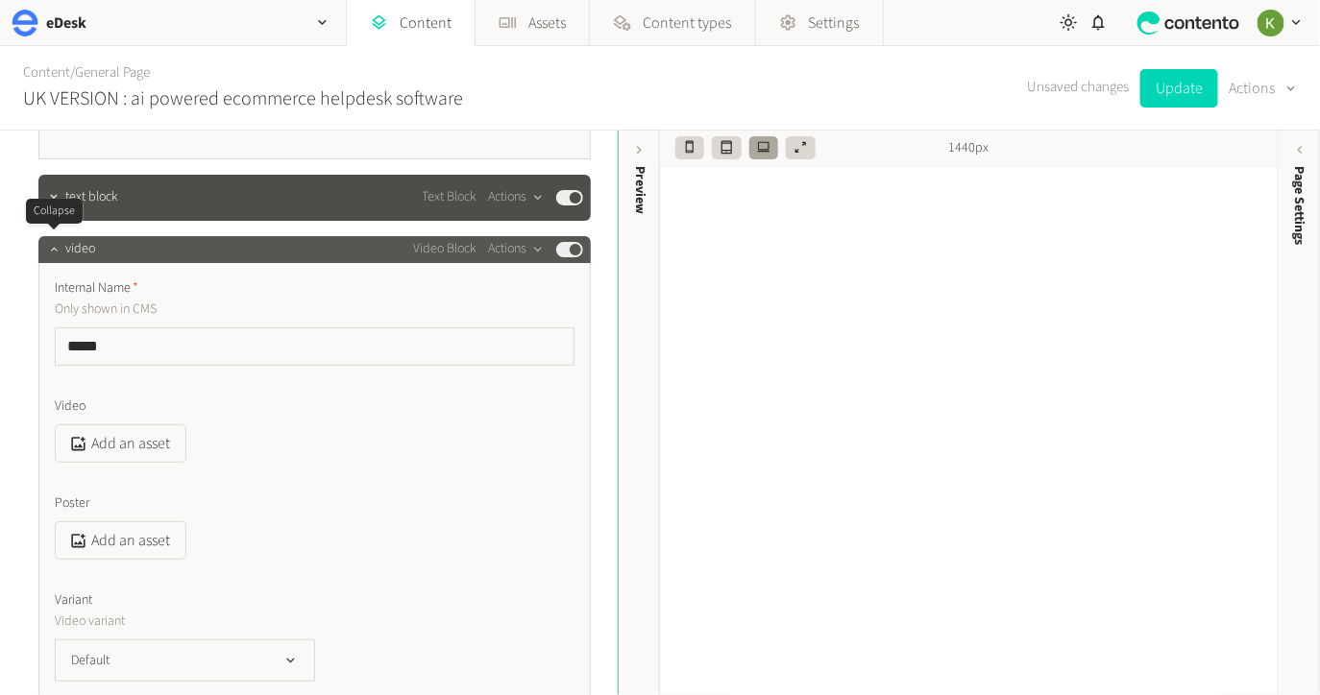
click at [50, 253] on icon "button" at bounding box center [53, 248] width 13 height 13
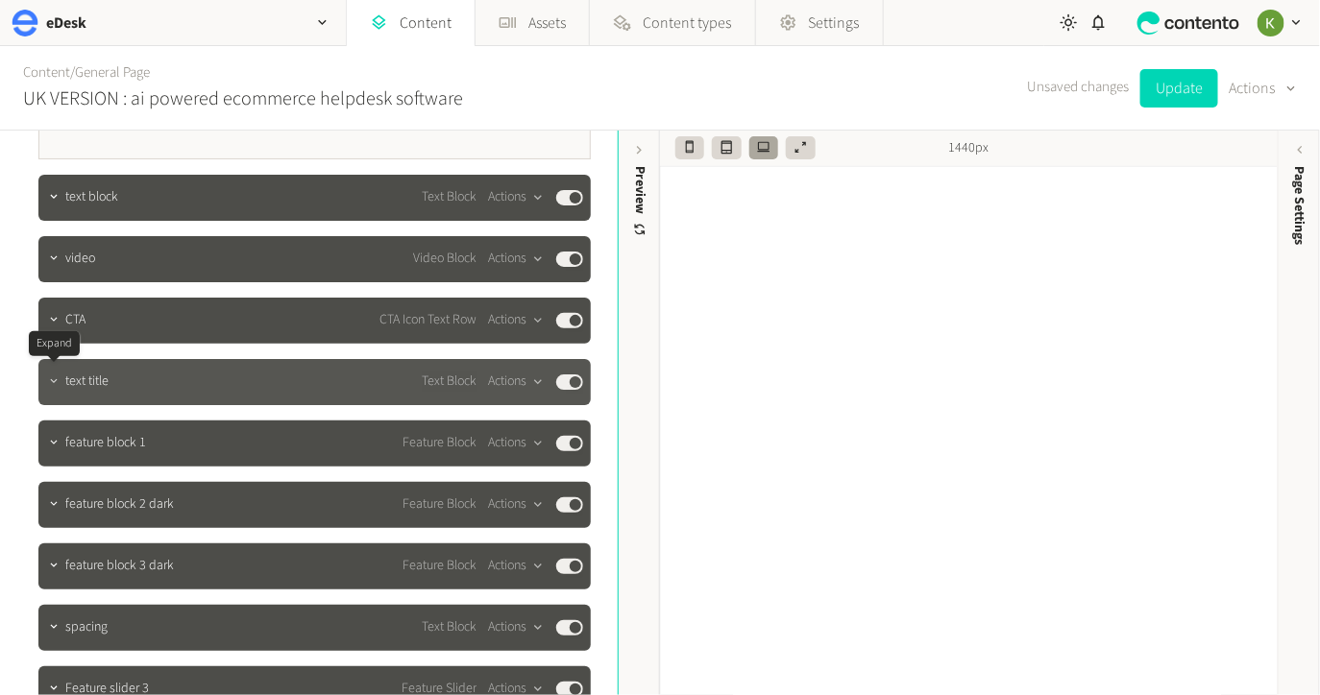
click at [54, 377] on icon "button" at bounding box center [53, 381] width 13 height 13
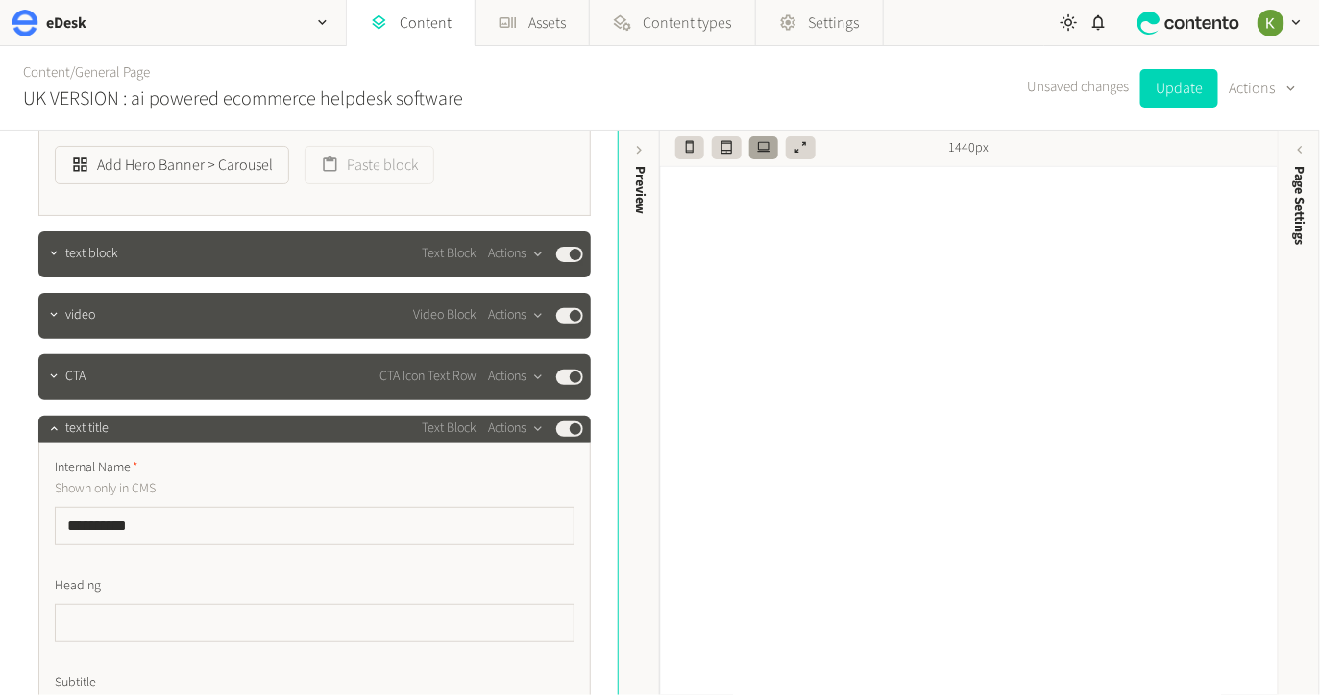
scroll to position [1883, 0]
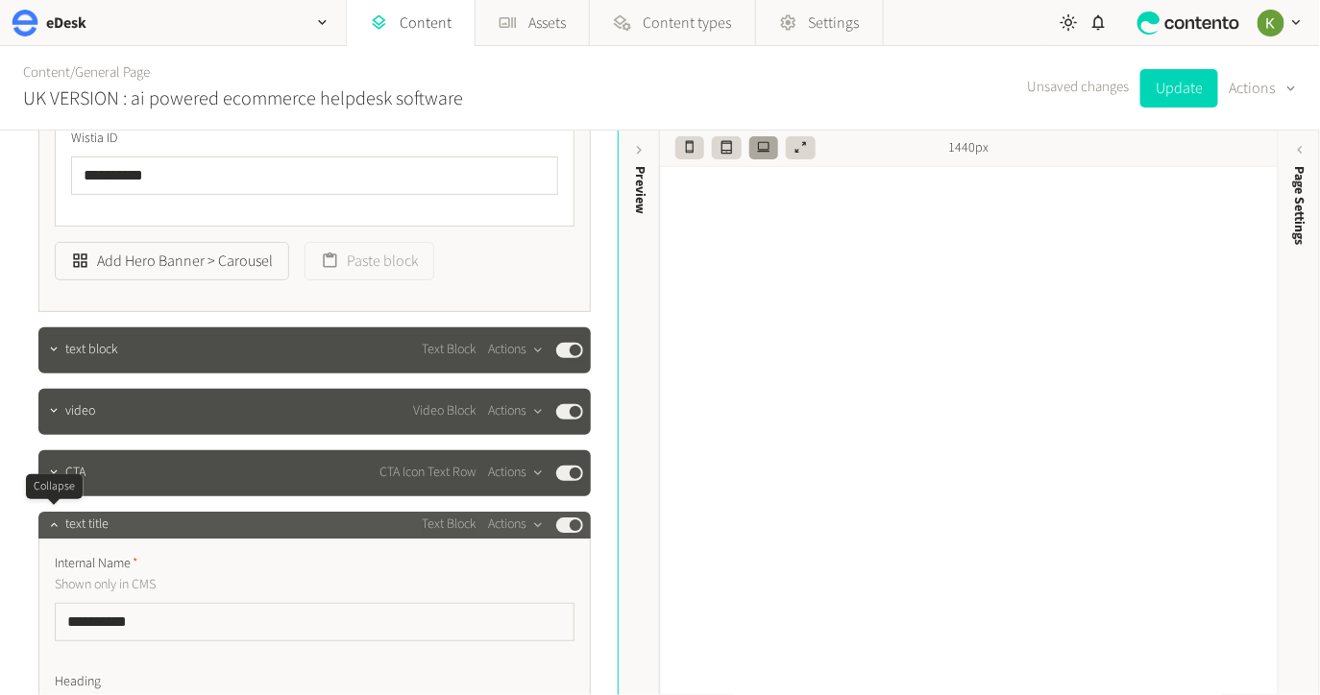
click at [52, 519] on icon "button" at bounding box center [53, 524] width 13 height 13
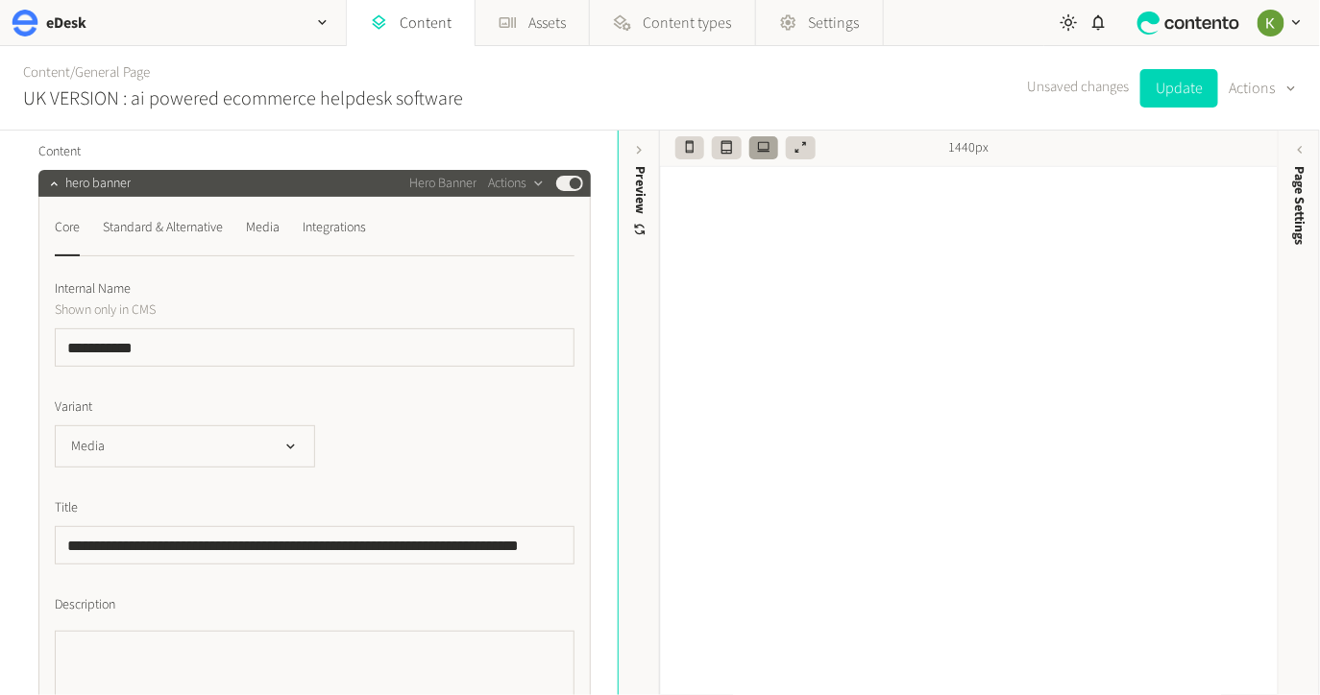
scroll to position [0, 0]
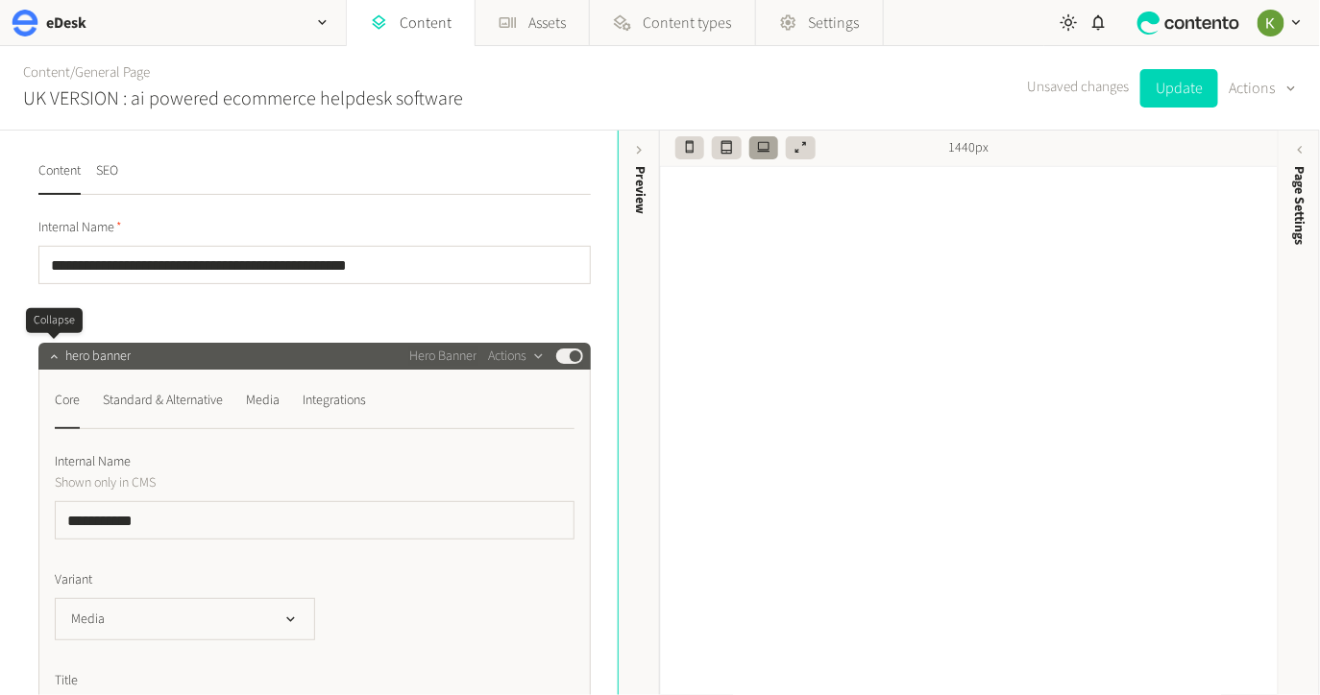
click at [55, 359] on icon "button" at bounding box center [53, 356] width 13 height 13
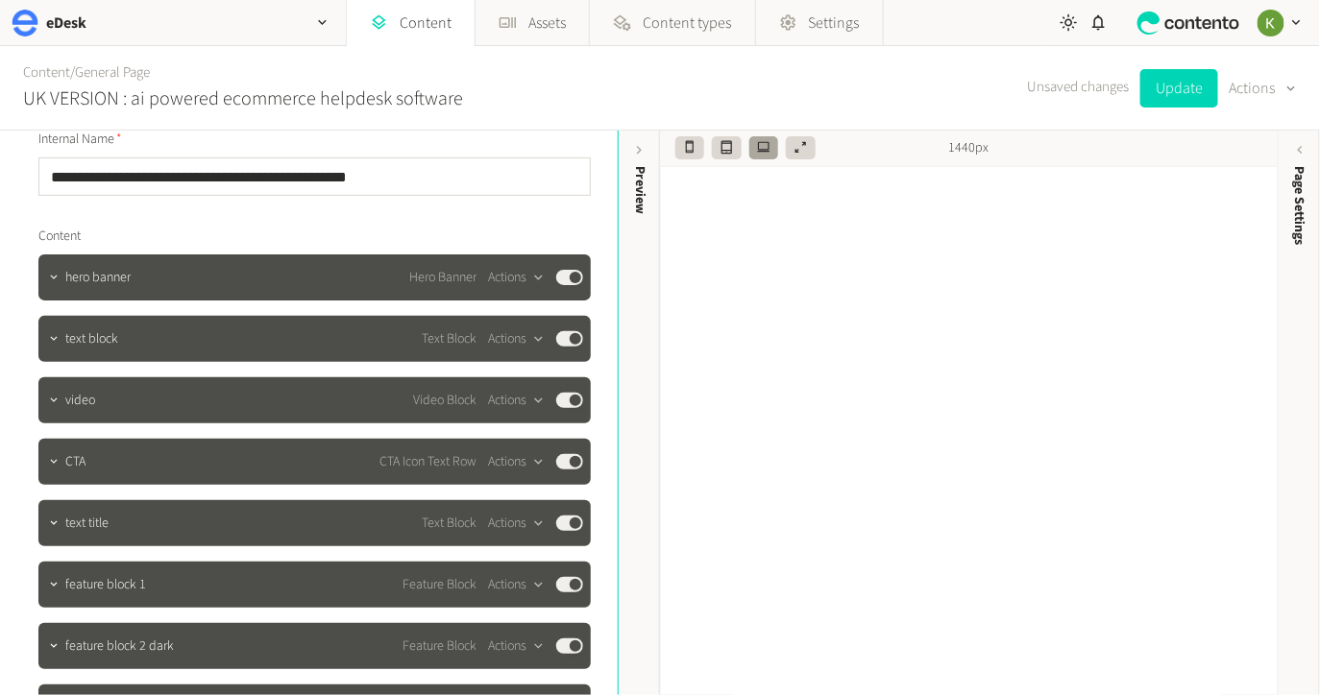
scroll to position [92, 0]
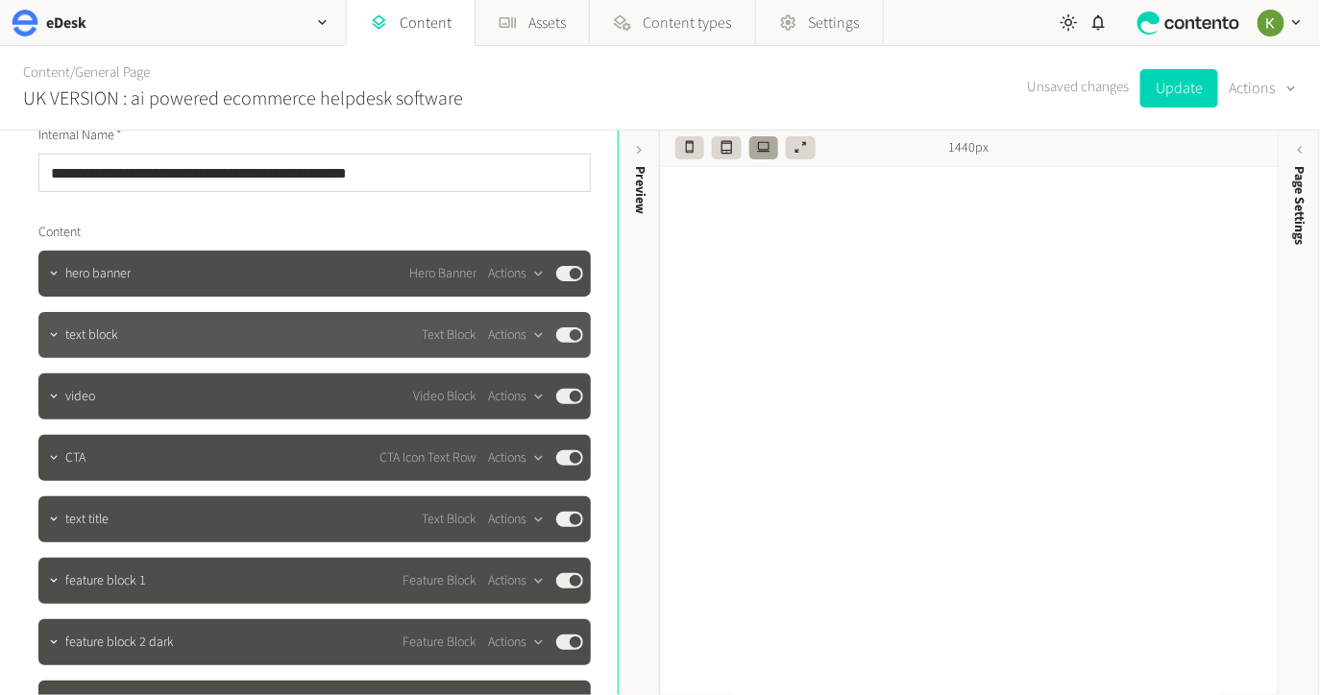
click at [57, 348] on div at bounding box center [53, 335] width 23 height 46
click at [56, 336] on icon "button" at bounding box center [53, 335] width 13 height 13
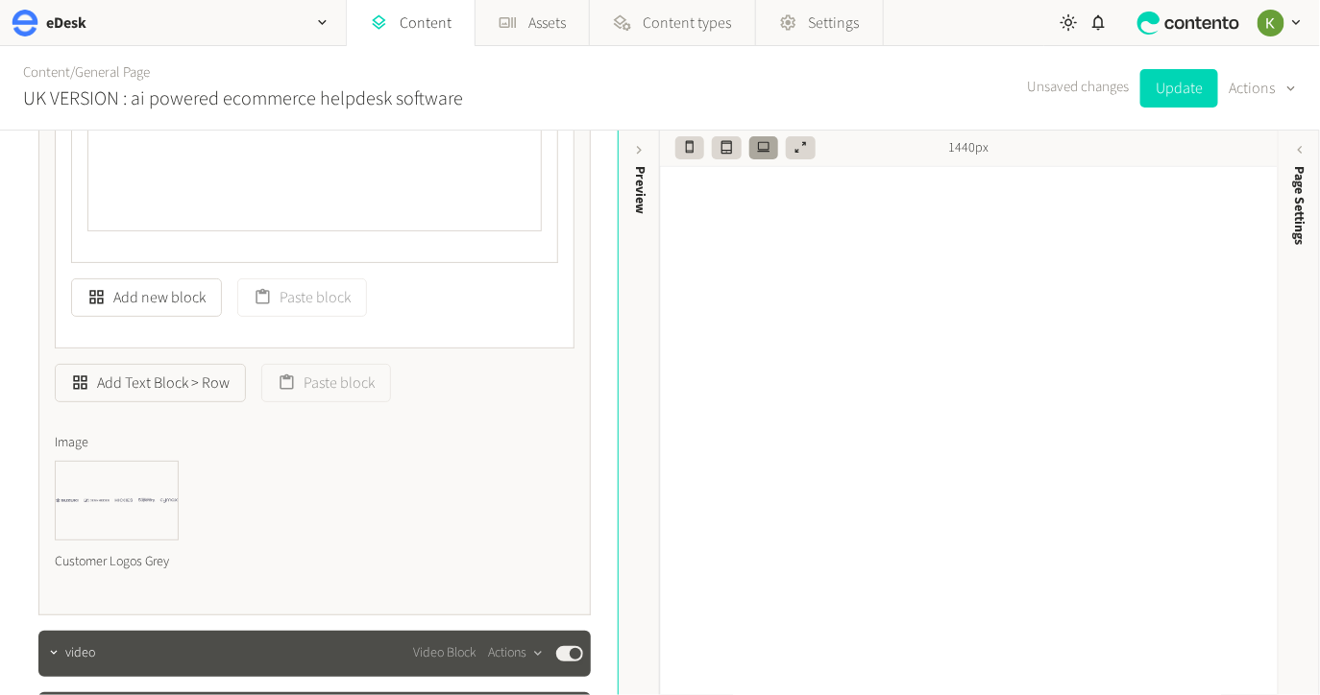
scroll to position [1242, 0]
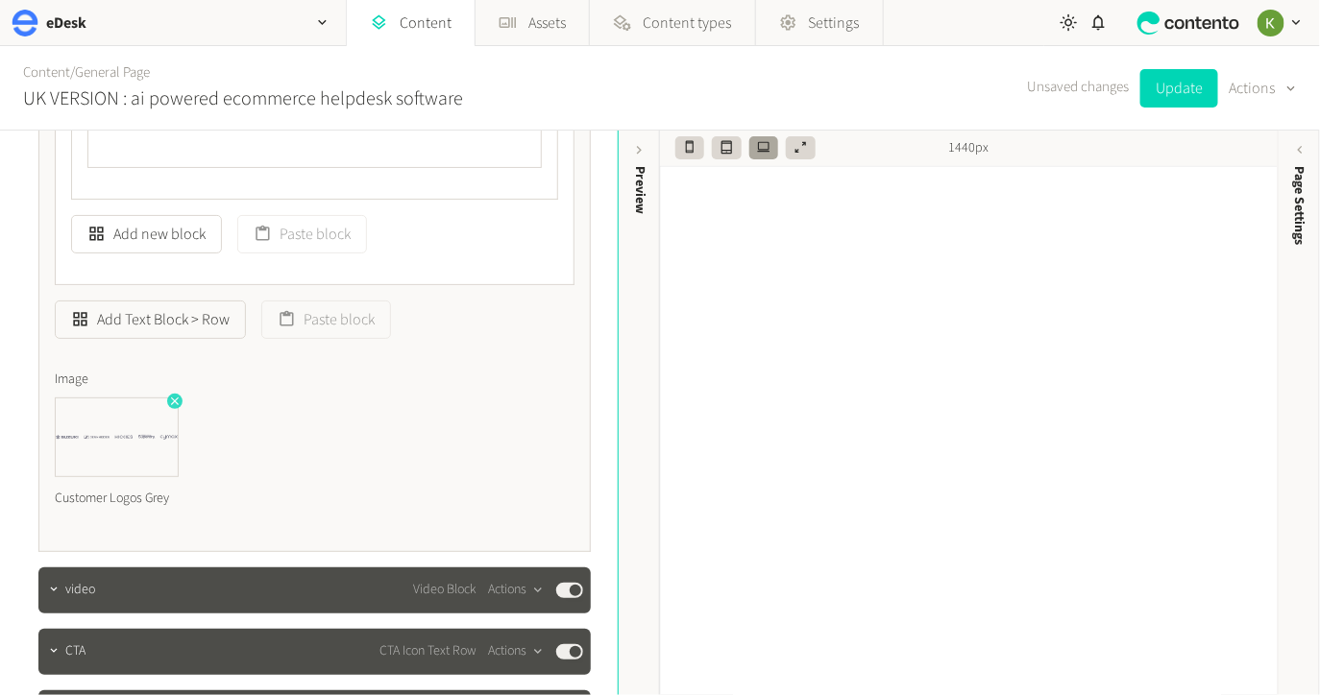
click at [175, 402] on icon "button" at bounding box center [174, 401] width 13 height 13
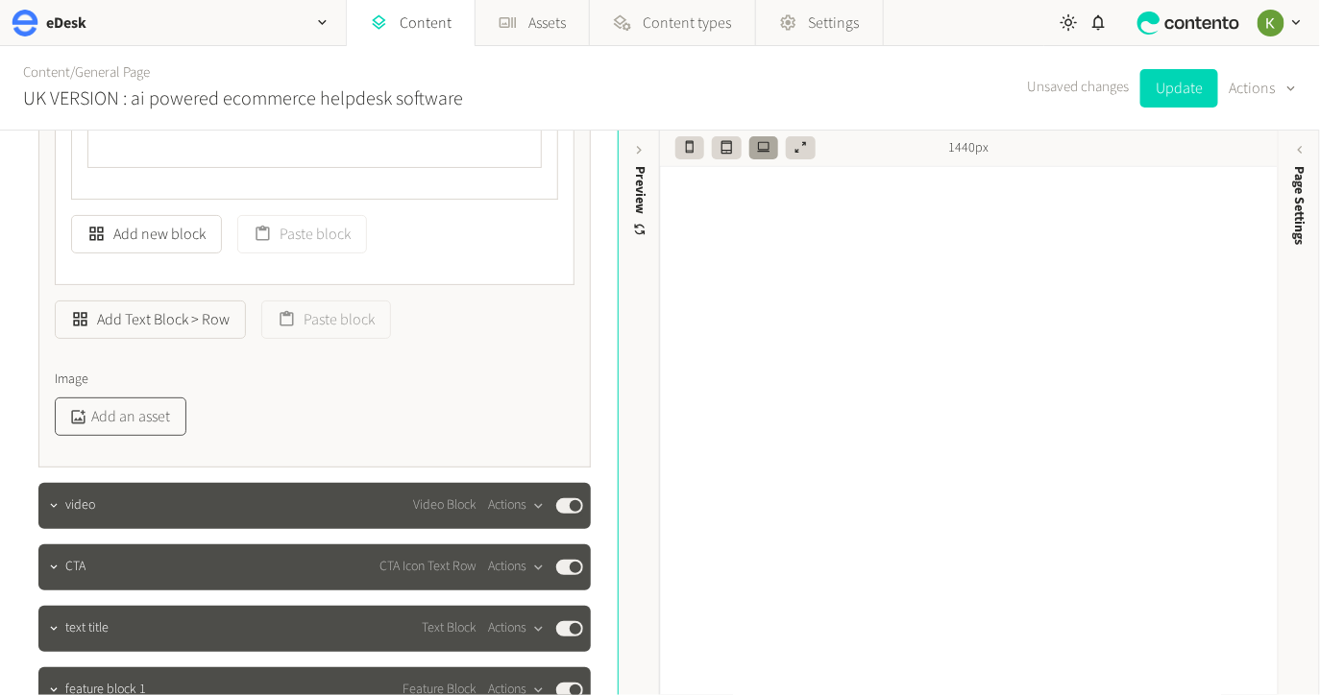
click at [133, 417] on button "Add an asset" at bounding box center [121, 417] width 132 height 38
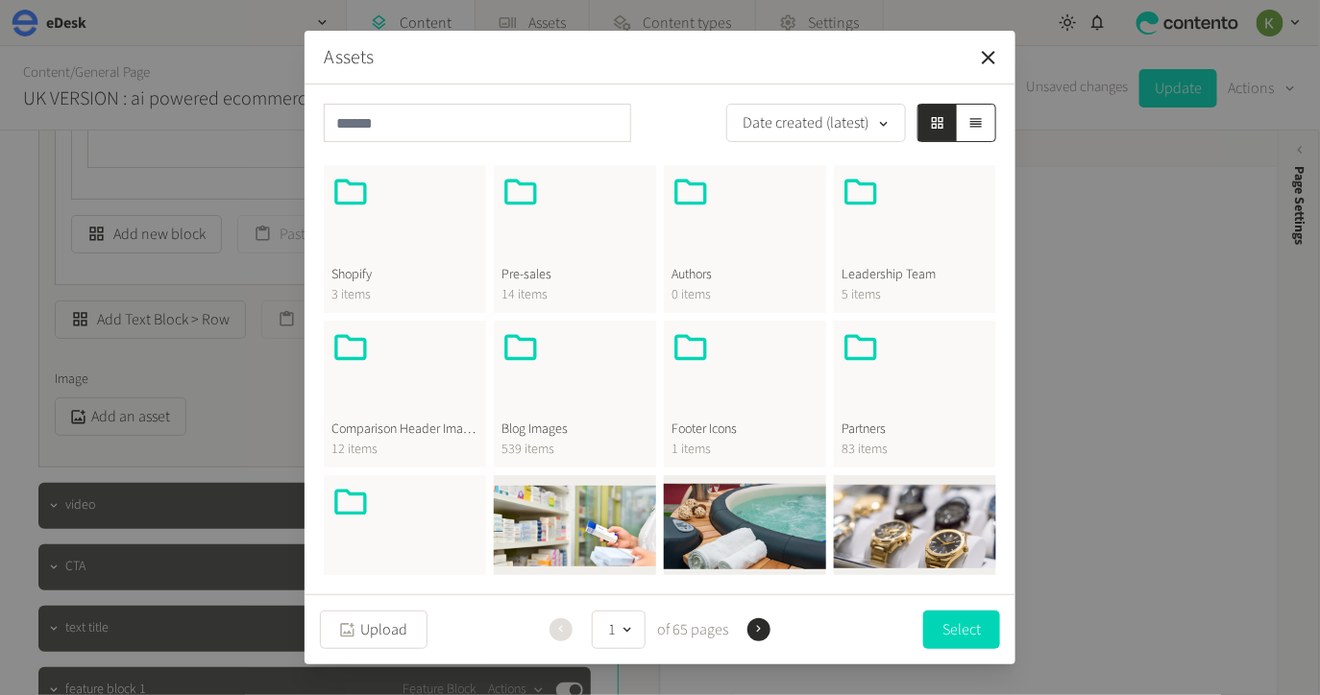
scroll to position [542, 0]
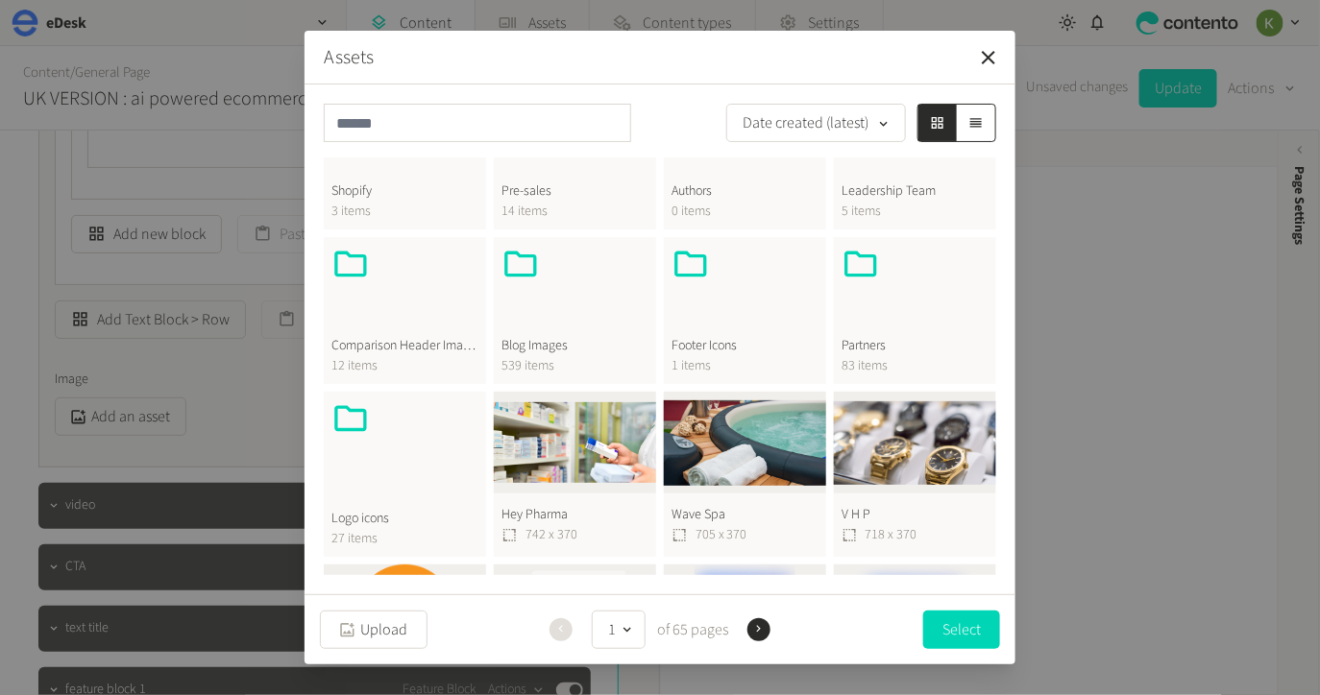
click at [394, 422] on div at bounding box center [404, 446] width 147 height 92
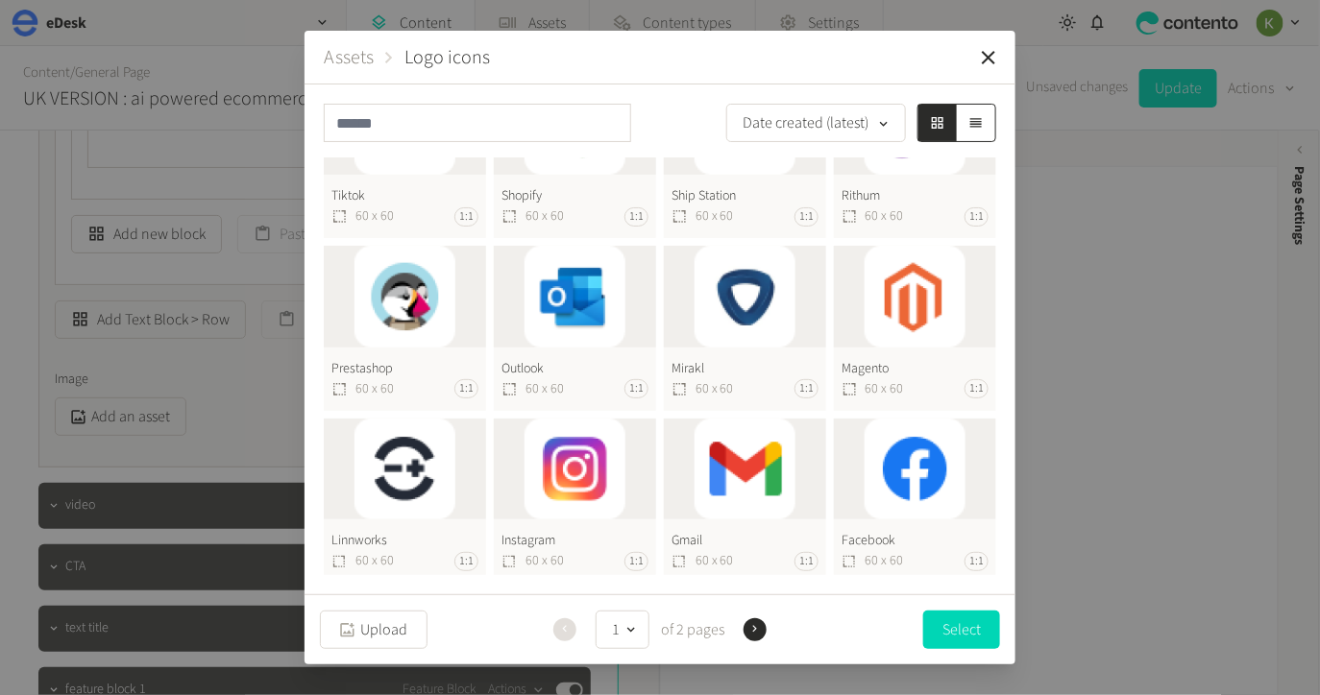
scroll to position [0, 0]
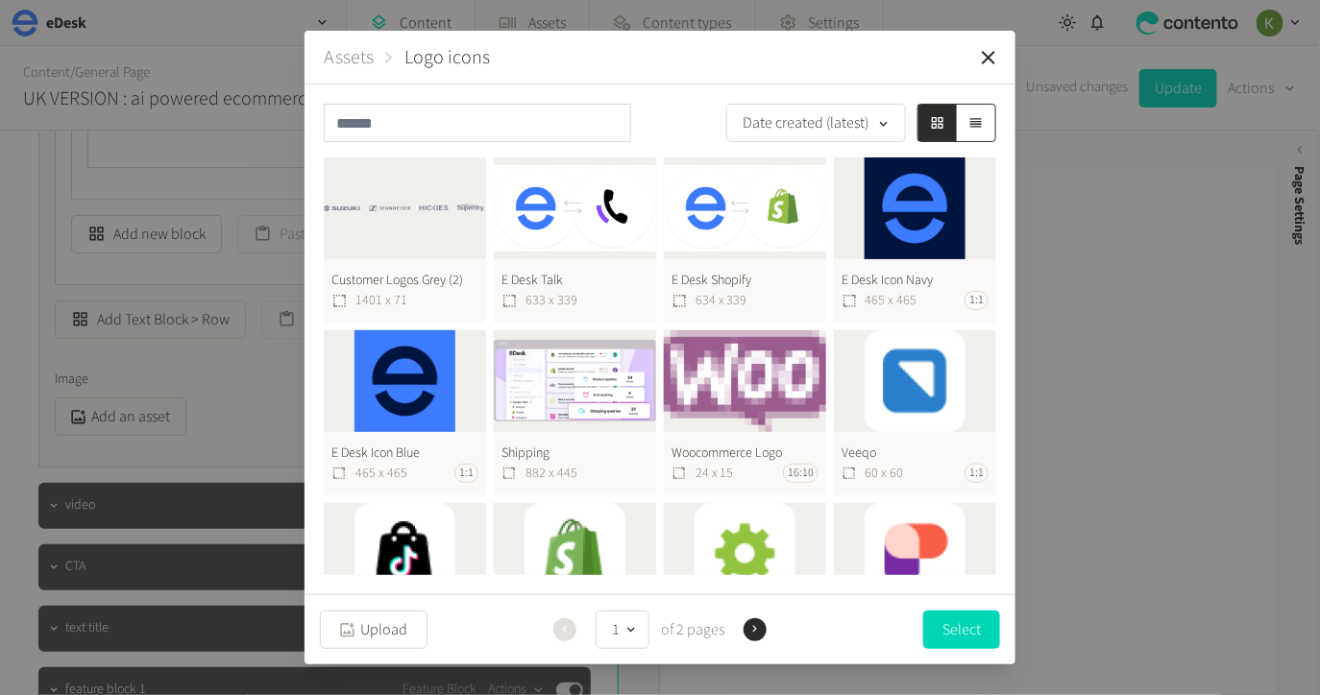
drag, startPoint x: 429, startPoint y: 190, endPoint x: 463, endPoint y: 185, distance: 34.0
click at [429, 190] on button "Customer Logos Grey (2) 1401 x 71" at bounding box center [405, 240] width 162 height 165
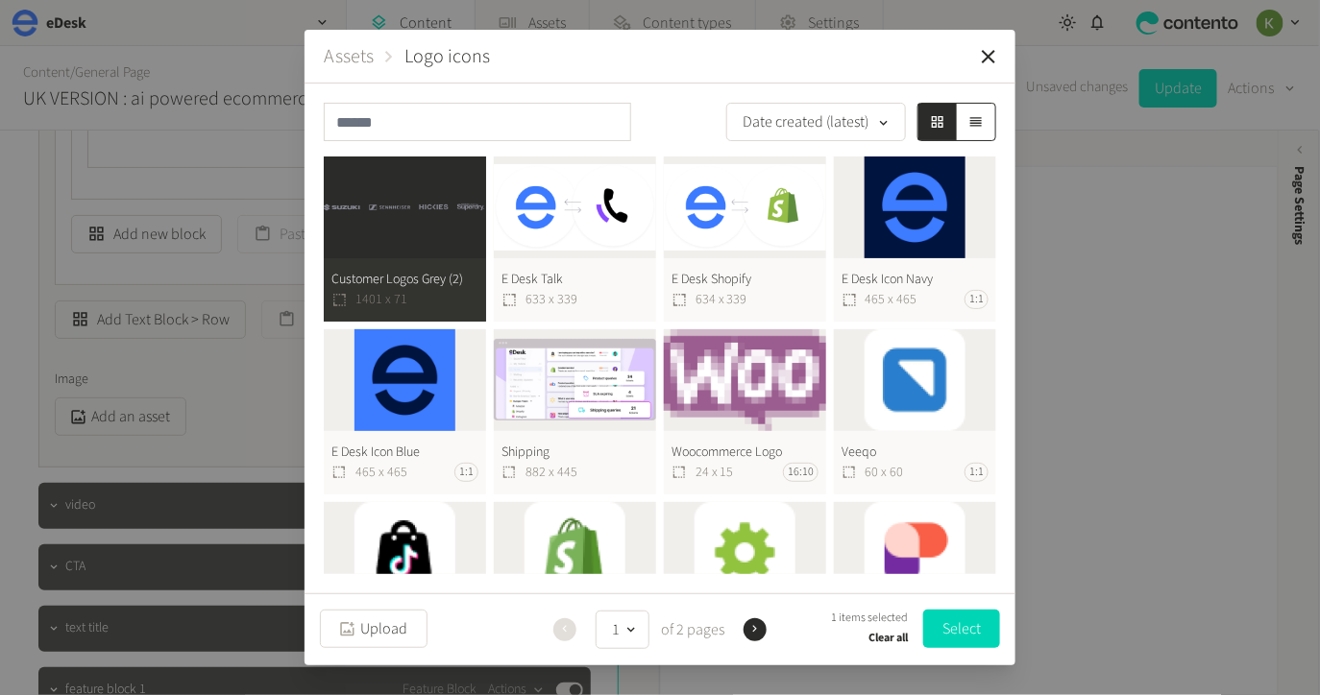
click at [955, 633] on button "Select" at bounding box center [961, 629] width 77 height 38
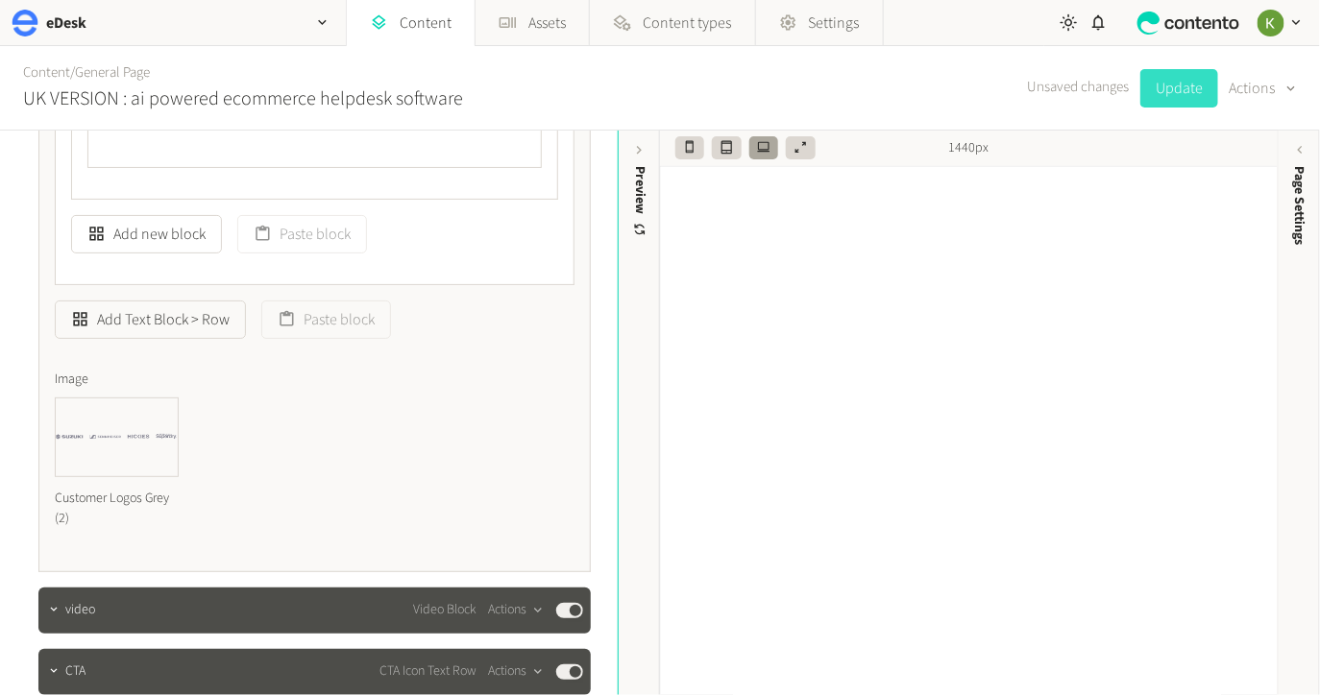
click at [1178, 92] on button "Update" at bounding box center [1179, 88] width 78 height 38
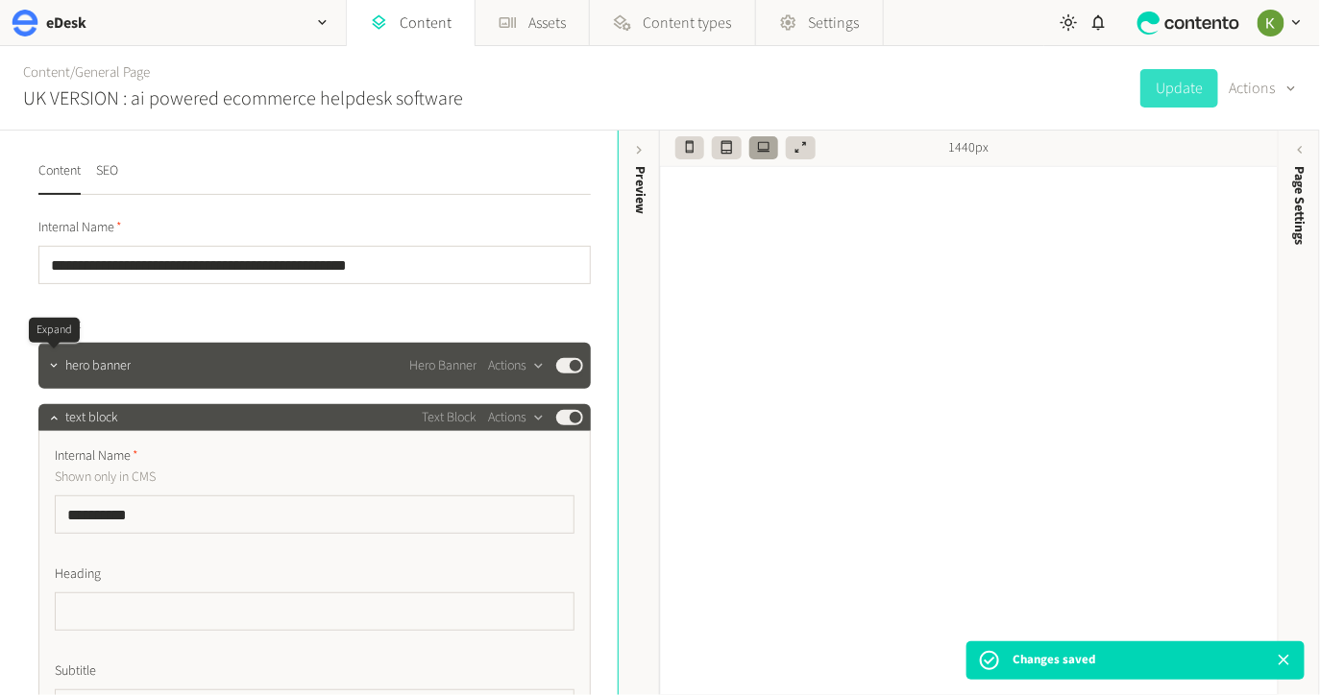
drag, startPoint x: 51, startPoint y: 361, endPoint x: 117, endPoint y: 337, distance: 70.5
click at [51, 360] on icon "button" at bounding box center [53, 365] width 13 height 13
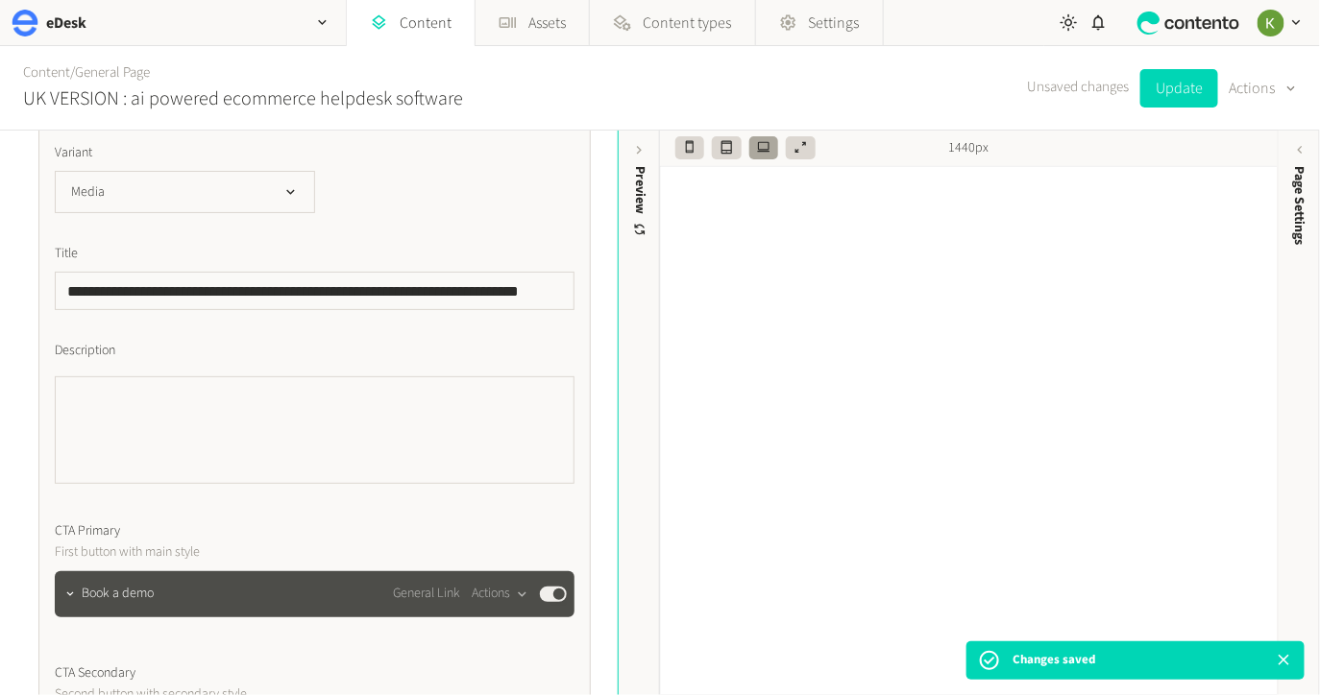
scroll to position [476, 0]
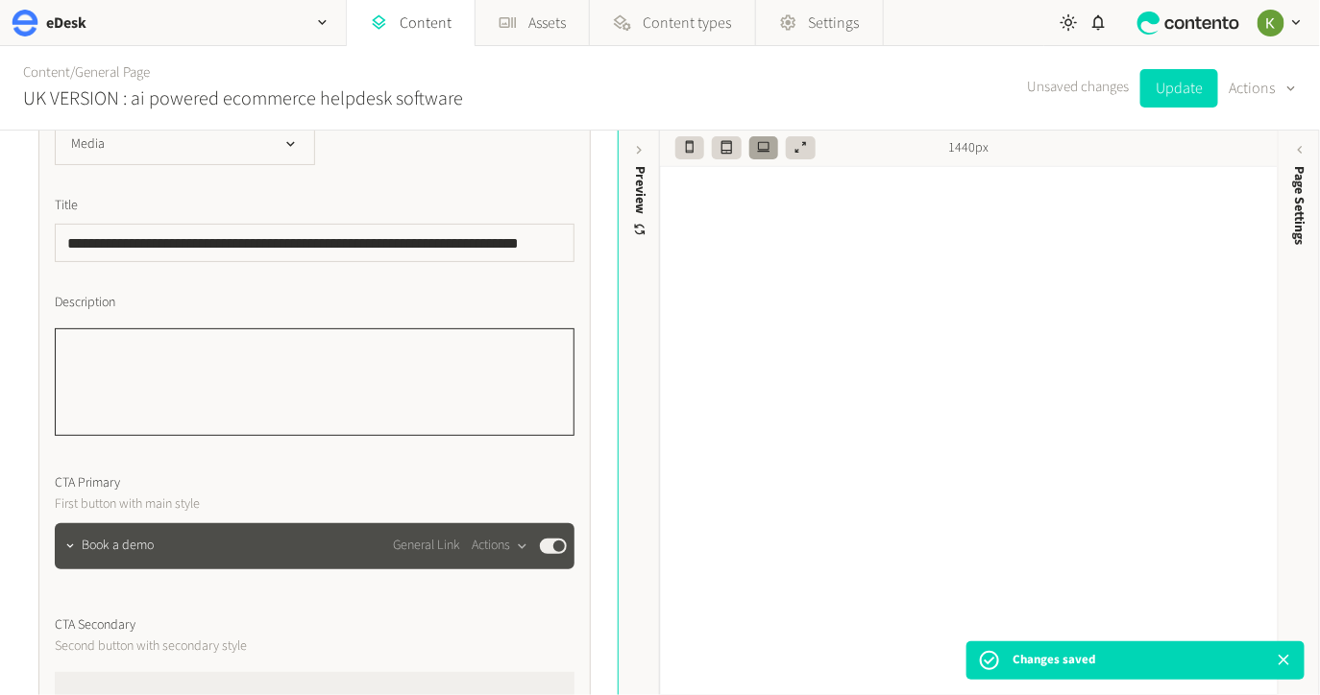
click at [210, 353] on textarea "Description" at bounding box center [315, 383] width 520 height 108
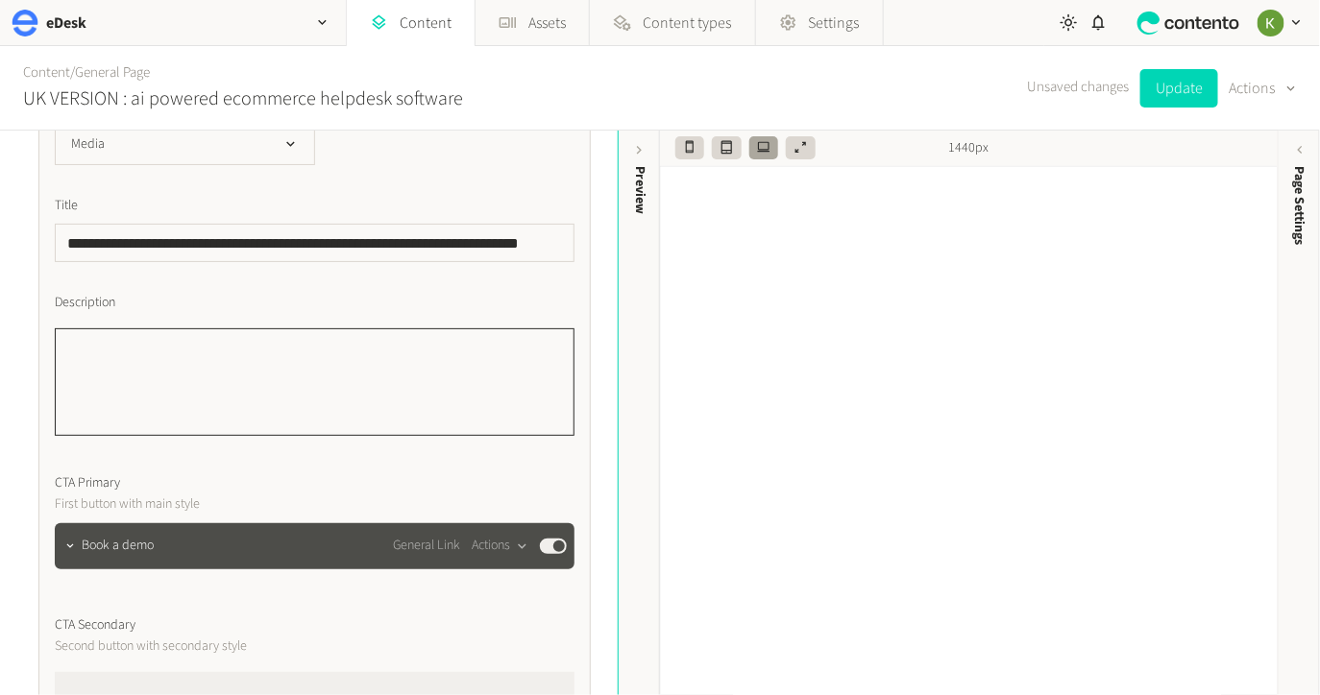
click at [264, 356] on textarea "Description" at bounding box center [315, 383] width 520 height 108
paste textarea "**********"
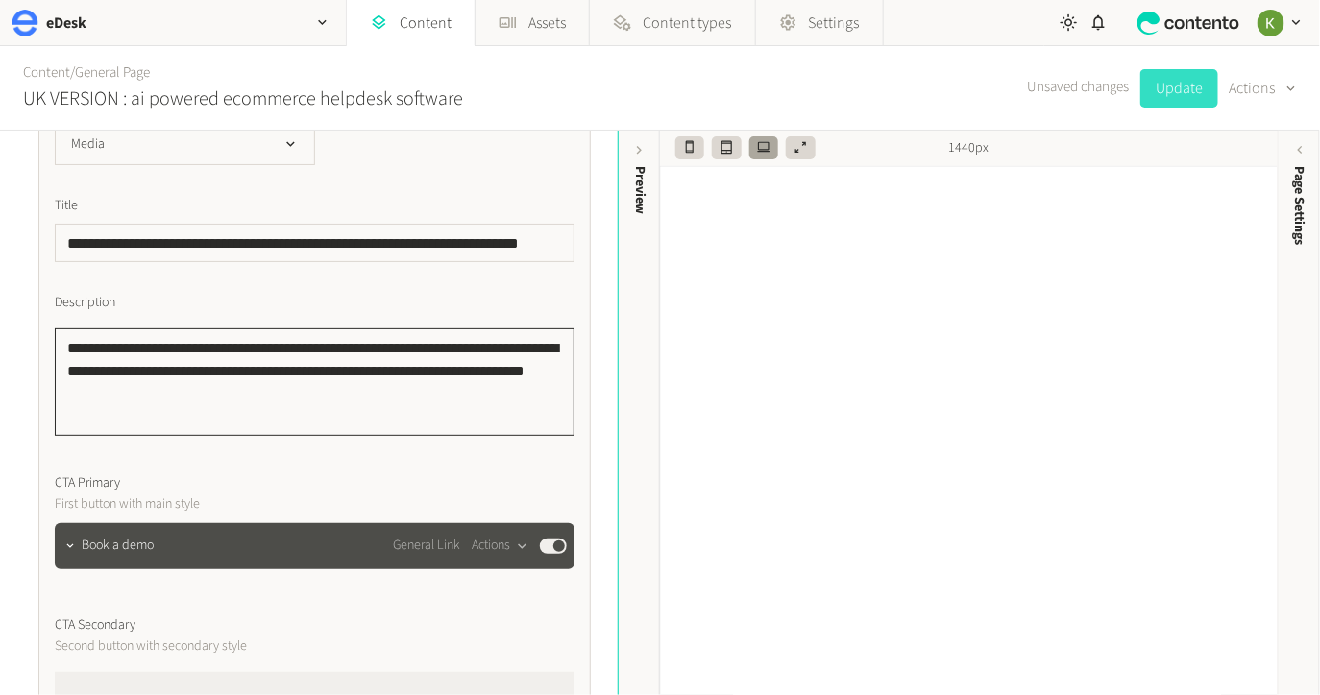
type textarea "**********"
click at [1163, 88] on button "Update" at bounding box center [1179, 88] width 78 height 38
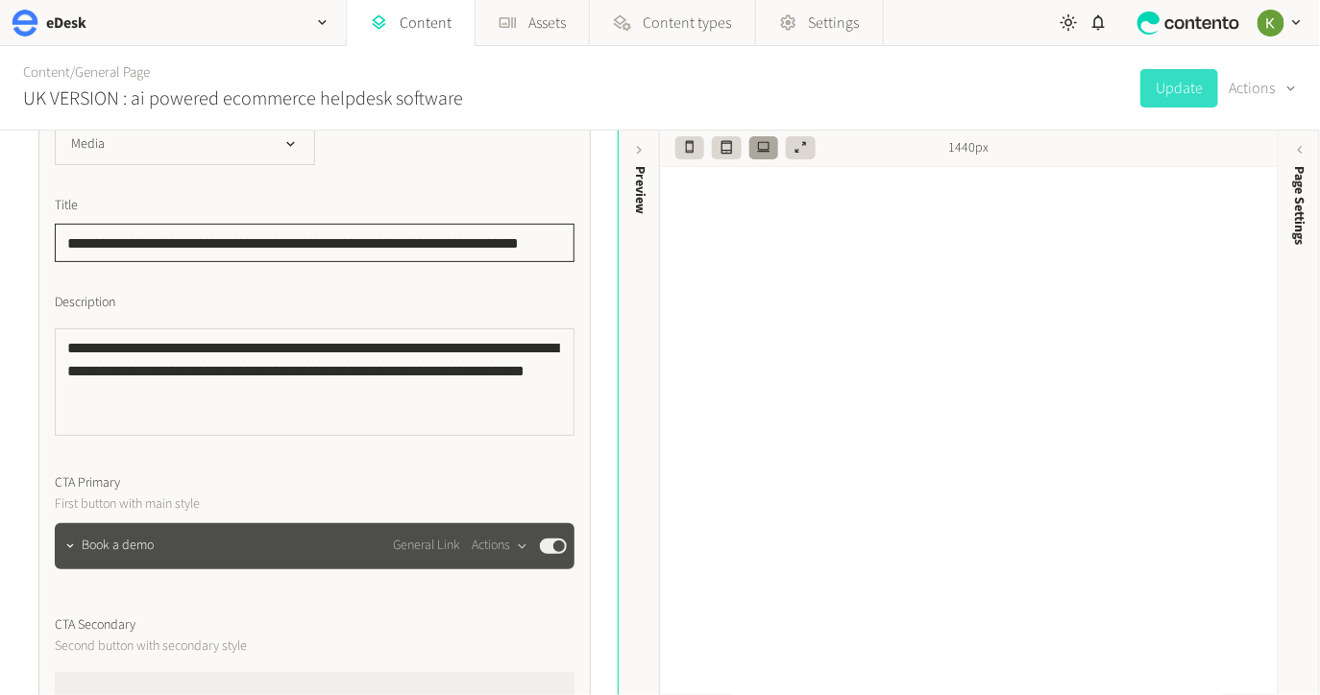
click at [372, 238] on input "**********" at bounding box center [315, 243] width 520 height 38
drag, startPoint x: 388, startPoint y: 238, endPoint x: 404, endPoint y: 233, distance: 17.0
click at [391, 236] on input "**********" at bounding box center [315, 243] width 520 height 38
paste input "***"
type input "**********"
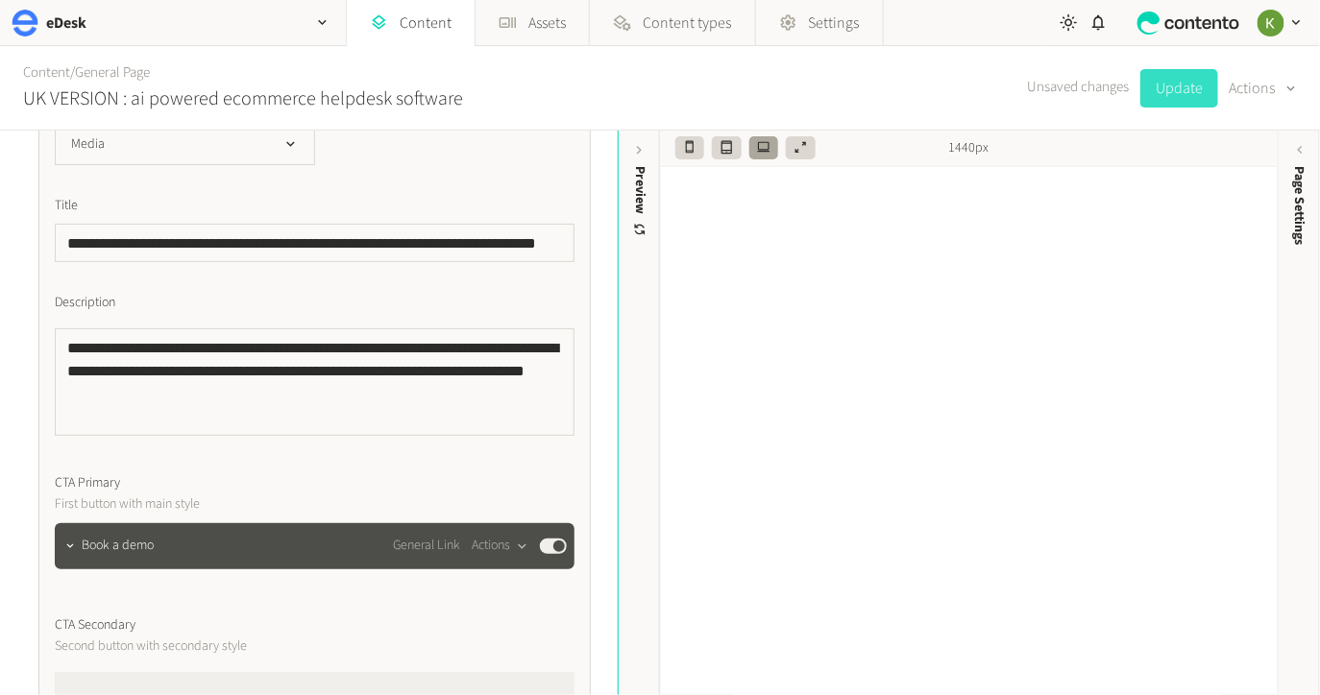
click at [1183, 91] on button "Update" at bounding box center [1179, 88] width 78 height 38
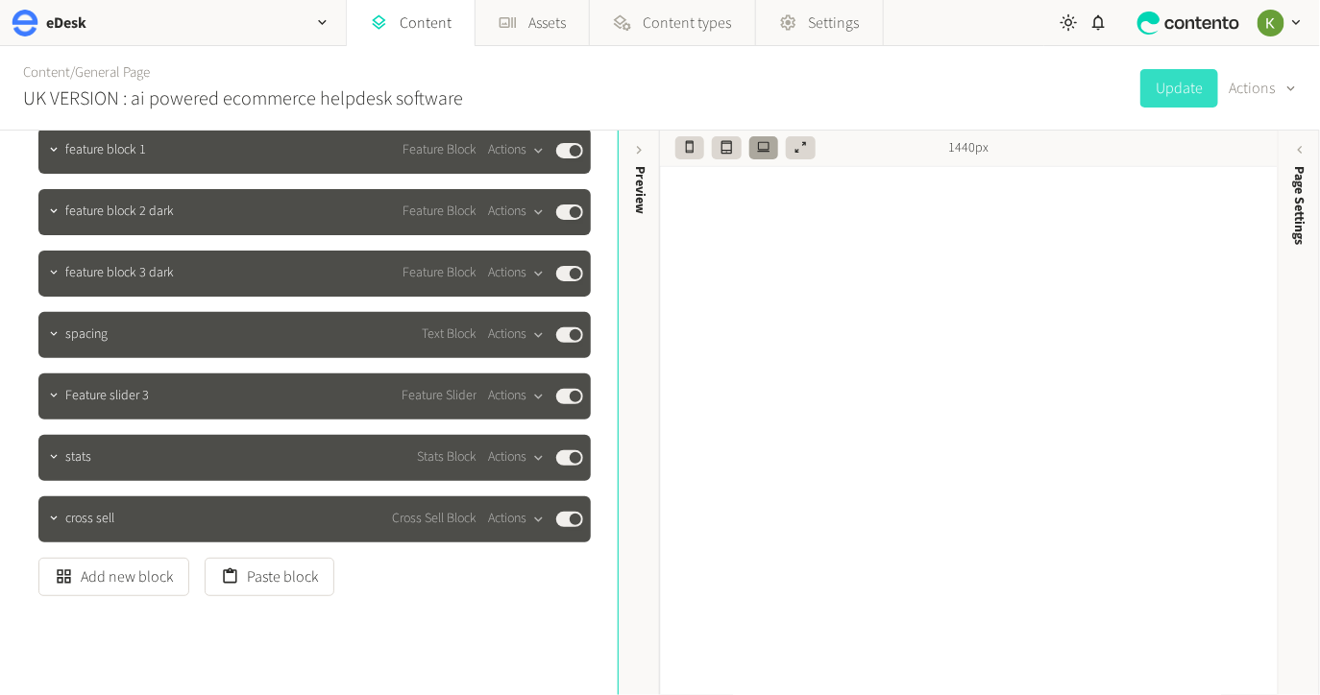
scroll to position [3743, 0]
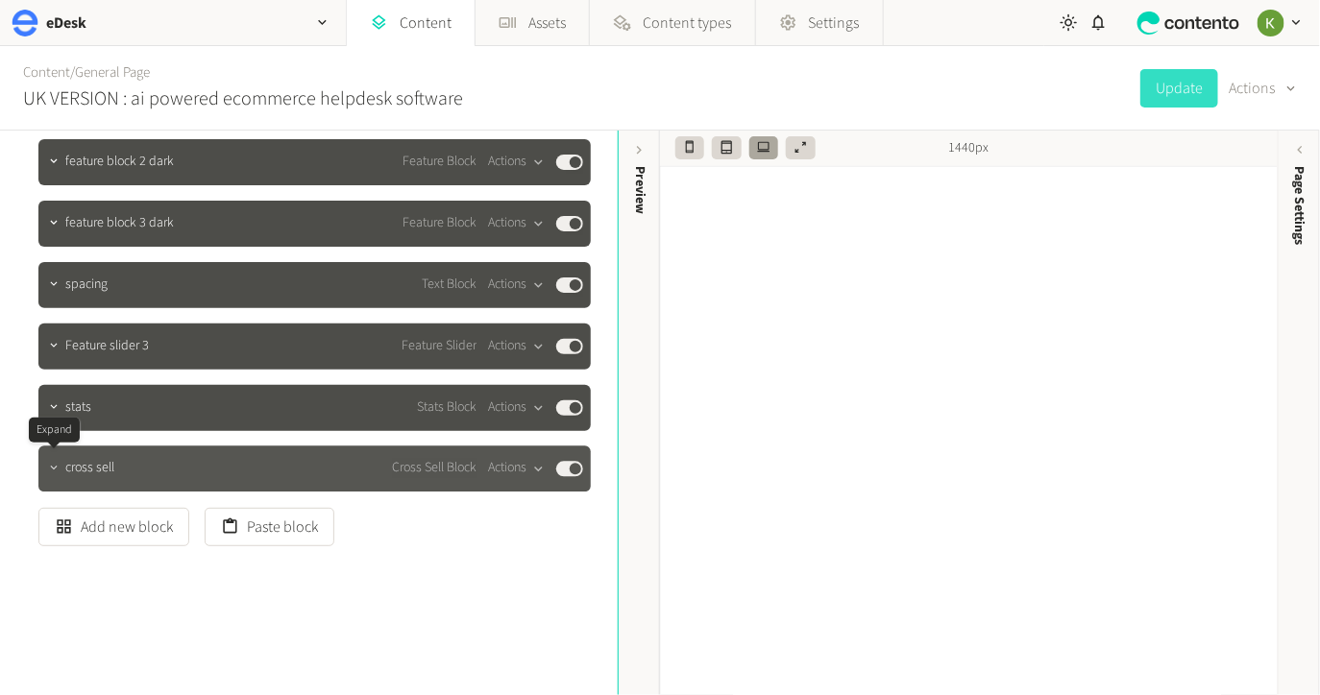
click at [53, 462] on icon "button" at bounding box center [53, 468] width 13 height 13
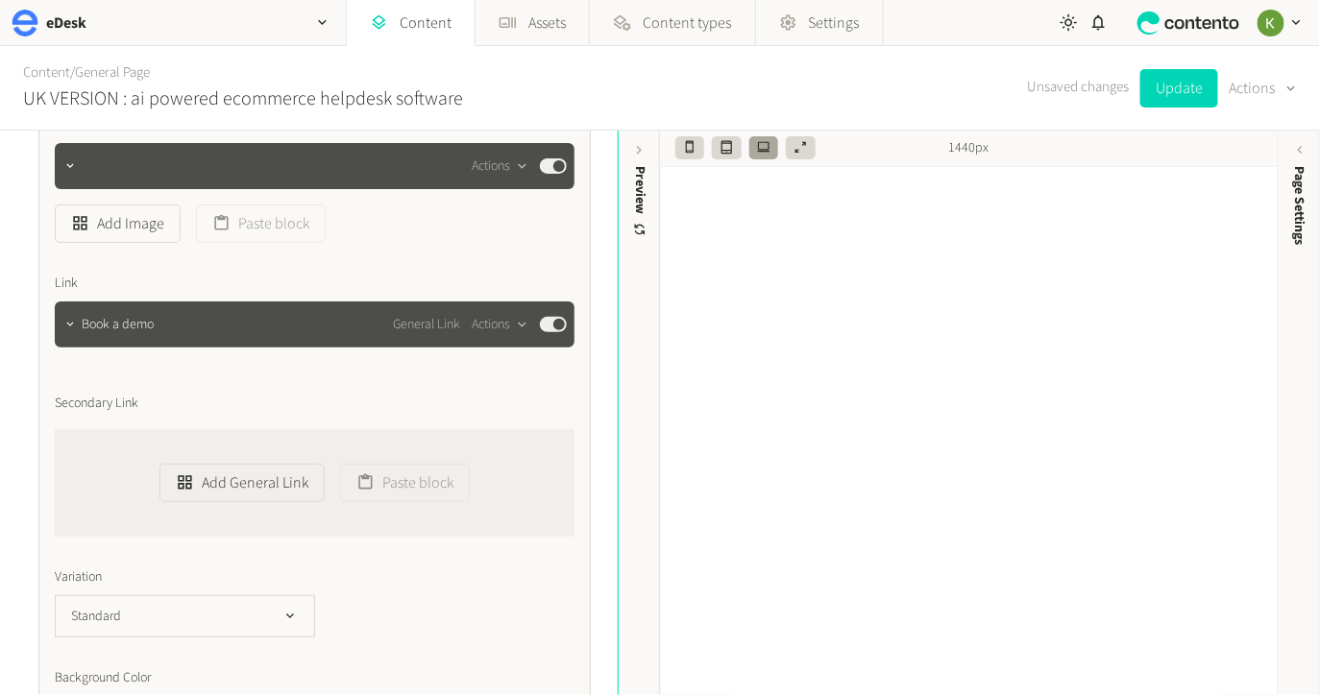
scroll to position [5155, 0]
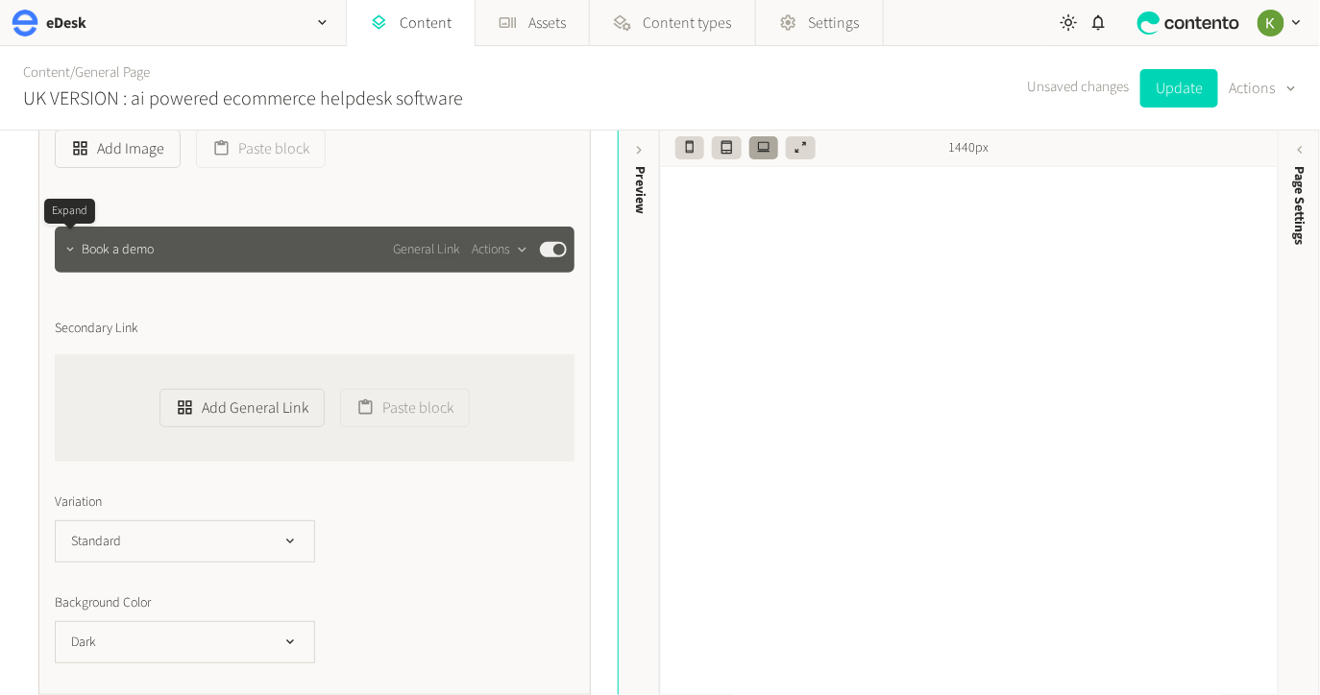
click at [66, 252] on icon "button" at bounding box center [69, 249] width 13 height 13
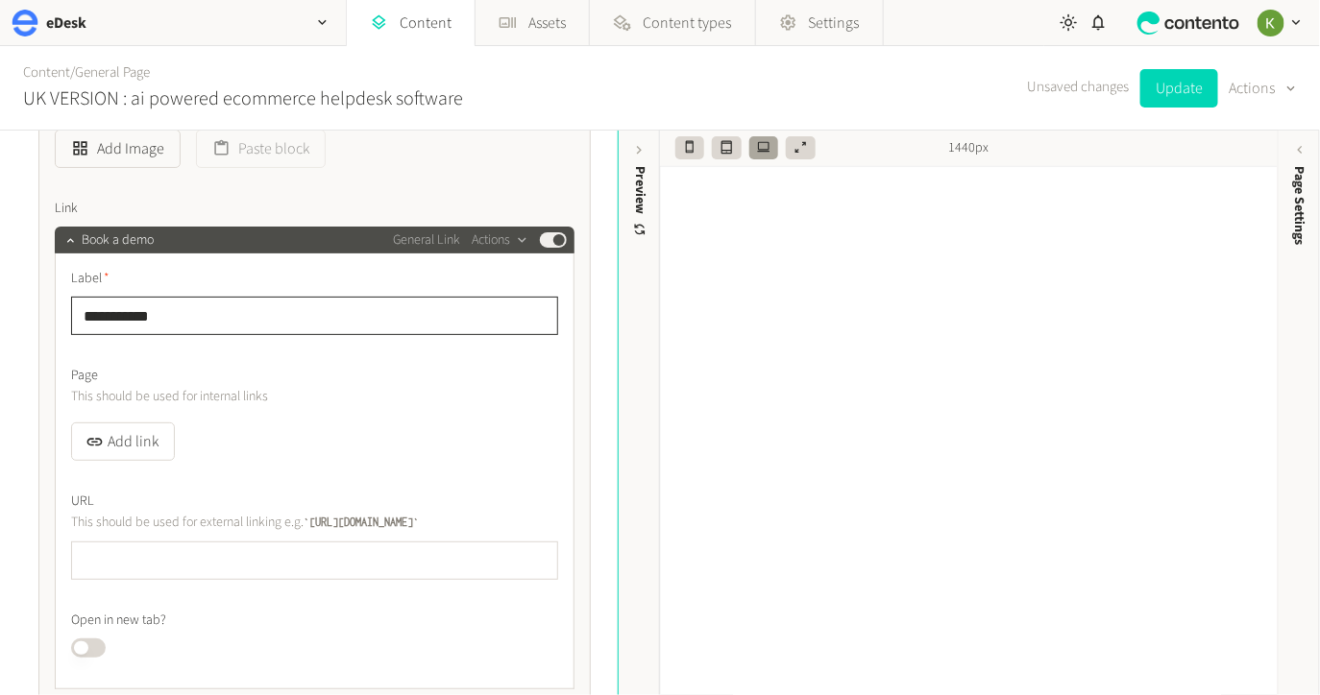
drag, startPoint x: 50, startPoint y: 294, endPoint x: 16, endPoint y: 293, distance: 33.6
drag, startPoint x: 202, startPoint y: 313, endPoint x: 68, endPoint y: 308, distance: 133.6
click at [68, 308] on div "**********" at bounding box center [315, 472] width 520 height 436
type input "**********"
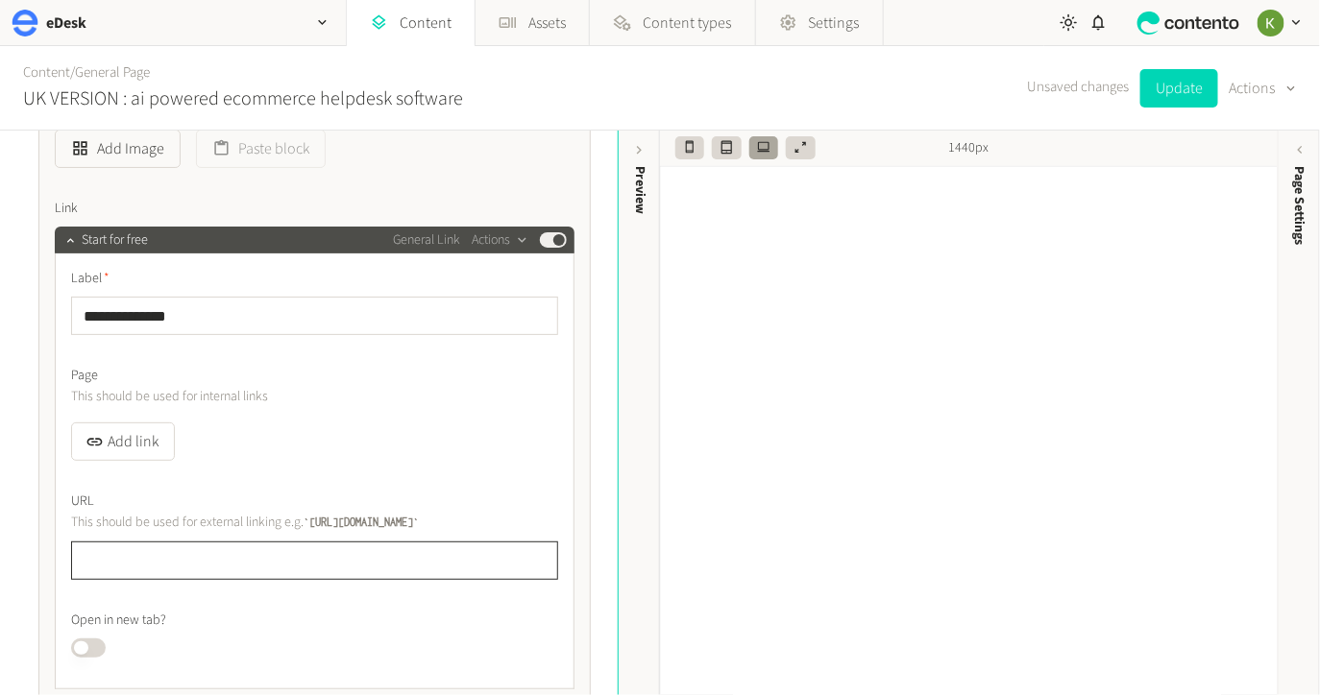
click at [212, 558] on input "text" at bounding box center [314, 561] width 487 height 38
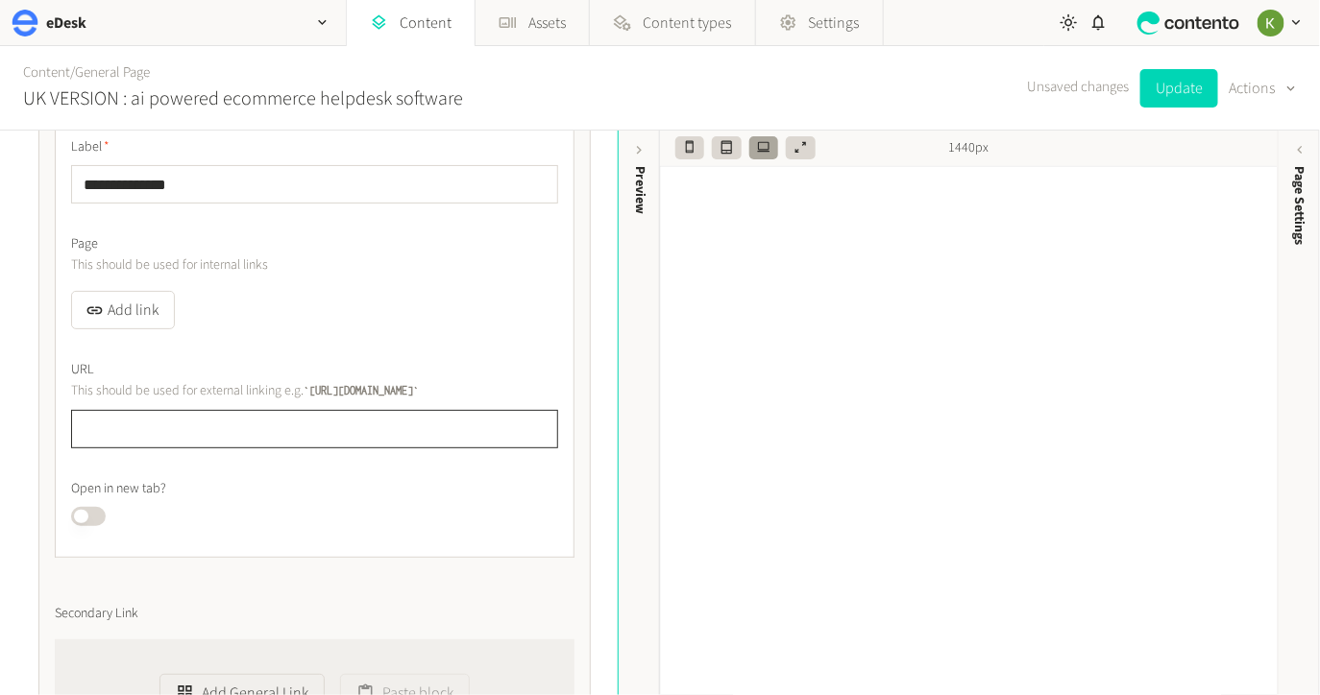
scroll to position [5355, 0]
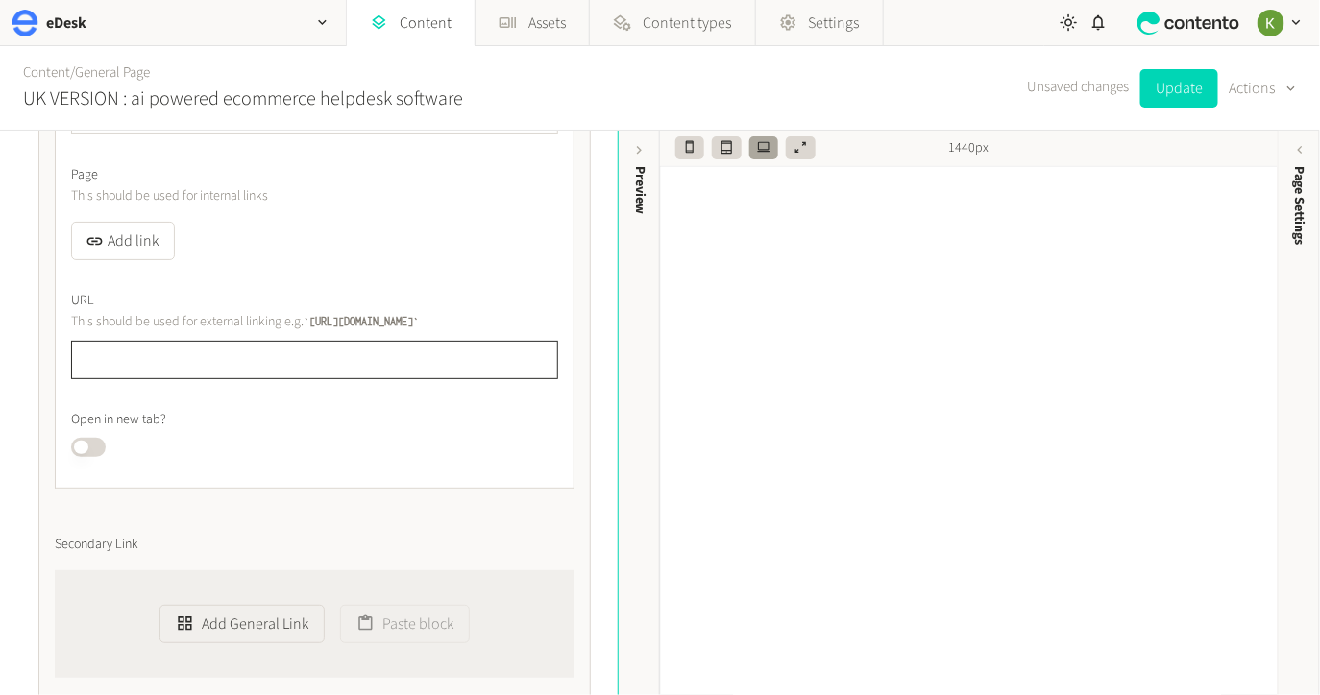
paste input "**********"
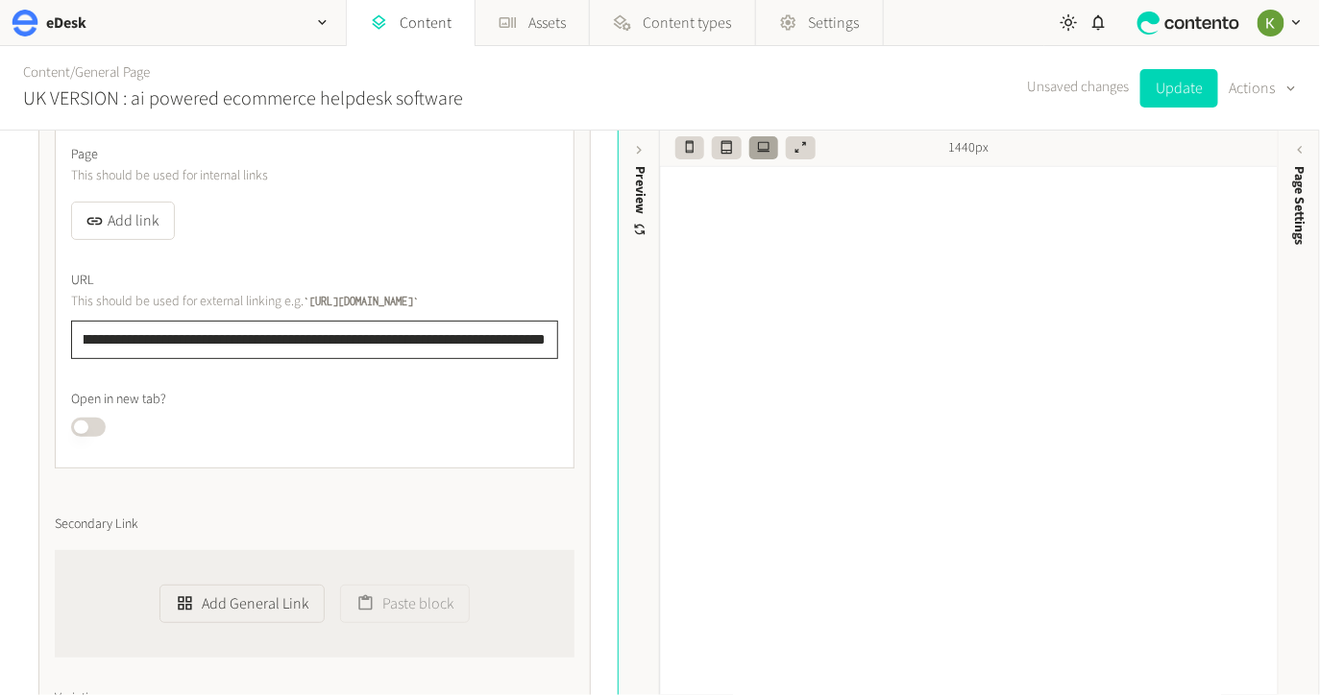
scroll to position [5368, 0]
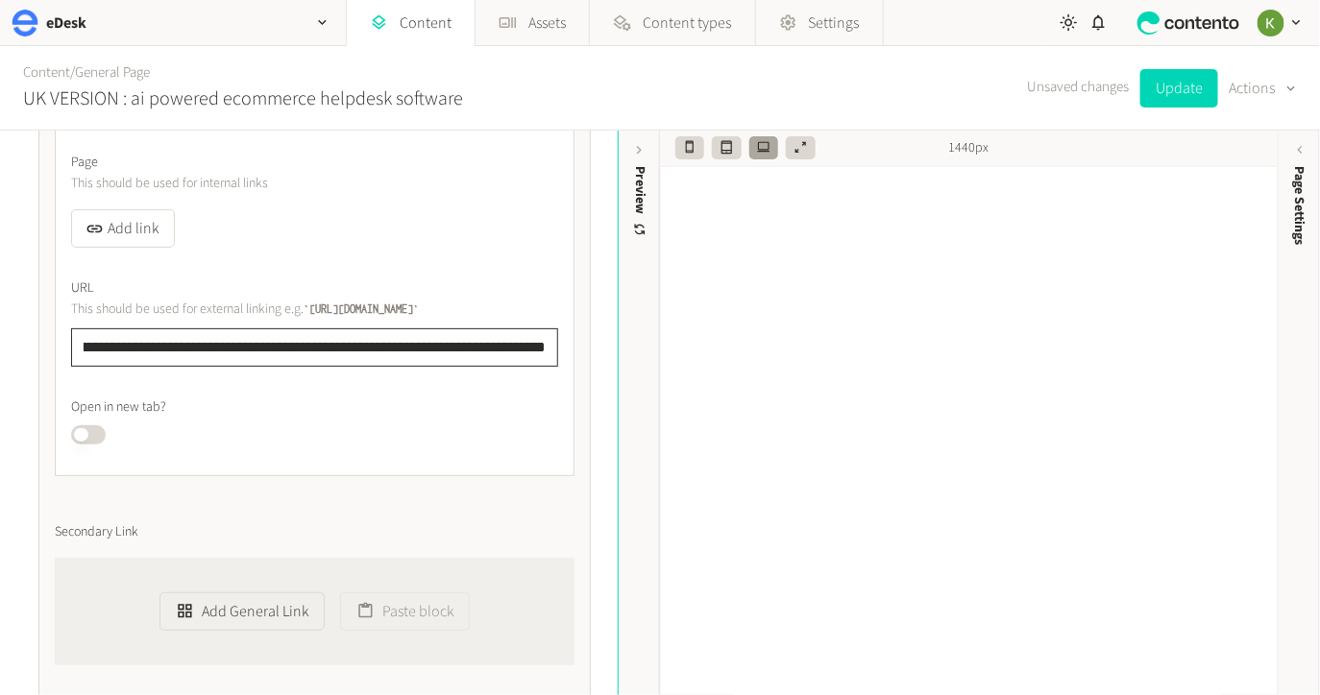
click at [191, 338] on input "**********" at bounding box center [314, 348] width 487 height 38
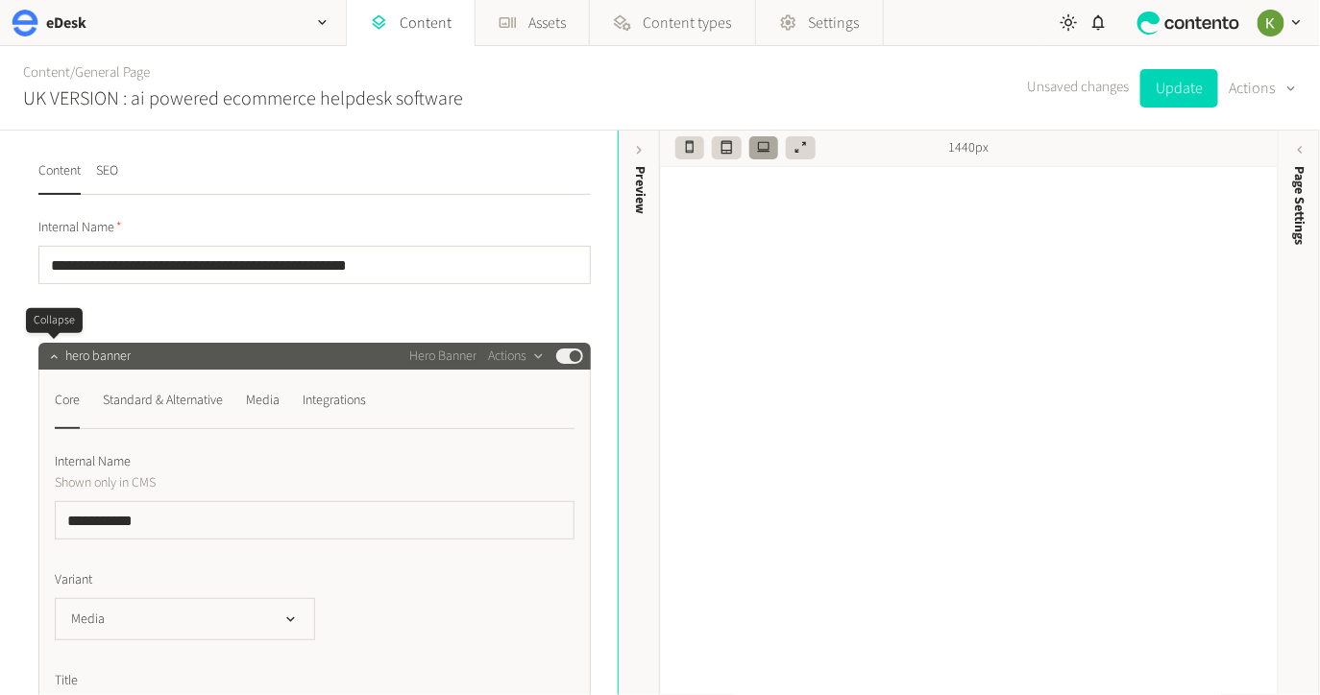
scroll to position [0, 0]
click at [52, 348] on button "button" at bounding box center [53, 354] width 23 height 23
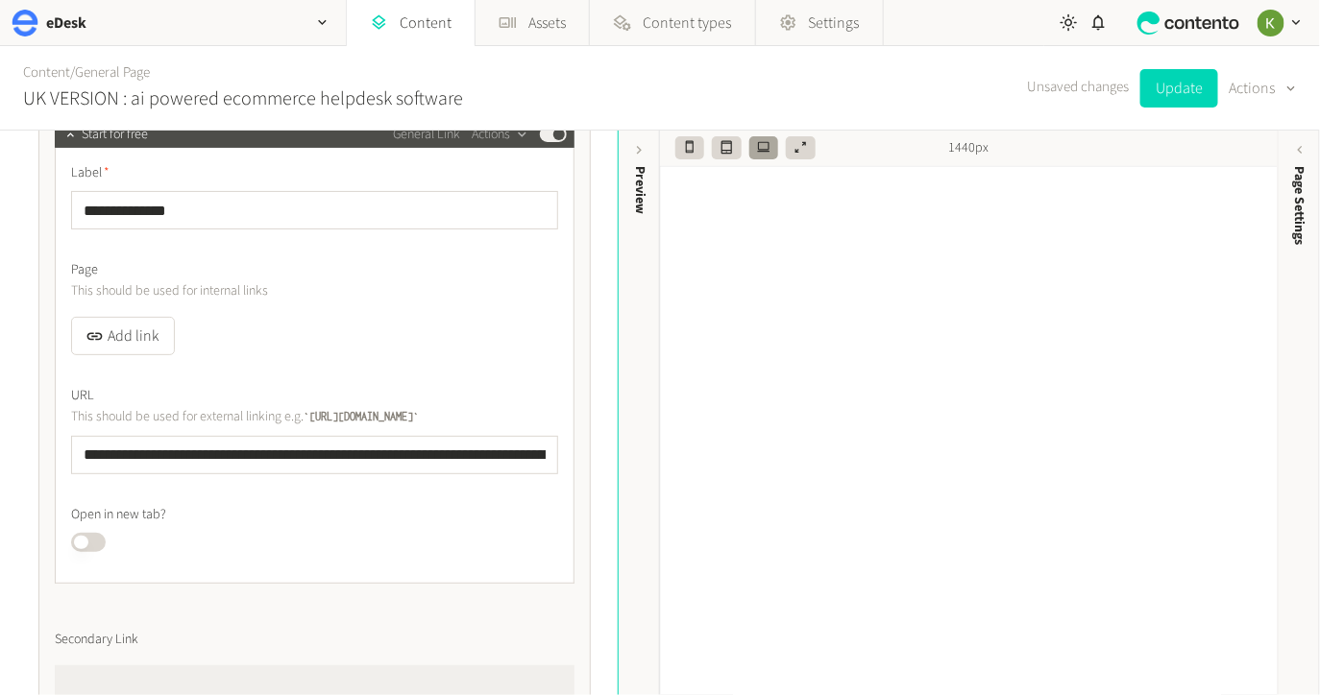
scroll to position [3515, 0]
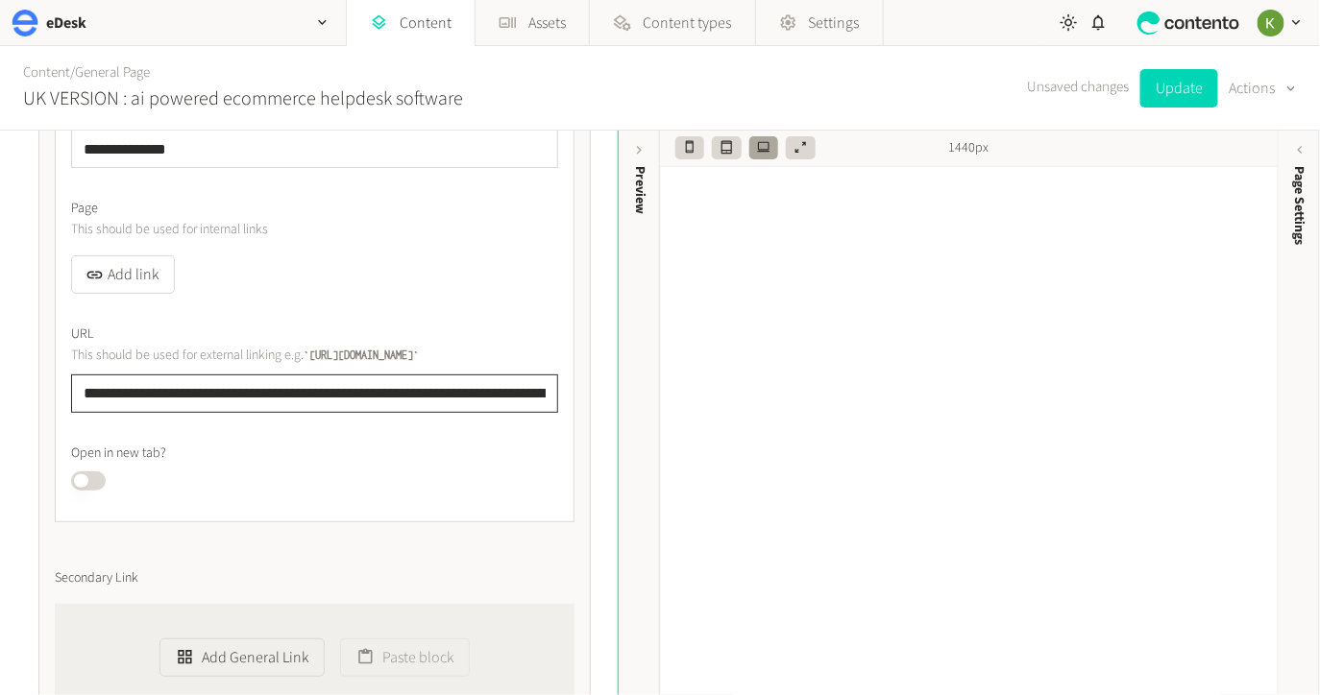
click at [424, 394] on input "**********" at bounding box center [314, 394] width 487 height 38
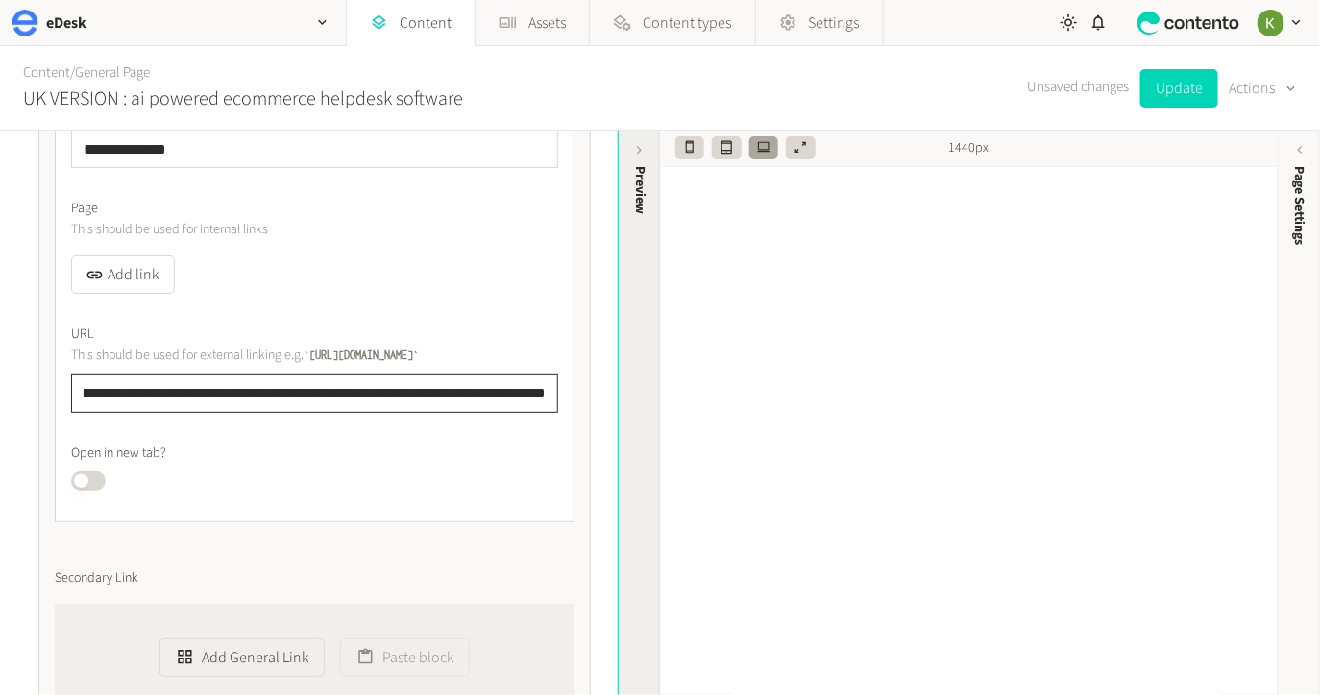
scroll to position [0, 1420]
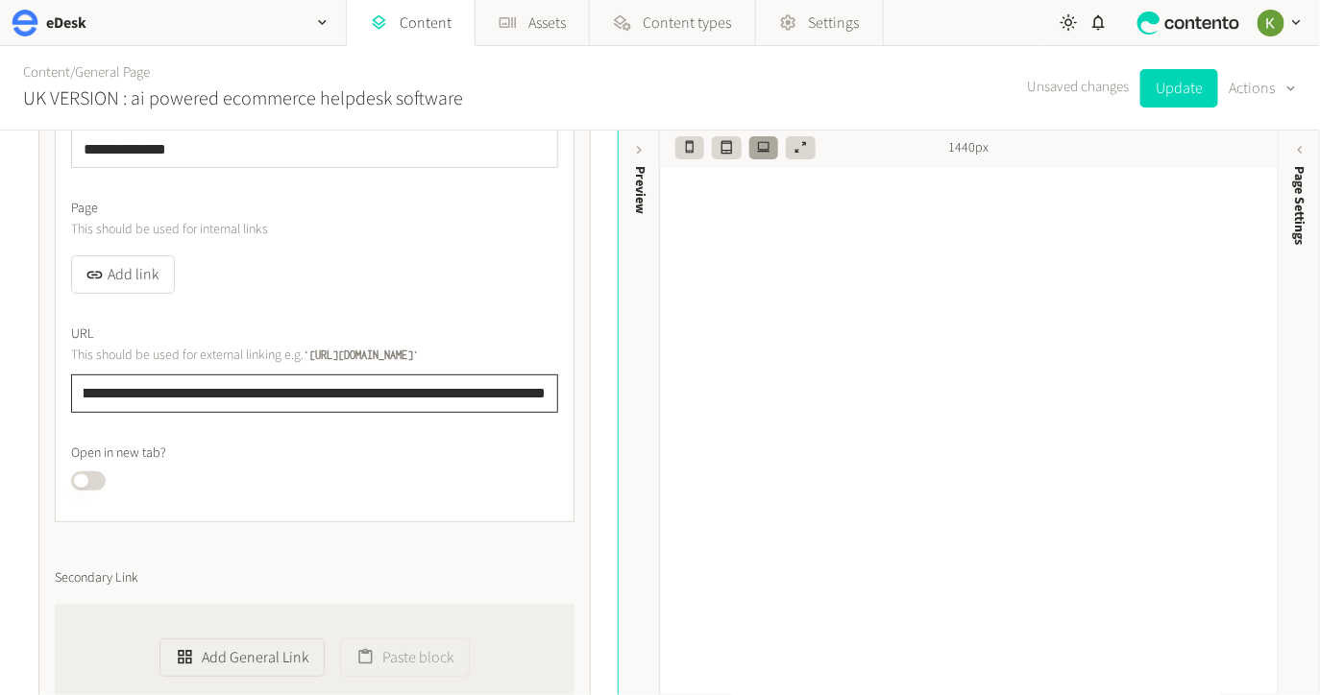
drag, startPoint x: 399, startPoint y: 394, endPoint x: 561, endPoint y: 388, distance: 162.4
click at [561, 388] on div "**********" at bounding box center [315, 304] width 520 height 436
type input "**********"
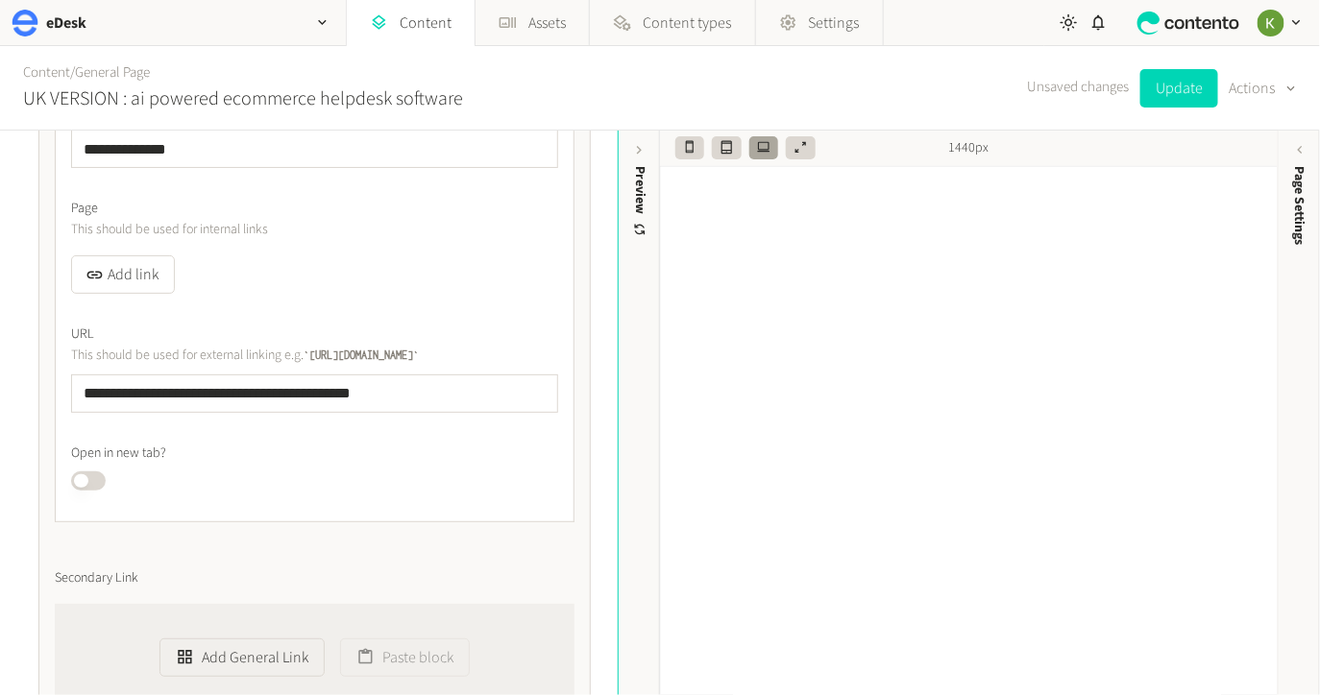
click at [102, 474] on div "Published" at bounding box center [314, 481] width 487 height 19
click at [97, 478] on button "Published" at bounding box center [88, 481] width 35 height 19
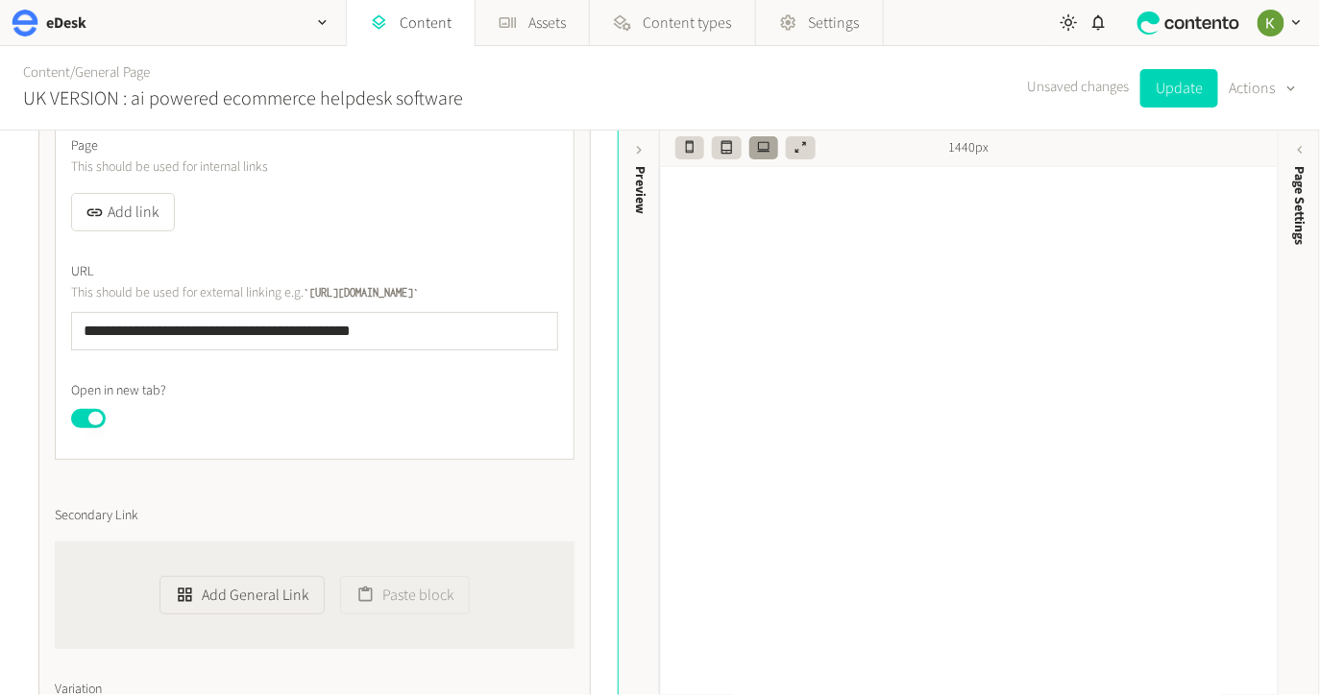
scroll to position [3454, 0]
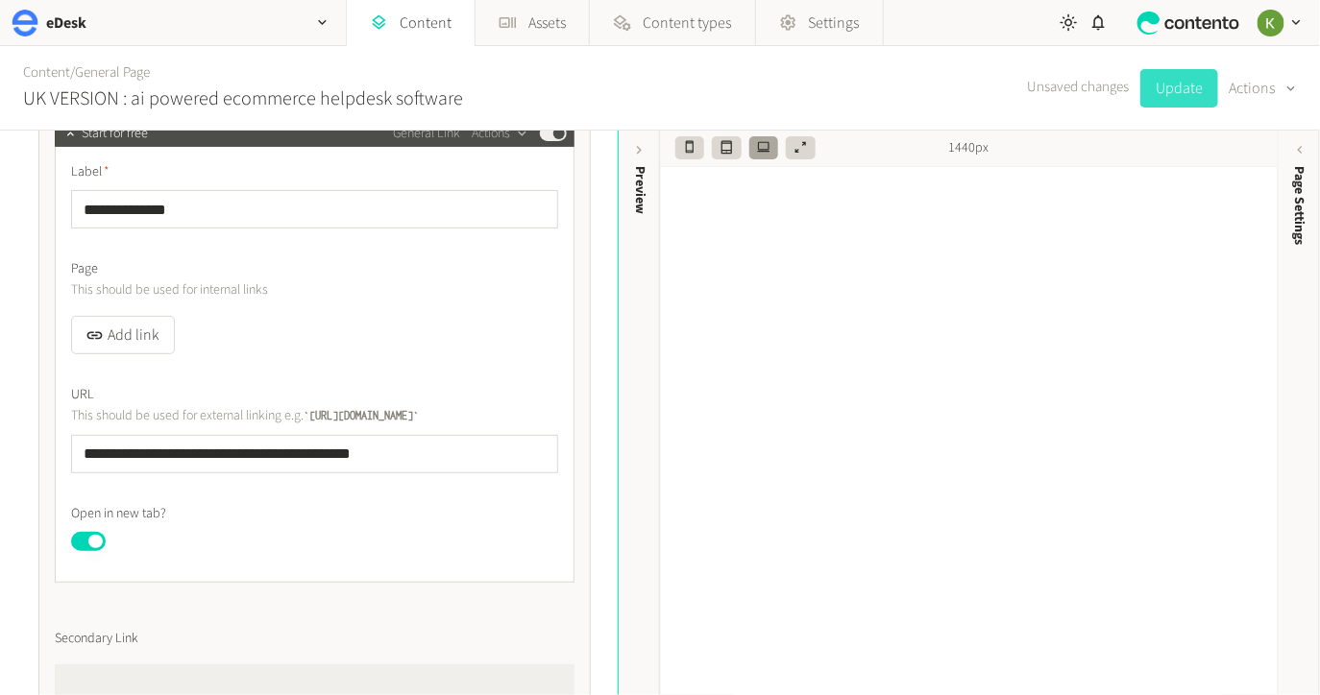
click at [1173, 93] on button "Update" at bounding box center [1179, 88] width 78 height 38
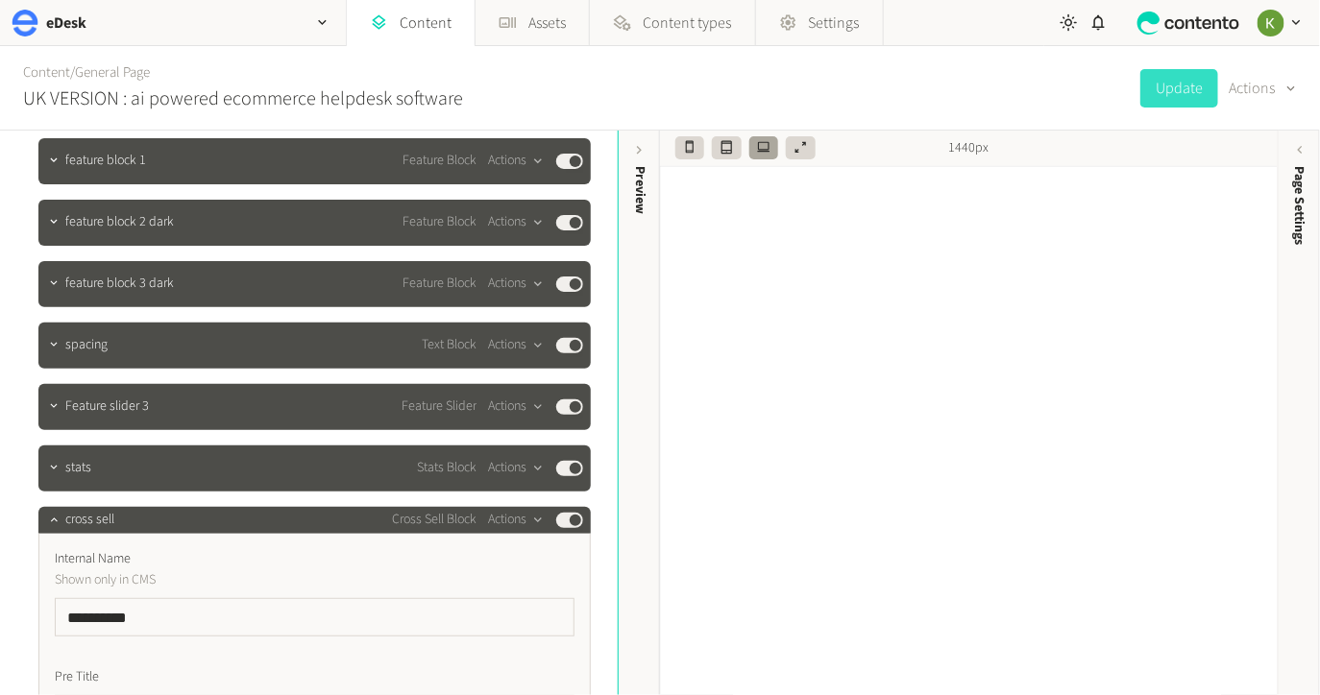
scroll to position [1788, 0]
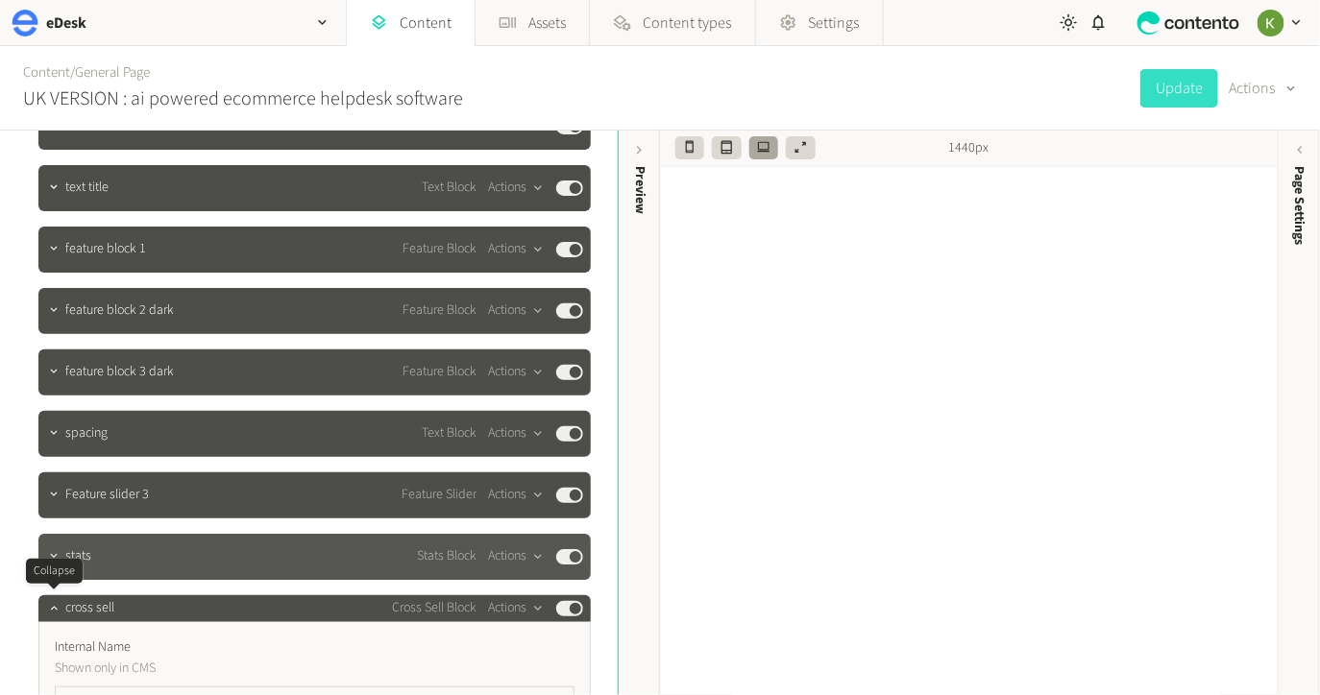
drag, startPoint x: 52, startPoint y: 614, endPoint x: 177, endPoint y: 574, distance: 130.9
click at [53, 614] on icon "button" at bounding box center [53, 607] width 13 height 13
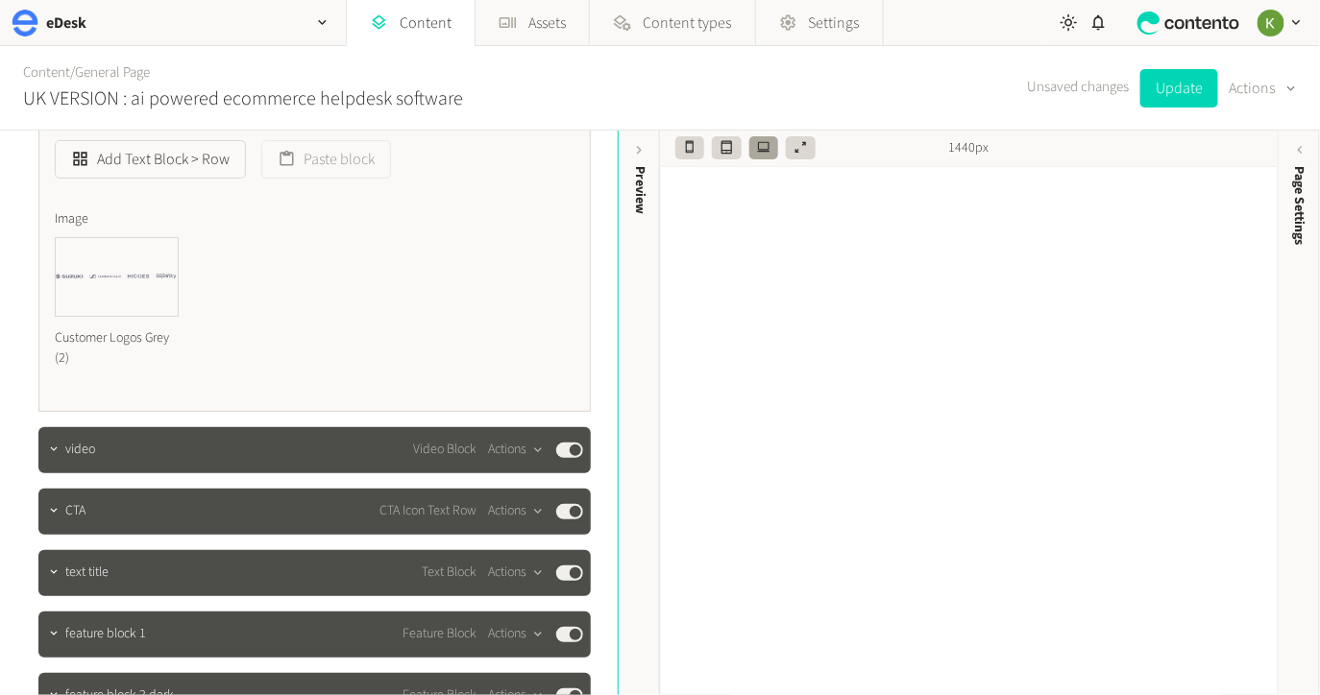
scroll to position [1587, 0]
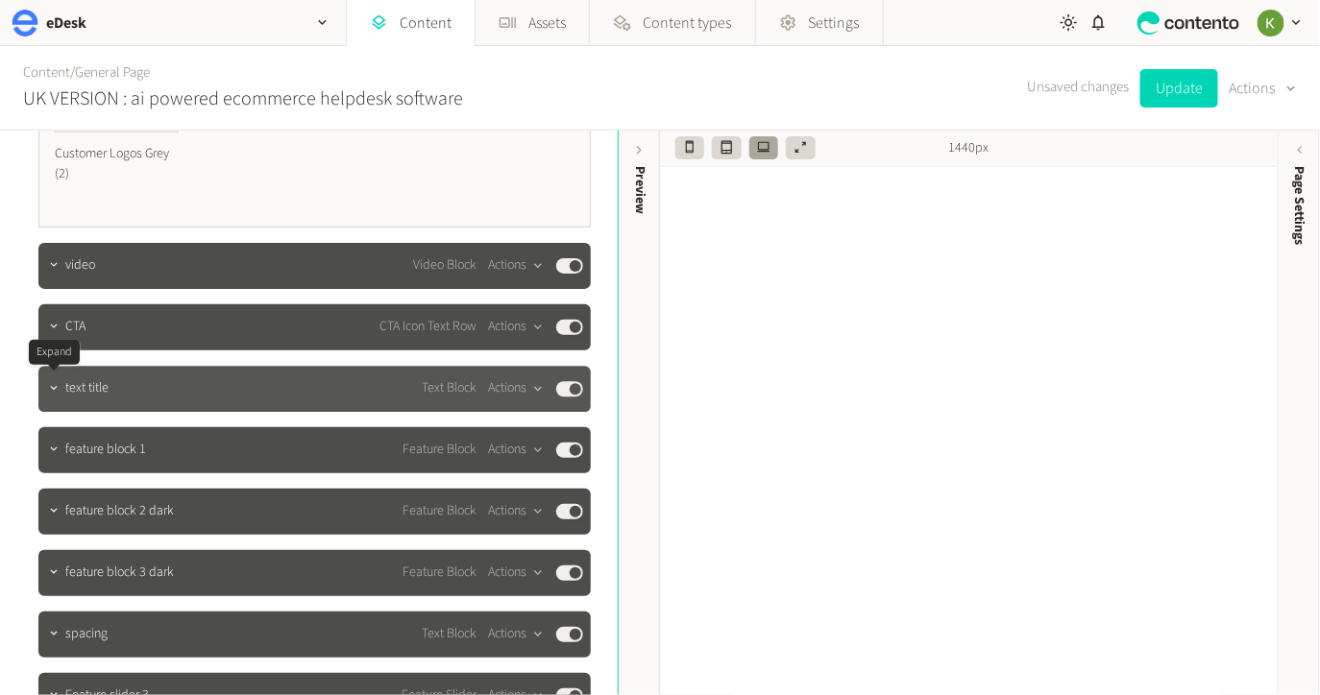
click at [54, 390] on icon "button" at bounding box center [53, 387] width 13 height 13
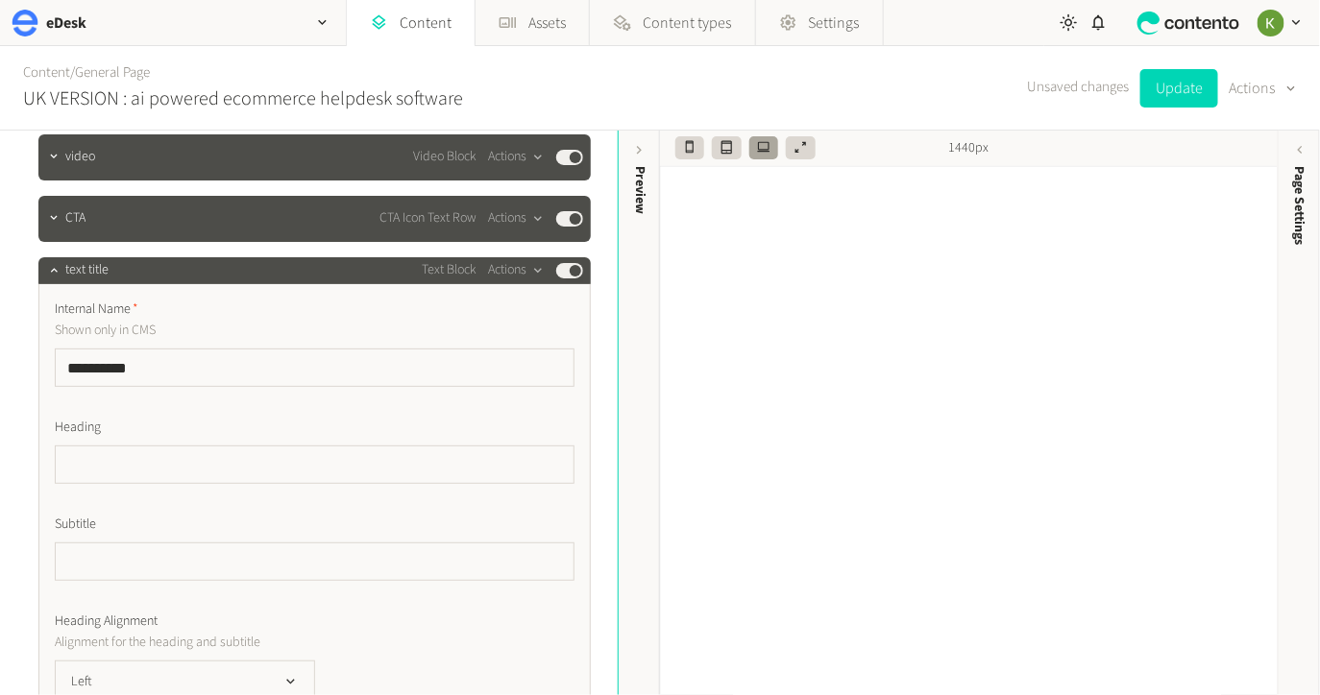
scroll to position [1616, 0]
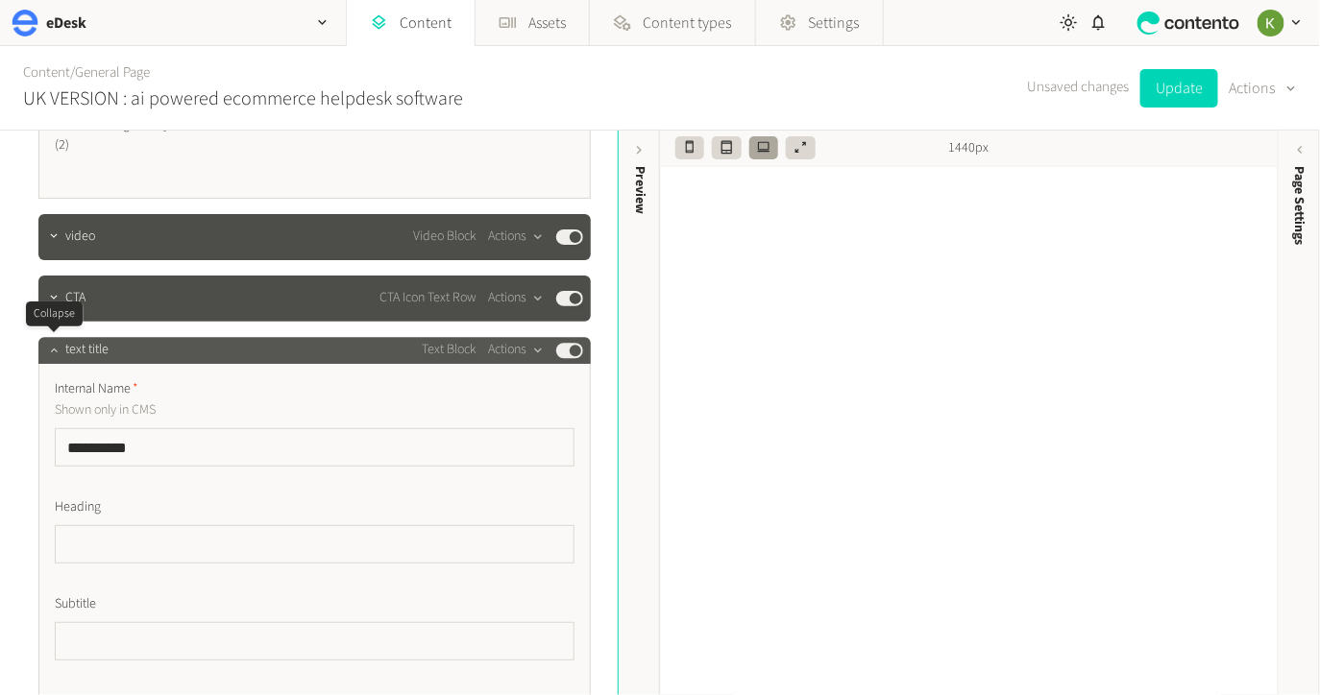
click at [54, 347] on icon "button" at bounding box center [53, 349] width 13 height 13
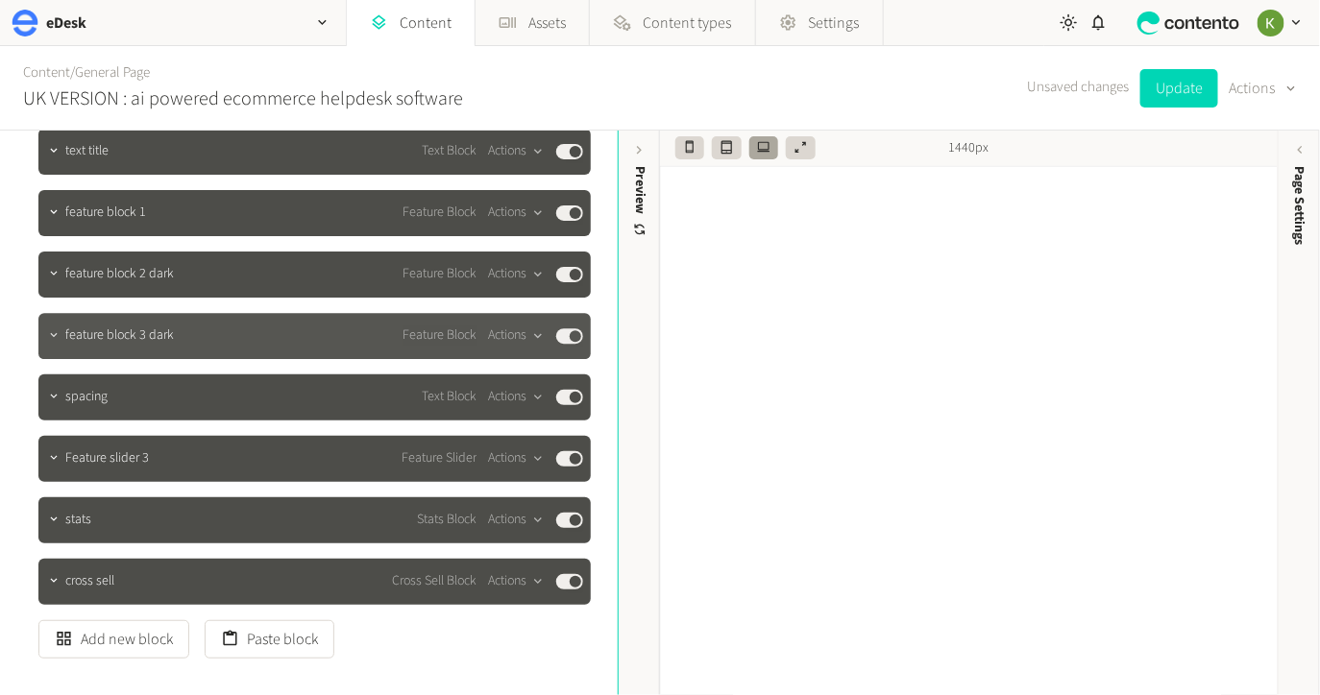
scroll to position [1828, 0]
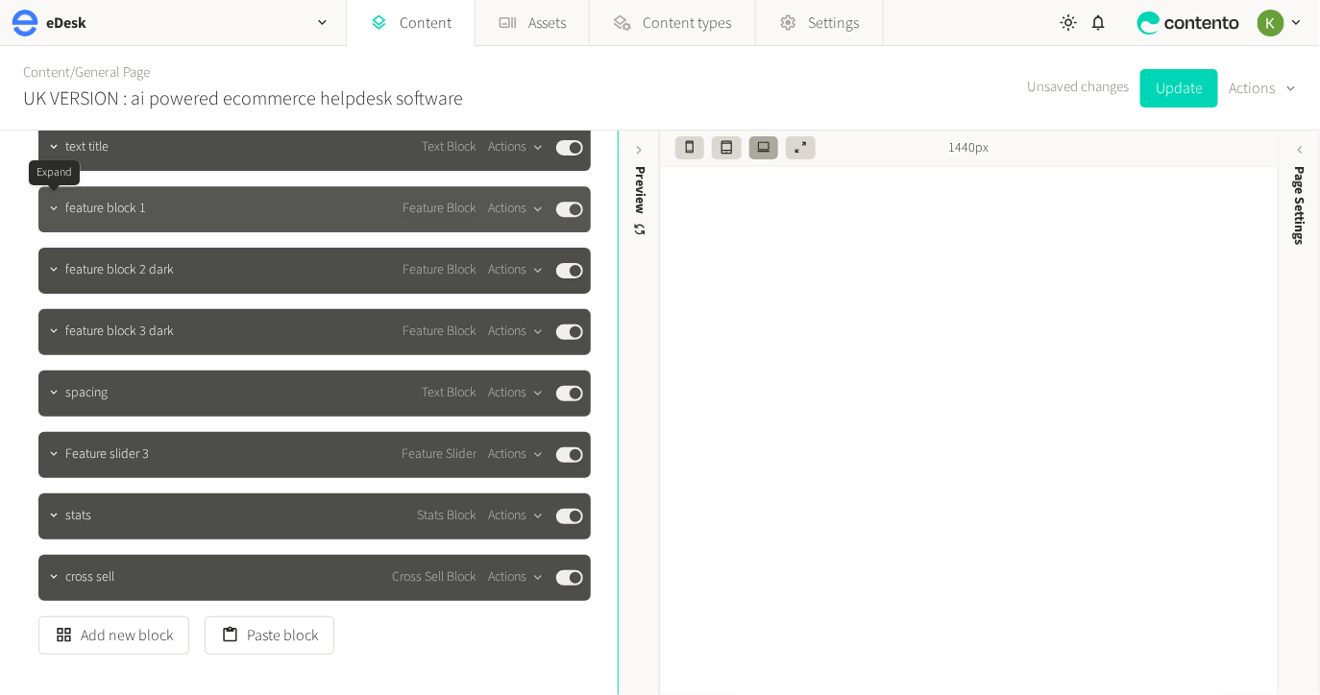
click at [56, 216] on button "button" at bounding box center [53, 207] width 23 height 23
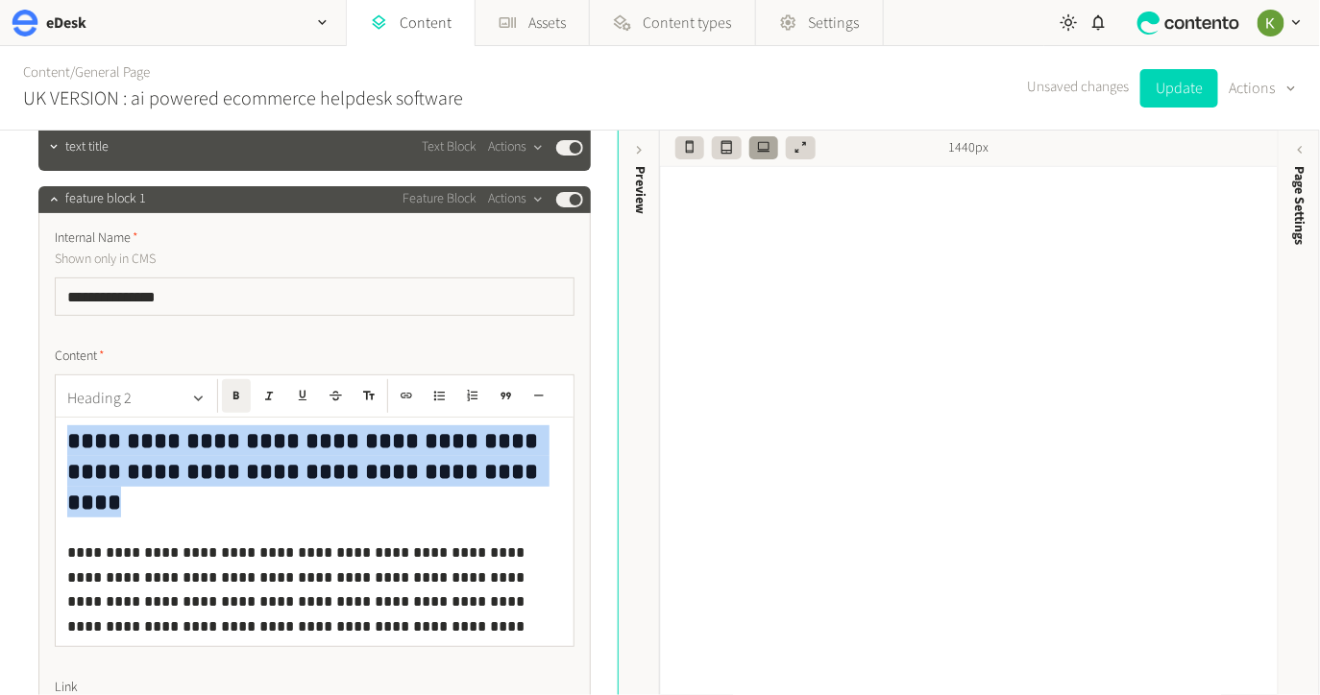
drag, startPoint x: 471, startPoint y: 464, endPoint x: 131, endPoint y: 413, distance: 343.8
click at [60, 428] on div "**********" at bounding box center [315, 532] width 518 height 229
copy strong "**********"
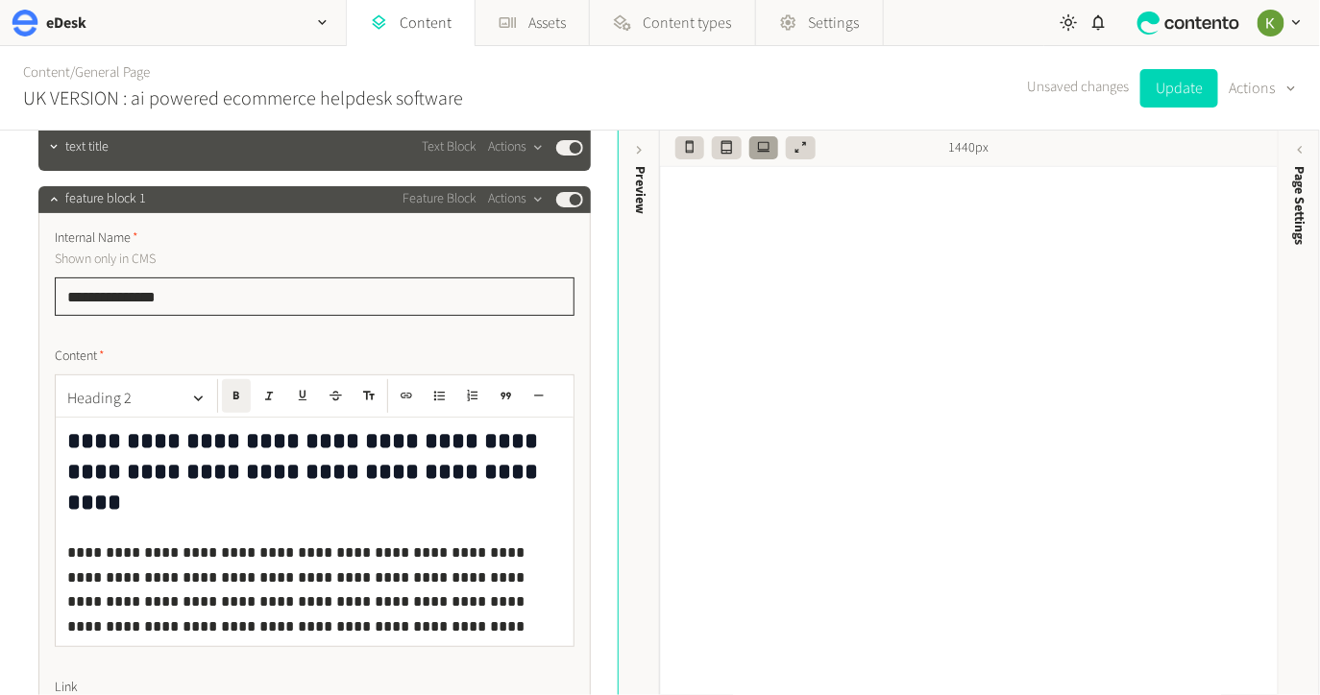
drag, startPoint x: 192, startPoint y: 291, endPoint x: 50, endPoint y: 286, distance: 142.3
paste input "**********"
drag, startPoint x: 136, startPoint y: 295, endPoint x: 425, endPoint y: 300, distance: 288.2
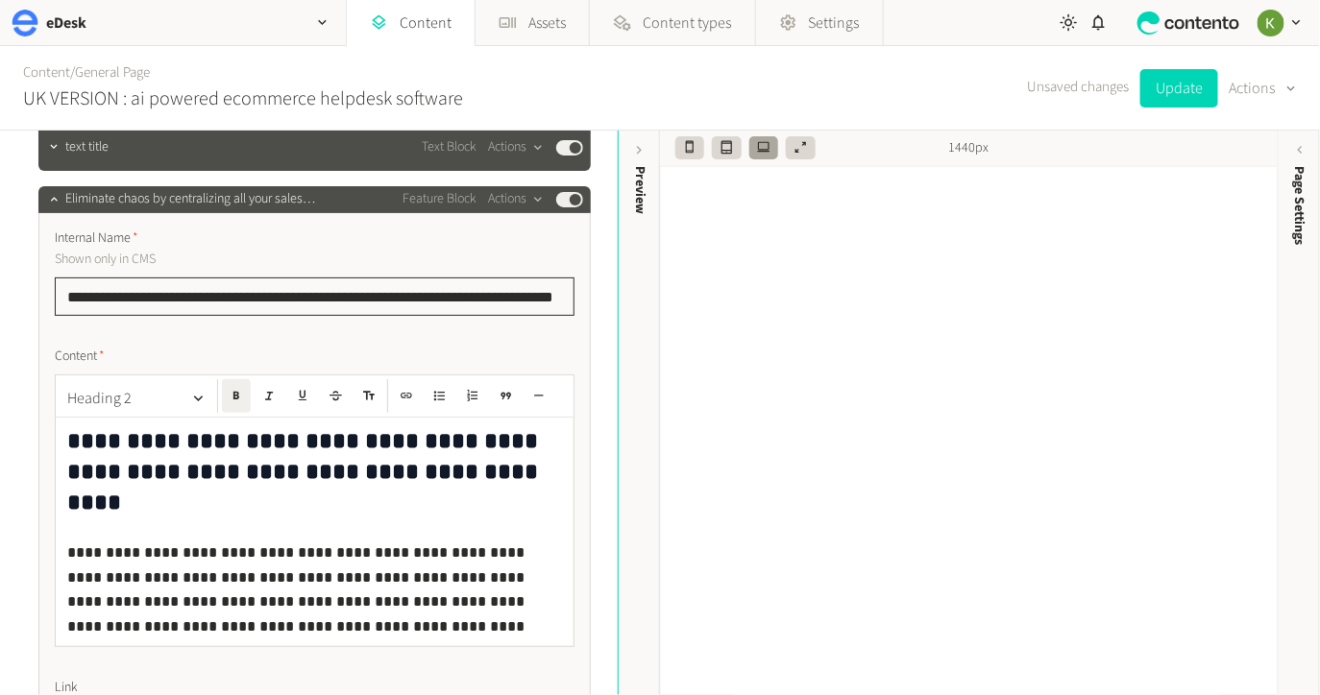
click at [506, 303] on input "**********" at bounding box center [315, 297] width 520 height 38
drag, startPoint x: 332, startPoint y: 297, endPoint x: 269, endPoint y: 296, distance: 63.4
click at [329, 297] on input "**********" at bounding box center [315, 297] width 520 height 38
drag, startPoint x: 311, startPoint y: 296, endPoint x: 590, endPoint y: 296, distance: 278.6
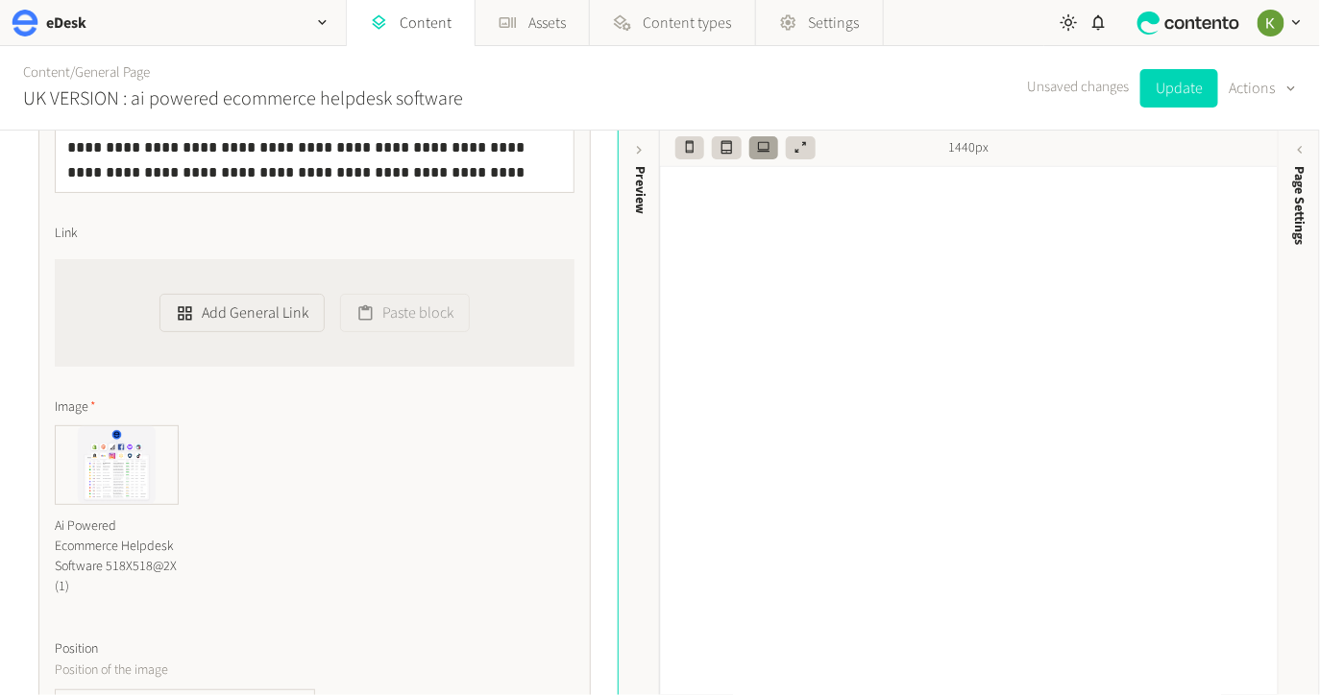
scroll to position [2329, 0]
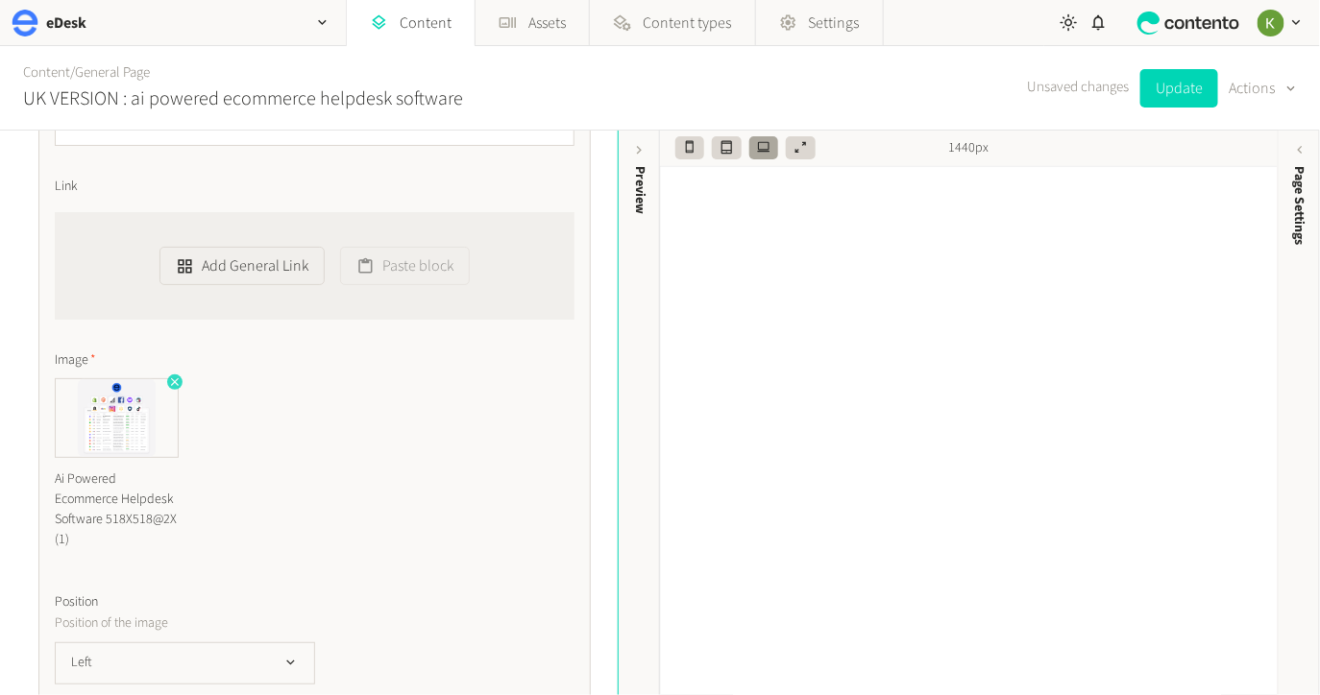
type input "**********"
click at [171, 378] on icon "button" at bounding box center [175, 382] width 8 height 8
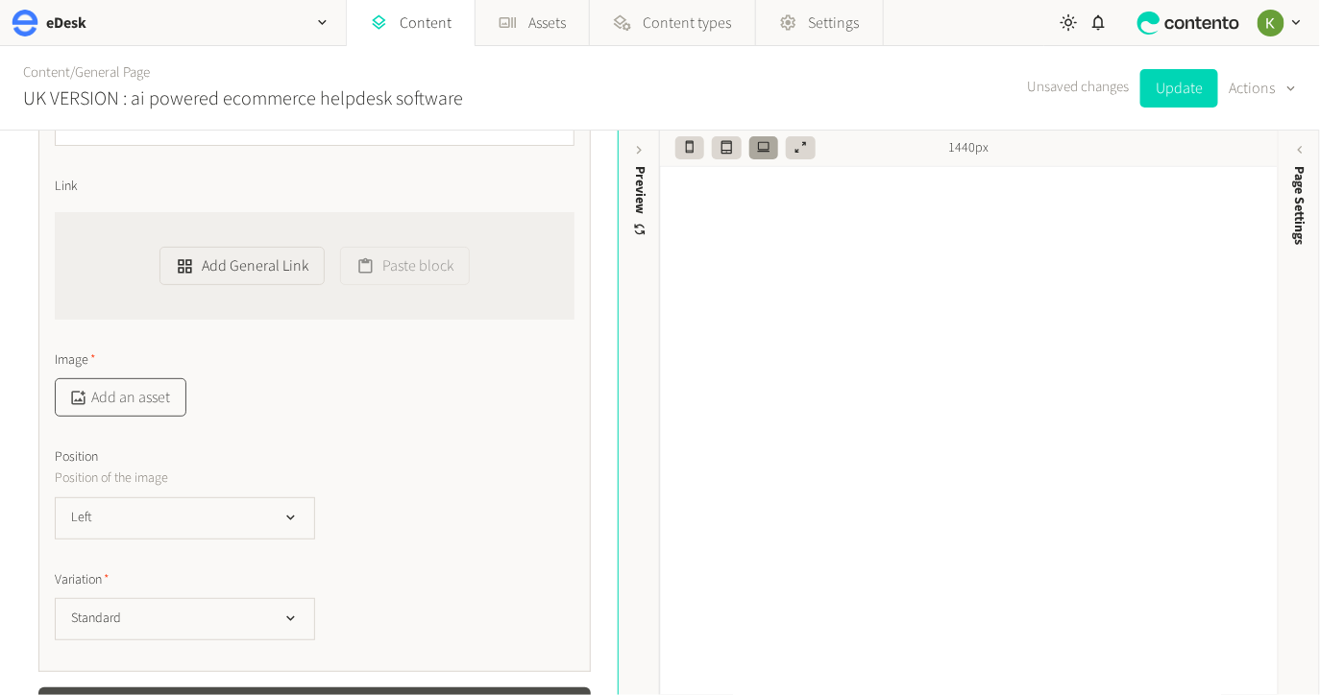
click at [148, 378] on button "Add an asset" at bounding box center [121, 397] width 132 height 38
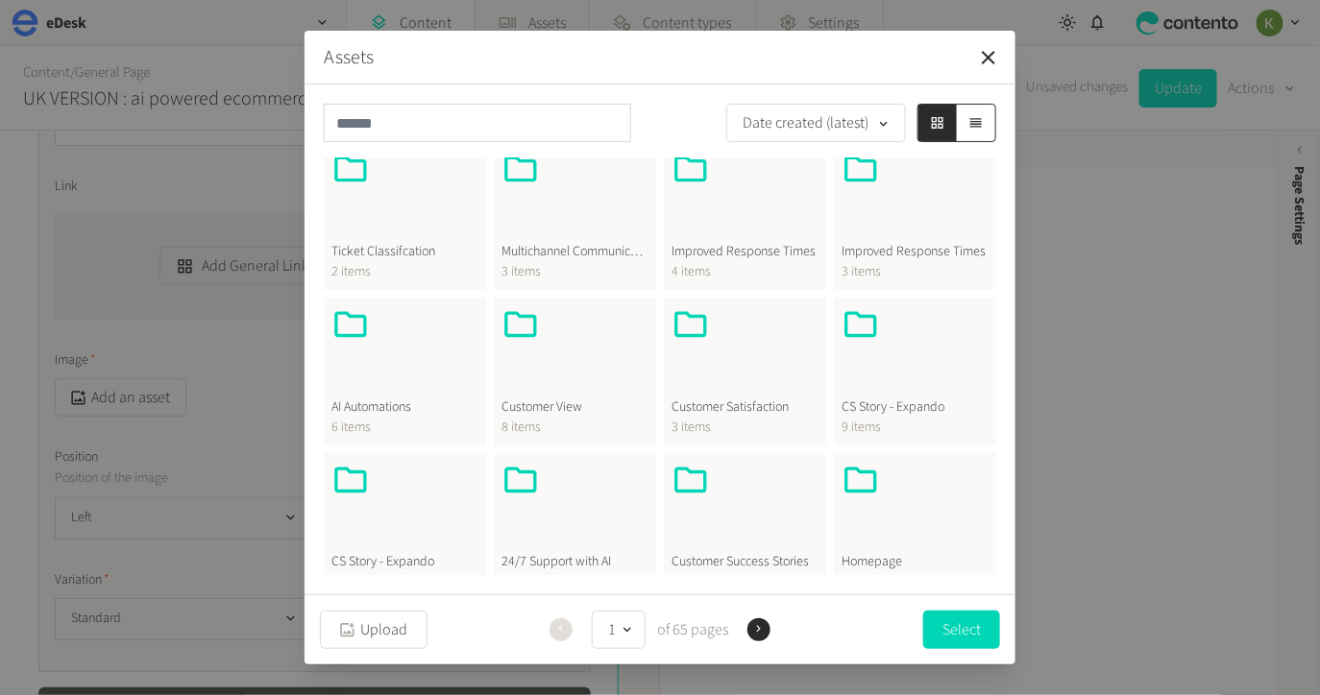
scroll to position [0, 0]
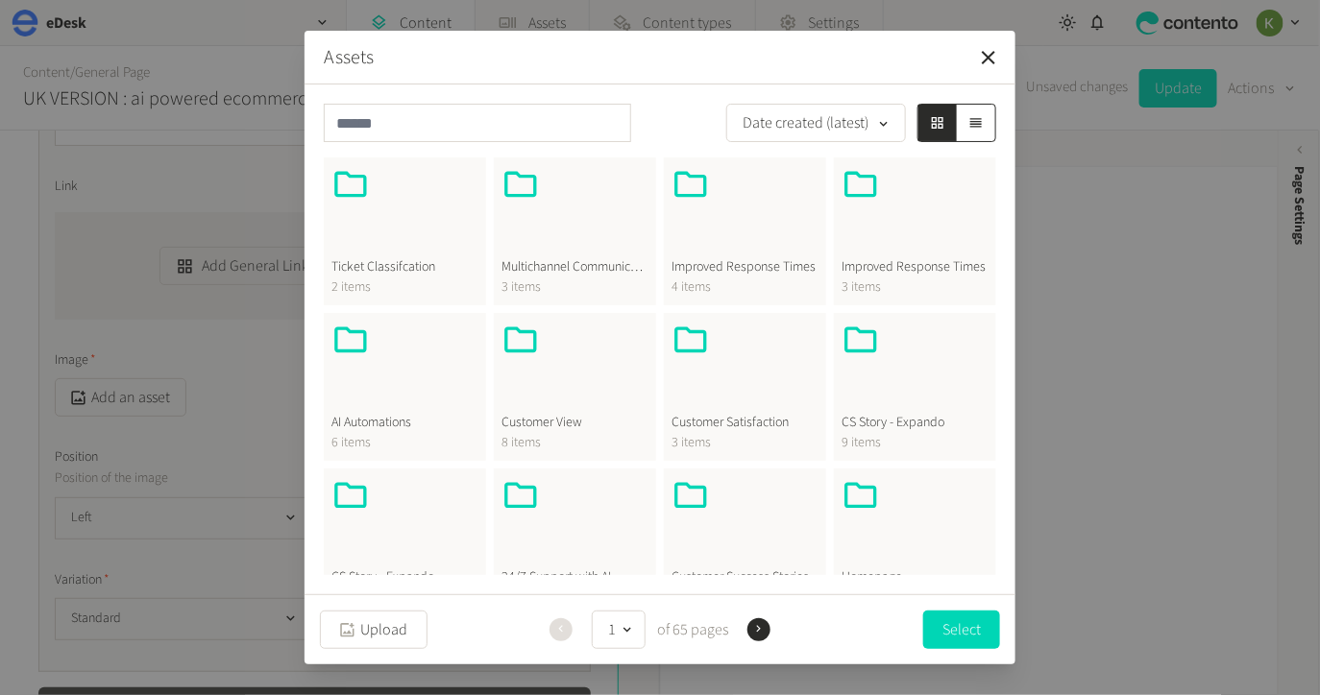
click at [375, 373] on div at bounding box center [404, 367] width 147 height 92
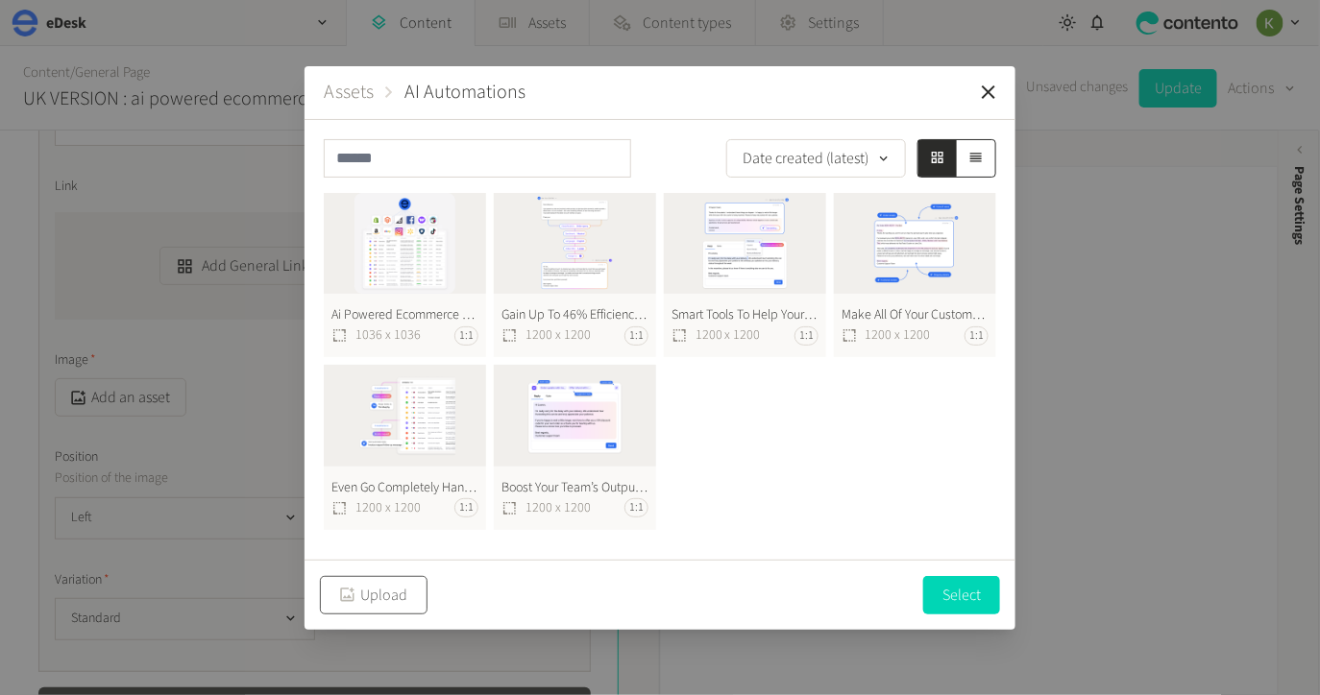
click at [407, 589] on button "Upload" at bounding box center [374, 595] width 108 height 38
click at [994, 93] on icon "button" at bounding box center [988, 92] width 23 height 23
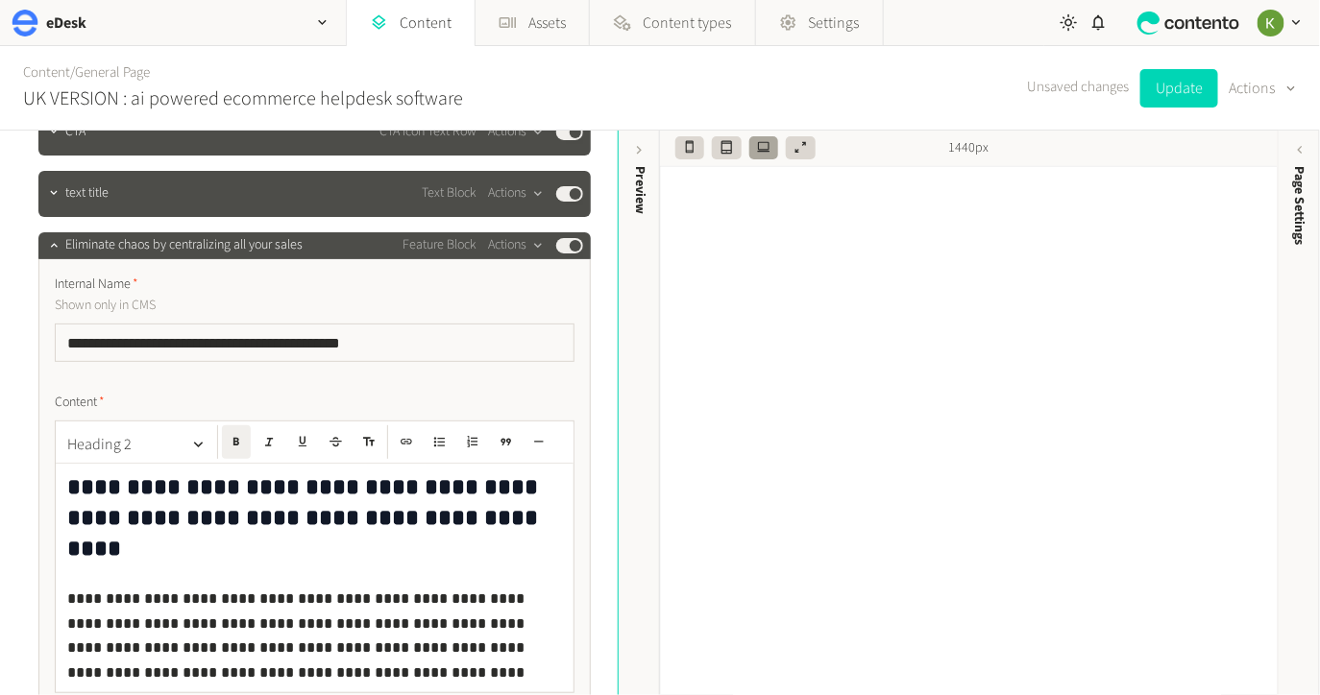
scroll to position [1740, 0]
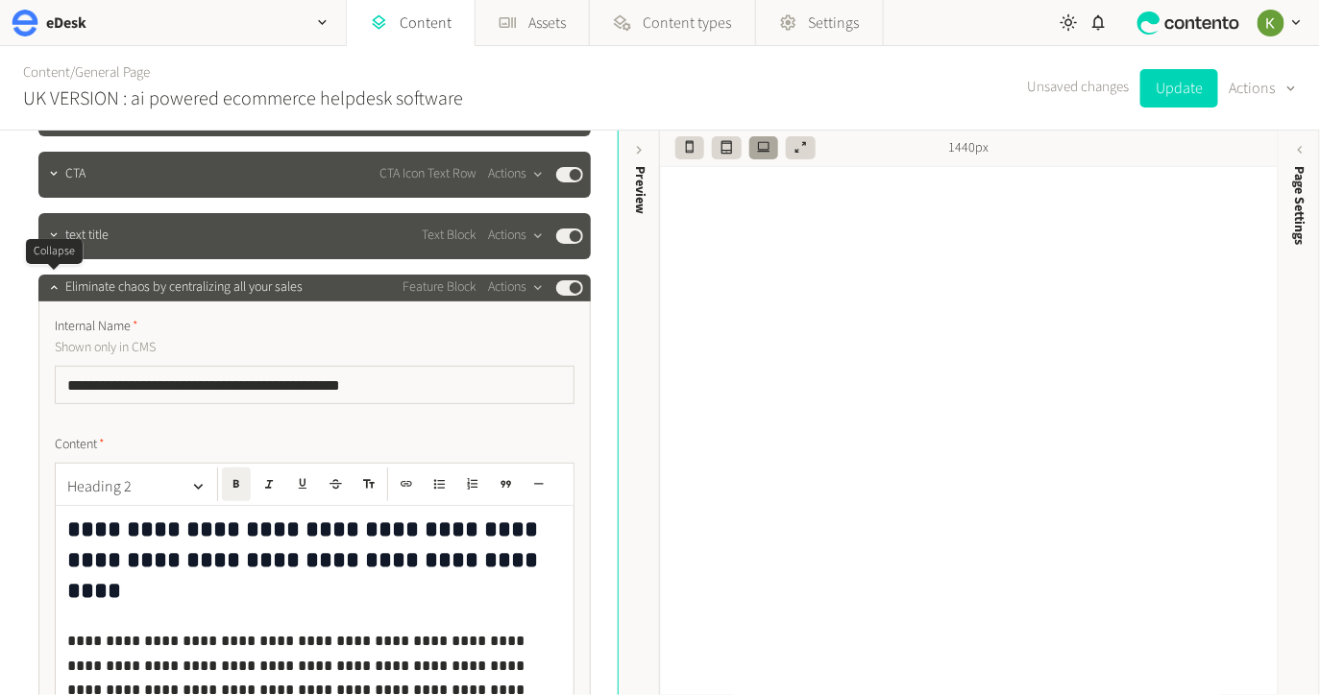
drag, startPoint x: 56, startPoint y: 288, endPoint x: 110, endPoint y: 272, distance: 57.1
click at [56, 288] on icon "button" at bounding box center [53, 287] width 7 height 4
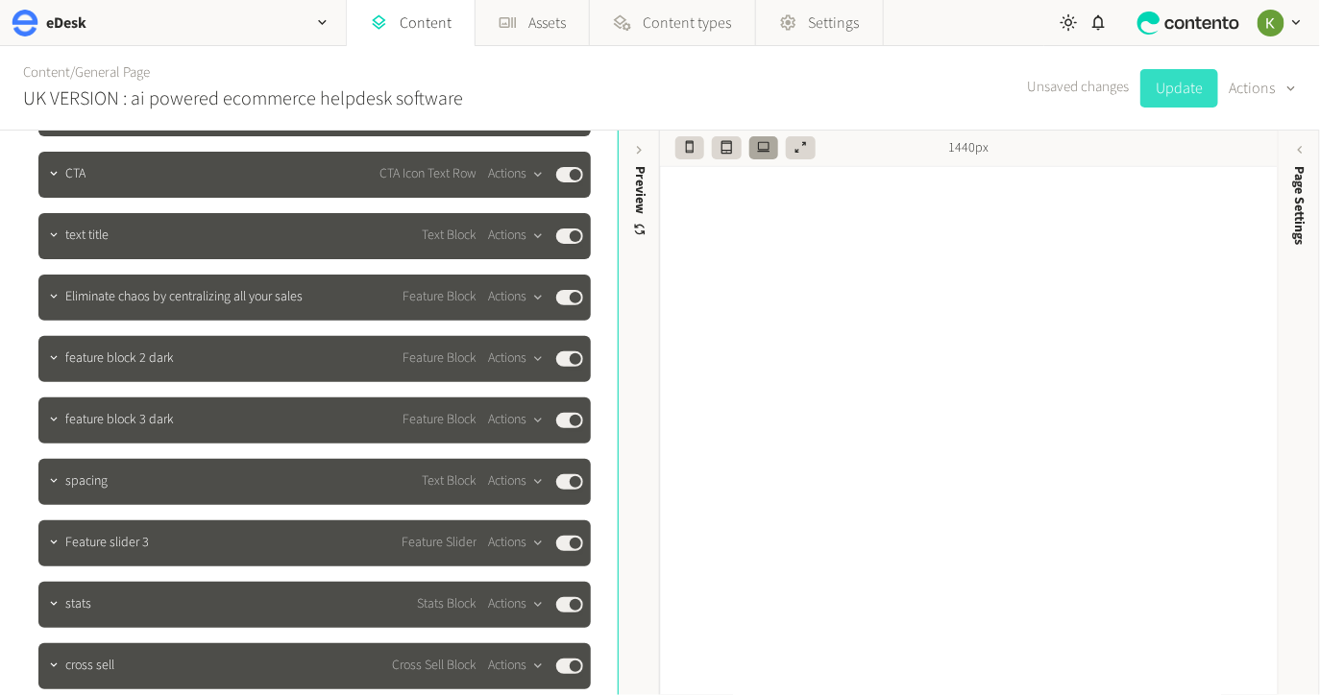
click at [1174, 89] on button "Update" at bounding box center [1179, 88] width 78 height 38
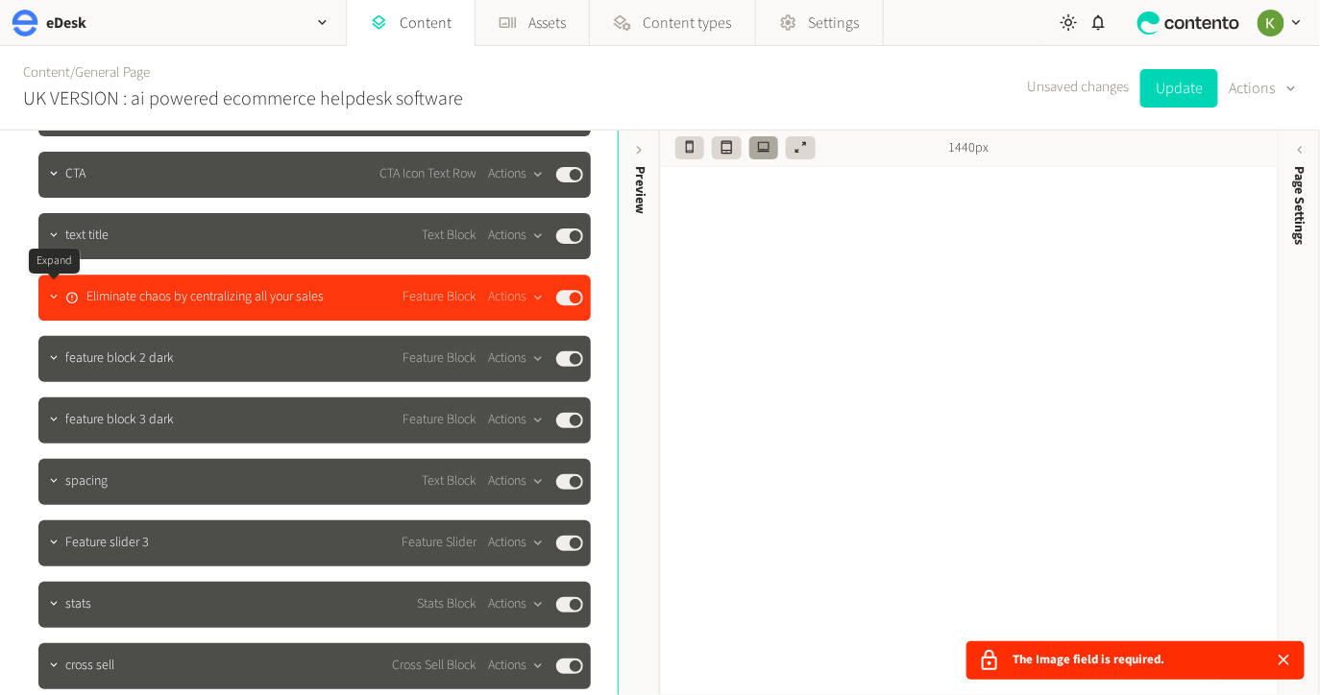
click at [56, 295] on icon "button" at bounding box center [53, 297] width 7 height 4
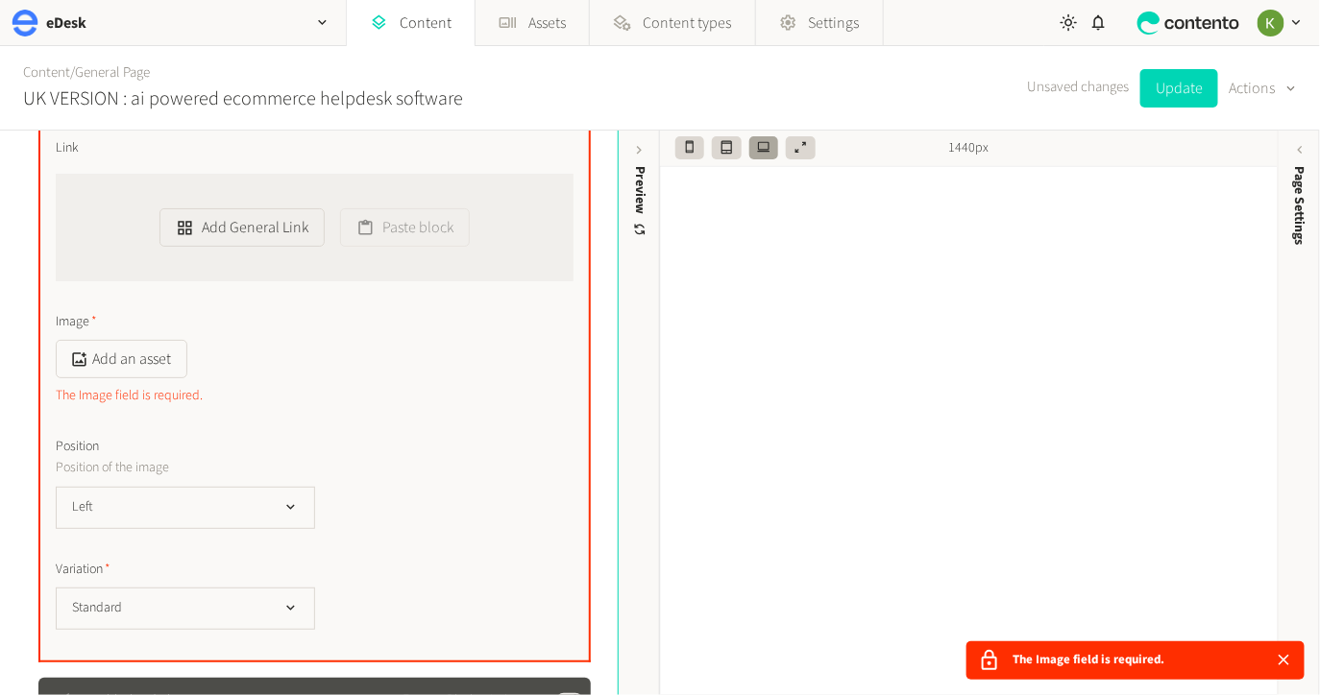
scroll to position [2365, 0]
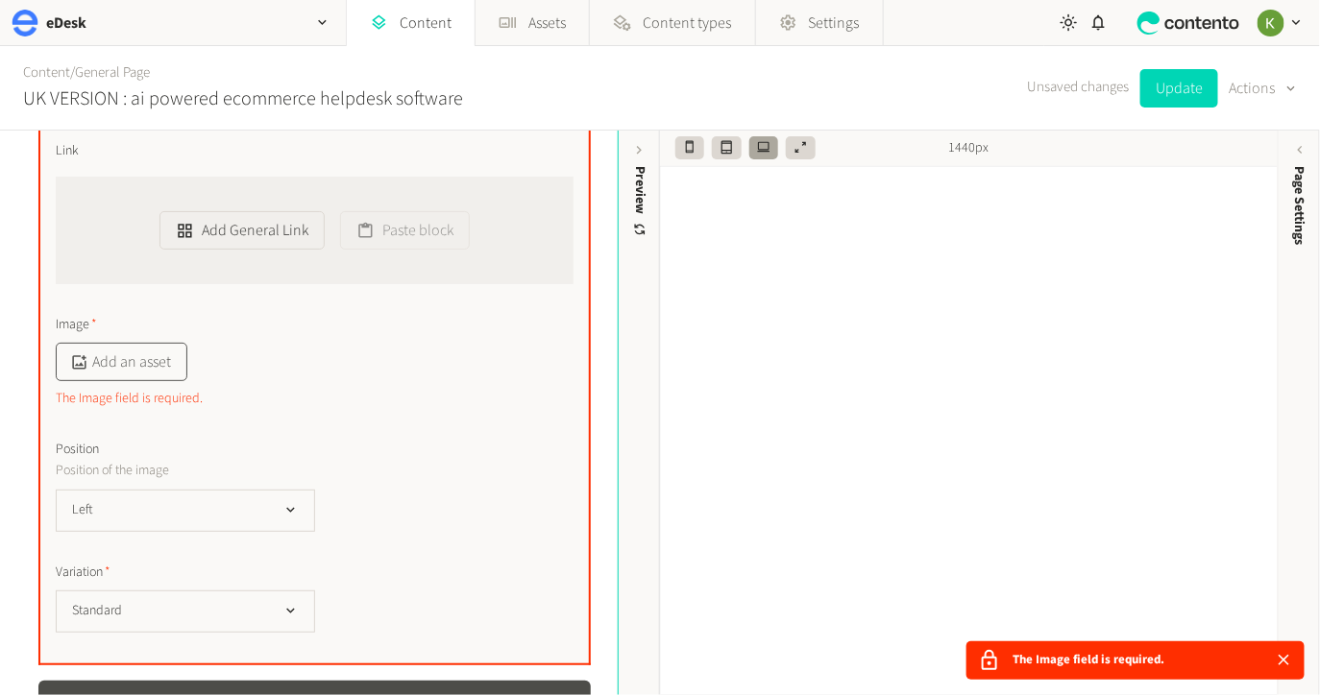
click at [130, 344] on button "Add an asset" at bounding box center [122, 362] width 132 height 38
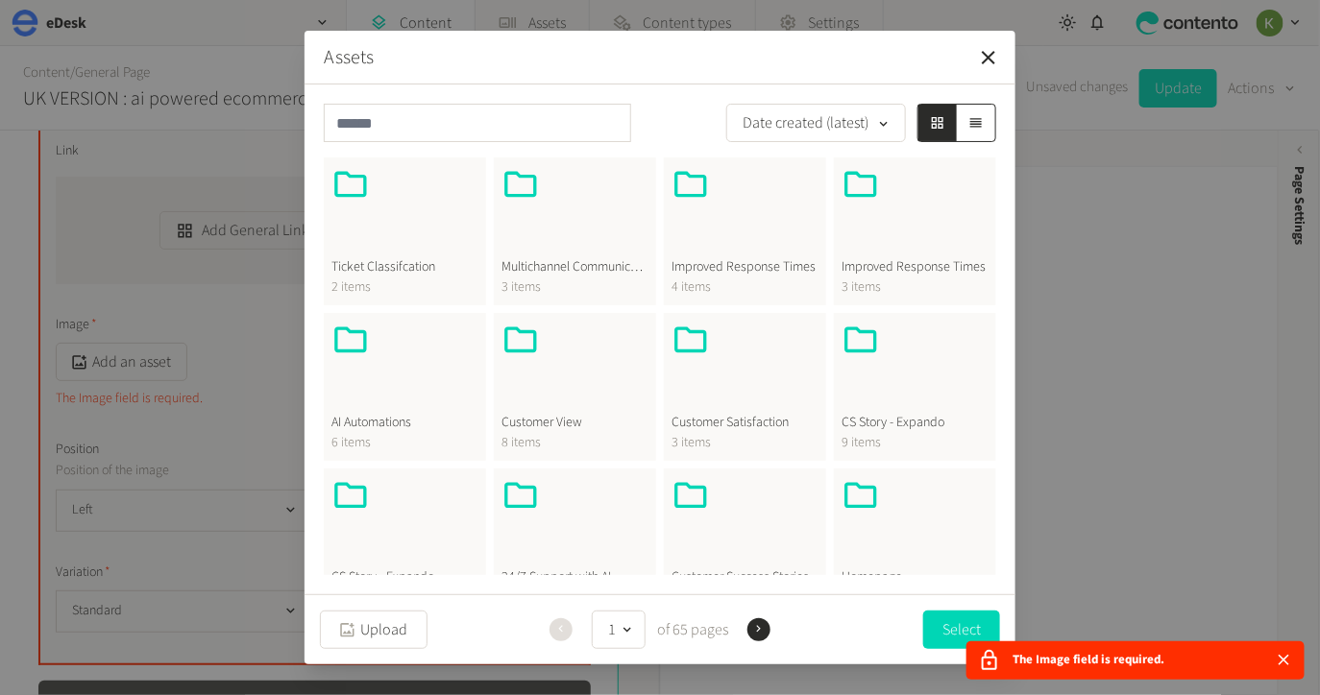
click at [447, 261] on span "Ticket Classifcation" at bounding box center [404, 267] width 147 height 20
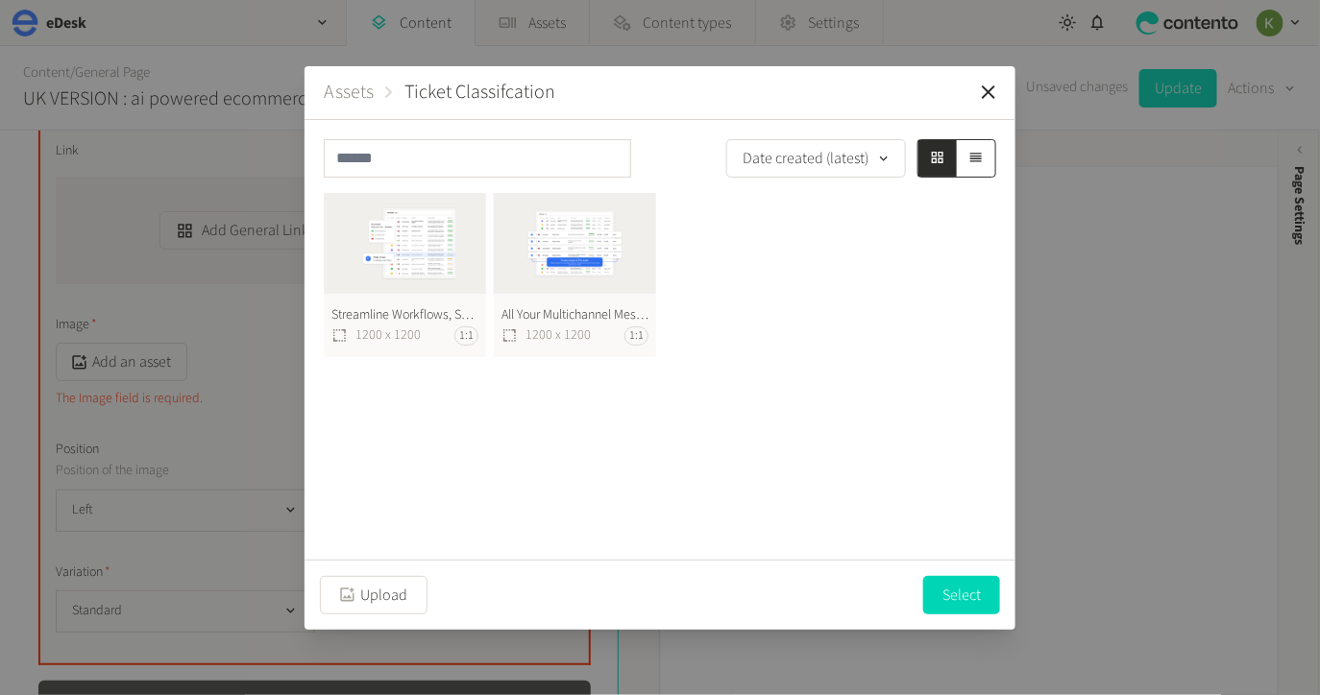
click at [345, 96] on button "Assets" at bounding box center [349, 92] width 50 height 29
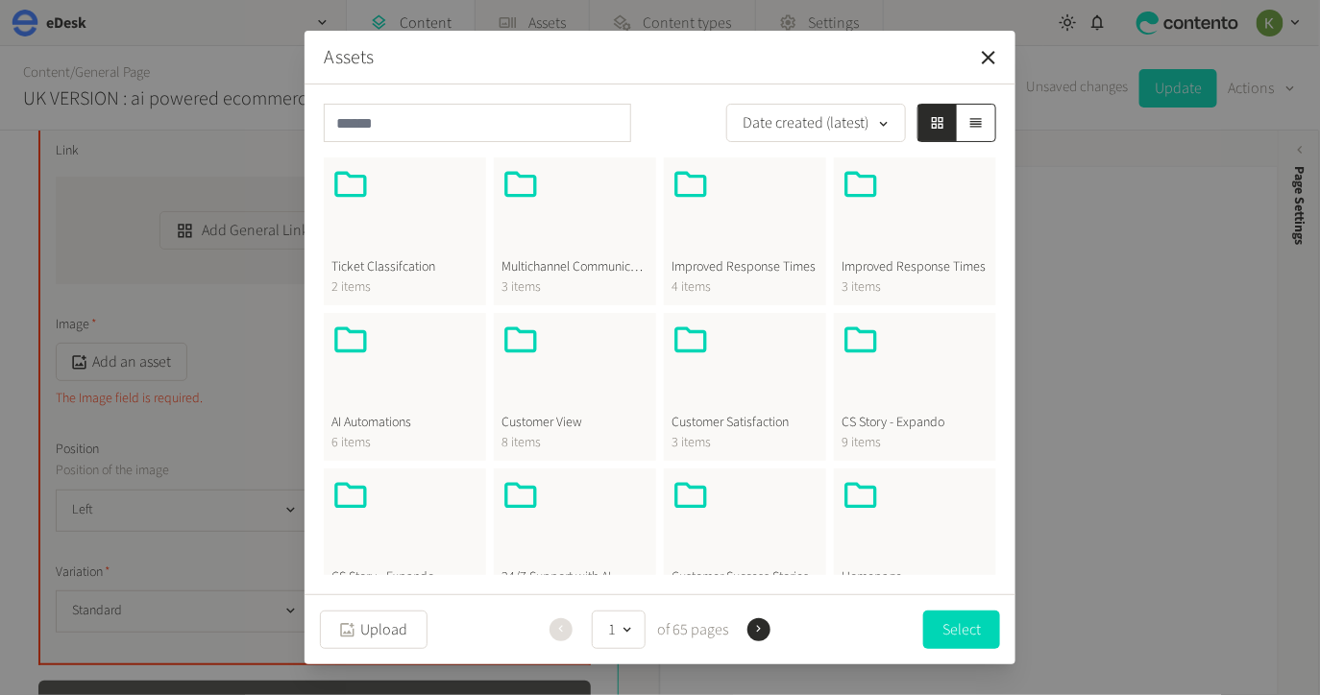
click at [583, 398] on div at bounding box center [574, 367] width 147 height 92
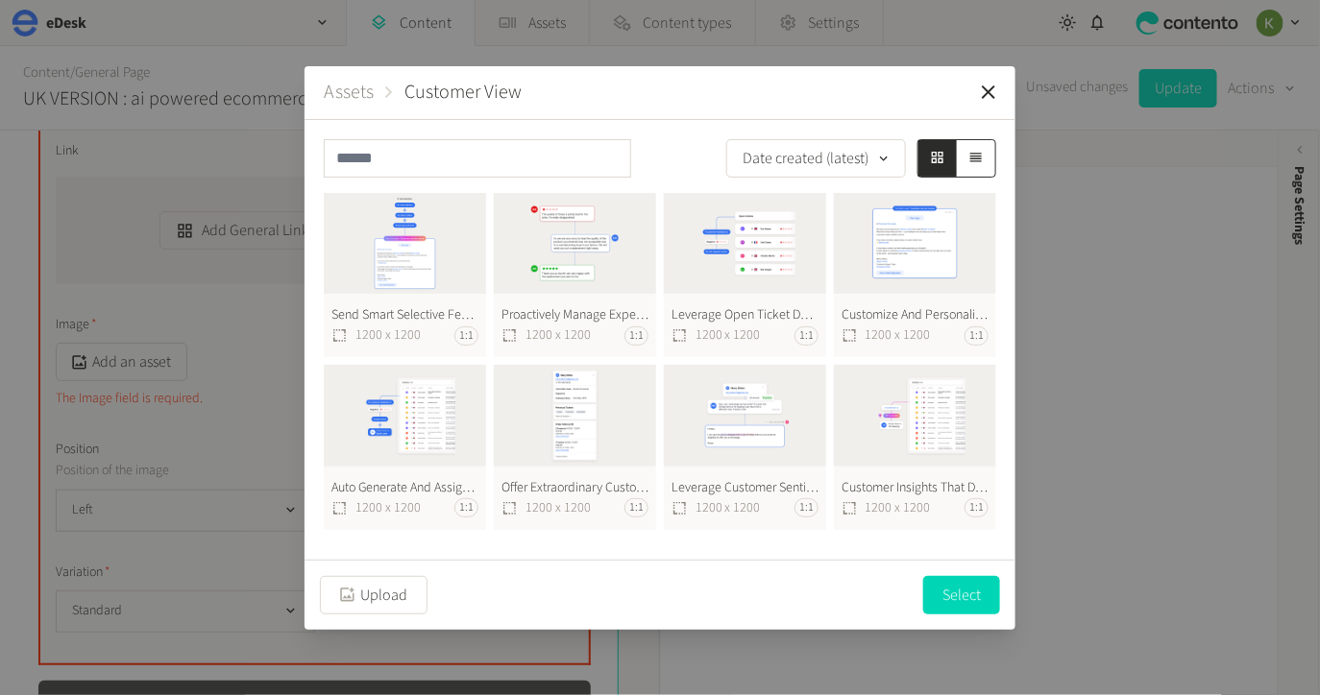
click at [358, 96] on button "Assets" at bounding box center [349, 92] width 50 height 29
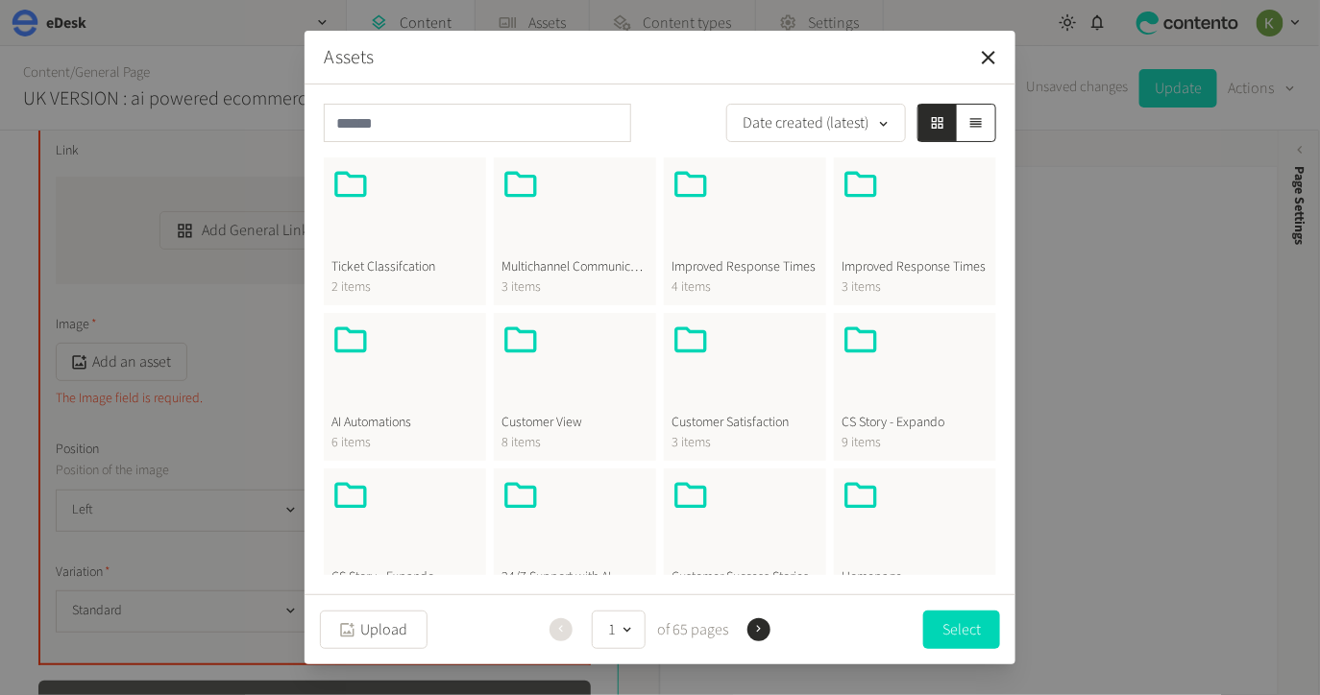
click at [422, 378] on div at bounding box center [404, 367] width 147 height 92
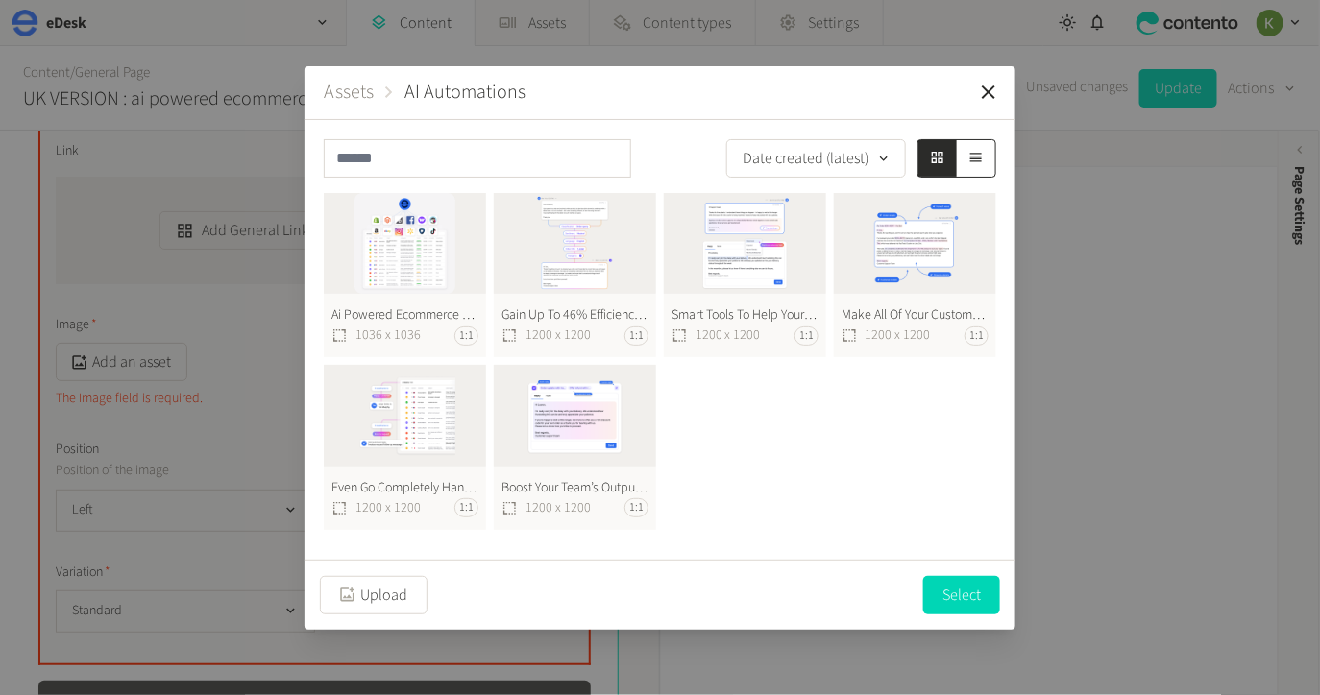
click at [430, 258] on button "Ai Powered Ecommerce Helpdesk Software 518X518@2X (1) 1036 x 1036 1:1" at bounding box center [405, 275] width 162 height 165
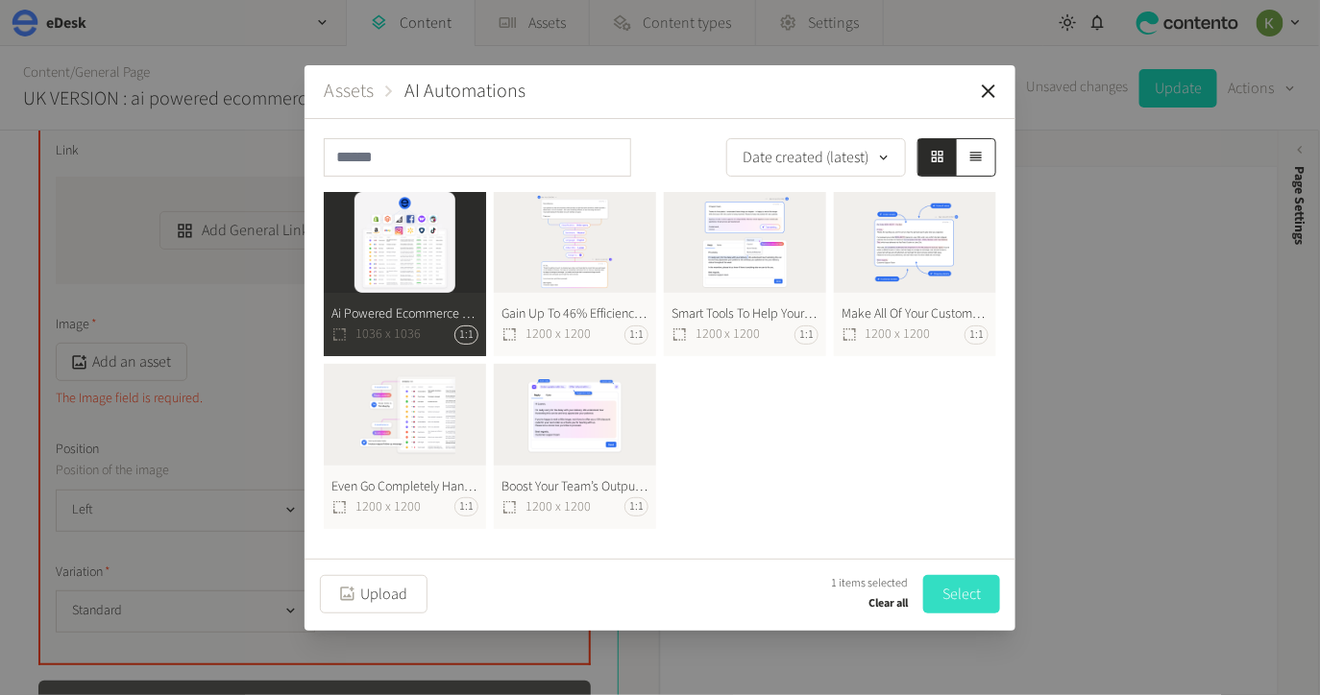
click at [953, 581] on button "Select" at bounding box center [961, 594] width 77 height 38
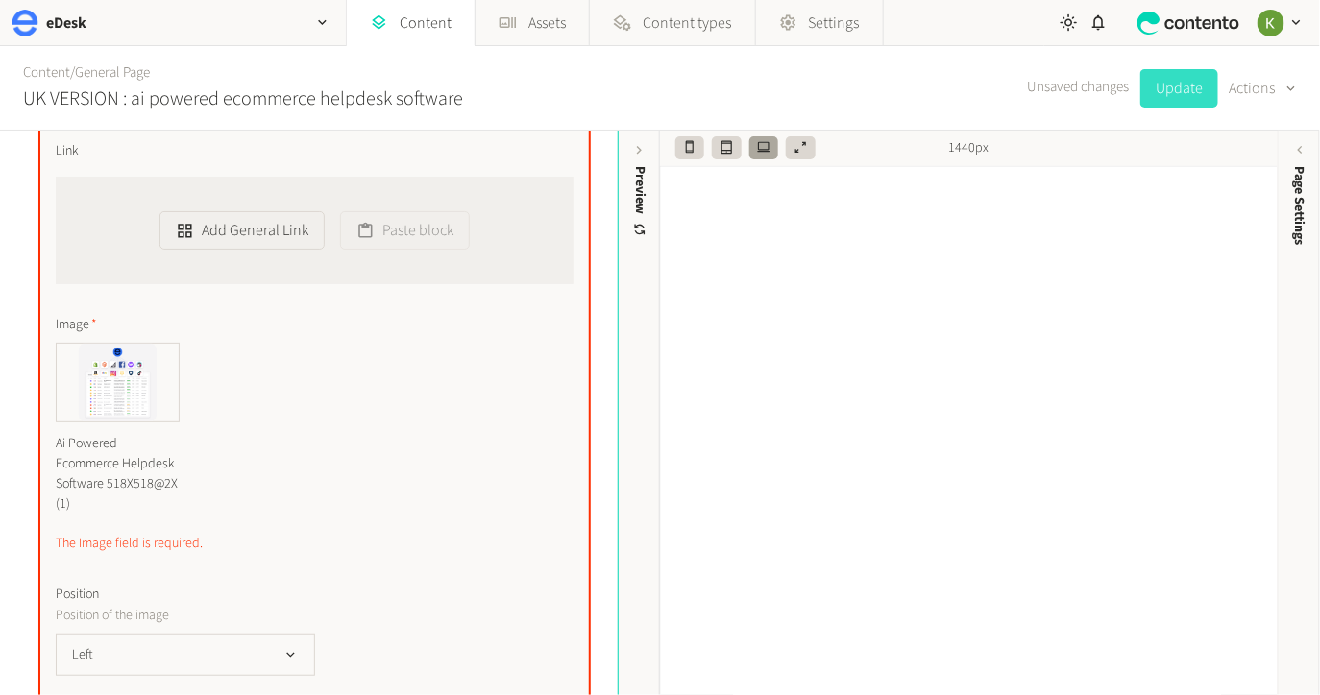
click at [1161, 85] on button "Update" at bounding box center [1179, 88] width 78 height 38
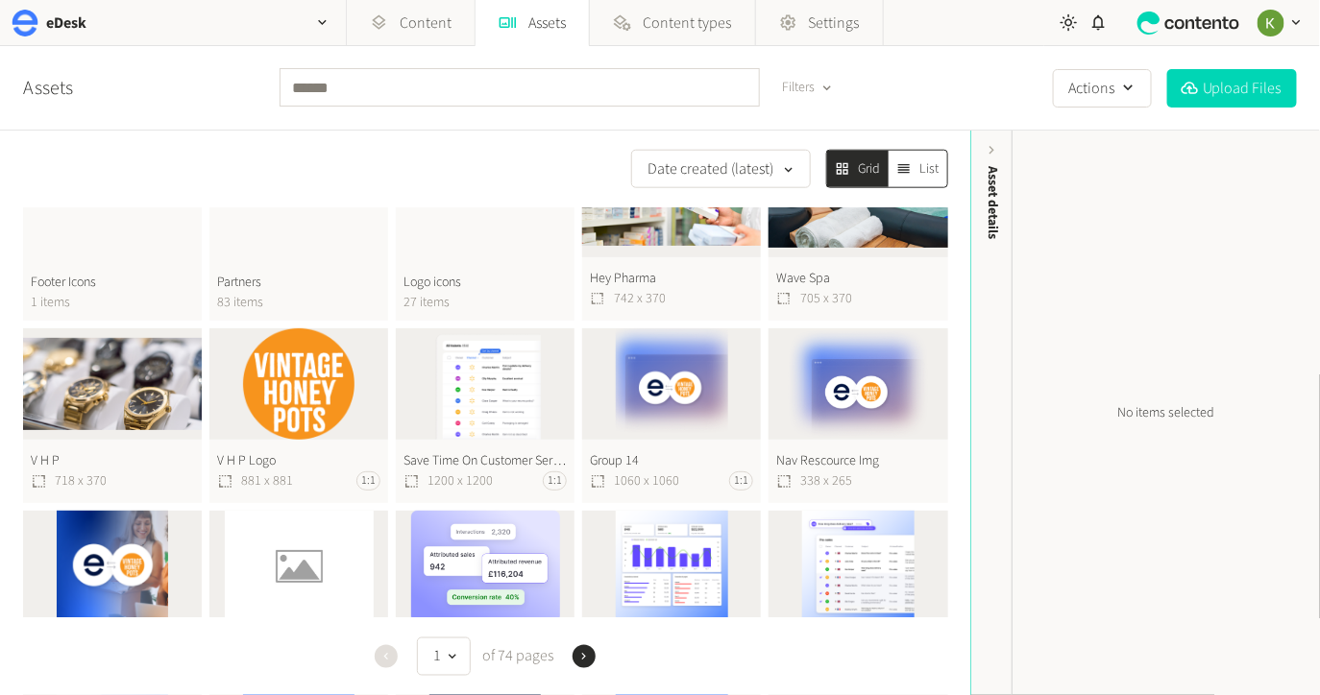
scroll to position [1339, 0]
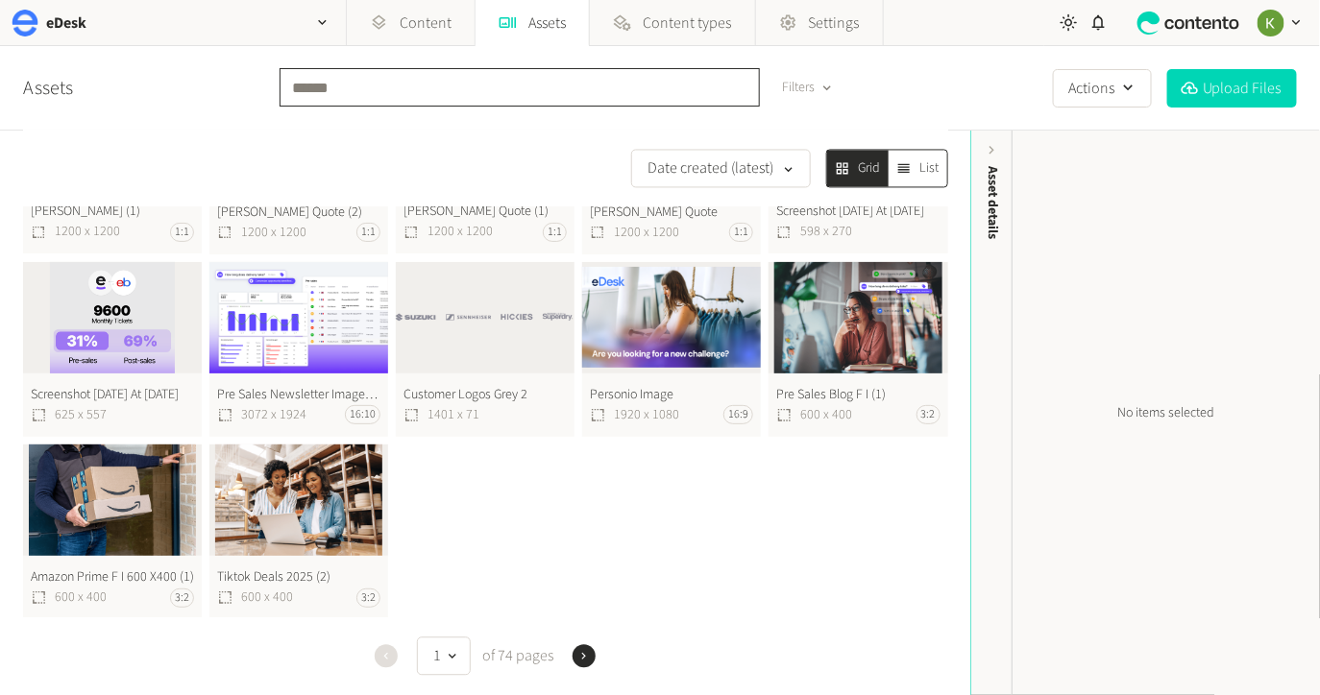
click at [489, 87] on input "text" at bounding box center [520, 87] width 480 height 38
type input "*******"
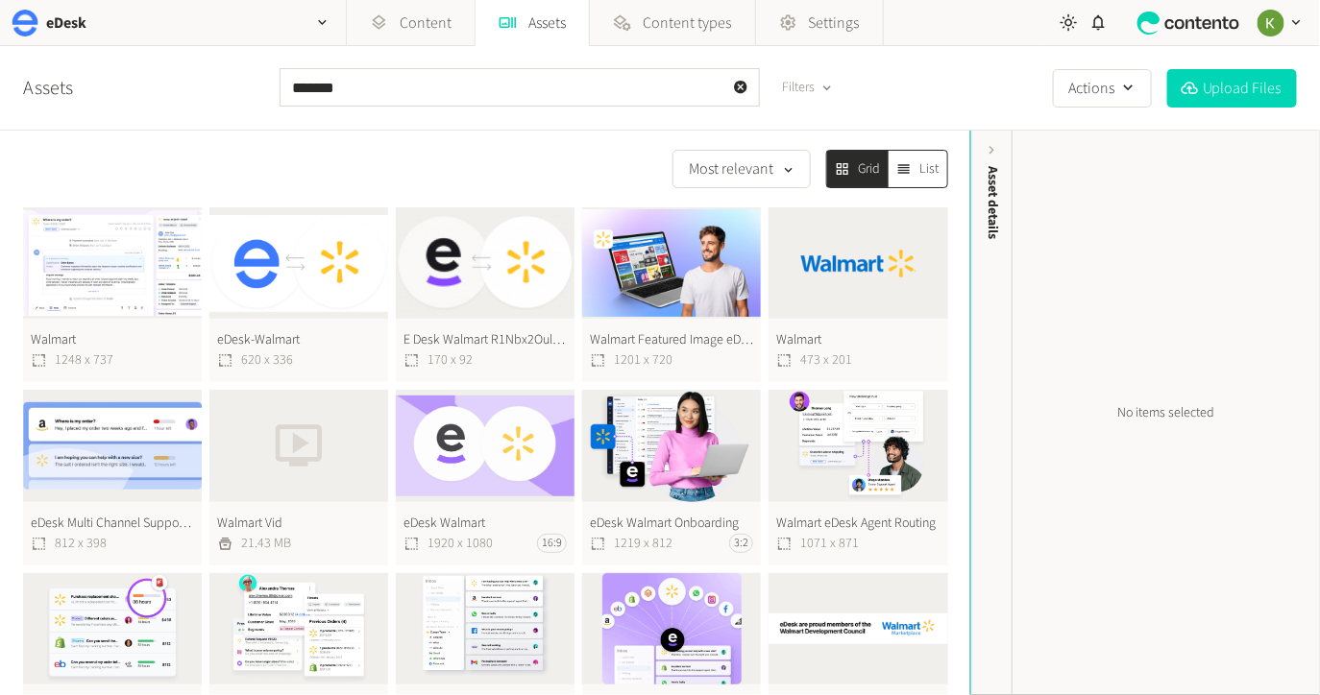
click at [49, 85] on link "Assets" at bounding box center [48, 88] width 50 height 29
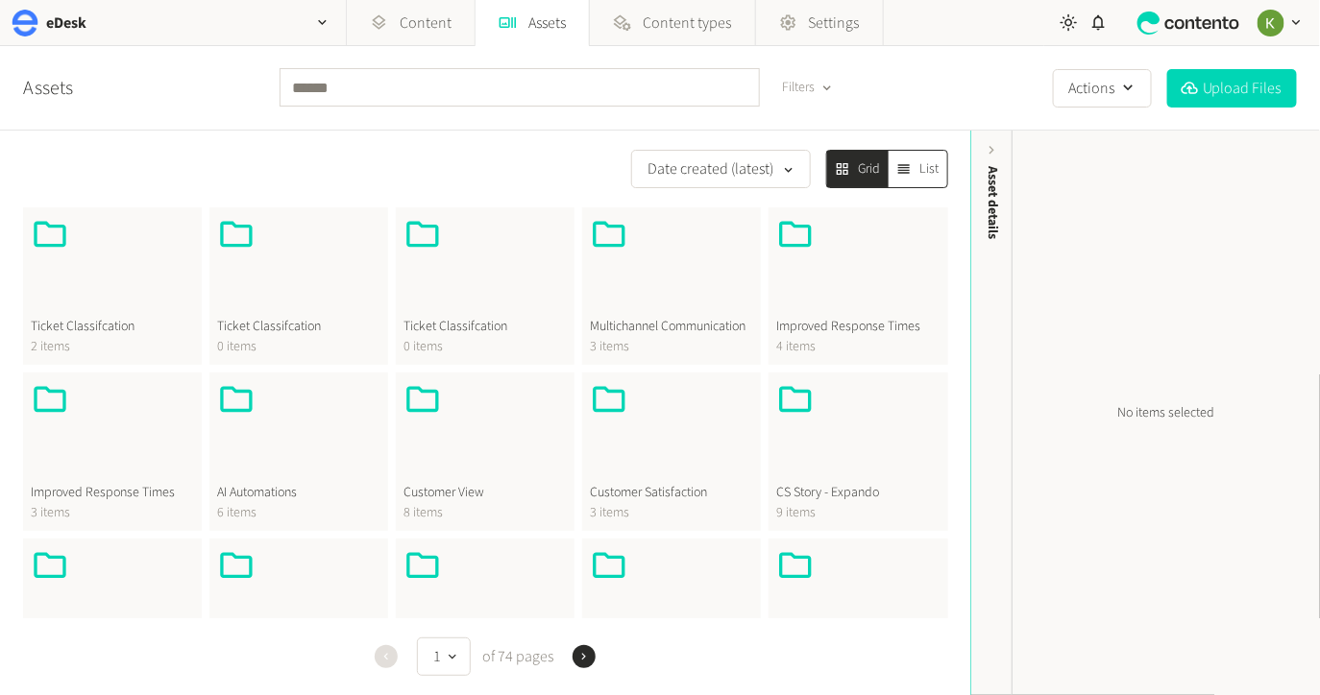
click at [328, 285] on div at bounding box center [298, 266] width 163 height 102
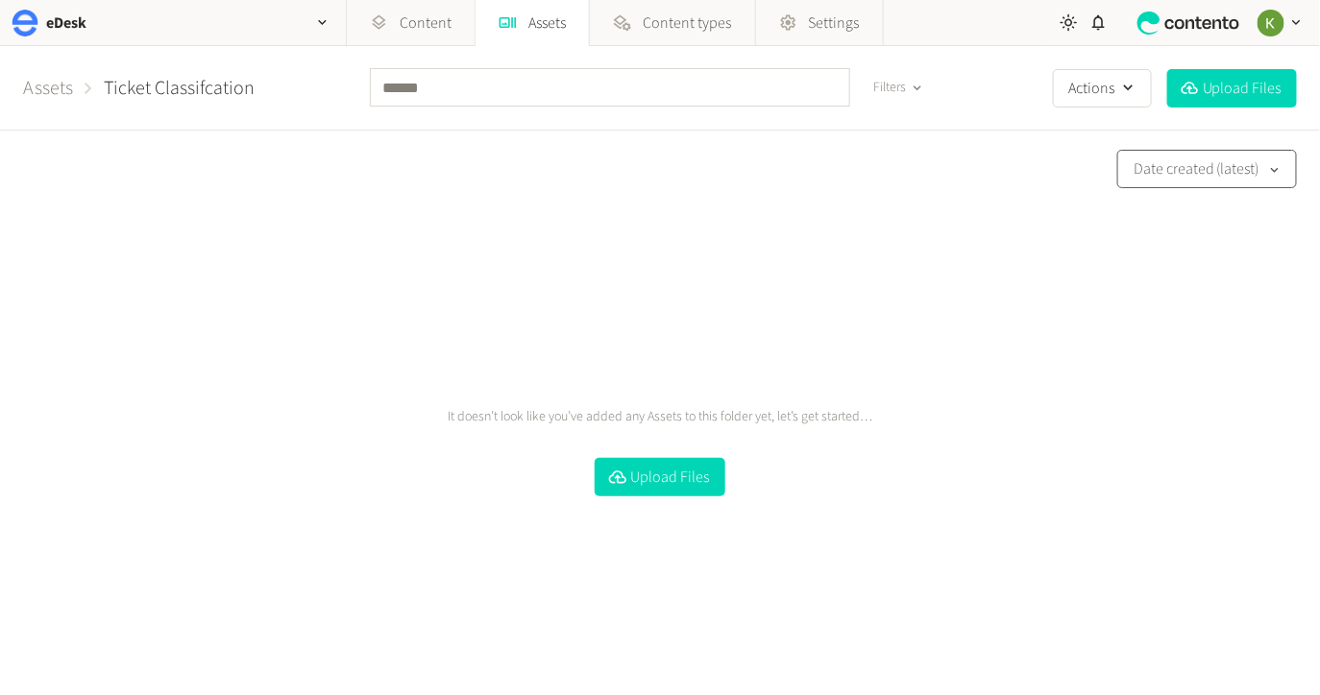
click at [1213, 173] on button "Date created (latest)" at bounding box center [1207, 169] width 180 height 38
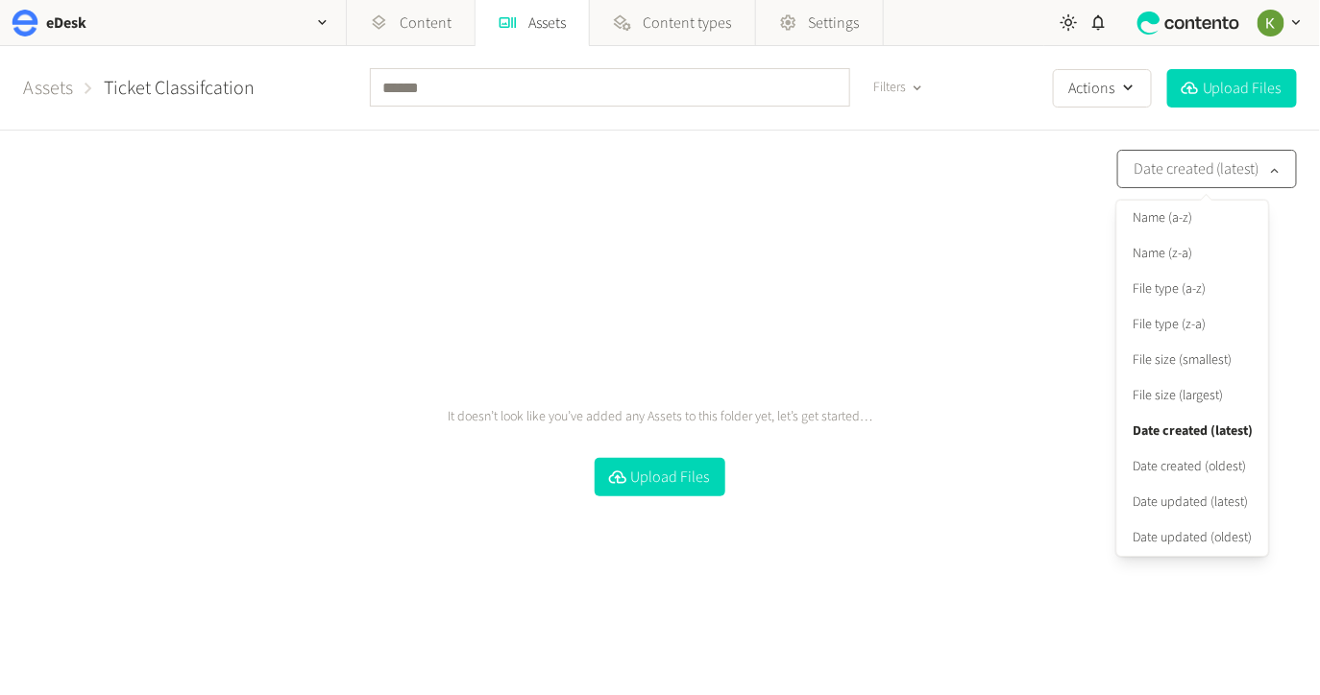
click at [1213, 173] on button "Date created (latest)" at bounding box center [1207, 169] width 180 height 38
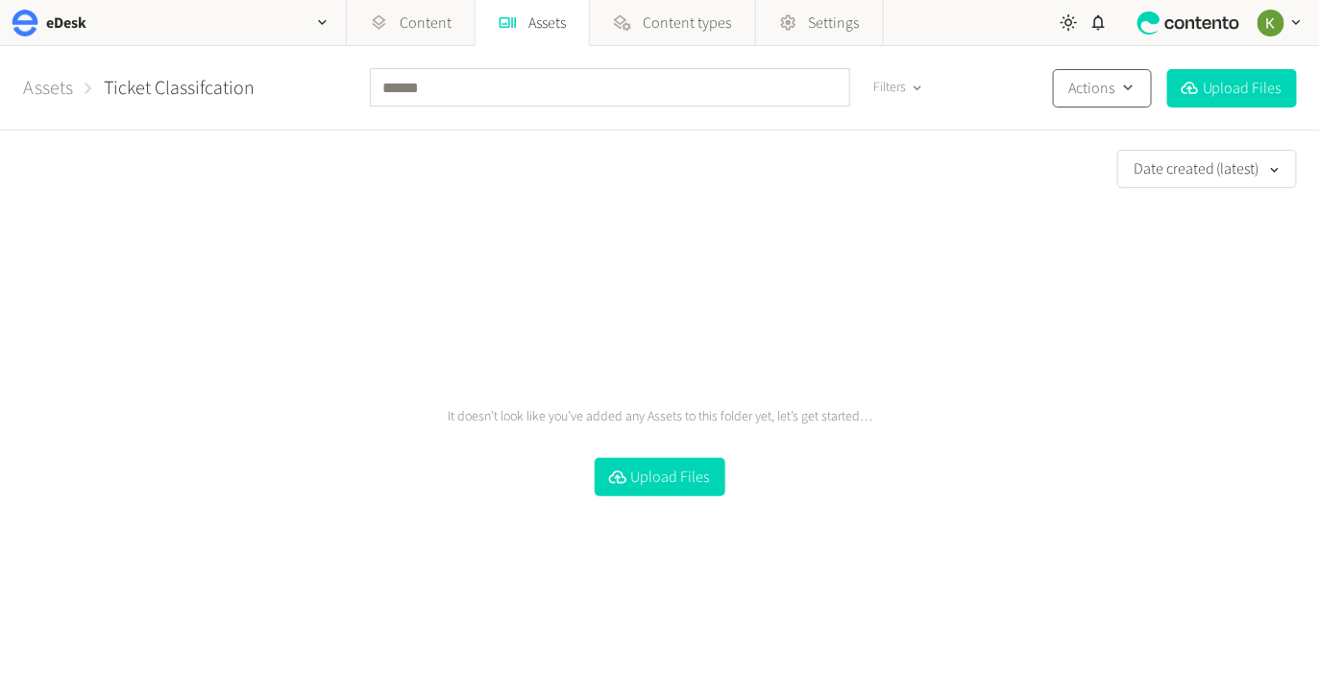
click at [1112, 69] on button "Actions" at bounding box center [1102, 88] width 99 height 38
click at [1096, 199] on button "Delete folder" at bounding box center [1109, 209] width 110 height 36
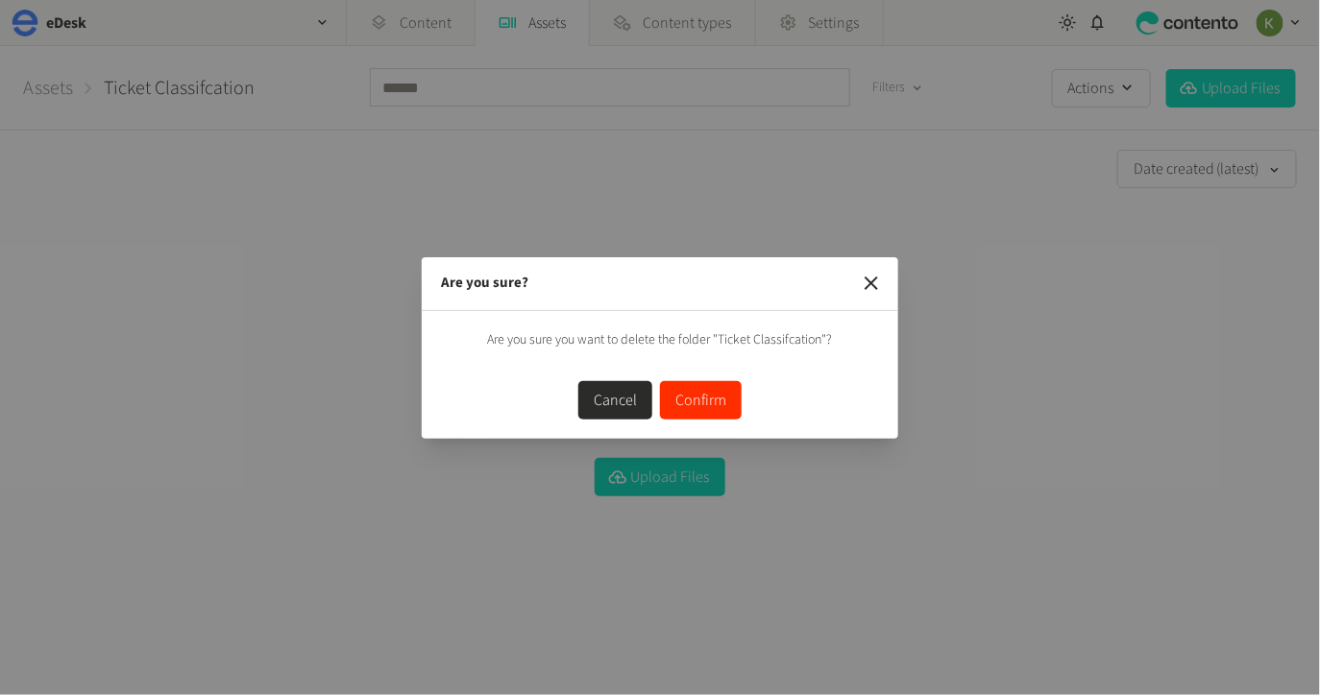
click at [708, 404] on button "Confirm" at bounding box center [701, 400] width 82 height 38
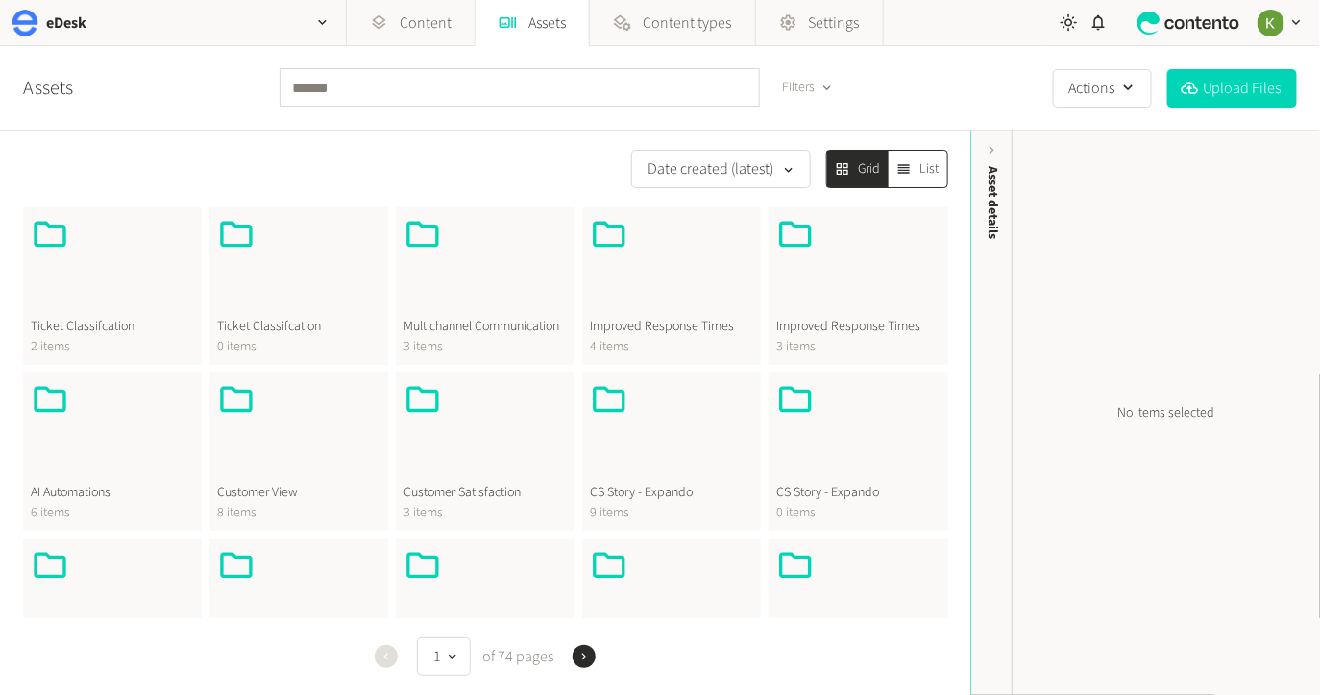
click at [321, 284] on div at bounding box center [298, 266] width 163 height 102
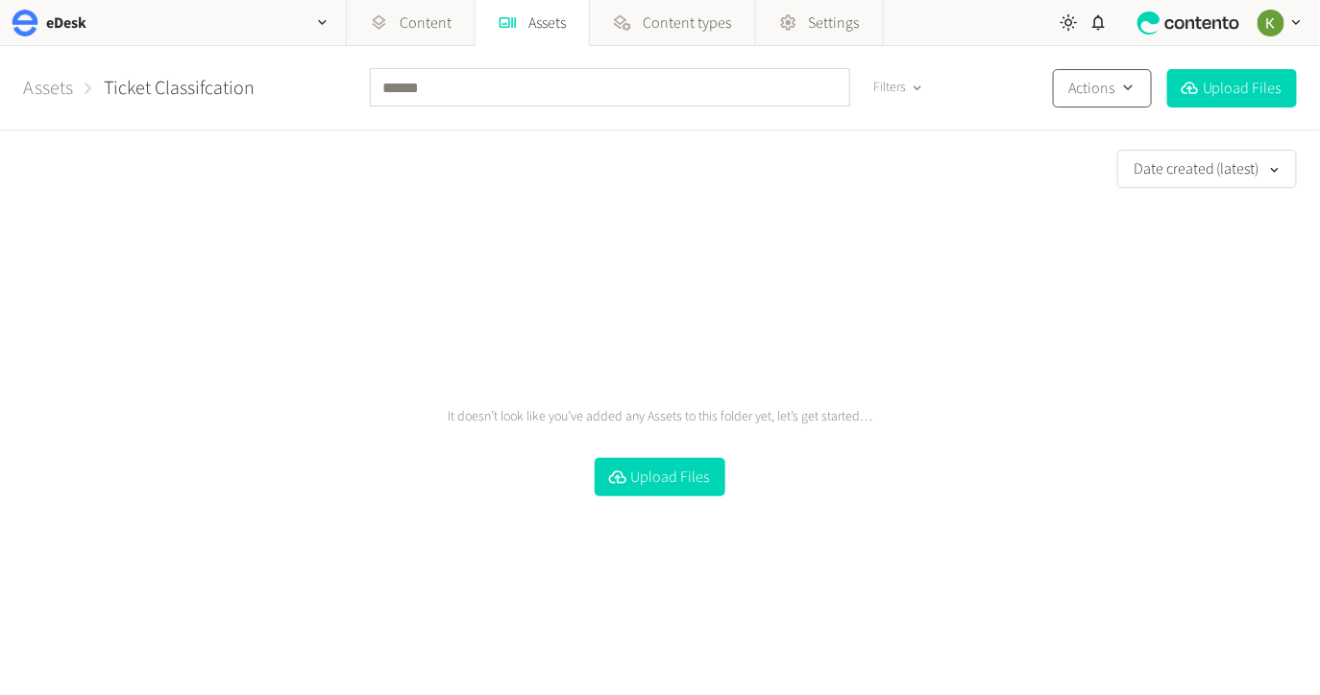
click at [1110, 97] on button "Actions" at bounding box center [1102, 88] width 99 height 38
click at [1096, 197] on button "Delete folder" at bounding box center [1109, 209] width 110 height 36
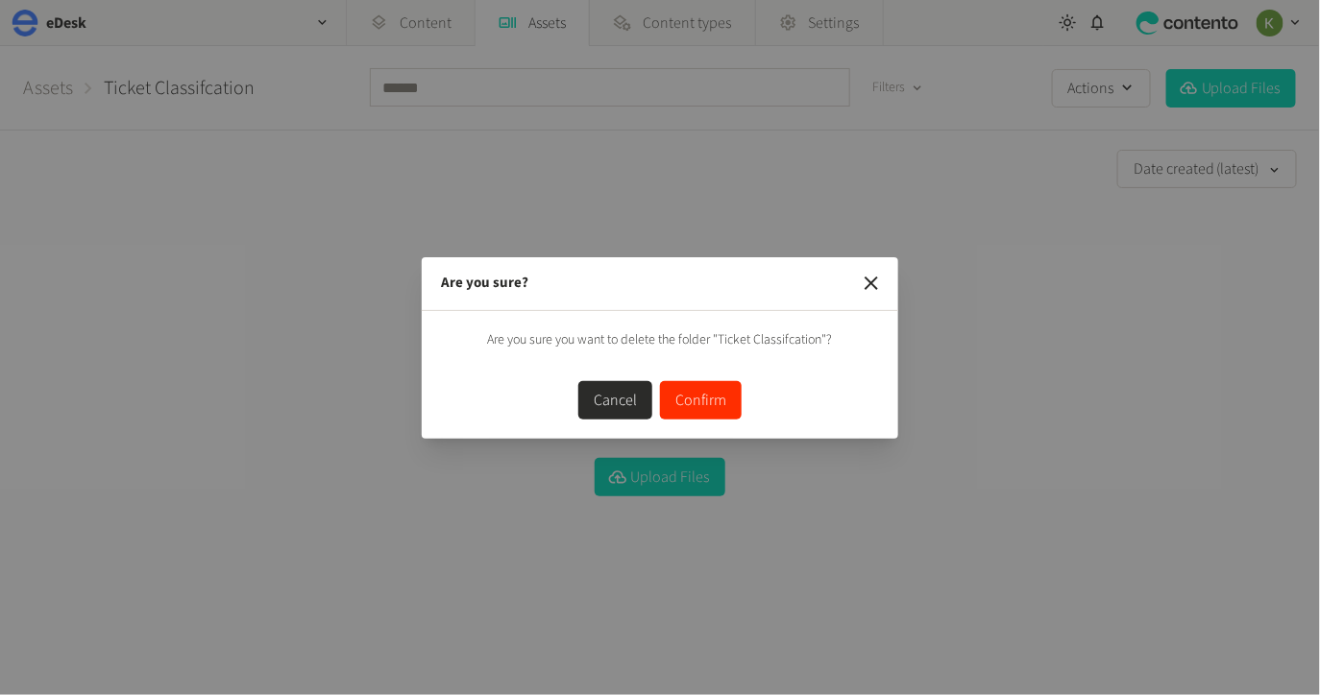
click at [704, 391] on button "Confirm" at bounding box center [701, 400] width 82 height 38
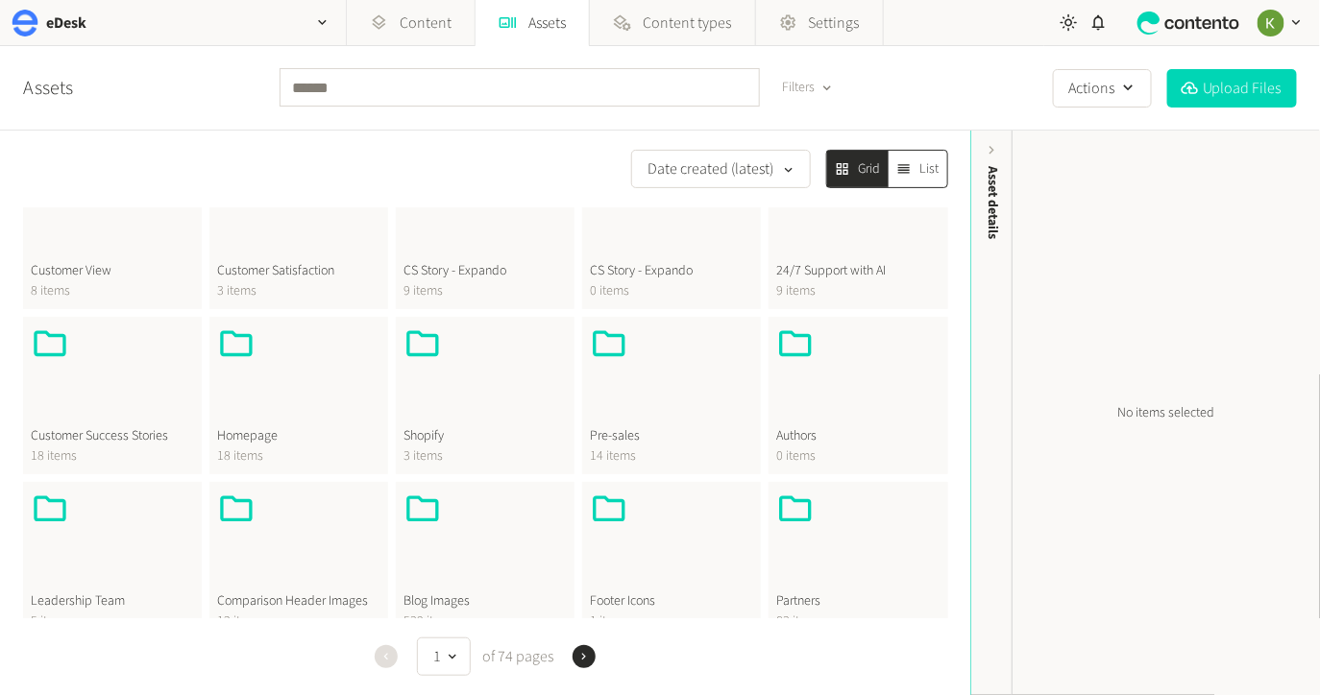
scroll to position [267, 0]
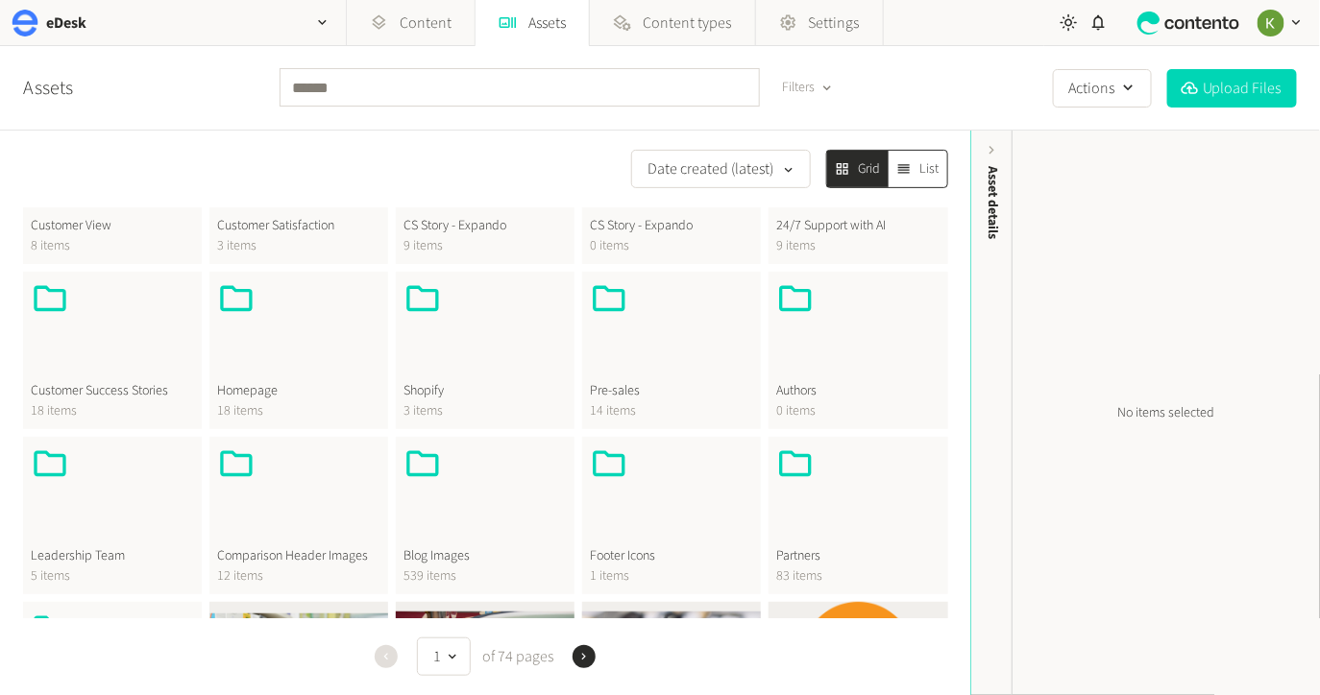
click at [288, 337] on div at bounding box center [298, 331] width 163 height 102
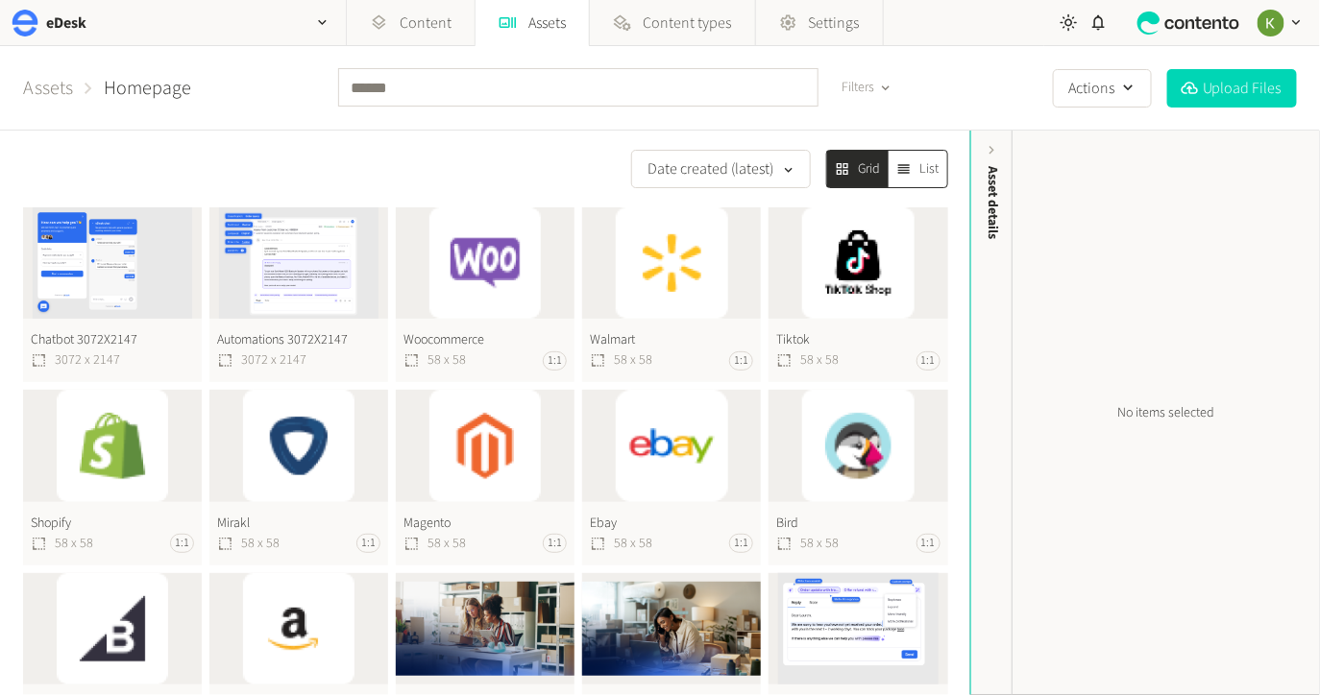
click at [608, 294] on button "Walmart 58 x 58 1:1" at bounding box center [671, 294] width 179 height 175
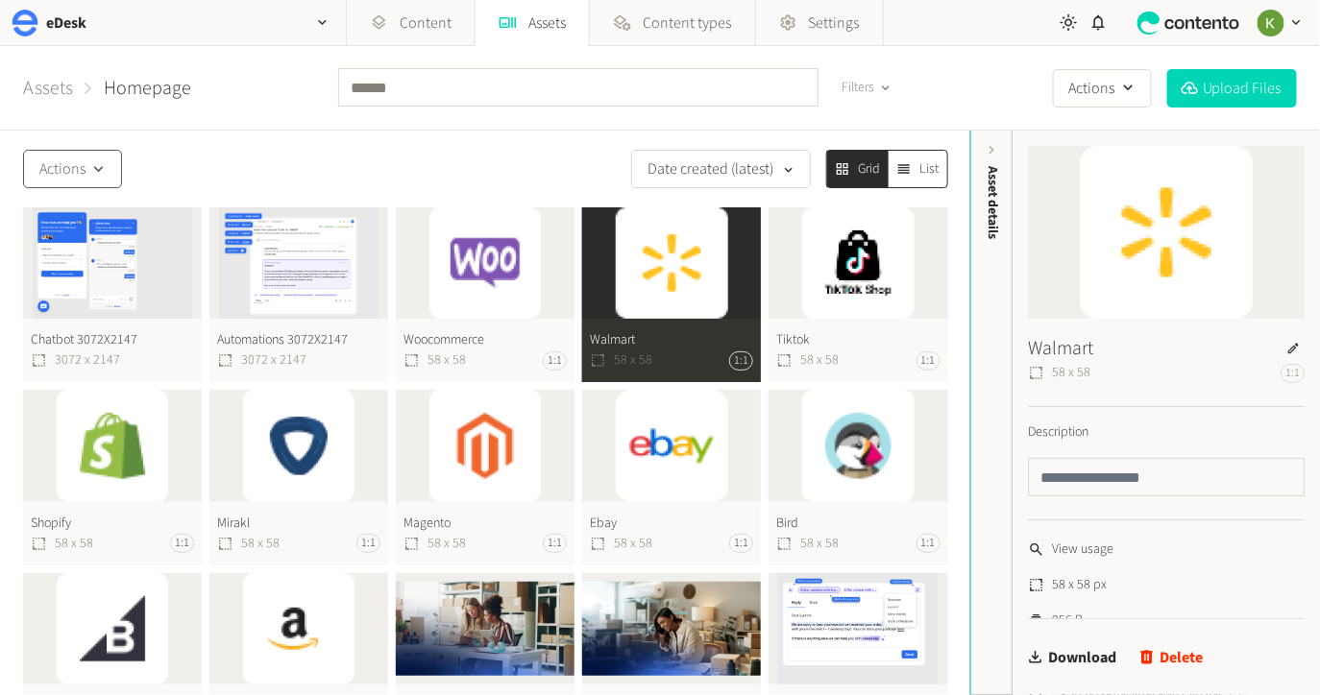
click at [109, 165] on div "button" at bounding box center [98, 168] width 26 height 19
click at [467, 274] on button "Woocommerce 58 x 58 1:1" at bounding box center [485, 294] width 179 height 175
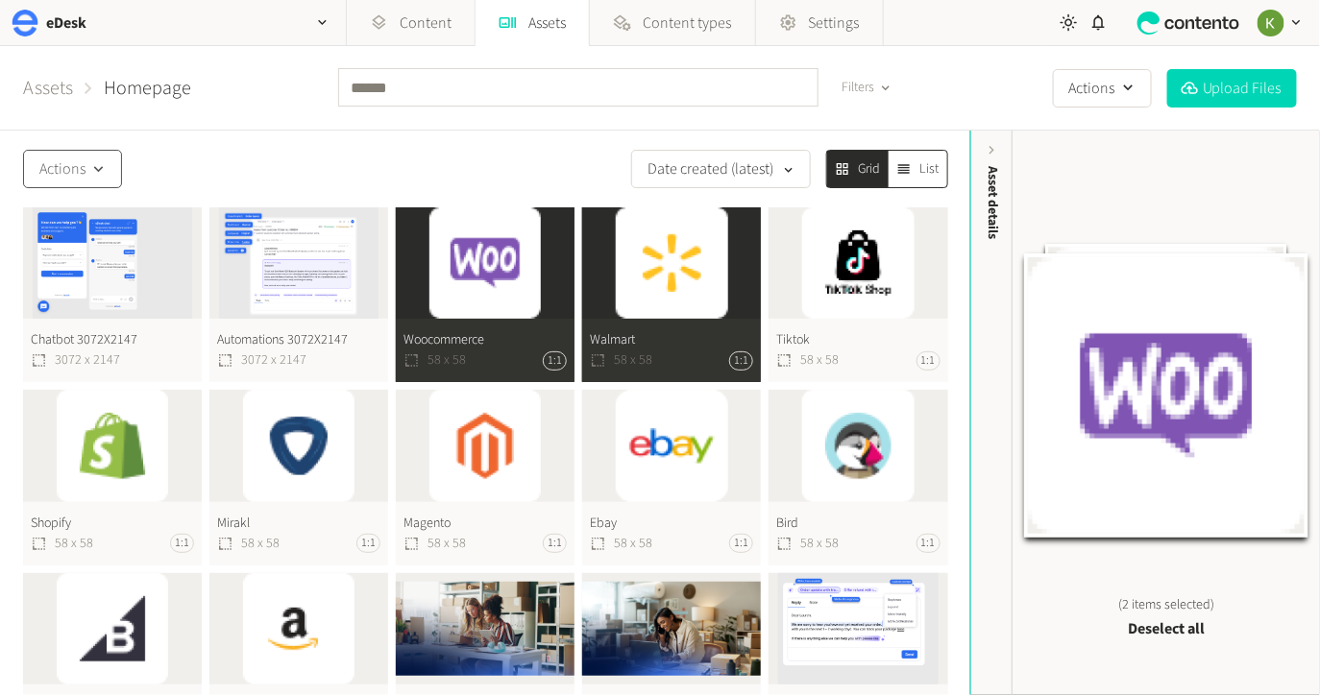
click at [107, 167] on icon "button" at bounding box center [98, 169] width 18 height 18
click at [104, 218] on button "Move to folder" at bounding box center [78, 219] width 108 height 36
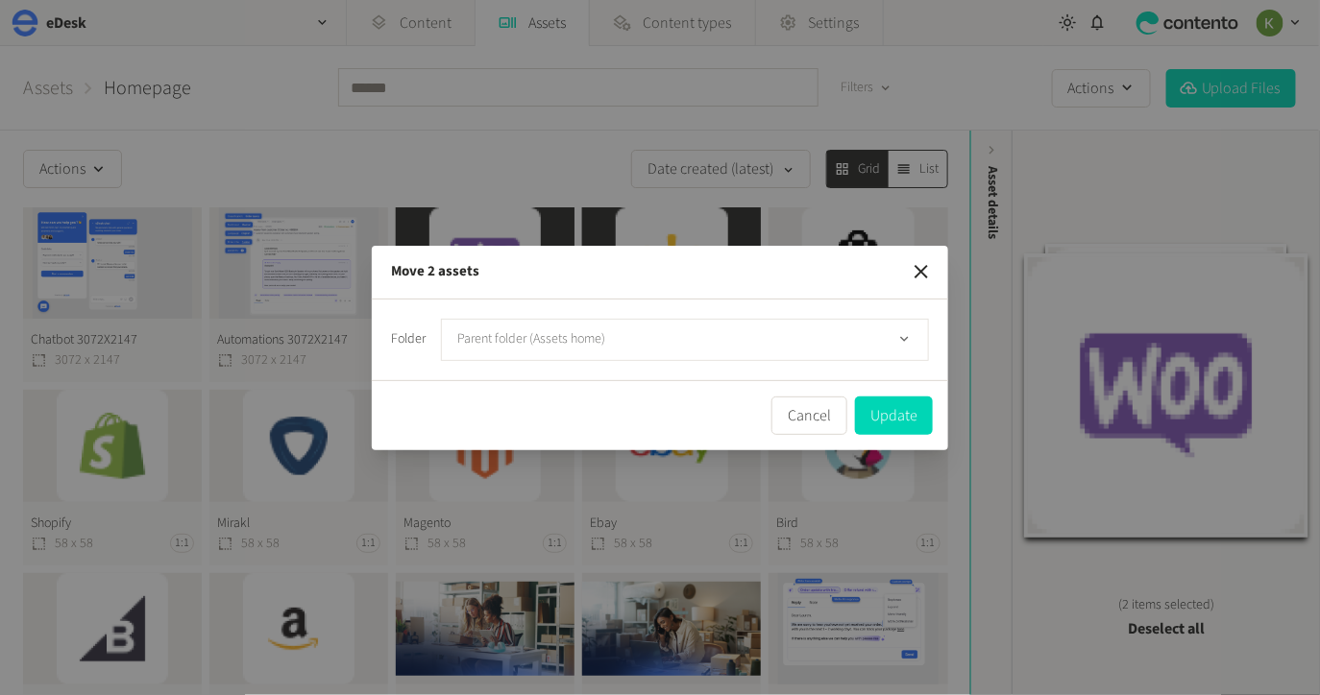
click at [703, 343] on button "Parent folder (Assets home)" at bounding box center [685, 340] width 488 height 42
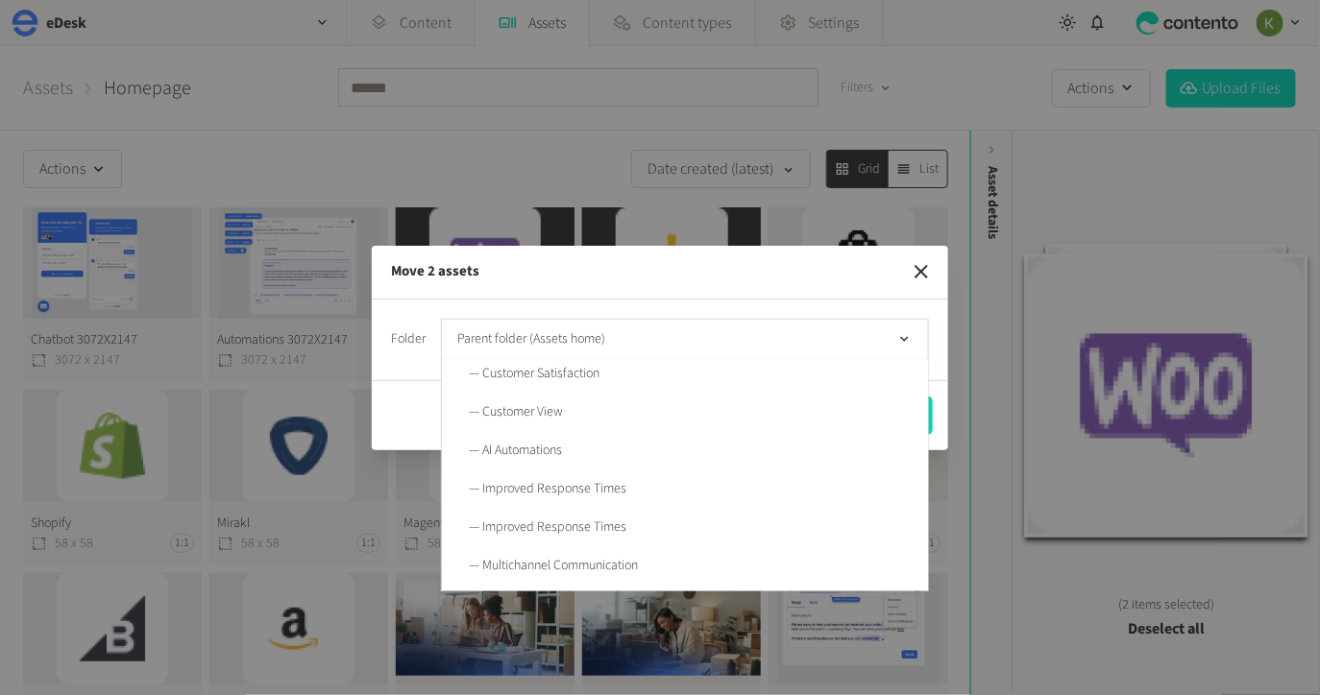
scroll to position [615, 0]
